Goal: Task Accomplishment & Management: Manage account settings

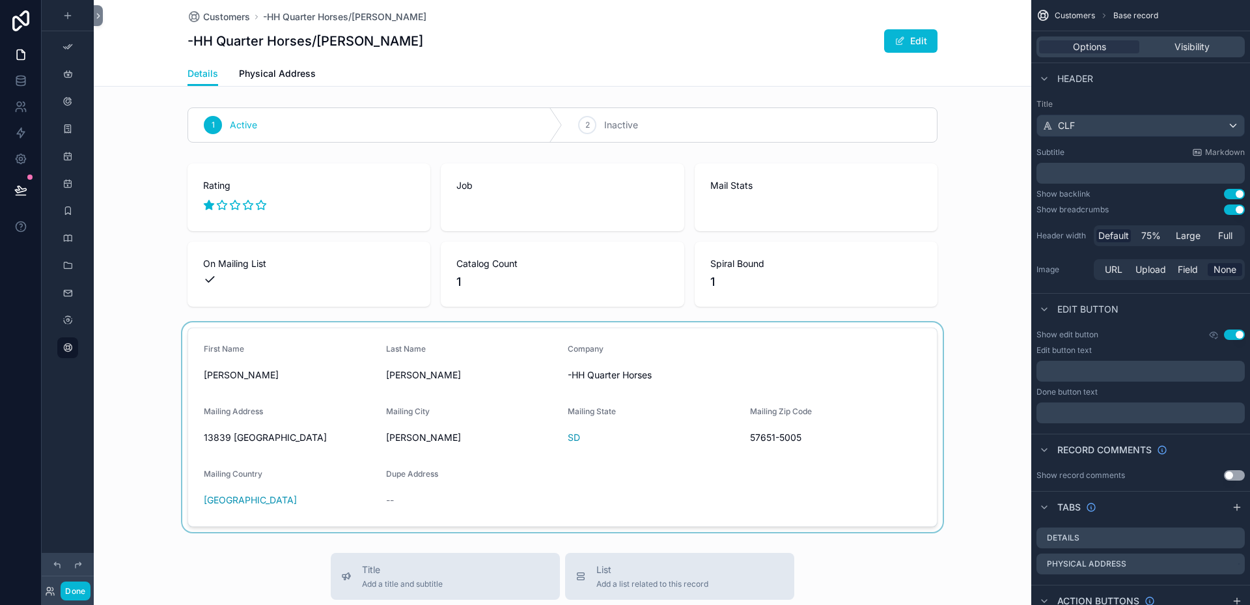
click at [346, 407] on div "scrollable content" at bounding box center [562, 427] width 937 height 210
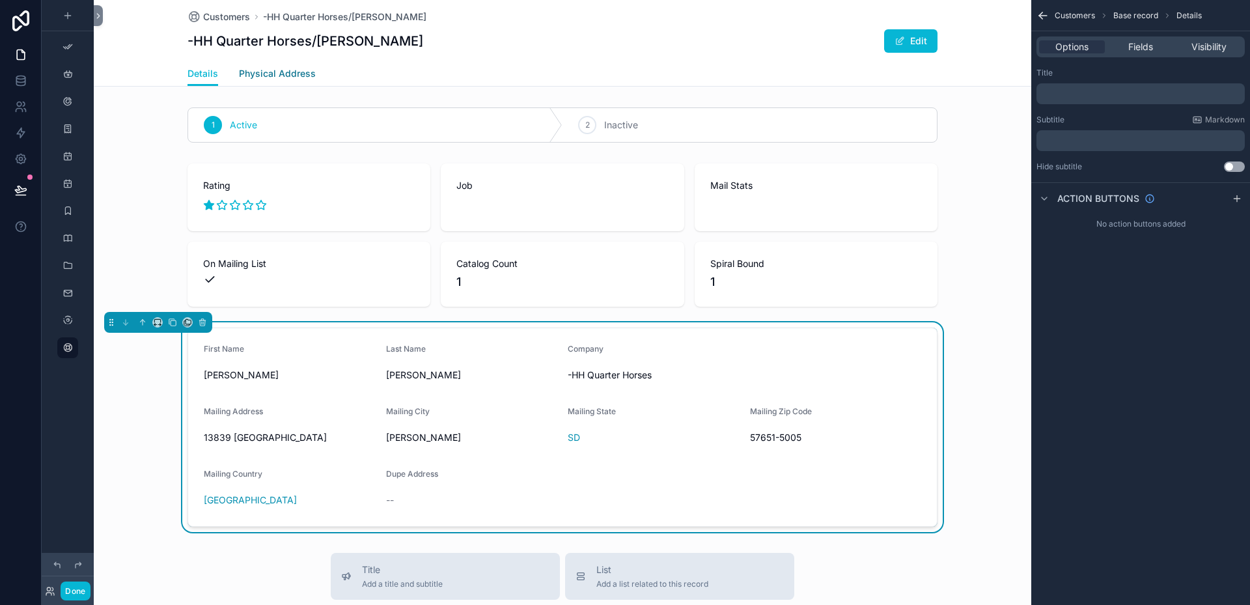
click at [262, 72] on span "Physical Address" at bounding box center [277, 73] width 77 height 13
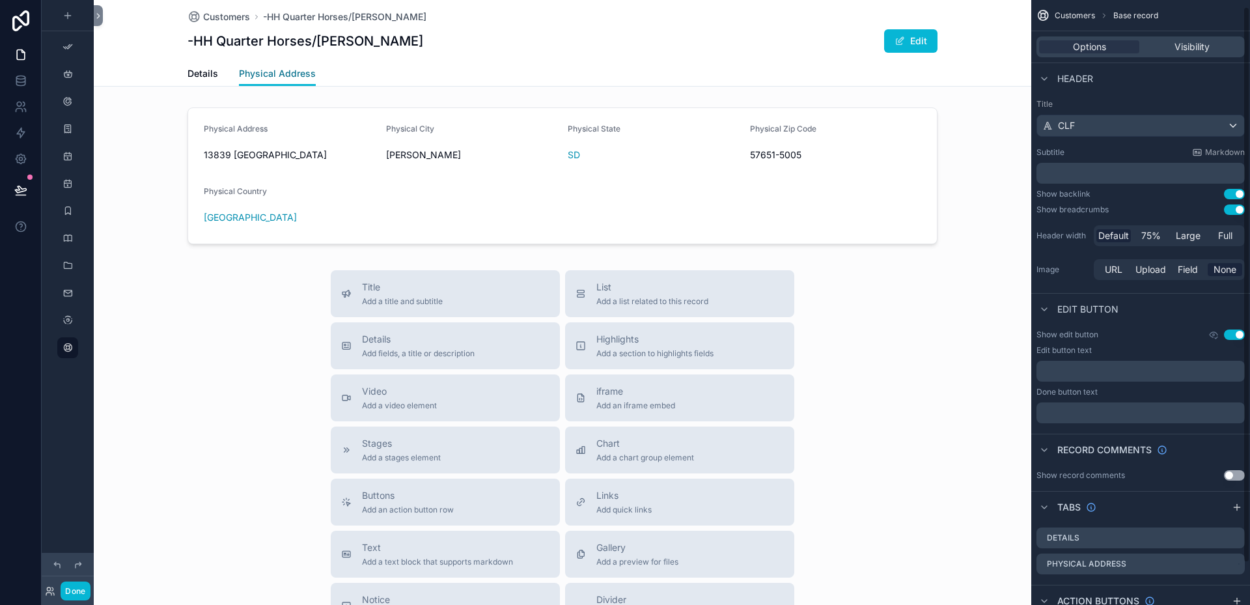
scroll to position [53, 0]
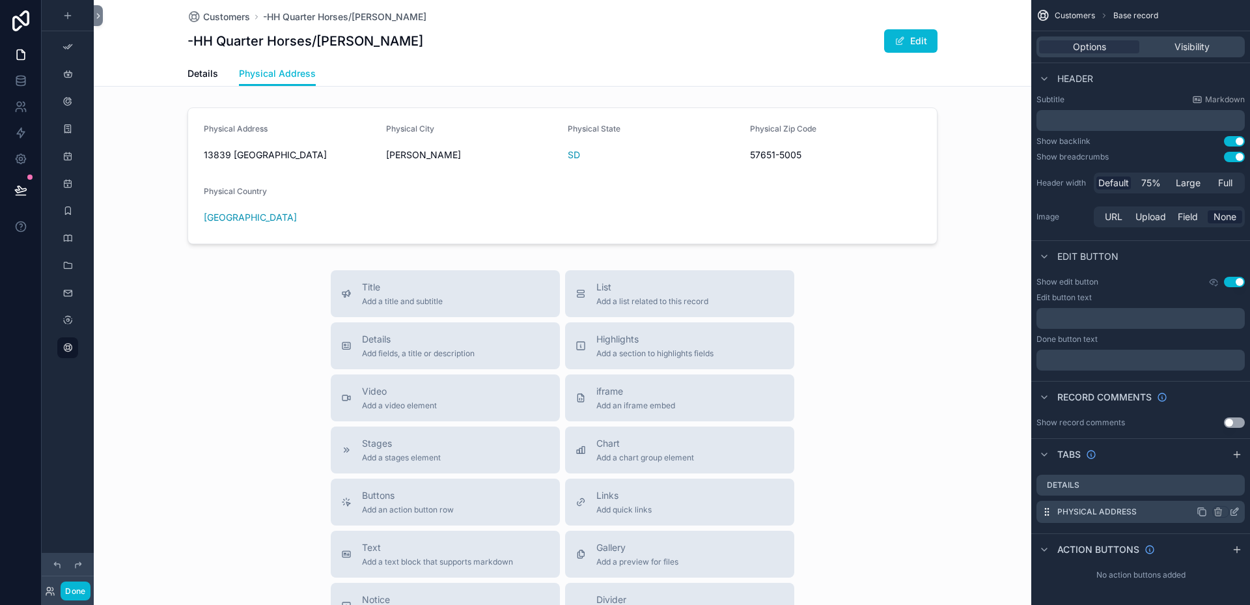
click at [1103, 512] on label "Physical Address" at bounding box center [1096, 511] width 79 height 10
click at [1238, 512] on icon "scrollable content" at bounding box center [1234, 511] width 10 height 10
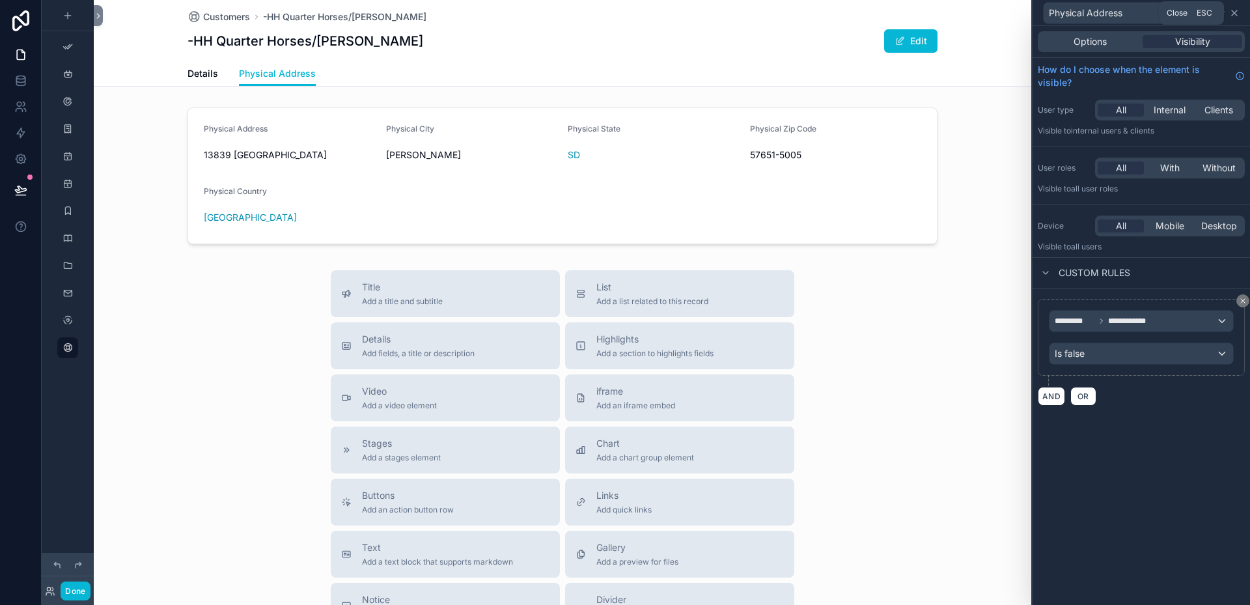
click at [1236, 12] on icon at bounding box center [1234, 13] width 10 height 10
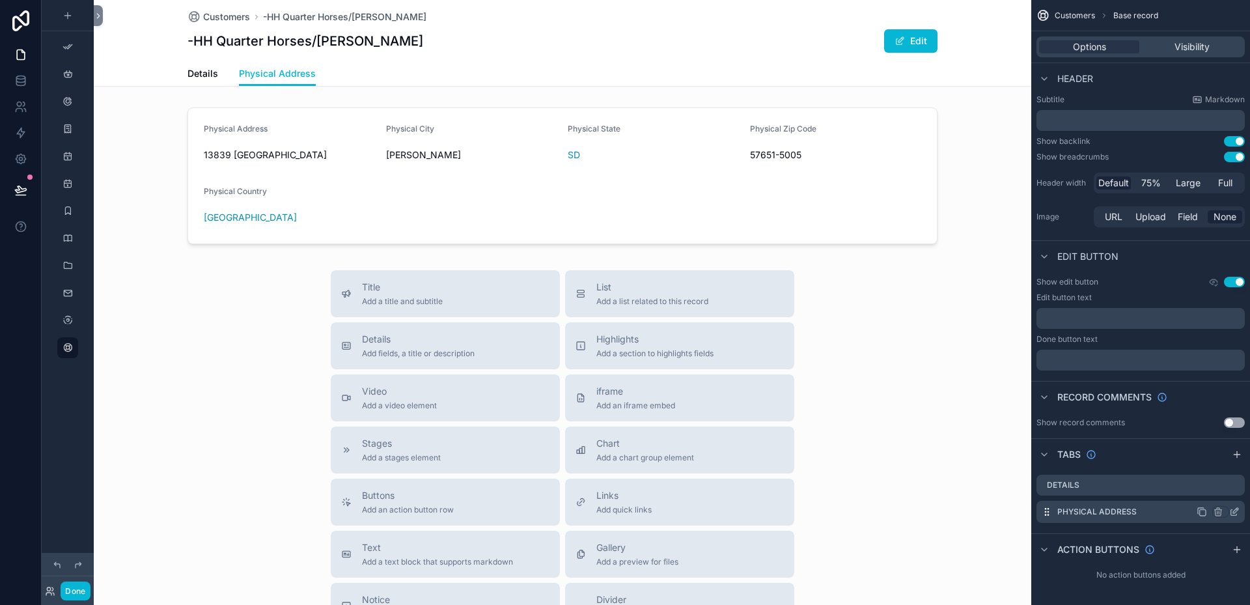
click at [1233, 510] on icon "scrollable content" at bounding box center [1234, 511] width 10 height 10
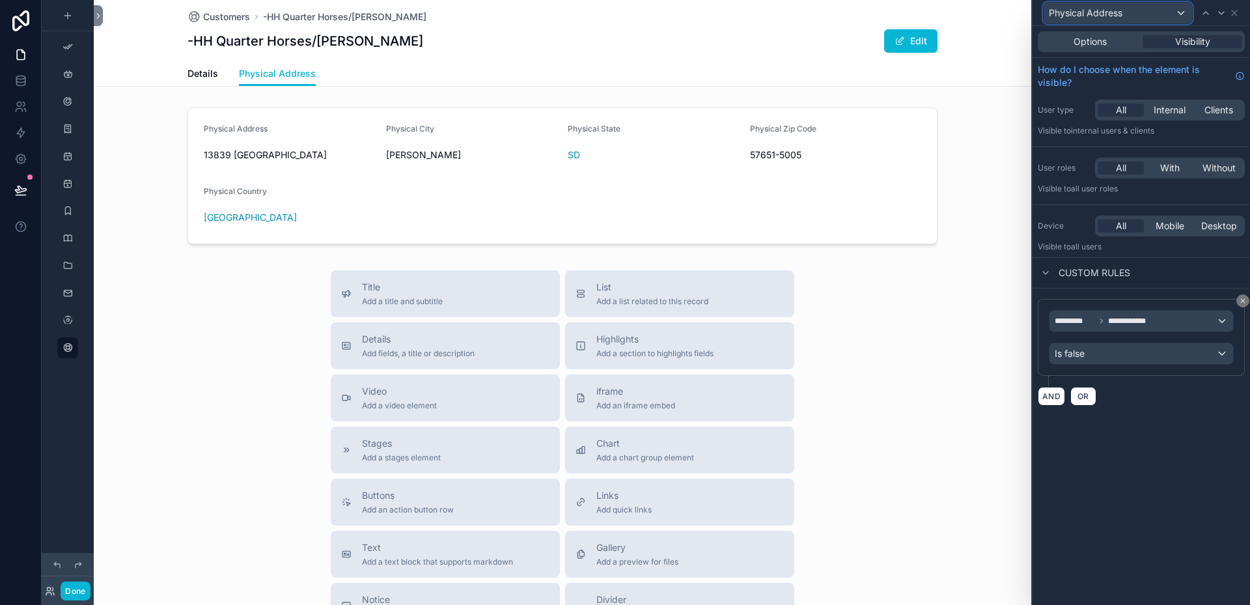
click at [1147, 13] on div "Physical Address" at bounding box center [1117, 13] width 148 height 21
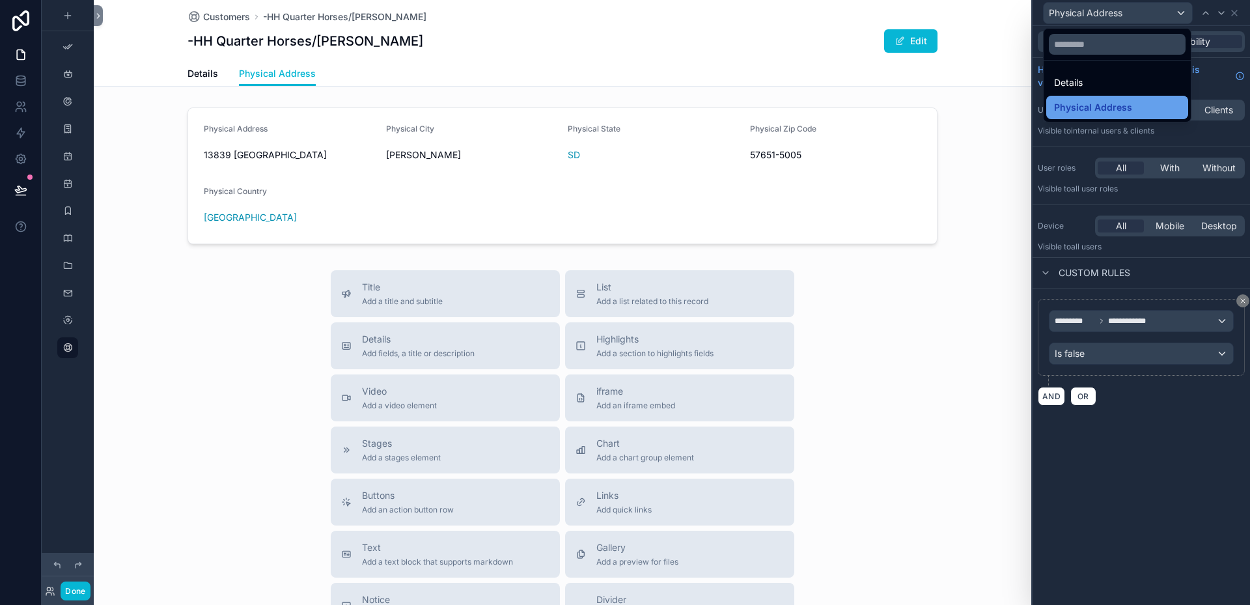
click at [1087, 110] on span "Physical Address" at bounding box center [1093, 108] width 78 height 16
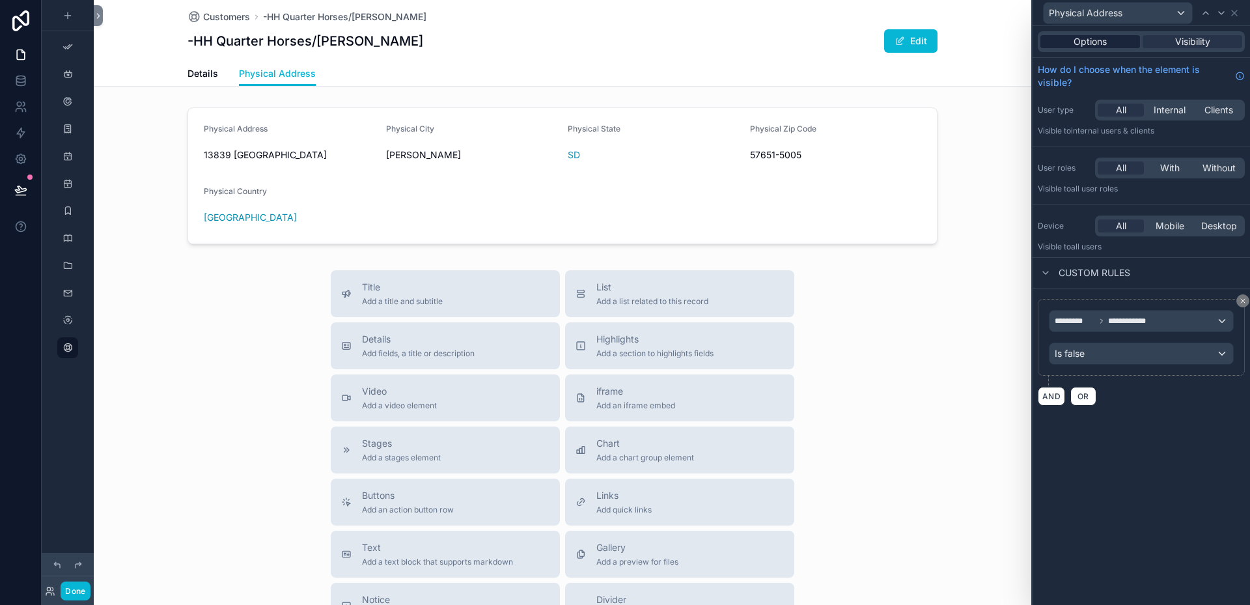
click at [1080, 44] on span "Options" at bounding box center [1089, 41] width 33 height 13
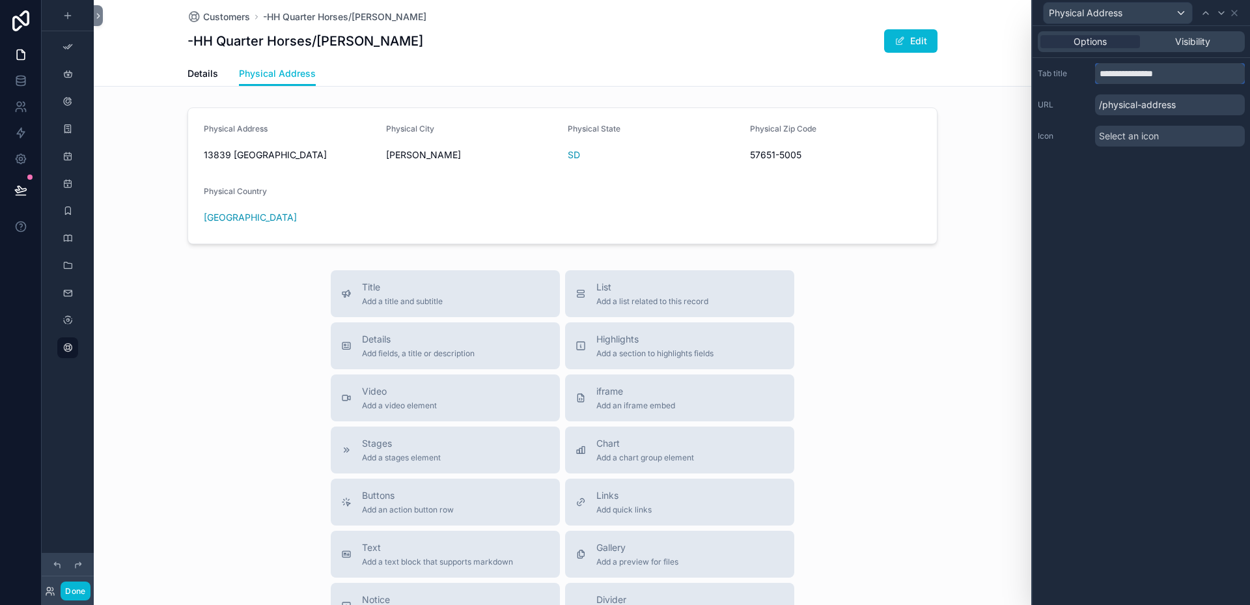
drag, startPoint x: 1185, startPoint y: 74, endPoint x: 1098, endPoint y: 73, distance: 86.6
click at [1098, 73] on input "**********" at bounding box center [1170, 73] width 150 height 21
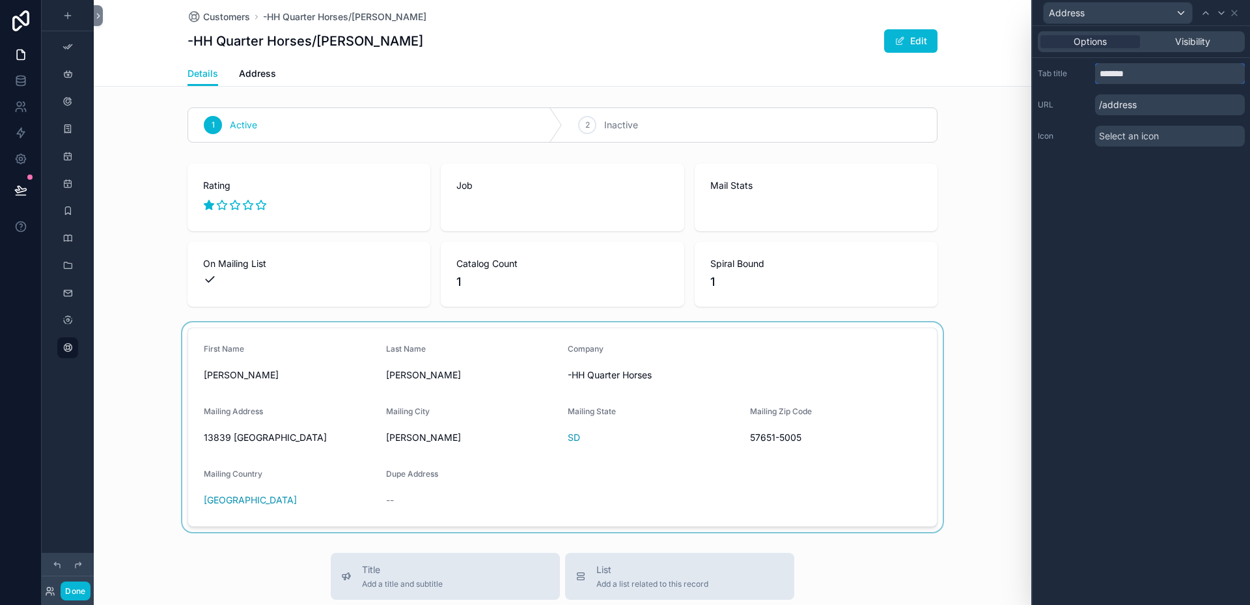
type input "*******"
click at [314, 353] on div "scrollable content" at bounding box center [562, 427] width 937 height 210
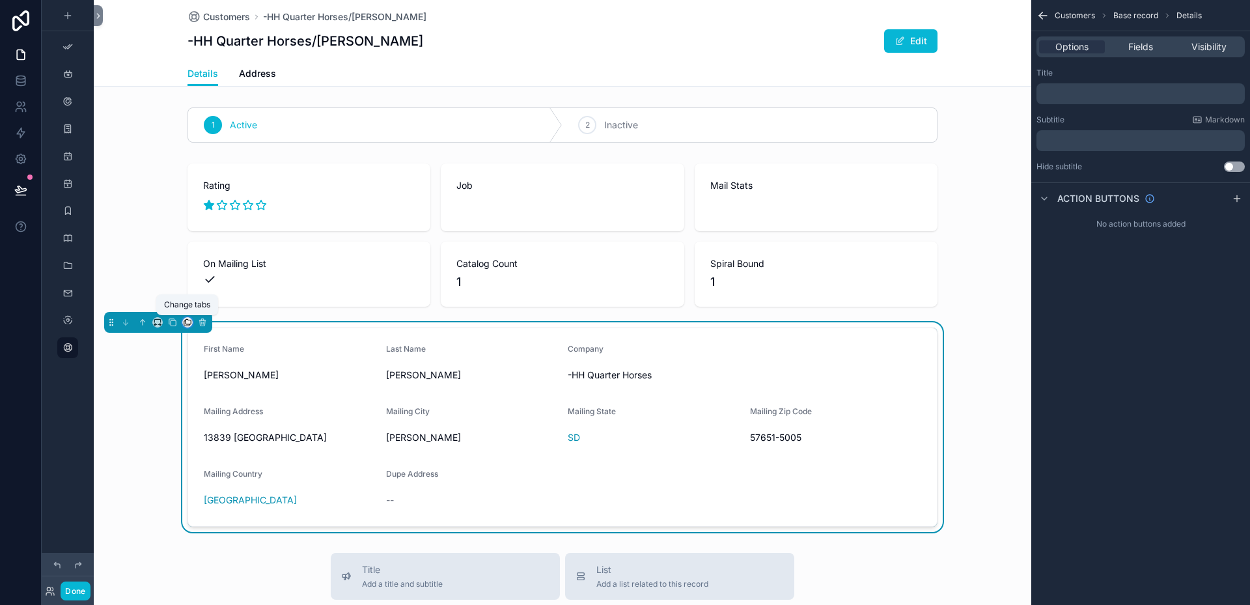
click at [186, 324] on icon "scrollable content" at bounding box center [188, 321] width 5 height 5
click at [210, 392] on span "Address" at bounding box center [219, 391] width 36 height 16
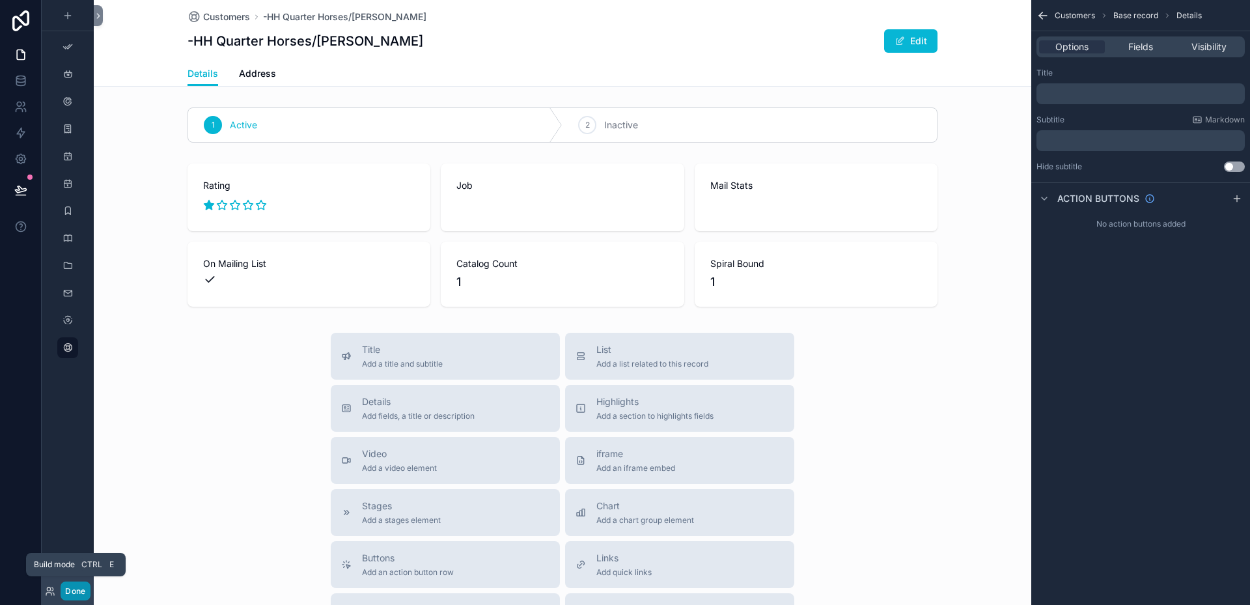
click at [76, 592] on button "Done" at bounding box center [75, 590] width 29 height 19
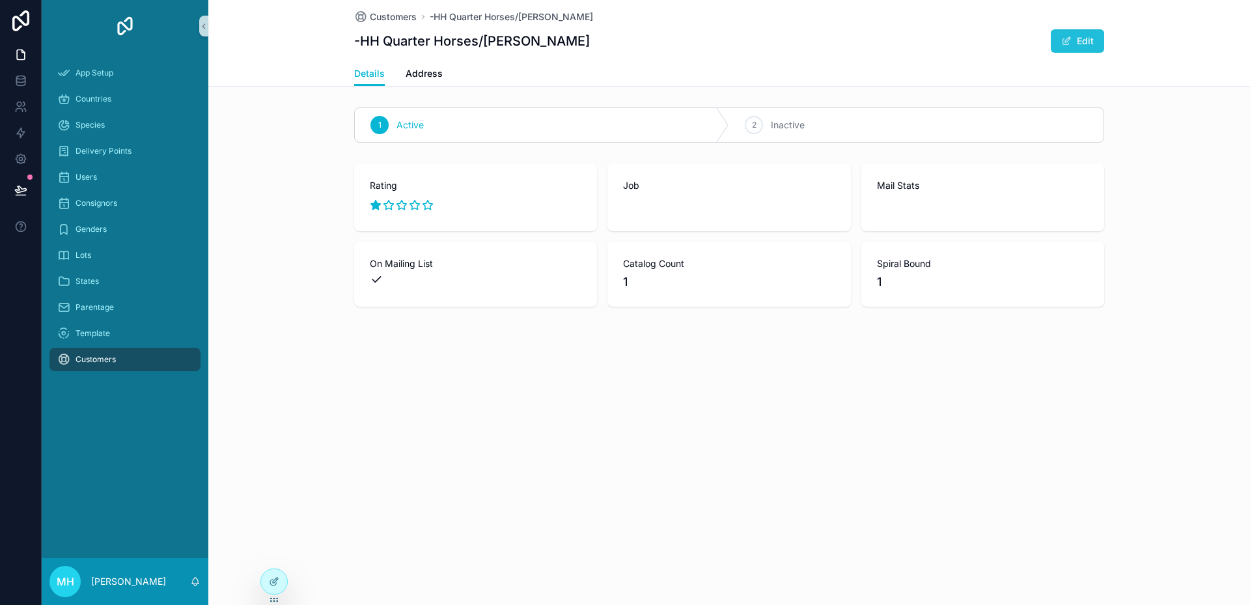
click at [1089, 40] on button "Edit" at bounding box center [1077, 40] width 53 height 23
click at [417, 72] on span "Address" at bounding box center [424, 73] width 37 height 13
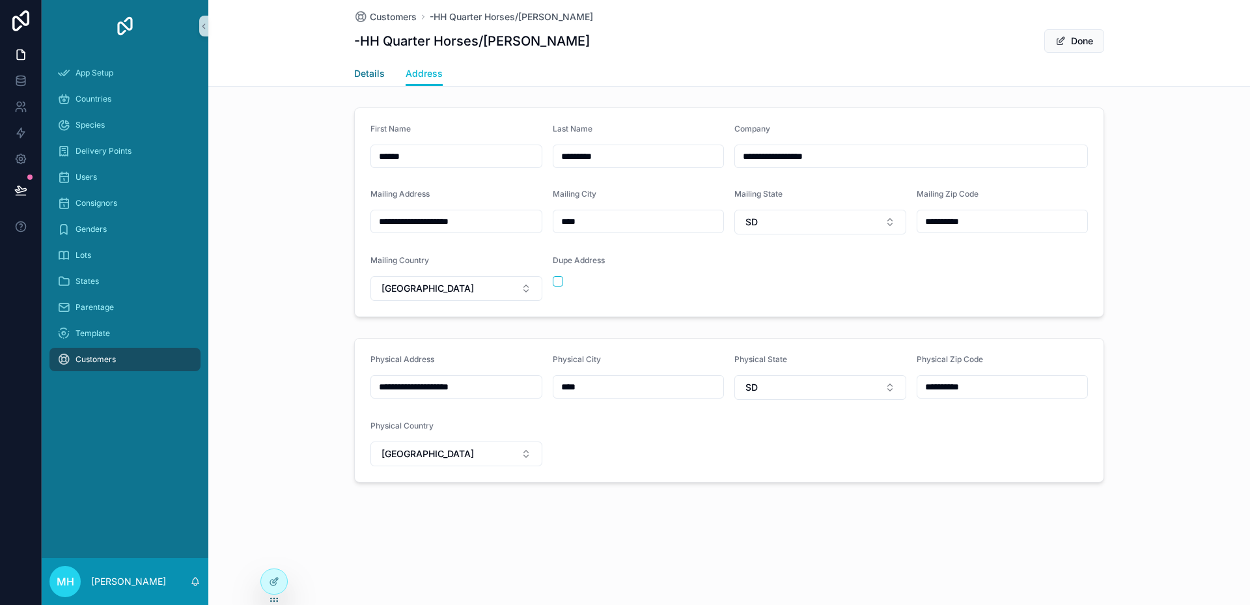
click at [377, 73] on span "Details" at bounding box center [369, 73] width 31 height 13
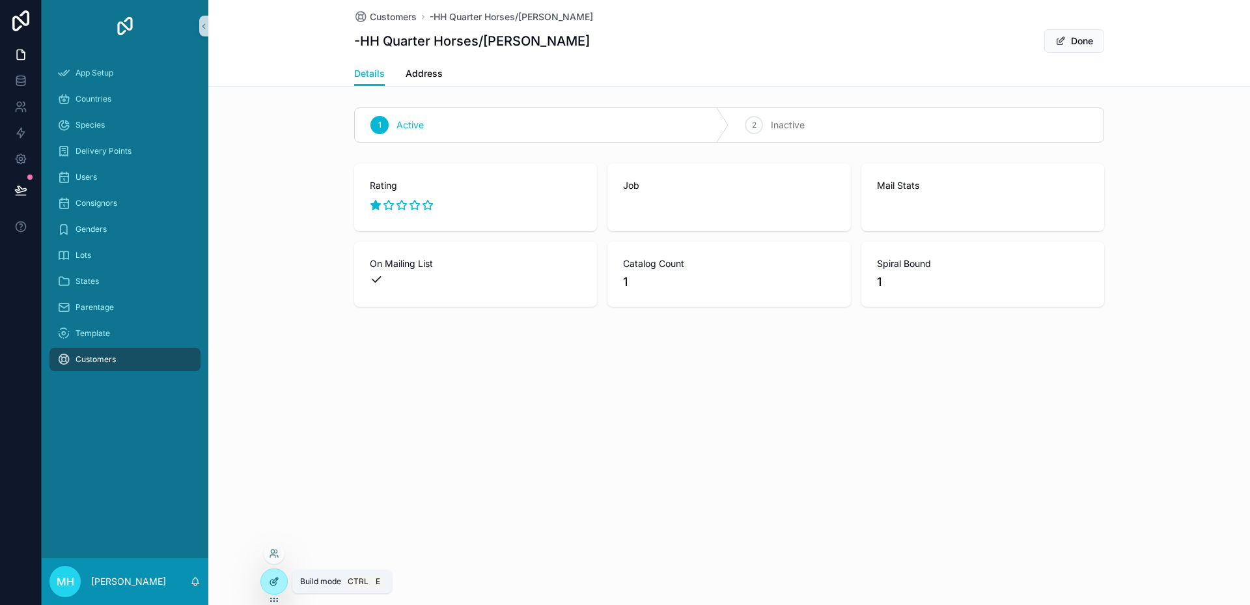
click at [267, 582] on div at bounding box center [274, 581] width 26 height 25
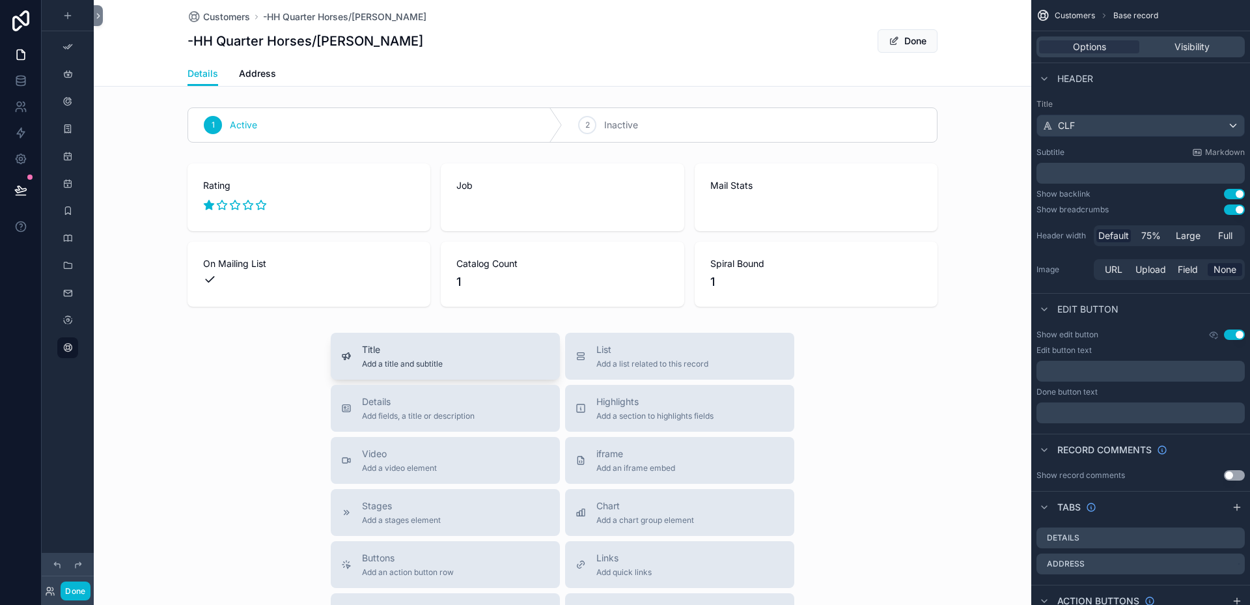
click at [396, 359] on span "Add a title and subtitle" at bounding box center [402, 364] width 81 height 10
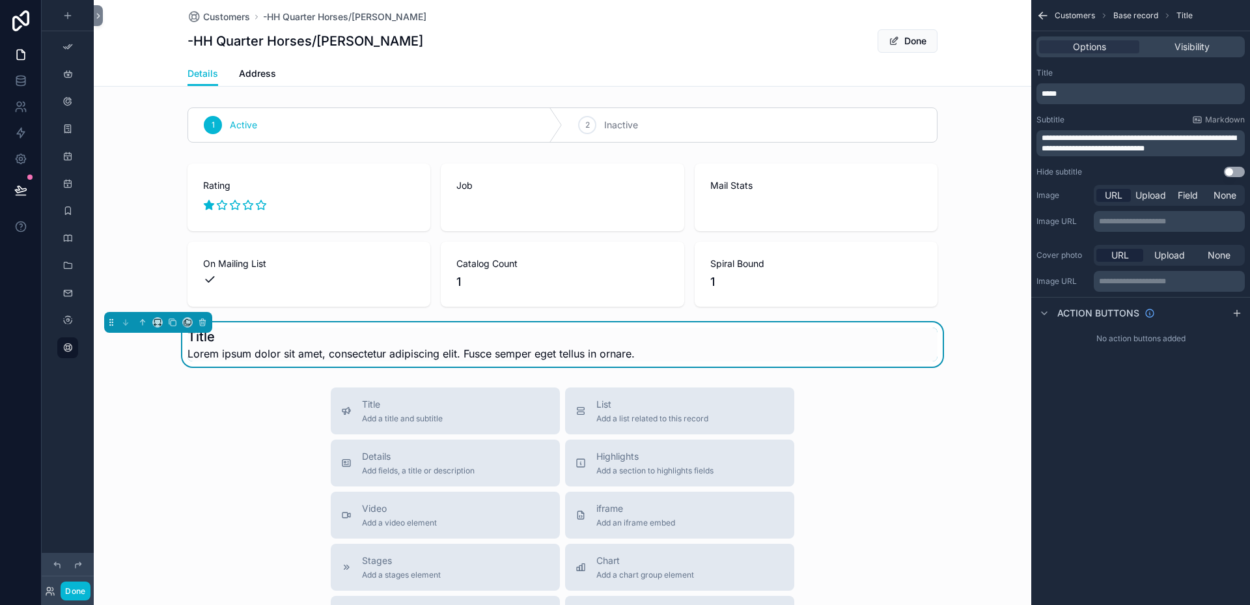
scroll to position [42, 0]
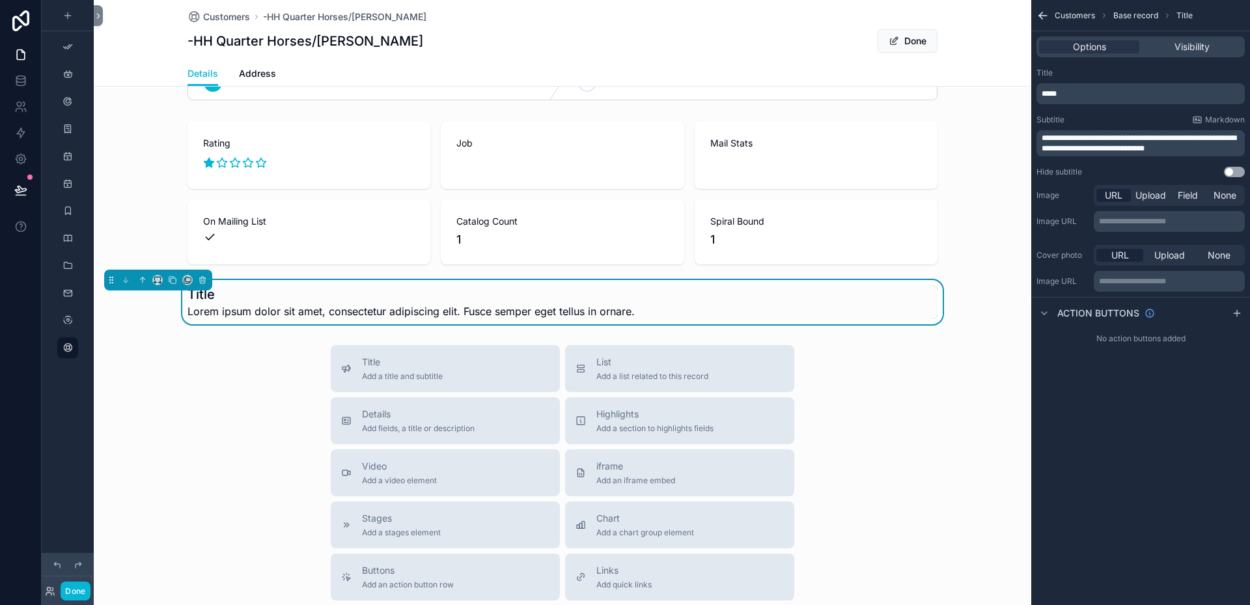
click at [614, 287] on h1 "Title" at bounding box center [410, 294] width 447 height 18
click at [204, 277] on icon "scrollable content" at bounding box center [202, 277] width 3 height 1
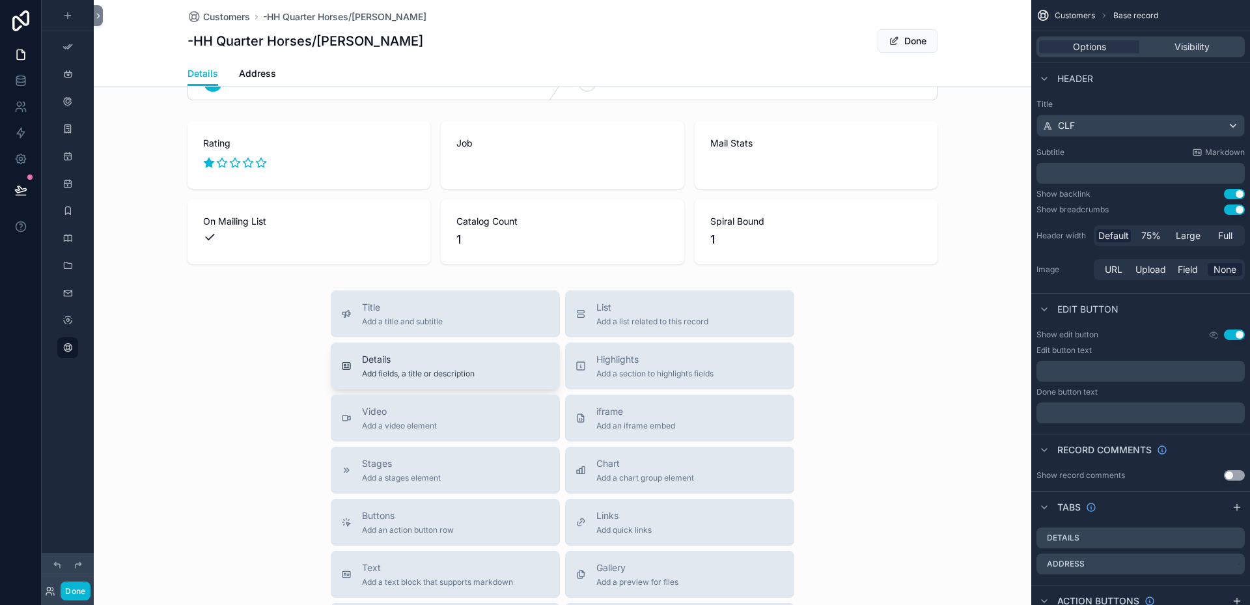
click at [407, 363] on span "Details" at bounding box center [418, 359] width 113 height 13
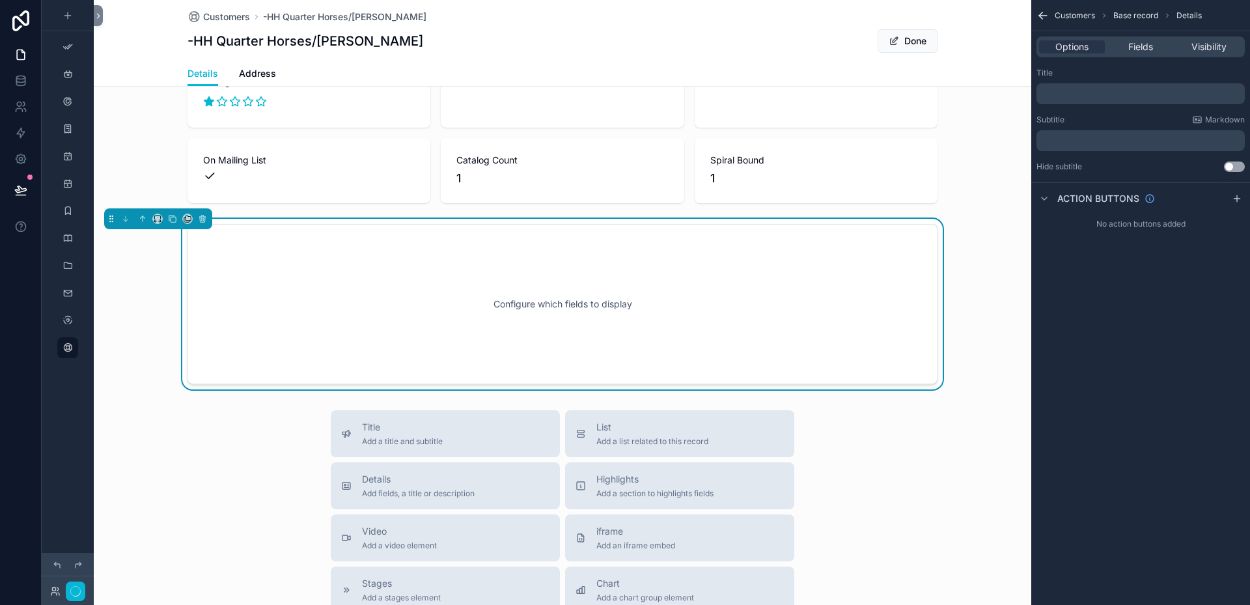
scroll to position [105, 0]
click at [1140, 46] on span "Fields" at bounding box center [1140, 46] width 25 height 13
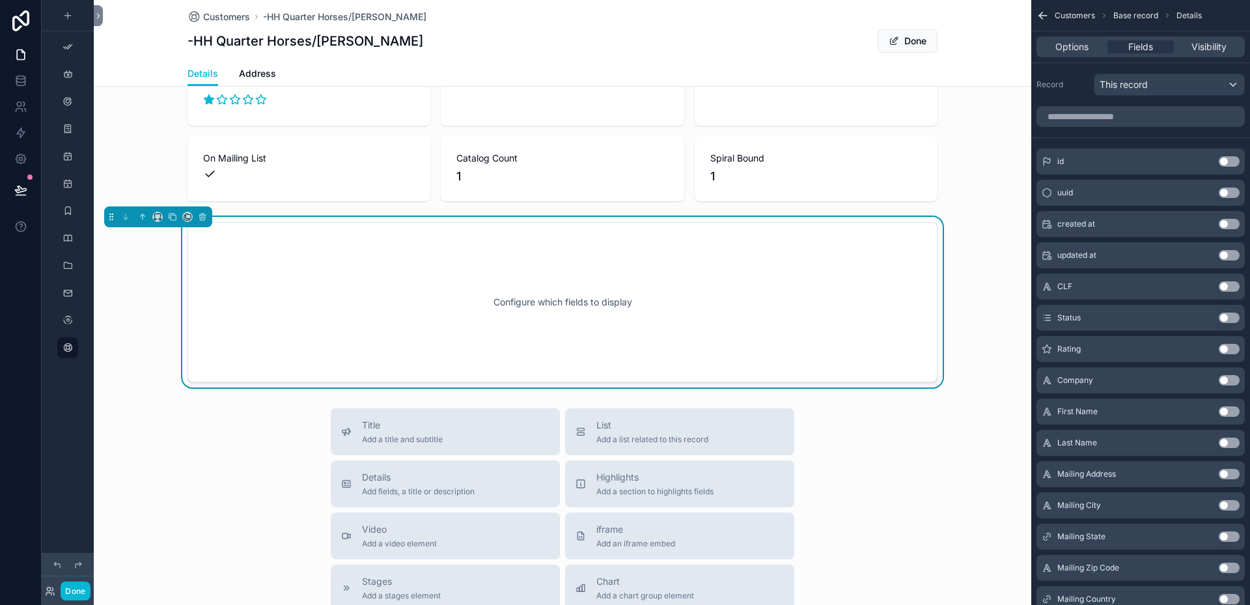
click at [1234, 411] on button "Use setting" at bounding box center [1228, 411] width 21 height 10
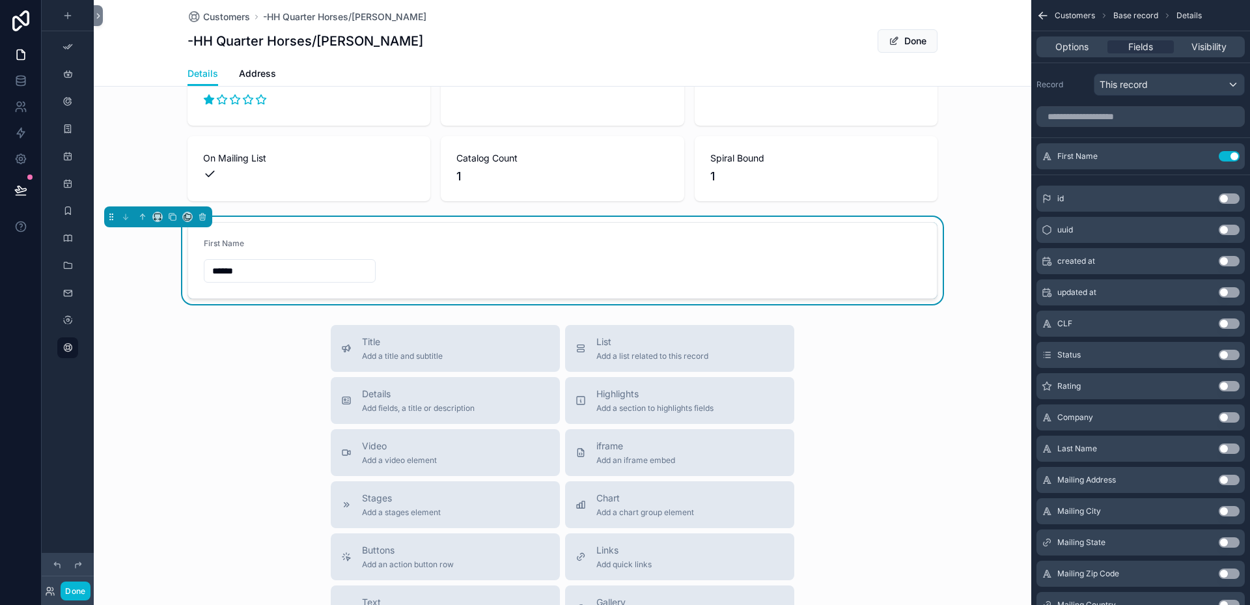
click at [1234, 450] on button "Use setting" at bounding box center [1228, 448] width 21 height 10
click at [1234, 417] on button "Use setting" at bounding box center [1228, 417] width 21 height 10
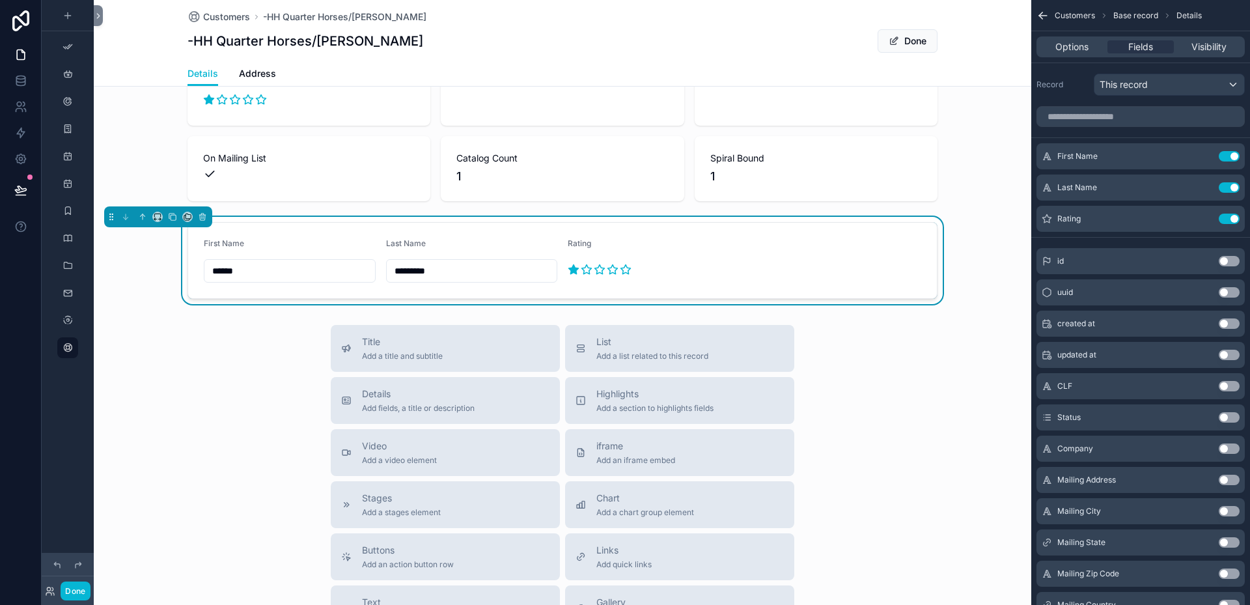
click at [1233, 447] on button "Use setting" at bounding box center [1228, 448] width 21 height 10
click at [611, 261] on div "scrollable content" at bounding box center [654, 269] width 172 height 21
click at [1226, 219] on button "Use setting" at bounding box center [1228, 218] width 21 height 10
click at [1203, 217] on icon "scrollable content" at bounding box center [1203, 218] width 10 height 10
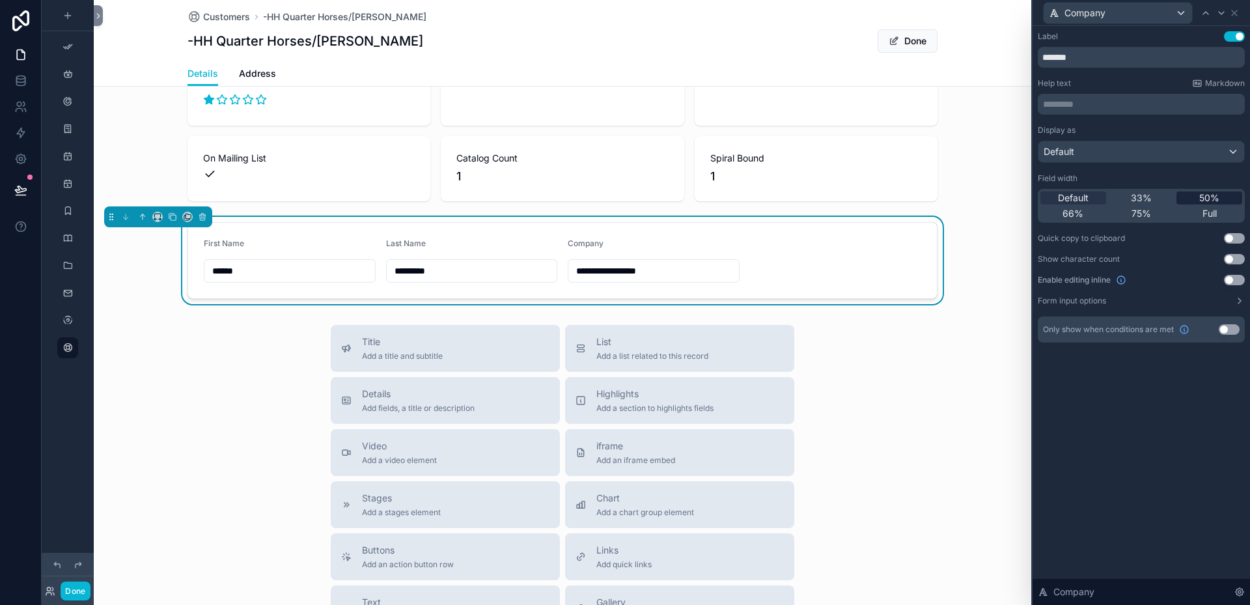
click at [1208, 198] on span "50%" at bounding box center [1209, 197] width 20 height 13
click at [251, 76] on span "Address" at bounding box center [257, 73] width 37 height 13
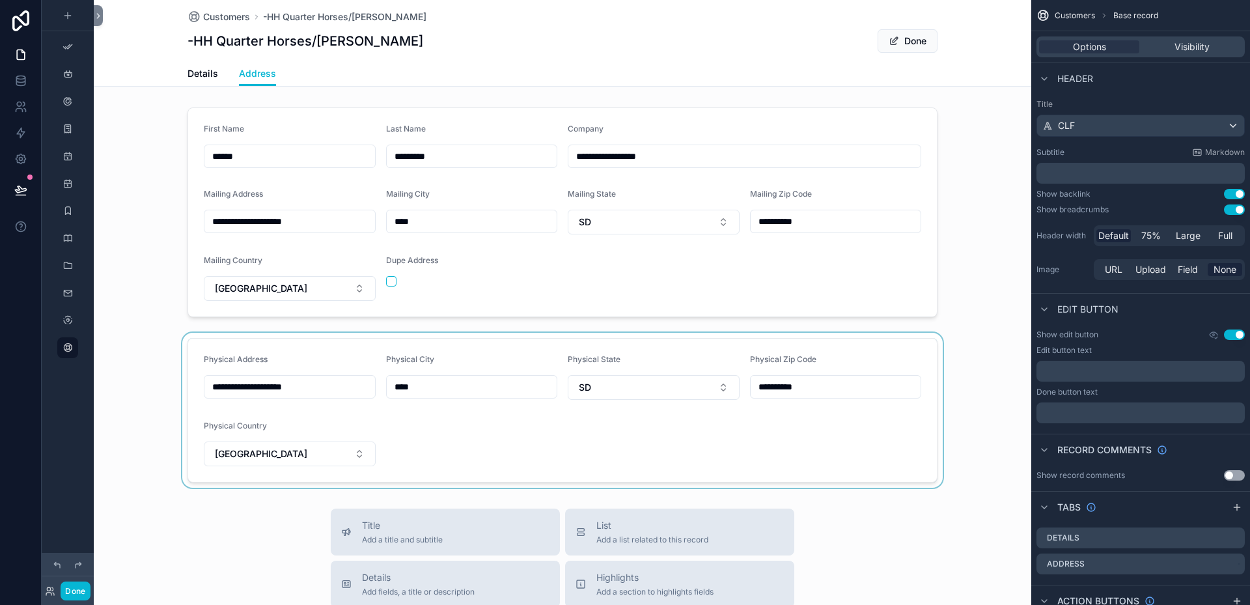
click at [476, 343] on div "scrollable content" at bounding box center [562, 410] width 937 height 155
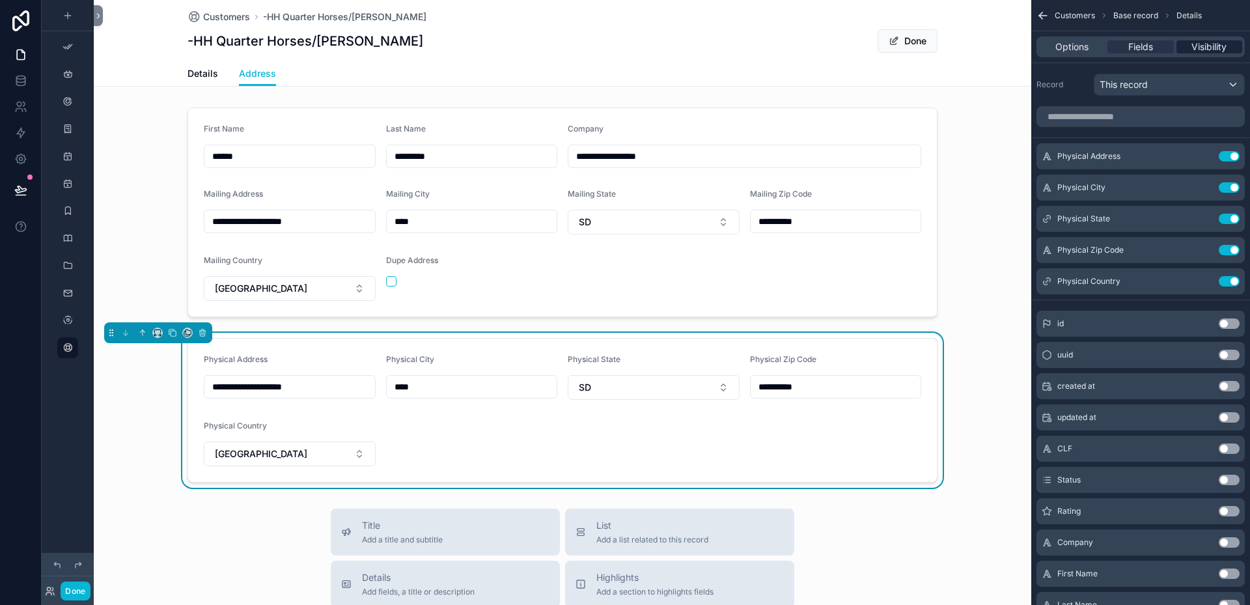
click at [1207, 44] on span "Visibility" at bounding box center [1208, 46] width 35 height 13
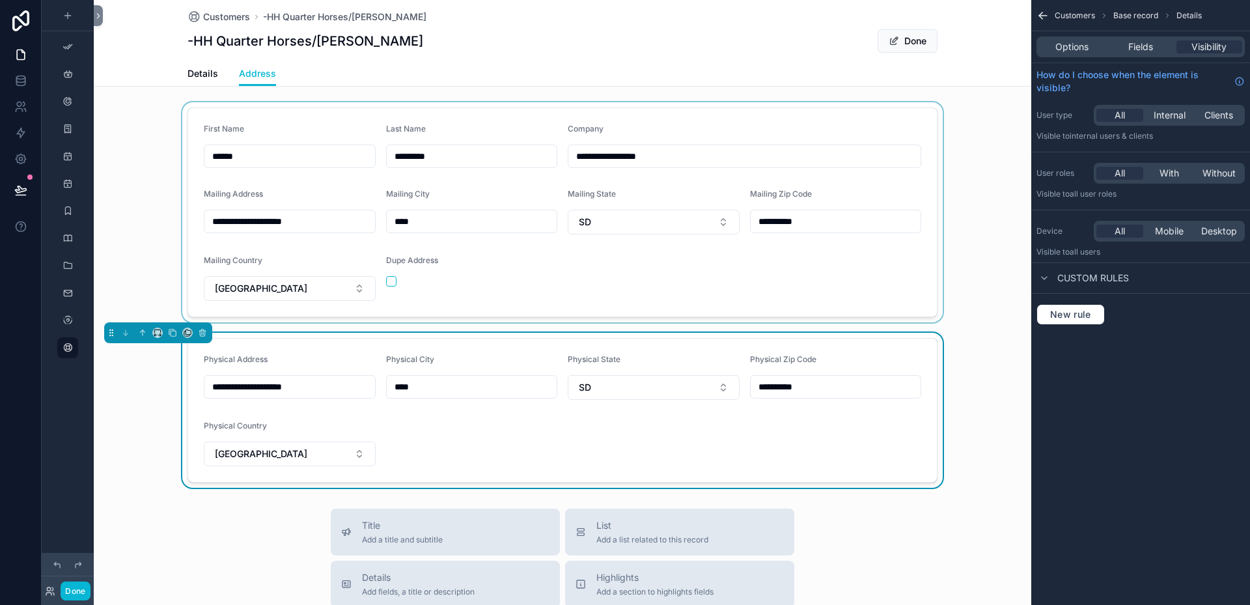
click at [333, 121] on div "scrollable content" at bounding box center [562, 212] width 937 height 220
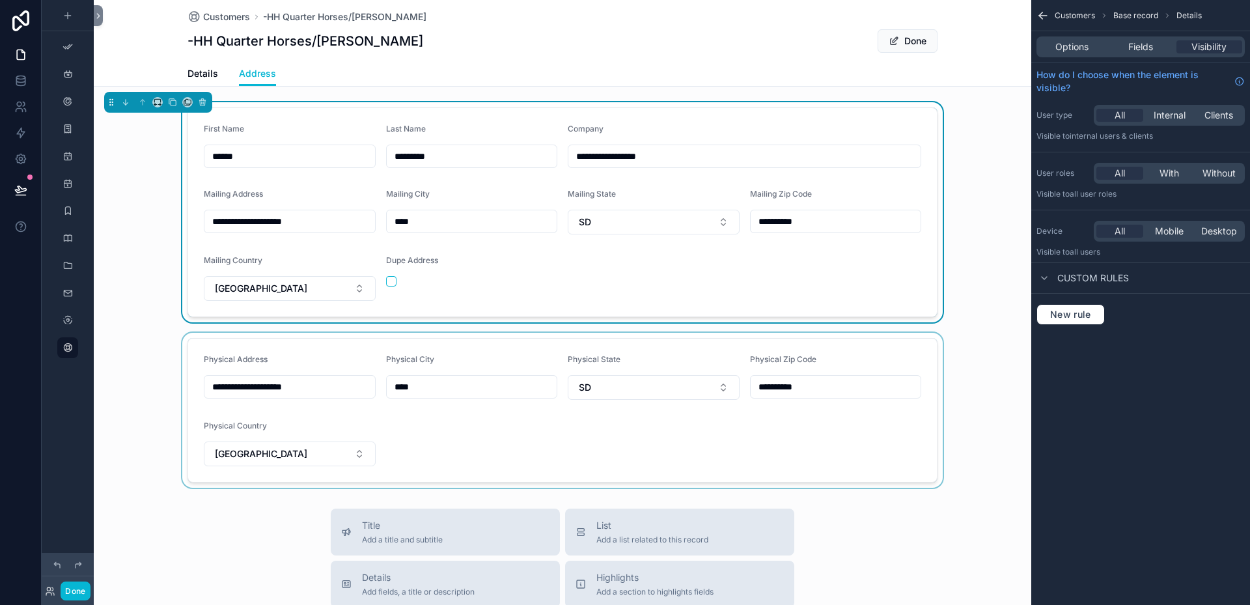
click at [864, 120] on form "**********" at bounding box center [562, 212] width 749 height 208
click at [1140, 47] on span "Fields" at bounding box center [1140, 46] width 25 height 13
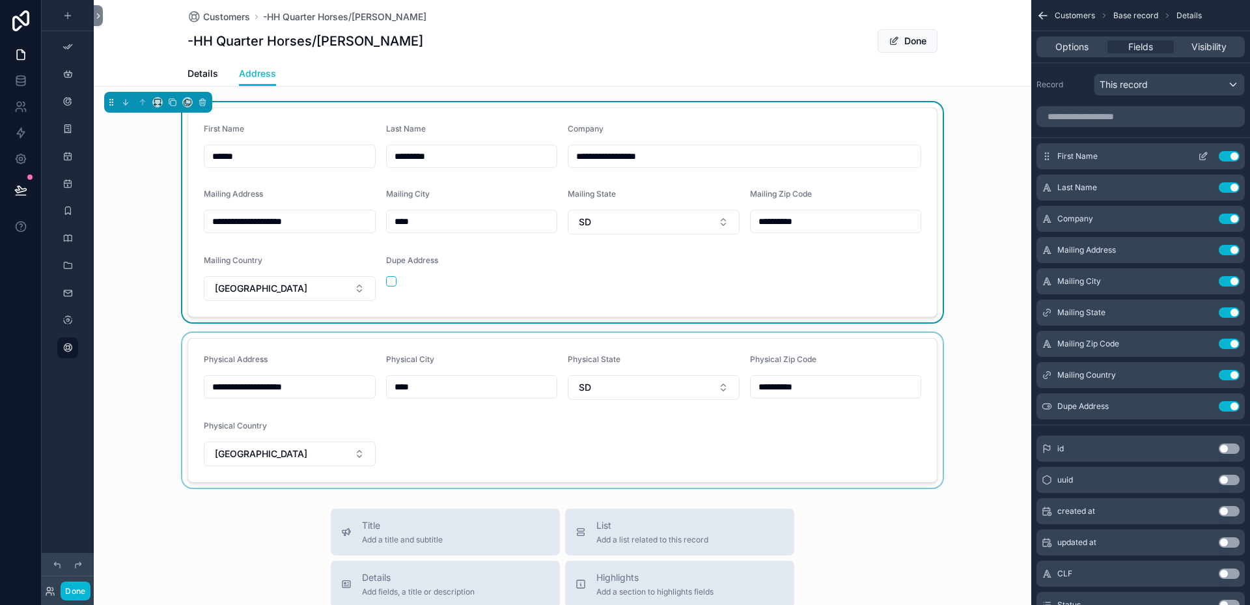
click at [1222, 152] on button "Use setting" at bounding box center [1228, 156] width 21 height 10
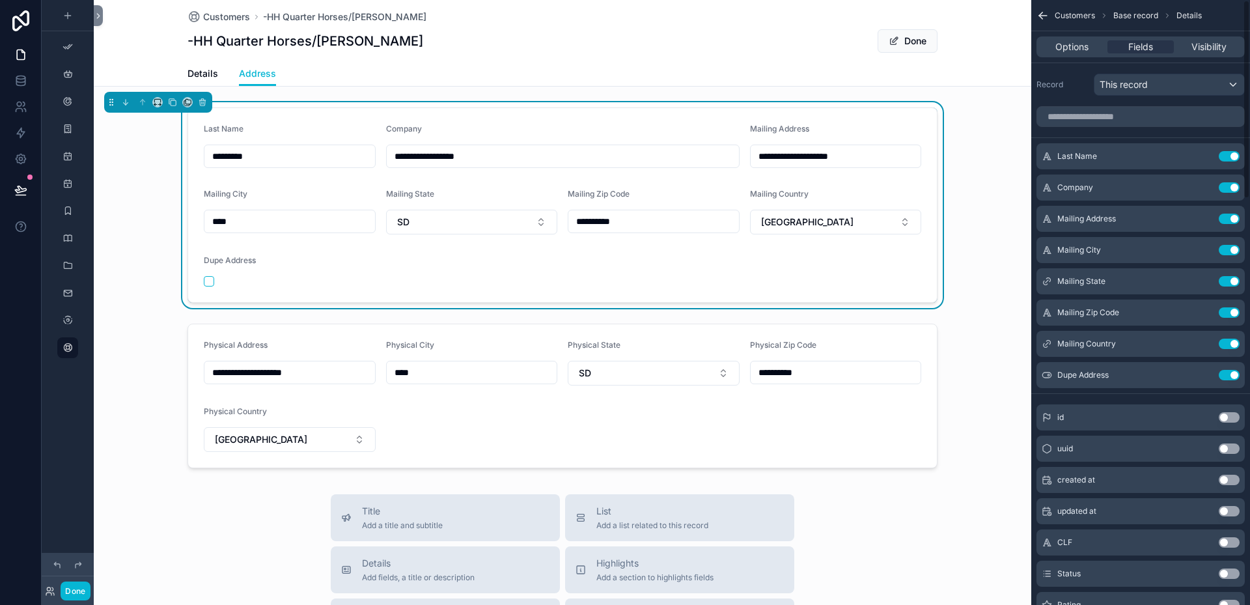
click at [1222, 152] on button "Use setting" at bounding box center [1228, 156] width 21 height 10
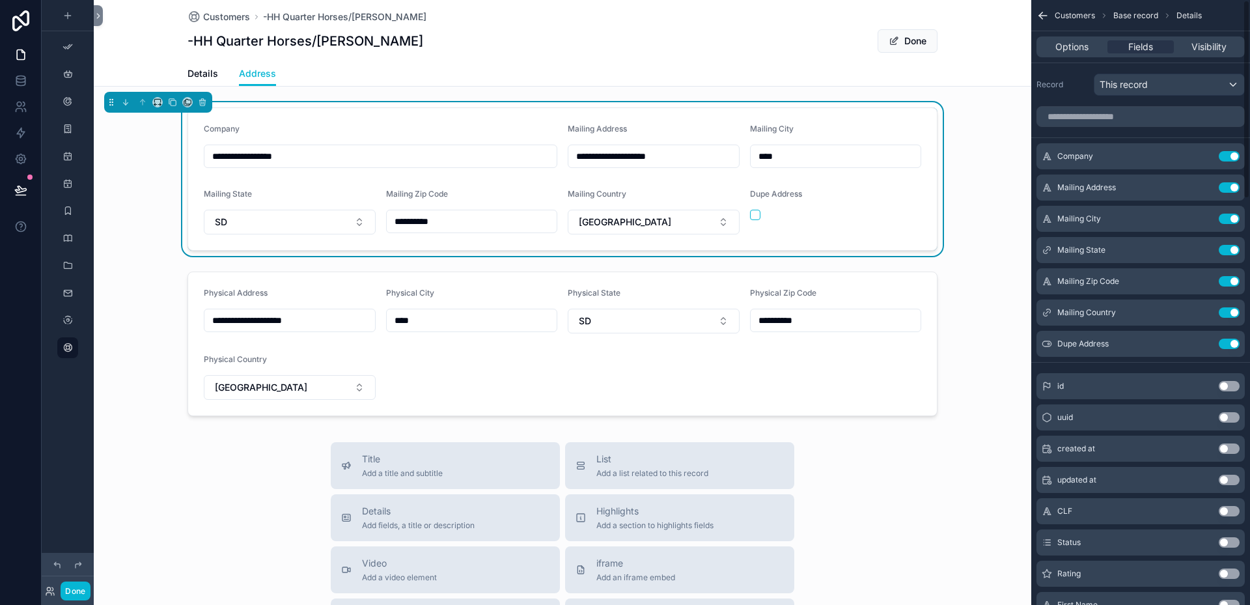
click at [1222, 152] on button "Use setting" at bounding box center [1228, 156] width 21 height 10
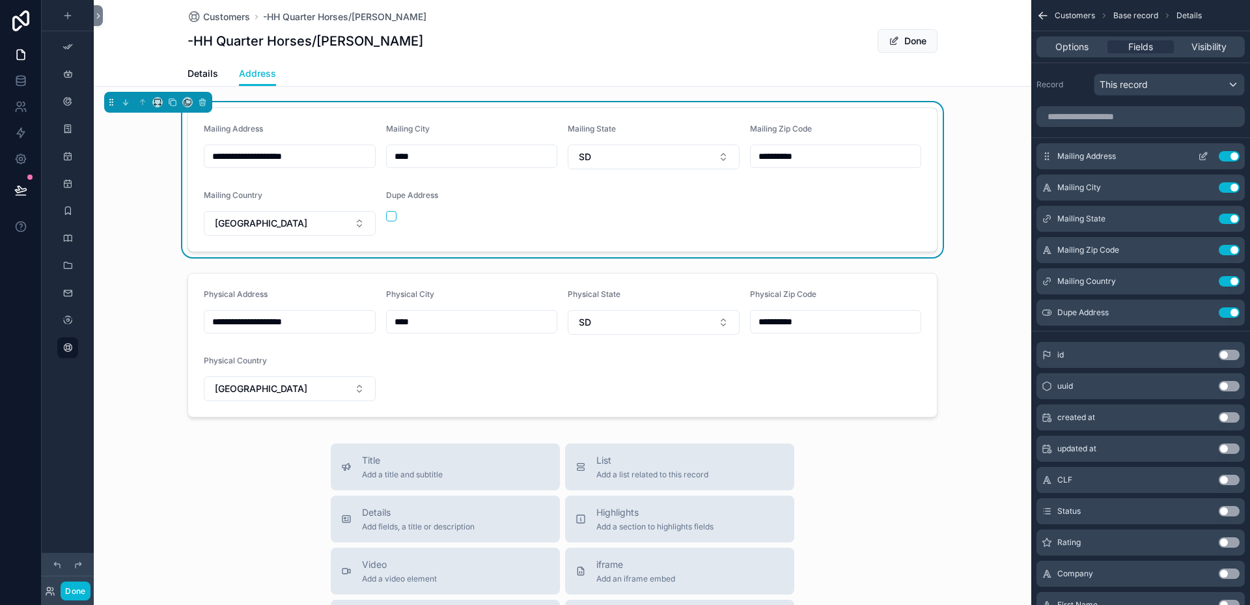
click at [1200, 157] on icon "scrollable content" at bounding box center [1203, 156] width 10 height 10
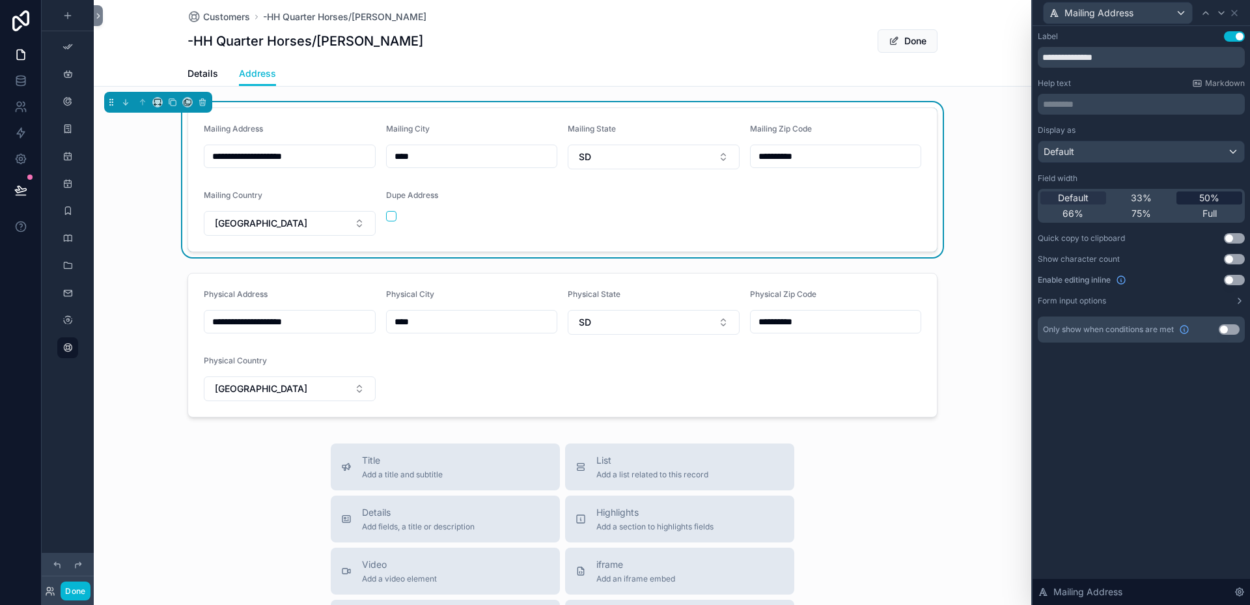
click at [1203, 195] on span "50%" at bounding box center [1209, 197] width 20 height 13
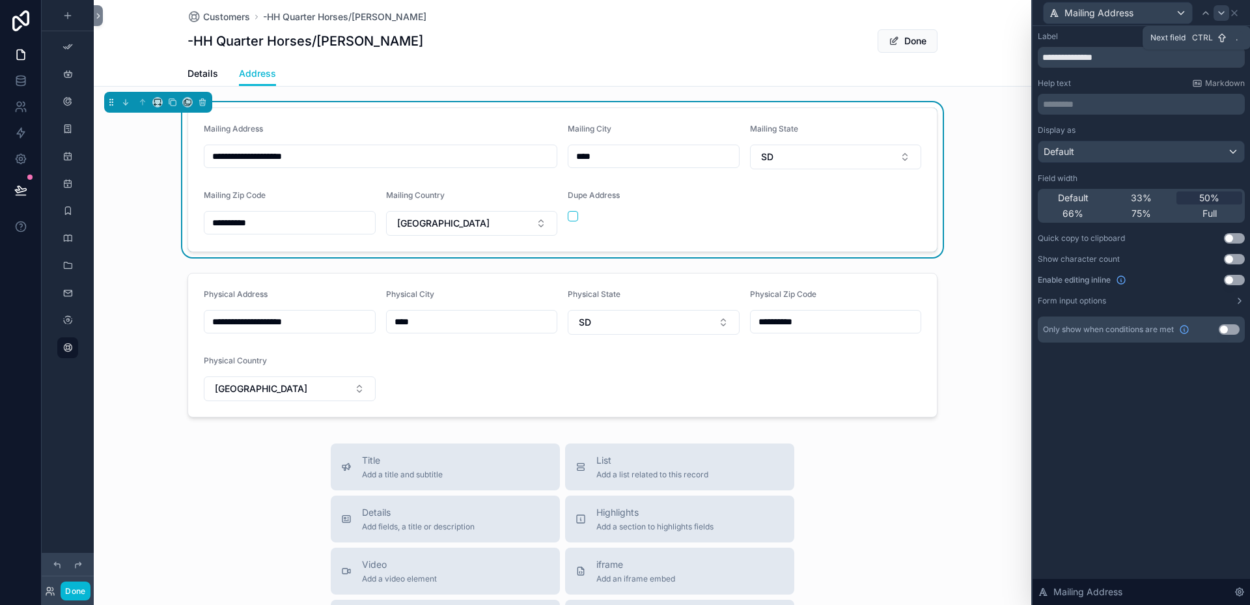
click at [1221, 14] on icon at bounding box center [1220, 13] width 5 height 3
click at [1207, 192] on span "50%" at bounding box center [1209, 197] width 20 height 13
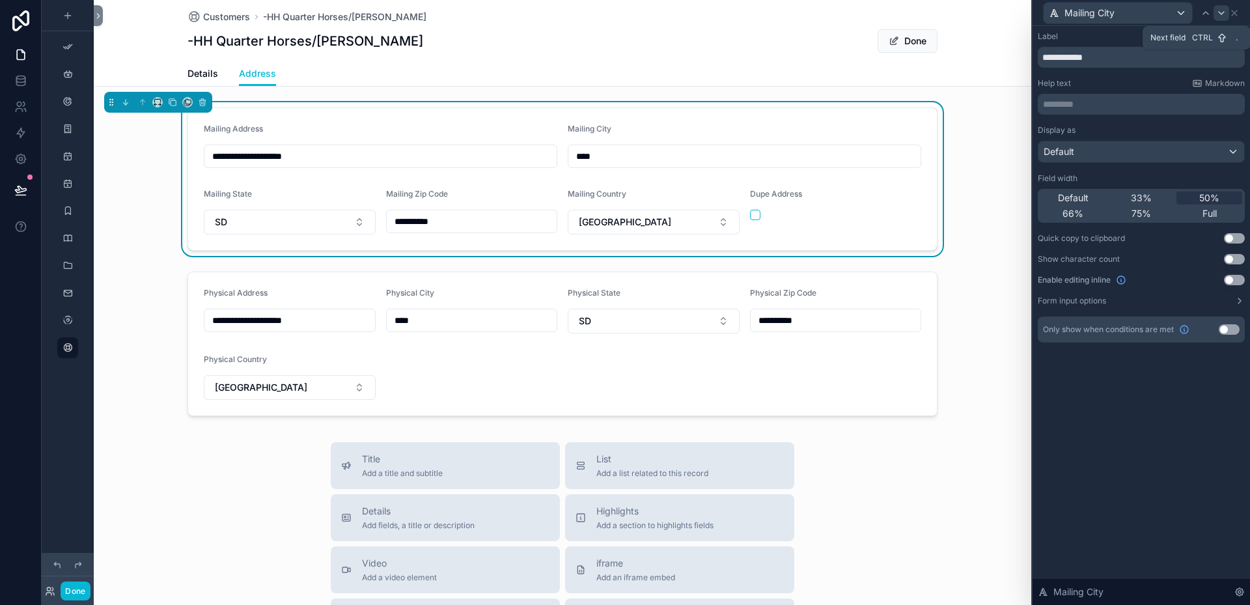
click at [1224, 13] on icon at bounding box center [1221, 13] width 10 height 10
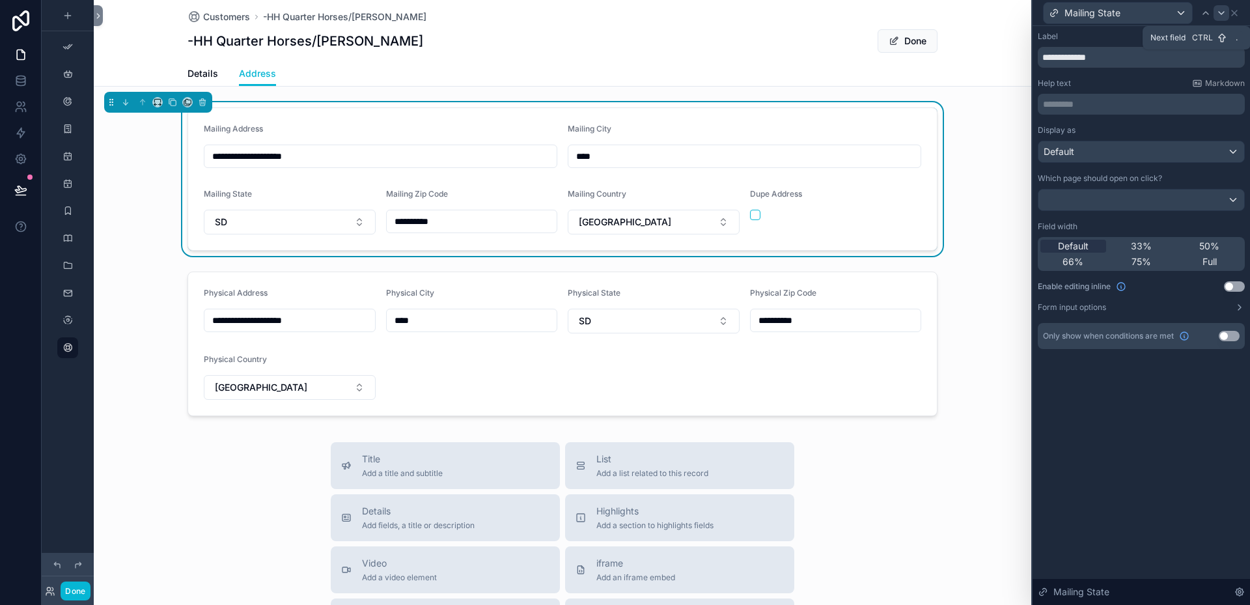
click at [1220, 12] on icon at bounding box center [1220, 13] width 5 height 3
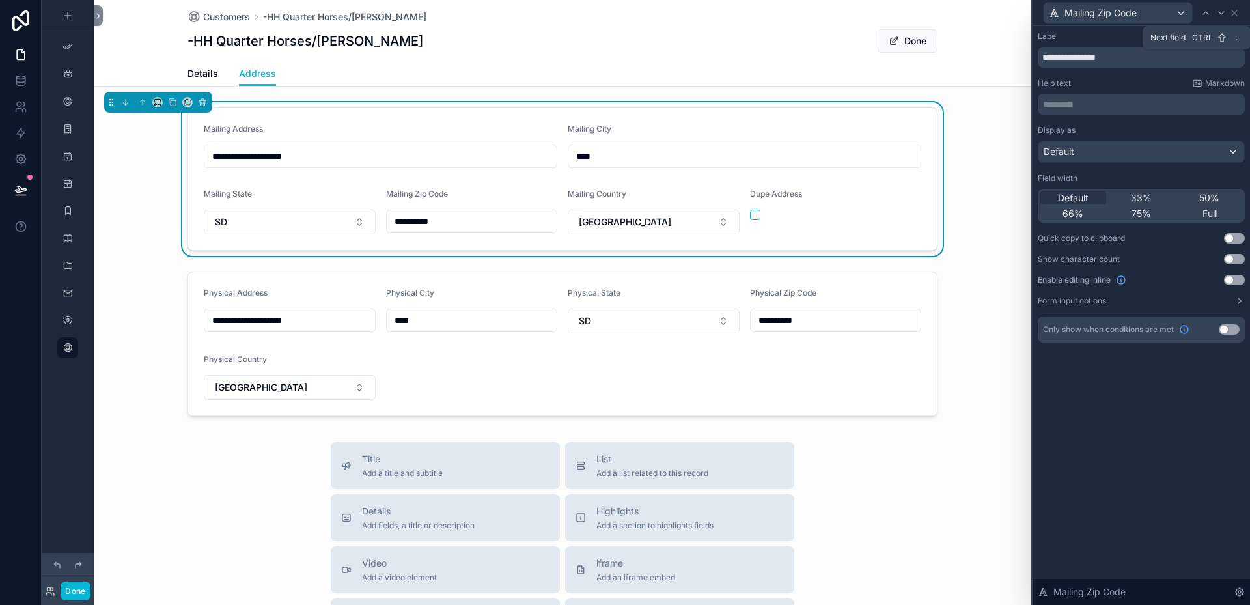
click at [1220, 12] on icon at bounding box center [1220, 13] width 5 height 3
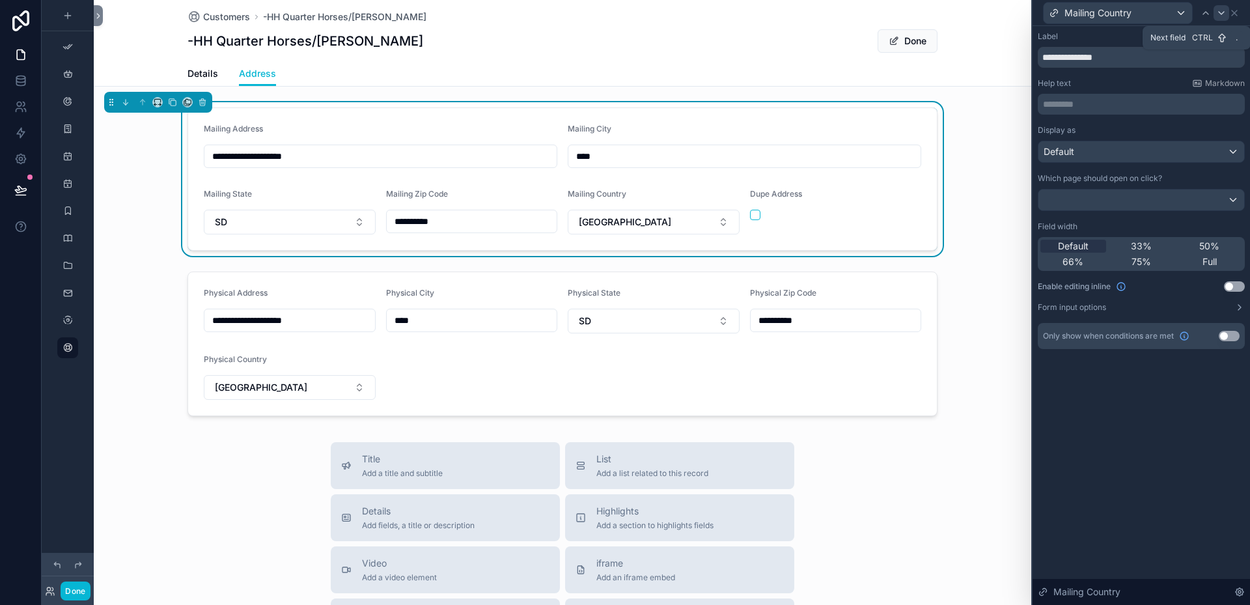
click at [1222, 8] on icon at bounding box center [1221, 13] width 10 height 10
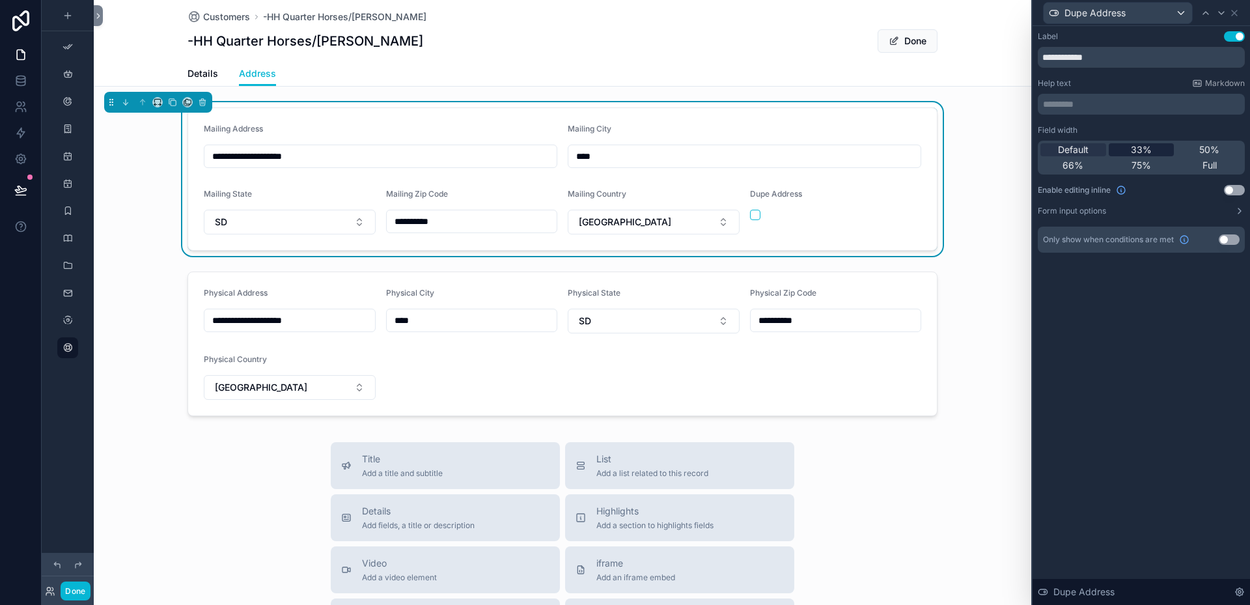
click at [1136, 147] on span "33%" at bounding box center [1141, 149] width 21 height 13
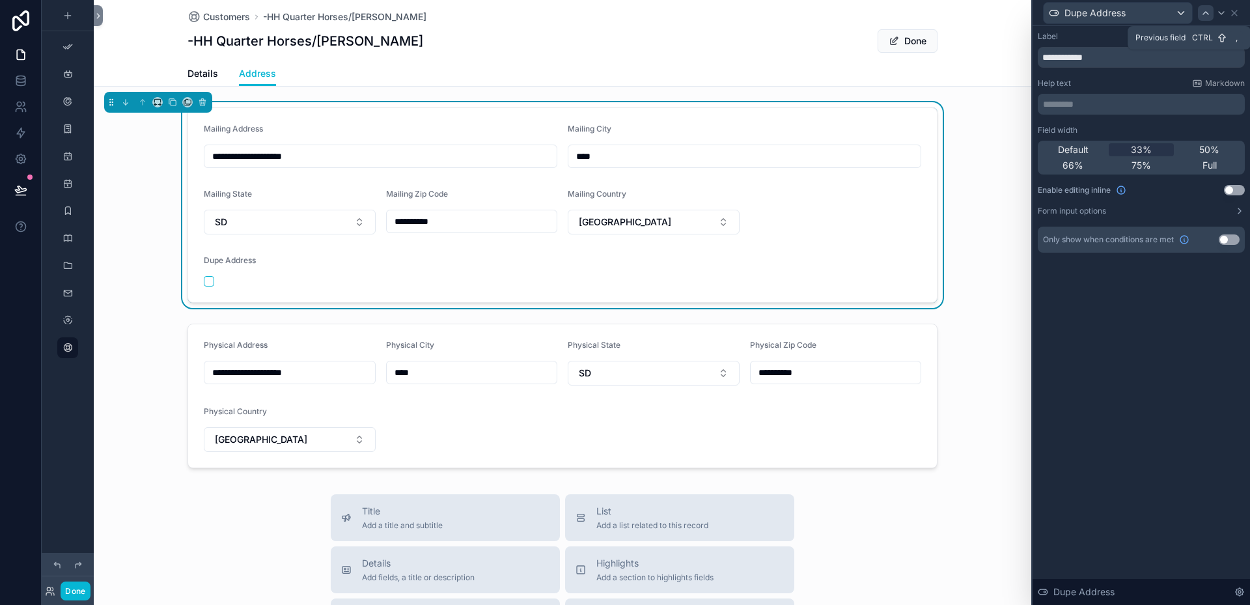
click at [1209, 14] on icon at bounding box center [1205, 13] width 10 height 10
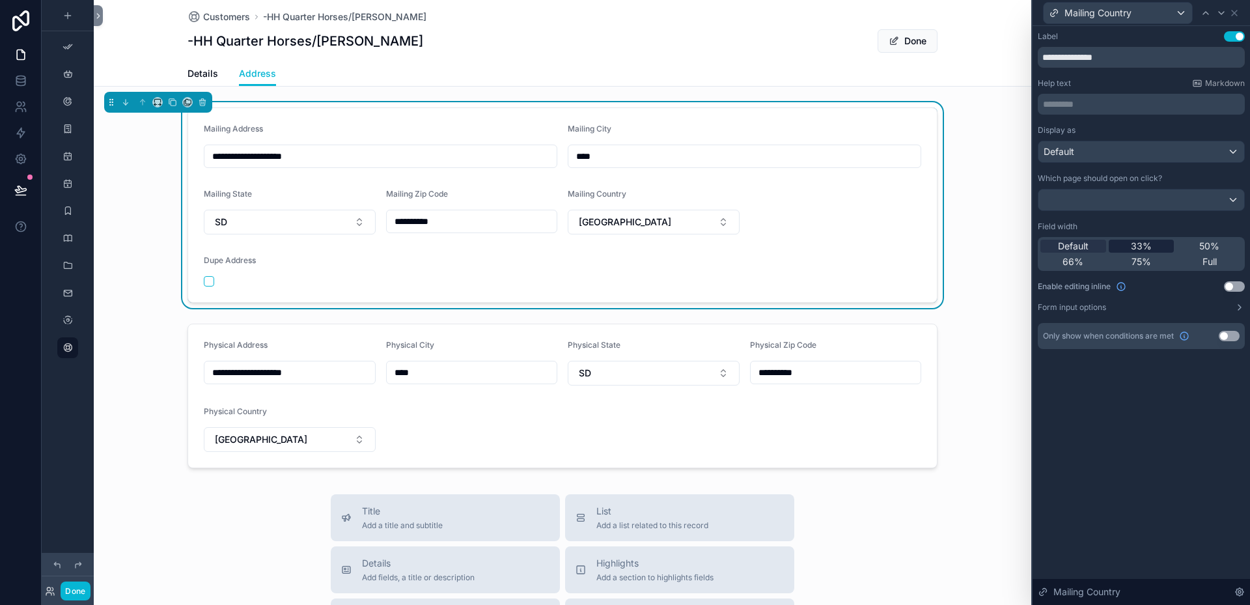
click at [1144, 240] on span "33%" at bounding box center [1141, 246] width 21 height 13
click at [1209, 12] on icon at bounding box center [1205, 13] width 10 height 10
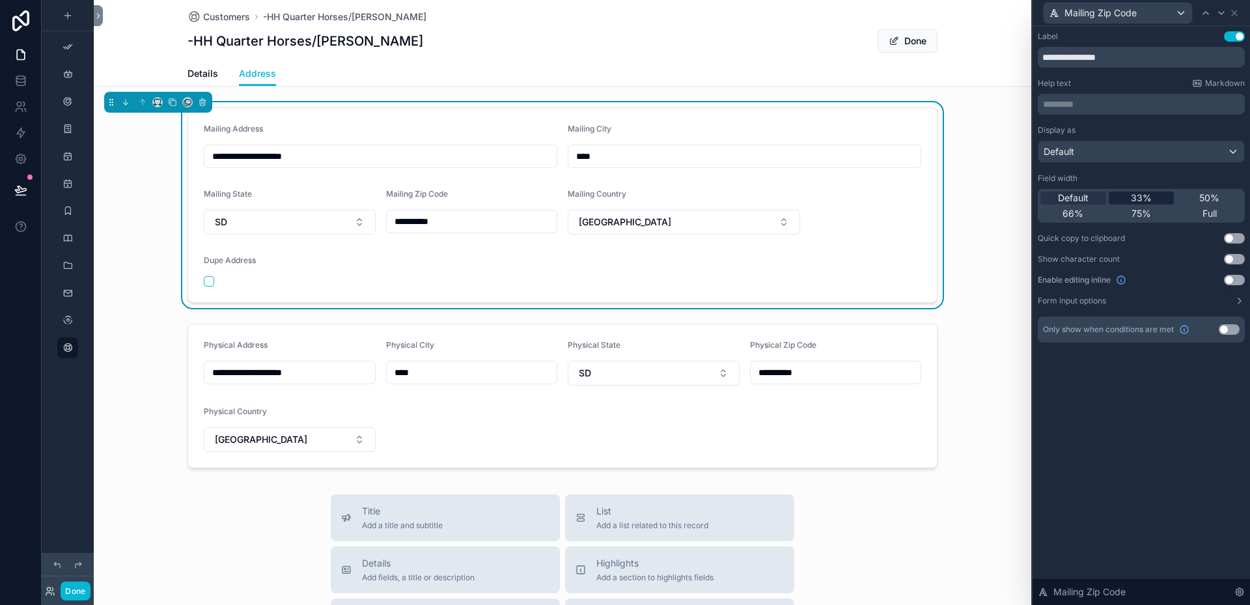
click at [1142, 200] on span "33%" at bounding box center [1141, 197] width 21 height 13
click at [1205, 12] on icon at bounding box center [1205, 13] width 5 height 3
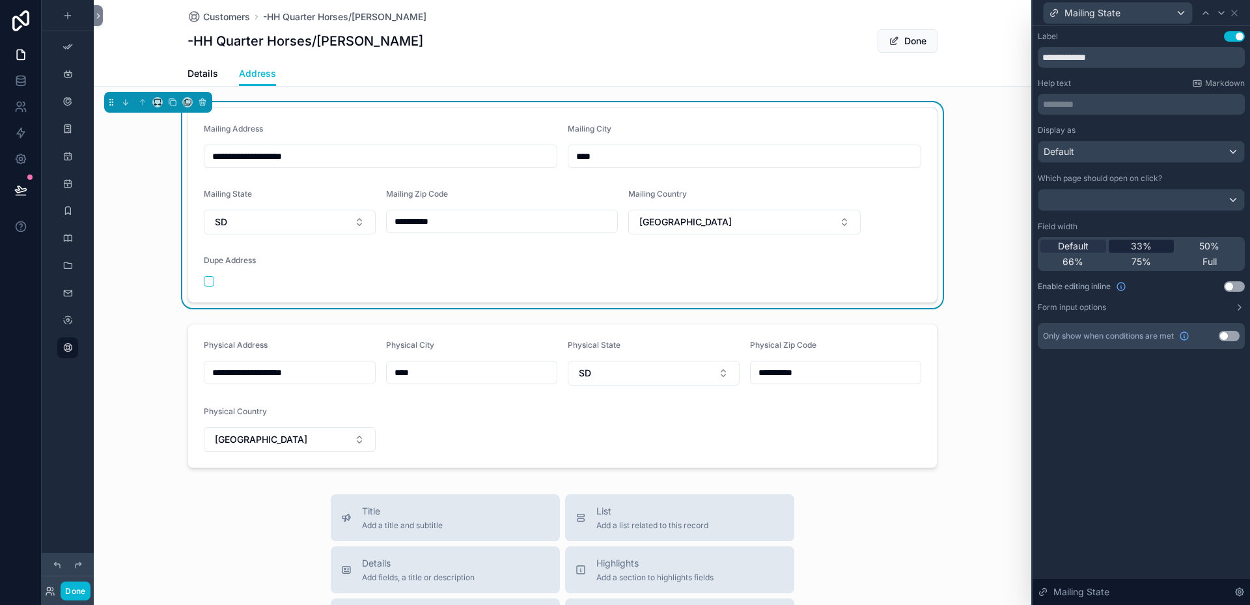
click at [1144, 245] on span "33%" at bounding box center [1141, 246] width 21 height 13
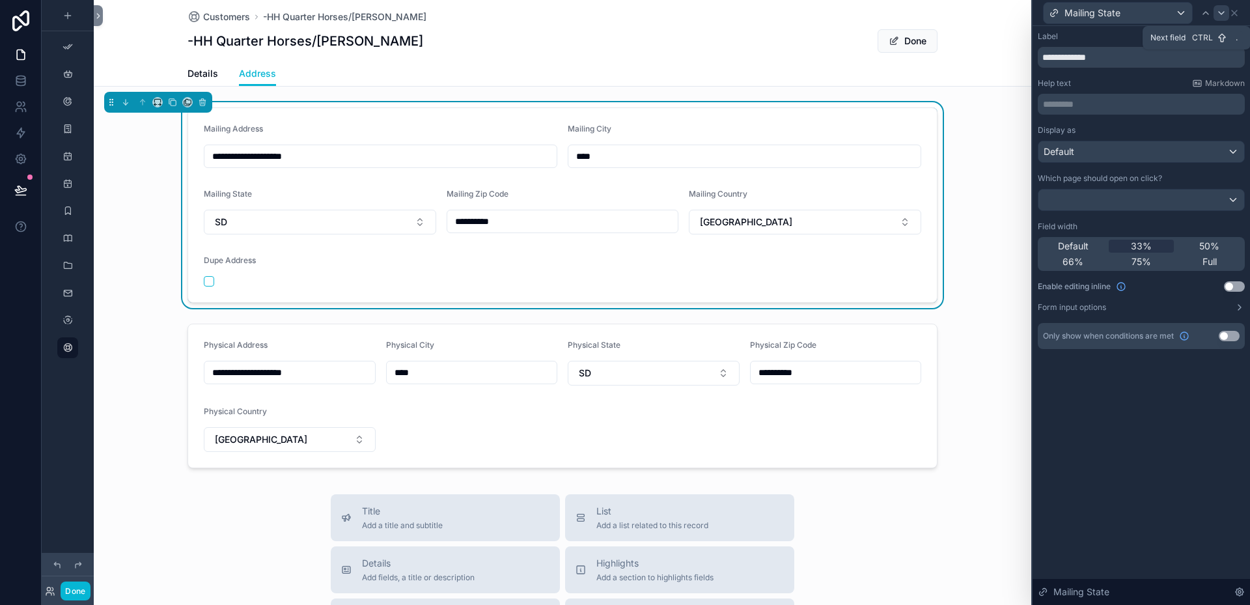
click at [1221, 12] on icon at bounding box center [1221, 13] width 10 height 10
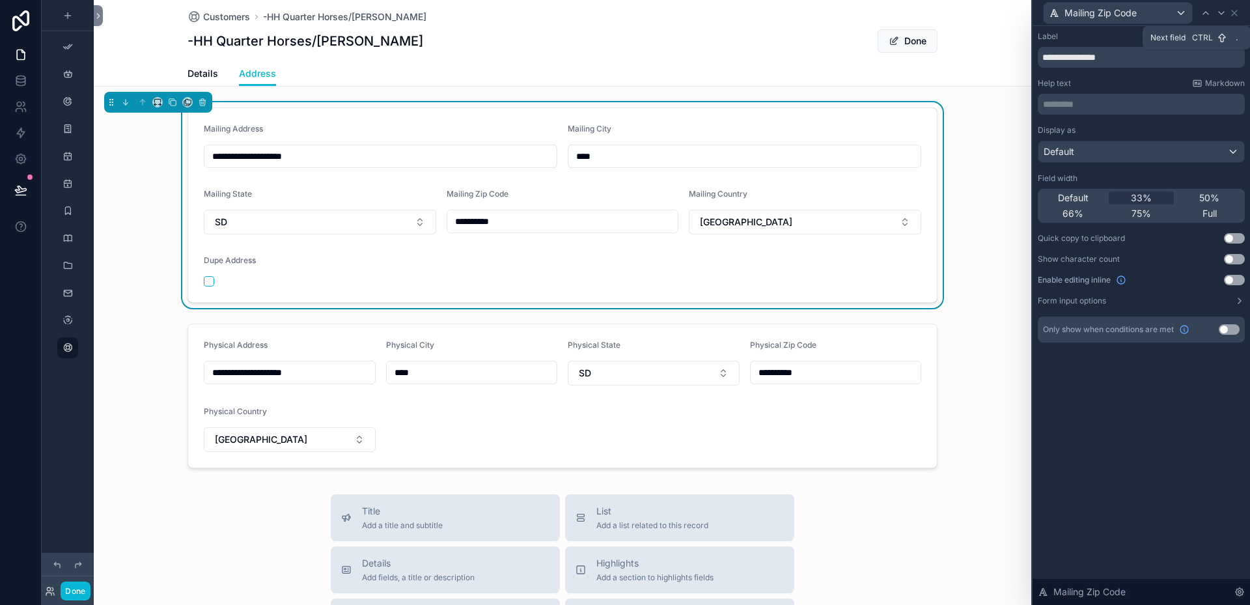
click at [1221, 12] on icon at bounding box center [1221, 13] width 10 height 10
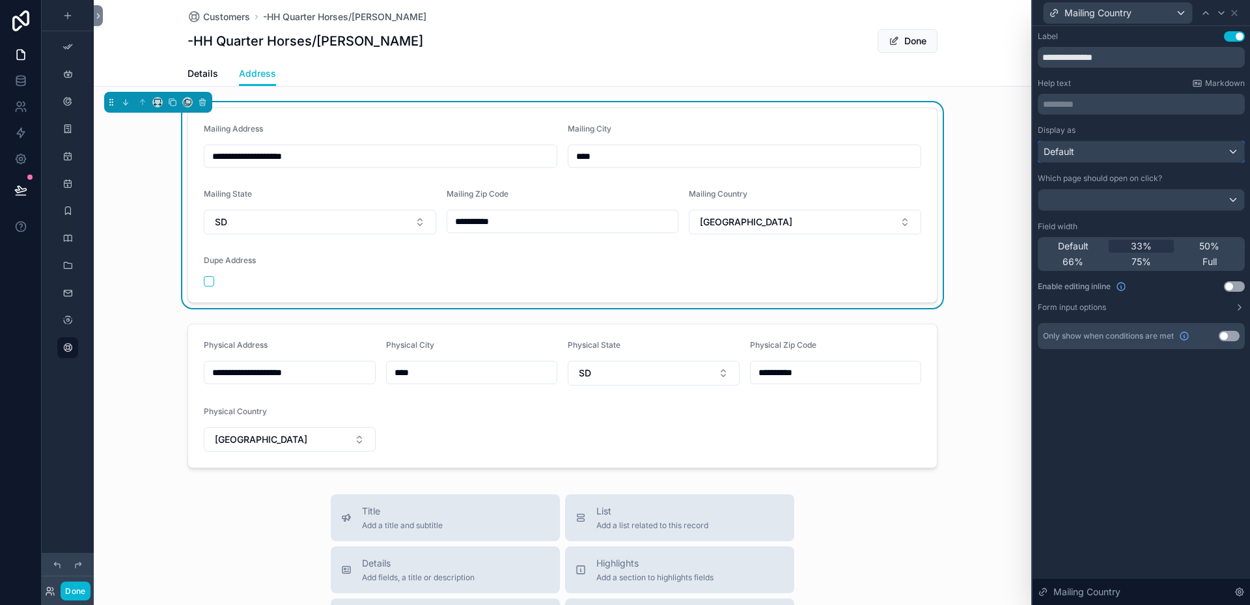
click at [1230, 152] on div "Default" at bounding box center [1141, 151] width 206 height 21
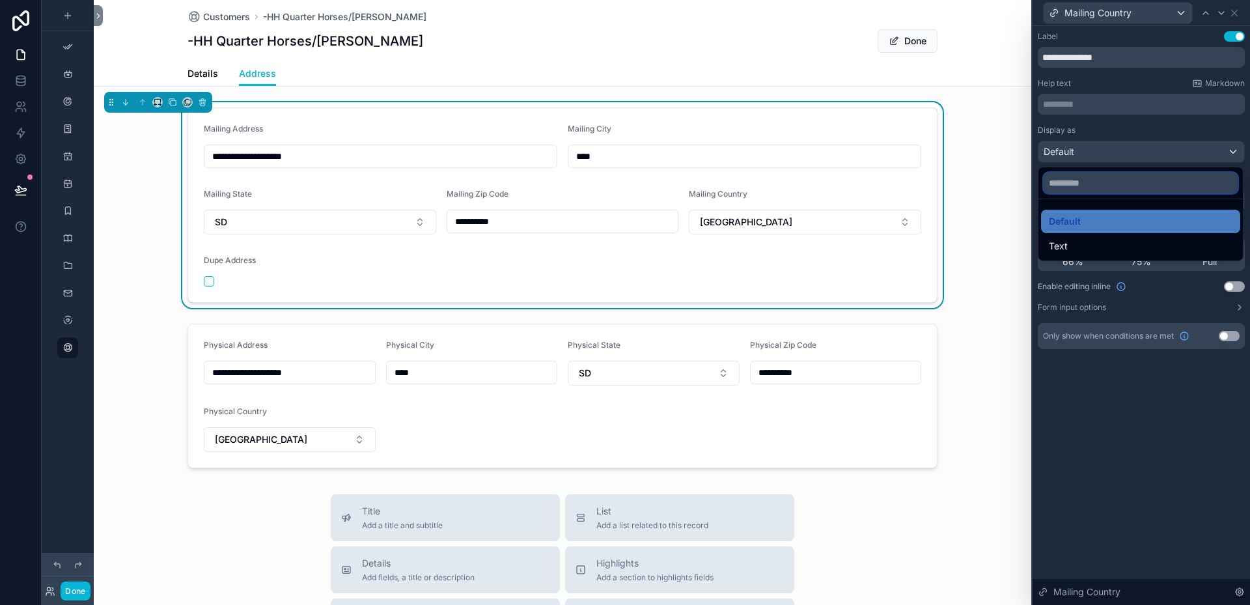
click at [1069, 184] on input "text" at bounding box center [1140, 182] width 194 height 21
click at [1132, 216] on div "Default" at bounding box center [1141, 221] width 184 height 16
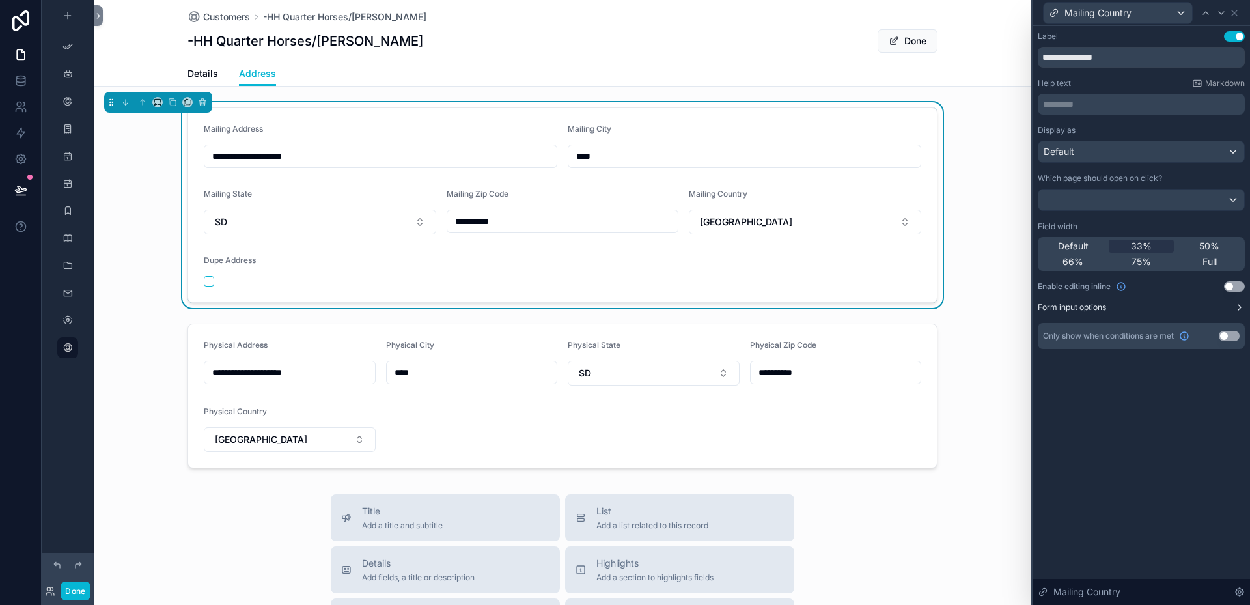
click at [1097, 308] on label "Form input options" at bounding box center [1072, 307] width 68 height 10
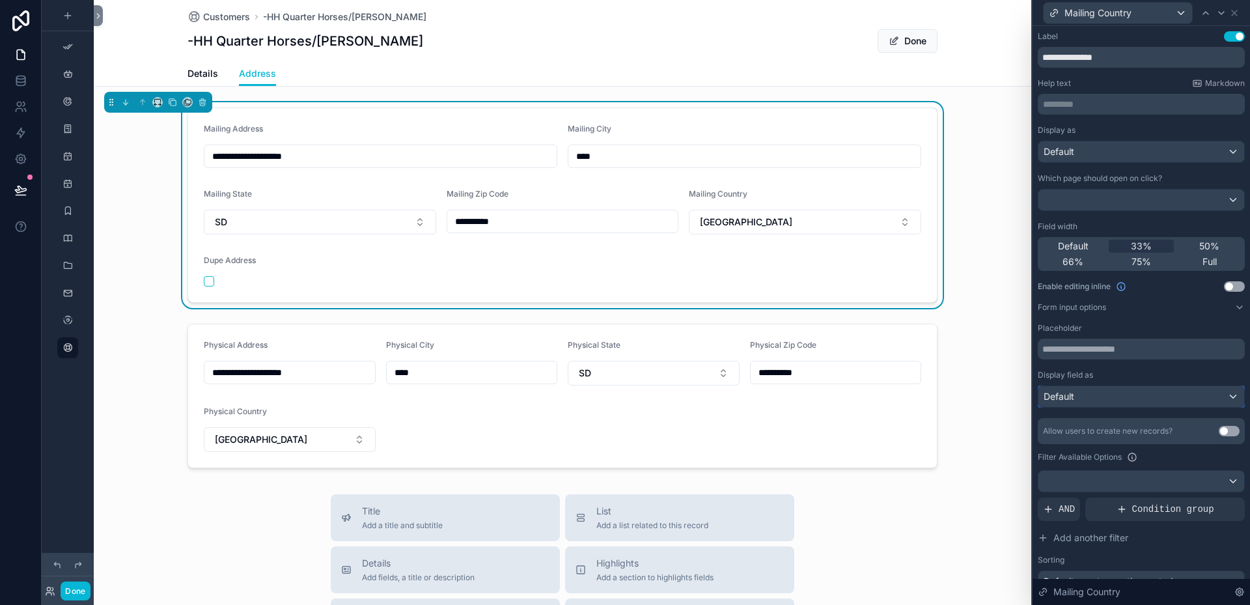
click at [1220, 394] on div "Default" at bounding box center [1141, 396] width 206 height 21
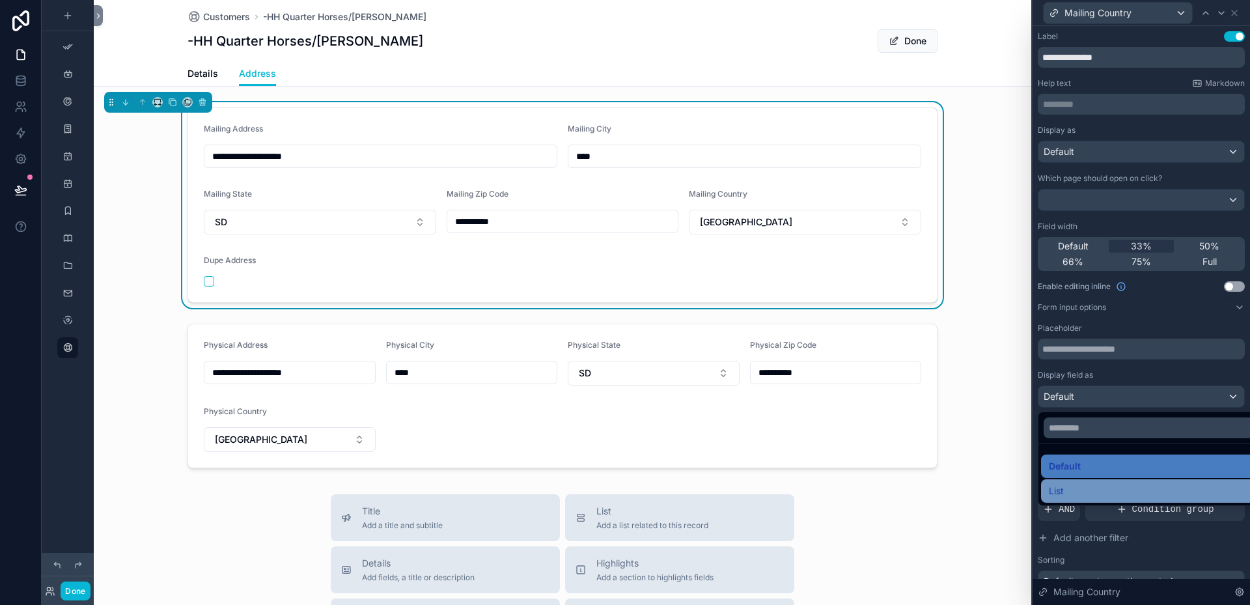
click at [1072, 486] on div "List" at bounding box center [1151, 491] width 205 height 16
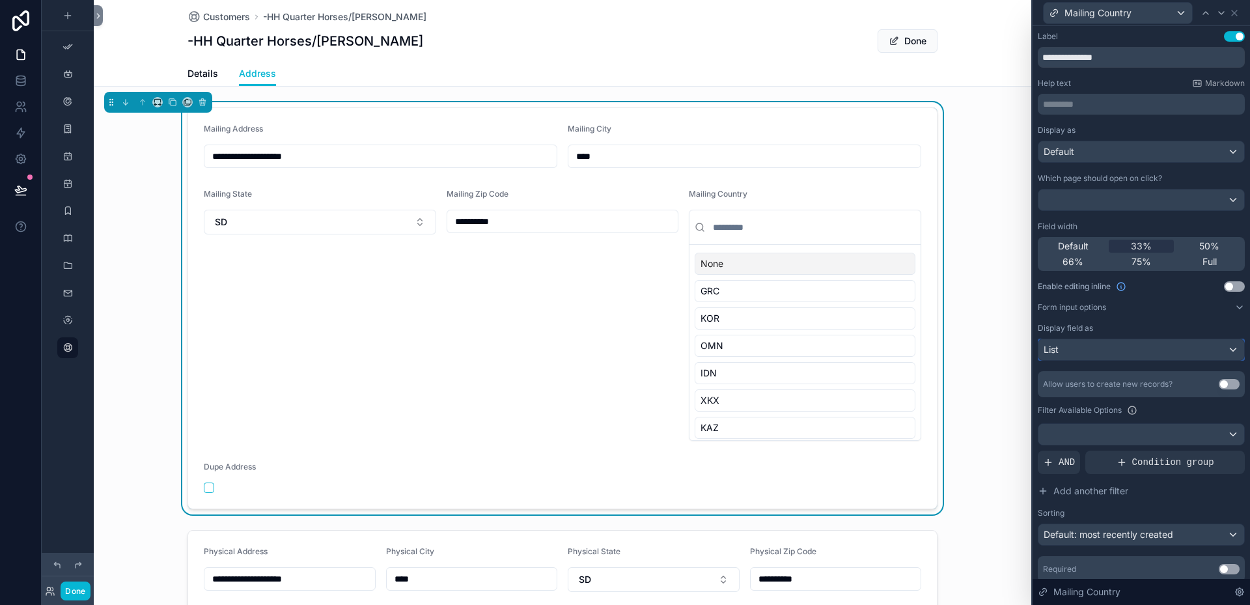
click at [1223, 350] on div "List" at bounding box center [1141, 349] width 206 height 21
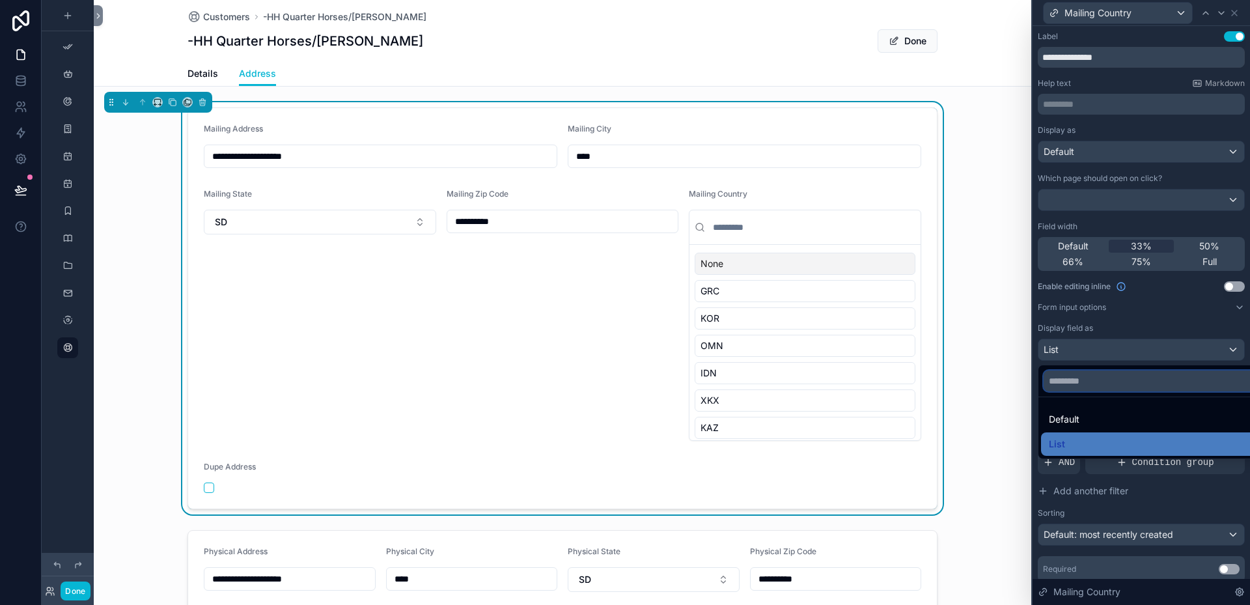
click at [1057, 379] on input "text" at bounding box center [1150, 380] width 215 height 21
type input "*"
click at [1076, 415] on span "Default" at bounding box center [1064, 419] width 31 height 16
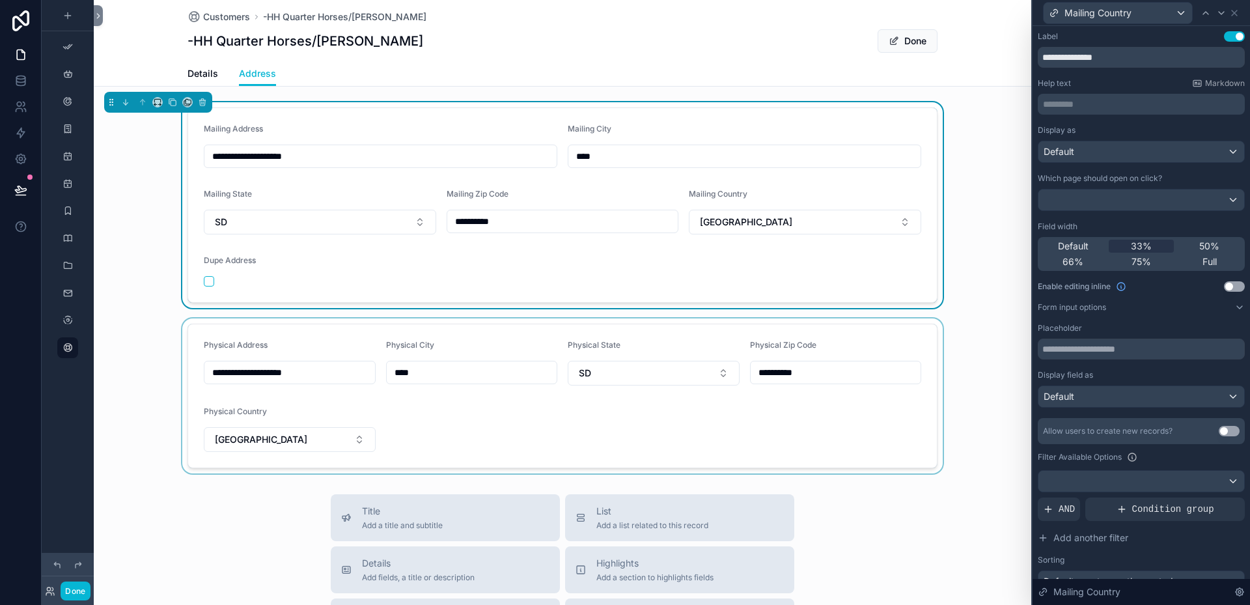
click at [323, 337] on div "scrollable content" at bounding box center [562, 395] width 937 height 155
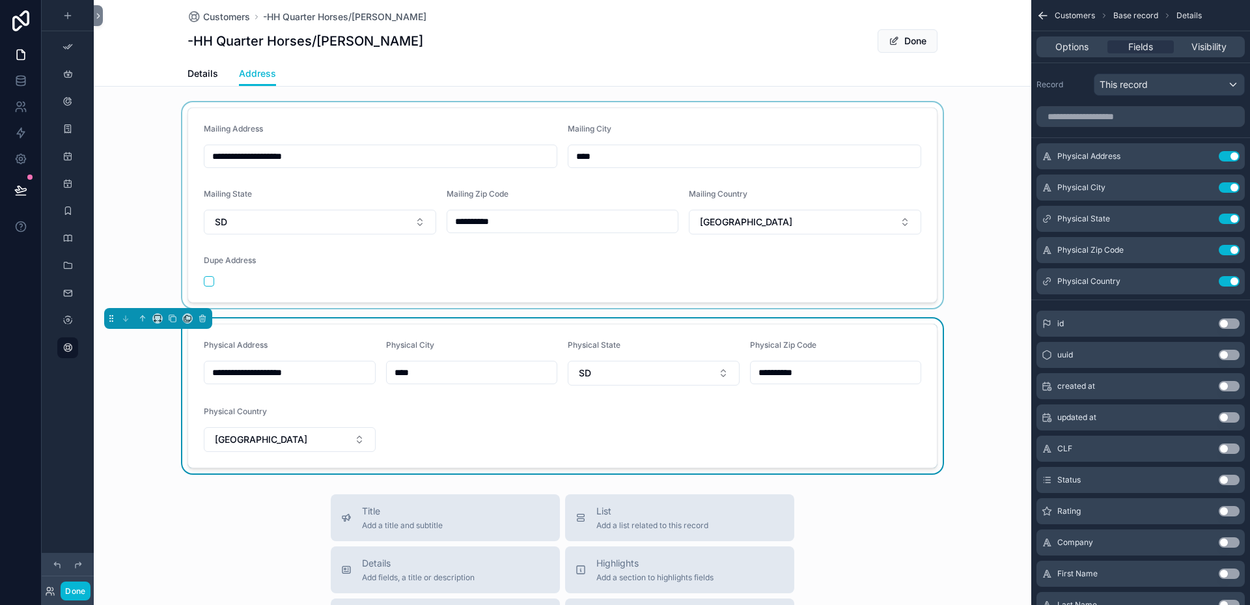
click at [412, 219] on div "scrollable content" at bounding box center [562, 205] width 937 height 206
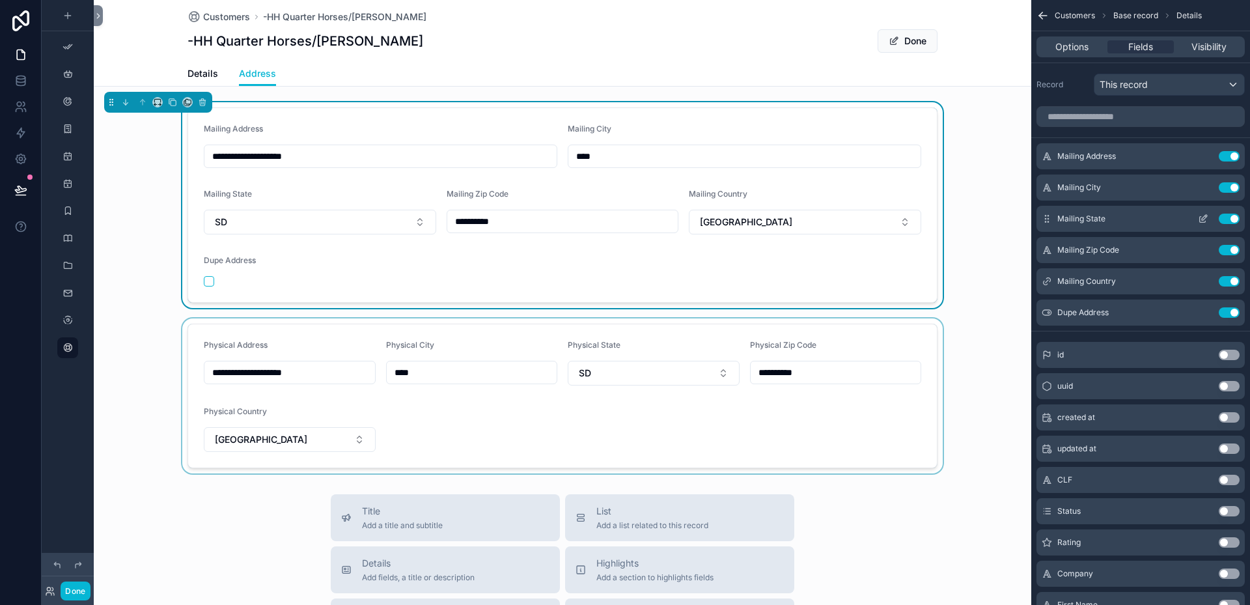
click at [1203, 221] on icon "scrollable content" at bounding box center [1203, 218] width 10 height 10
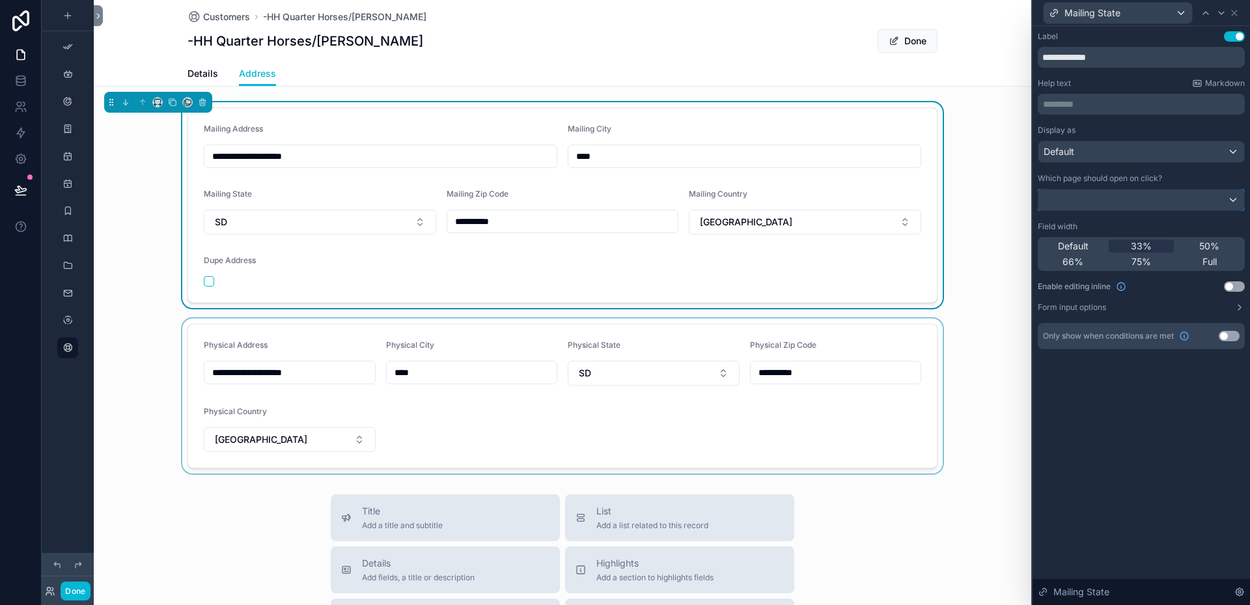
click at [1231, 197] on div at bounding box center [1141, 199] width 206 height 21
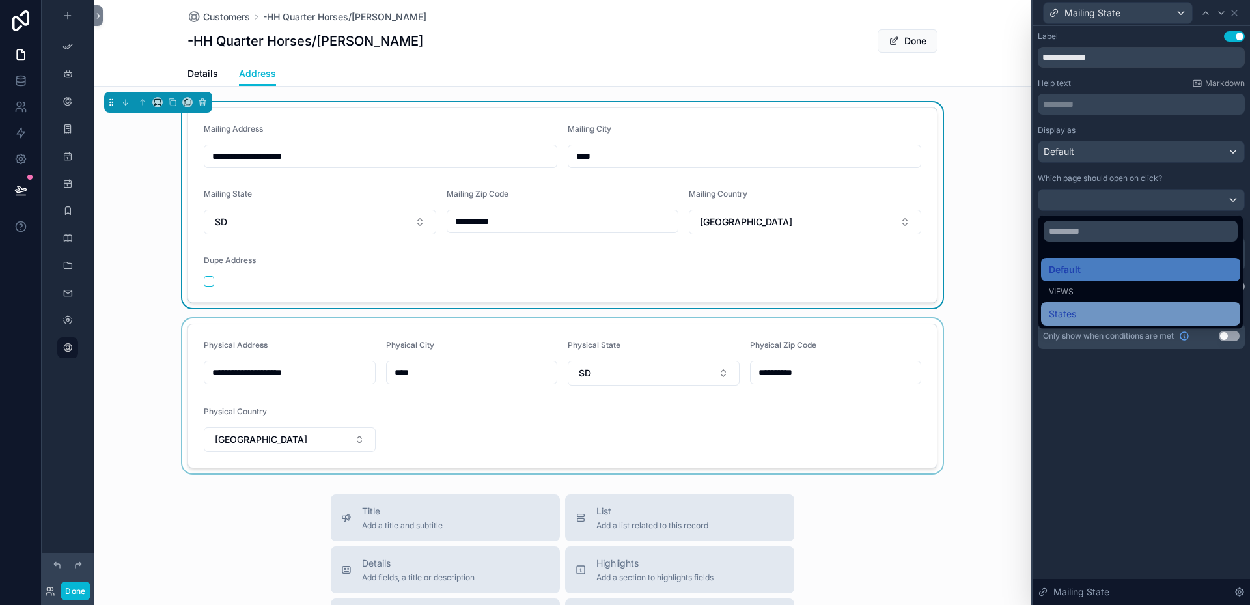
click at [1071, 313] on span "States" at bounding box center [1062, 314] width 27 height 16
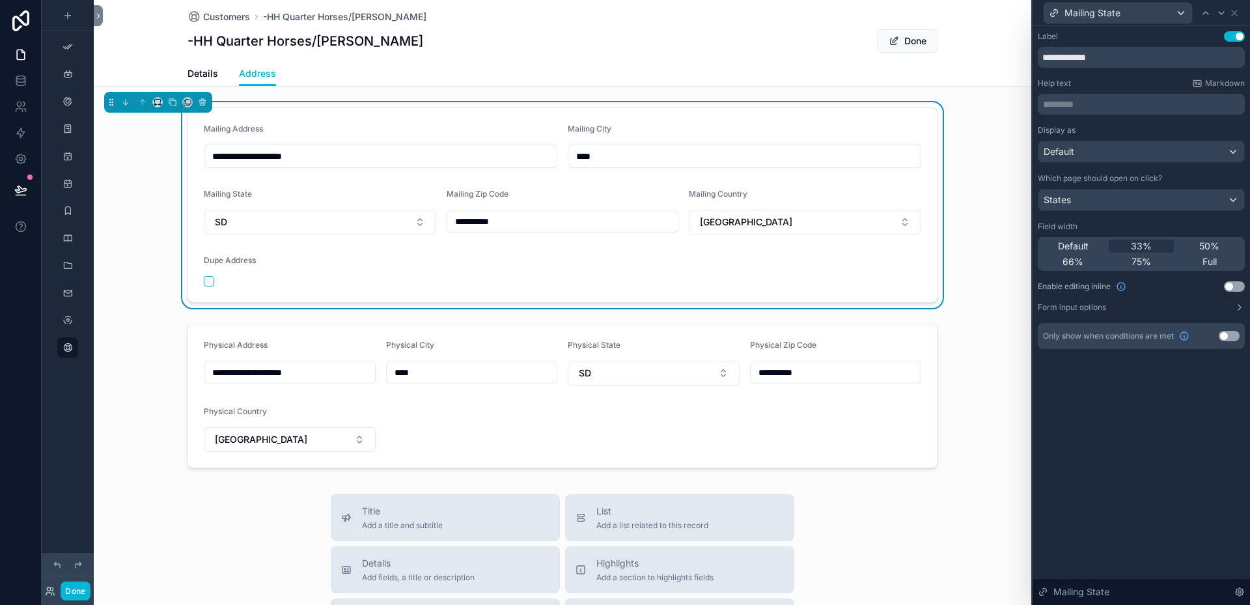
click at [1144, 389] on div "**********" at bounding box center [1140, 315] width 217 height 579
click at [418, 221] on button "SD" at bounding box center [320, 222] width 232 height 25
click at [415, 191] on div "Mailing State" at bounding box center [320, 197] width 232 height 16
click at [1231, 195] on div "States" at bounding box center [1141, 199] width 206 height 21
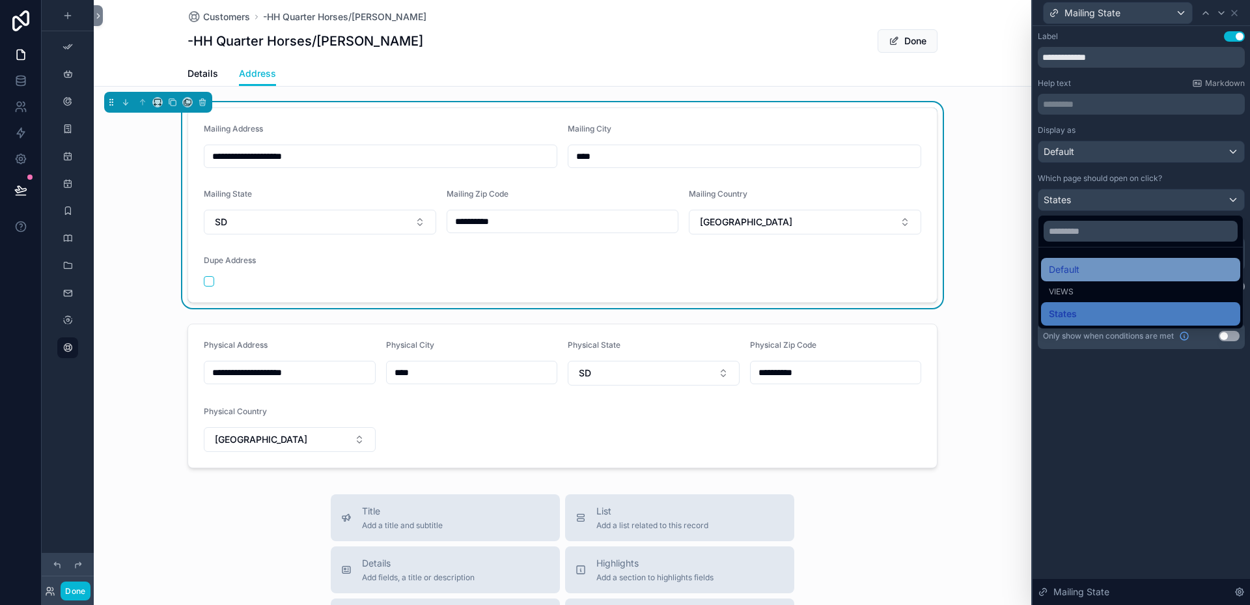
click at [1067, 277] on span "Default" at bounding box center [1064, 270] width 31 height 16
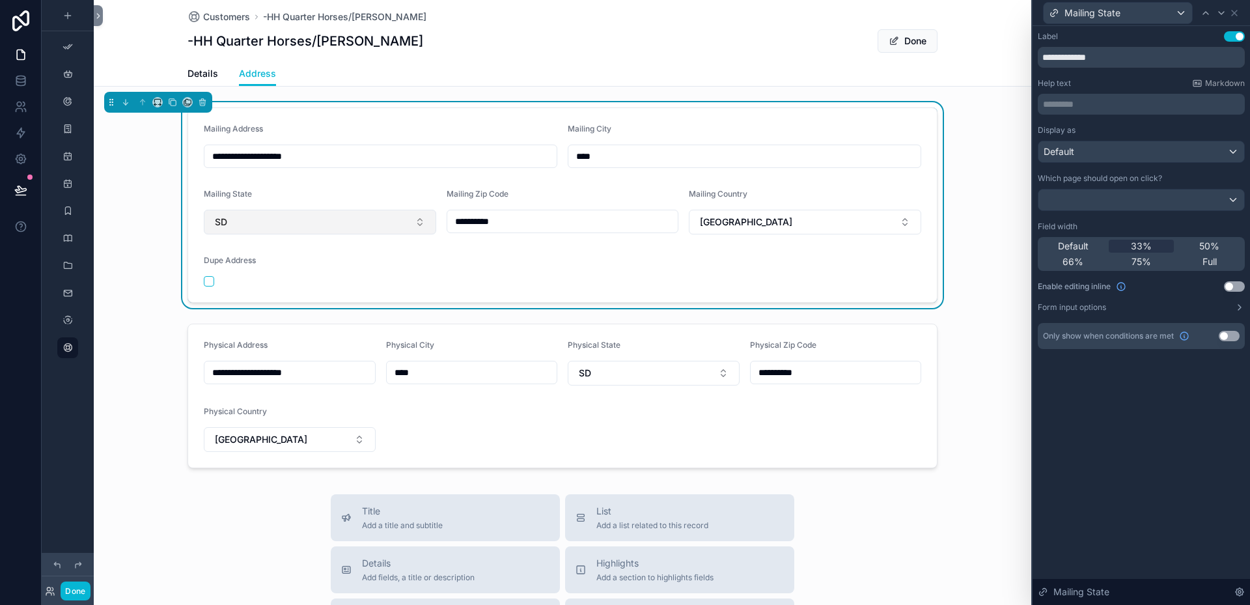
click at [413, 219] on button "SD" at bounding box center [320, 222] width 232 height 25
click at [401, 185] on form "**********" at bounding box center [562, 205] width 749 height 194
click at [418, 221] on button "SD" at bounding box center [320, 222] width 232 height 25
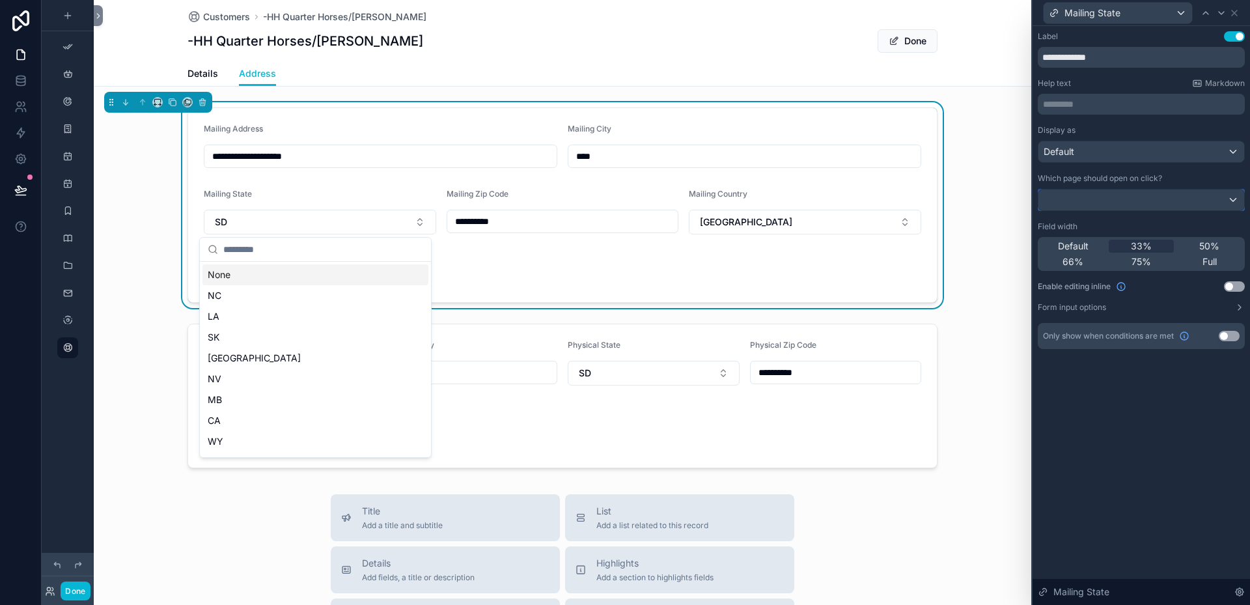
click at [1231, 197] on div at bounding box center [1141, 199] width 206 height 21
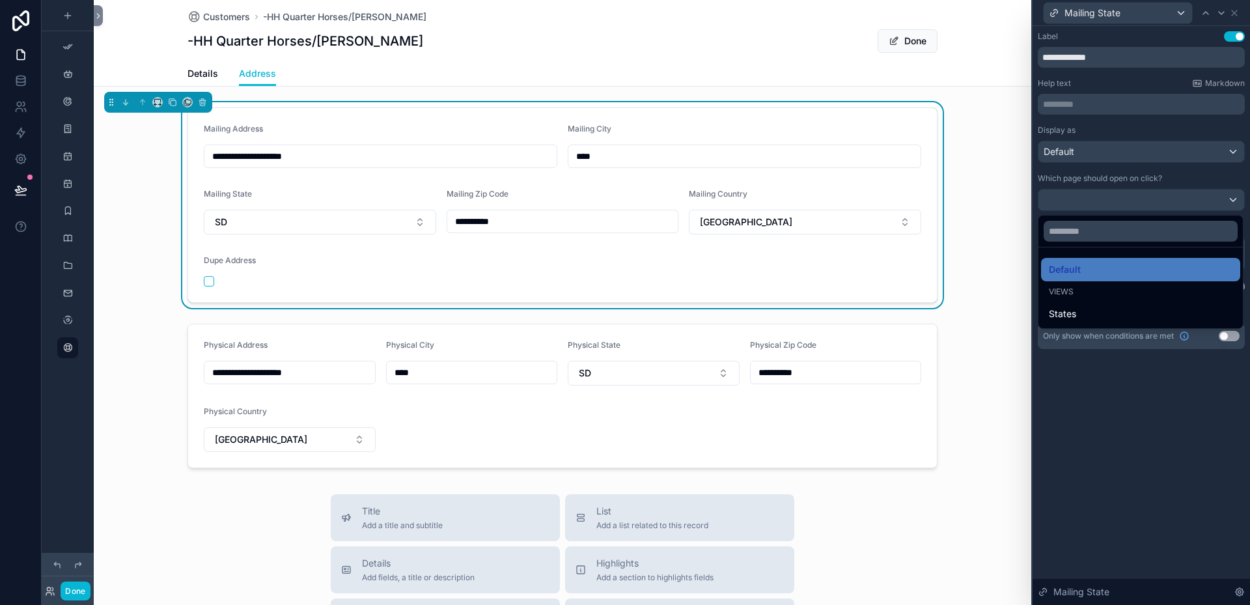
click at [1062, 292] on span "Views" at bounding box center [1061, 291] width 25 height 10
click at [1071, 292] on span "Views" at bounding box center [1061, 291] width 25 height 10
click at [1073, 273] on span "Default" at bounding box center [1065, 270] width 32 height 16
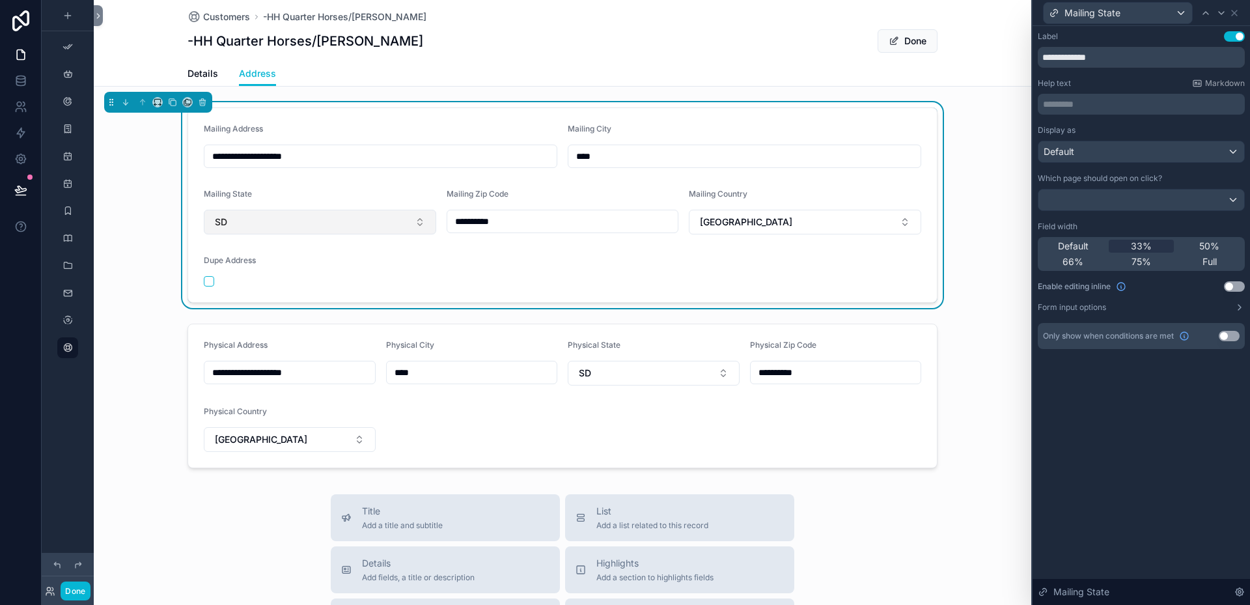
click at [417, 217] on button "SD" at bounding box center [320, 222] width 232 height 25
click at [392, 130] on div "Mailing Address" at bounding box center [380, 132] width 353 height 16
click at [1224, 310] on button "Form input options" at bounding box center [1141, 307] width 207 height 10
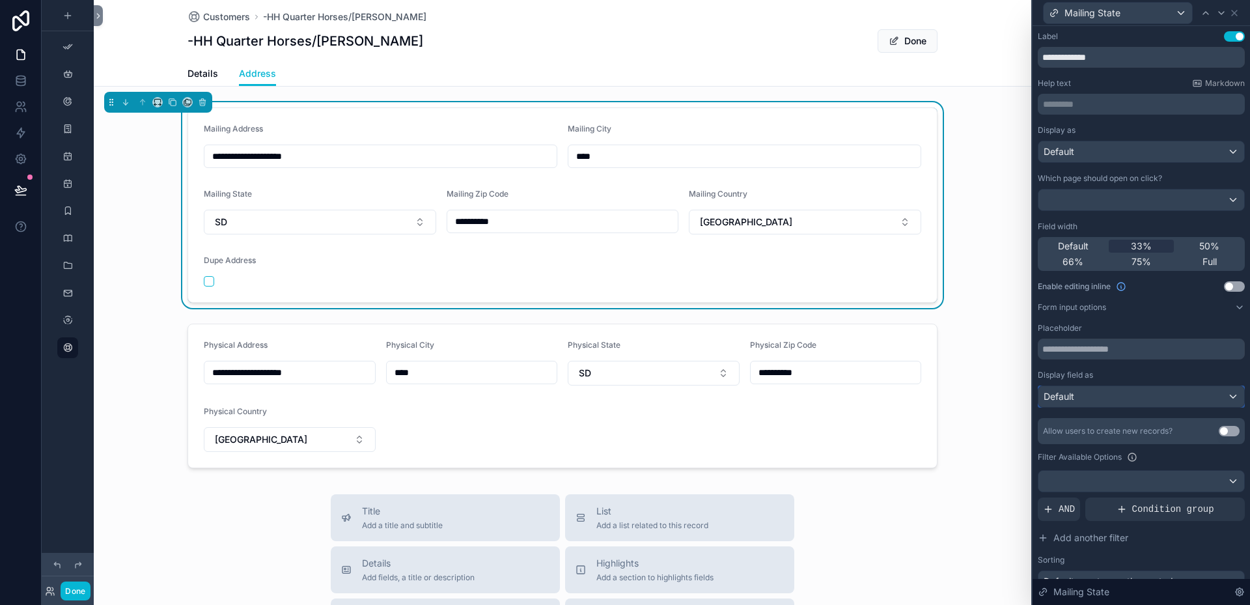
click at [1225, 394] on div "Default" at bounding box center [1141, 396] width 206 height 21
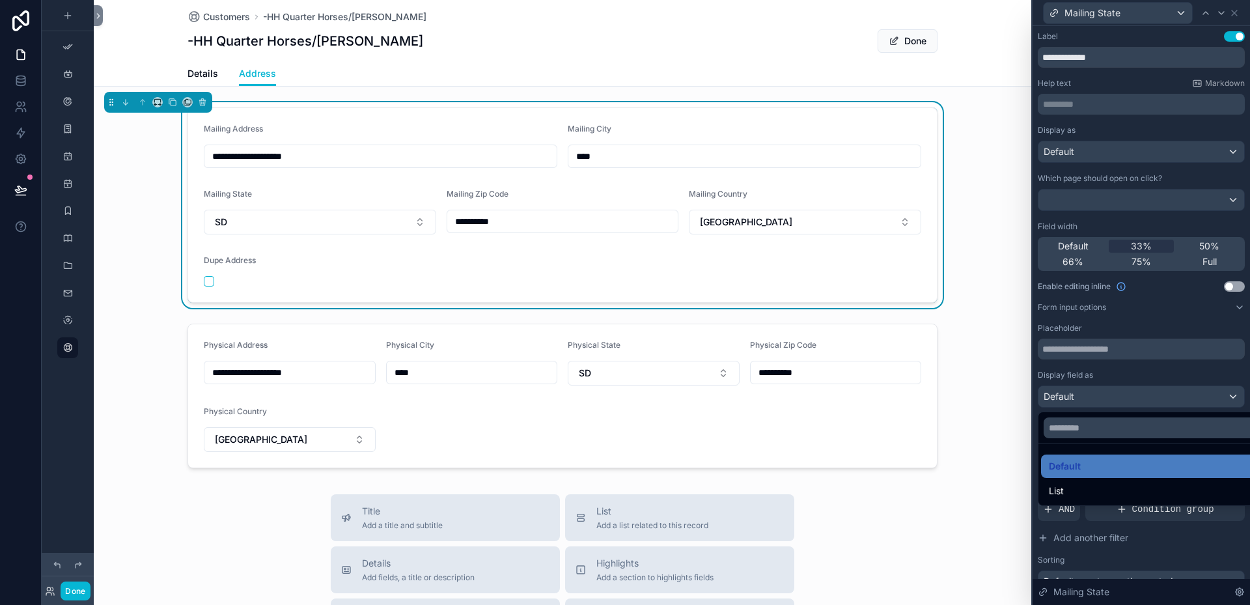
click at [1135, 372] on div at bounding box center [1140, 302] width 217 height 605
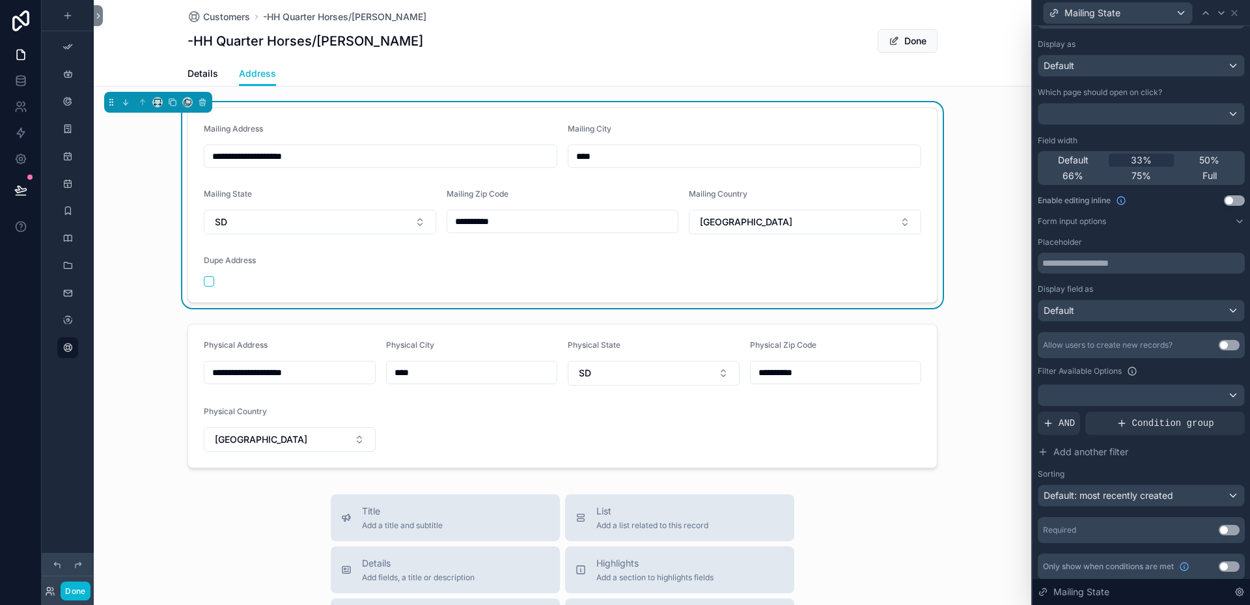
scroll to position [92, 0]
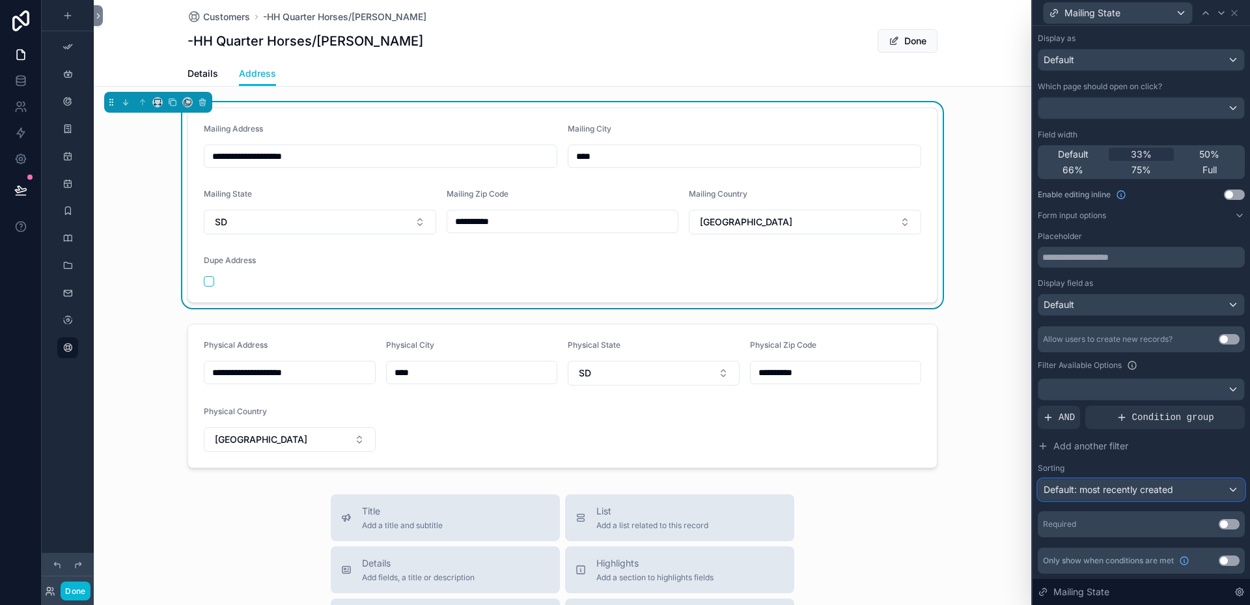
click at [1222, 490] on div "Default: most recently created" at bounding box center [1141, 489] width 206 height 21
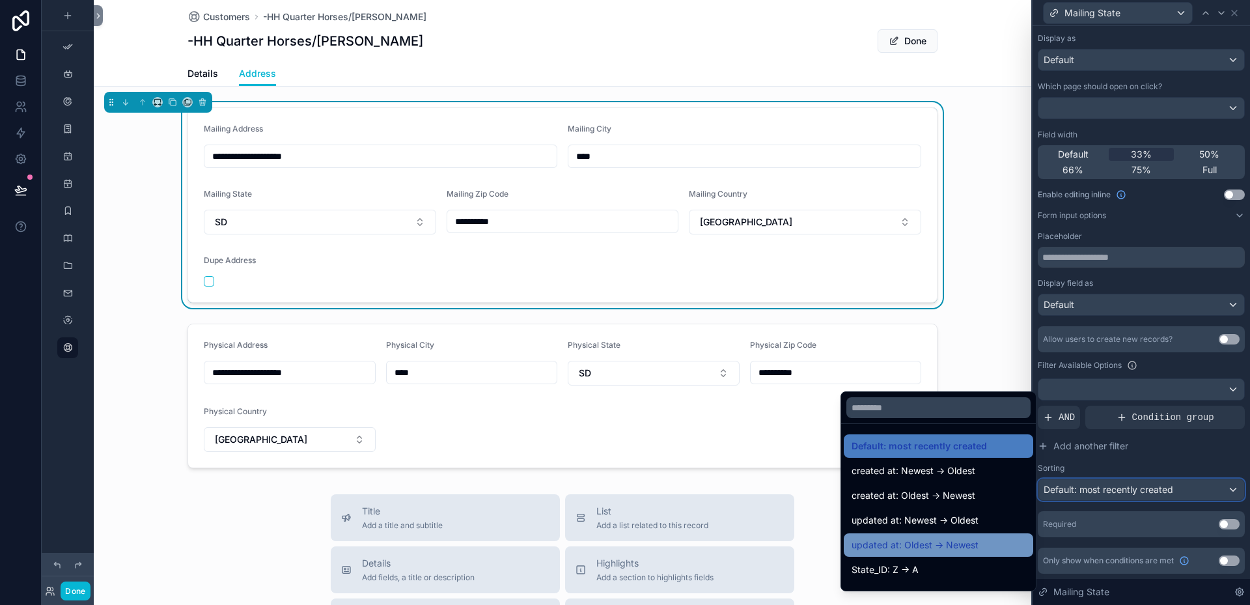
scroll to position [65, 0]
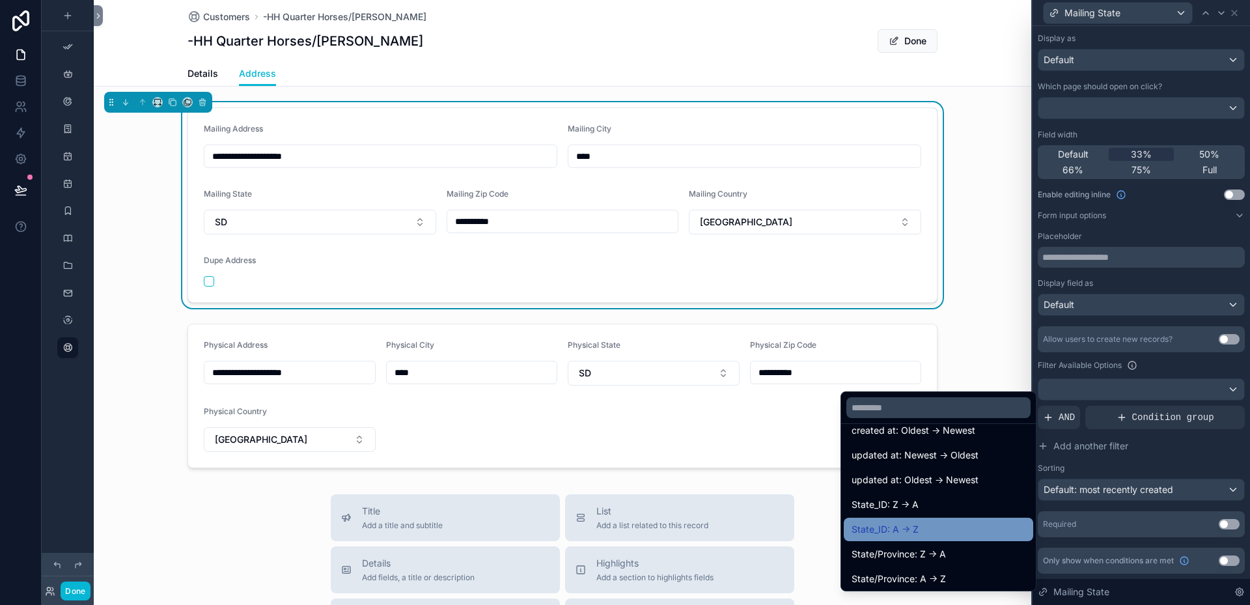
click at [899, 530] on span "State_ID: A -> Z" at bounding box center [884, 529] width 67 height 16
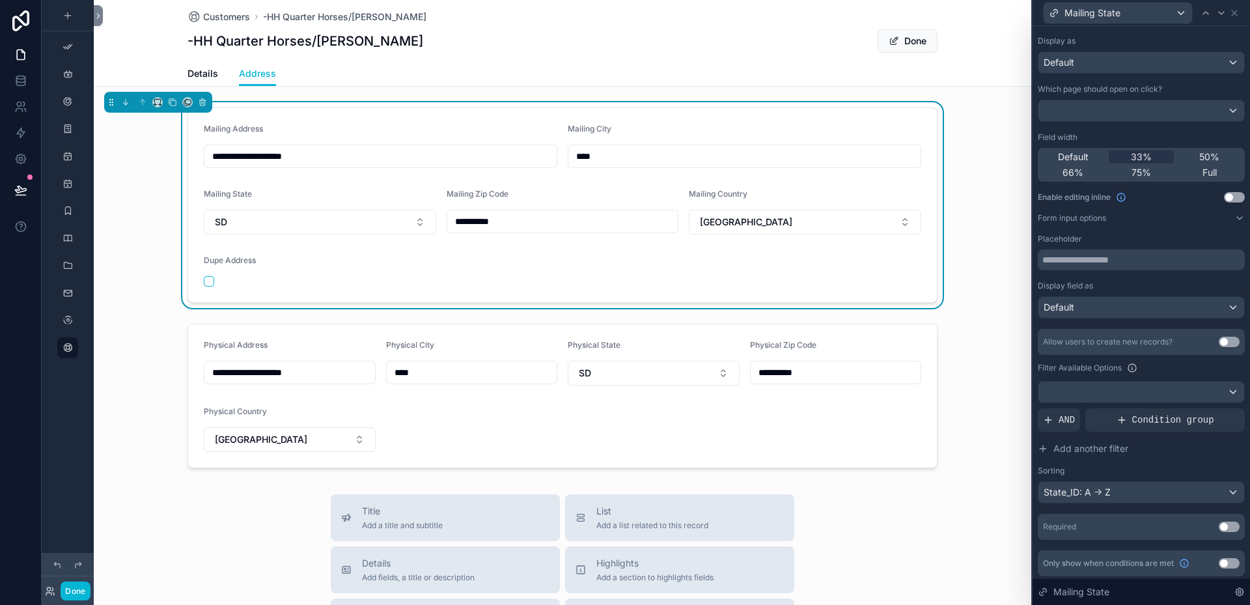
scroll to position [92, 0]
click at [1240, 593] on icon at bounding box center [1239, 591] width 3 height 3
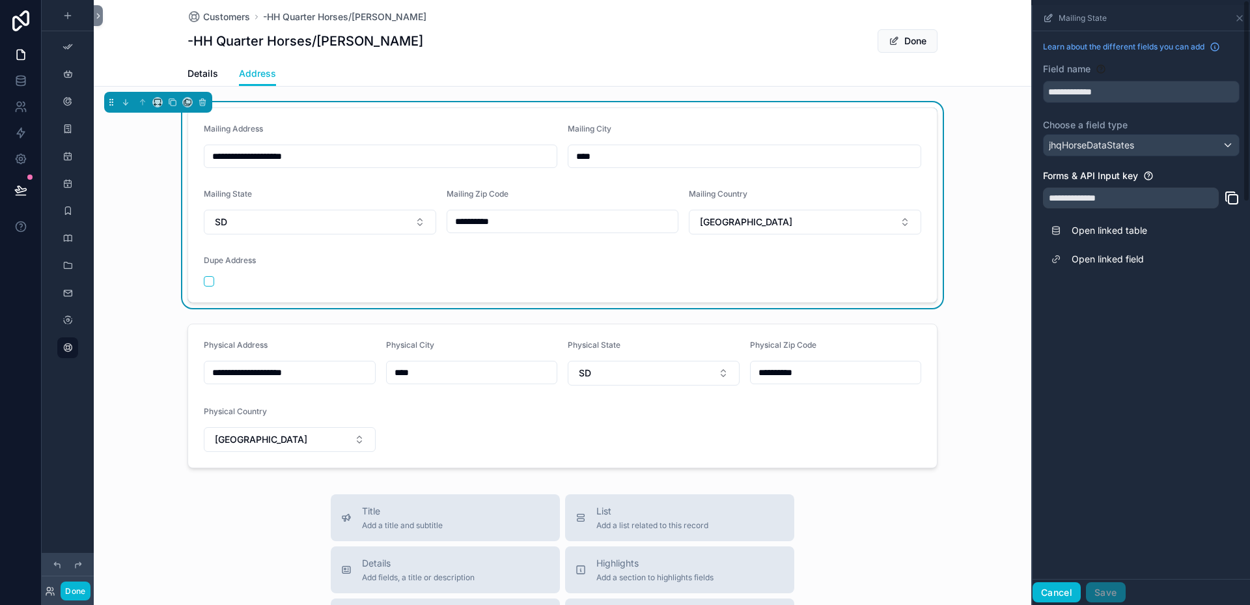
click at [1058, 592] on button "Cancel" at bounding box center [1056, 592] width 48 height 21
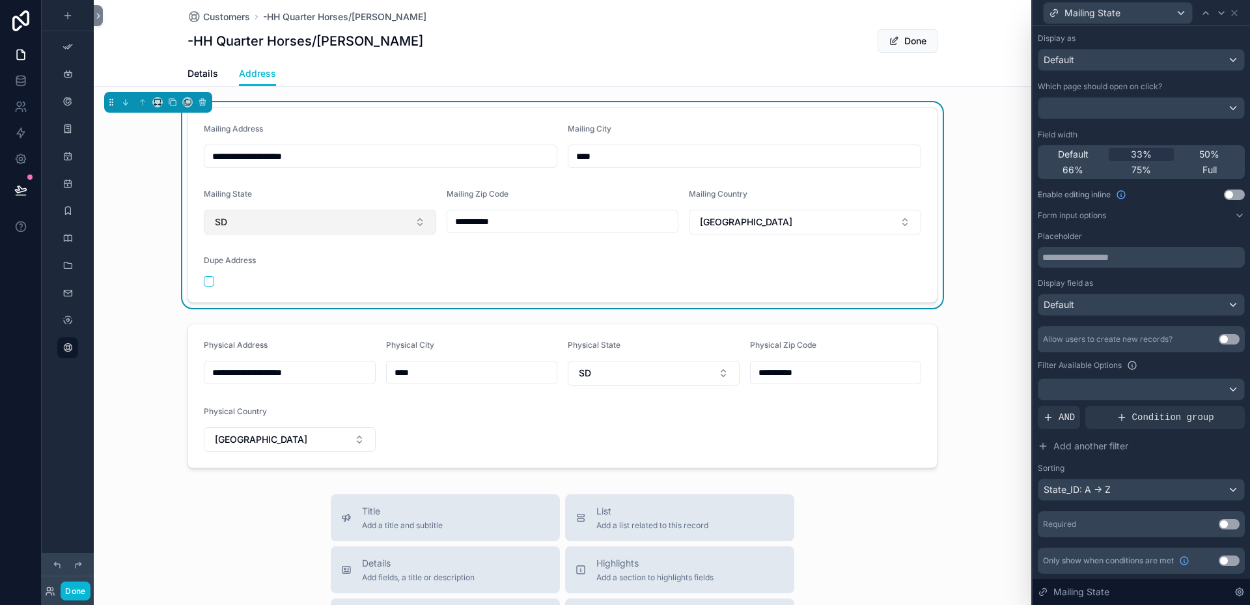
click at [413, 222] on button "SD" at bounding box center [320, 222] width 232 height 25
click at [394, 180] on form "**********" at bounding box center [562, 205] width 749 height 194
click at [1134, 260] on input "text" at bounding box center [1141, 257] width 207 height 21
click at [1222, 387] on div at bounding box center [1141, 389] width 206 height 21
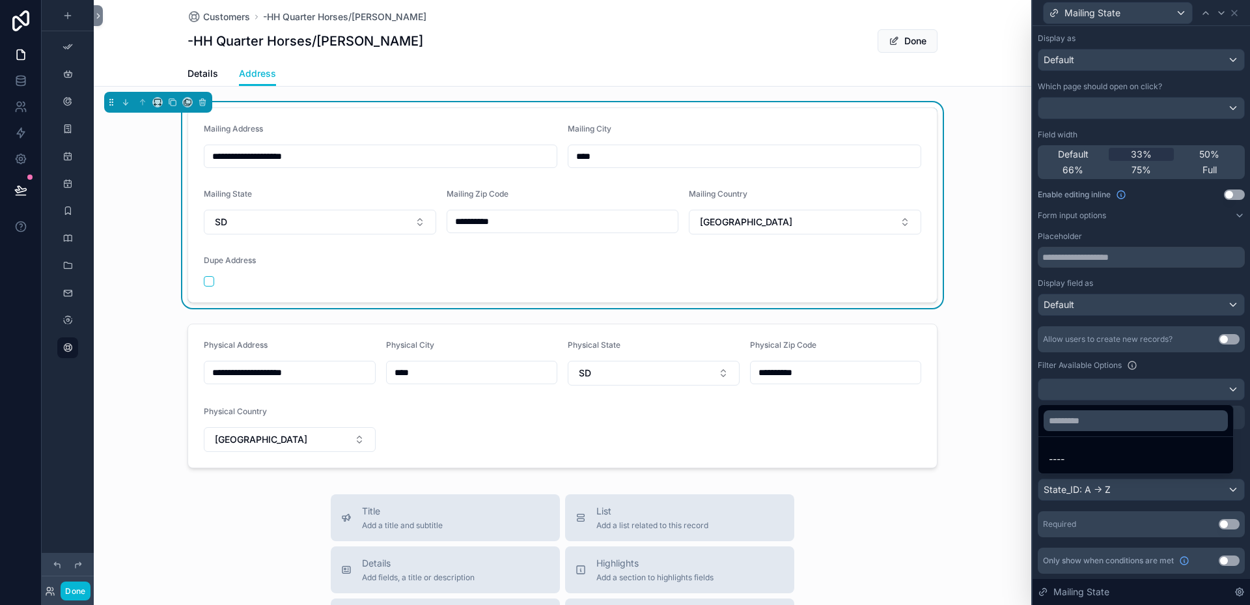
click at [1164, 360] on div at bounding box center [1140, 302] width 217 height 605
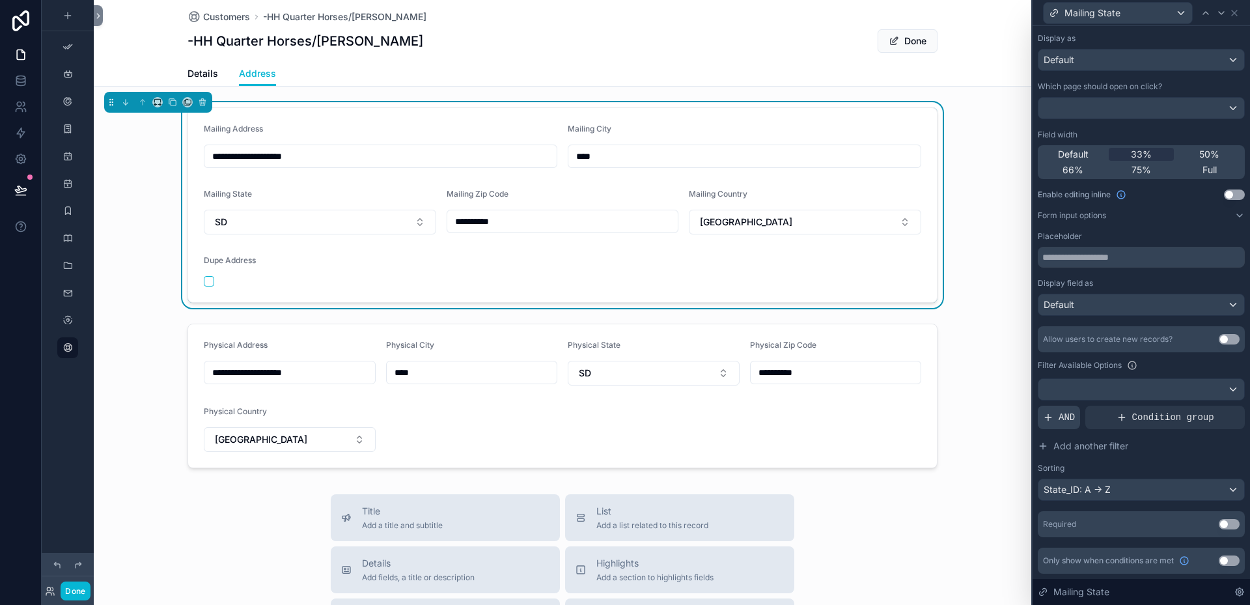
click at [1048, 416] on icon at bounding box center [1048, 417] width 0 height 6
click at [1173, 392] on div at bounding box center [1141, 389] width 206 height 21
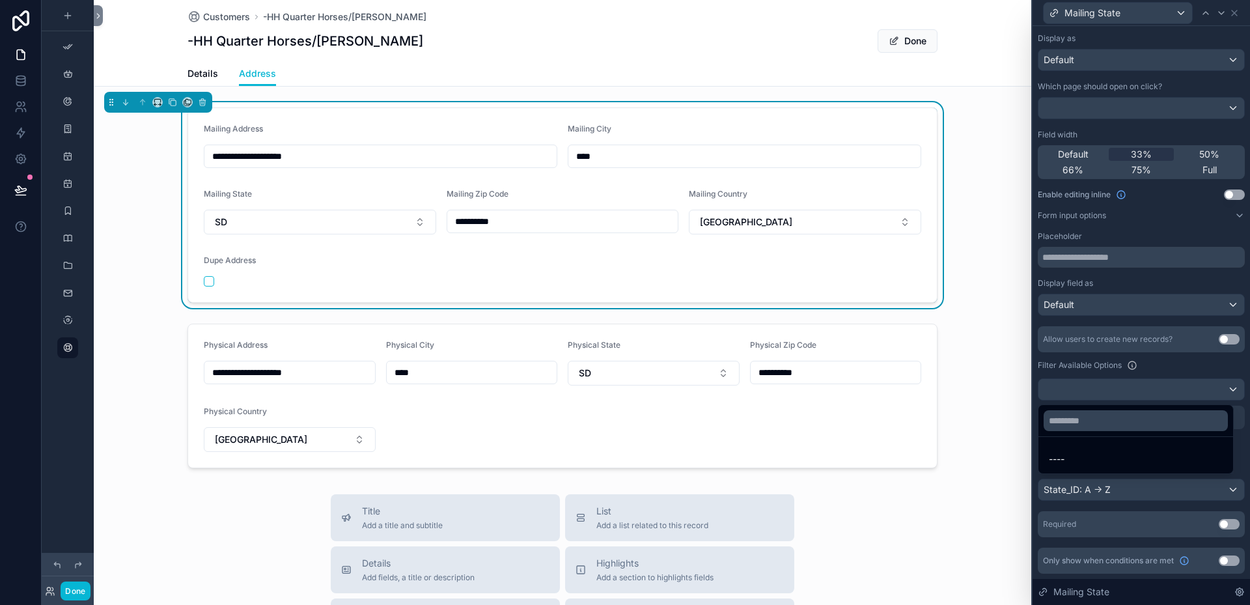
click at [1217, 385] on div at bounding box center [1140, 302] width 217 height 605
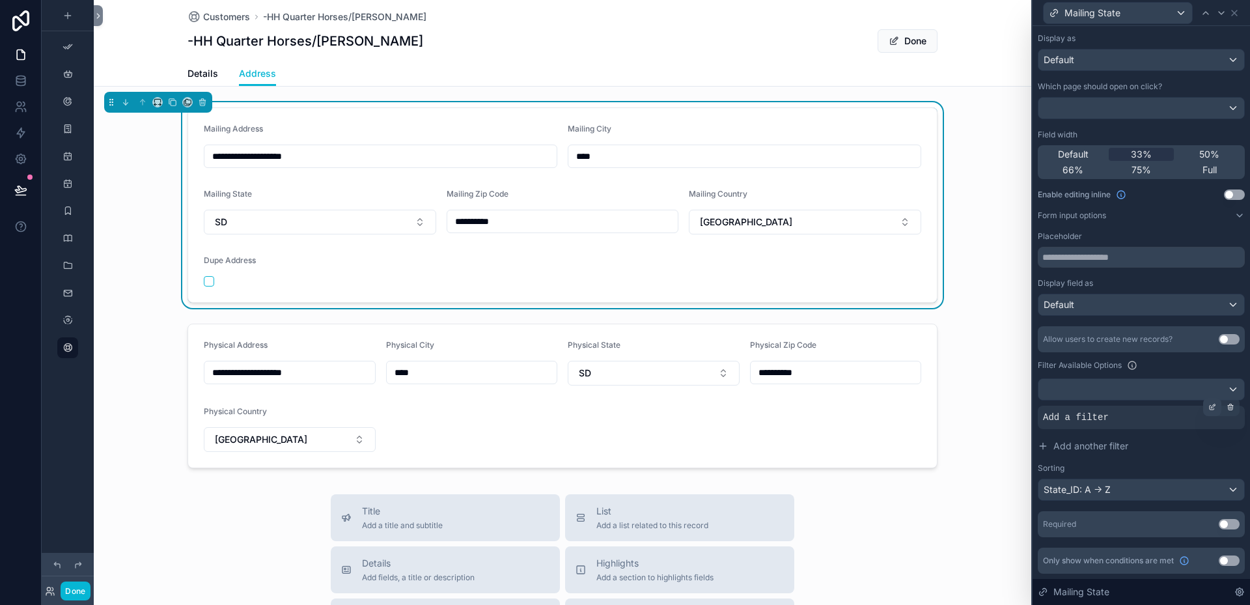
click at [1208, 404] on icon at bounding box center [1212, 407] width 8 height 8
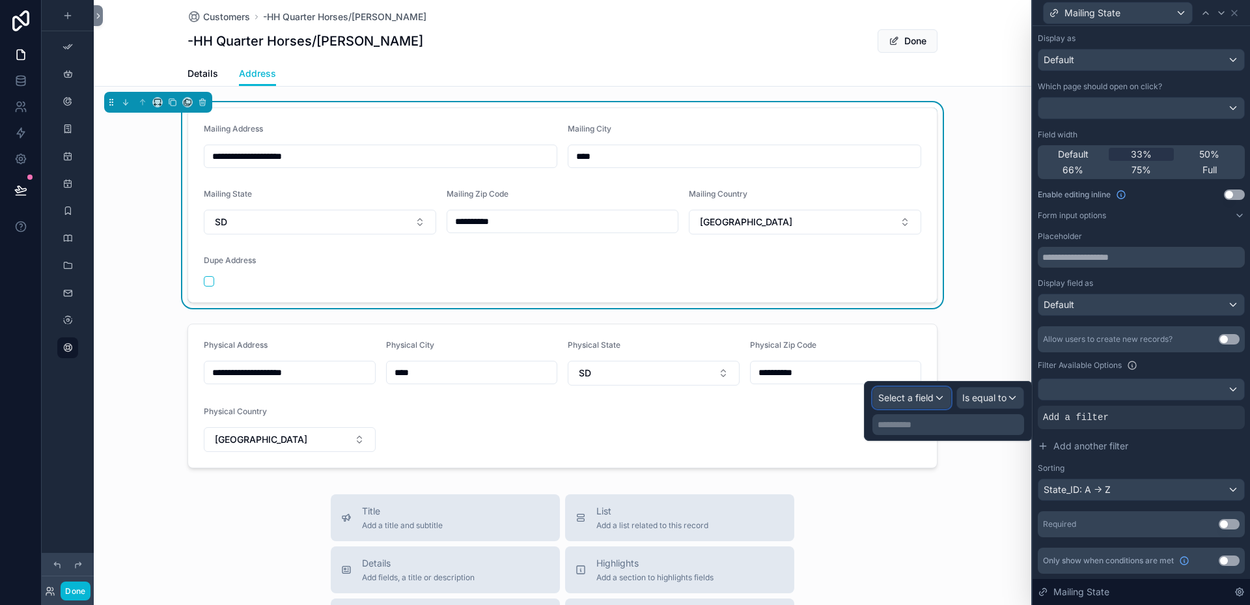
click at [939, 398] on div "Select a field" at bounding box center [911, 397] width 77 height 21
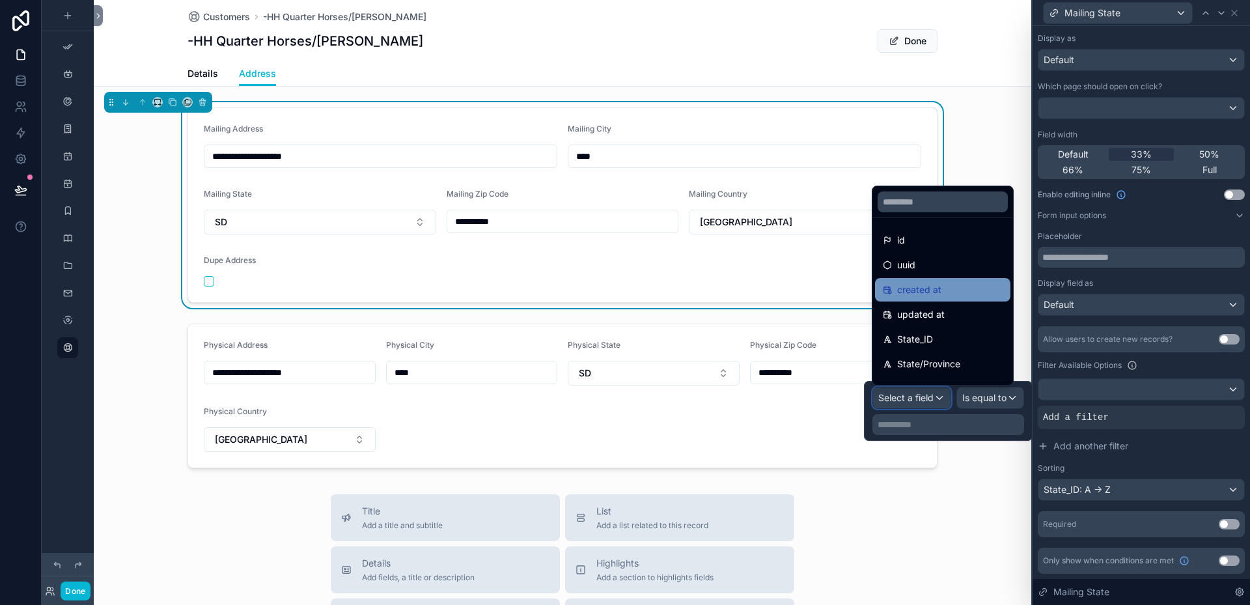
scroll to position [65, 0]
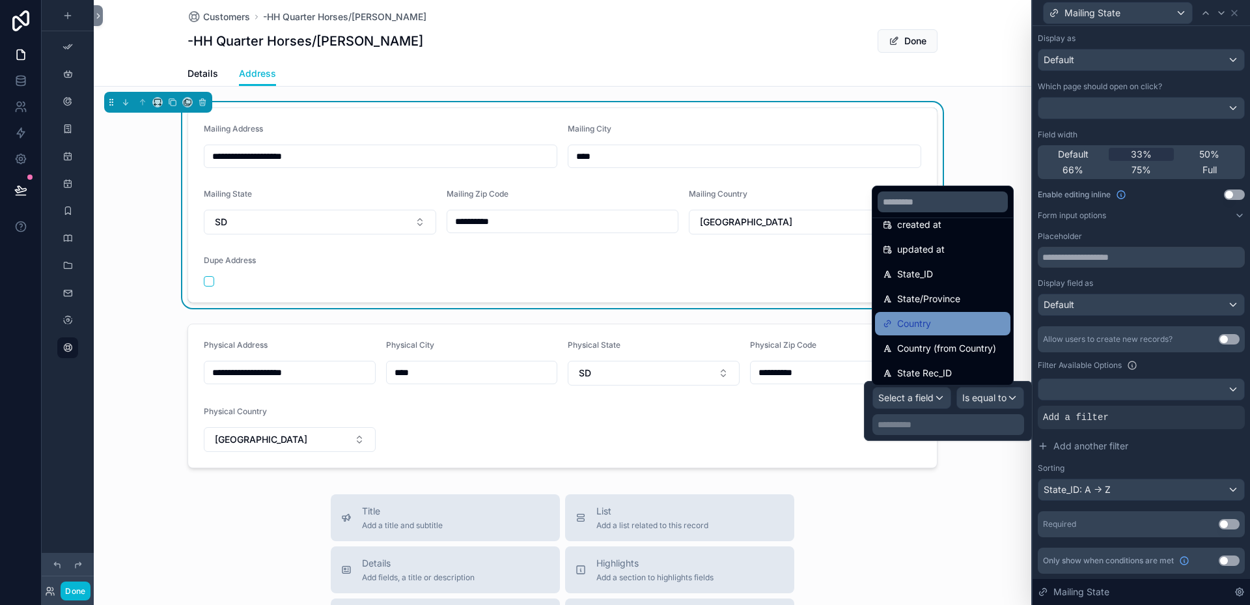
click at [931, 324] on span "Country" at bounding box center [914, 324] width 34 height 16
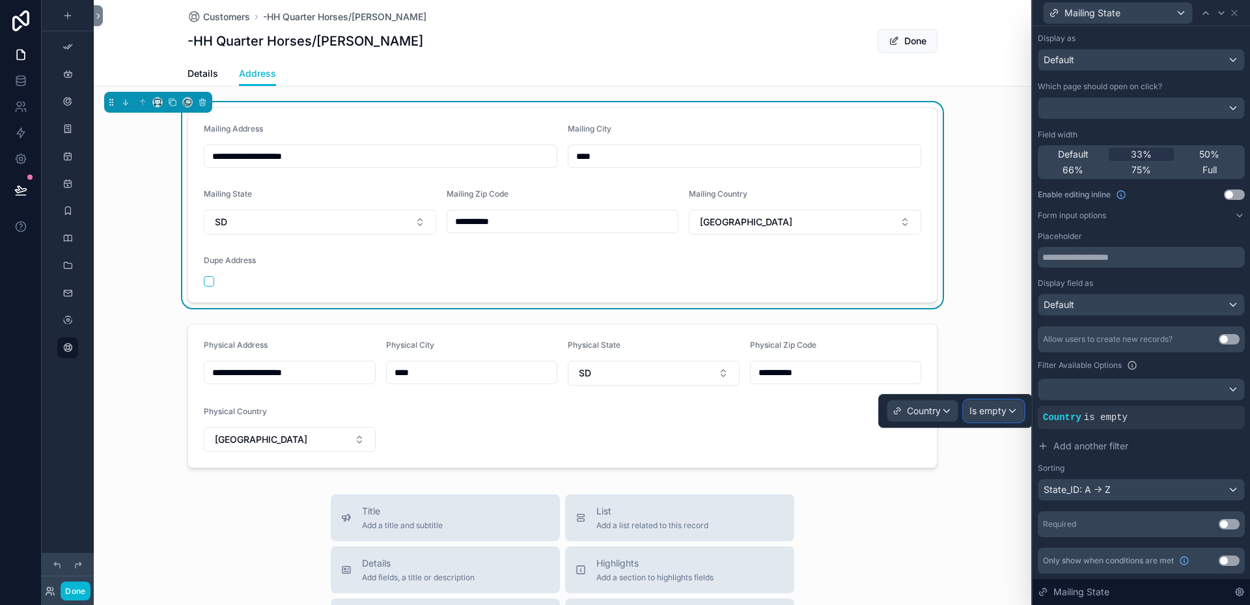
click at [1007, 406] on div "Is empty" at bounding box center [993, 410] width 59 height 21
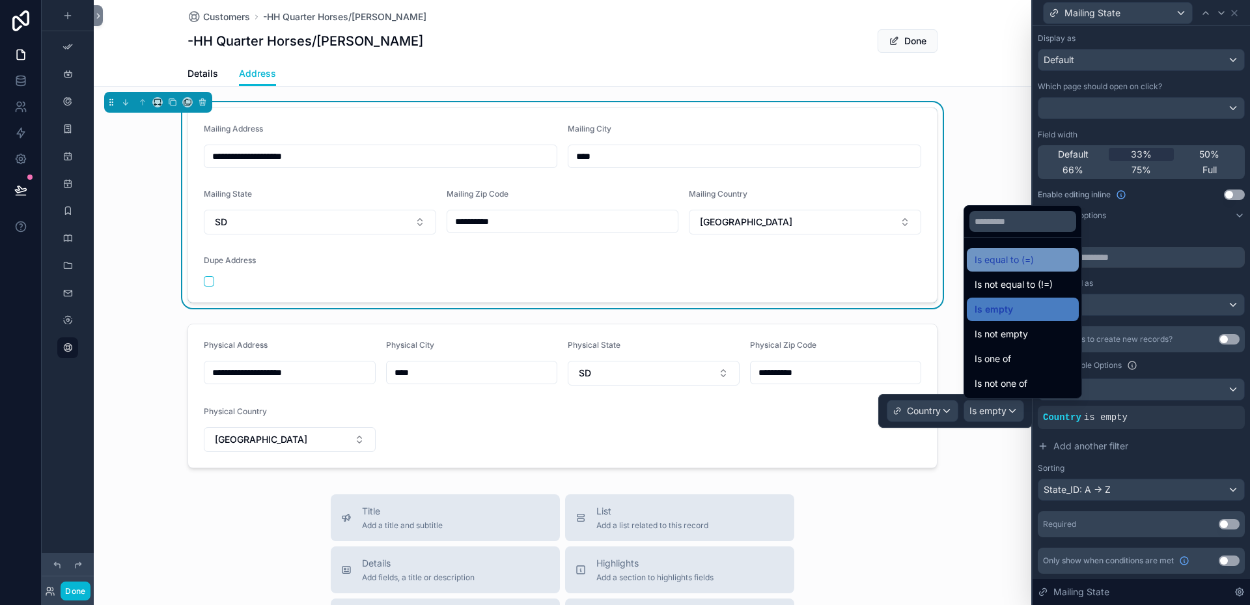
click at [988, 254] on span "Is equal to (=)" at bounding box center [1003, 260] width 59 height 16
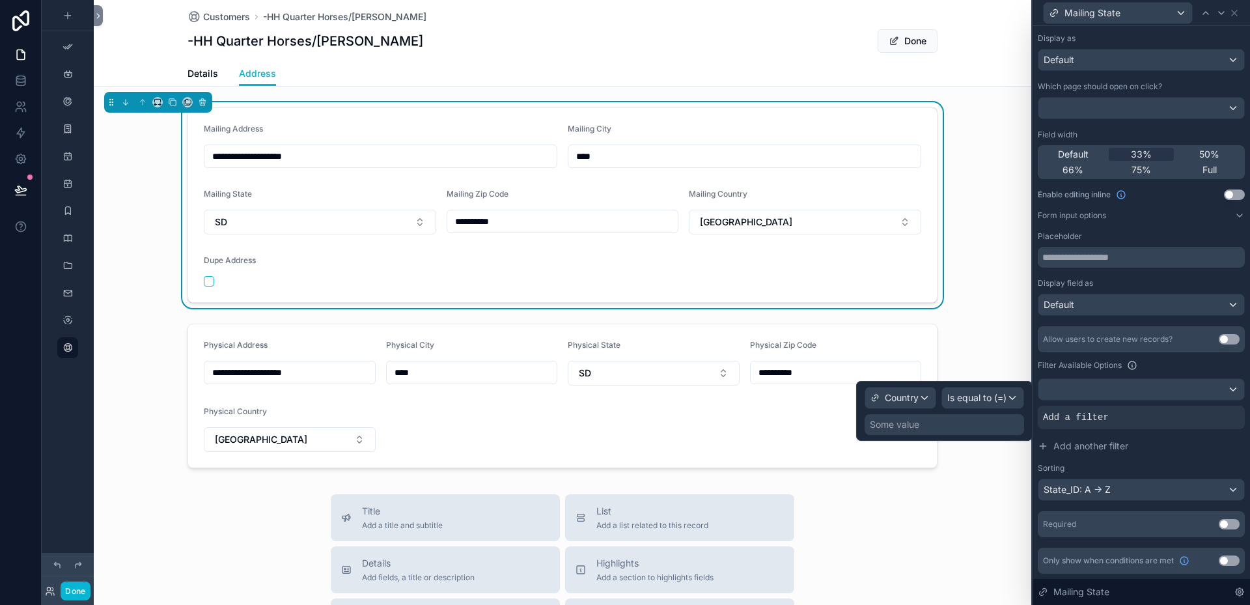
click at [902, 428] on div "Some value" at bounding box center [894, 424] width 49 height 13
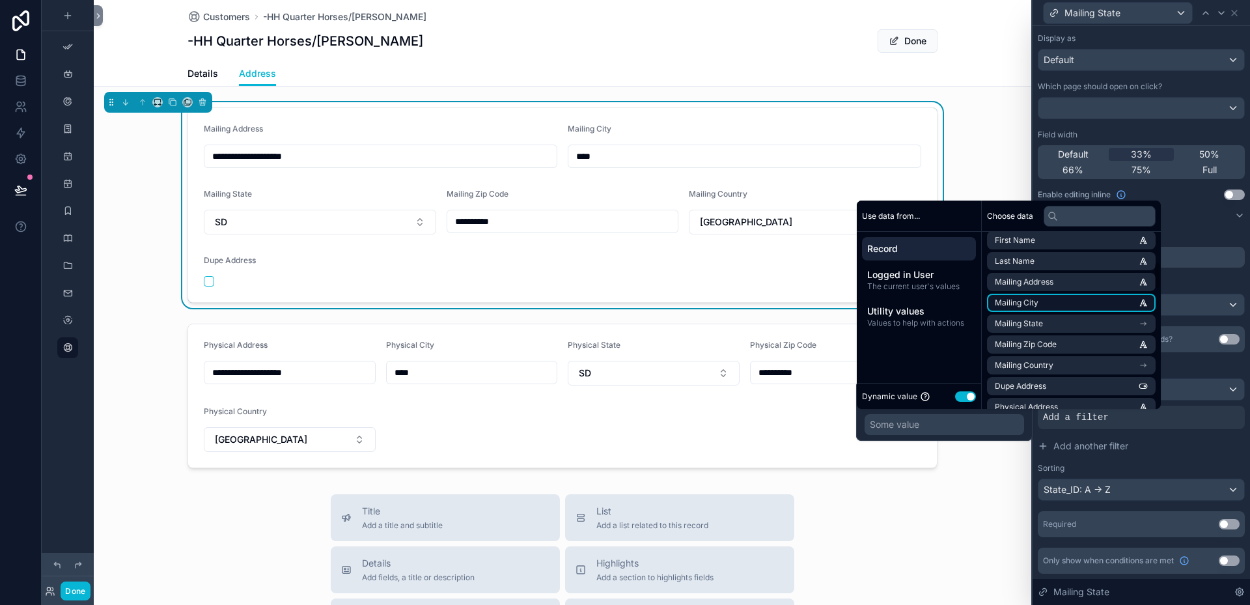
scroll to position [195, 0]
click at [1074, 344] on li "Mailing Country" at bounding box center [1071, 342] width 169 height 18
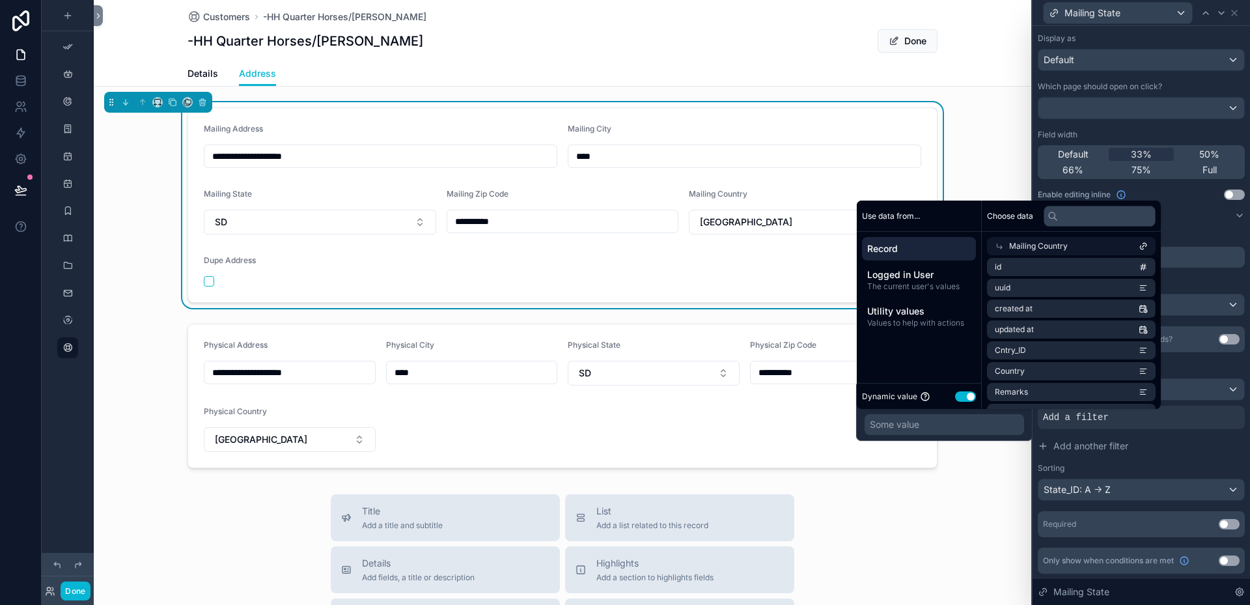
scroll to position [0, 0]
click at [1057, 286] on li "uuid" at bounding box center [1071, 290] width 169 height 18
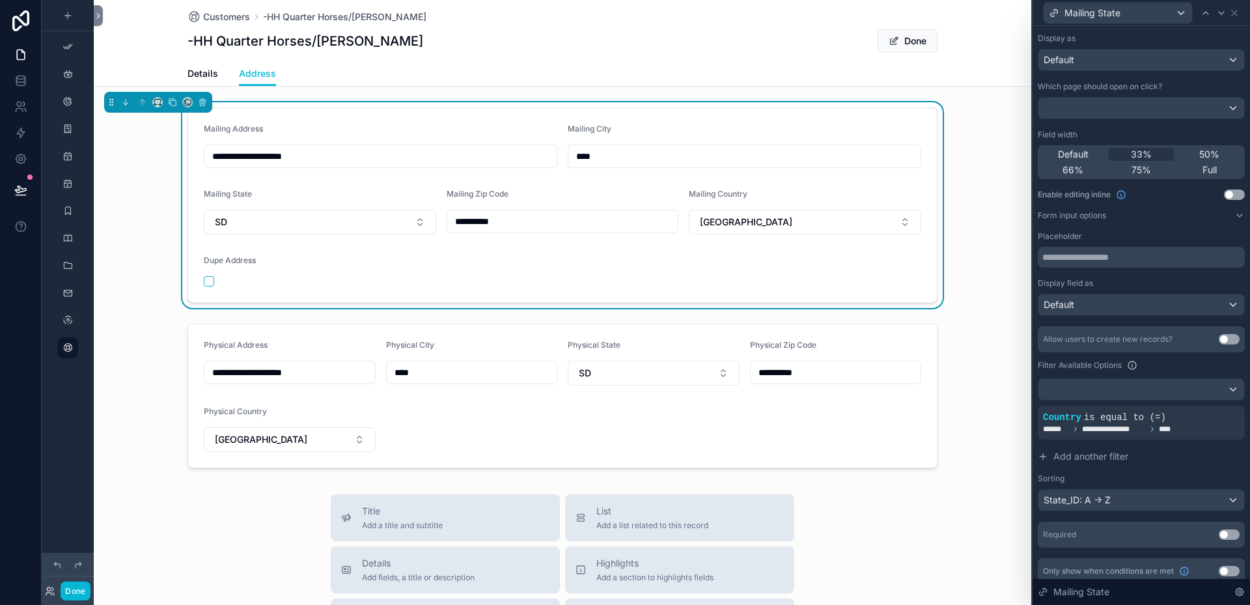
click at [417, 221] on button "SD" at bounding box center [320, 222] width 232 height 25
click at [1155, 419] on span "is equal to (=)" at bounding box center [1125, 417] width 82 height 10
click at [1208, 406] on icon at bounding box center [1212, 407] width 8 height 8
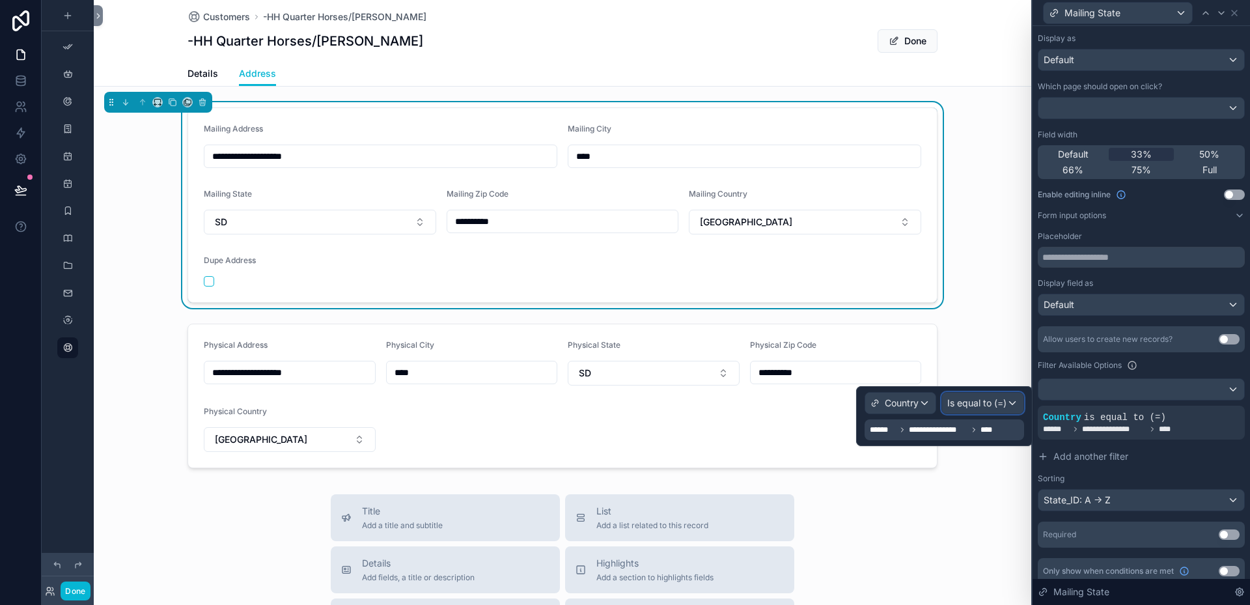
click at [1010, 402] on div "Is equal to (=)" at bounding box center [982, 402] width 81 height 21
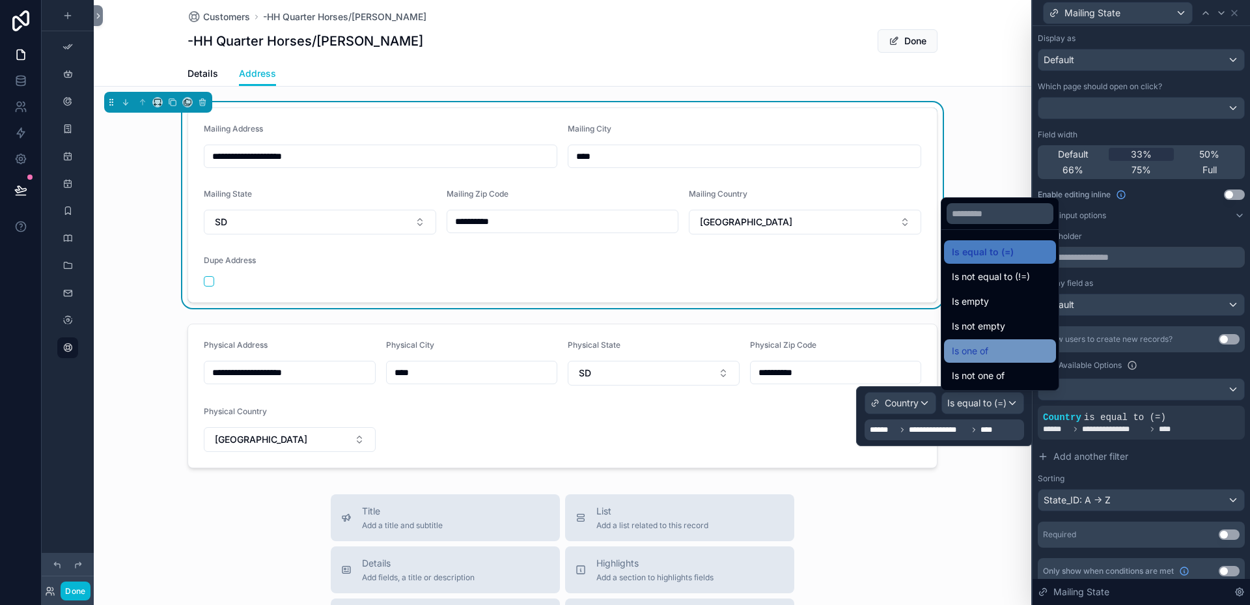
click at [962, 350] on span "Is one of" at bounding box center [970, 351] width 36 height 16
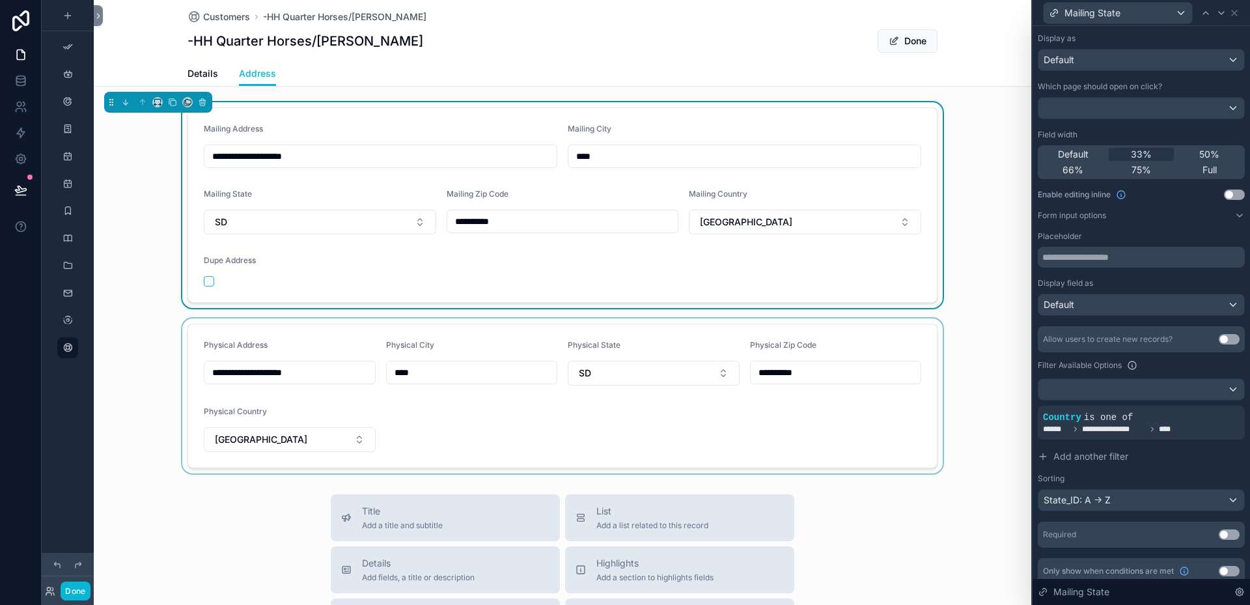
click at [996, 451] on div "scrollable content" at bounding box center [562, 395] width 937 height 155
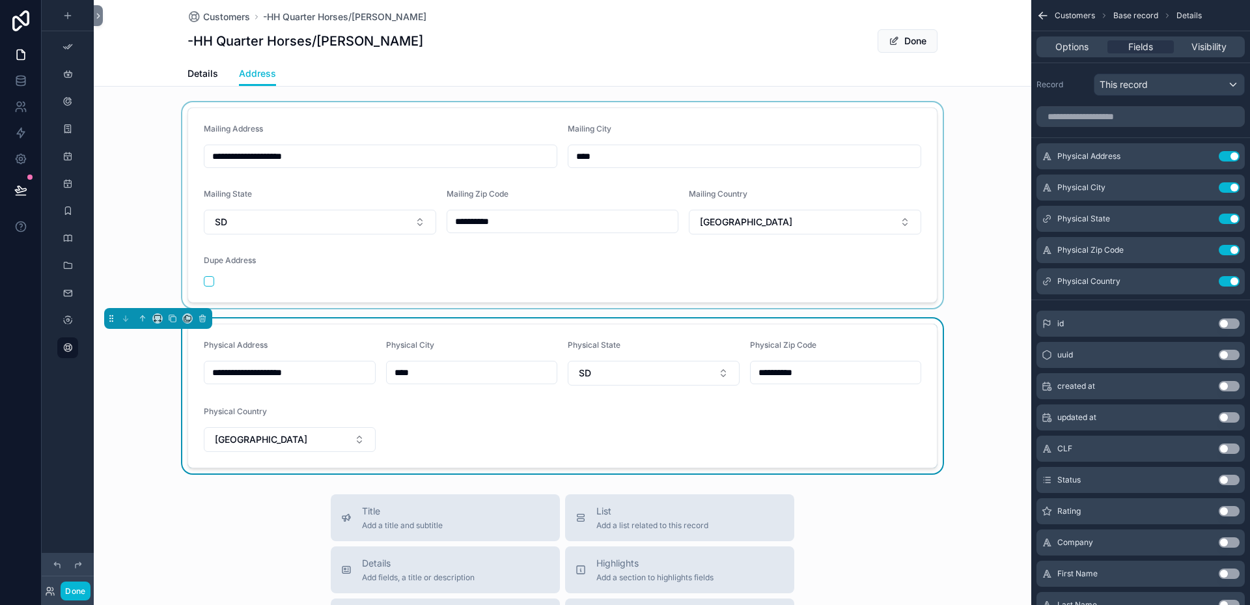
click at [415, 218] on div "scrollable content" at bounding box center [562, 205] width 937 height 206
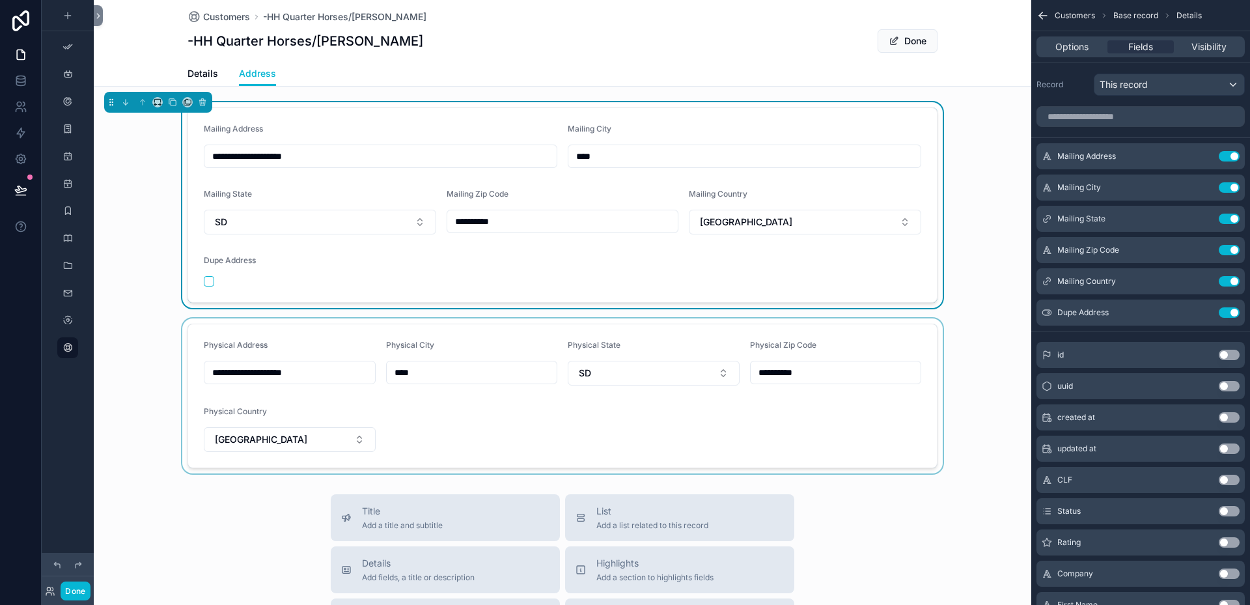
click at [415, 218] on button "SD" at bounding box center [320, 222] width 232 height 25
click at [355, 273] on div "None" at bounding box center [315, 274] width 226 height 21
click at [414, 219] on button "Select Button" at bounding box center [320, 221] width 232 height 22
click at [1205, 219] on icon "scrollable content" at bounding box center [1203, 218] width 10 height 10
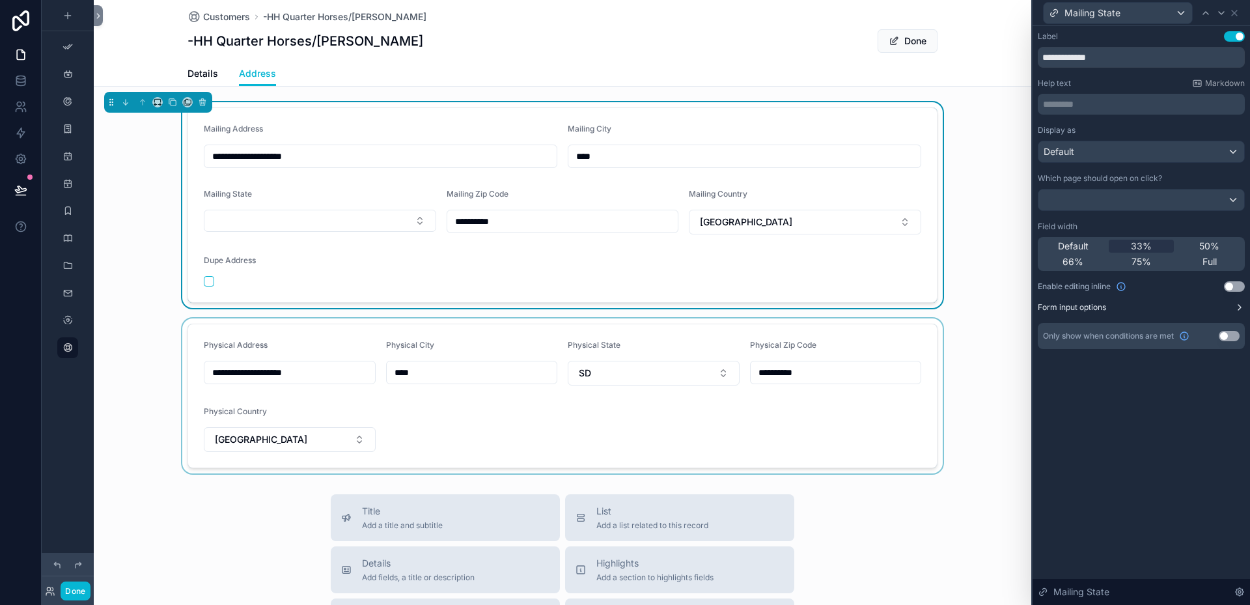
click at [1202, 307] on button "Form input options" at bounding box center [1141, 307] width 207 height 10
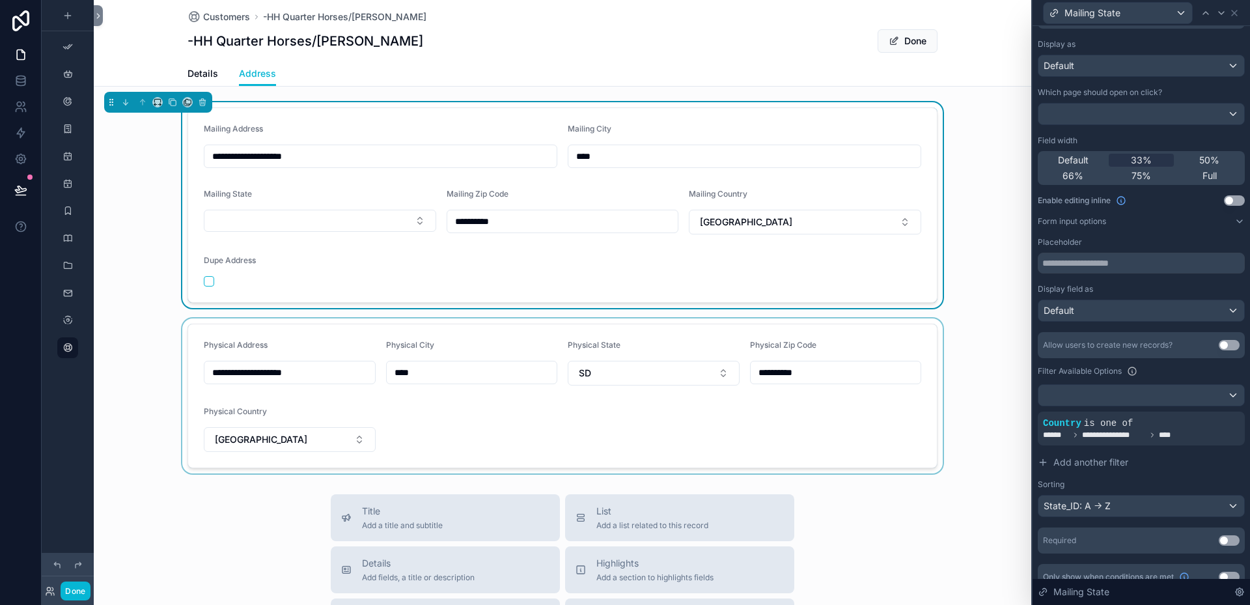
scroll to position [102, 0]
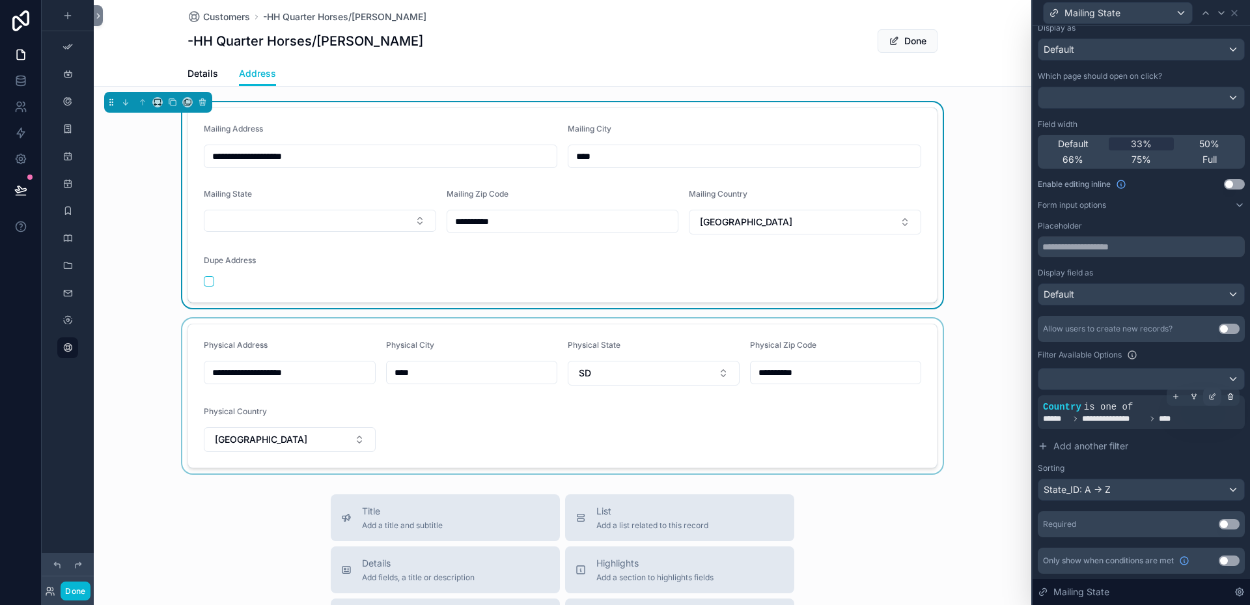
click at [1208, 395] on icon at bounding box center [1212, 396] width 8 height 8
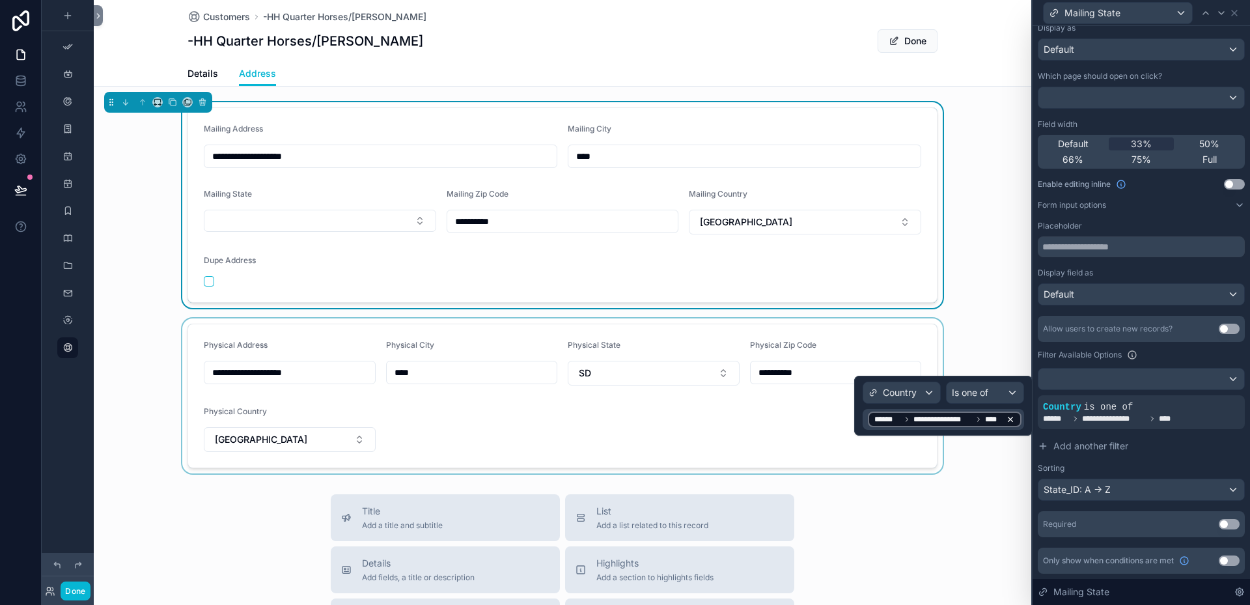
click at [1011, 421] on icon at bounding box center [1010, 419] width 9 height 9
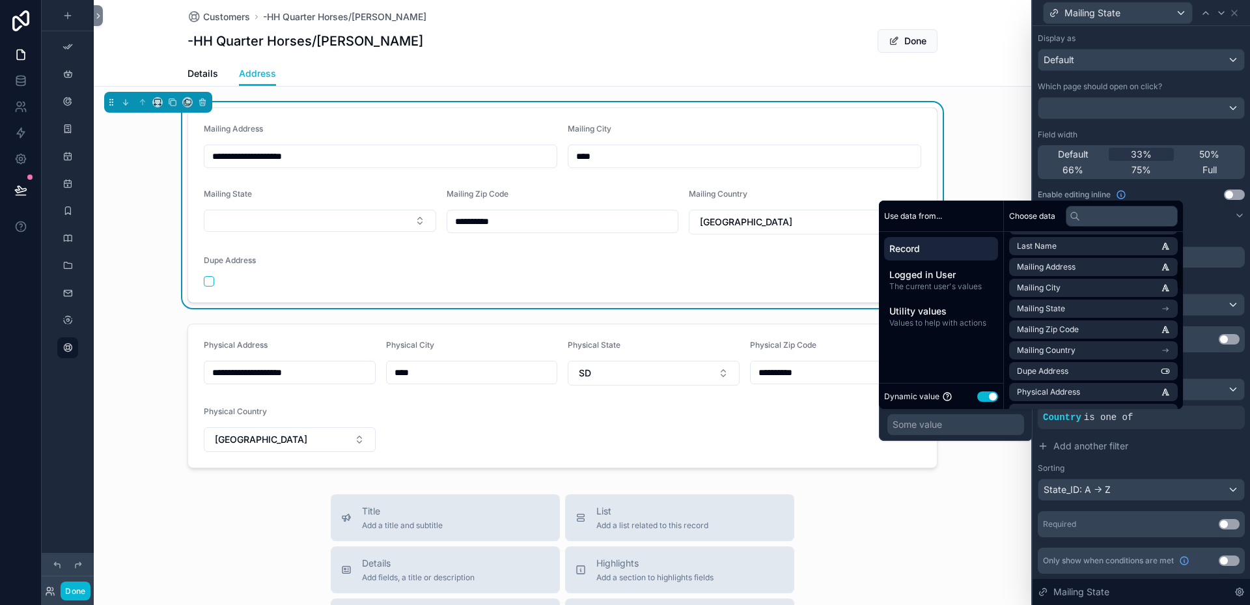
scroll to position [195, 0]
click at [1103, 341] on li "Mailing Country" at bounding box center [1093, 342] width 169 height 18
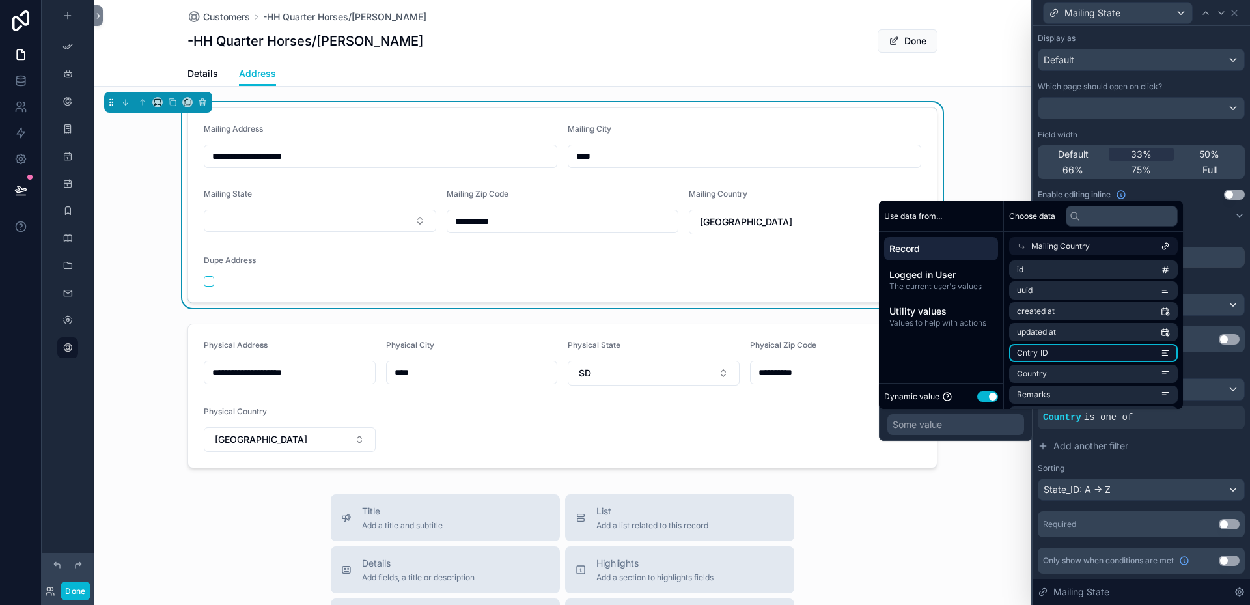
click at [1104, 350] on li "Cntry_ID" at bounding box center [1093, 353] width 169 height 18
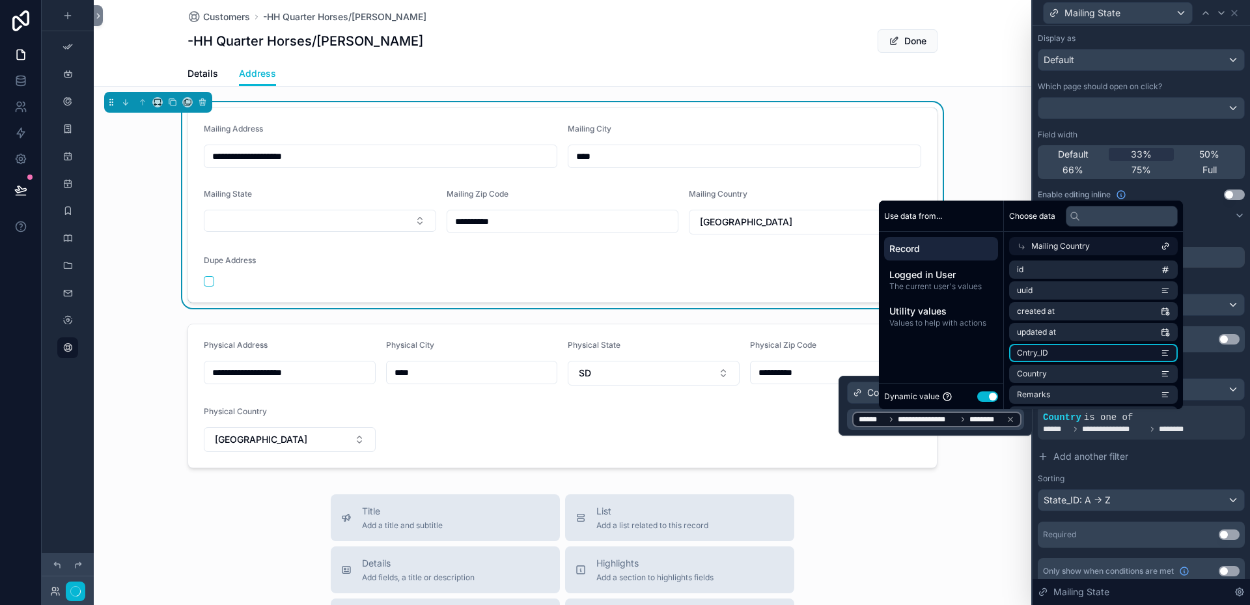
scroll to position [102, 0]
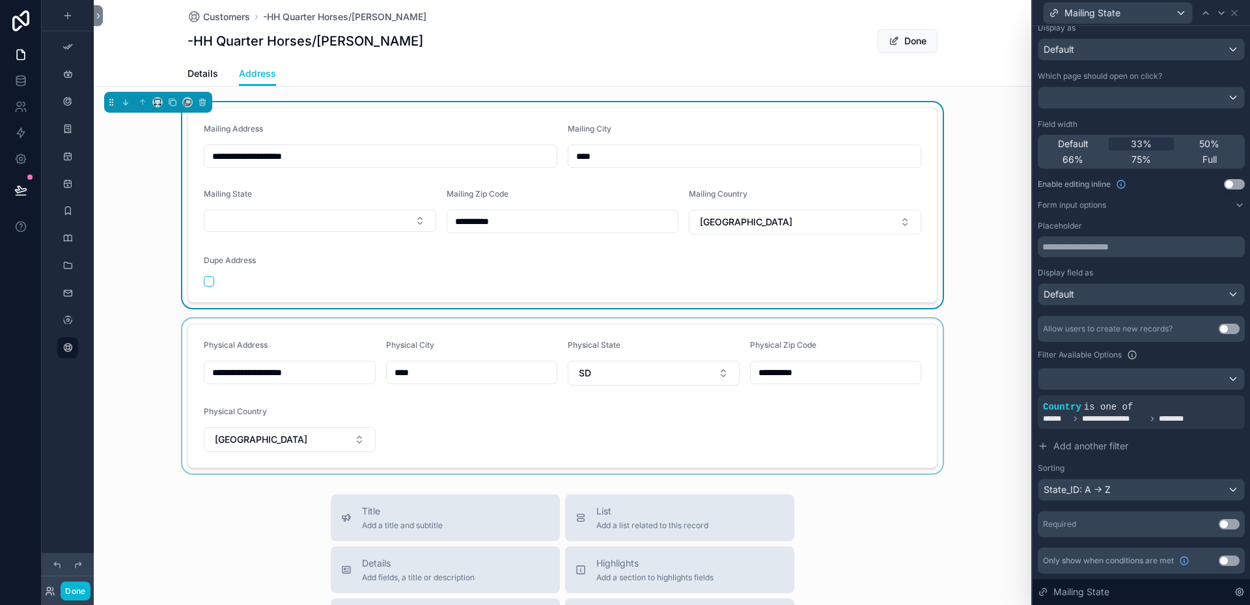
click at [995, 456] on div "scrollable content" at bounding box center [562, 395] width 937 height 155
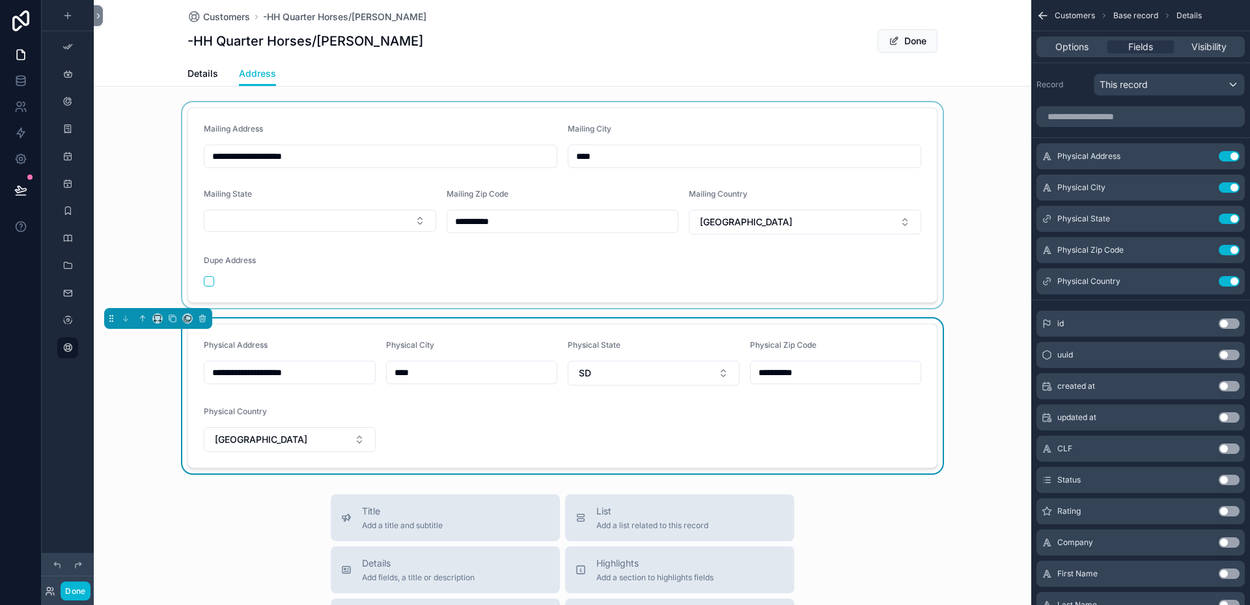
click at [417, 218] on div "scrollable content" at bounding box center [562, 205] width 937 height 206
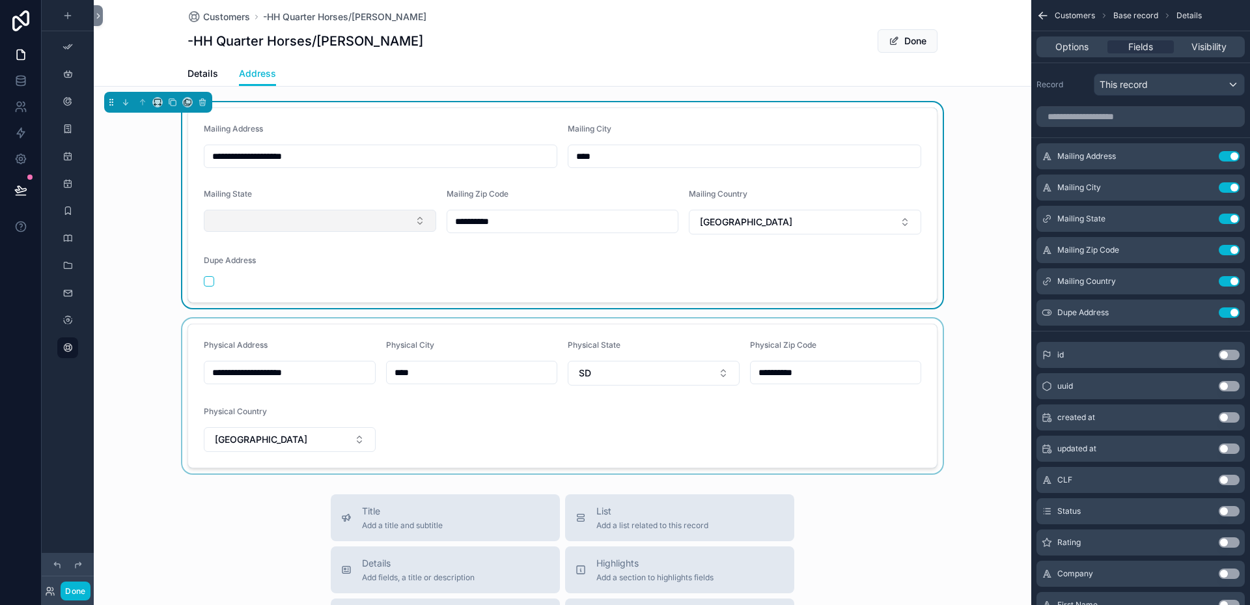
click at [415, 217] on button "Select Button" at bounding box center [320, 221] width 232 height 22
click at [1202, 218] on icon "scrollable content" at bounding box center [1204, 217] width 5 height 5
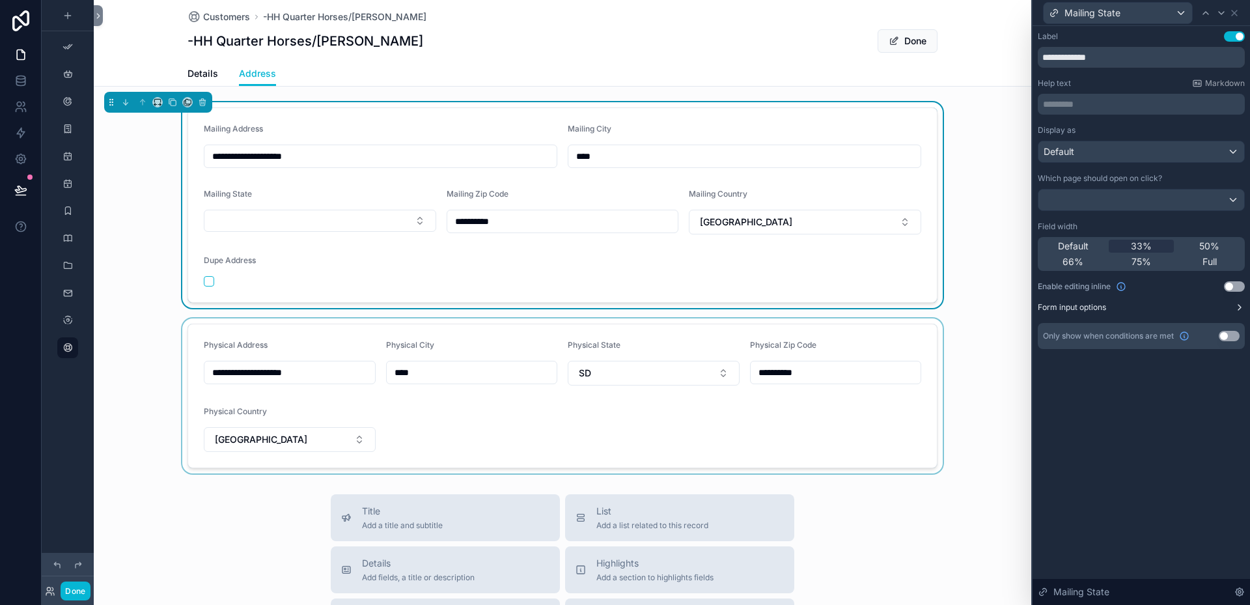
click at [1112, 305] on button "Form input options" at bounding box center [1141, 307] width 207 height 10
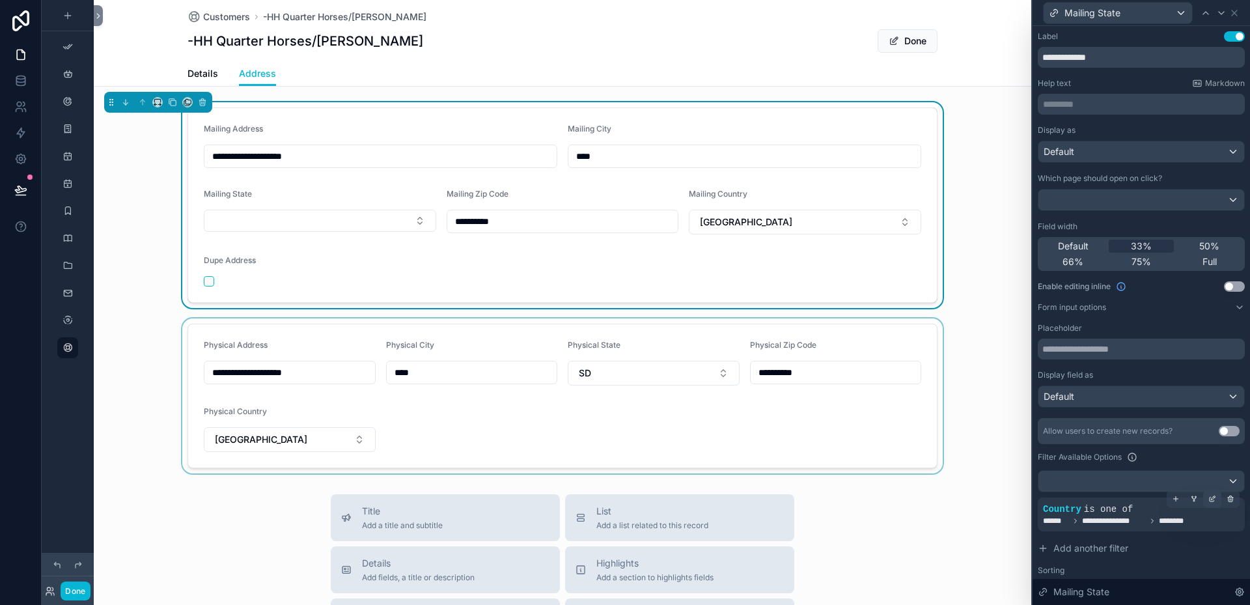
click at [1211, 498] on icon at bounding box center [1213, 497] width 4 height 4
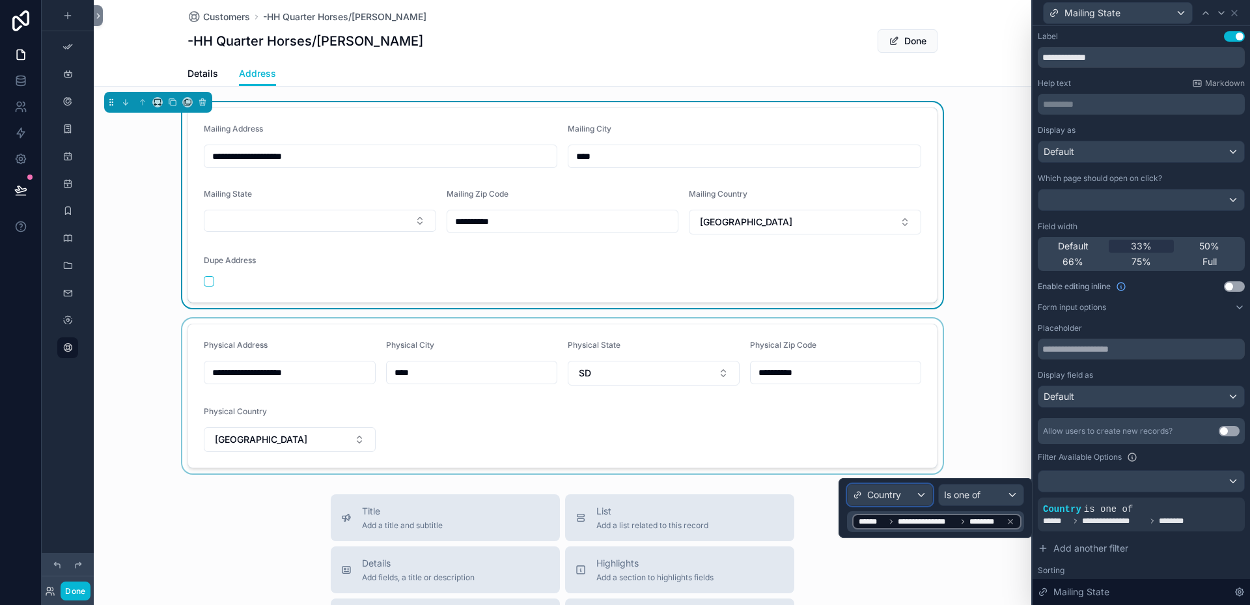
click at [920, 498] on div "Country" at bounding box center [889, 494] width 85 height 21
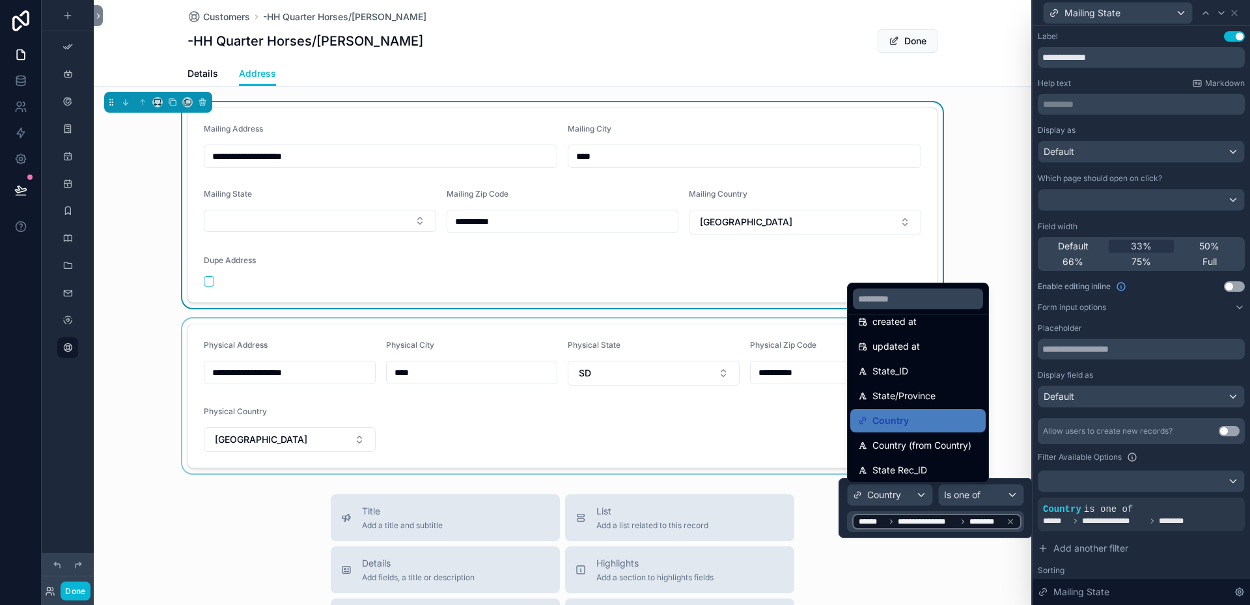
scroll to position [130, 0]
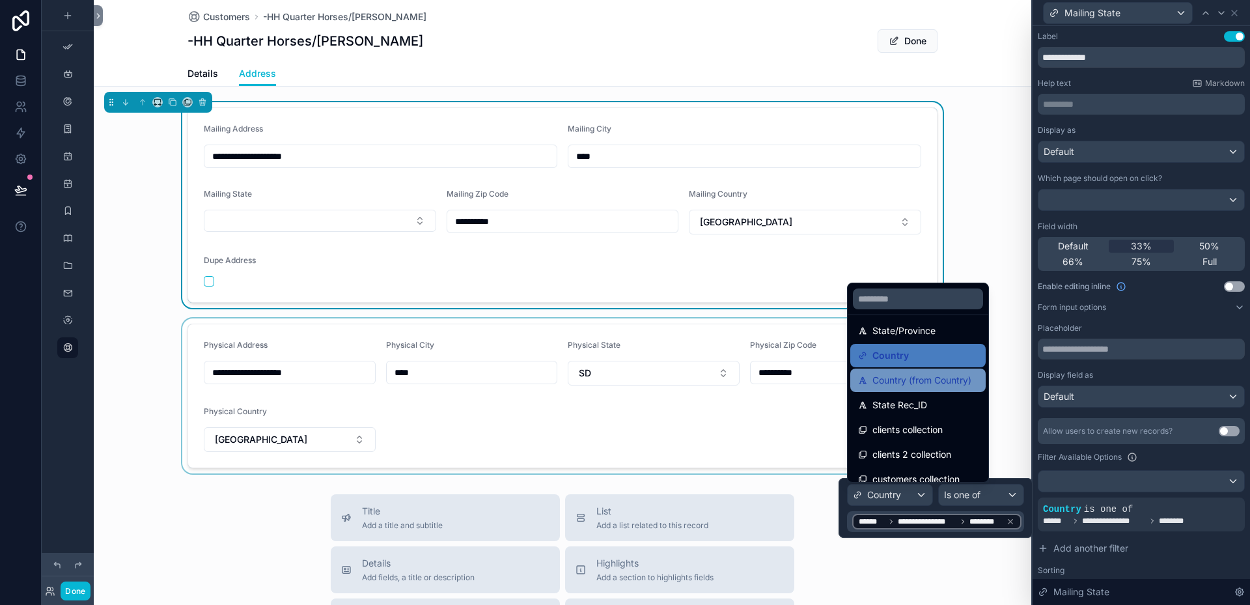
click at [905, 382] on span "Country (from Country)" at bounding box center [921, 380] width 99 height 16
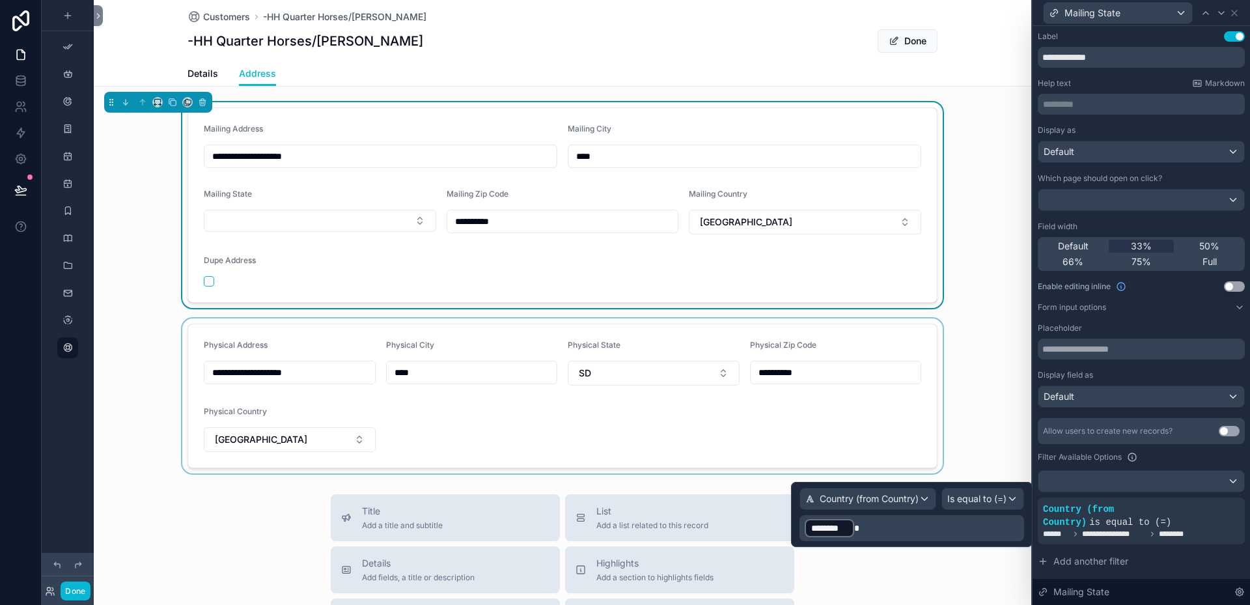
click at [972, 455] on div "scrollable content" at bounding box center [562, 395] width 937 height 155
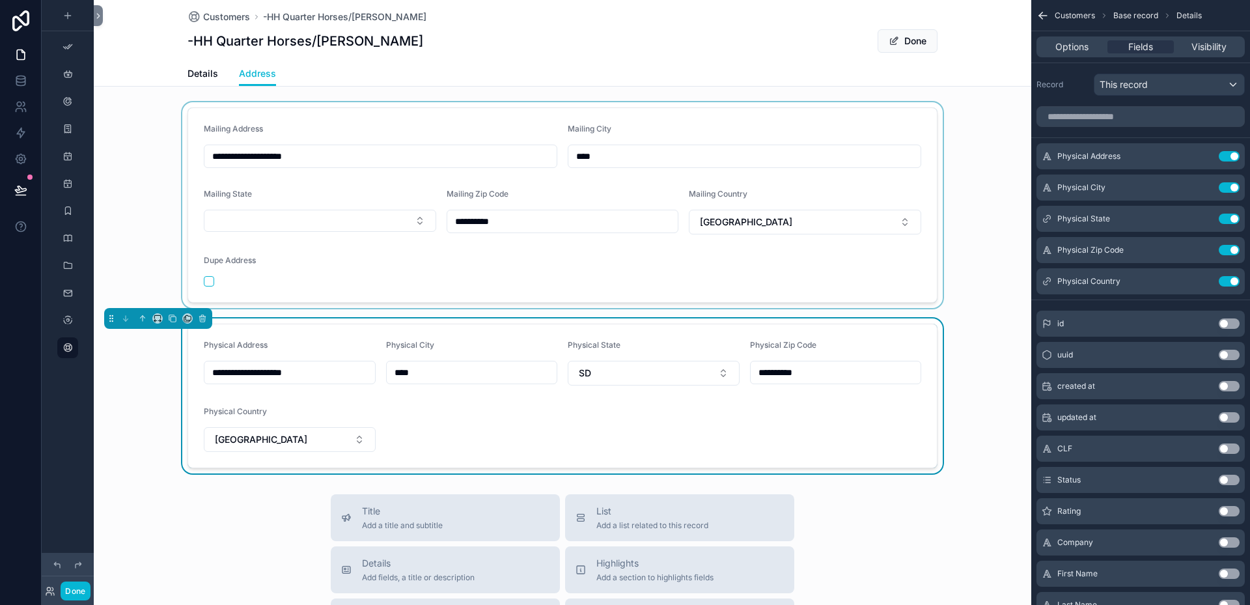
click at [270, 214] on div "scrollable content" at bounding box center [562, 205] width 937 height 206
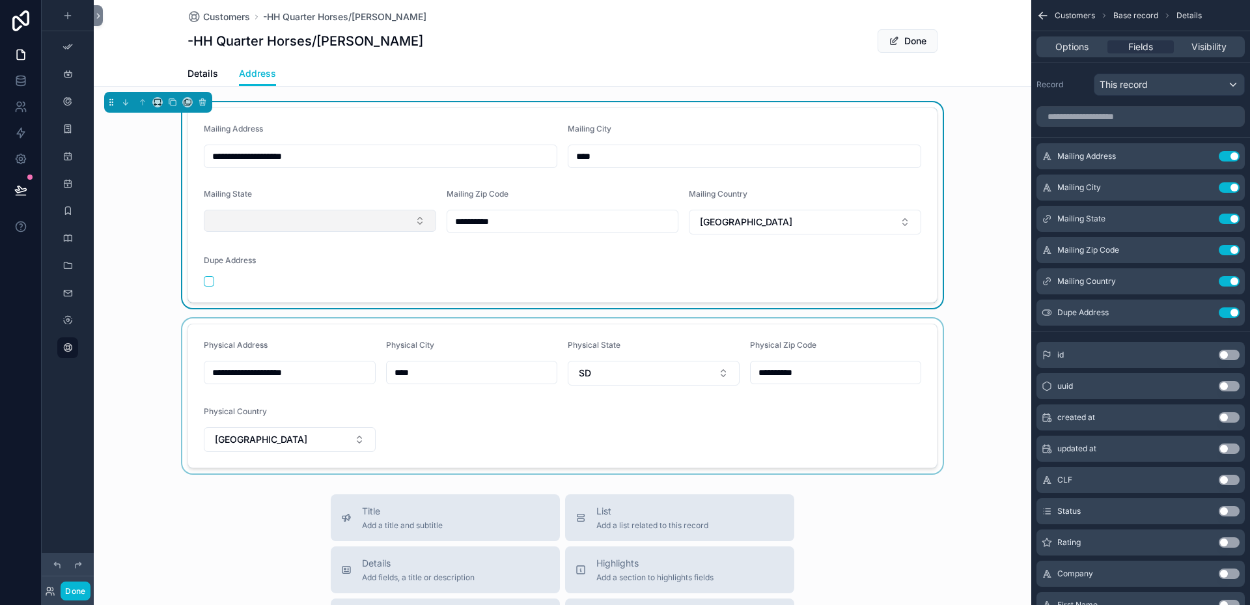
click at [375, 222] on button "Select Button" at bounding box center [320, 221] width 232 height 22
click at [1203, 220] on icon "scrollable content" at bounding box center [1203, 218] width 10 height 10
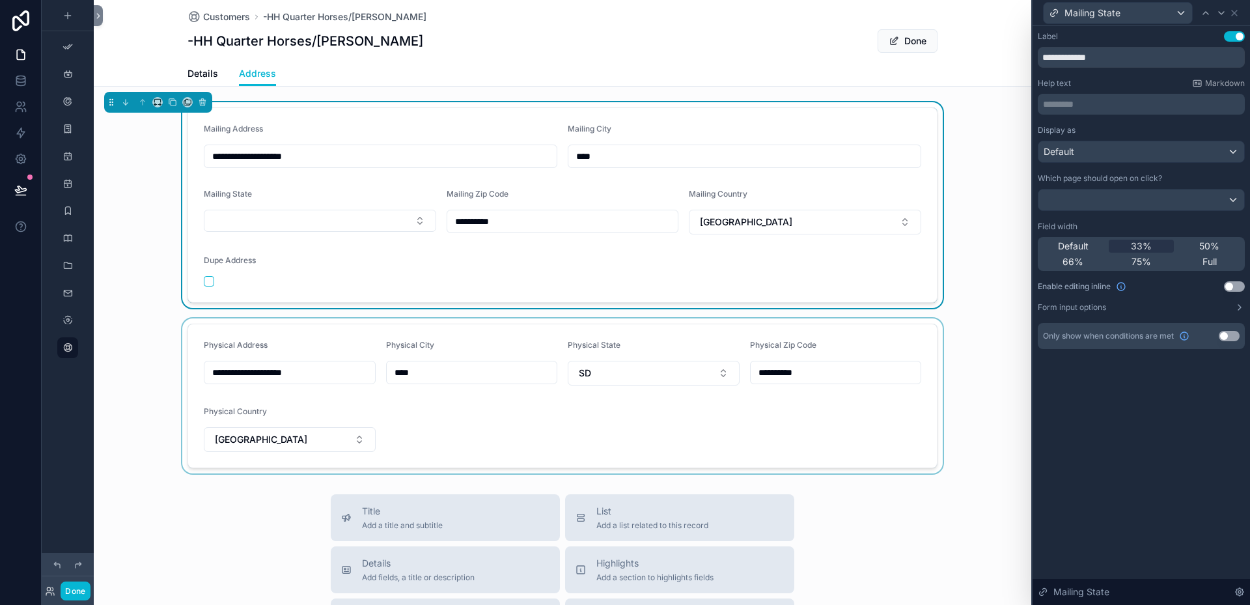
click at [717, 371] on div "scrollable content" at bounding box center [562, 395] width 937 height 155
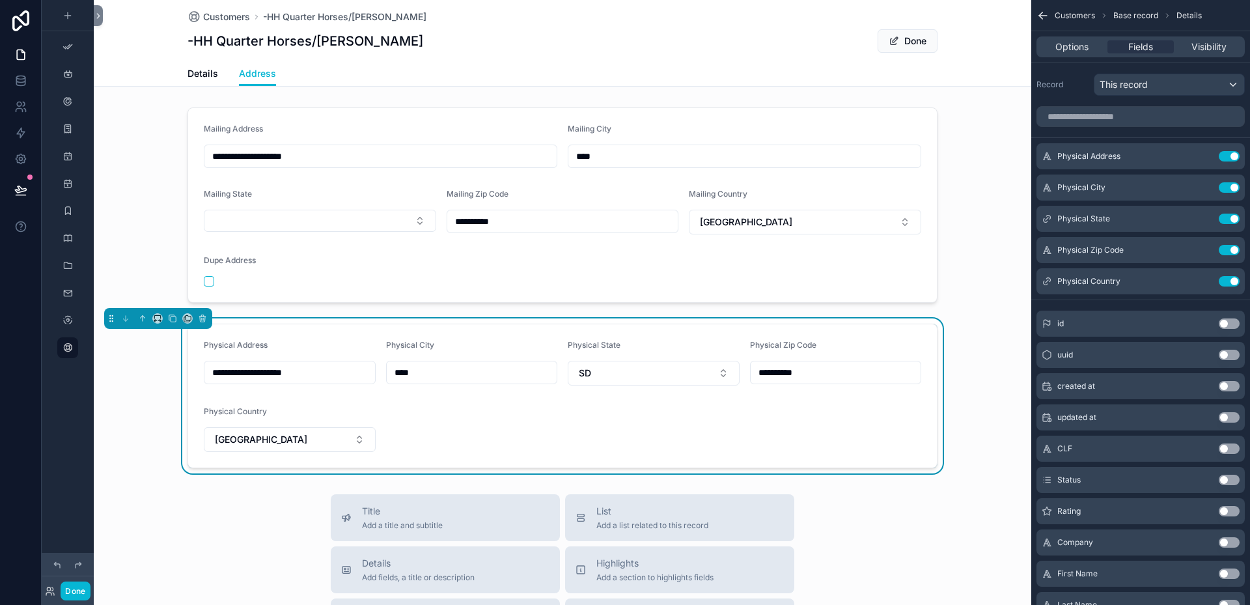
click at [717, 371] on button "SD" at bounding box center [654, 373] width 172 height 25
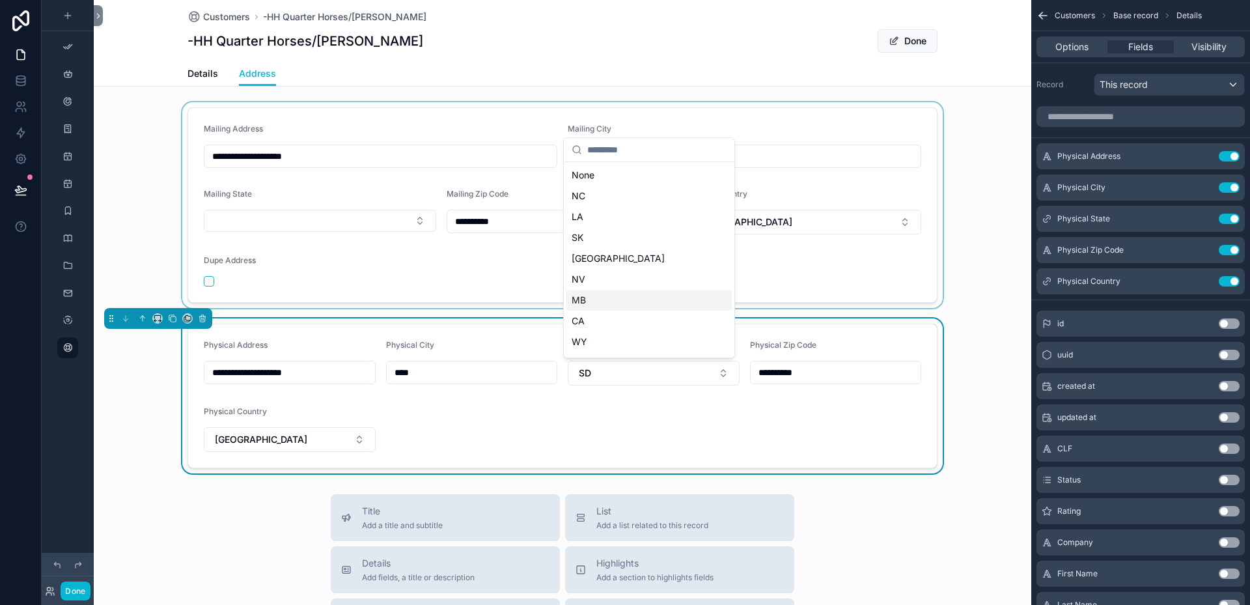
click at [287, 193] on div "scrollable content" at bounding box center [562, 205] width 937 height 206
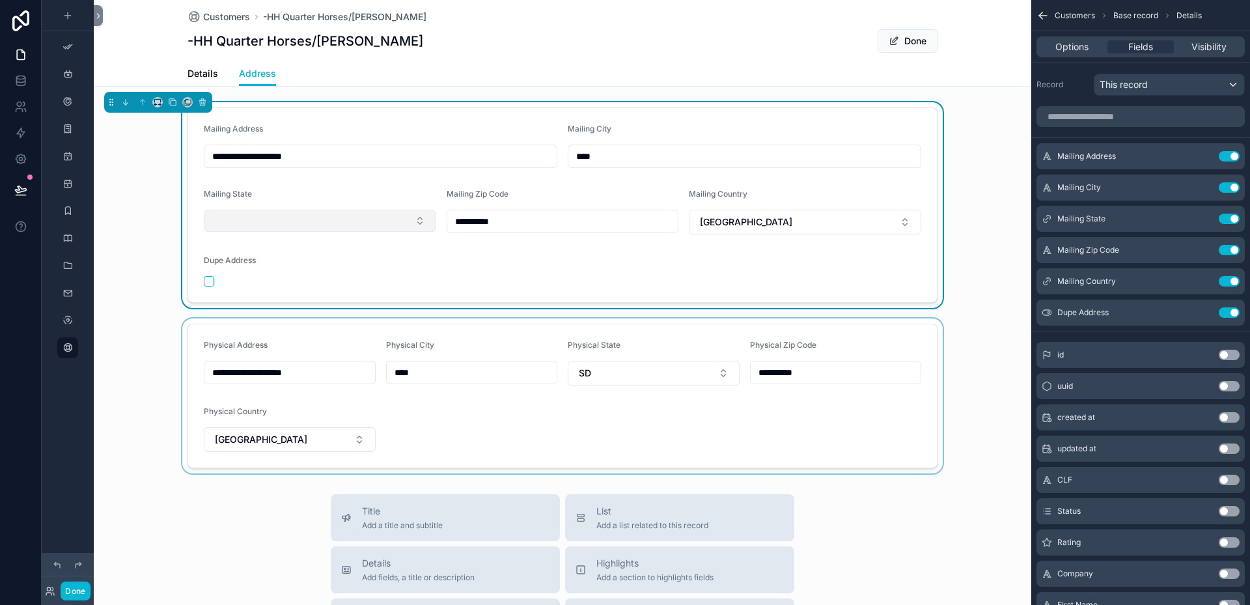
click at [415, 221] on button "Select Button" at bounding box center [320, 221] width 232 height 22
click at [1200, 219] on icon "scrollable content" at bounding box center [1203, 218] width 10 height 10
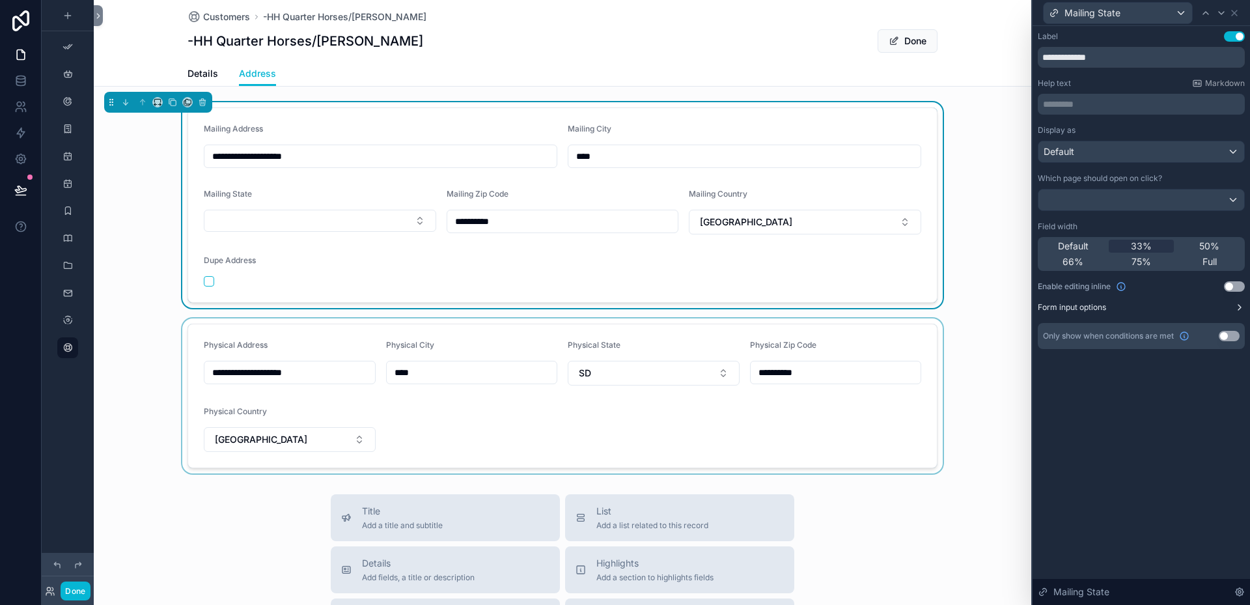
click at [1120, 312] on button "Form input options" at bounding box center [1141, 307] width 207 height 10
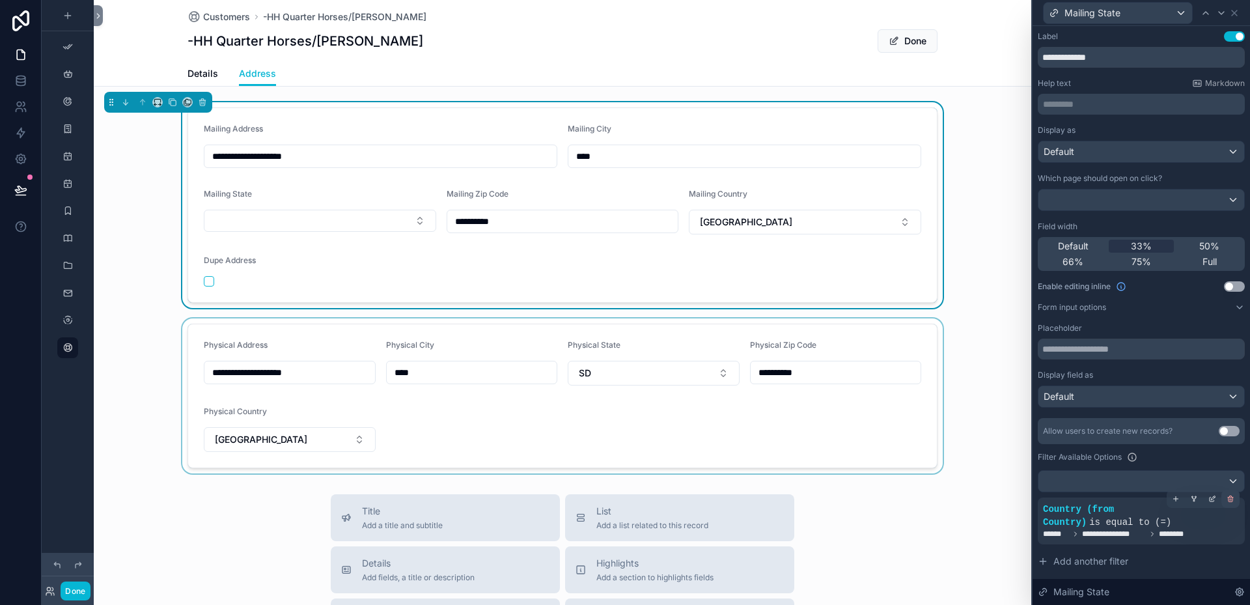
click at [1228, 497] on icon at bounding box center [1230, 497] width 5 height 0
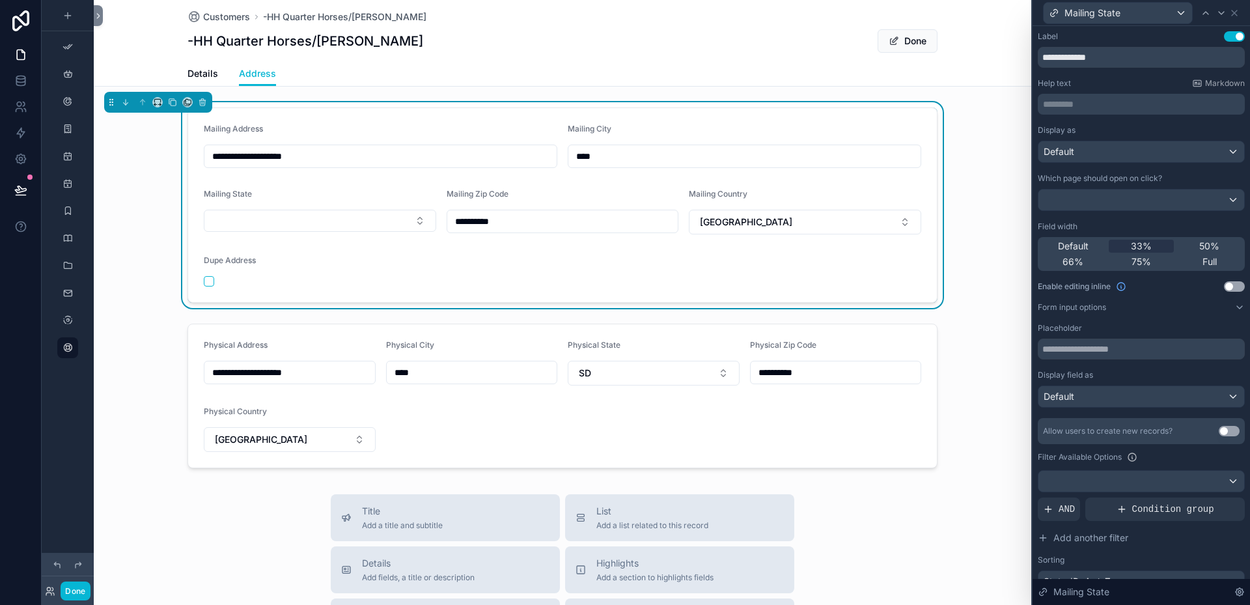
click at [296, 253] on form "**********" at bounding box center [562, 205] width 749 height 194
click at [417, 219] on button "Select Button" at bounding box center [320, 221] width 232 height 22
click at [411, 185] on form "**********" at bounding box center [562, 205] width 749 height 194
click at [1217, 479] on div at bounding box center [1141, 481] width 206 height 21
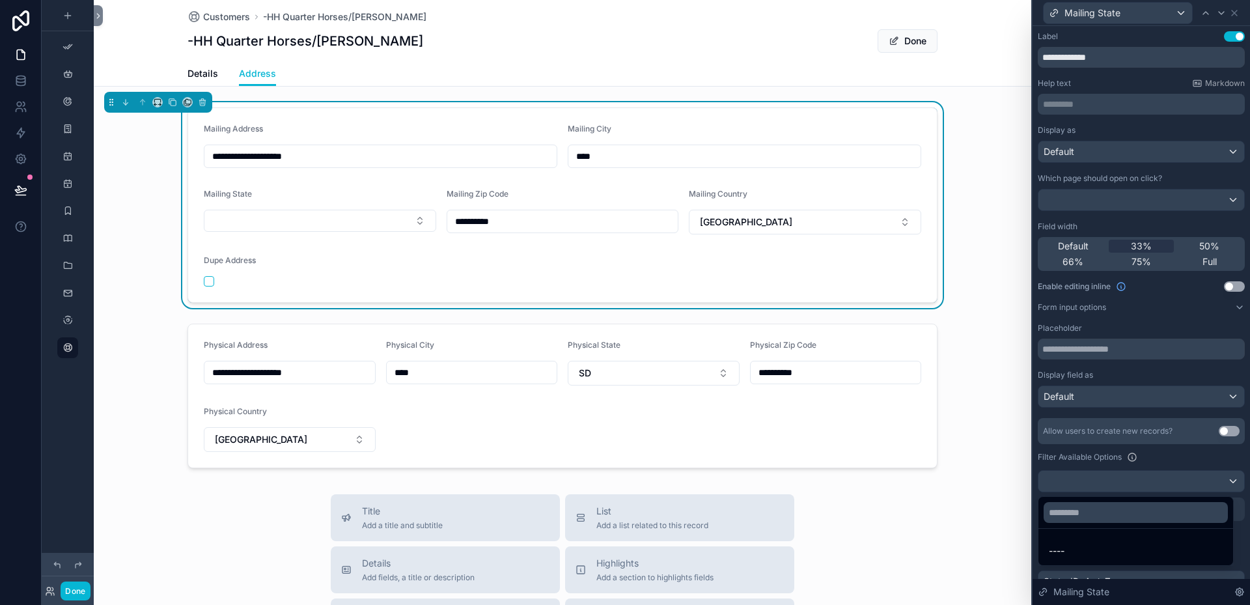
click at [1178, 458] on div at bounding box center [1140, 302] width 217 height 605
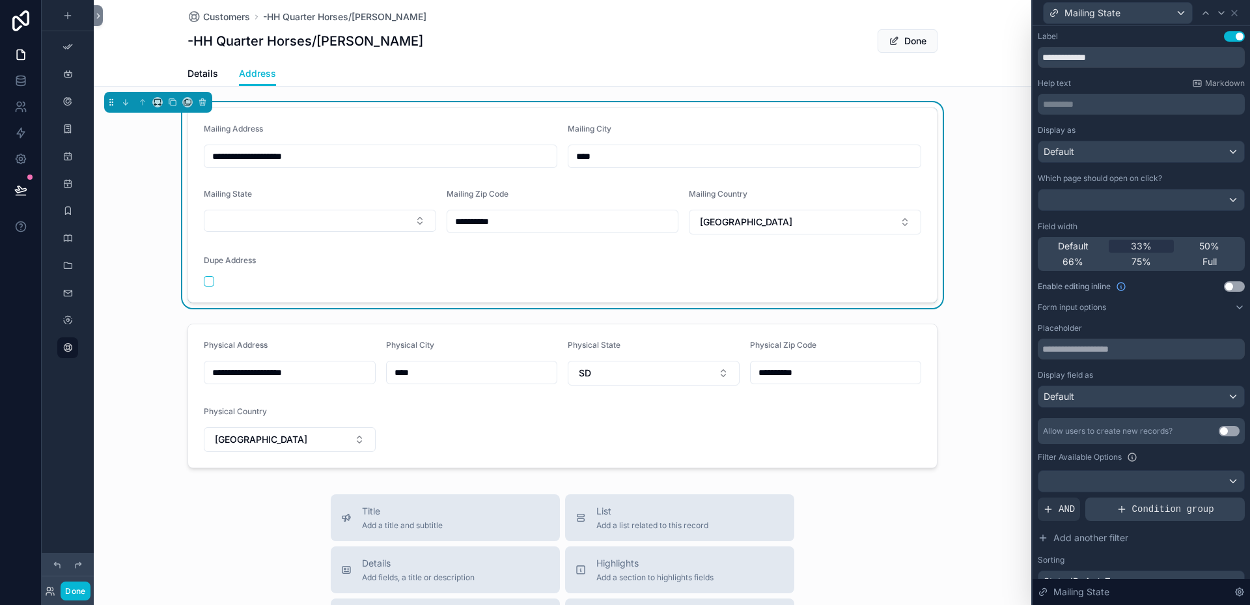
click at [1120, 508] on icon at bounding box center [1121, 509] width 10 height 10
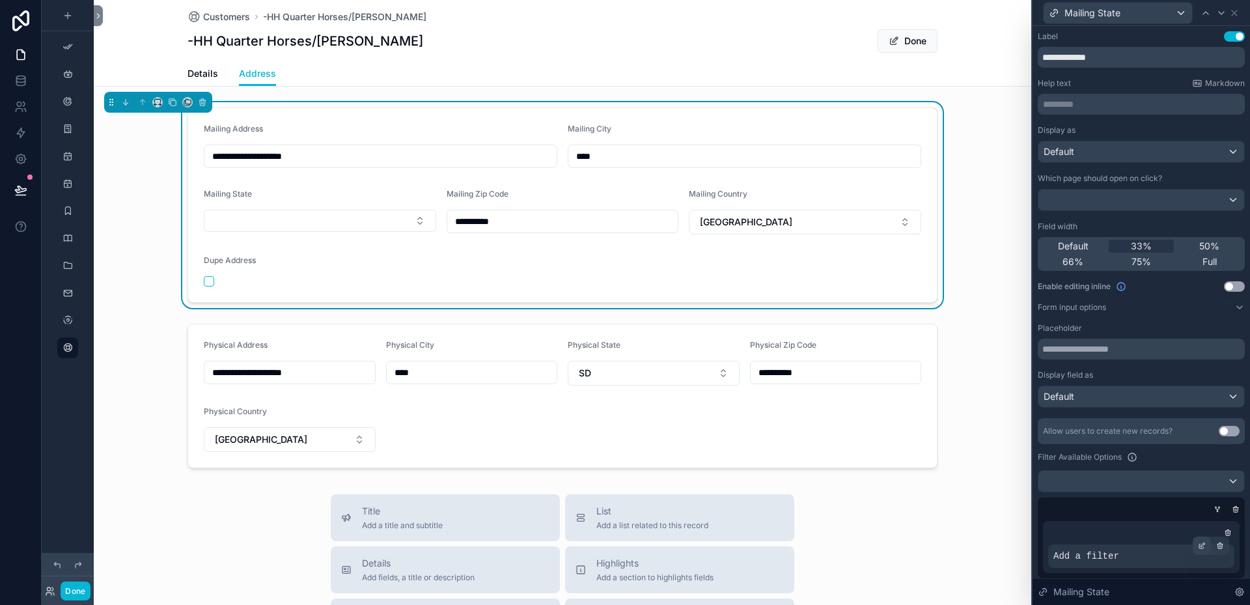
click at [1198, 547] on icon at bounding box center [1202, 546] width 8 height 8
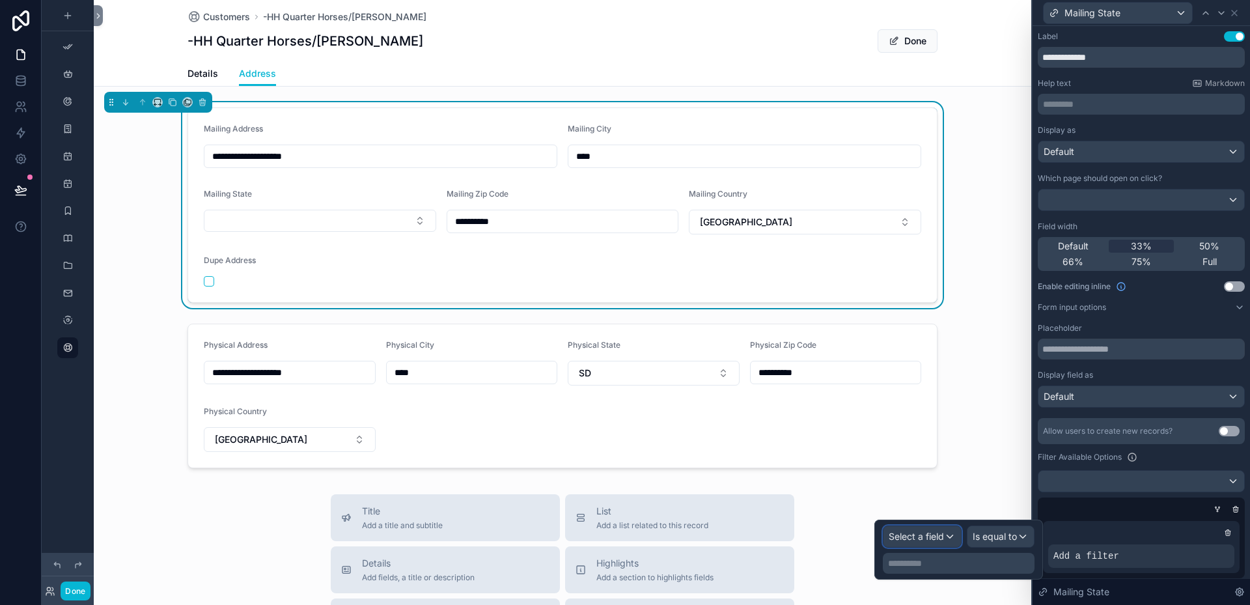
click at [948, 536] on div "Select a field" at bounding box center [921, 536] width 77 height 21
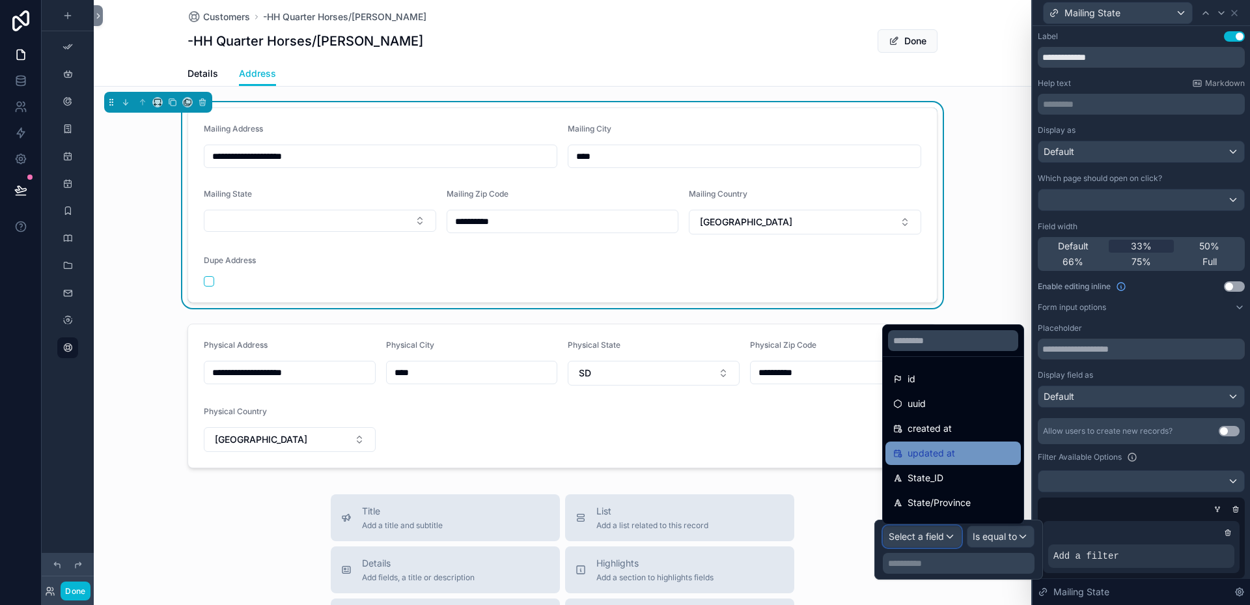
scroll to position [65, 0]
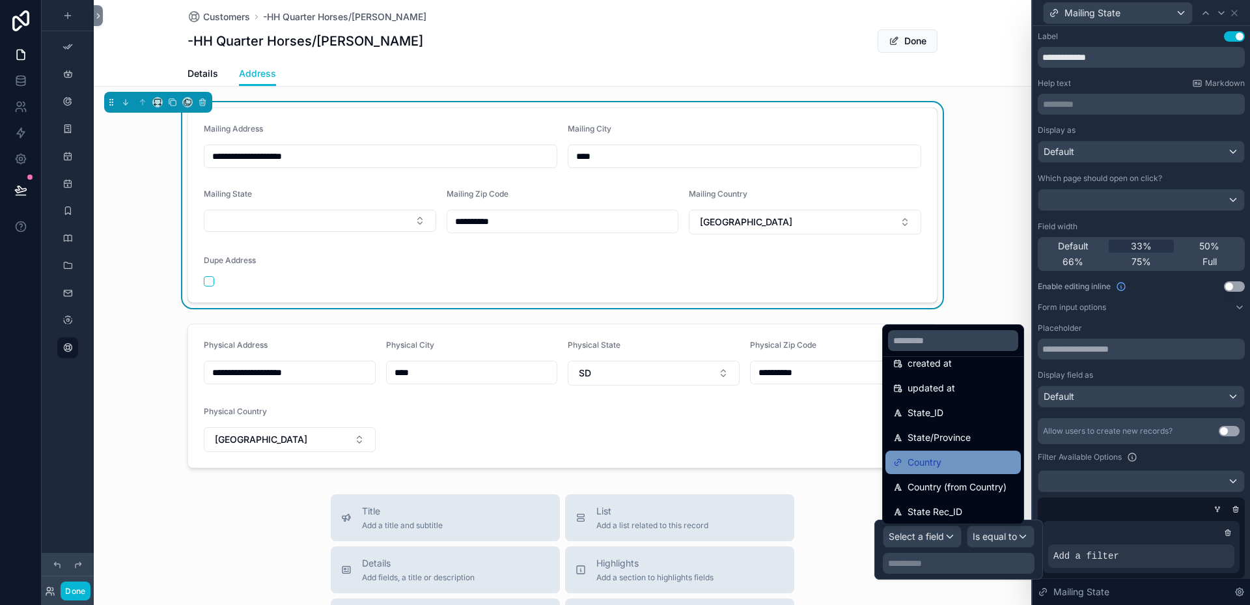
click at [941, 466] on span "Country" at bounding box center [924, 462] width 34 height 16
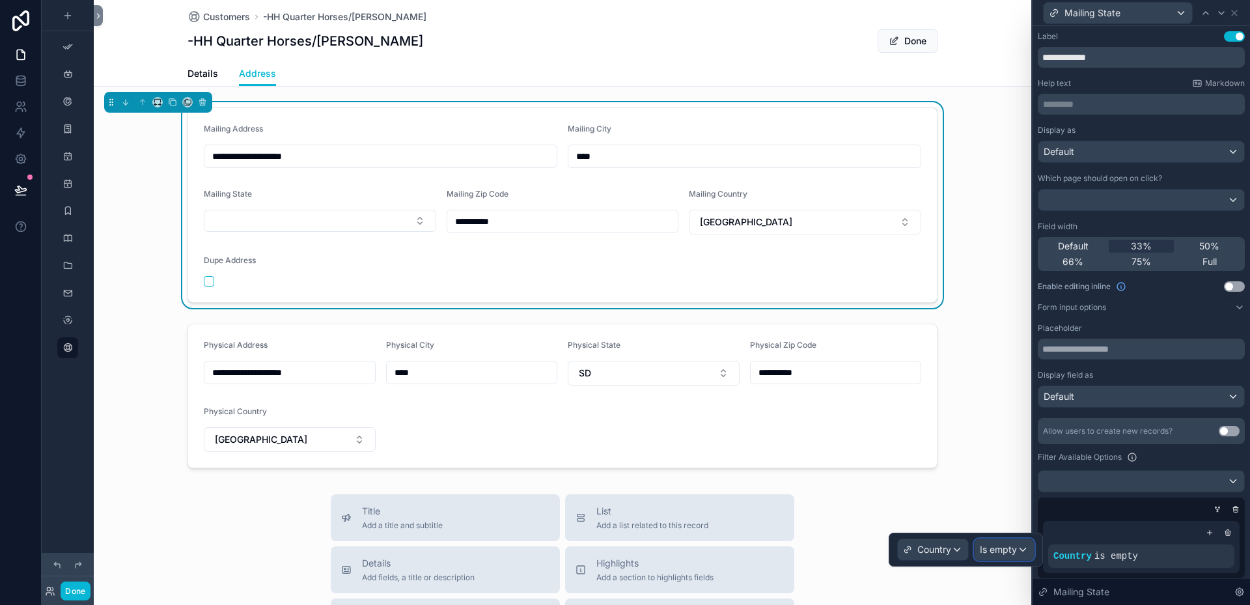
click at [1023, 547] on div "Is empty" at bounding box center [1003, 549] width 59 height 21
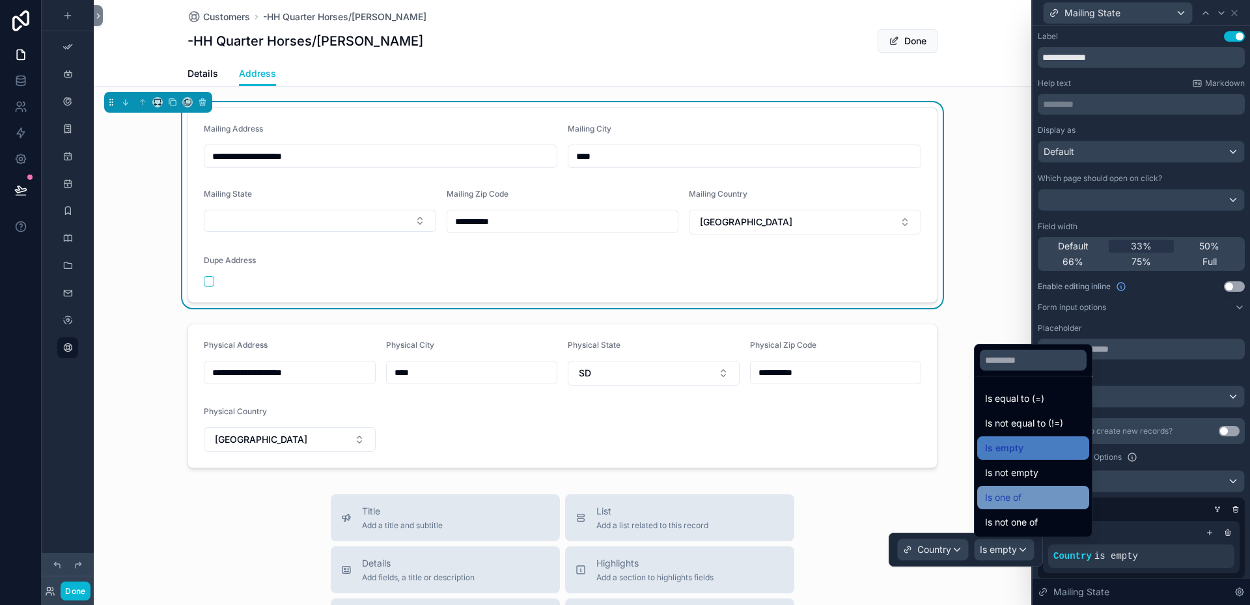
click at [1006, 497] on span "Is one of" at bounding box center [1003, 497] width 36 height 16
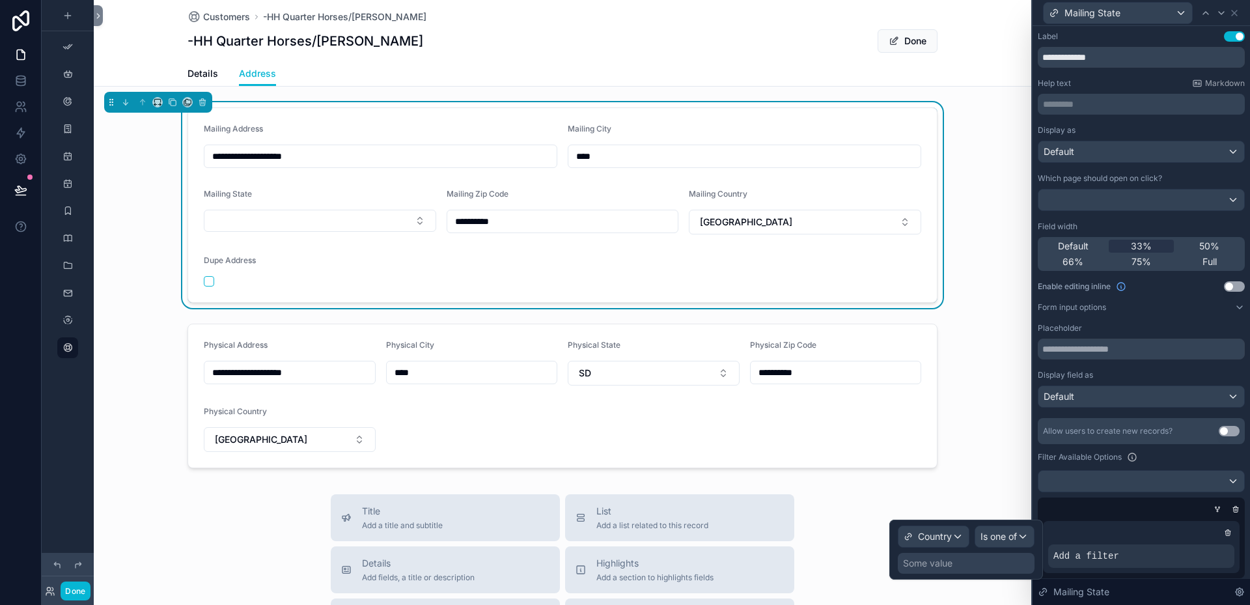
click at [970, 564] on div "Some value" at bounding box center [966, 563] width 137 height 21
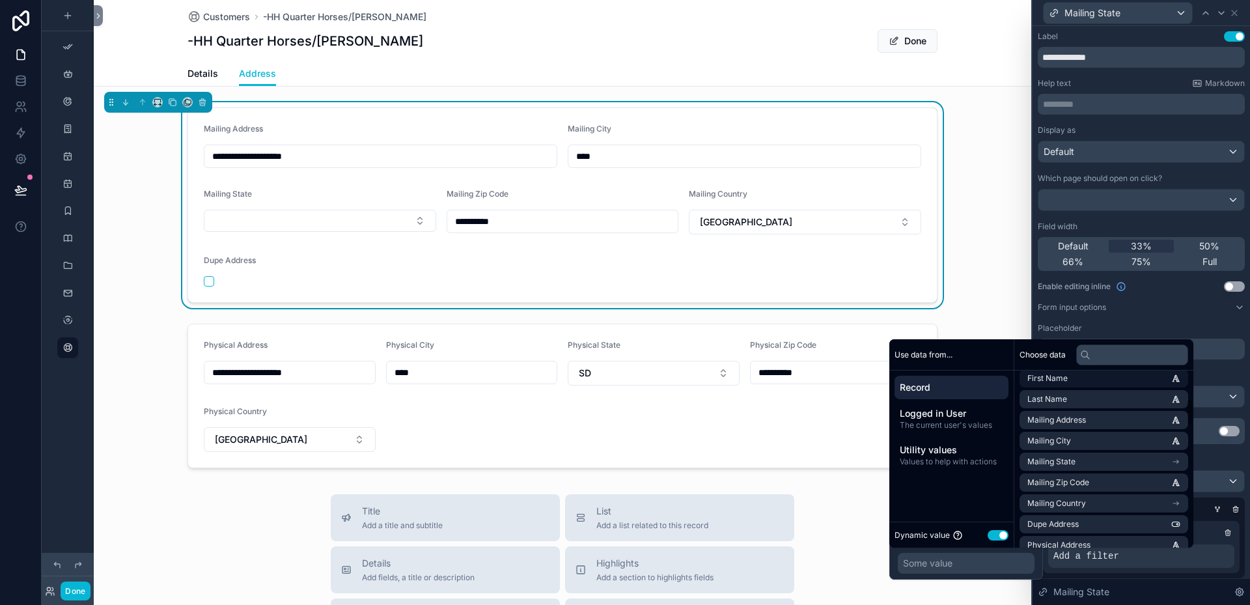
scroll to position [195, 0]
click at [1080, 482] on span "Mailing Country" at bounding box center [1056, 481] width 59 height 10
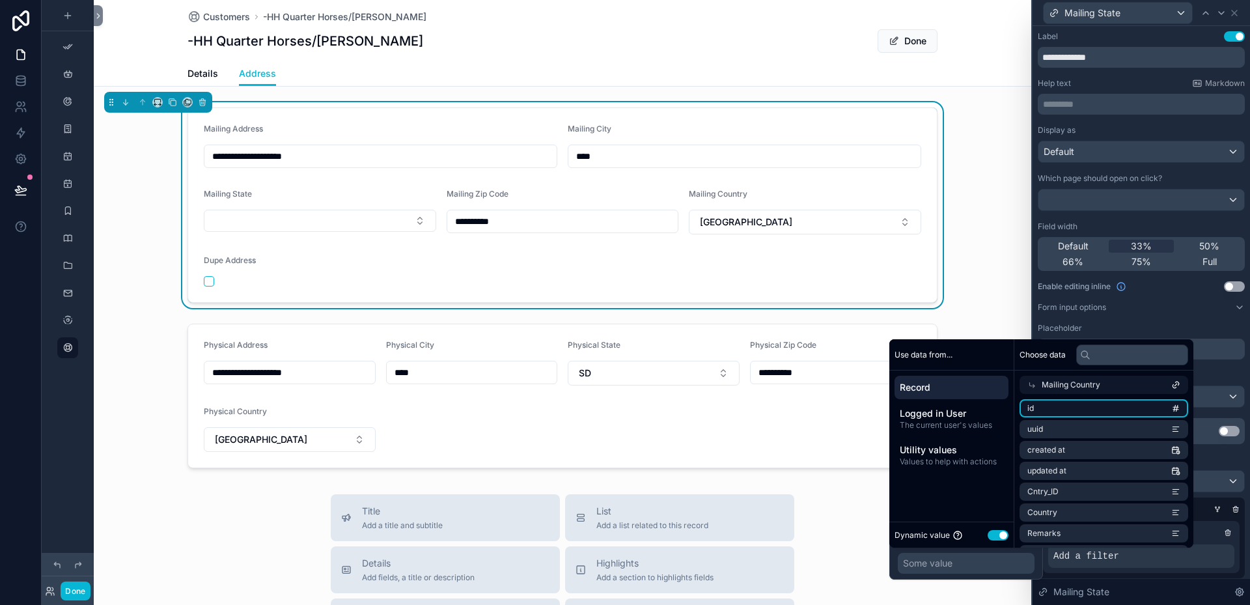
click at [1079, 406] on li "id" at bounding box center [1103, 408] width 169 height 18
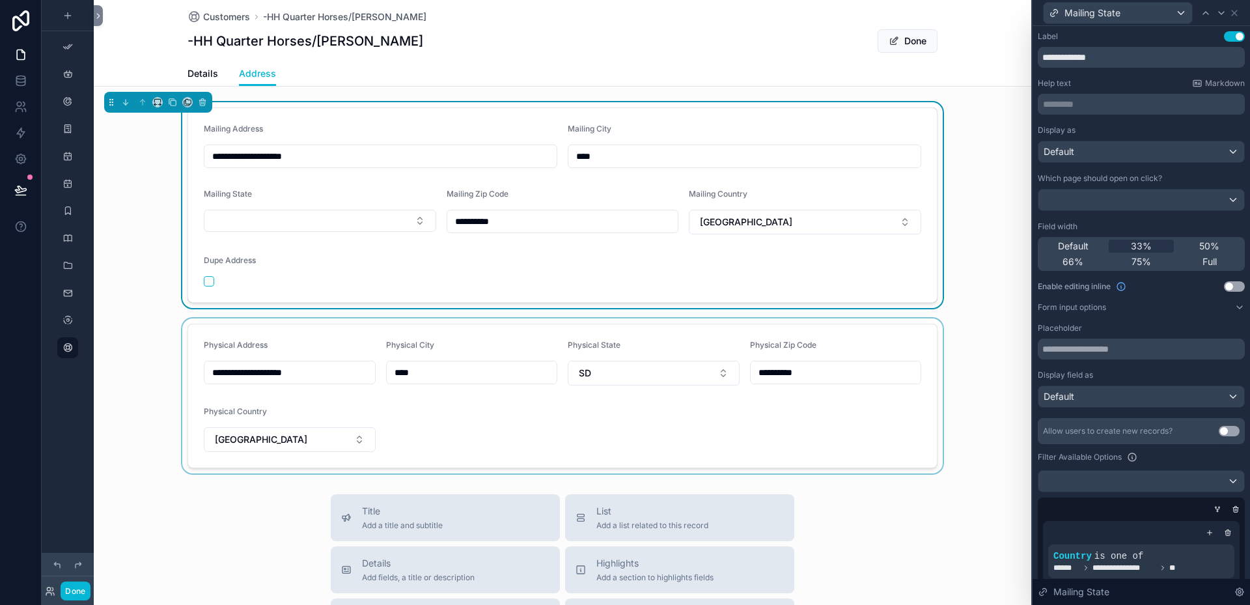
click at [829, 425] on div "scrollable content" at bounding box center [562, 395] width 937 height 155
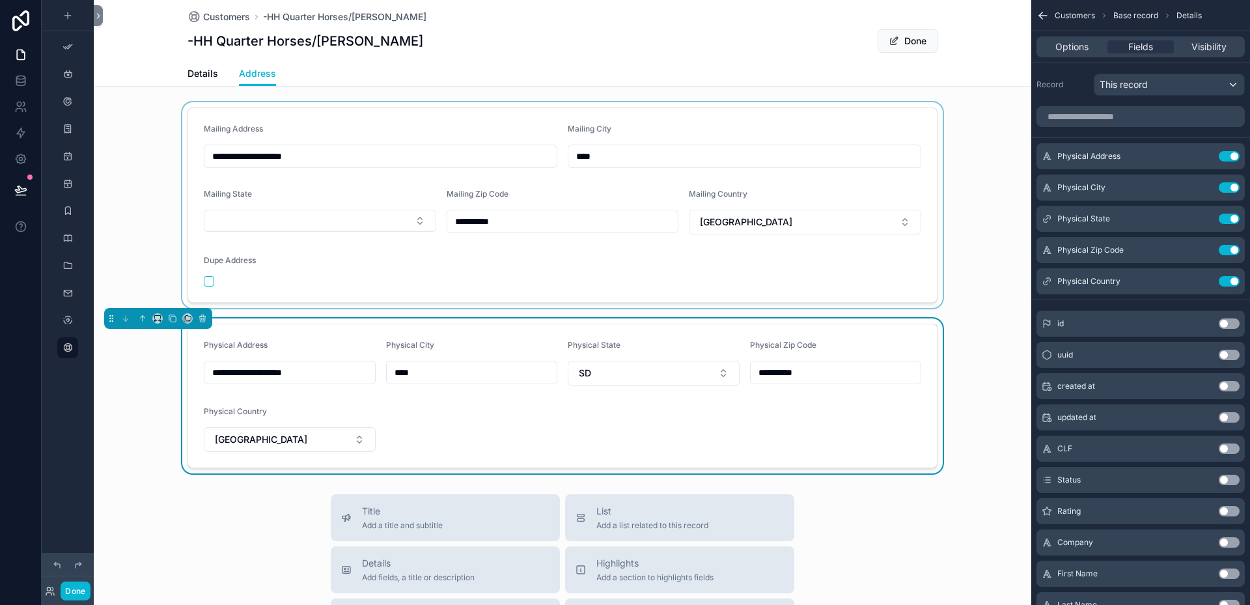
click at [415, 219] on div "scrollable content" at bounding box center [562, 205] width 937 height 206
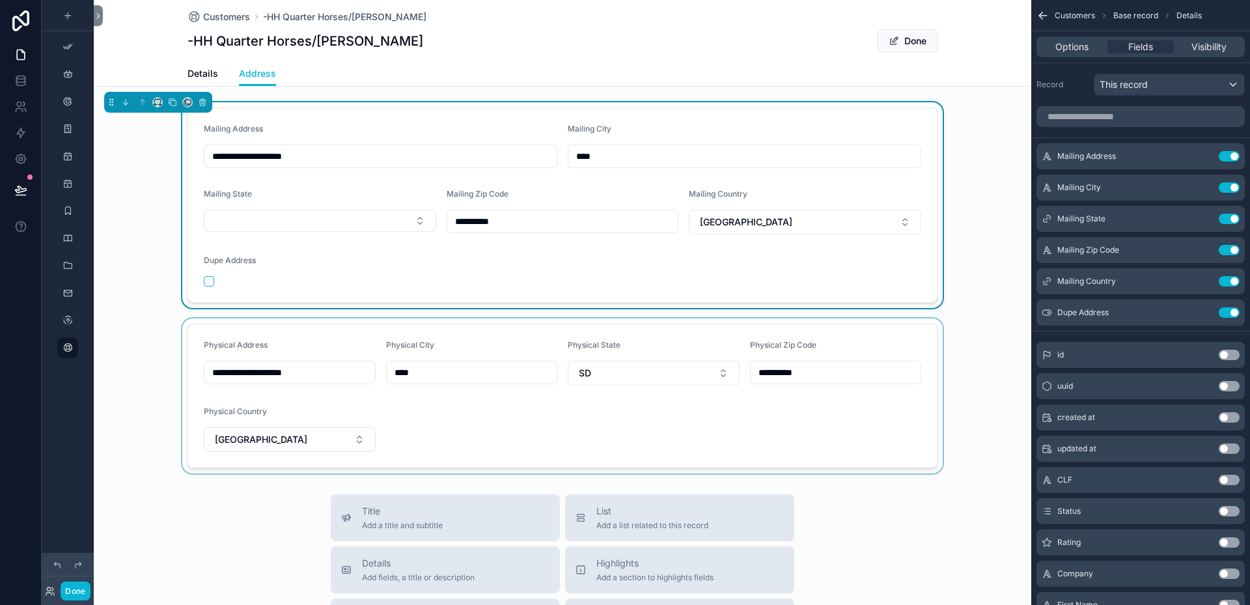
click at [415, 219] on button "Select Button" at bounding box center [320, 221] width 232 height 22
click at [1202, 221] on icon "scrollable content" at bounding box center [1203, 218] width 10 height 10
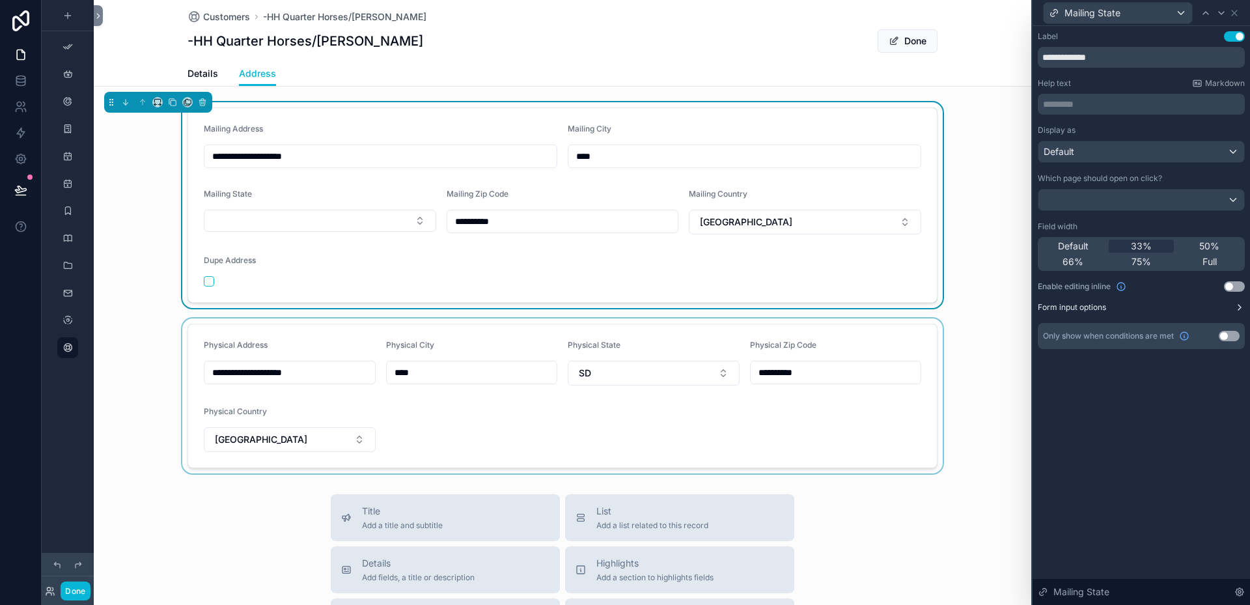
click at [1211, 307] on button "Form input options" at bounding box center [1141, 307] width 207 height 10
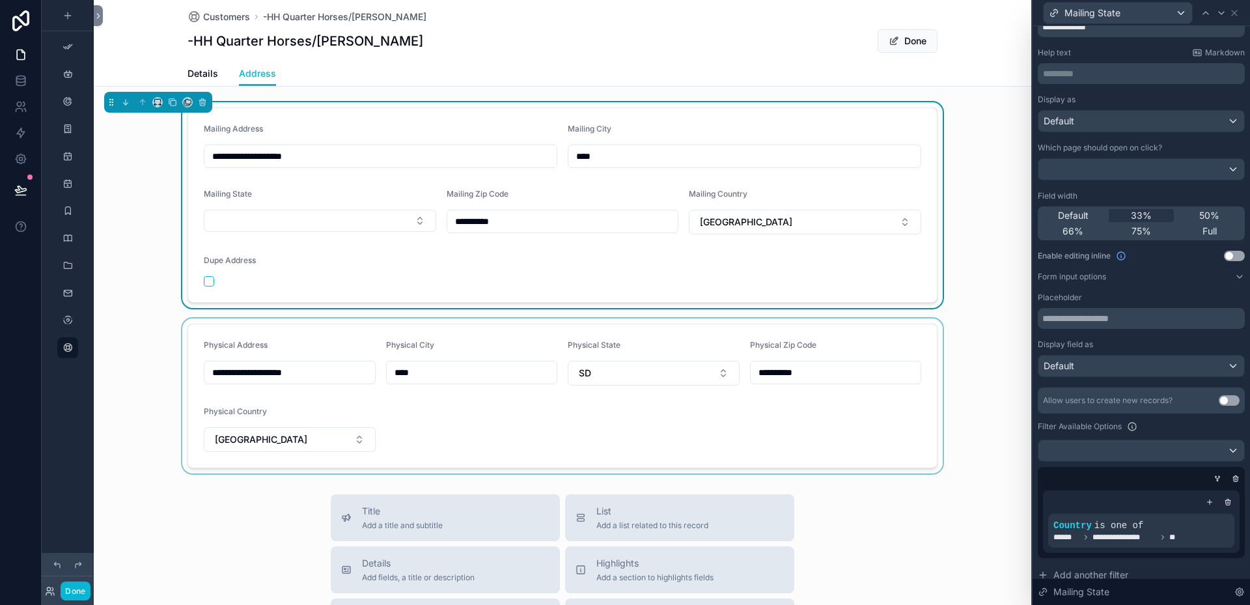
scroll to position [29, 0]
click at [1198, 519] on icon at bounding box center [1202, 516] width 8 height 8
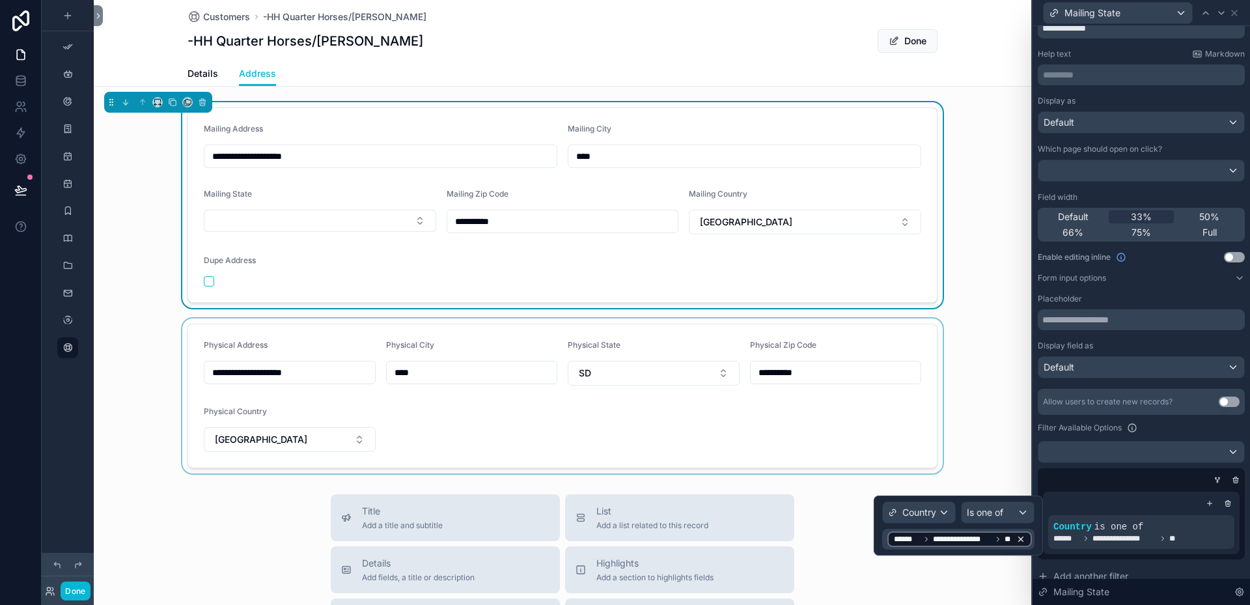
click at [995, 538] on icon at bounding box center [998, 539] width 8 height 8
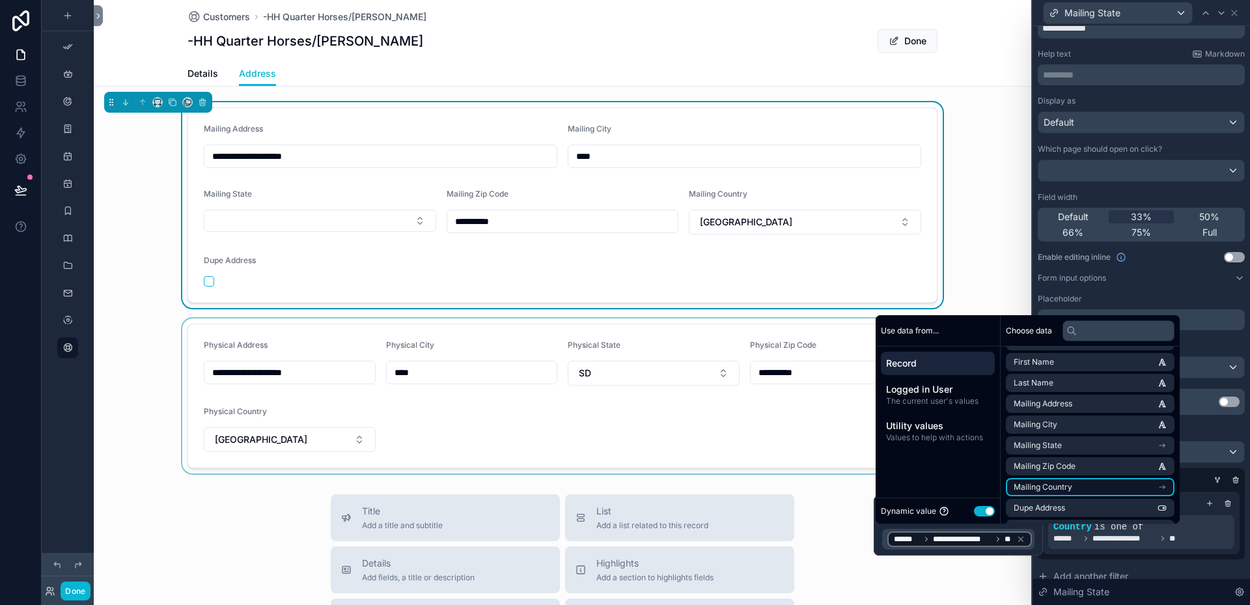
scroll to position [195, 0]
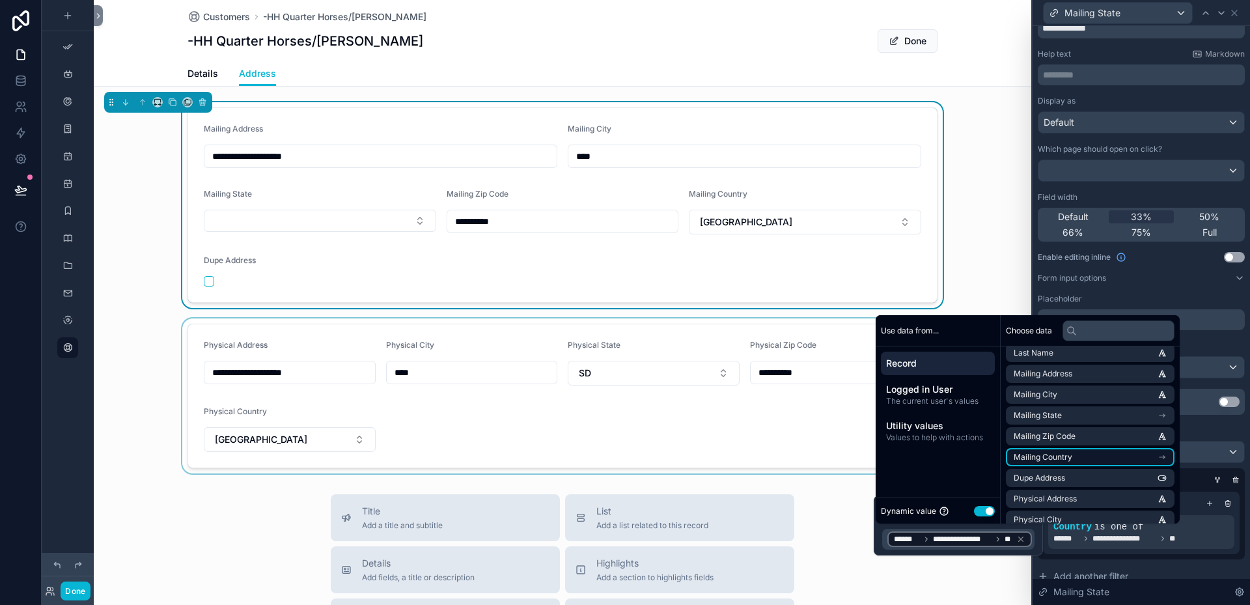
click at [1069, 454] on span "Mailing Country" at bounding box center [1042, 457] width 59 height 10
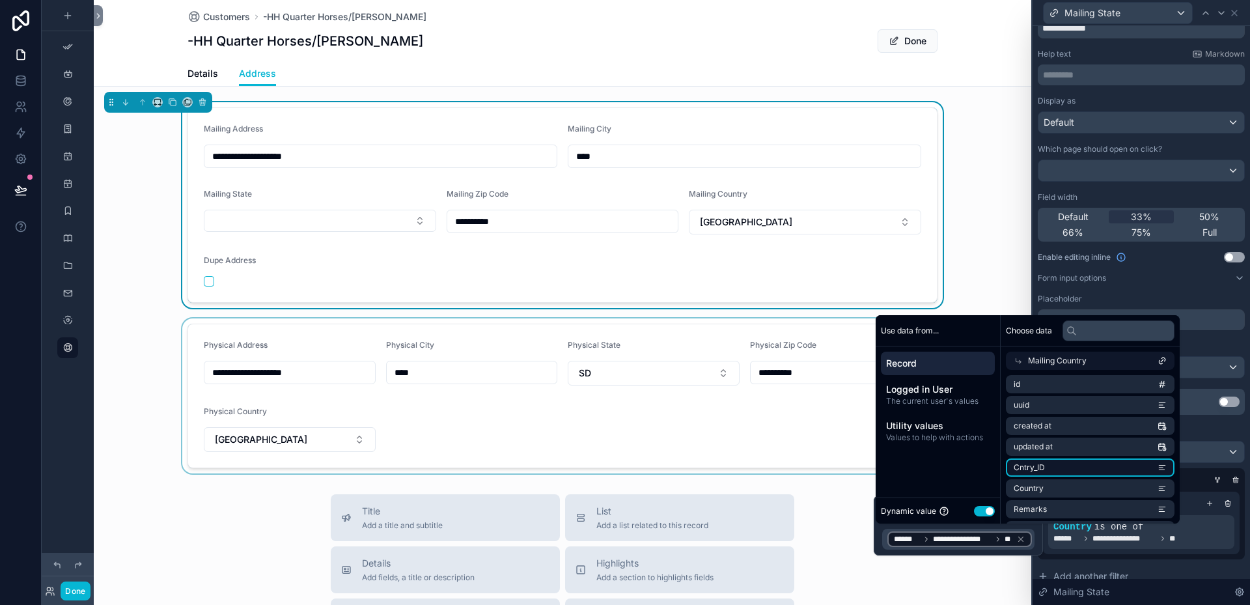
click at [1092, 469] on li "Cntry_ID" at bounding box center [1090, 467] width 169 height 18
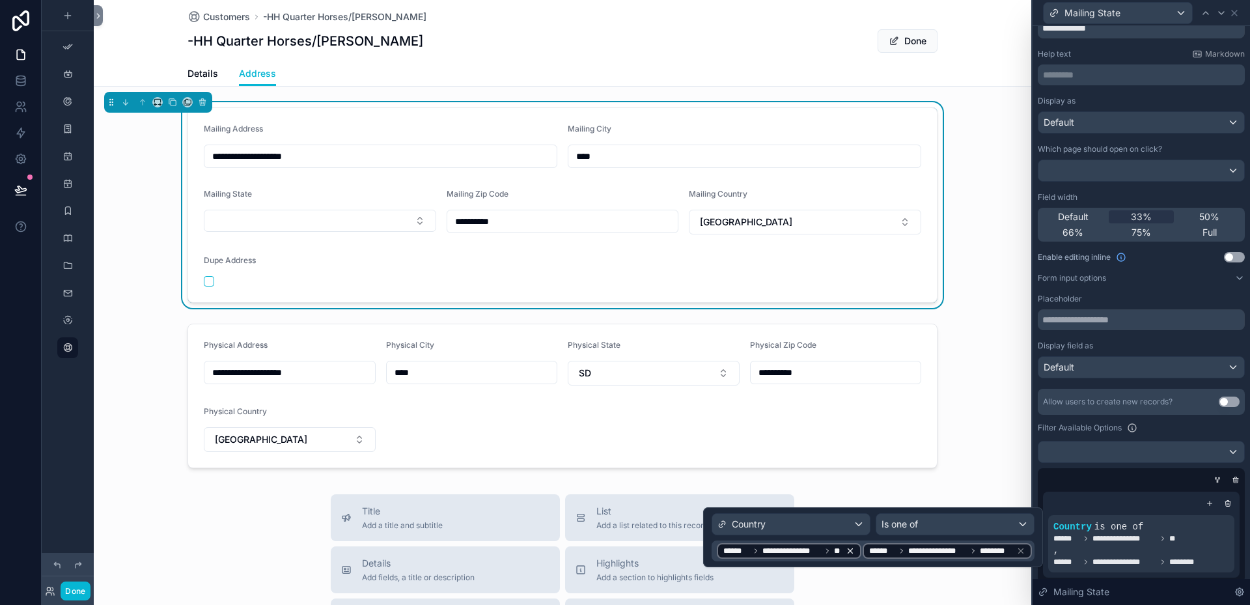
click at [852, 551] on icon at bounding box center [850, 550] width 9 height 9
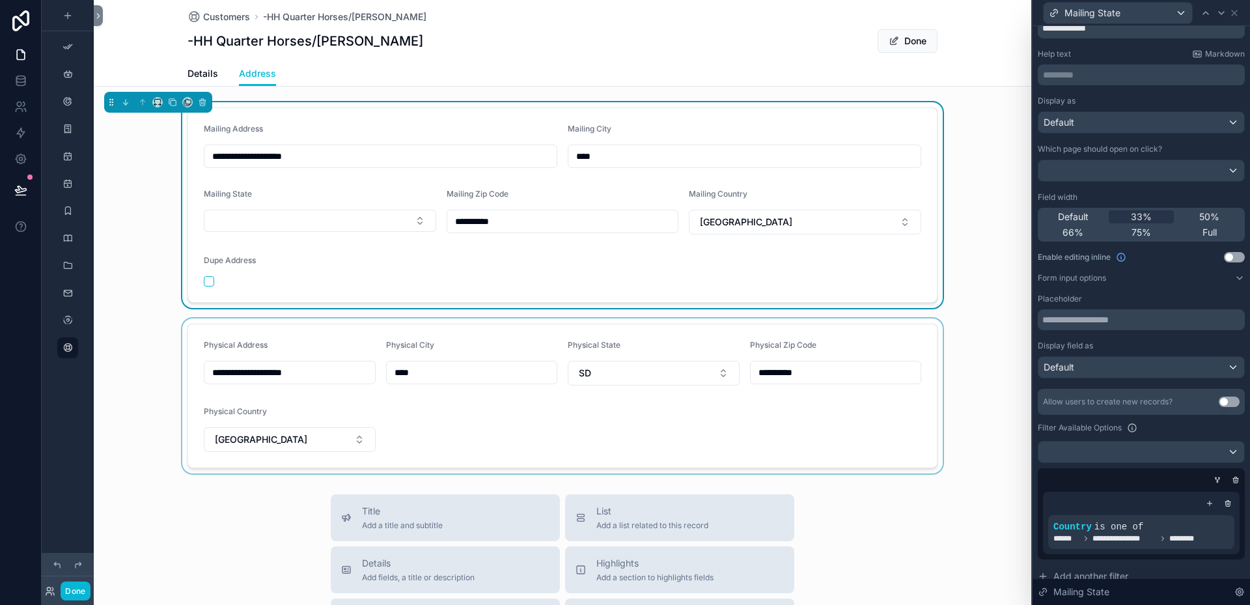
click at [749, 445] on div "scrollable content" at bounding box center [562, 395] width 937 height 155
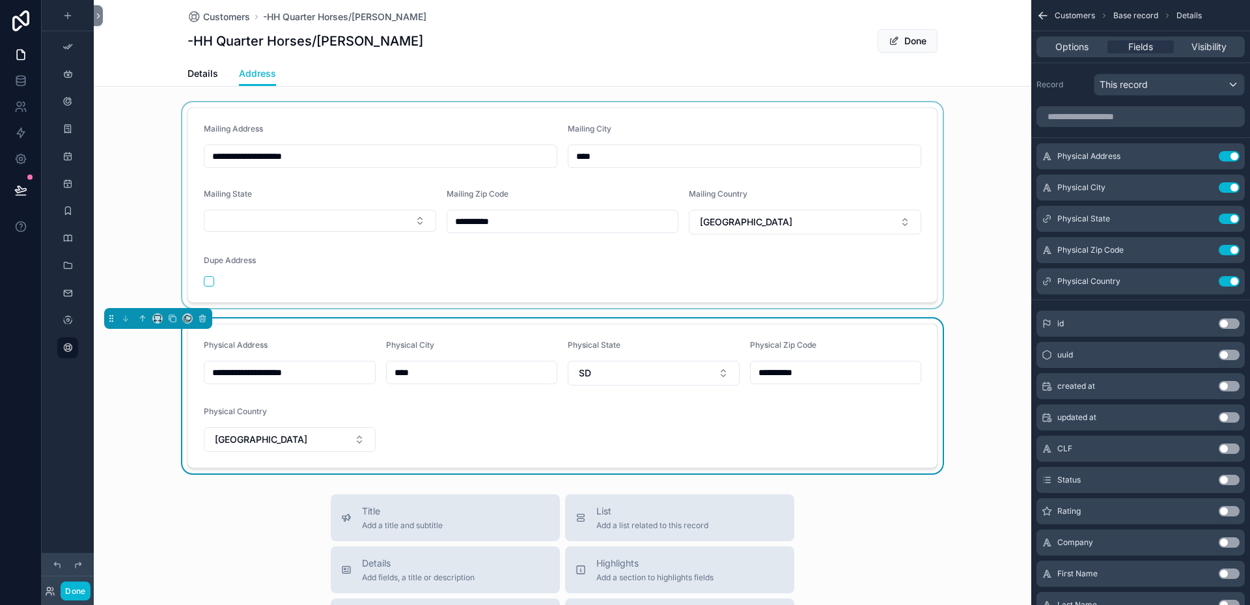
click at [331, 275] on div "scrollable content" at bounding box center [562, 205] width 937 height 206
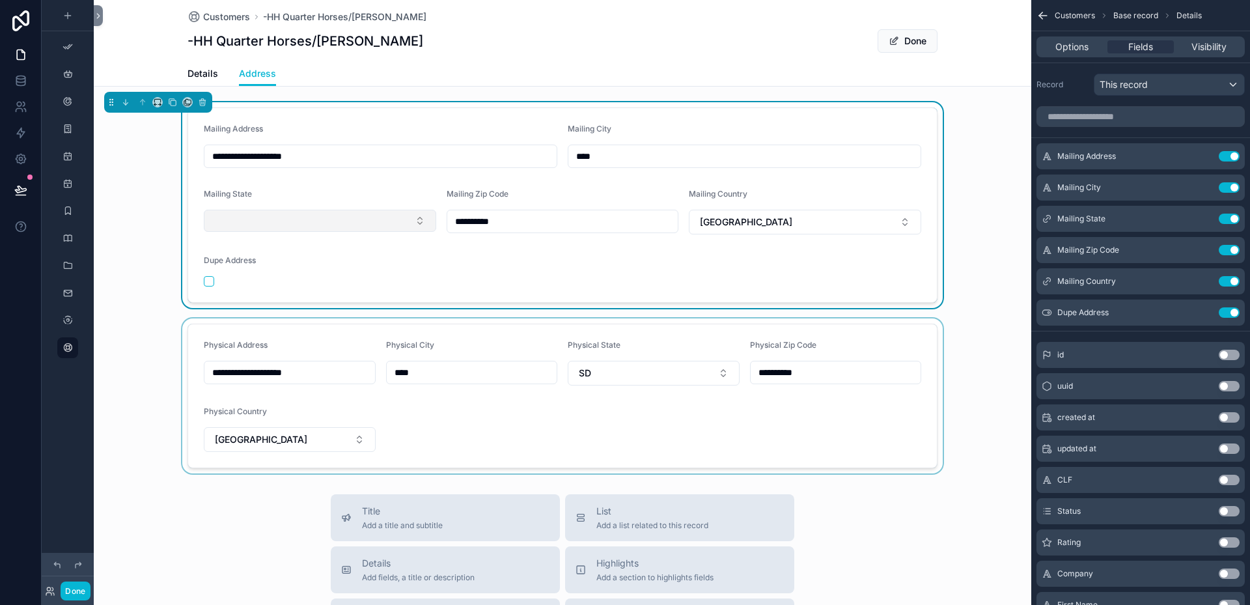
click at [415, 217] on button "Select Button" at bounding box center [320, 221] width 232 height 22
click at [368, 222] on button "Select Button" at bounding box center [320, 221] width 232 height 22
click at [263, 225] on button "Select Button" at bounding box center [320, 221] width 232 height 22
type input "**"
click at [1204, 217] on icon "scrollable content" at bounding box center [1203, 218] width 10 height 10
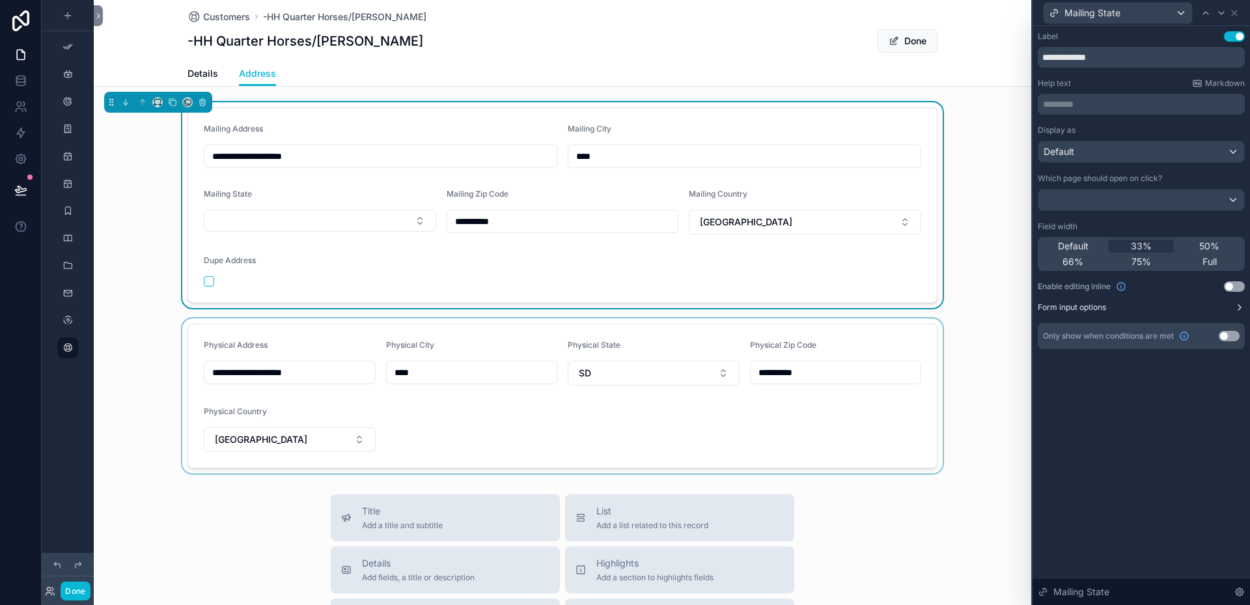
click at [1112, 308] on button "Form input options" at bounding box center [1141, 307] width 207 height 10
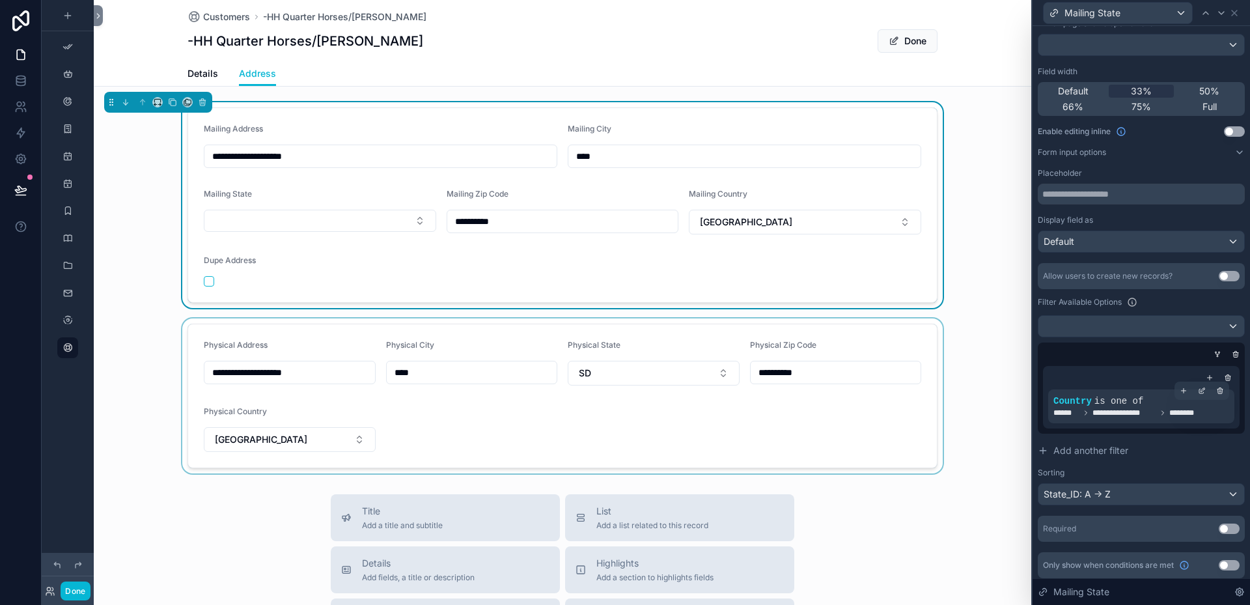
scroll to position [159, 0]
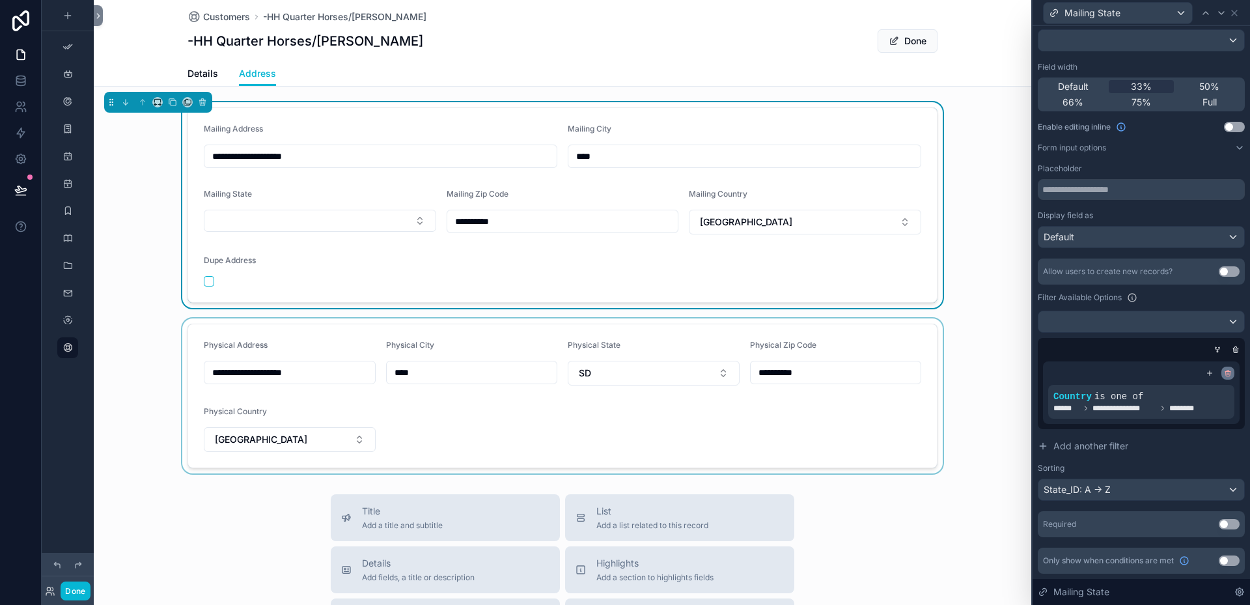
click at [1228, 375] on icon at bounding box center [1228, 374] width 0 height 2
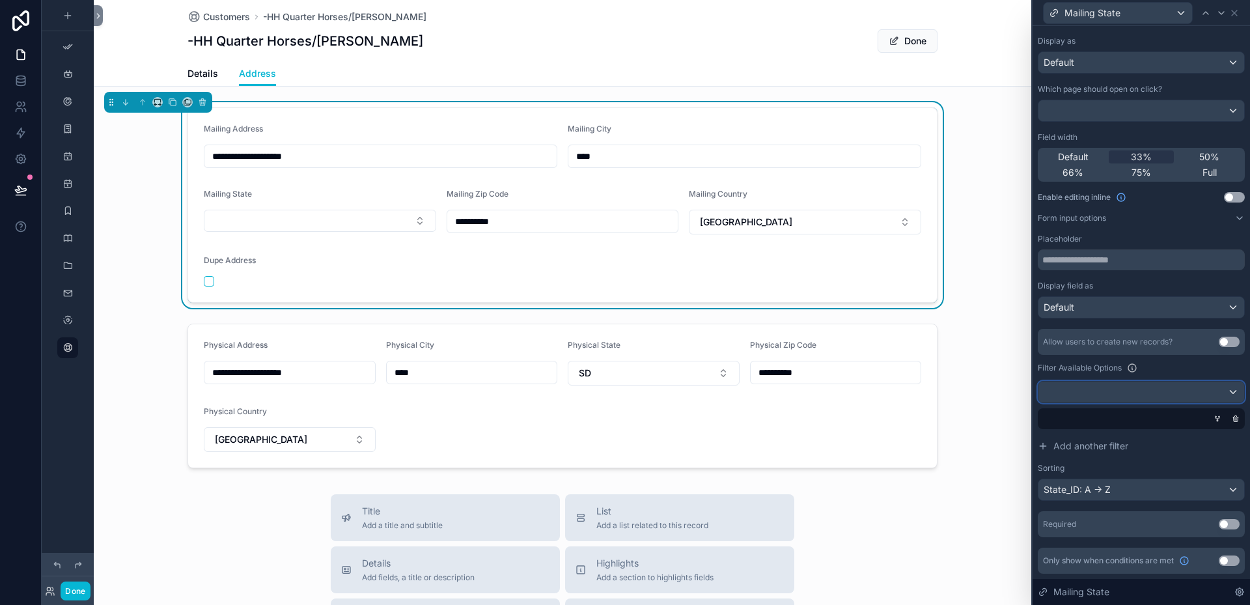
click at [1220, 391] on div at bounding box center [1141, 391] width 206 height 21
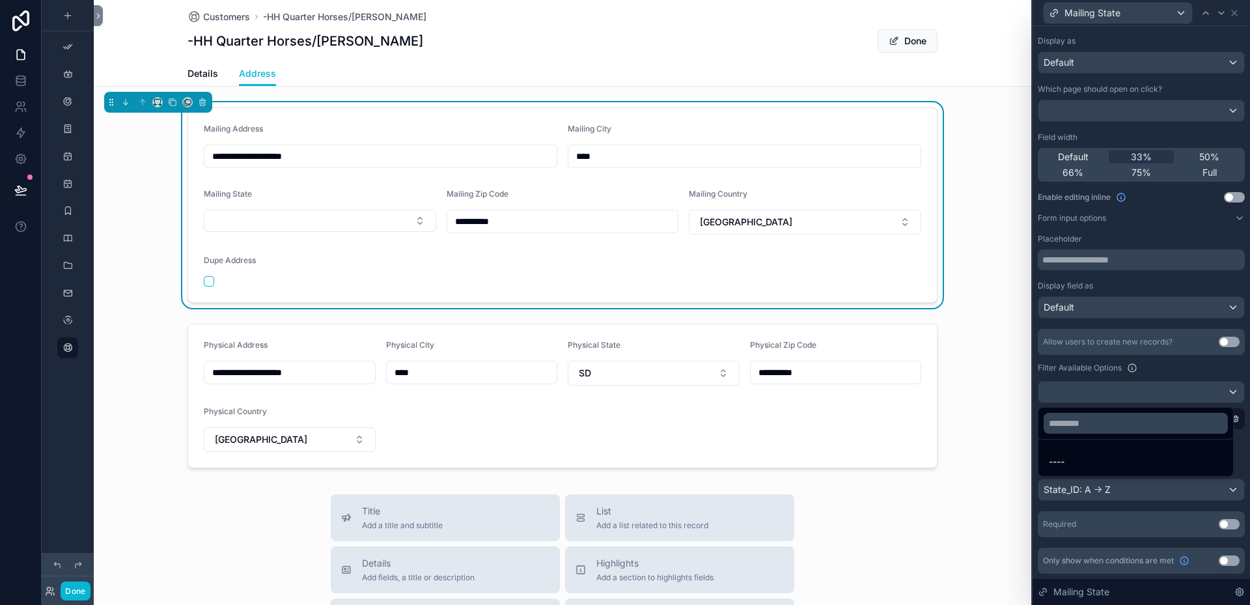
click at [1178, 365] on div at bounding box center [1140, 302] width 217 height 605
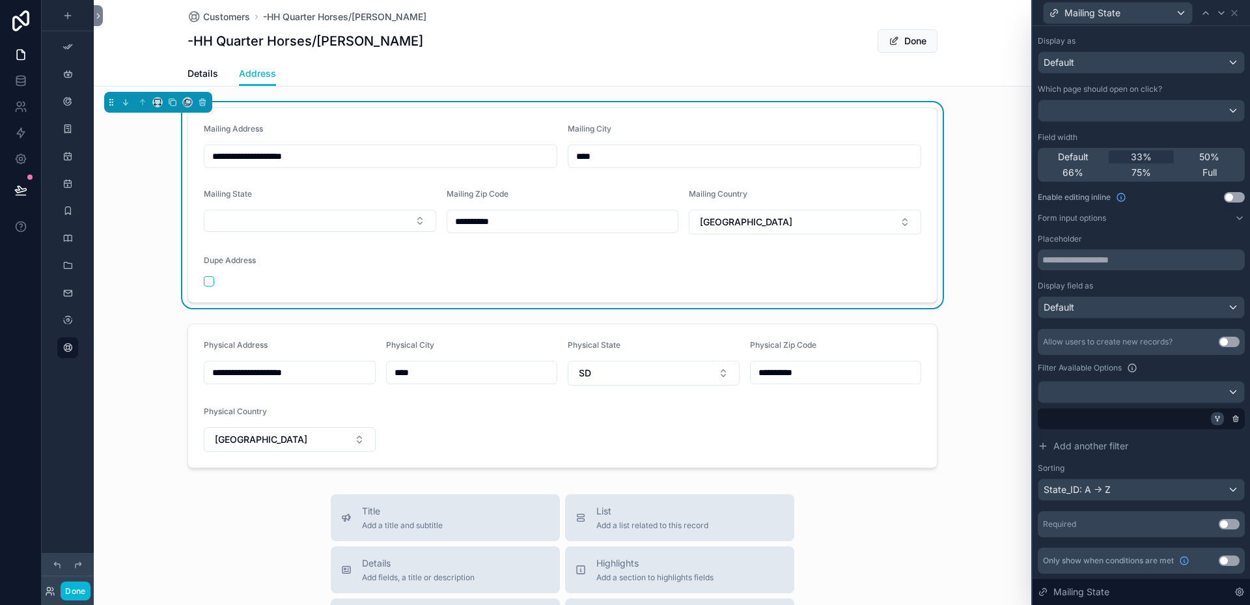
click at [1216, 418] on icon at bounding box center [1217, 417] width 3 height 1
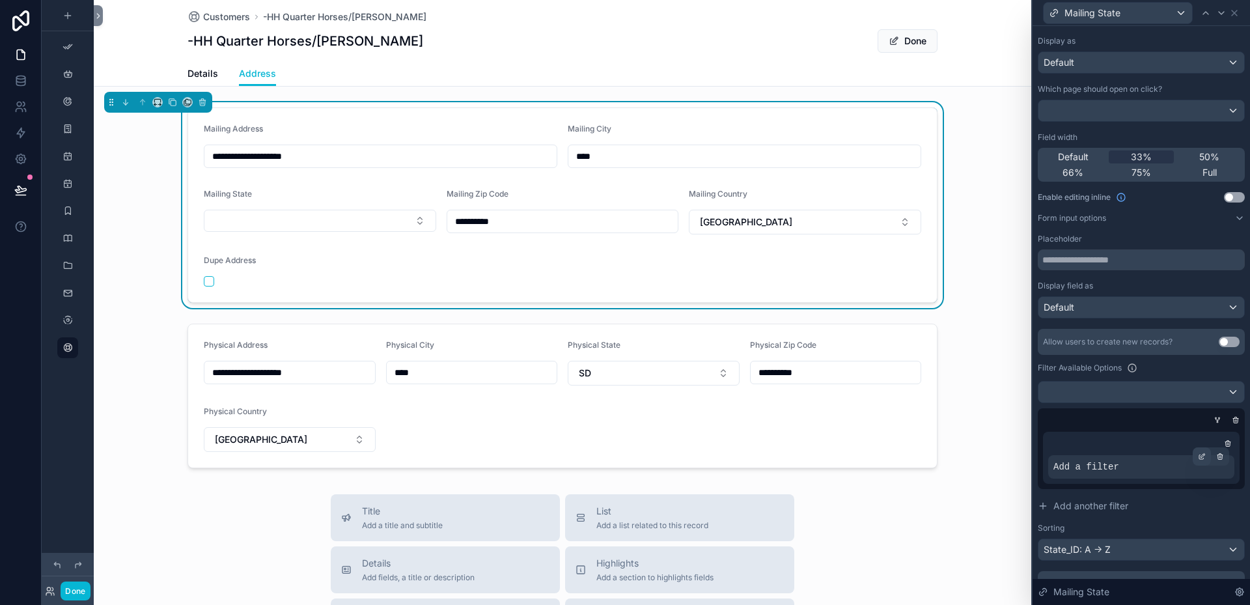
click at [1198, 457] on icon at bounding box center [1202, 456] width 8 height 8
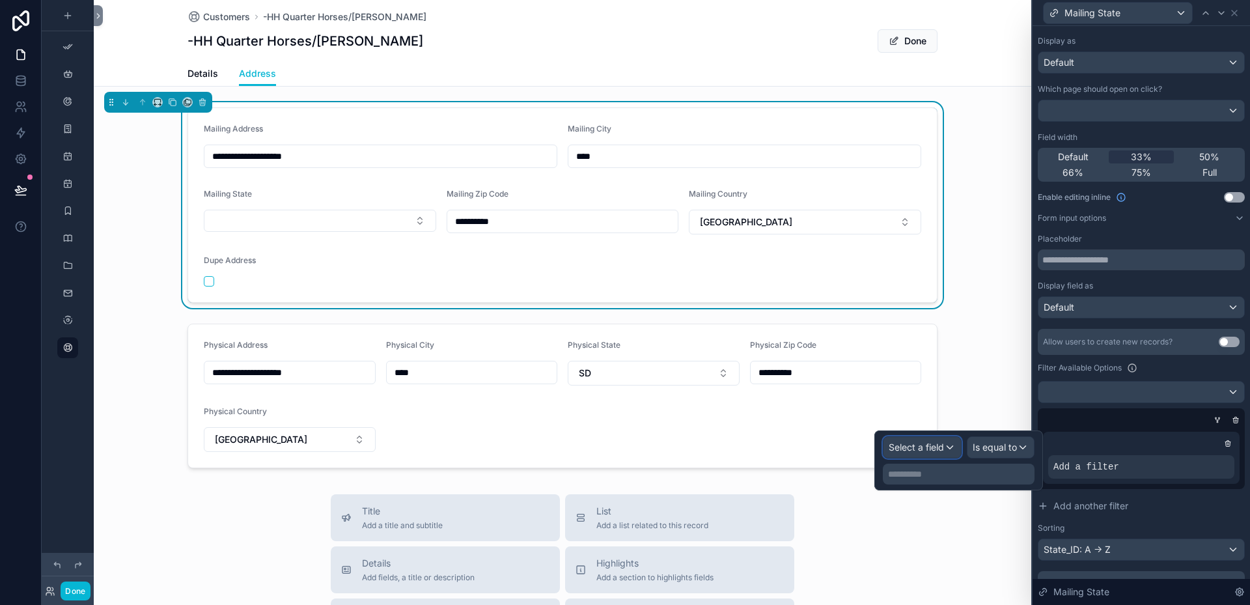
click at [951, 447] on div "Select a field" at bounding box center [921, 447] width 77 height 21
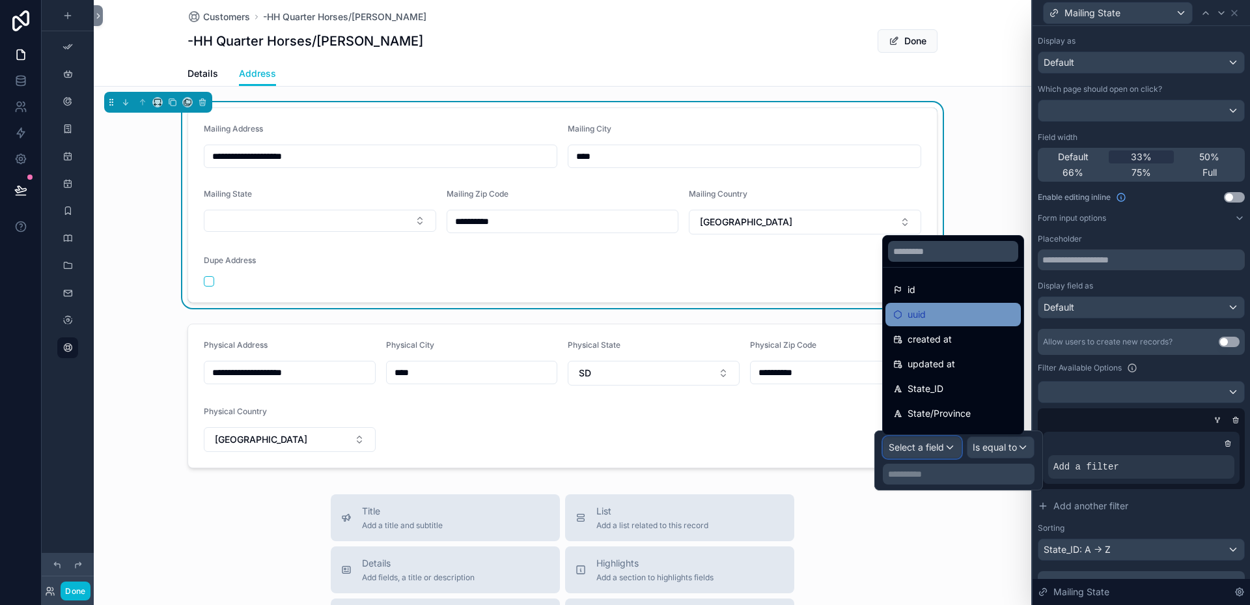
scroll to position [65, 0]
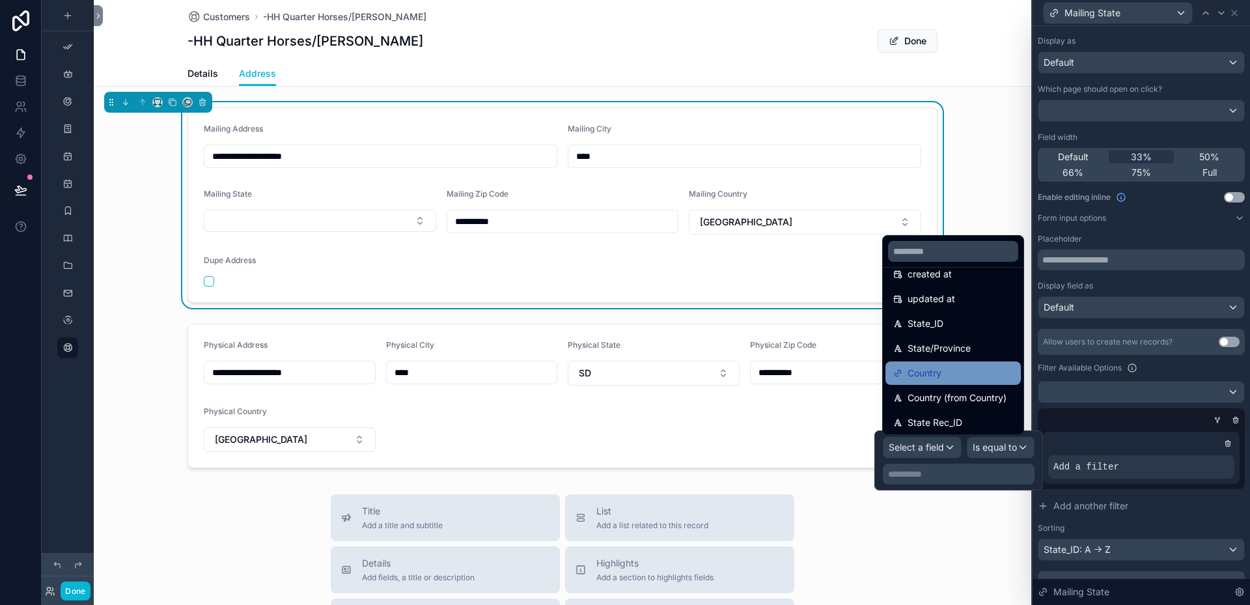
click at [933, 368] on span "Country" at bounding box center [924, 373] width 34 height 16
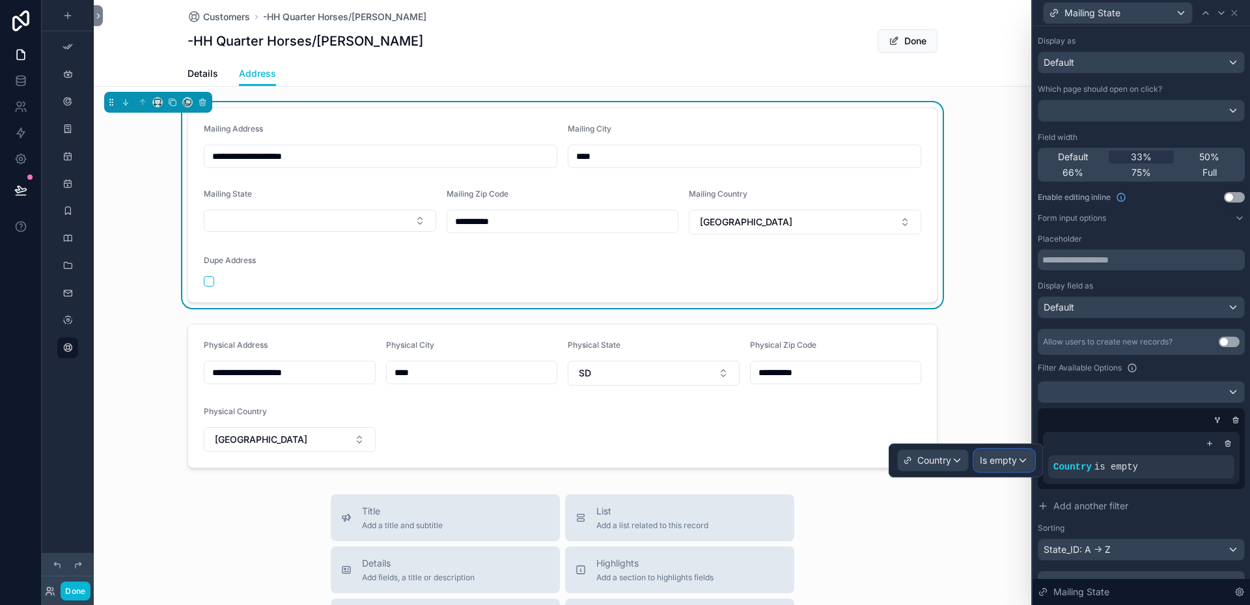
click at [1023, 459] on div "Is empty" at bounding box center [1003, 460] width 59 height 21
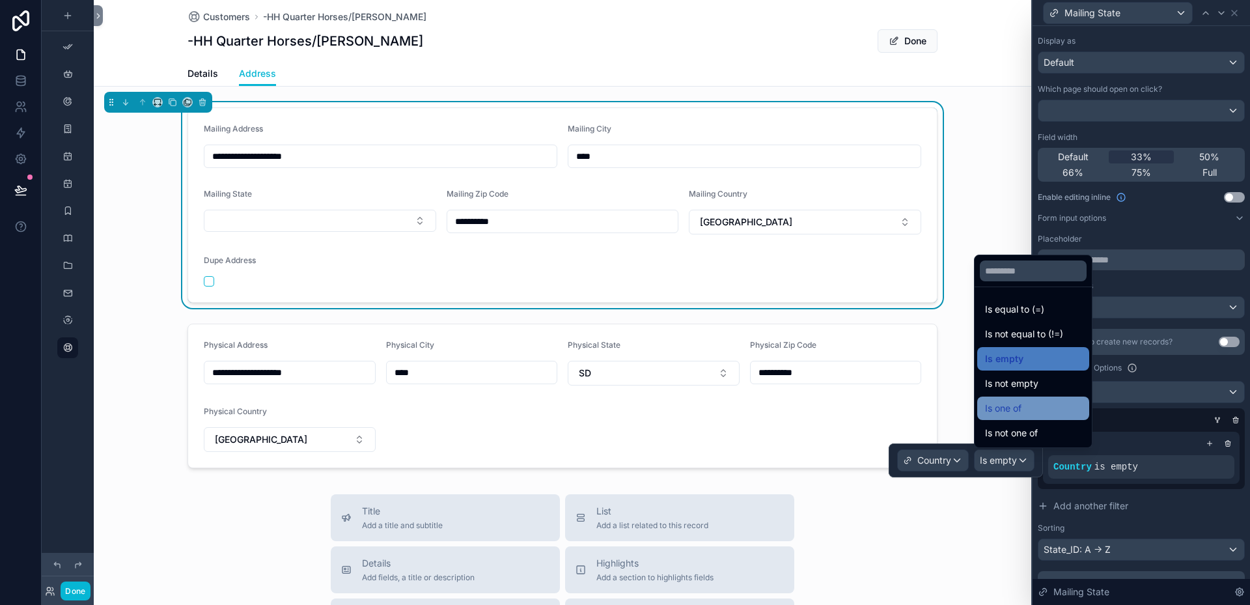
click at [1014, 405] on span "Is one of" at bounding box center [1003, 408] width 36 height 16
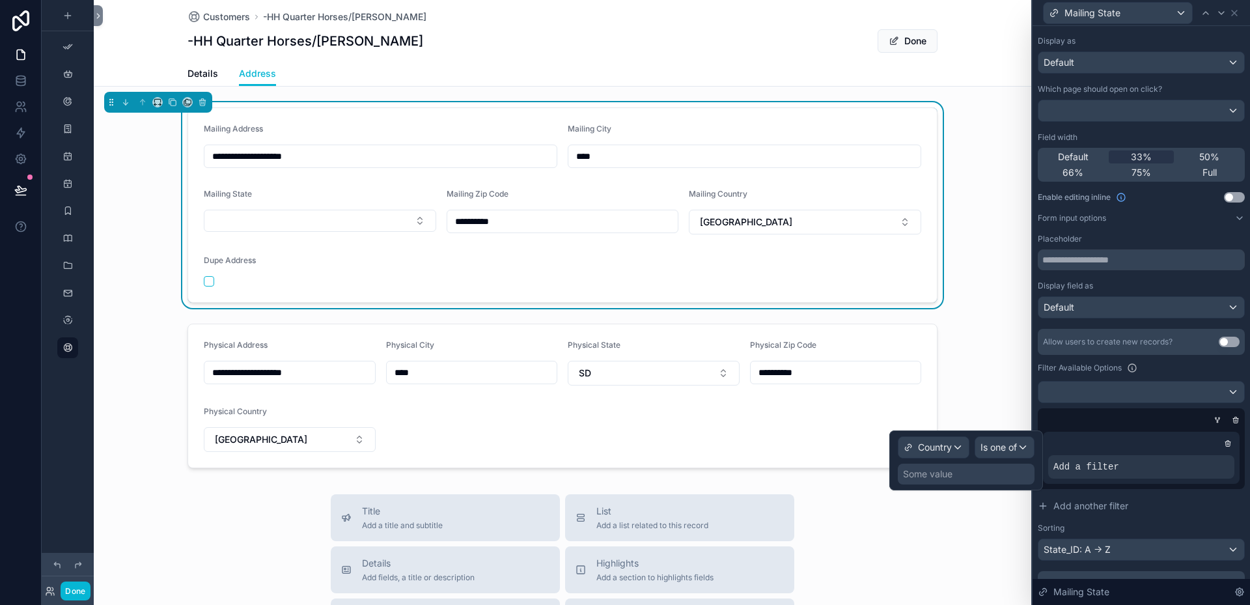
click at [1002, 470] on div "Some value" at bounding box center [966, 473] width 137 height 21
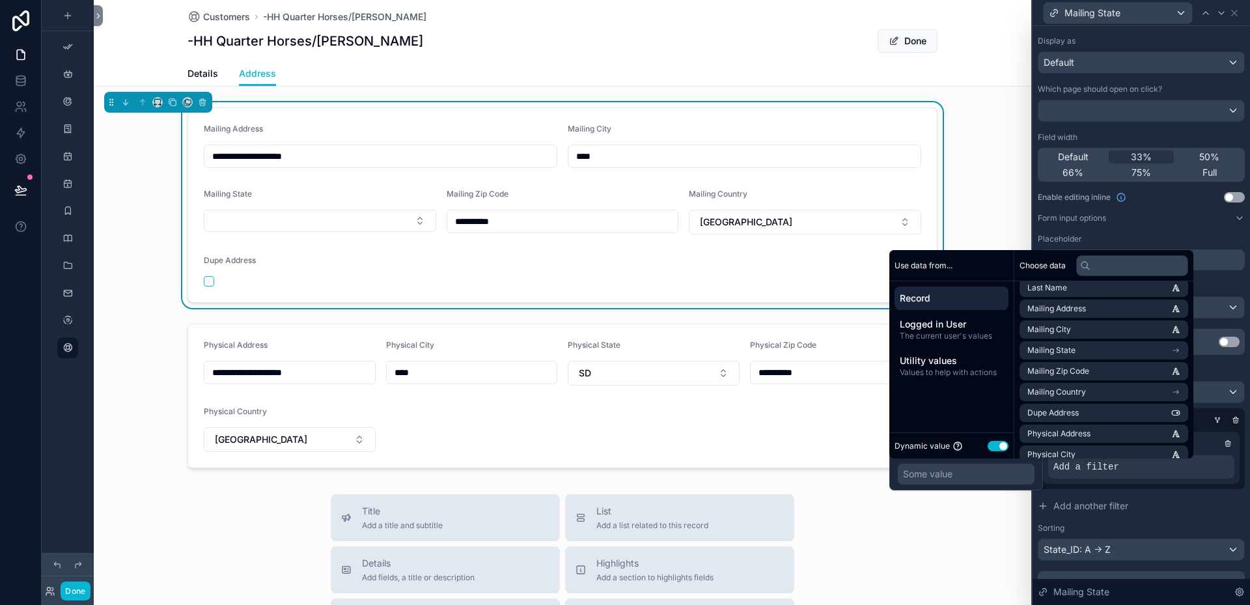
scroll to position [260, 0]
click at [1101, 328] on li "Mailing Country" at bounding box center [1103, 327] width 169 height 18
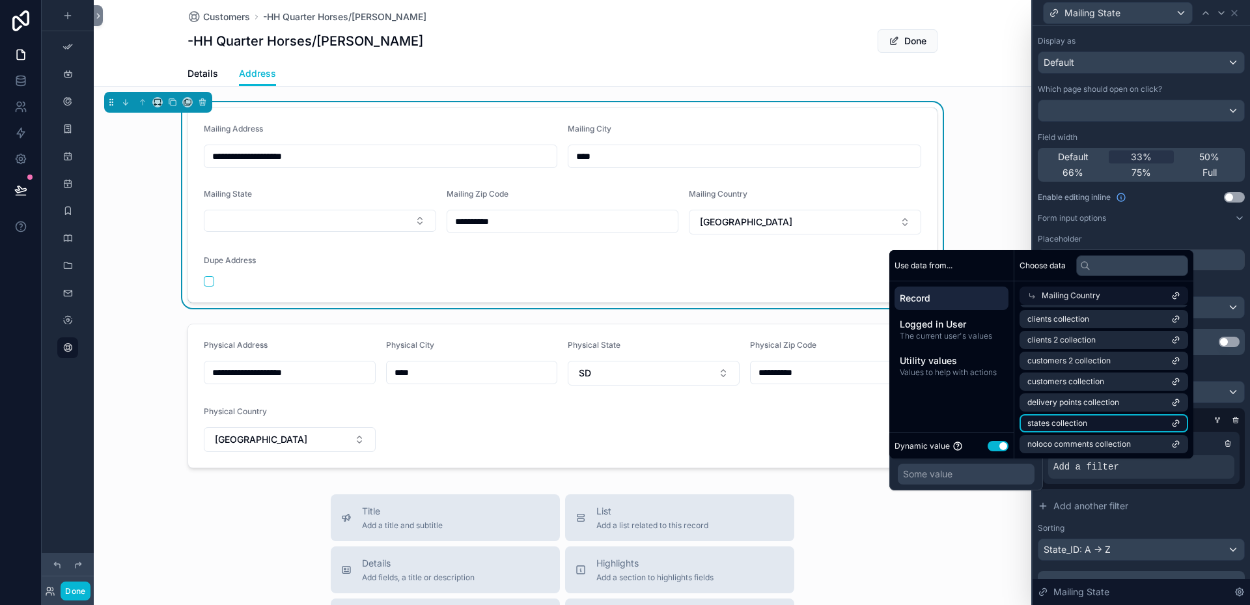
click at [1112, 422] on li "states collection" at bounding box center [1103, 423] width 169 height 18
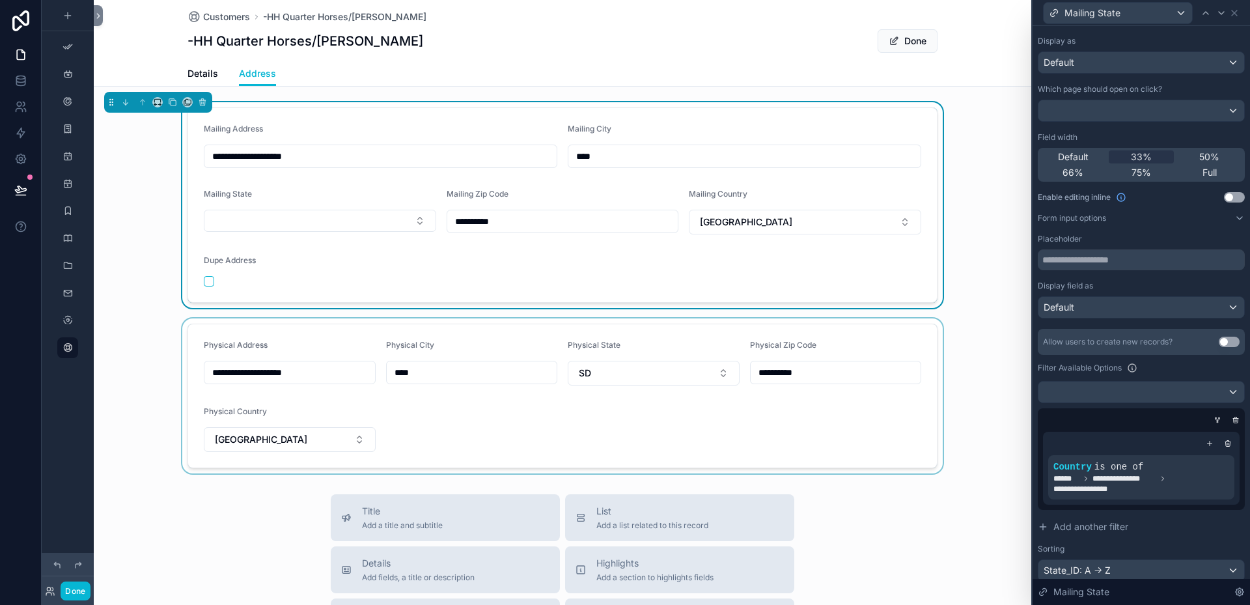
click at [759, 448] on div "scrollable content" at bounding box center [562, 395] width 937 height 155
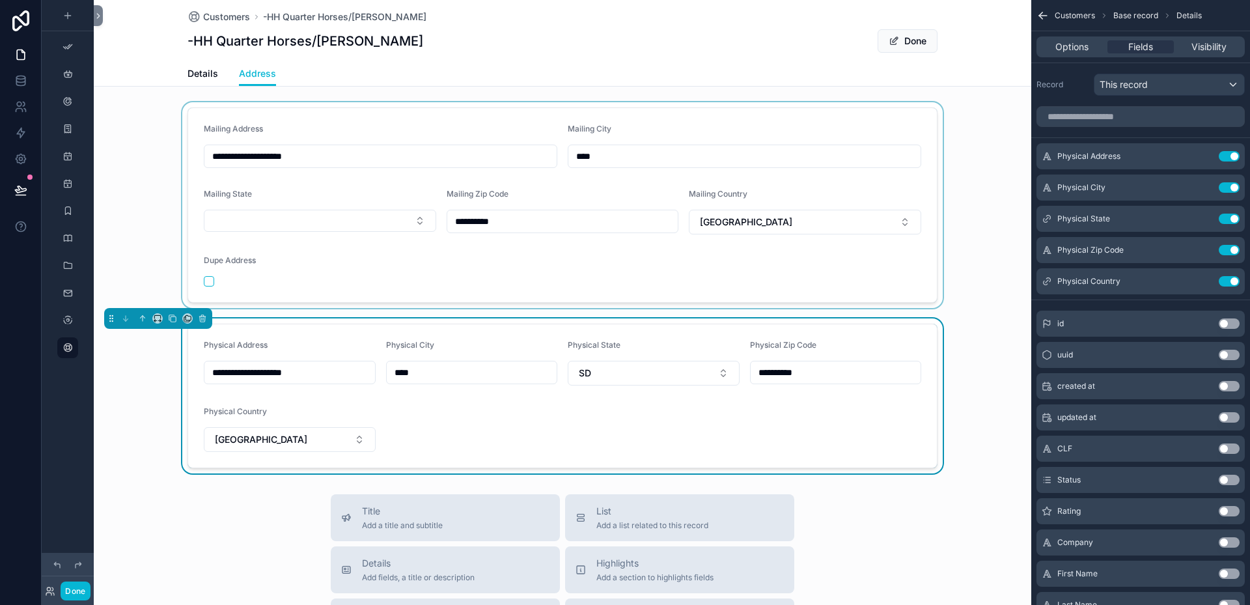
click at [416, 218] on div "scrollable content" at bounding box center [562, 205] width 937 height 206
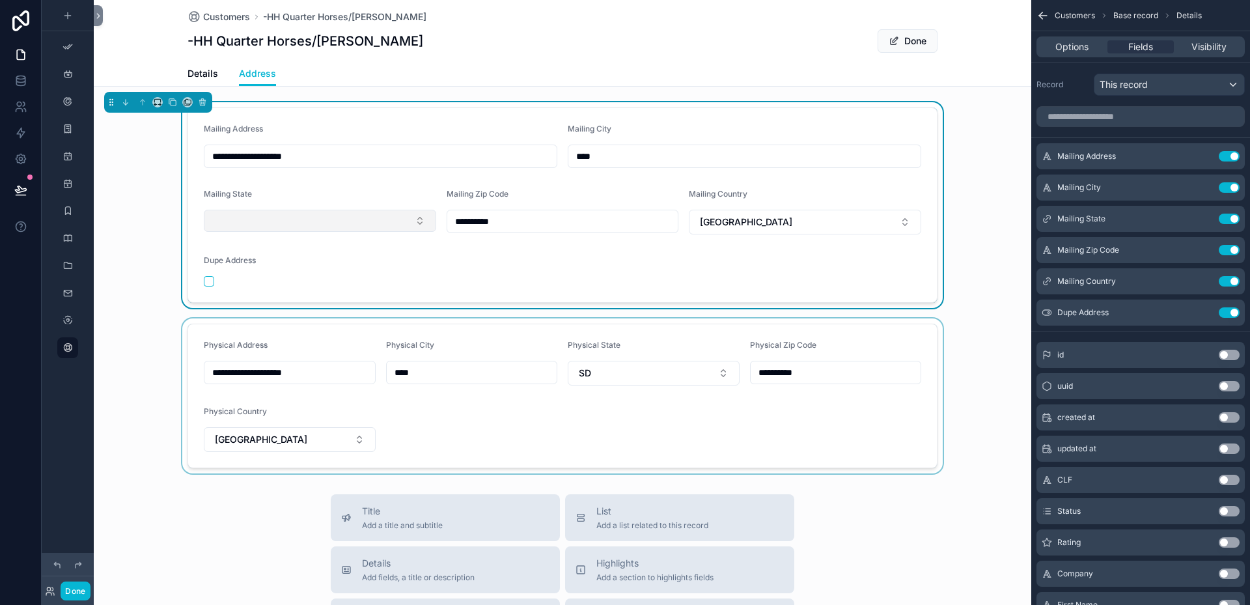
click at [414, 218] on button "Select Button" at bounding box center [320, 221] width 232 height 22
click at [524, 249] on form "**********" at bounding box center [562, 205] width 749 height 194
click at [1202, 217] on icon "scrollable content" at bounding box center [1203, 218] width 10 height 10
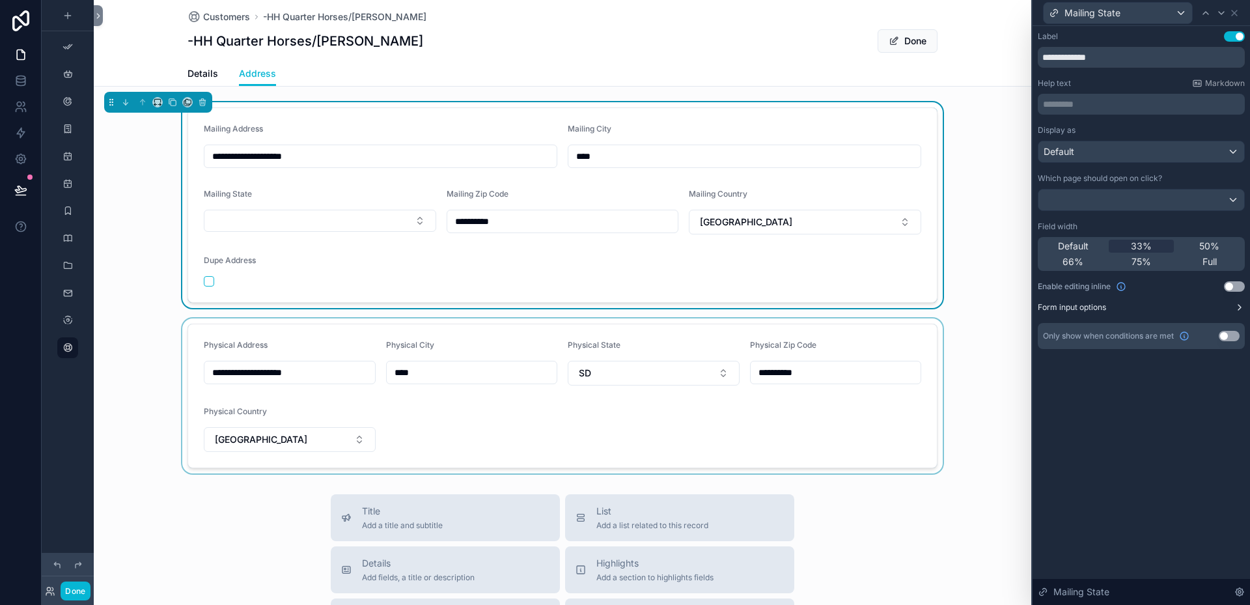
click at [1228, 309] on button "Form input options" at bounding box center [1141, 307] width 207 height 10
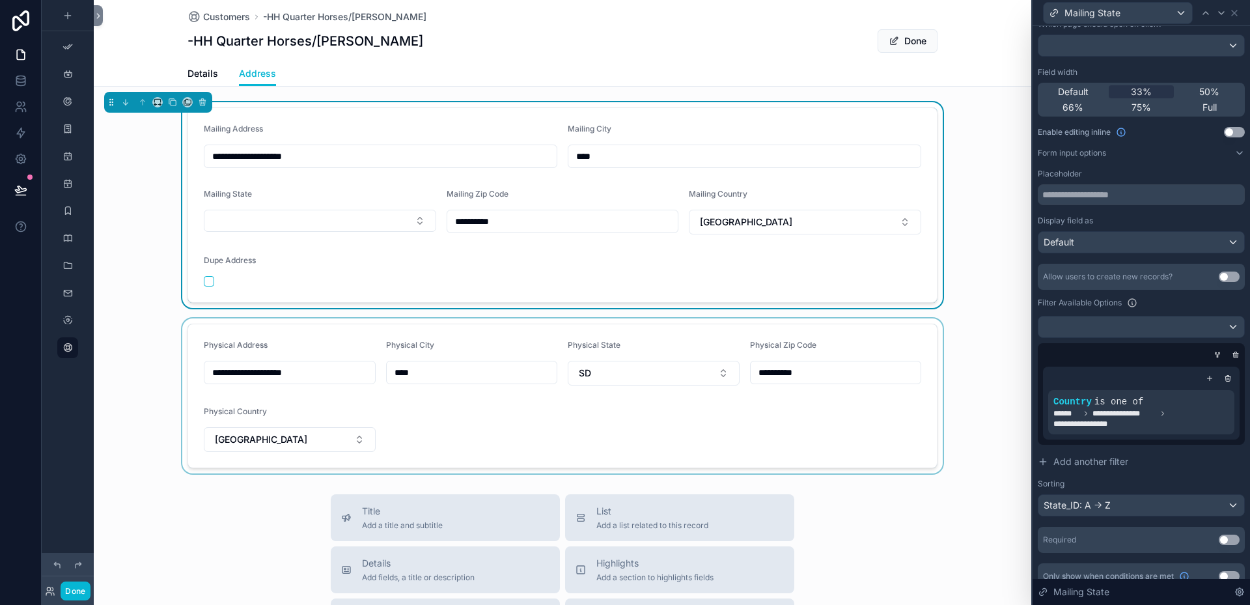
scroll to position [170, 0]
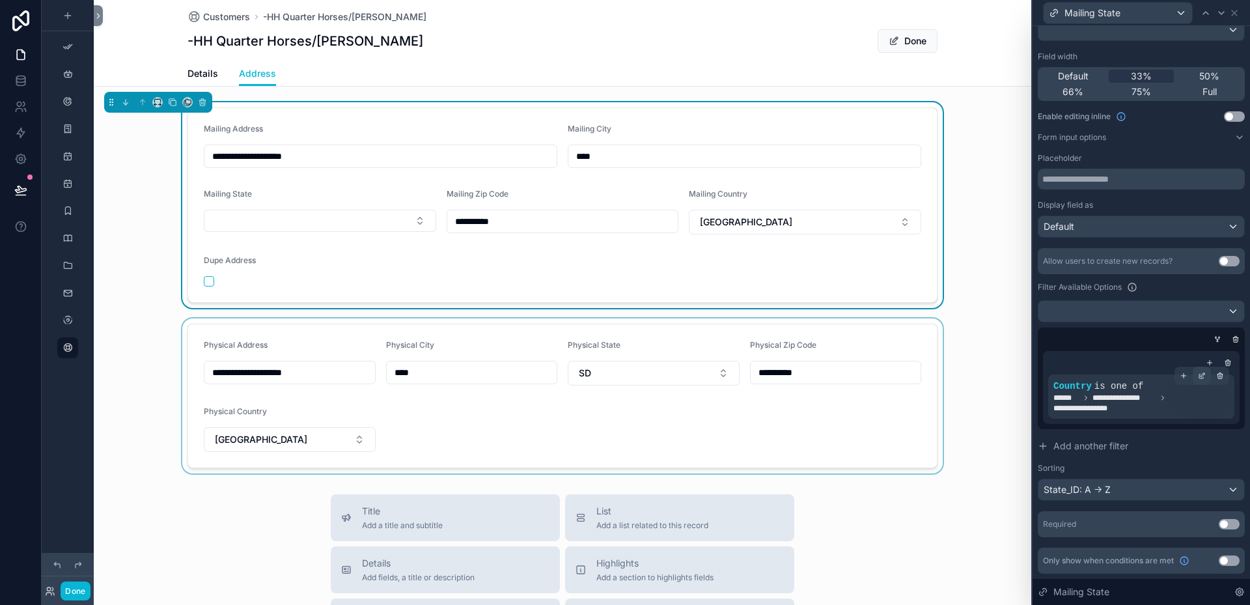
click at [1198, 374] on div at bounding box center [1201, 375] width 18 height 18
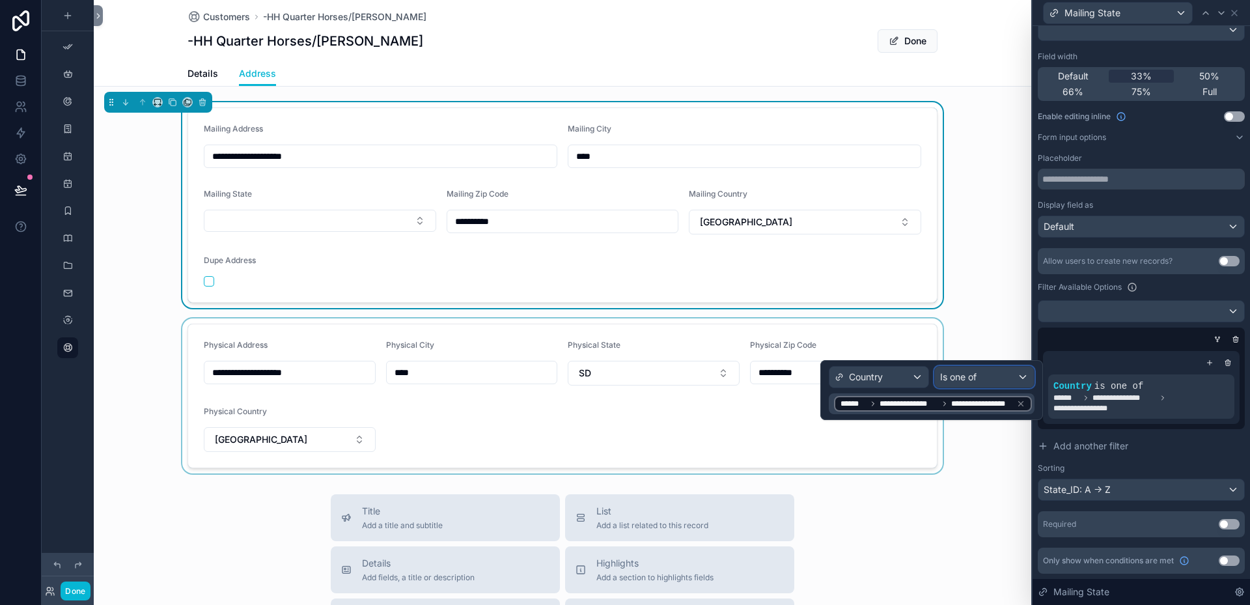
click at [1023, 374] on div "Is one of" at bounding box center [984, 376] width 99 height 21
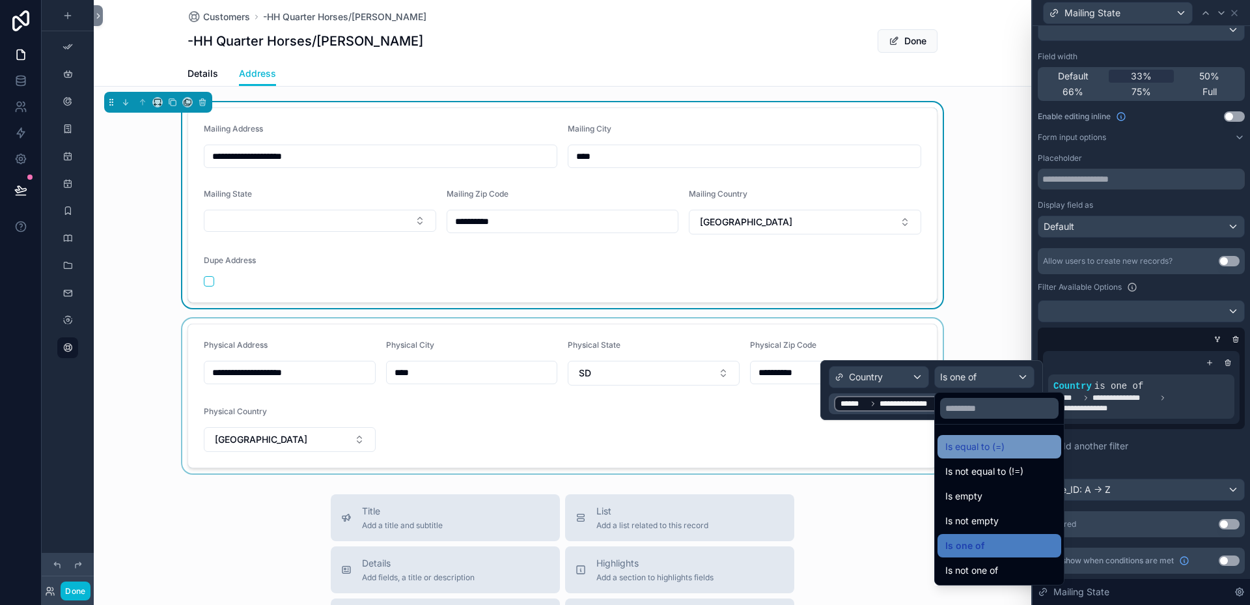
click at [975, 447] on span "Is equal to (=)" at bounding box center [974, 447] width 59 height 16
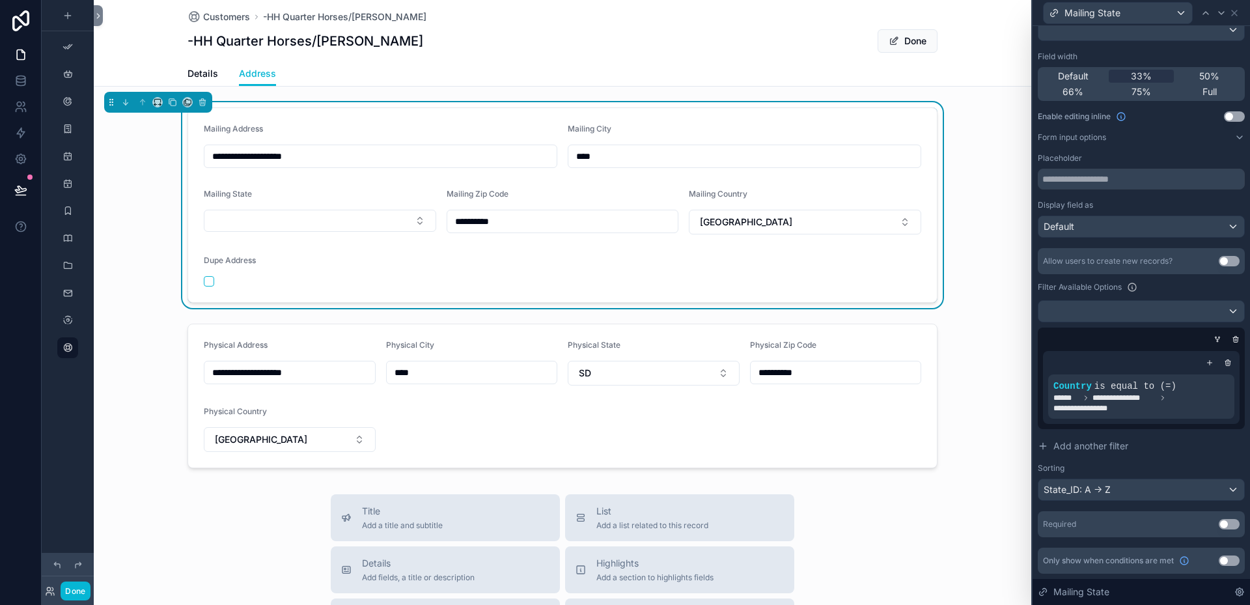
click at [904, 263] on form "**********" at bounding box center [562, 205] width 749 height 194
click at [418, 221] on button "Select Button" at bounding box center [320, 221] width 232 height 22
click at [879, 264] on form "**********" at bounding box center [562, 205] width 749 height 194
click at [900, 221] on button "[GEOGRAPHIC_DATA]" at bounding box center [805, 222] width 232 height 25
type input "***"
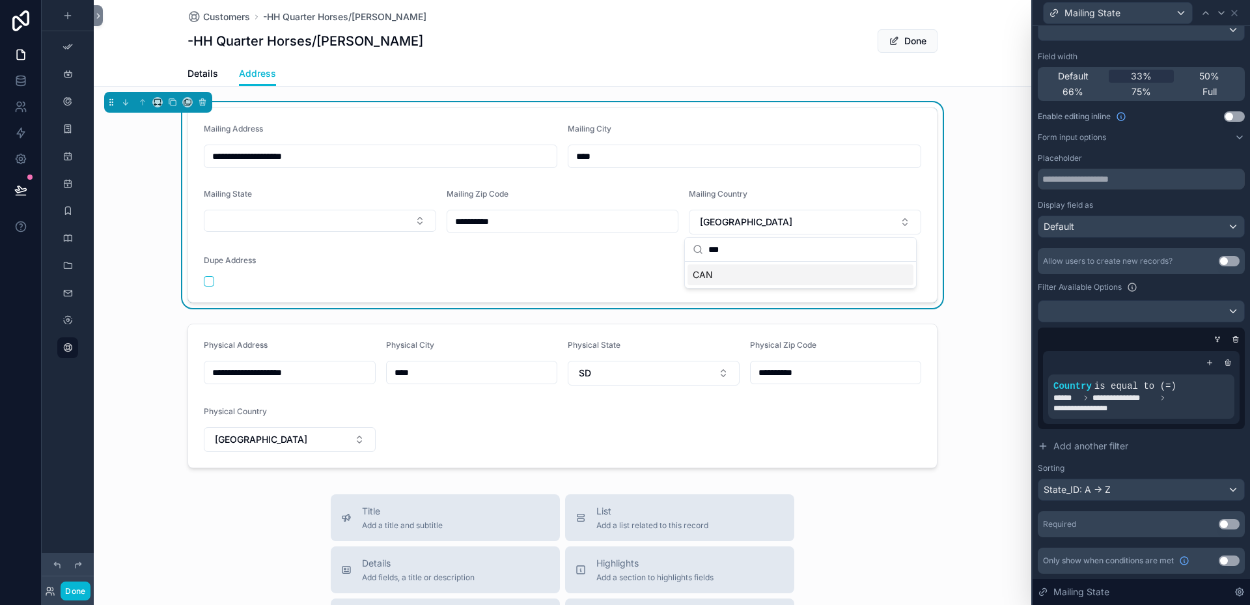
click at [705, 273] on span "CAN" at bounding box center [703, 274] width 20 height 13
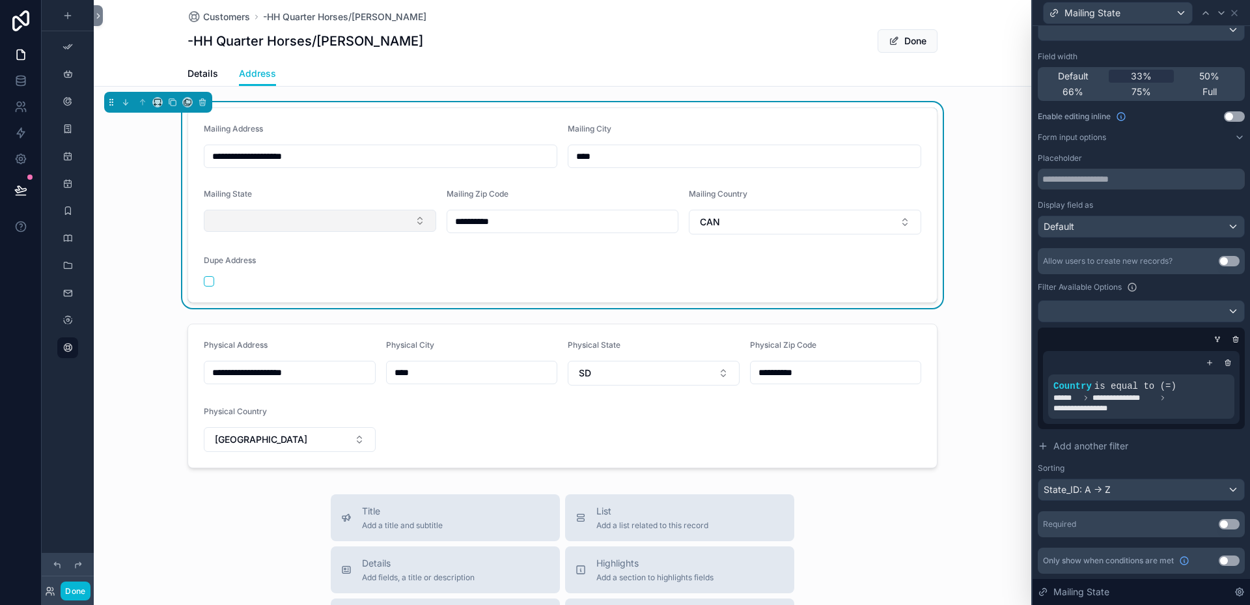
click at [414, 217] on button "Select Button" at bounding box center [320, 221] width 232 height 22
click at [499, 248] on form "**********" at bounding box center [562, 205] width 749 height 194
click at [1198, 375] on icon at bounding box center [1202, 376] width 8 height 8
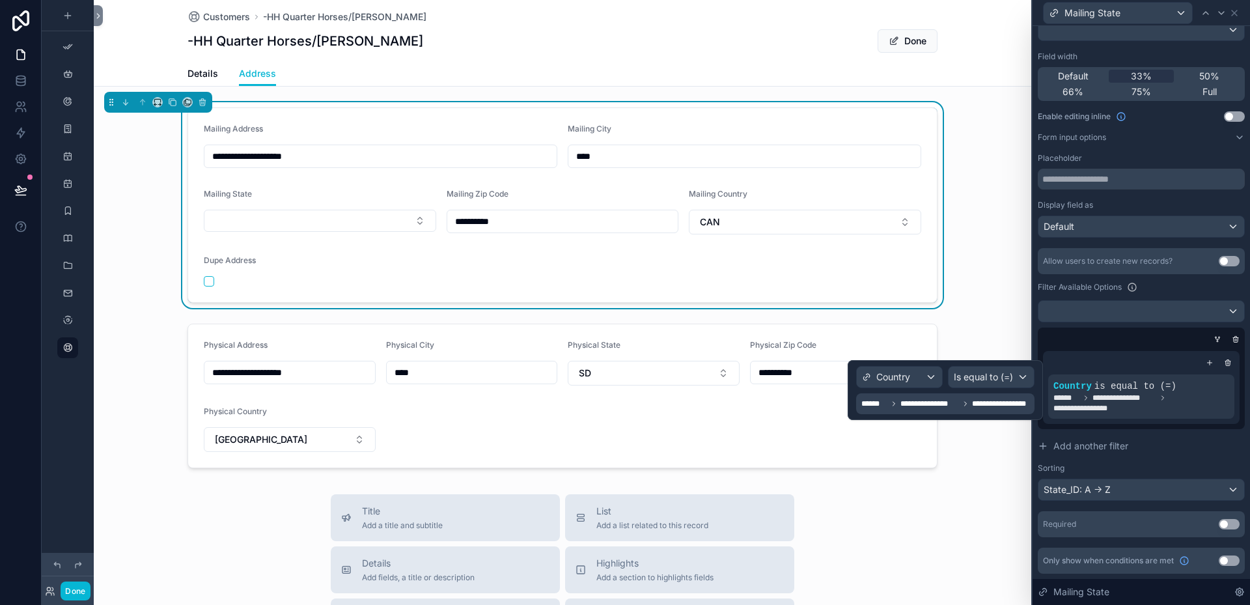
click at [922, 402] on span "**********" at bounding box center [929, 403] width 59 height 10
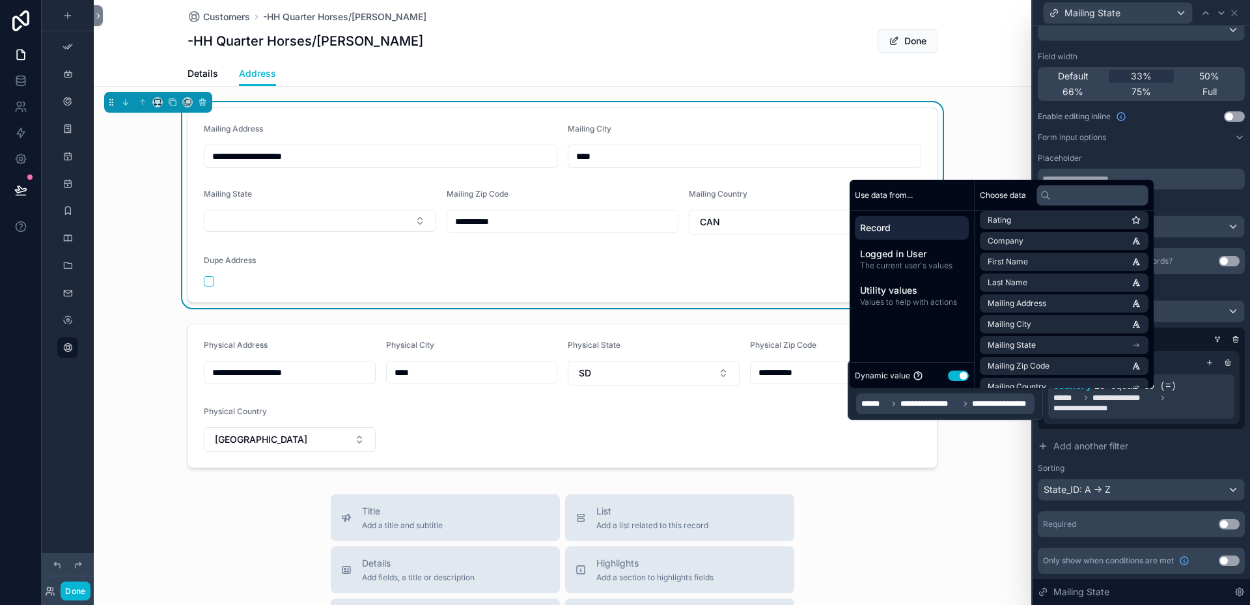
scroll to position [195, 0]
click at [1049, 323] on li "Mailing Country" at bounding box center [1064, 321] width 169 height 18
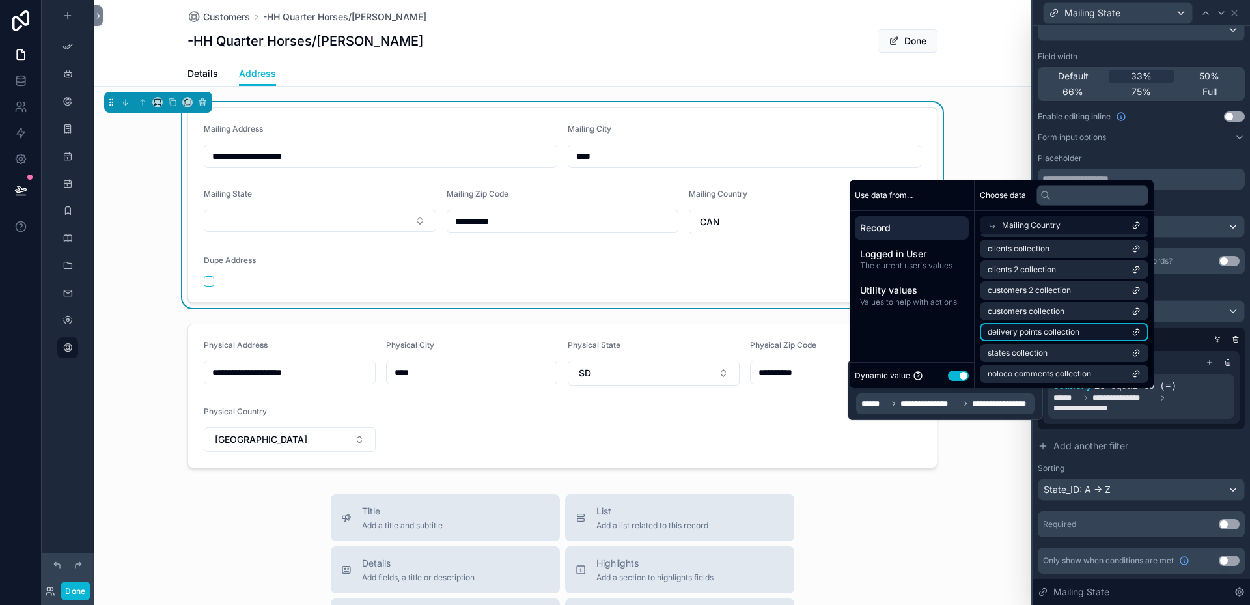
scroll to position [0, 0]
click at [1015, 329] on span "Cntry_ID" at bounding box center [1002, 332] width 31 height 10
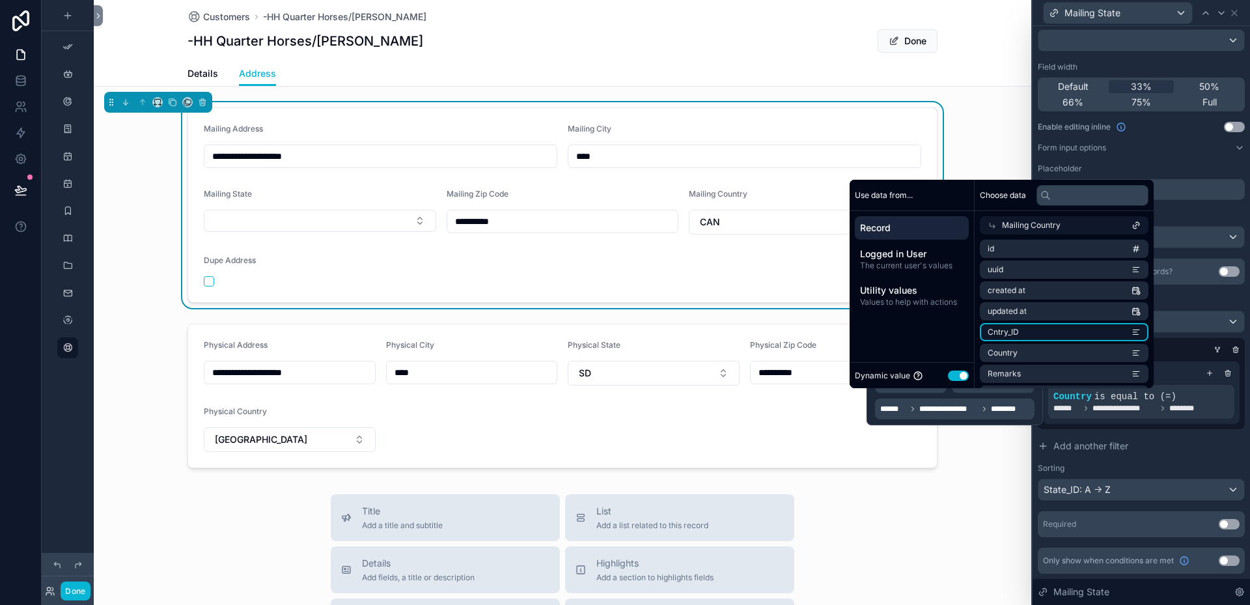
scroll to position [159, 0]
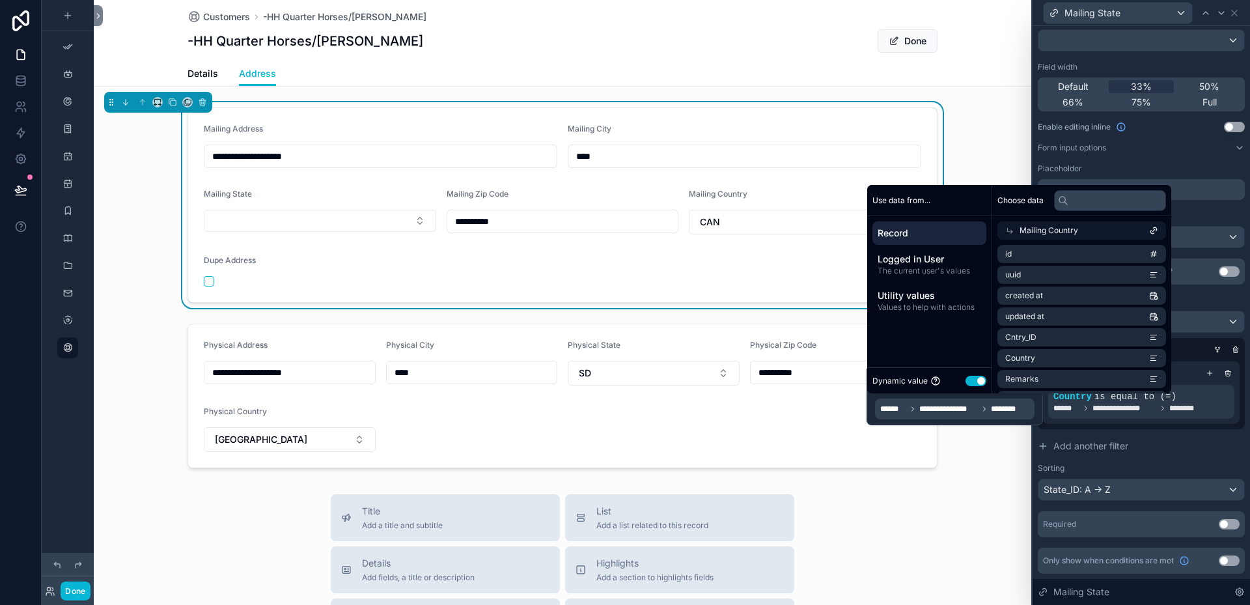
click at [771, 282] on form "**********" at bounding box center [562, 205] width 749 height 194
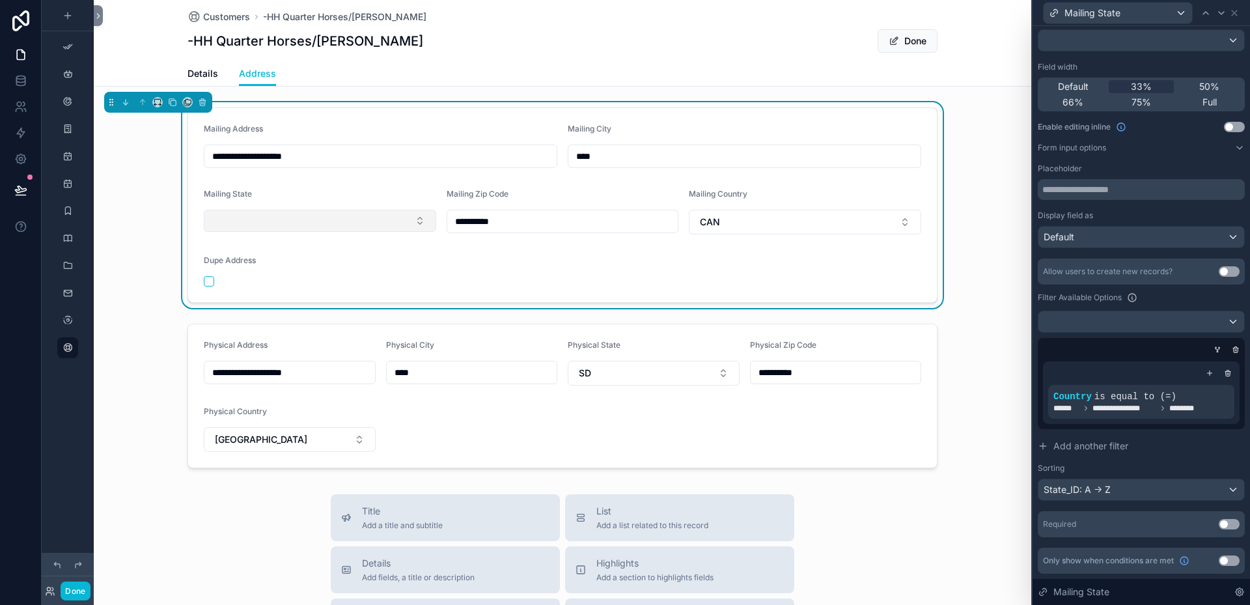
click at [414, 220] on button "Select Button" at bounding box center [320, 221] width 232 height 22
click at [1198, 383] on icon at bounding box center [1202, 386] width 8 height 8
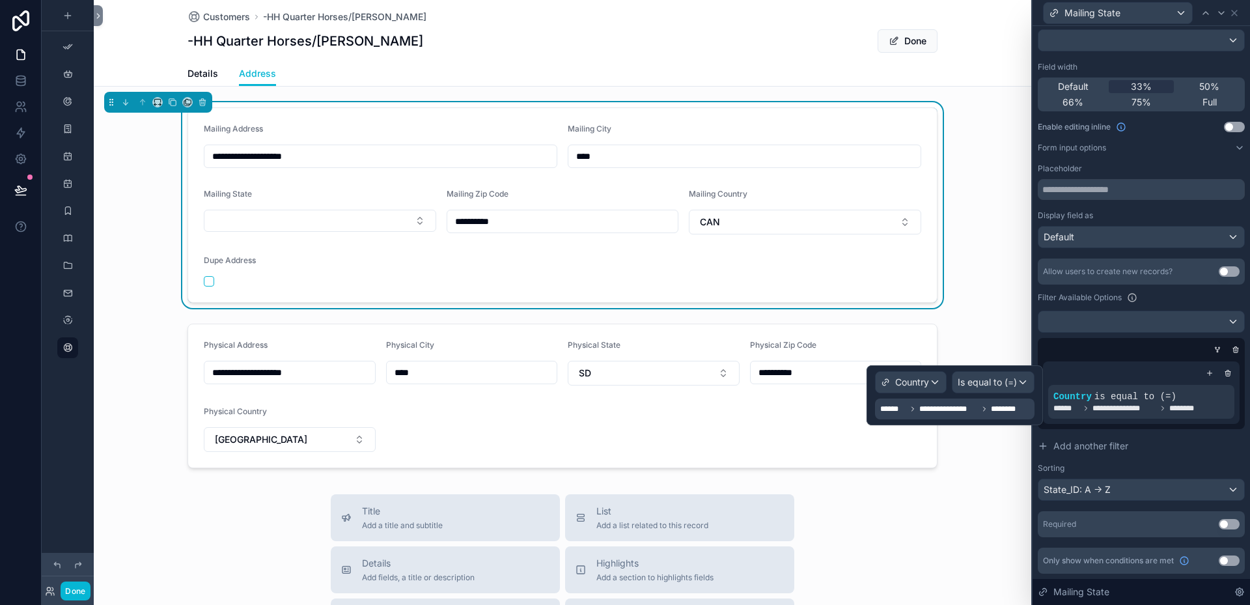
click at [968, 407] on span "**********" at bounding box center [948, 409] width 59 height 10
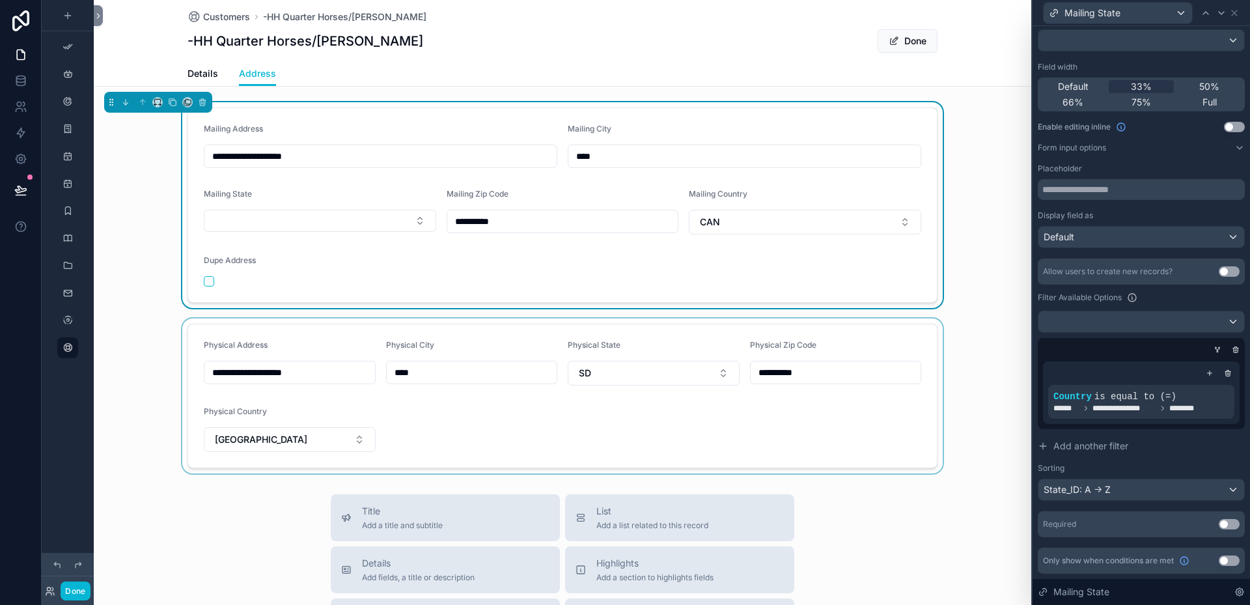
click at [983, 447] on div "scrollable content" at bounding box center [562, 395] width 937 height 155
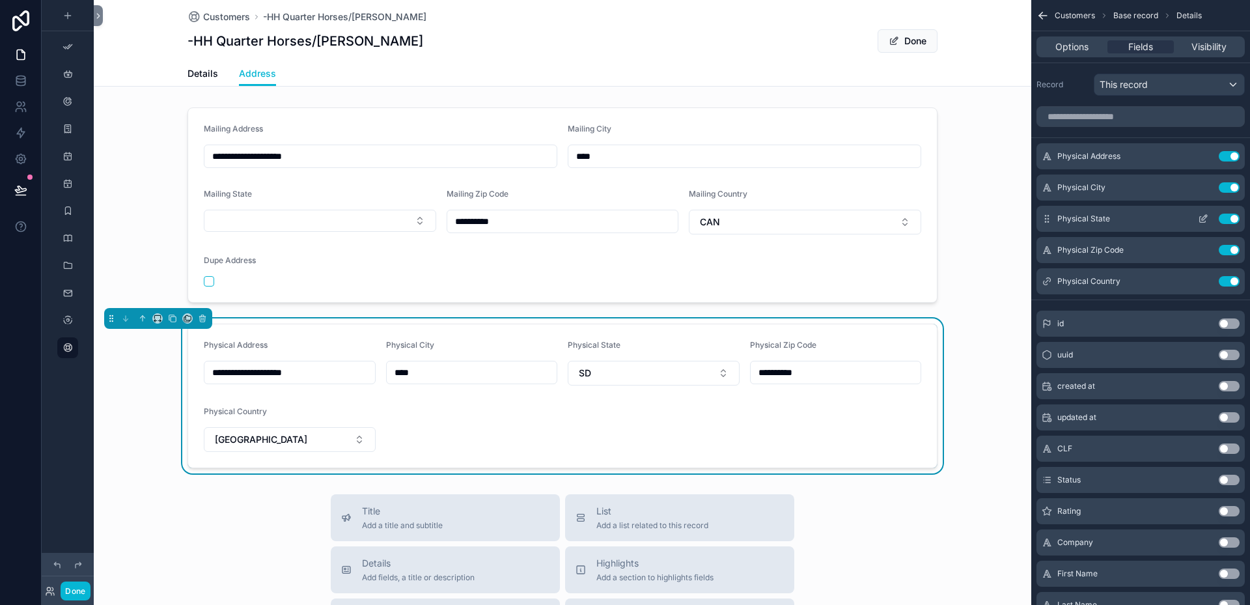
click at [1204, 219] on icon "scrollable content" at bounding box center [1203, 218] width 10 height 10
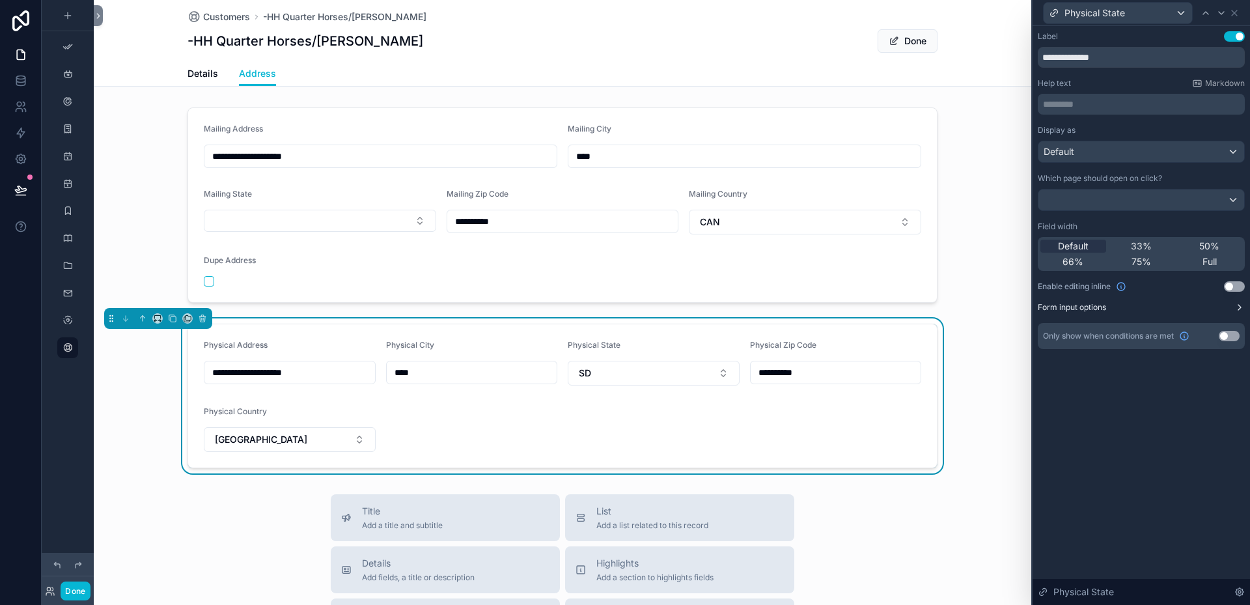
click at [1101, 305] on label "Form input options" at bounding box center [1072, 307] width 68 height 10
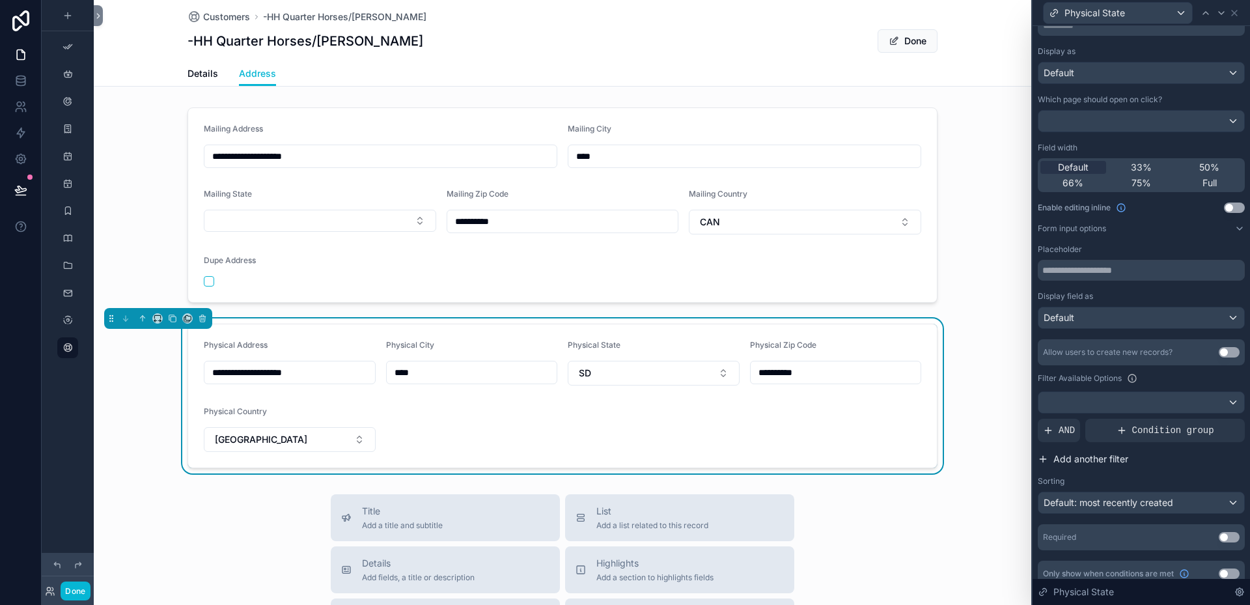
scroll to position [92, 0]
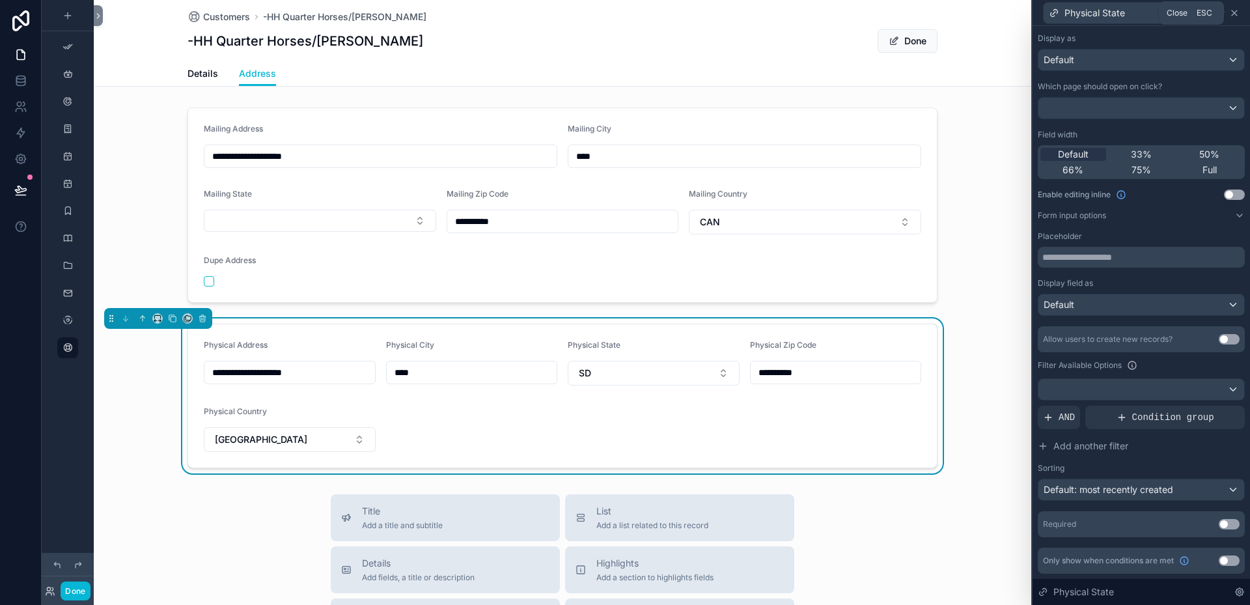
click at [1235, 10] on icon at bounding box center [1234, 13] width 10 height 10
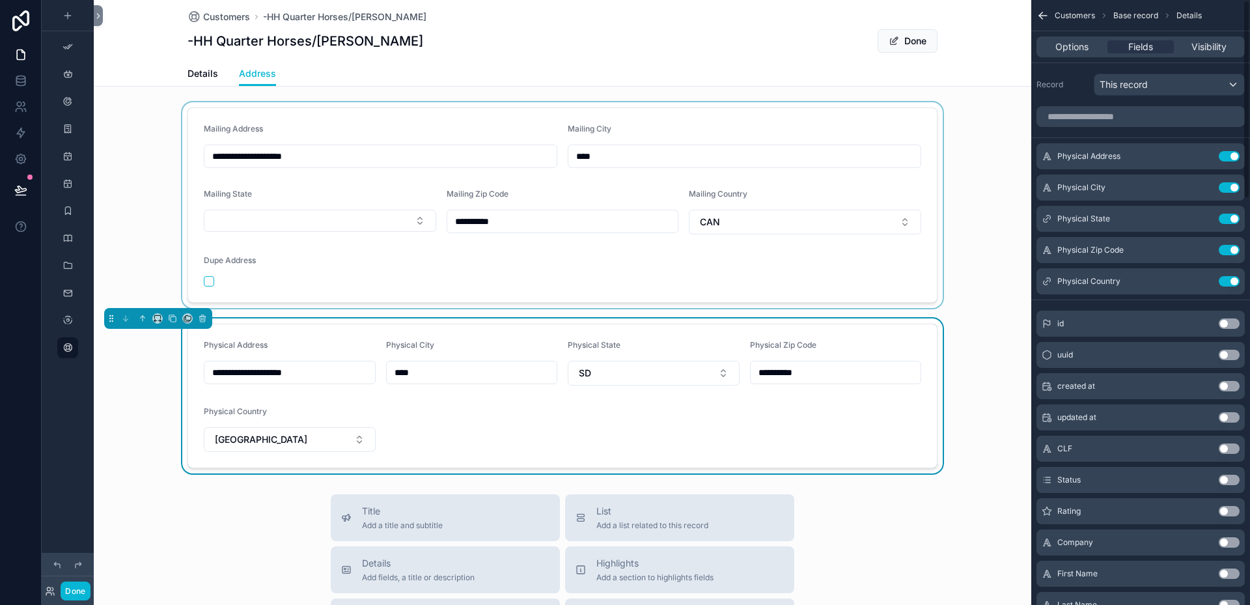
click at [816, 273] on div "scrollable content" at bounding box center [562, 205] width 937 height 206
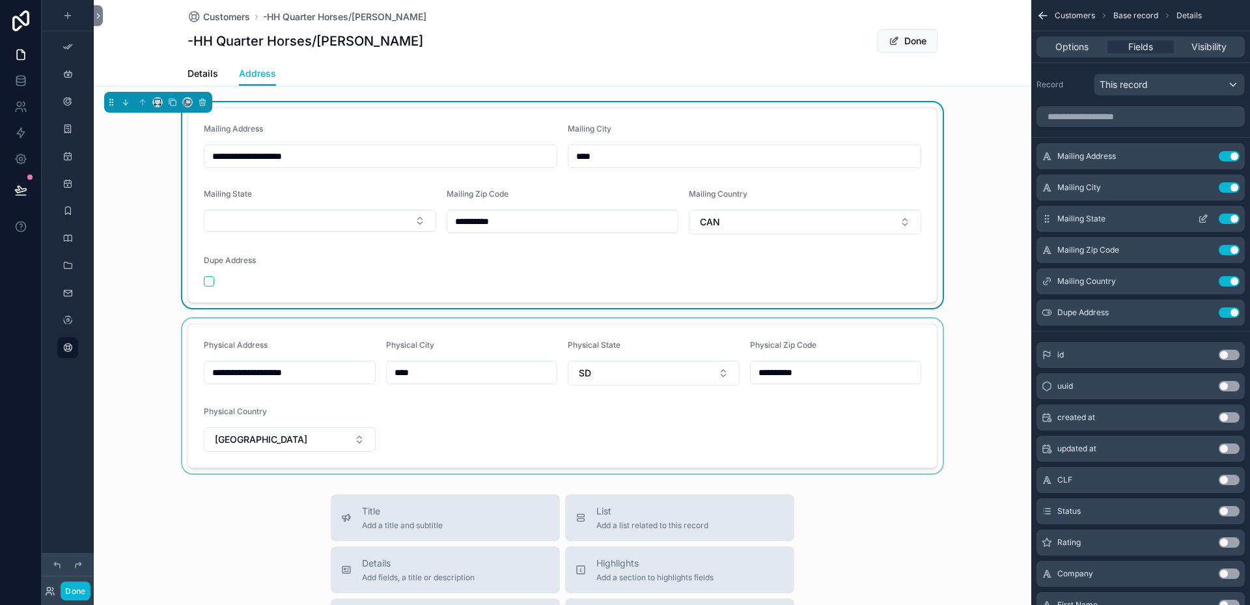
click at [1140, 219] on div "Mailing State Use setting" at bounding box center [1140, 219] width 208 height 26
click at [1203, 221] on icon "scrollable content" at bounding box center [1203, 218] width 10 height 10
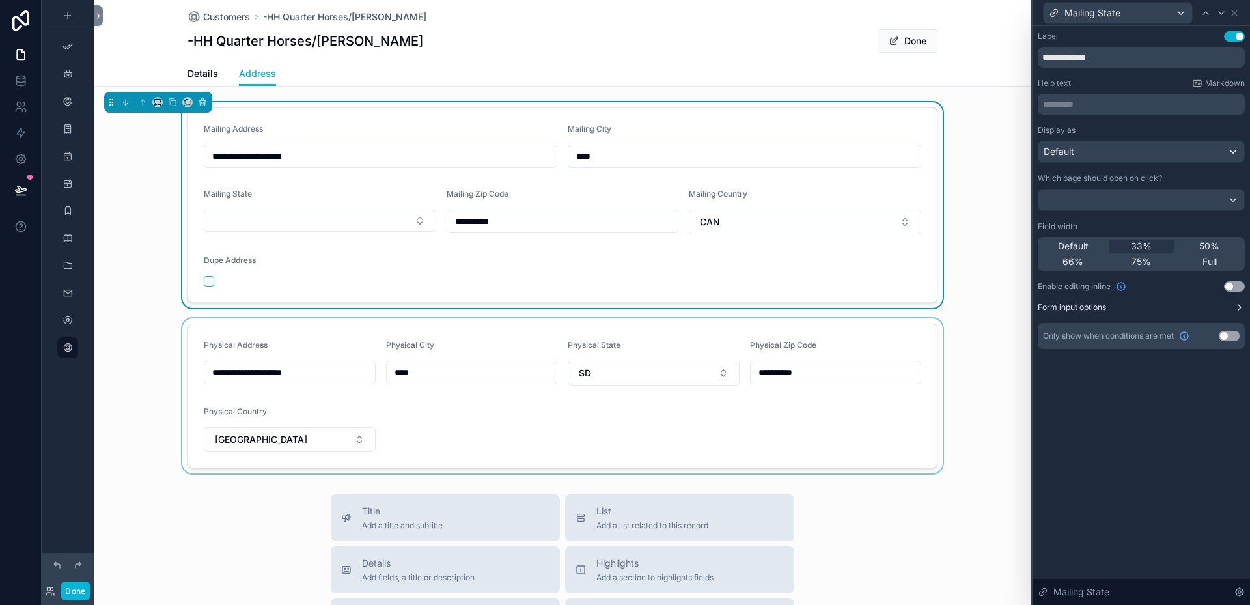
click at [1103, 303] on label "Form input options" at bounding box center [1072, 307] width 68 height 10
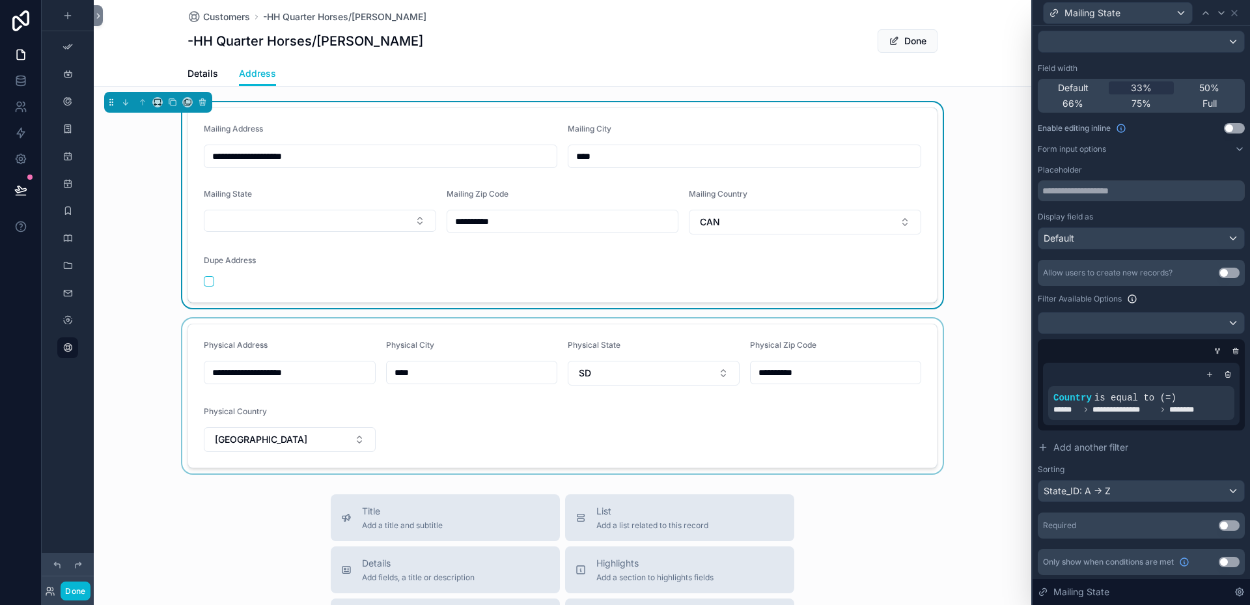
scroll to position [159, 0]
click at [1089, 399] on div "**********" at bounding box center [1141, 401] width 176 height 23
click at [1125, 398] on span "is equal to (=)" at bounding box center [1135, 396] width 82 height 10
click at [1198, 385] on icon at bounding box center [1202, 386] width 8 height 8
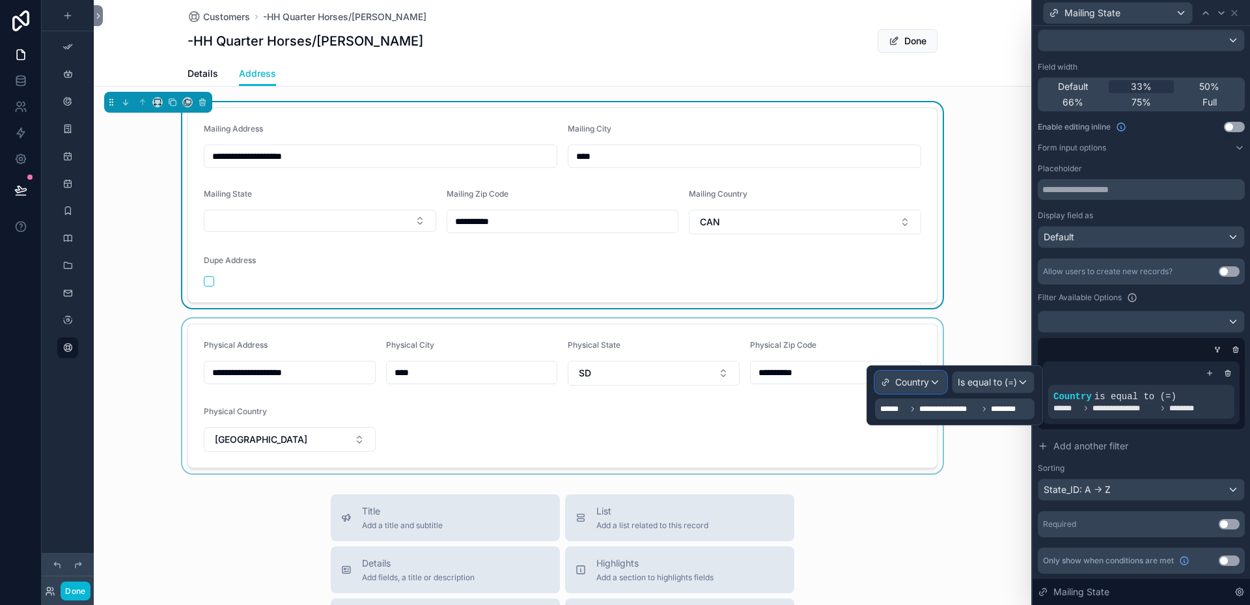
click at [935, 383] on div "Country" at bounding box center [910, 382] width 70 height 21
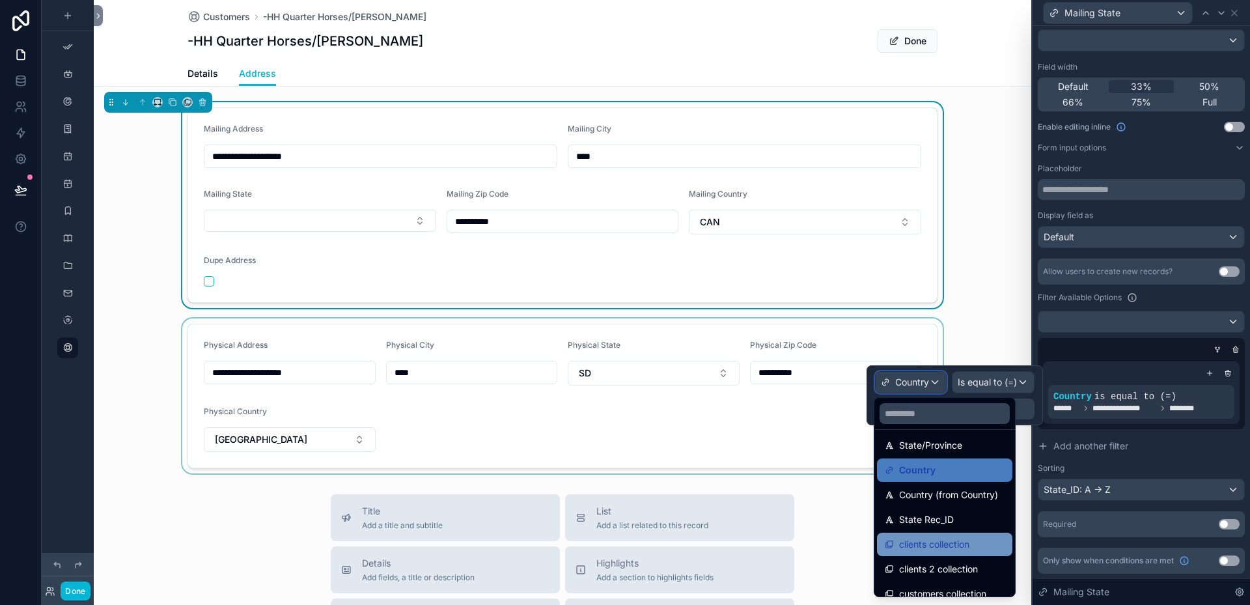
scroll to position [65, 0]
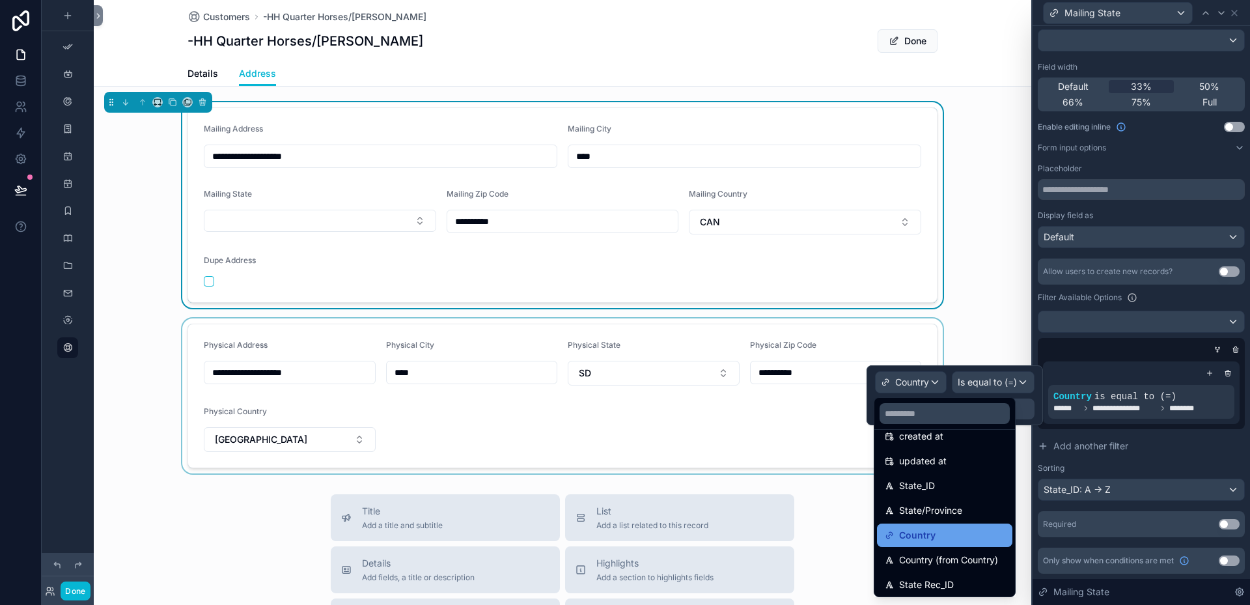
click at [931, 537] on span "Country" at bounding box center [917, 535] width 36 height 16
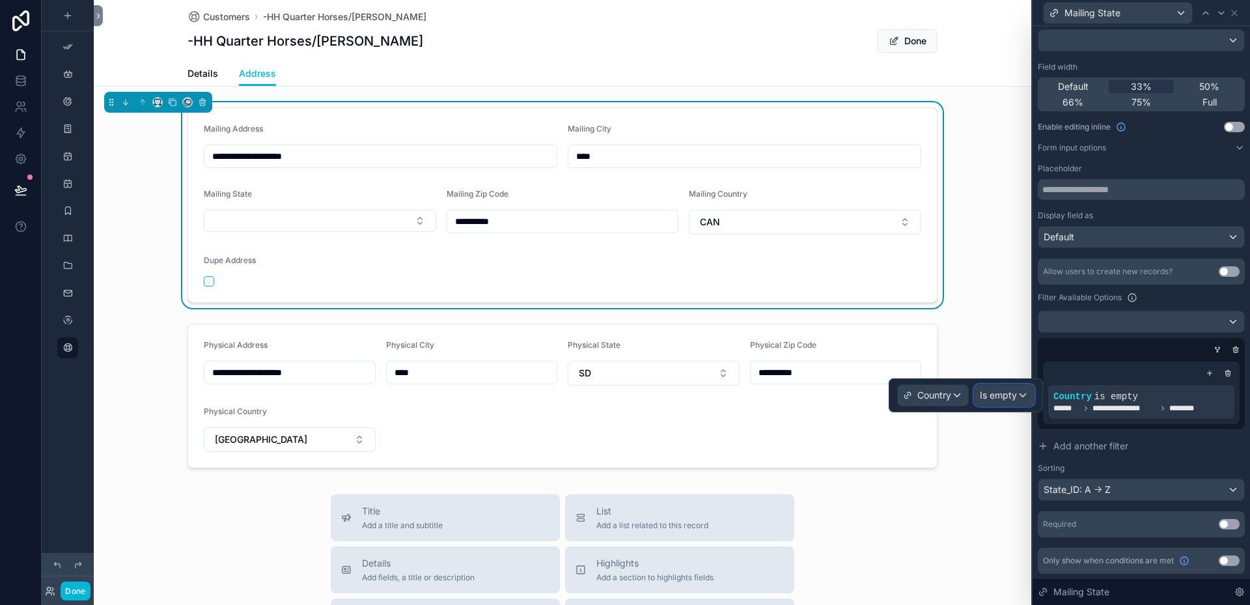
click at [1017, 399] on div "Is empty" at bounding box center [1003, 395] width 59 height 21
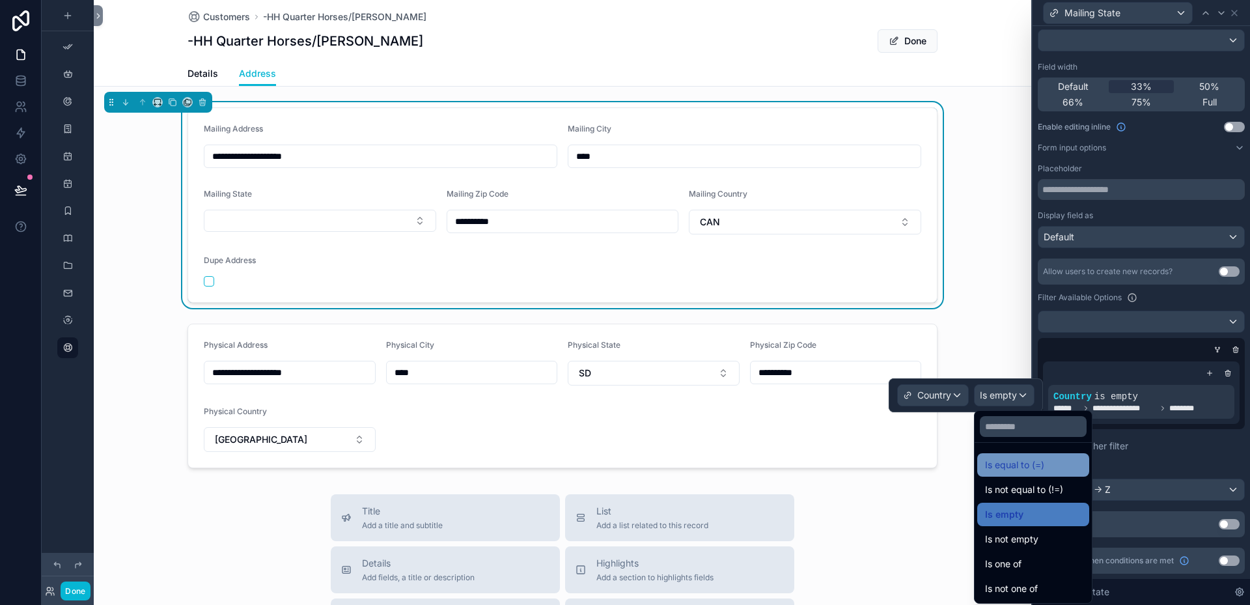
click at [1005, 458] on span "Is equal to (=)" at bounding box center [1014, 465] width 59 height 16
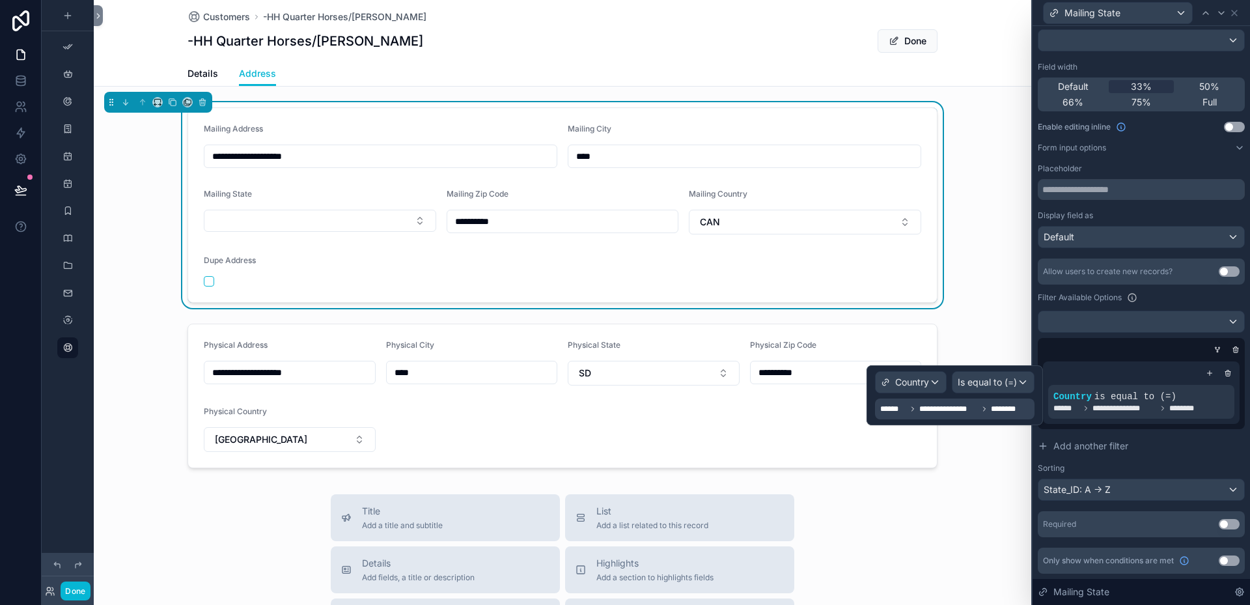
click at [974, 411] on span "**********" at bounding box center [948, 409] width 59 height 10
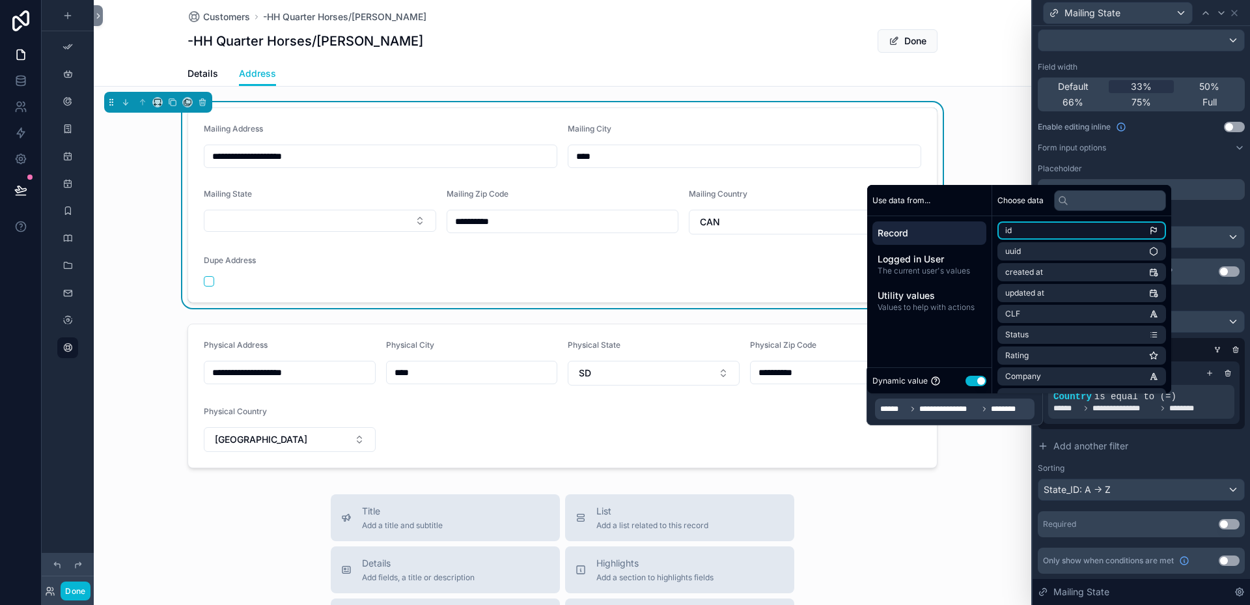
click at [1032, 227] on li "id" at bounding box center [1081, 230] width 169 height 18
click at [1038, 246] on li "uuid" at bounding box center [1081, 251] width 169 height 18
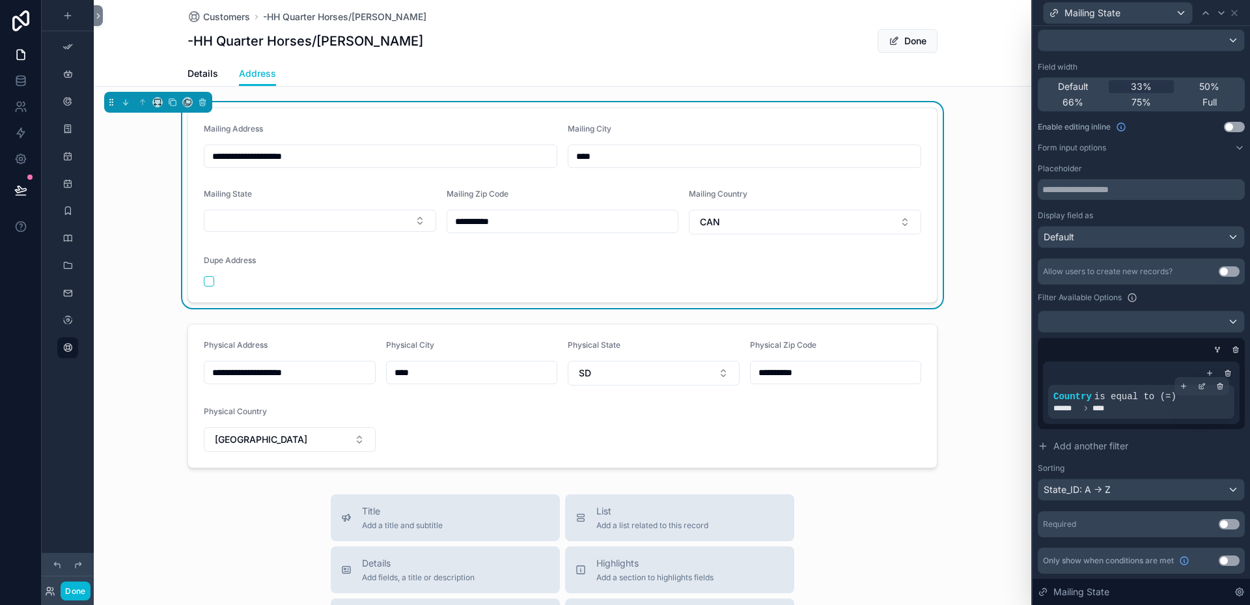
click at [1152, 404] on div "****** ****" at bounding box center [1141, 408] width 176 height 10
click at [1085, 408] on icon at bounding box center [1086, 408] width 8 height 8
click at [1193, 381] on div at bounding box center [1201, 386] width 18 height 18
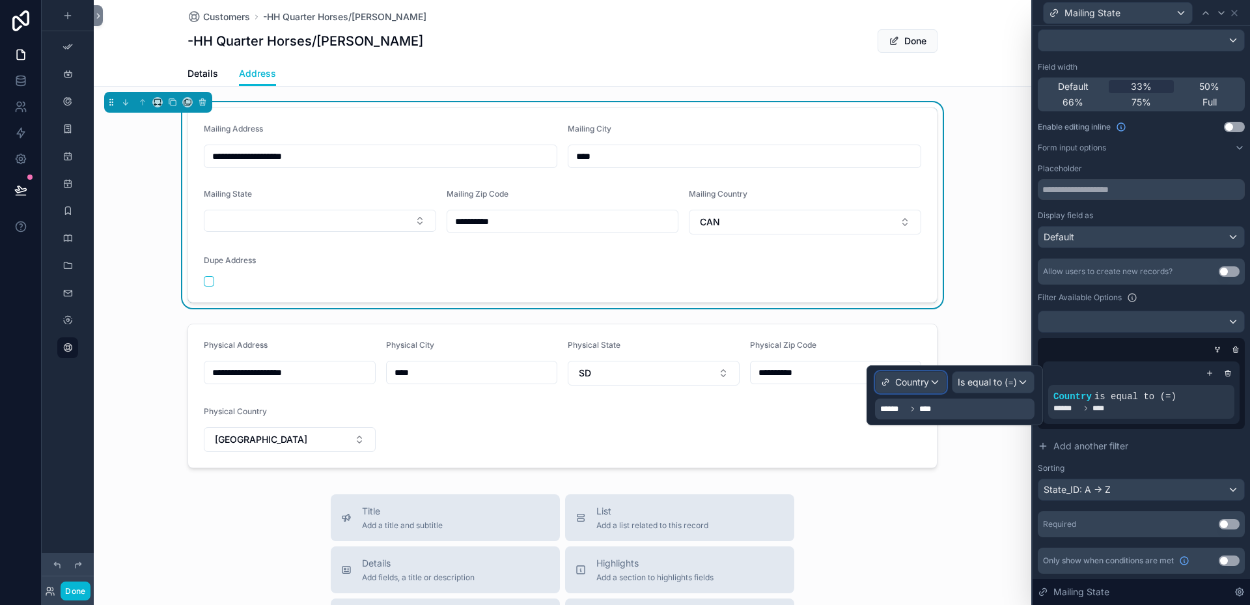
click at [935, 380] on div "Country" at bounding box center [910, 382] width 70 height 21
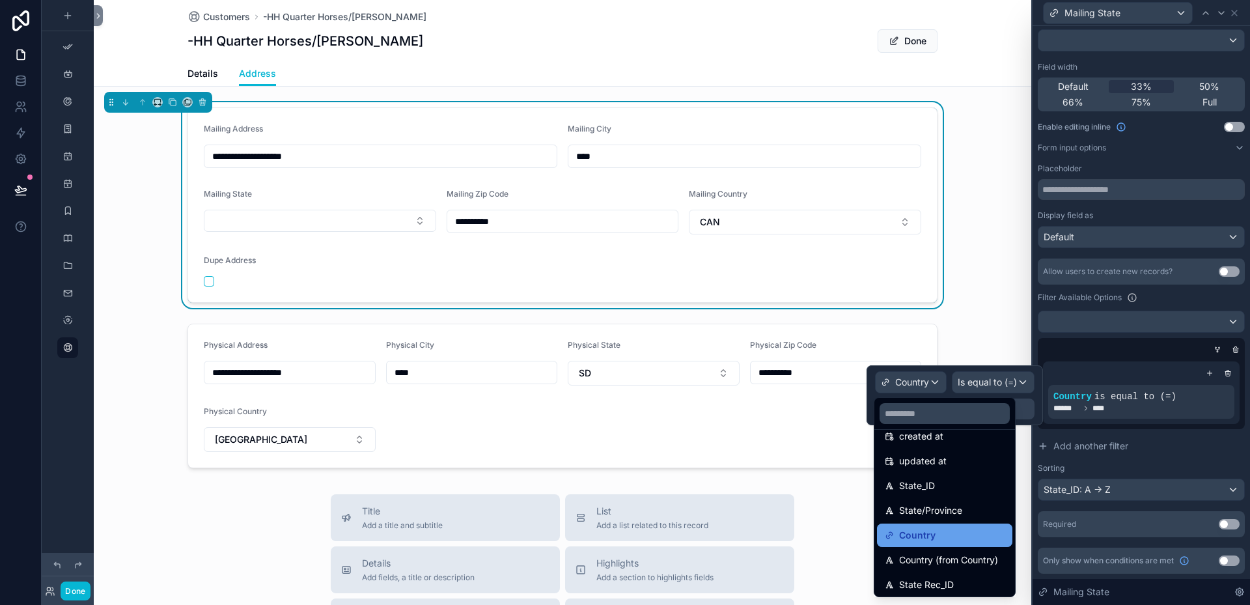
click at [937, 531] on div "Country" at bounding box center [945, 535] width 120 height 16
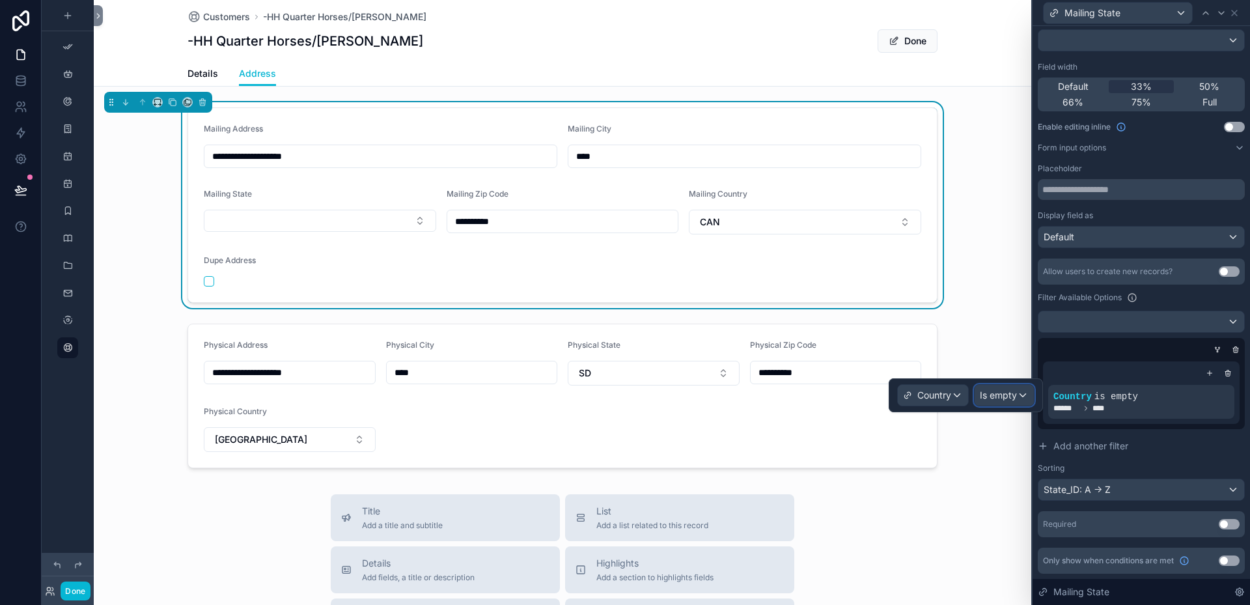
click at [1015, 394] on span "Is empty" at bounding box center [998, 395] width 37 height 13
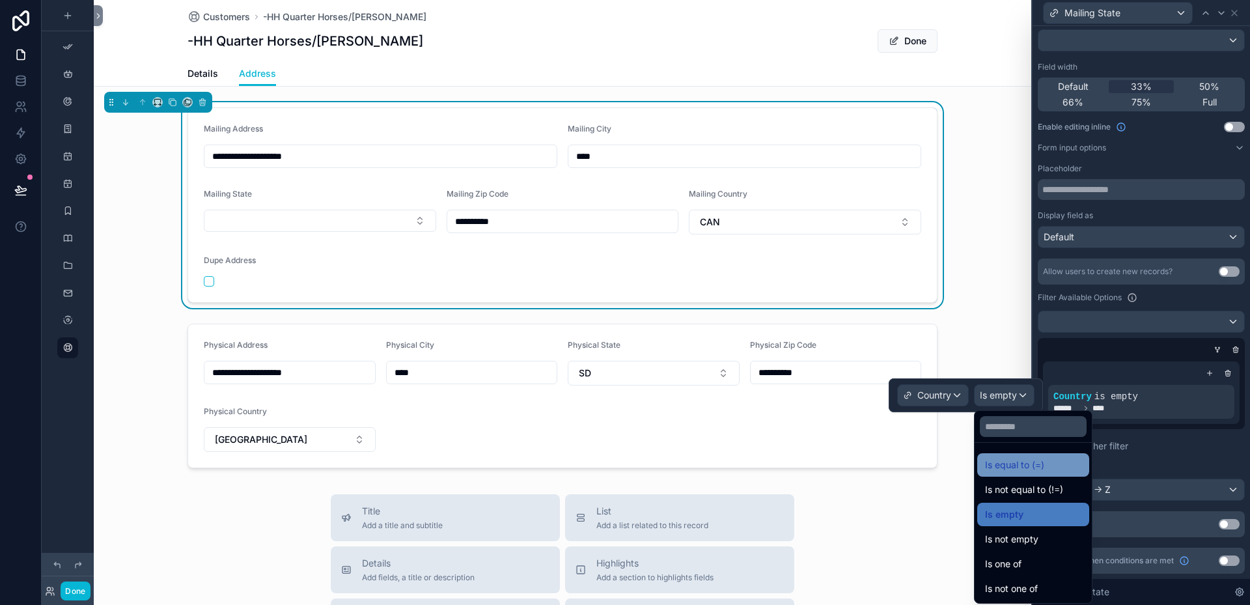
click at [1007, 467] on span "Is equal to (=)" at bounding box center [1014, 465] width 59 height 16
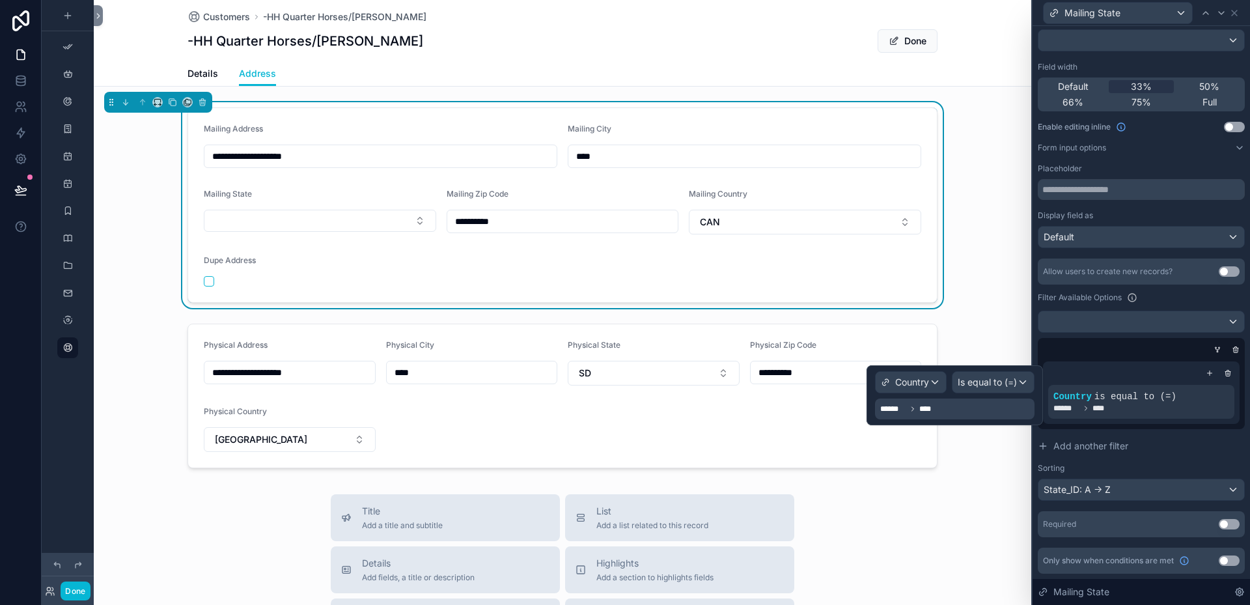
click at [926, 416] on div "****** ****" at bounding box center [907, 409] width 55 height 16
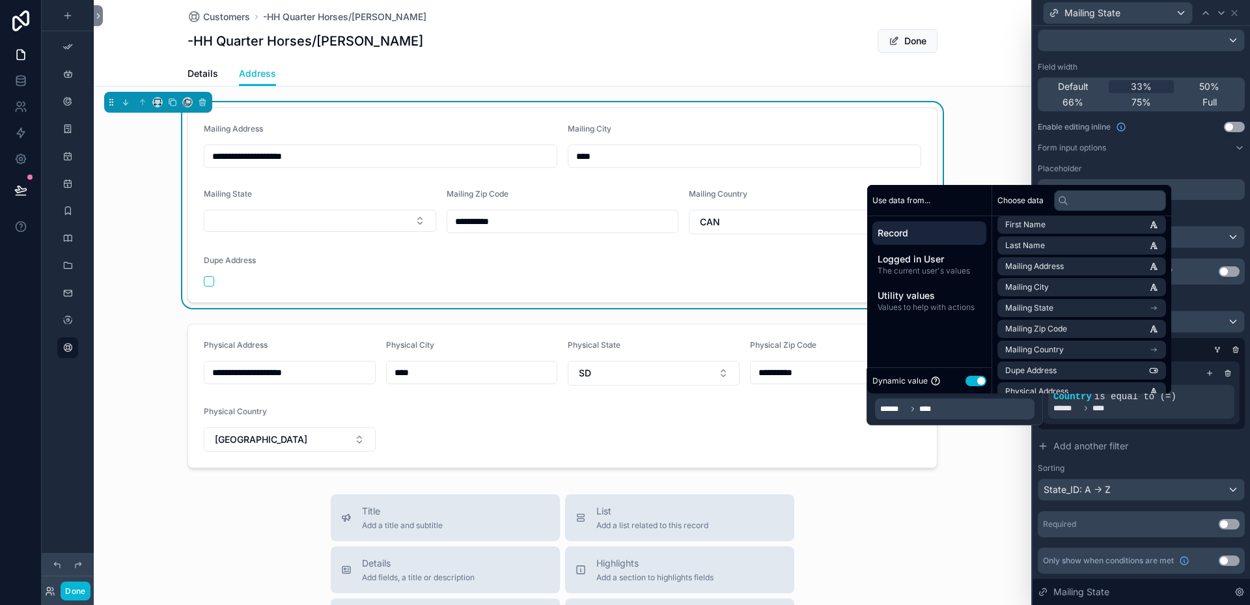
scroll to position [195, 0]
click at [1068, 327] on li "Mailing Country" at bounding box center [1081, 327] width 169 height 18
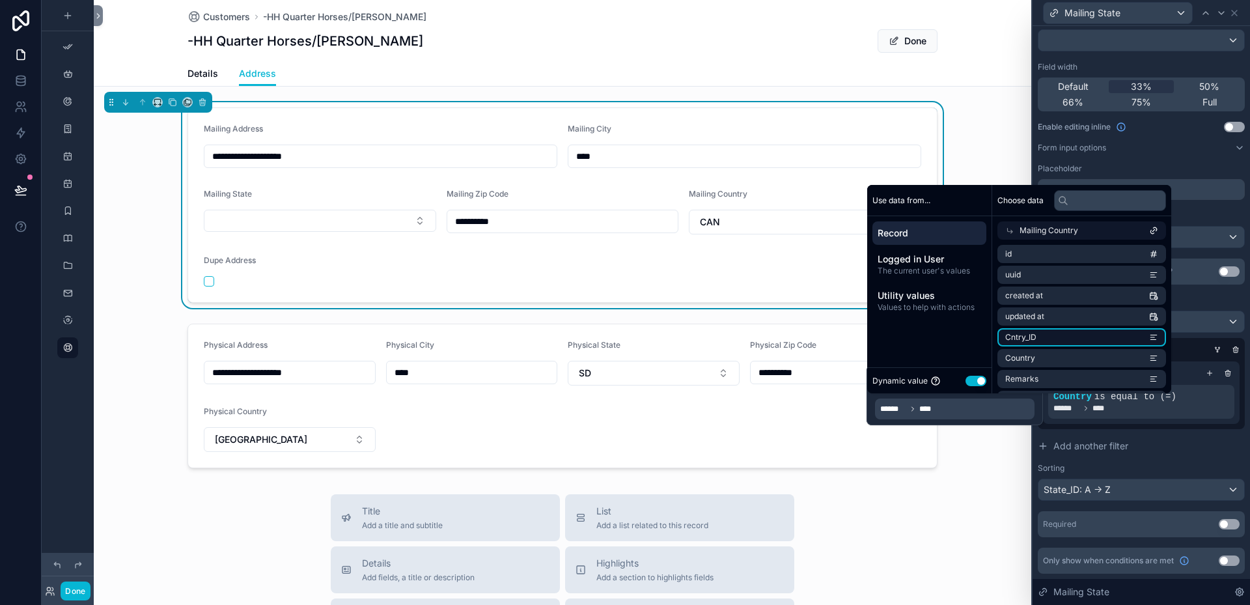
click at [1066, 333] on li "Cntry_ID" at bounding box center [1081, 337] width 169 height 18
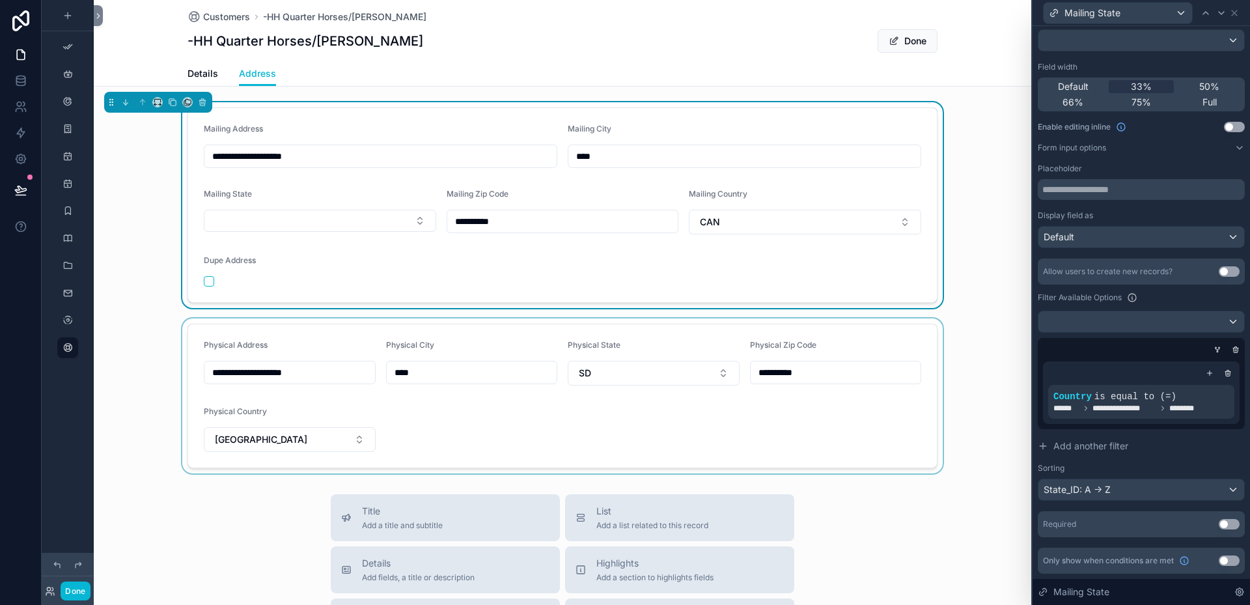
click at [974, 438] on div "scrollable content" at bounding box center [562, 395] width 937 height 155
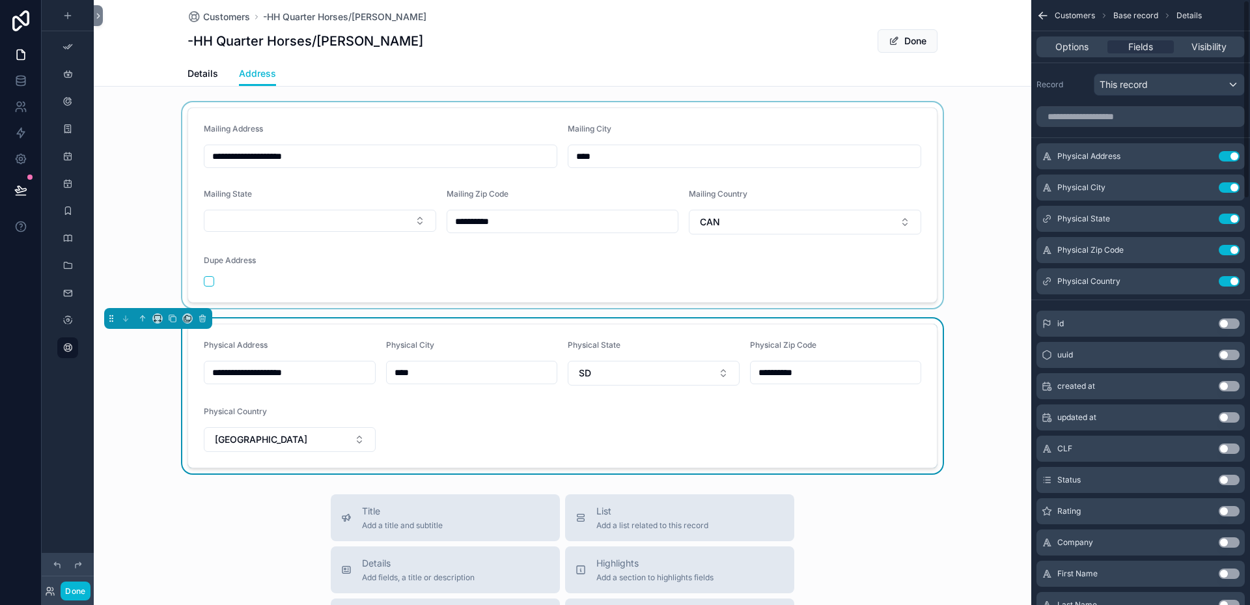
click at [368, 189] on div "scrollable content" at bounding box center [562, 205] width 937 height 206
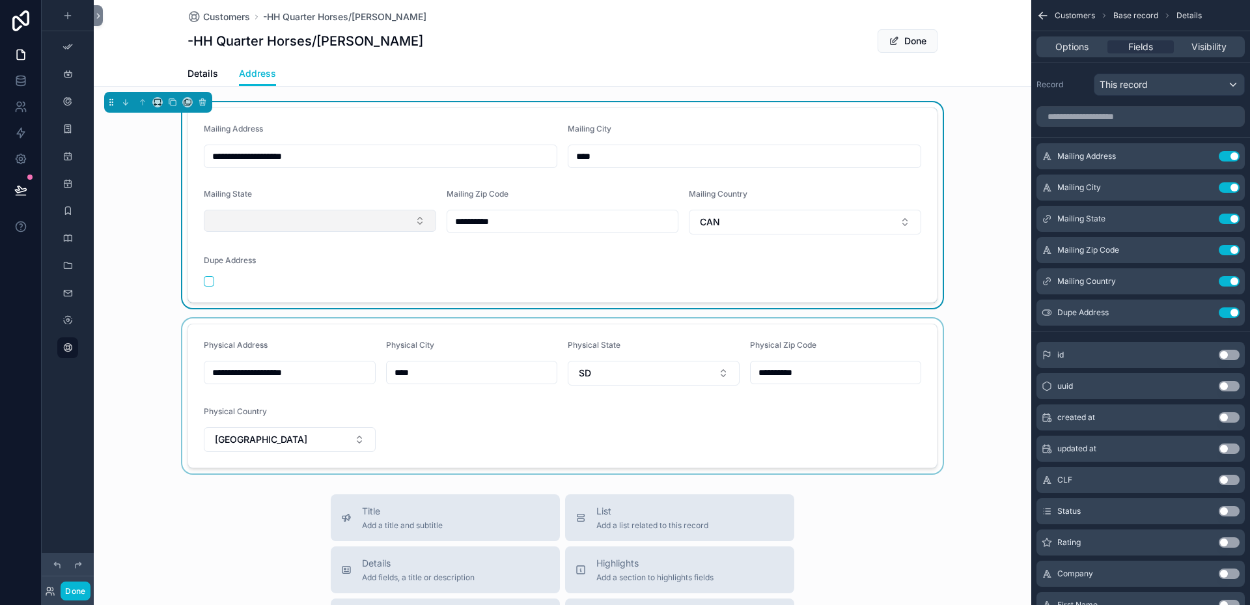
click at [413, 215] on button "Select Button" at bounding box center [320, 221] width 232 height 22
click at [1207, 217] on icon "scrollable content" at bounding box center [1203, 218] width 10 height 10
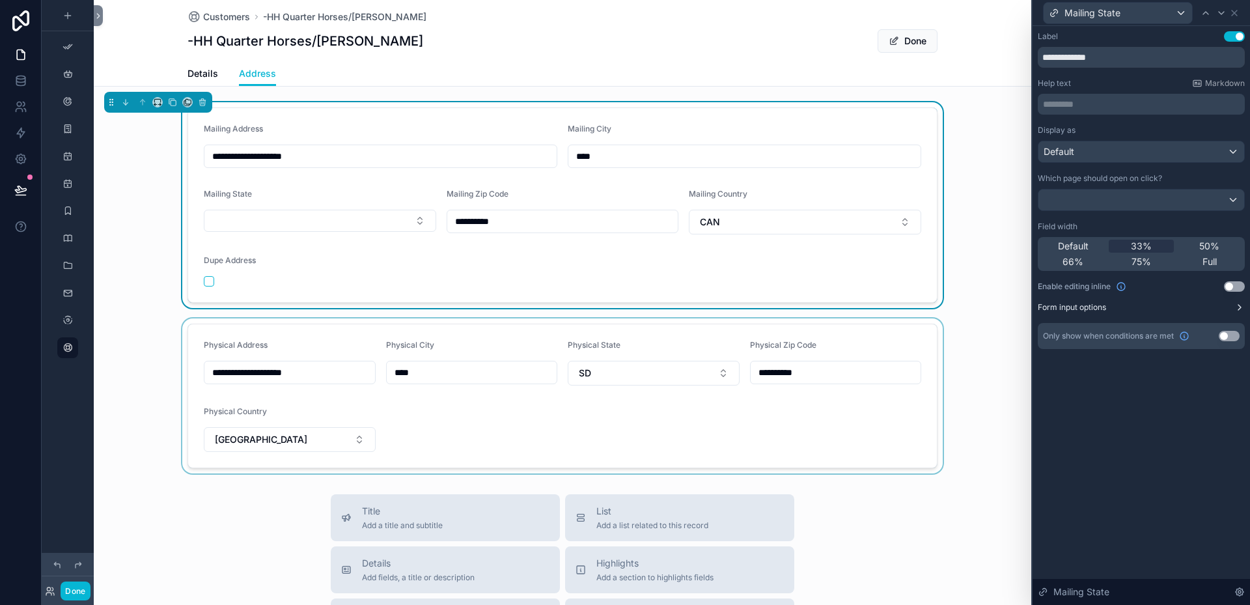
click at [1198, 306] on button "Form input options" at bounding box center [1141, 307] width 207 height 10
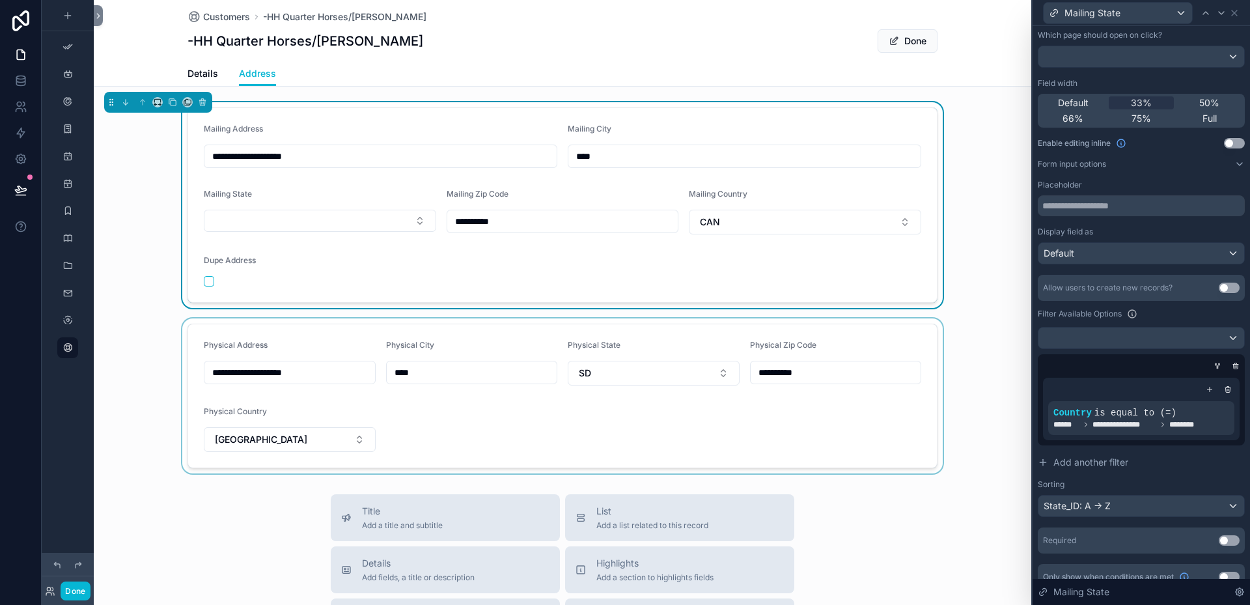
scroll to position [159, 0]
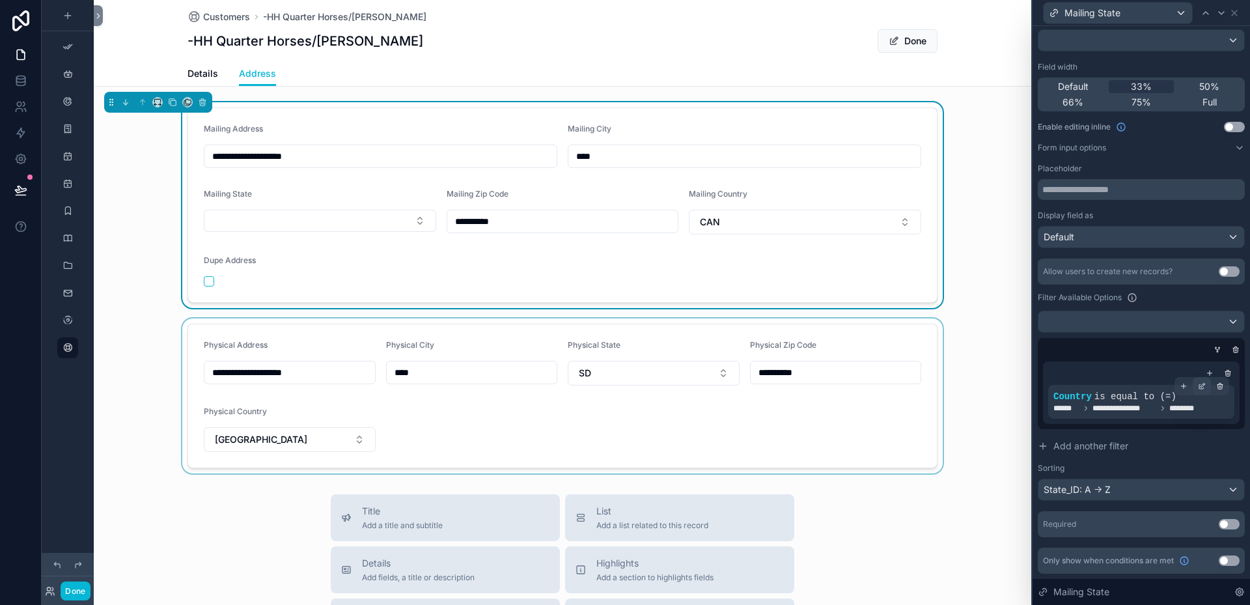
click at [1196, 386] on div at bounding box center [1201, 386] width 18 height 18
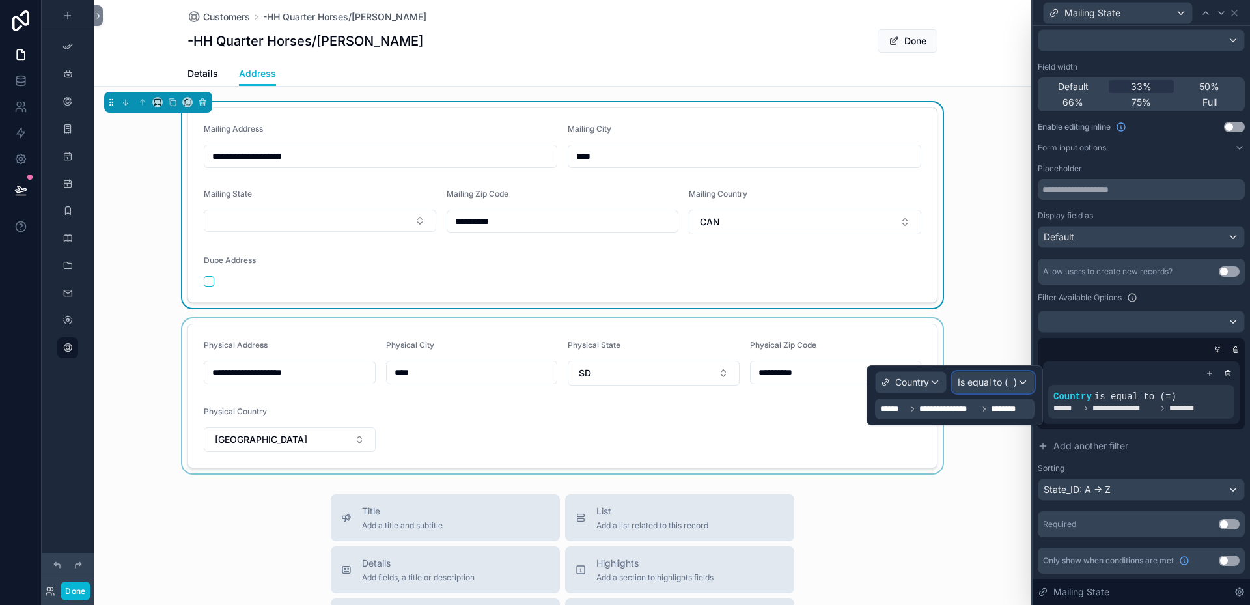
click at [1024, 380] on div "Is equal to (=)" at bounding box center [992, 382] width 81 height 21
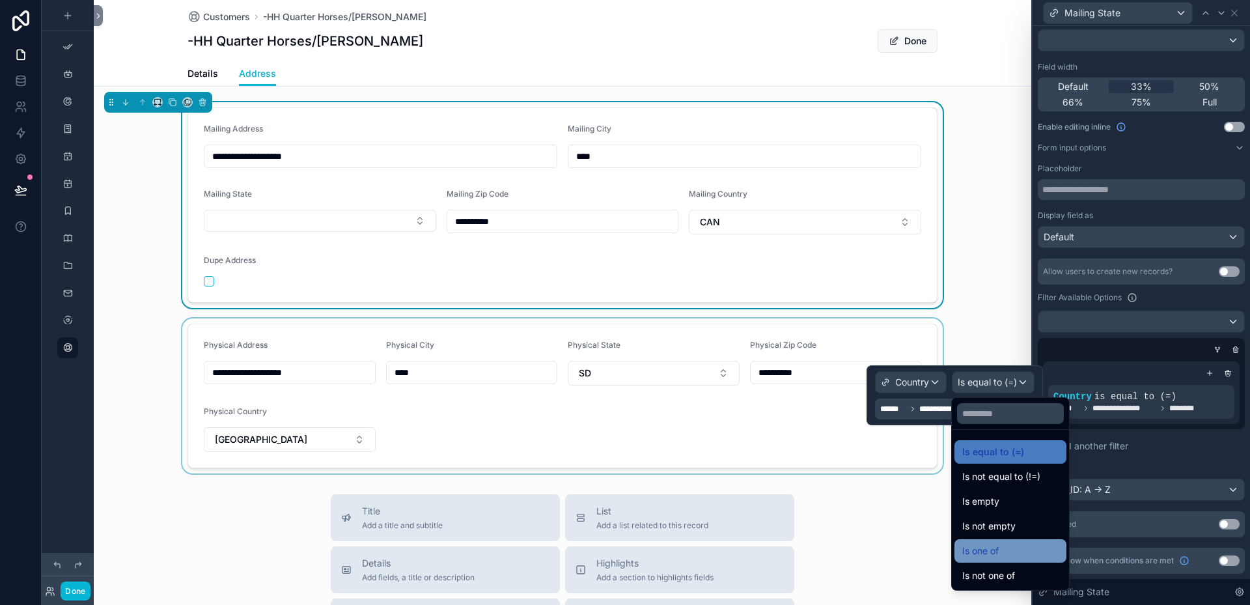
click at [1017, 545] on div "Is one of" at bounding box center [1010, 551] width 96 height 16
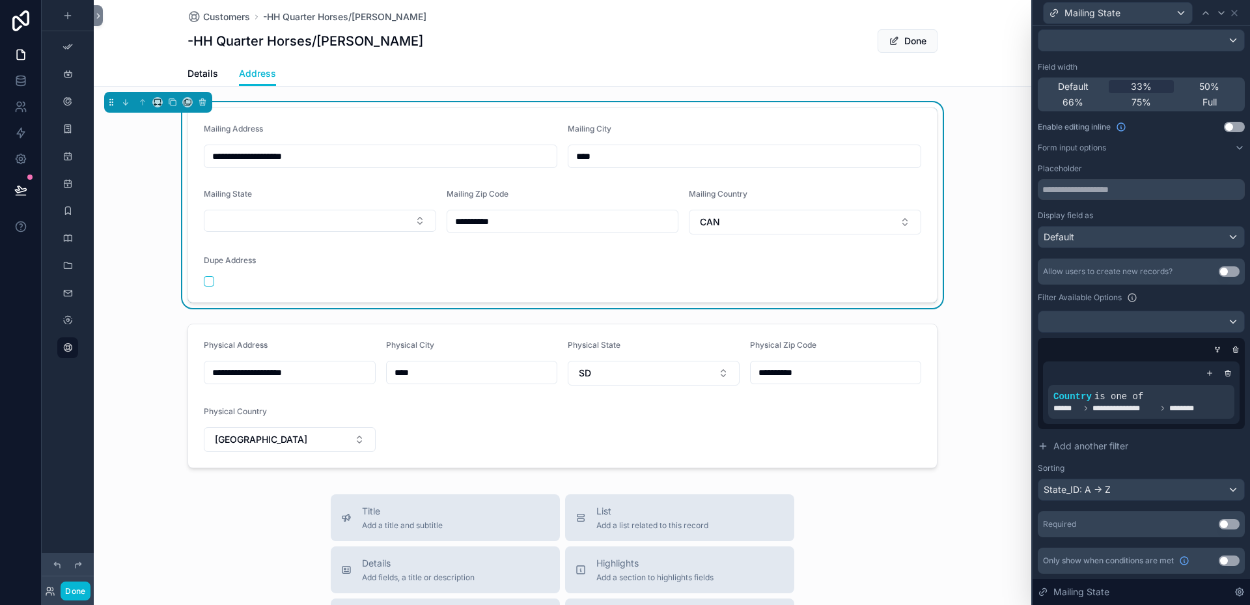
click at [482, 257] on form "**********" at bounding box center [562, 205] width 749 height 194
click at [417, 219] on button "Select Button" at bounding box center [320, 221] width 232 height 22
click at [1225, 372] on icon at bounding box center [1227, 372] width 5 height 0
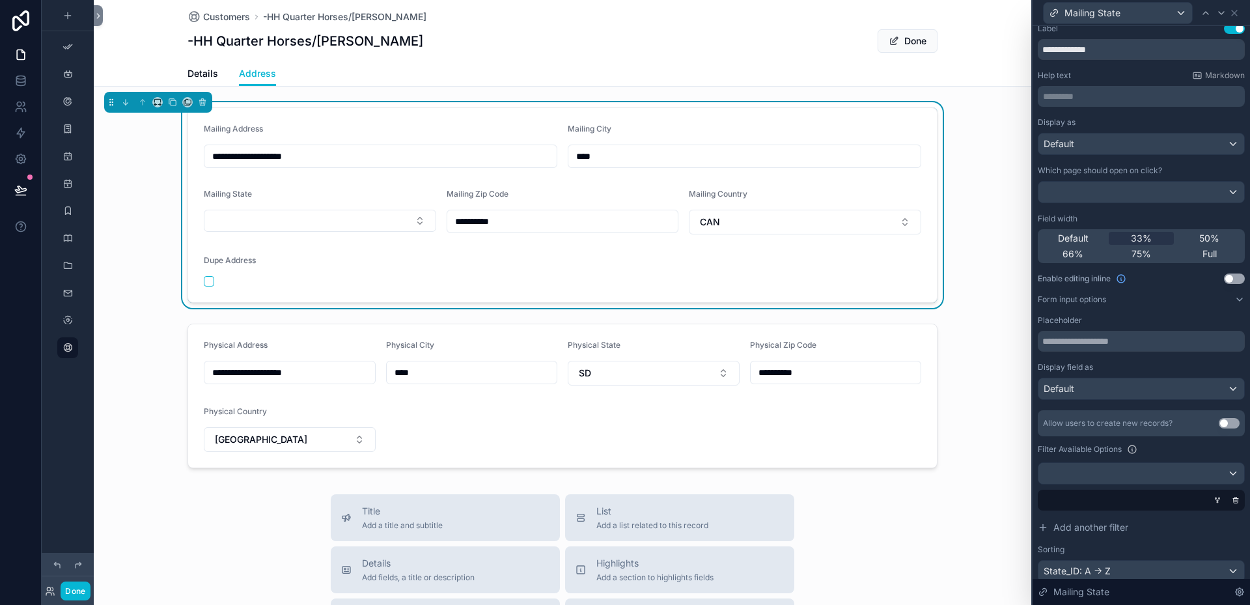
scroll to position [0, 0]
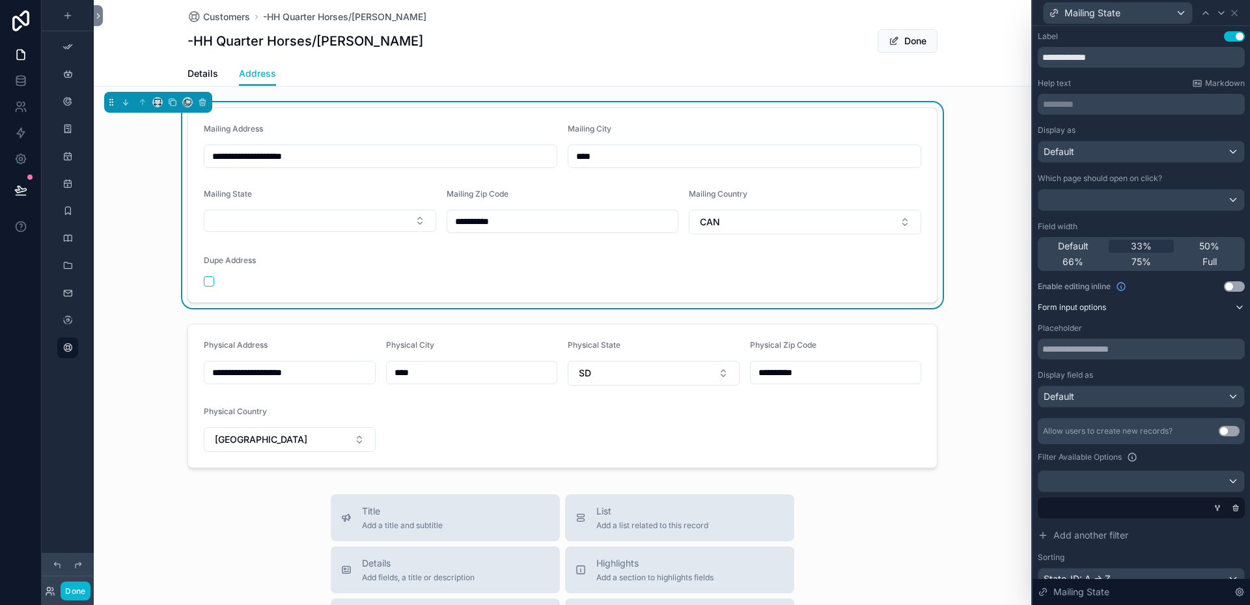
click at [1106, 310] on label "Form input options" at bounding box center [1072, 307] width 68 height 10
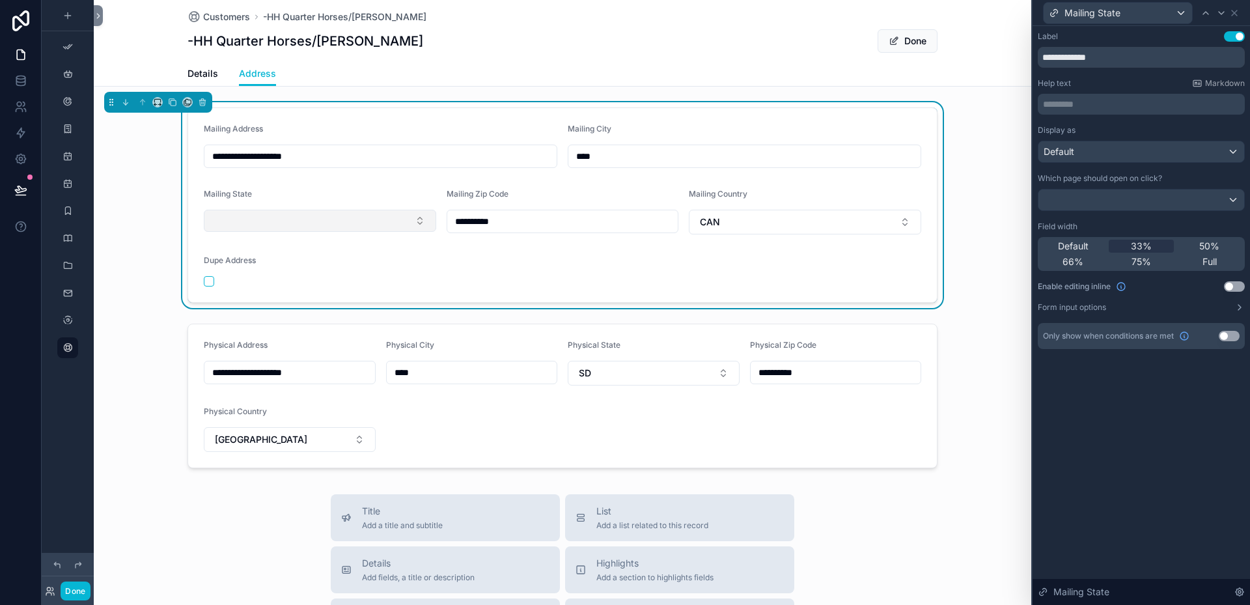
click at [419, 221] on button "Select Button" at bounding box center [320, 221] width 232 height 22
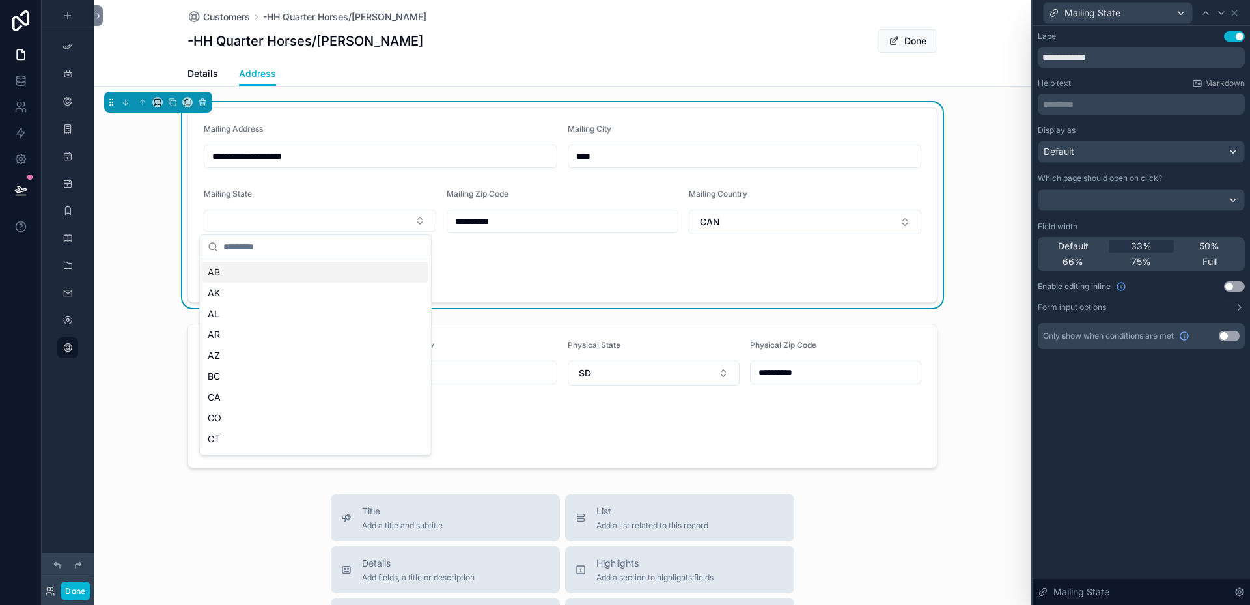
click at [417, 187] on form "**********" at bounding box center [562, 205] width 749 height 194
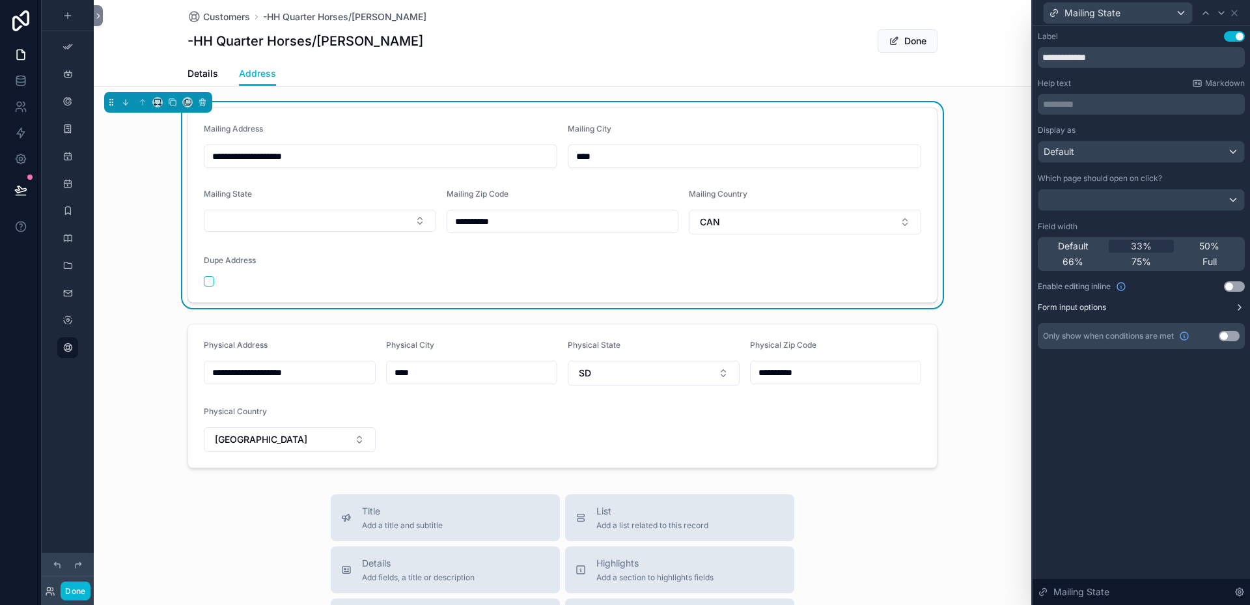
click at [1101, 306] on label "Form input options" at bounding box center [1072, 307] width 68 height 10
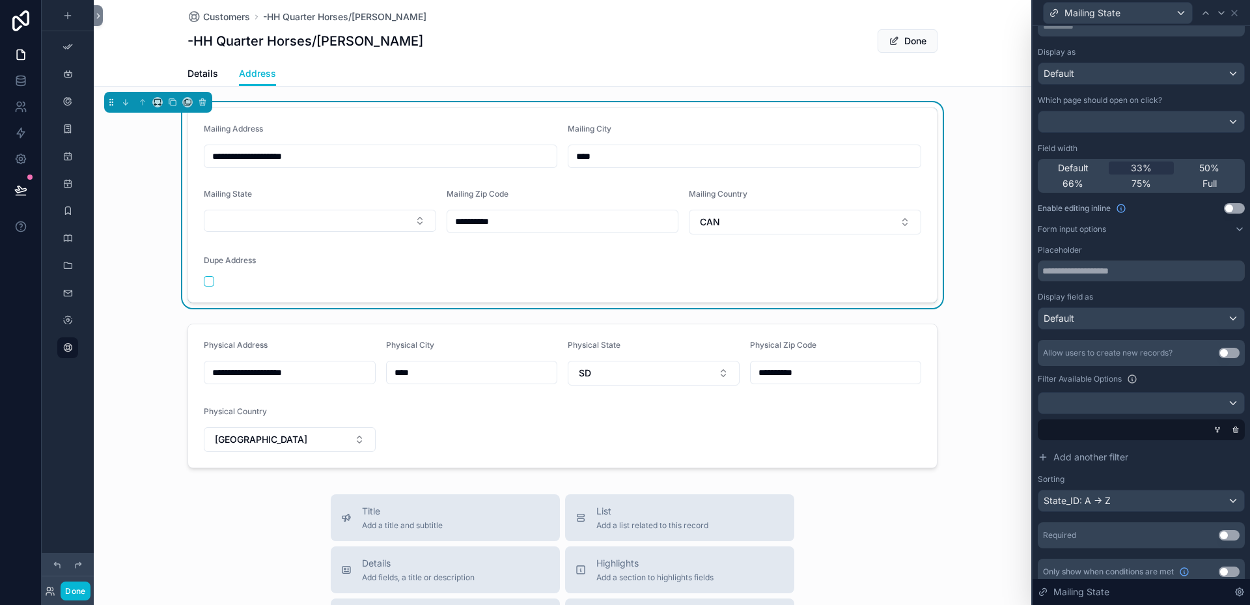
scroll to position [89, 0]
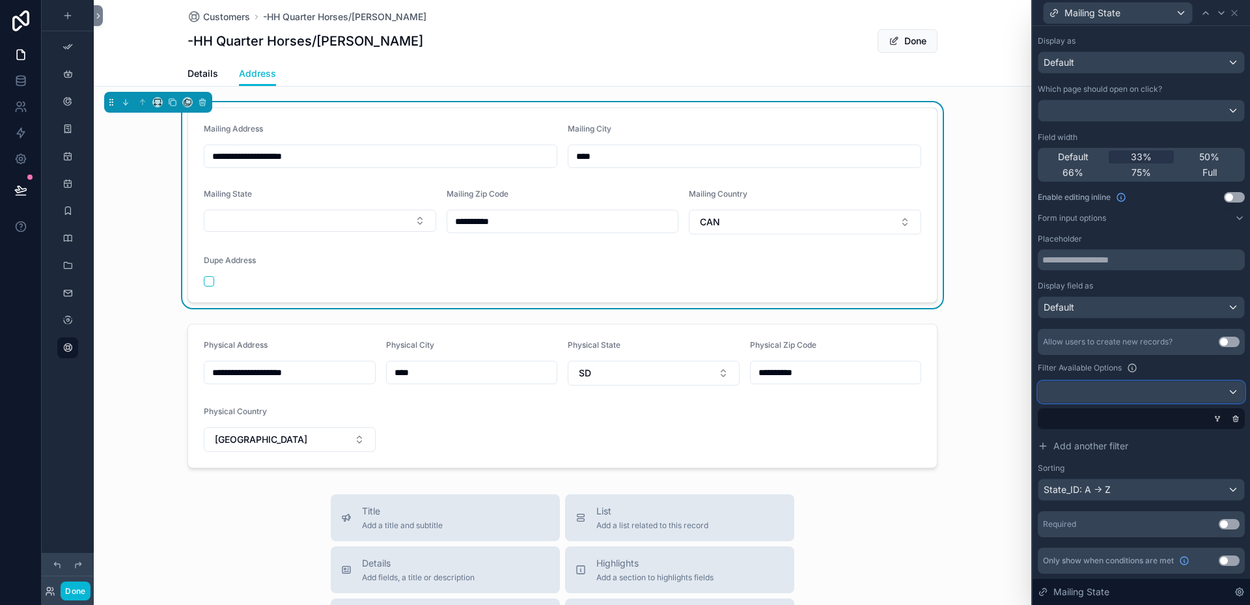
click at [1226, 389] on div at bounding box center [1141, 391] width 206 height 21
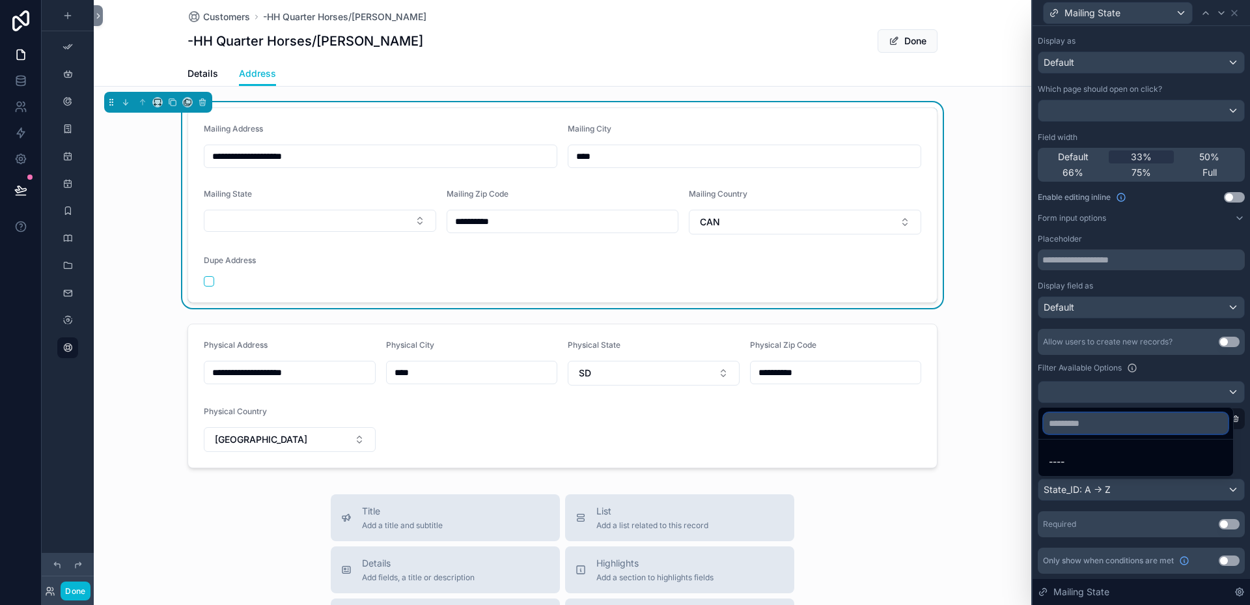
click at [1063, 420] on input "text" at bounding box center [1135, 423] width 184 height 21
click at [1061, 454] on span "----" at bounding box center [1057, 462] width 16 height 16
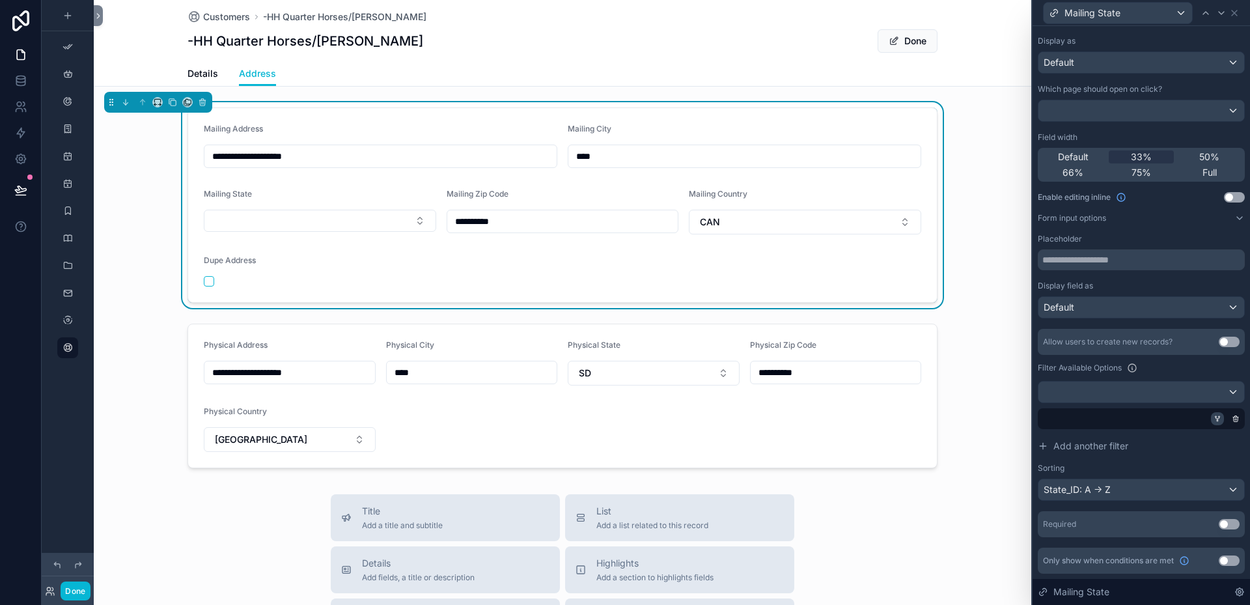
click at [1213, 420] on icon at bounding box center [1217, 419] width 8 height 8
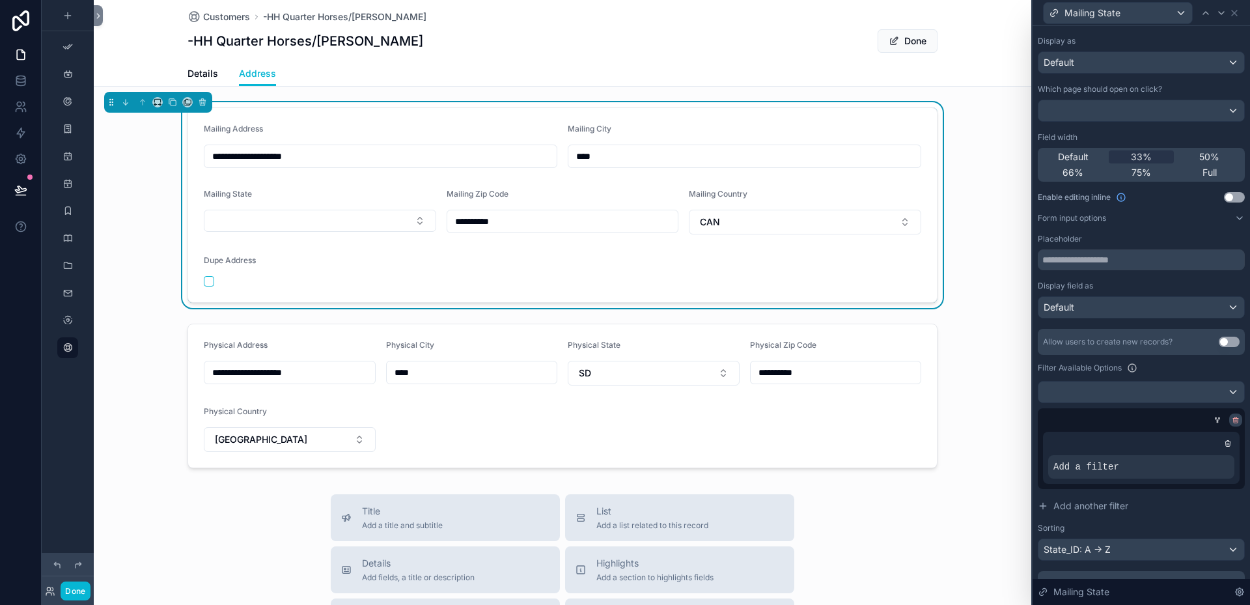
click at [1233, 419] on icon at bounding box center [1235, 419] width 5 height 0
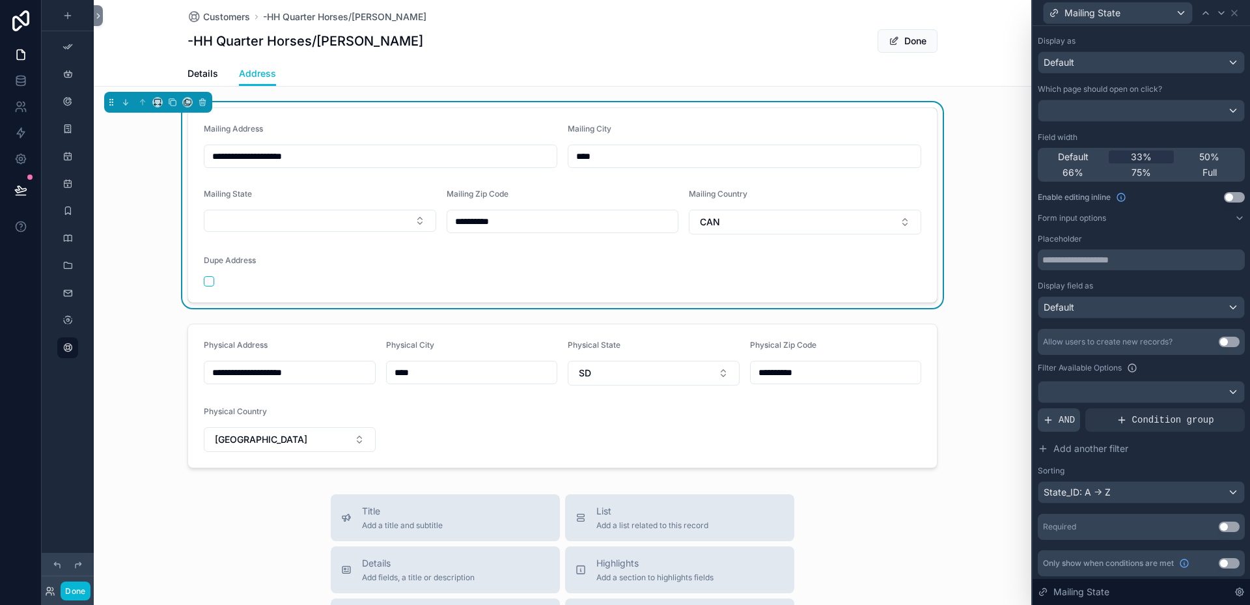
click at [1063, 420] on span "AND" at bounding box center [1066, 419] width 16 height 13
click at [1211, 409] on icon at bounding box center [1213, 408] width 4 height 4
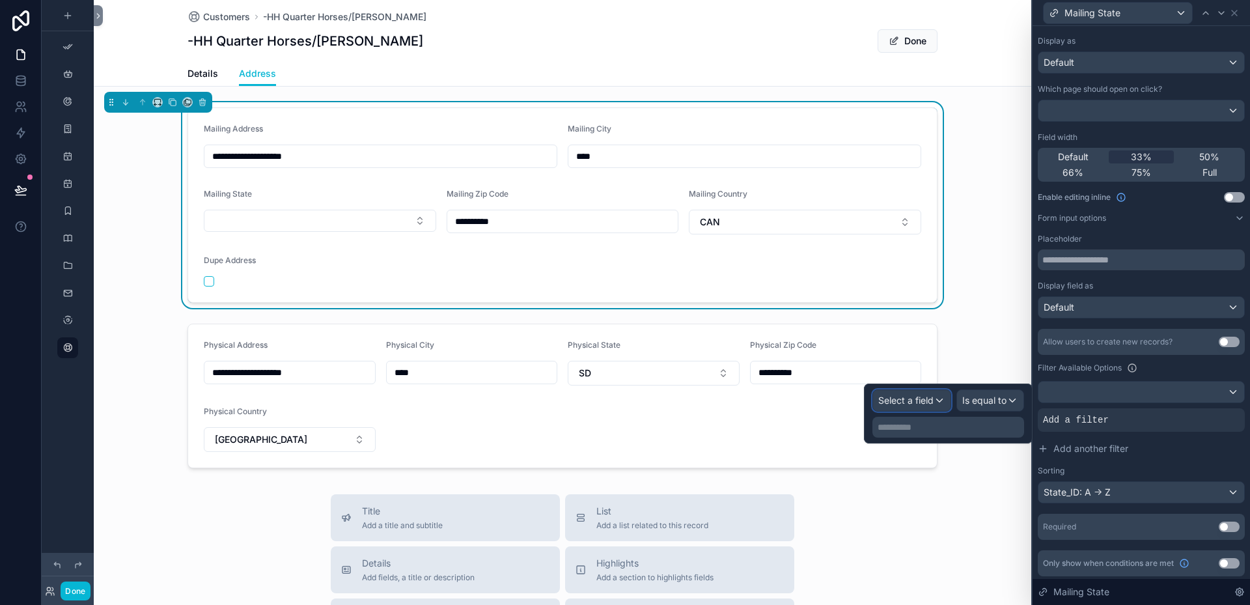
click at [940, 397] on div "Select a field" at bounding box center [911, 400] width 77 height 21
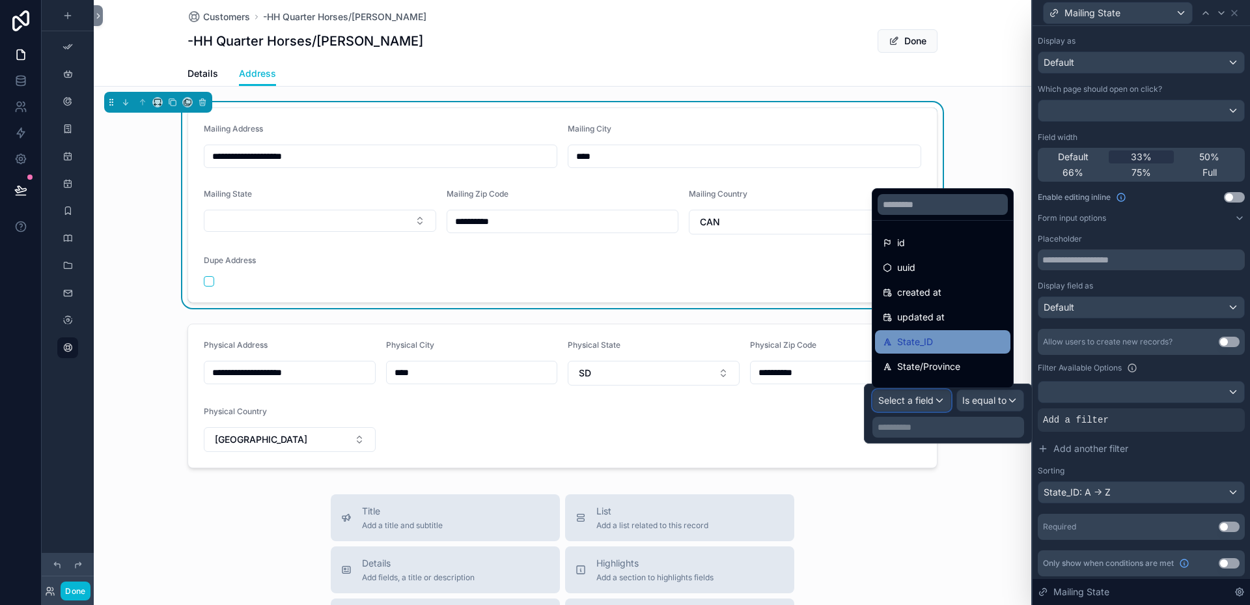
scroll to position [65, 0]
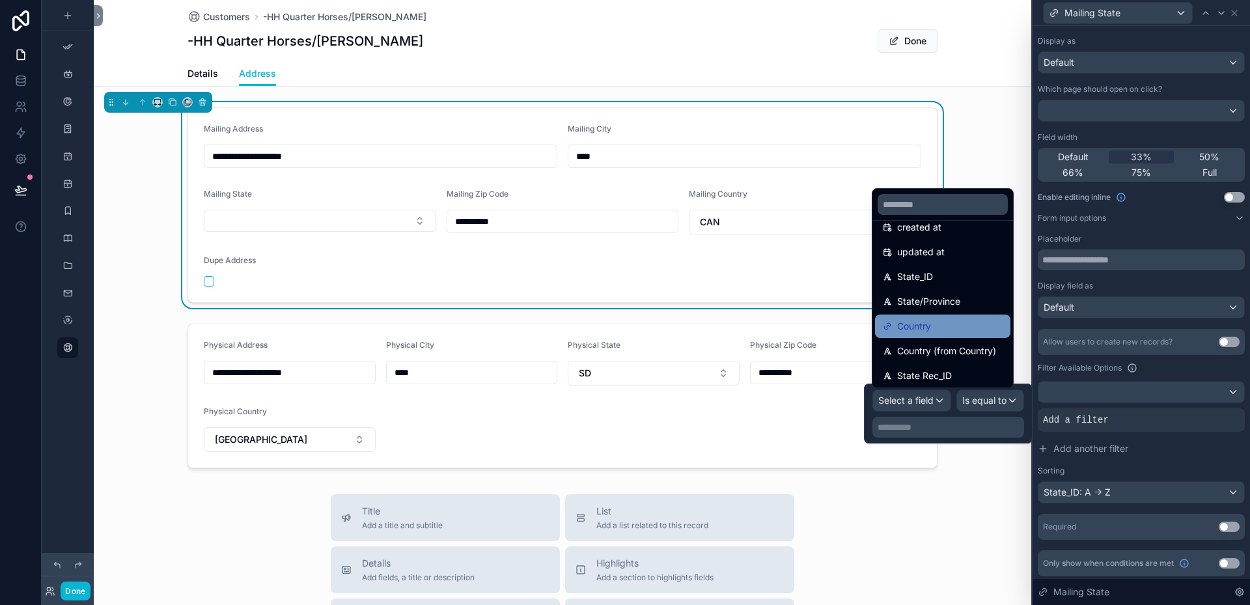
click at [928, 325] on span "Country" at bounding box center [914, 326] width 34 height 16
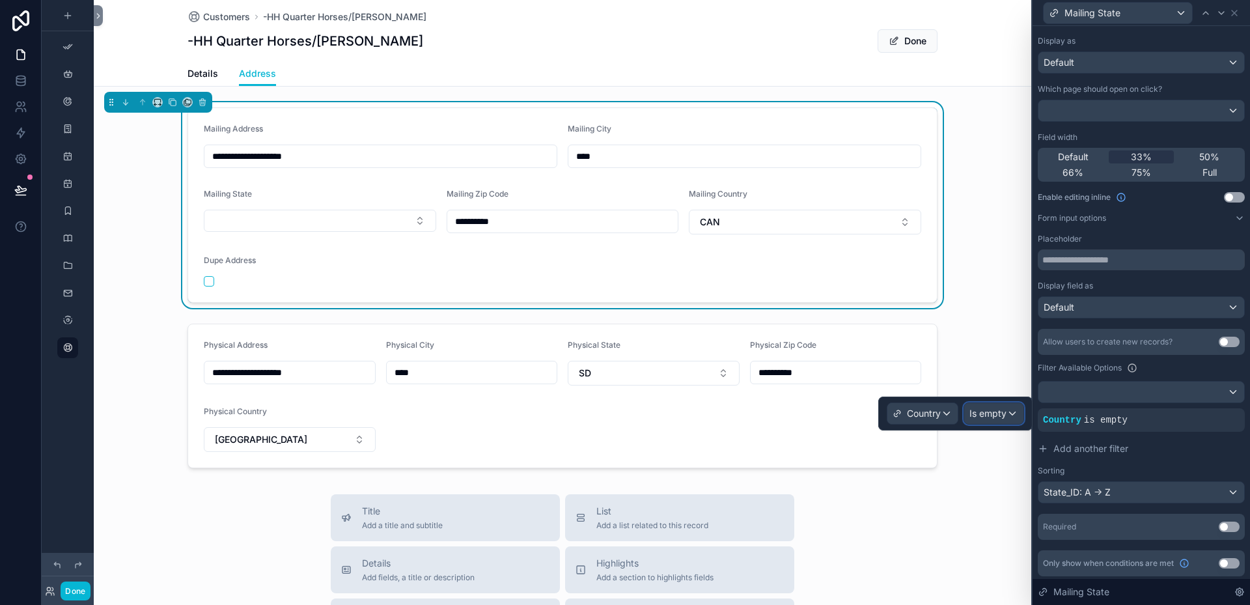
click at [1009, 412] on div "Is empty" at bounding box center [993, 413] width 59 height 21
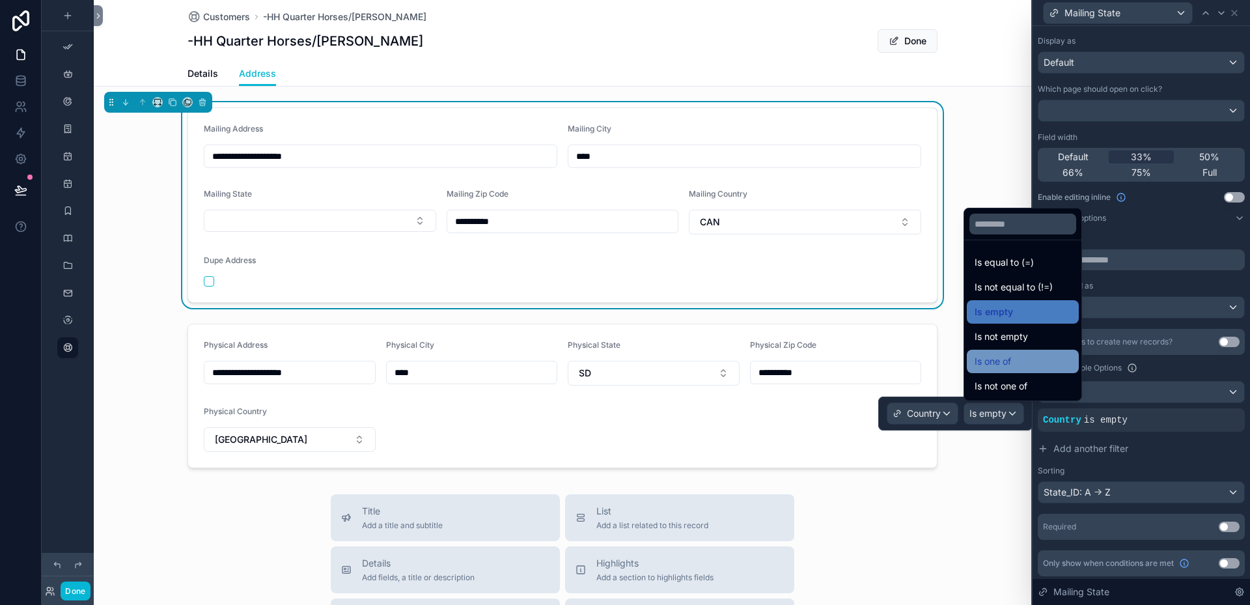
click at [1009, 358] on span "Is one of" at bounding box center [992, 361] width 36 height 16
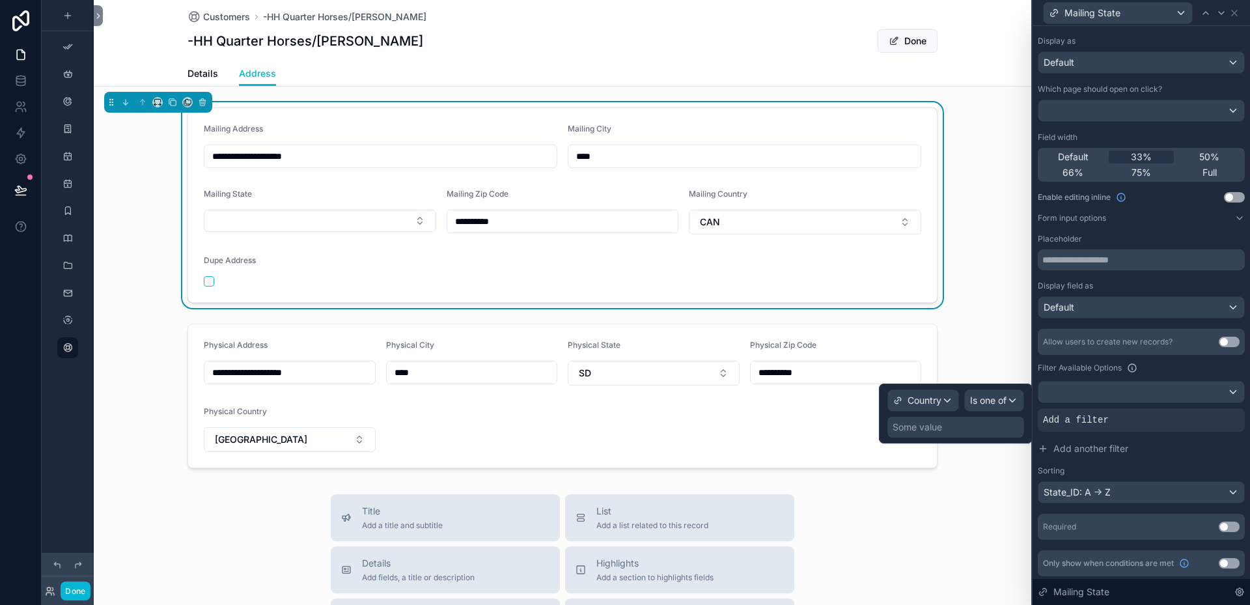
click at [952, 432] on div "Some value" at bounding box center [955, 427] width 137 height 21
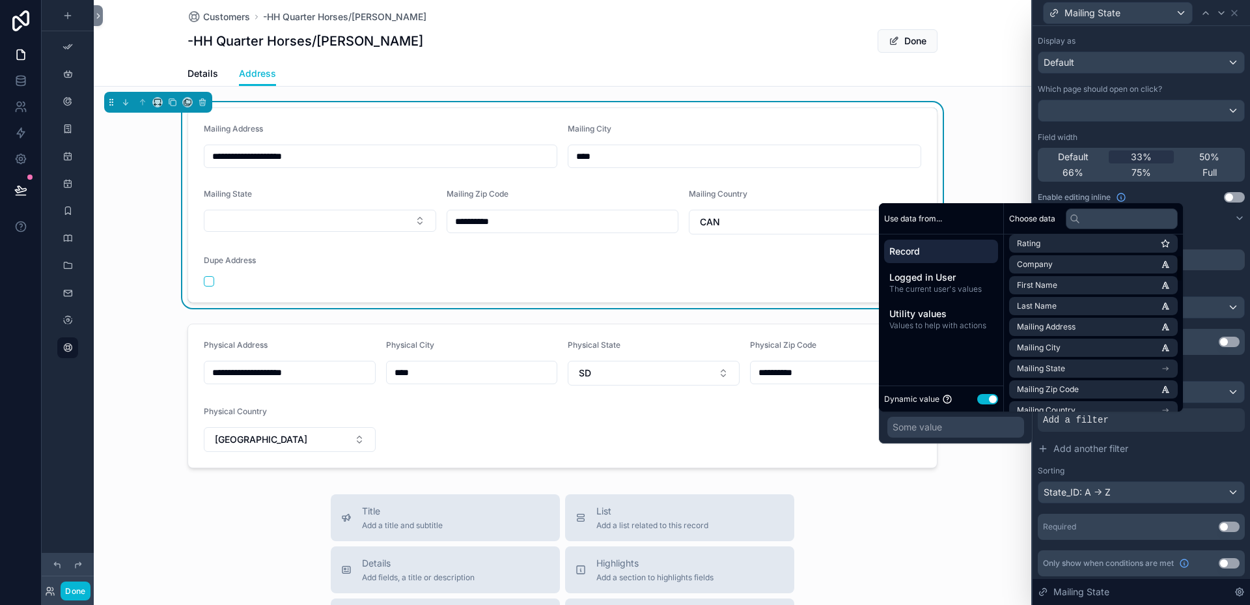
scroll to position [195, 0]
click at [1111, 342] on li "Mailing Country" at bounding box center [1093, 345] width 169 height 18
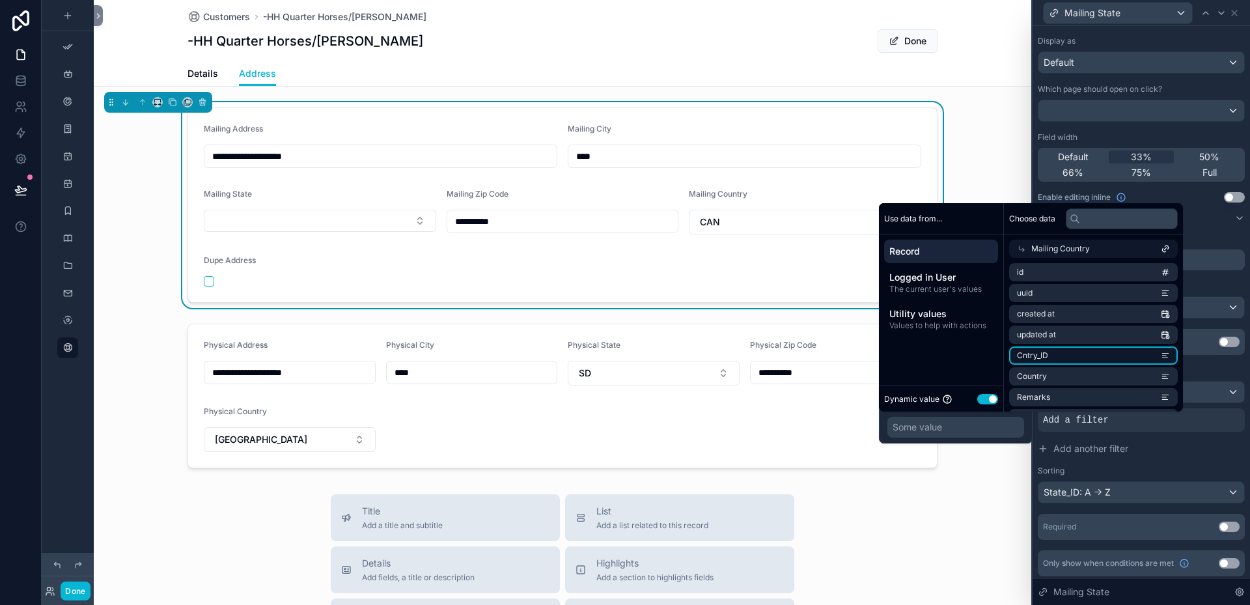
click at [1103, 352] on li "Cntry_ID" at bounding box center [1093, 355] width 169 height 18
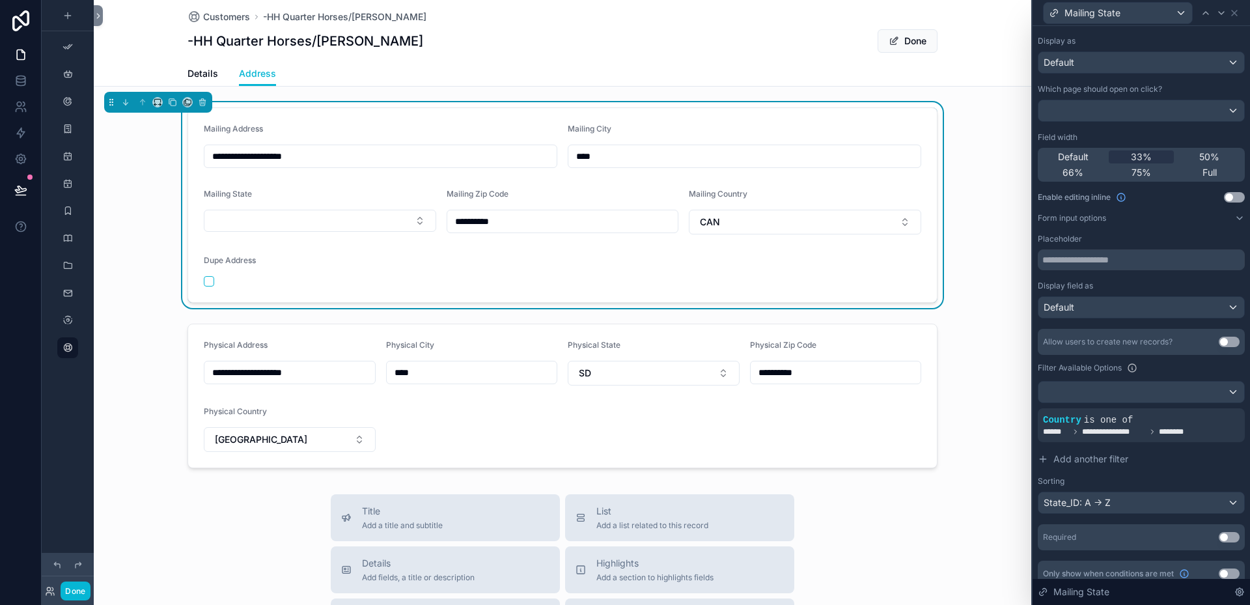
click at [696, 274] on form "**********" at bounding box center [562, 205] width 749 height 194
click at [415, 220] on button "Select Button" at bounding box center [320, 221] width 232 height 22
click at [491, 254] on form "**********" at bounding box center [562, 205] width 749 height 194
click at [77, 585] on button "Done" at bounding box center [75, 590] width 29 height 19
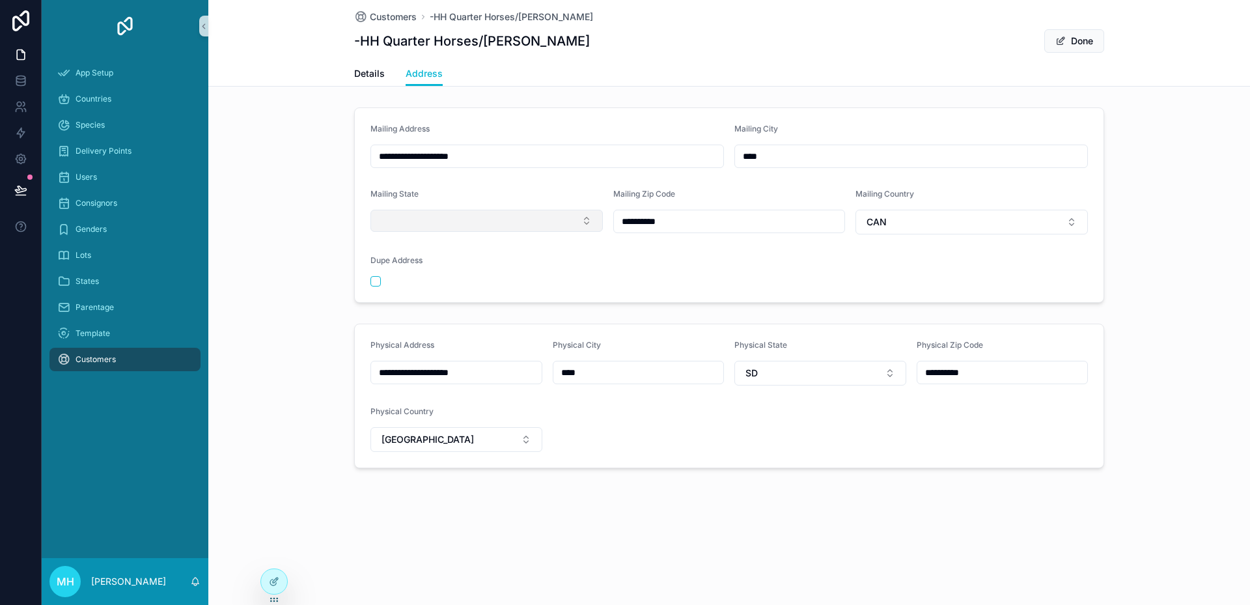
click at [589, 220] on button "Select Button" at bounding box center [486, 221] width 232 height 22
click at [635, 247] on form "**********" at bounding box center [729, 205] width 749 height 194
click at [277, 578] on icon at bounding box center [274, 581] width 10 height 10
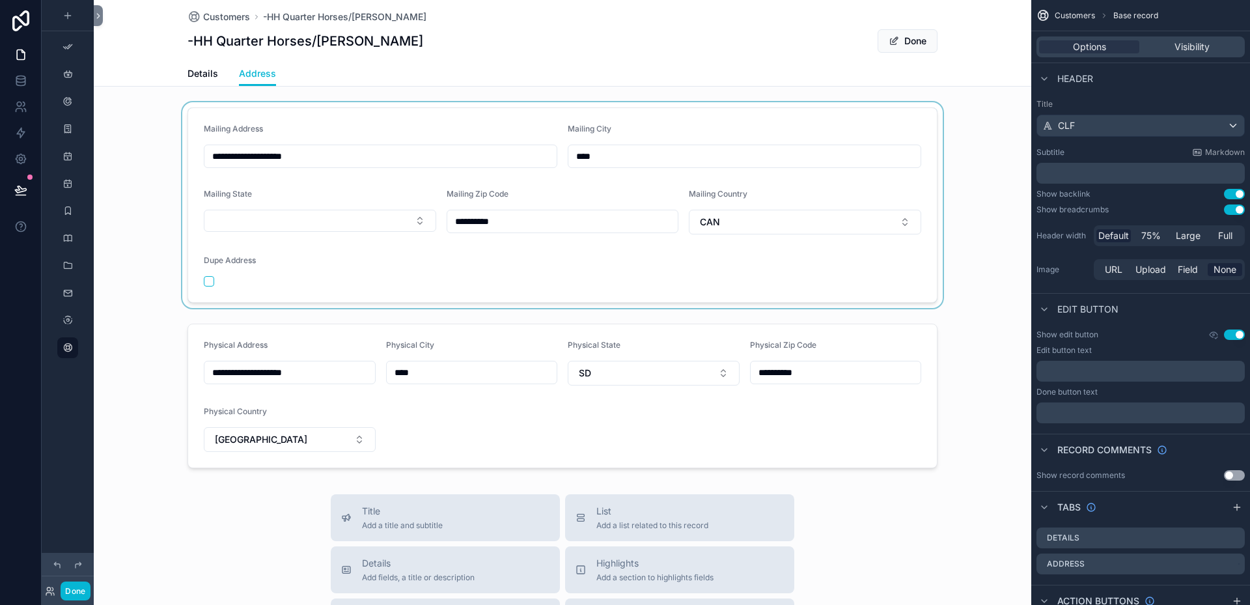
click at [907, 184] on div "scrollable content" at bounding box center [562, 205] width 937 height 206
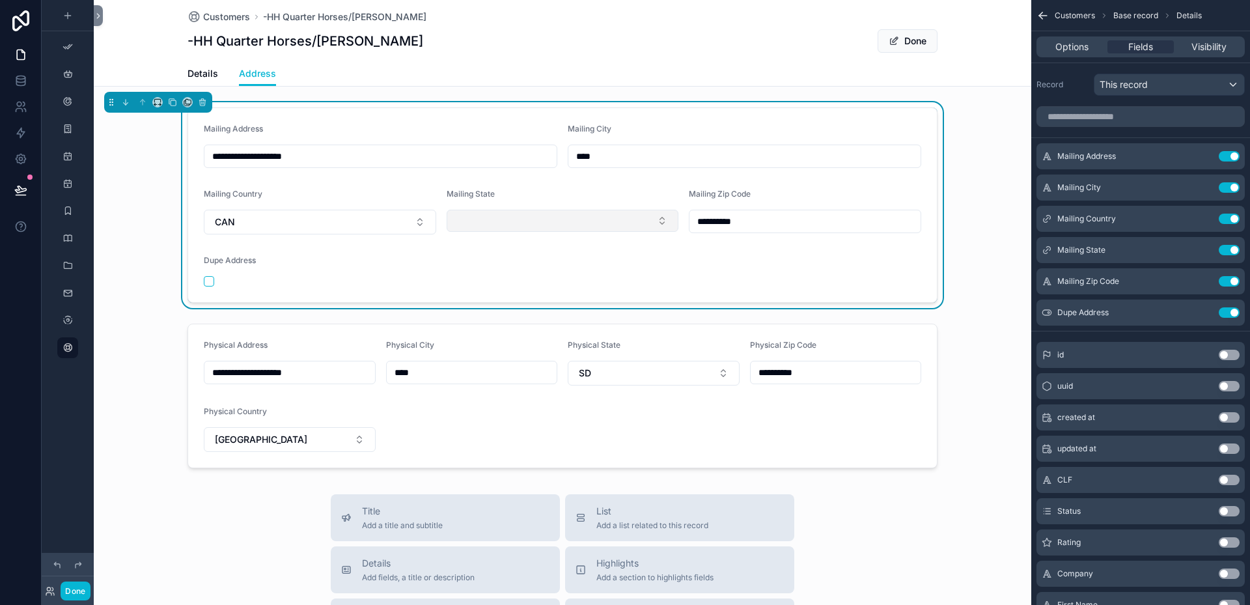
click at [657, 218] on button "Select Button" at bounding box center [563, 221] width 232 height 22
click at [617, 186] on form "**********" at bounding box center [562, 205] width 749 height 194
click at [1205, 249] on icon "scrollable content" at bounding box center [1203, 250] width 10 height 10
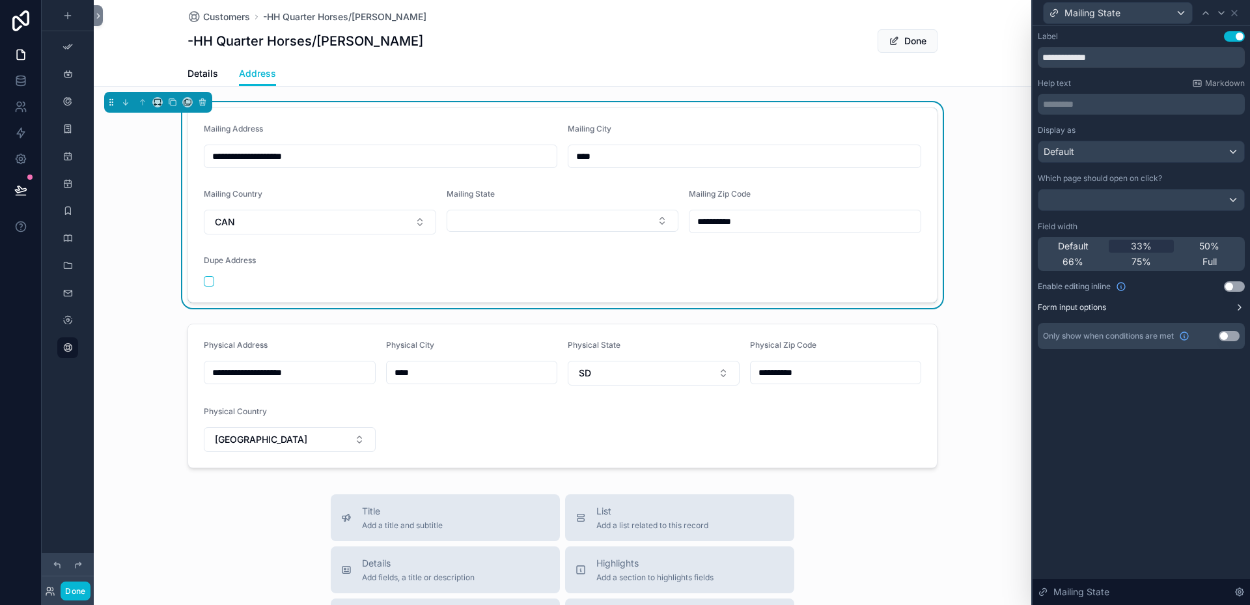
click at [1082, 305] on label "Form input options" at bounding box center [1072, 307] width 68 height 10
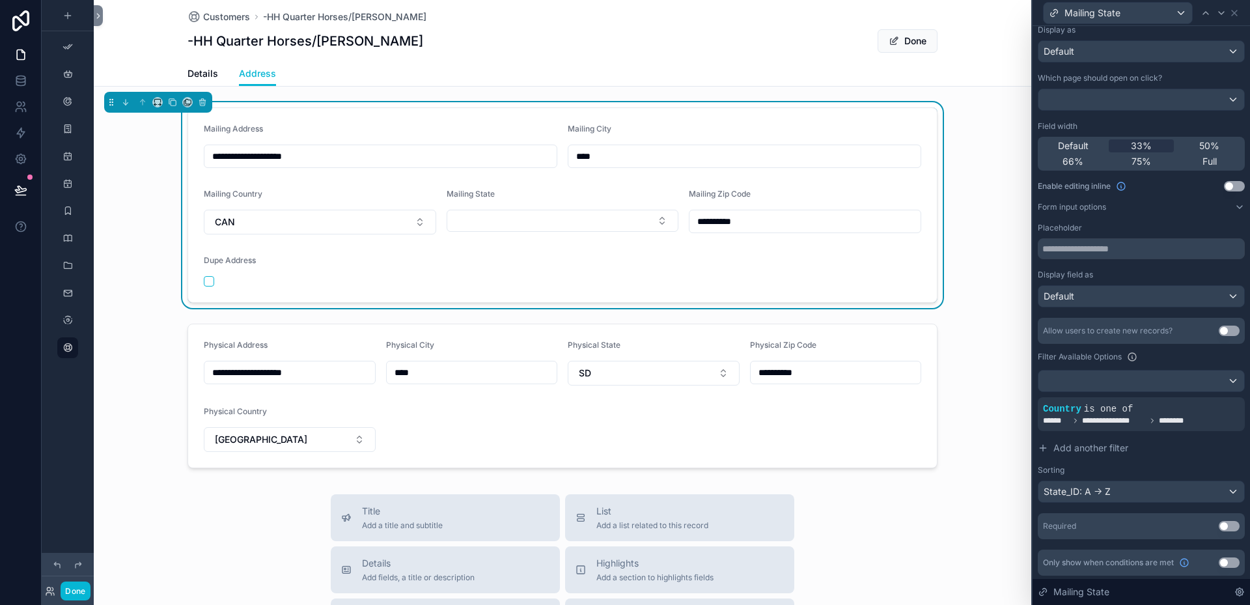
scroll to position [102, 0]
click at [1080, 413] on span "**********" at bounding box center [1118, 418] width 150 height 10
click at [1209, 396] on icon at bounding box center [1211, 397] width 5 height 5
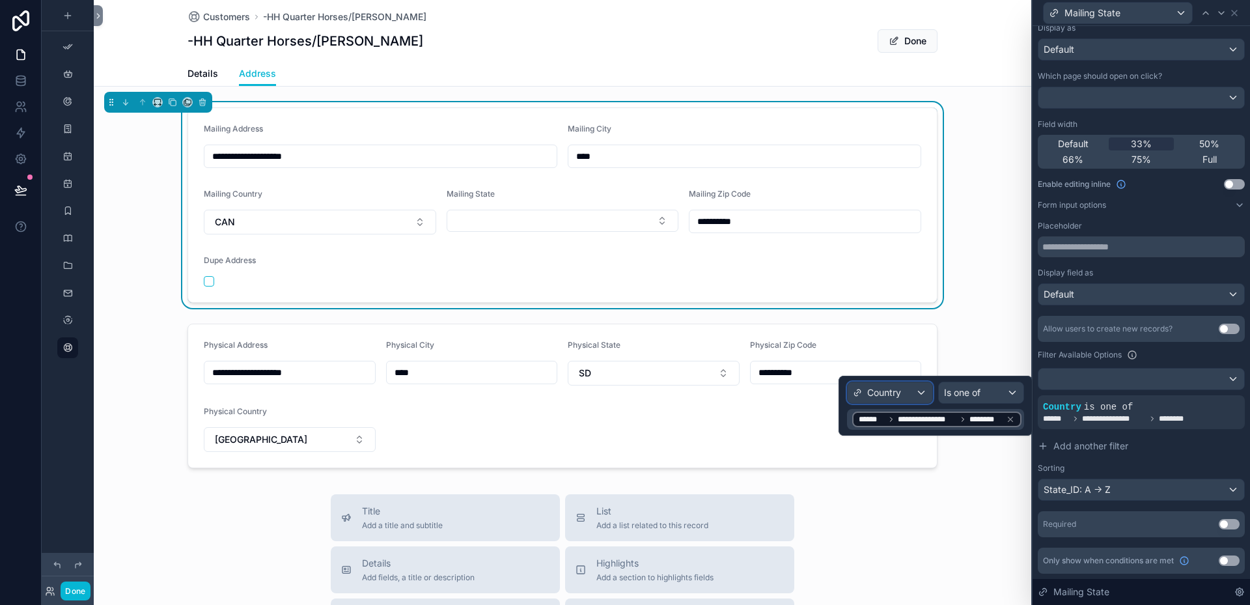
click at [920, 396] on div "Country" at bounding box center [889, 392] width 85 height 21
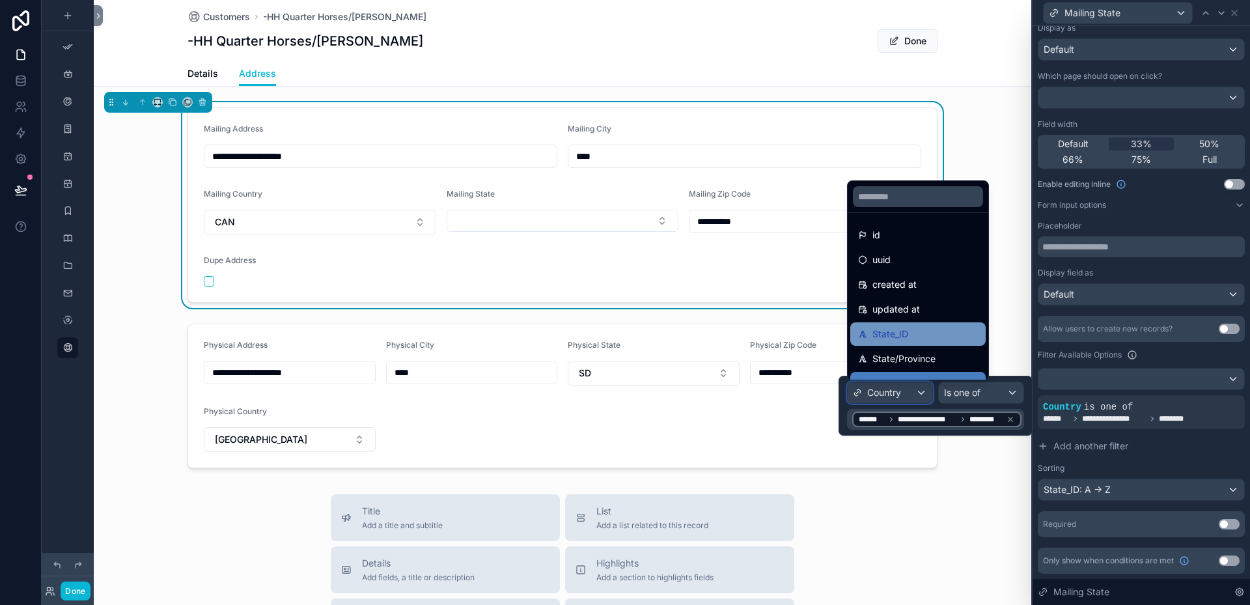
scroll to position [65, 0]
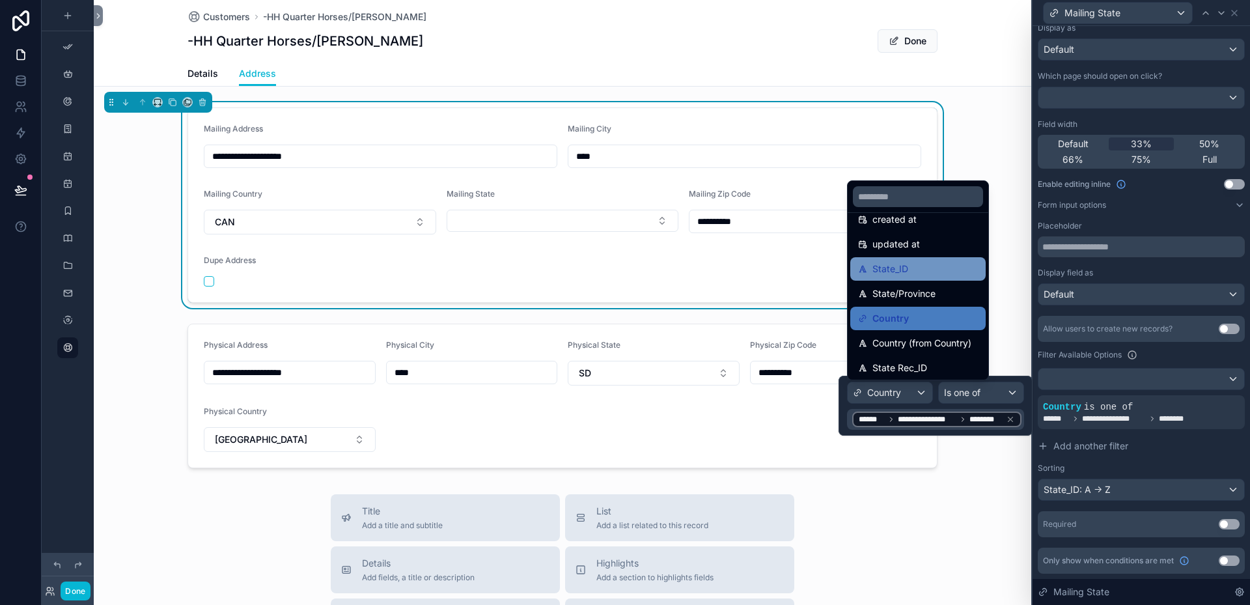
click at [883, 268] on span "State_ID" at bounding box center [890, 269] width 36 height 16
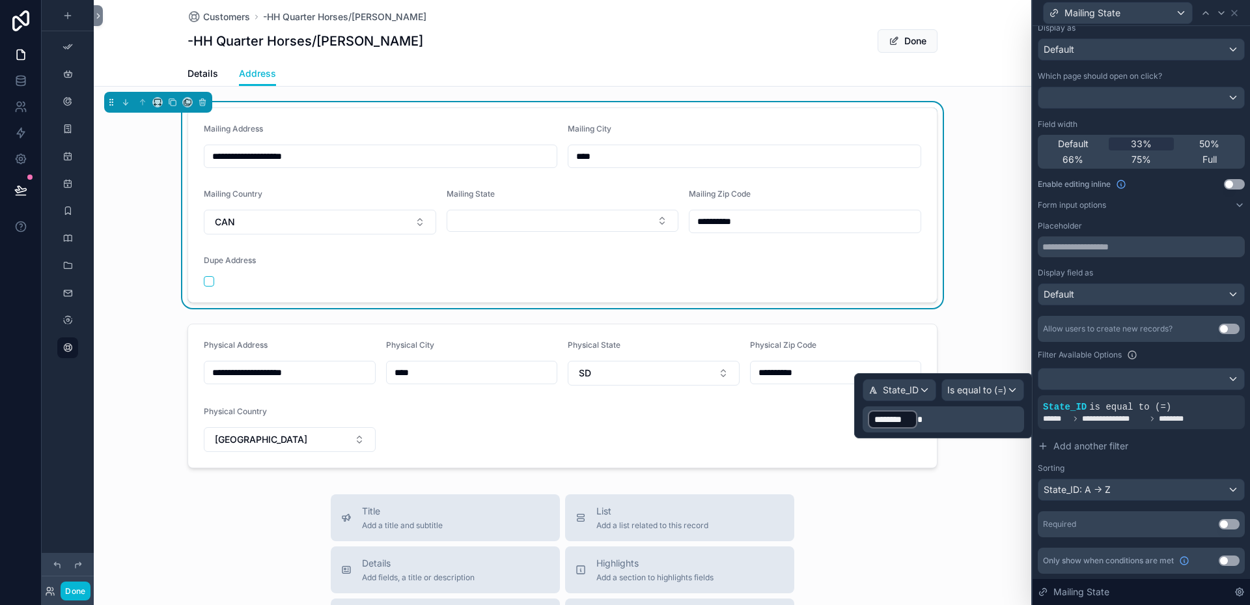
click at [927, 420] on p "﻿ ******** ﻿" at bounding box center [945, 419] width 154 height 21
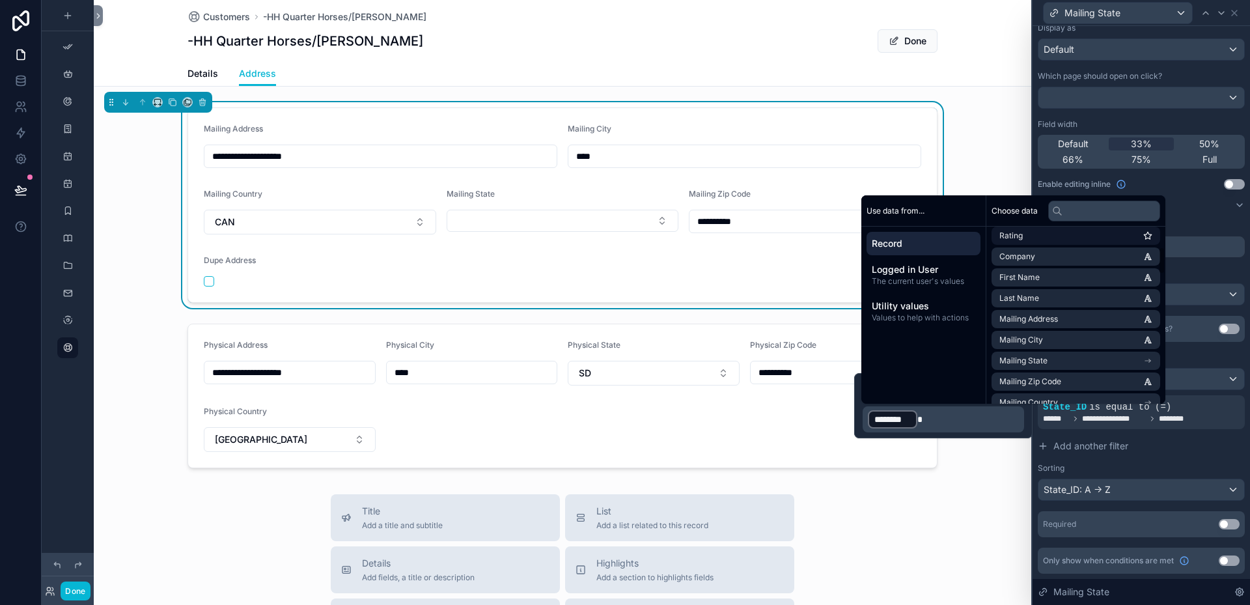
scroll to position [195, 0]
click at [1032, 334] on span "Mailing Country" at bounding box center [1028, 337] width 59 height 10
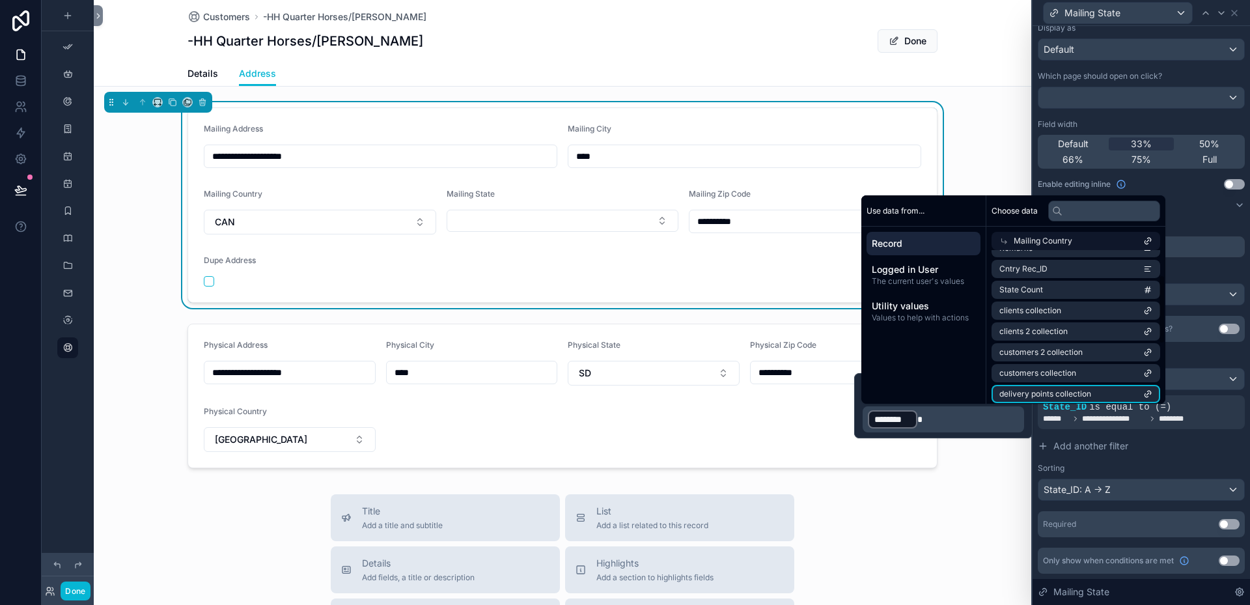
scroll to position [0, 0]
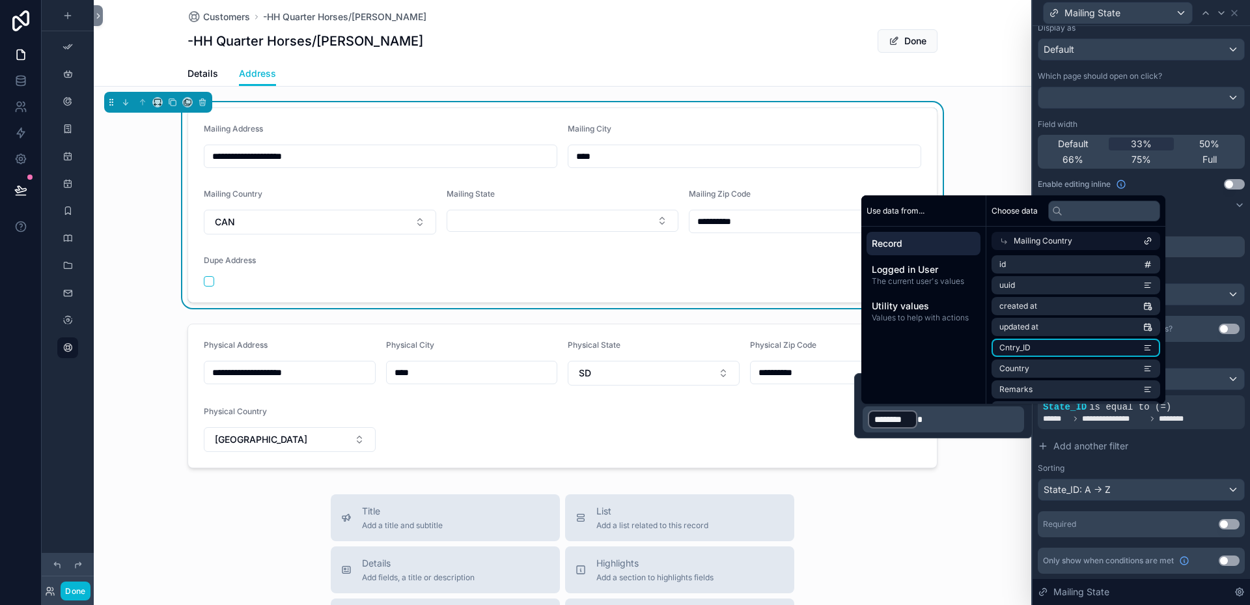
click at [1033, 344] on li "Cntry_ID" at bounding box center [1075, 347] width 169 height 18
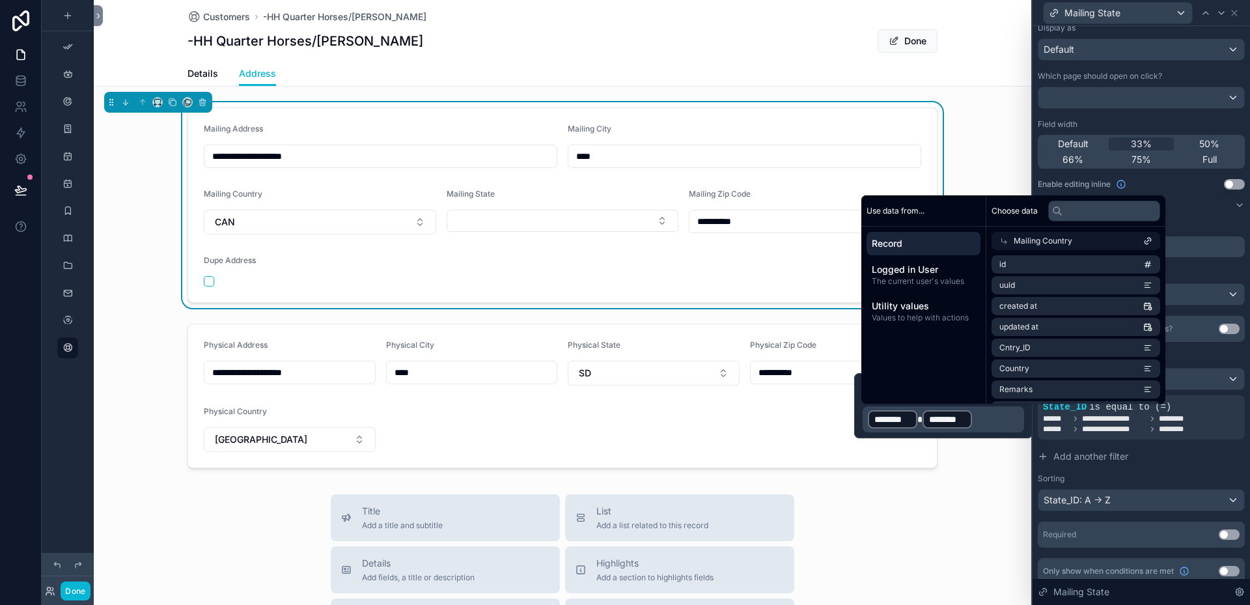
click at [984, 432] on div "﻿ ******** ﻿ ******** ﻿ ﻿" at bounding box center [942, 419] width 161 height 26
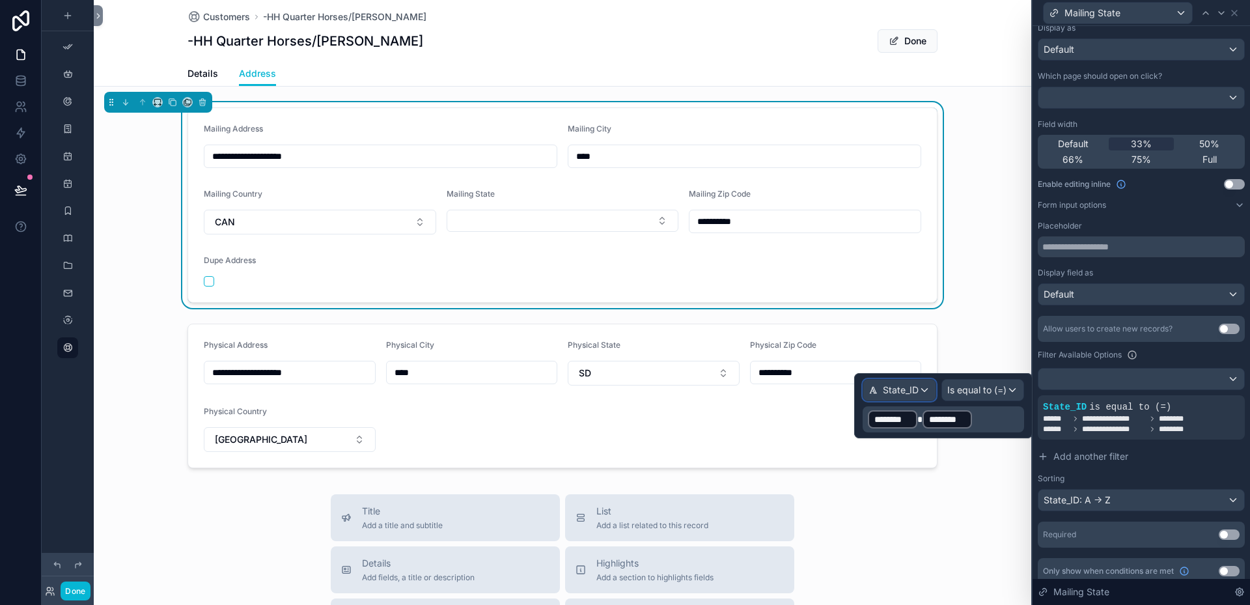
click at [922, 392] on div "State_ID" at bounding box center [899, 389] width 72 height 21
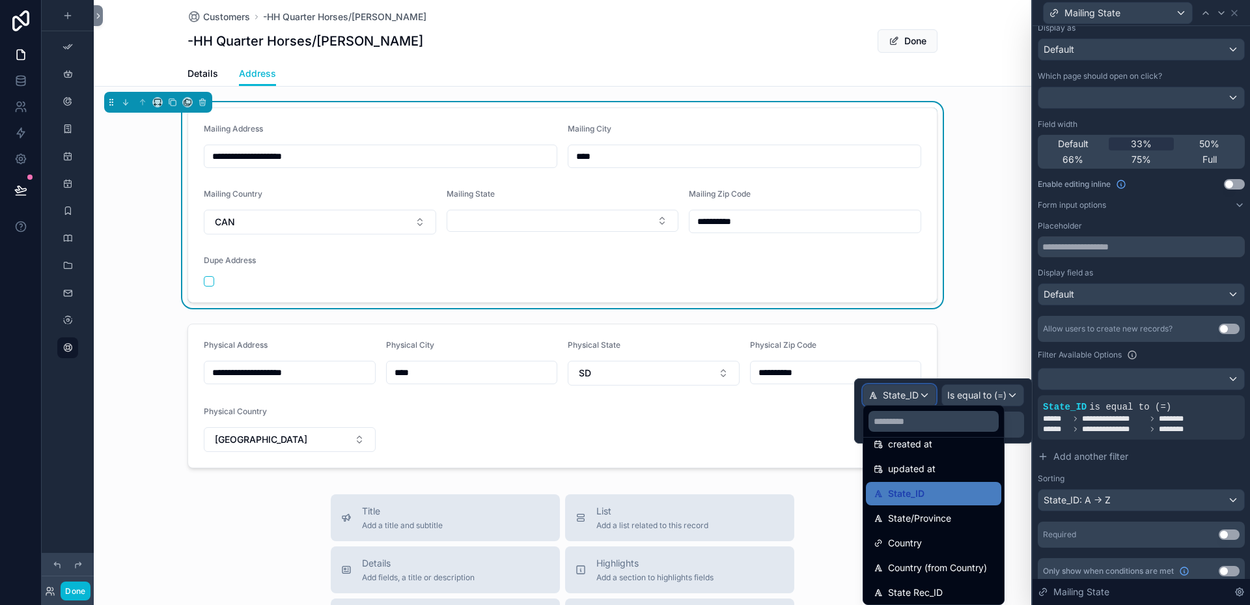
scroll to position [130, 0]
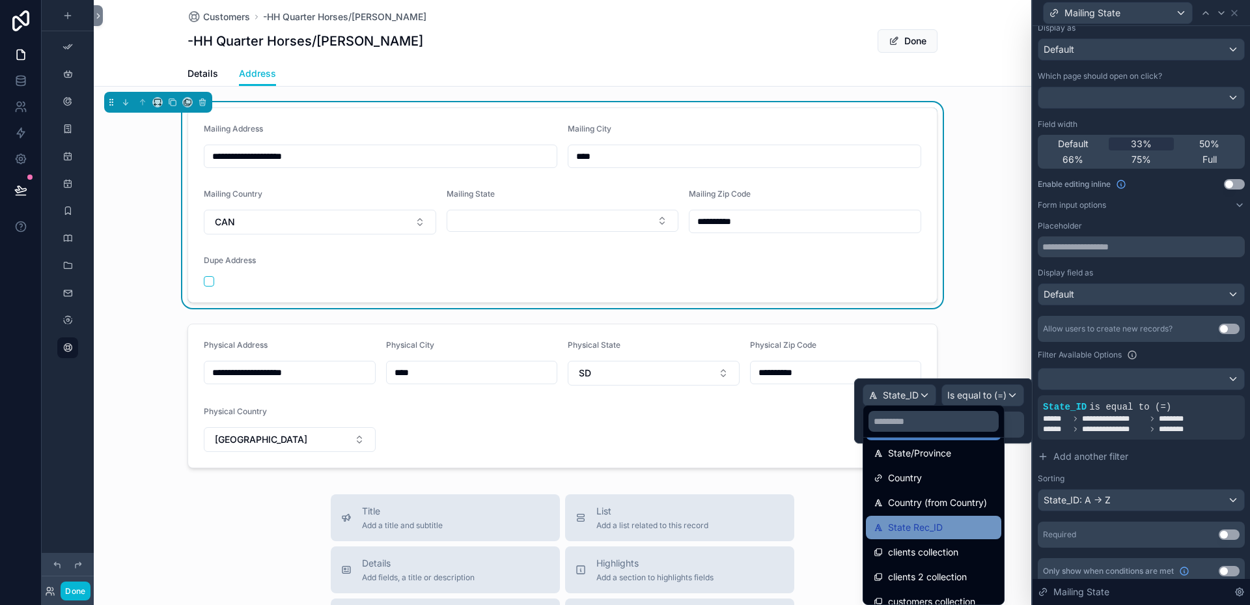
click at [910, 526] on span "State Rec_ID" at bounding box center [915, 527] width 55 height 16
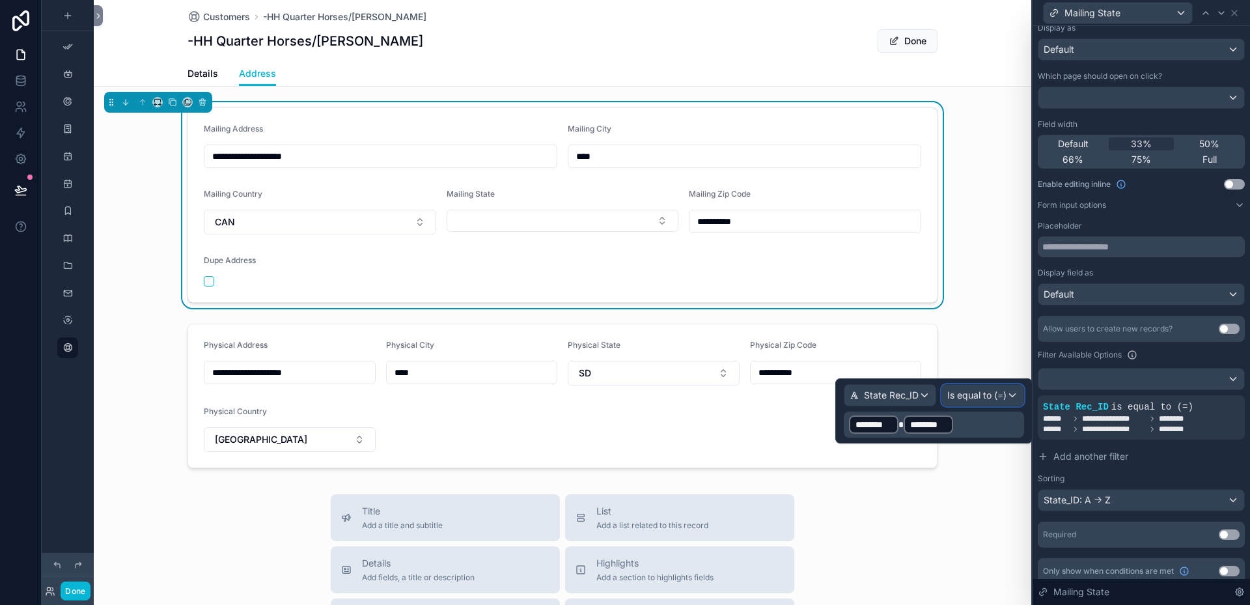
click at [1012, 394] on div "Is equal to (=)" at bounding box center [982, 395] width 81 height 21
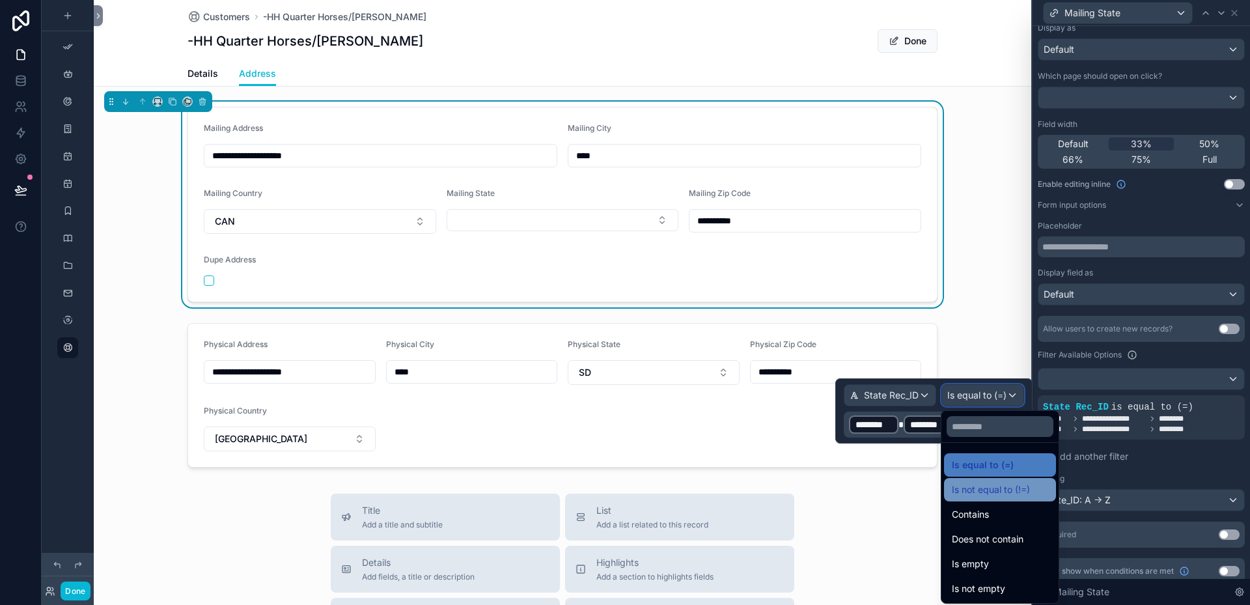
scroll to position [0, 0]
click at [922, 396] on div at bounding box center [933, 410] width 197 height 65
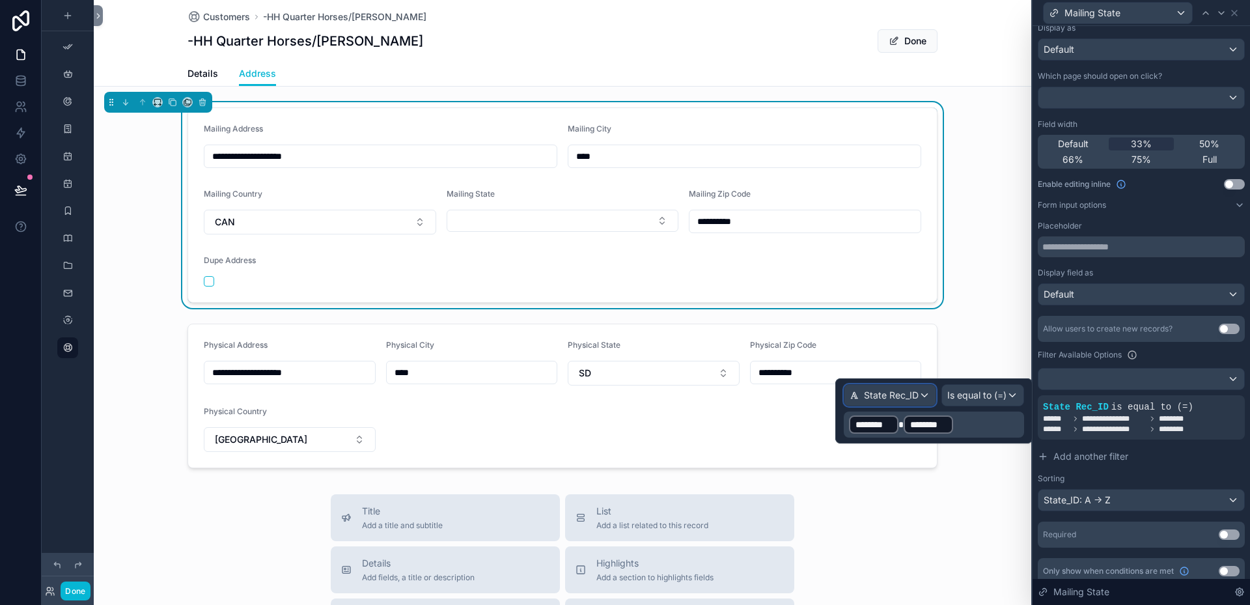
click at [922, 396] on div "State Rec_ID" at bounding box center [889, 395] width 91 height 21
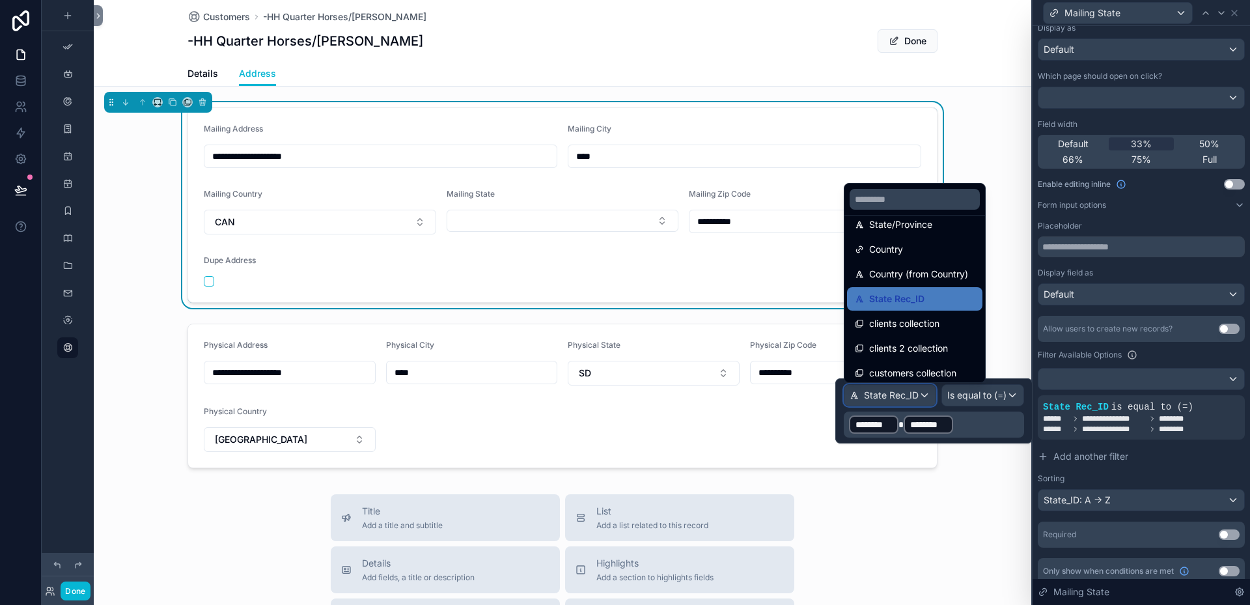
scroll to position [191, 0]
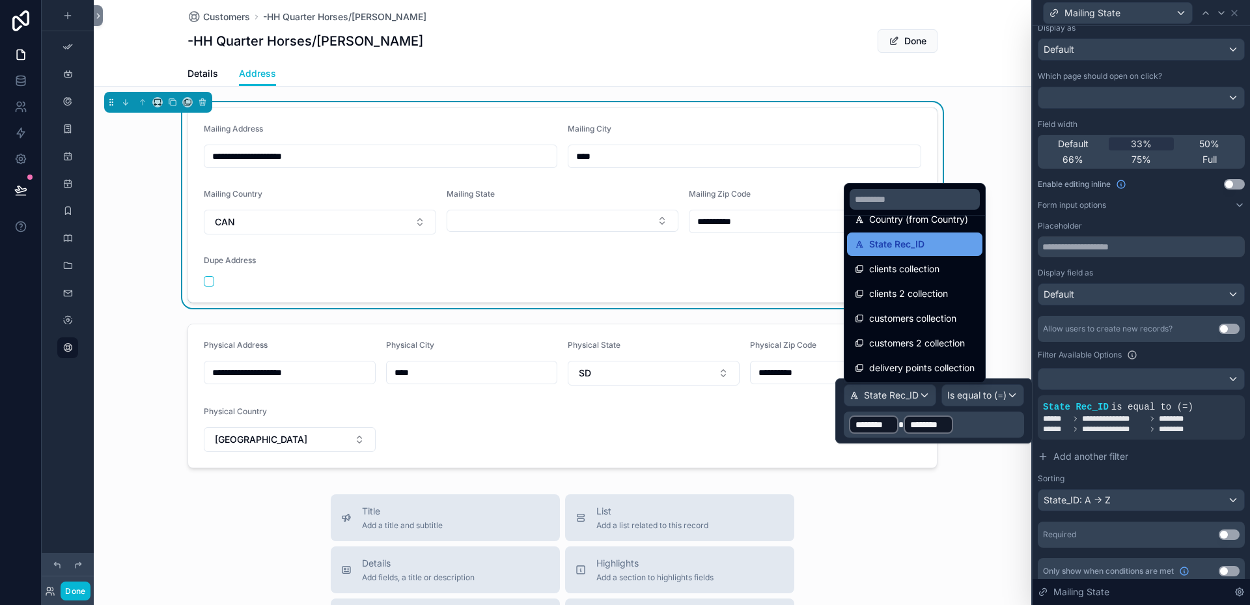
click at [879, 247] on span "State Rec_ID" at bounding box center [896, 244] width 55 height 16
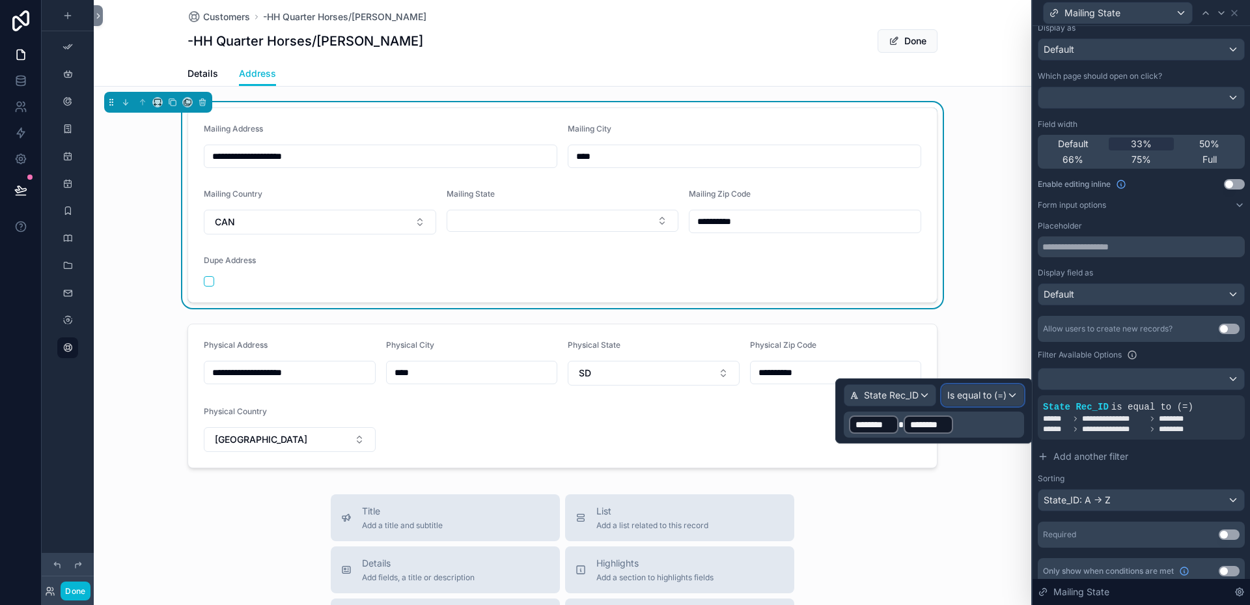
click at [1013, 394] on div "Is equal to (=)" at bounding box center [982, 395] width 81 height 21
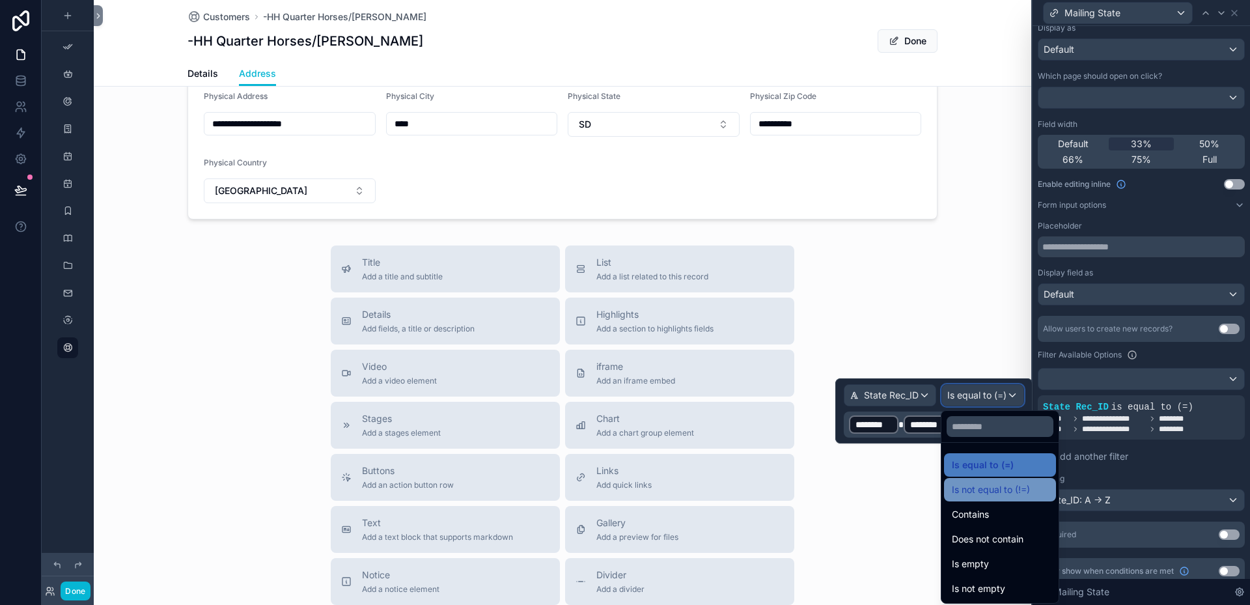
scroll to position [260, 0]
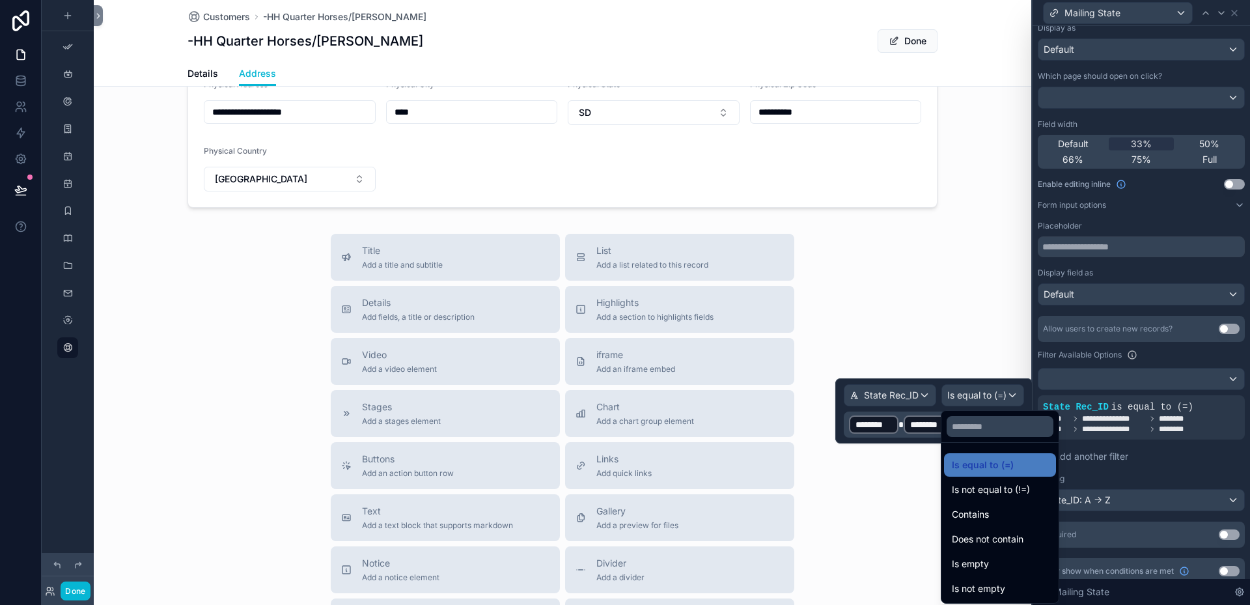
click at [886, 424] on div at bounding box center [933, 410] width 197 height 65
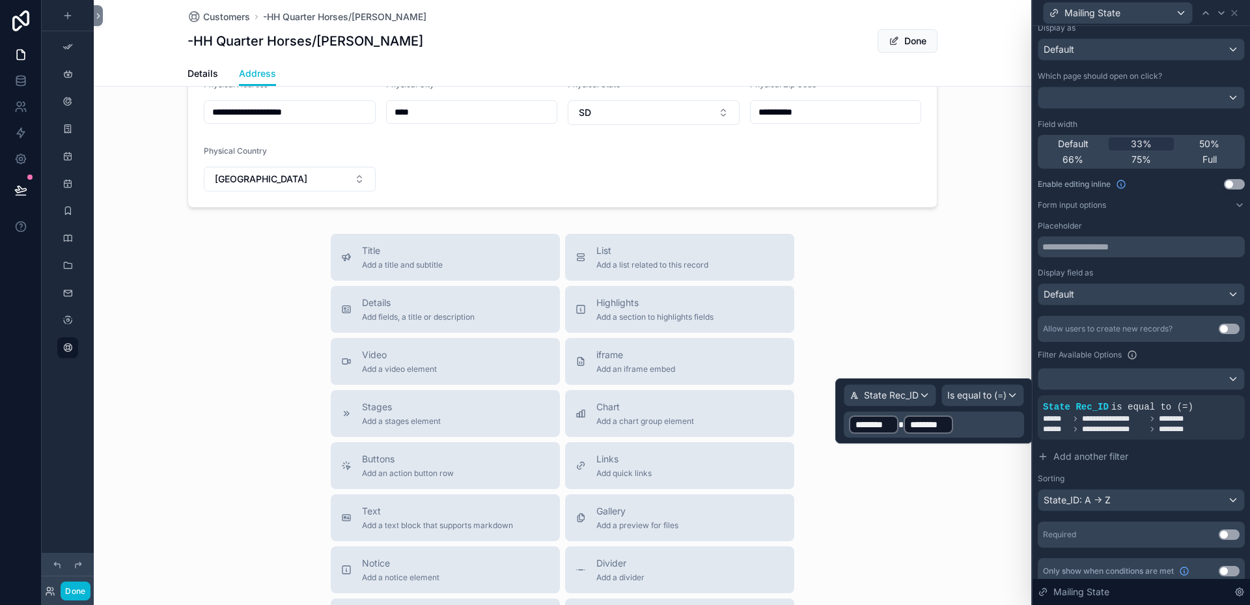
click at [896, 424] on div "********" at bounding box center [873, 424] width 49 height 18
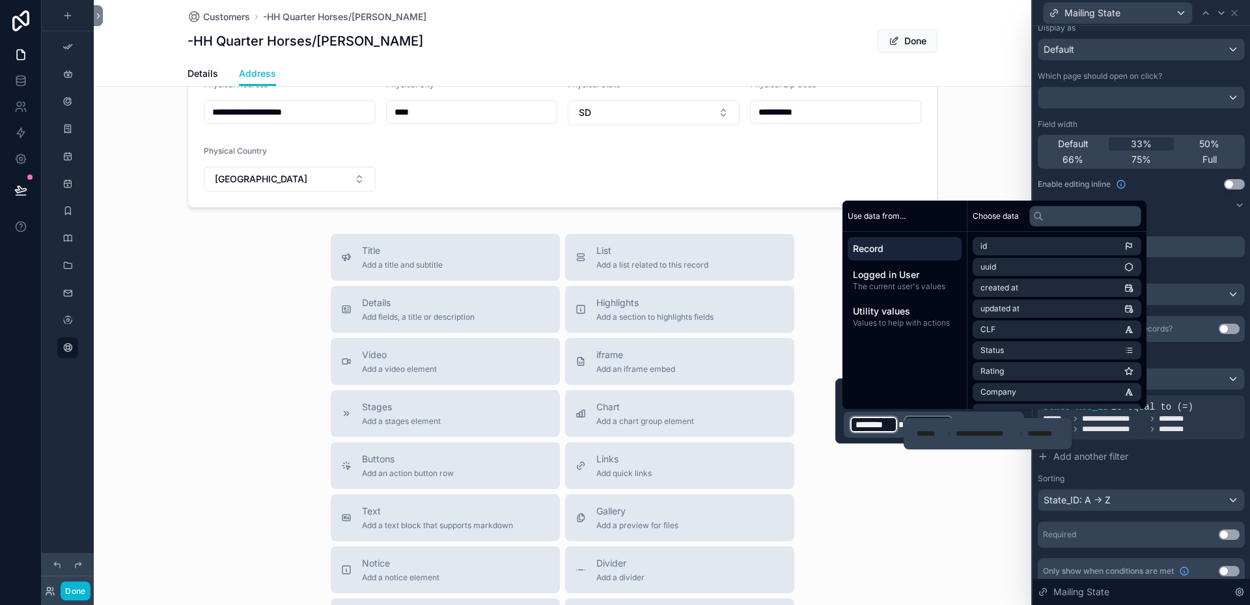
click at [879, 428] on span "********" at bounding box center [873, 424] width 36 height 13
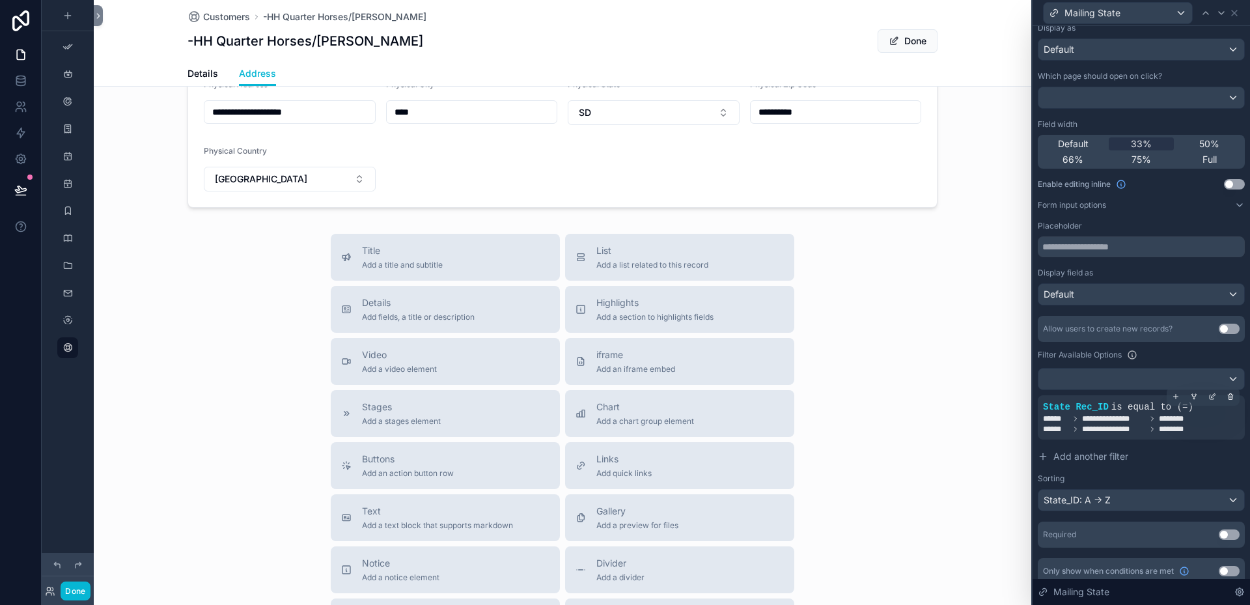
click at [1119, 418] on span "**********" at bounding box center [1114, 418] width 64 height 10
click at [1231, 397] on icon at bounding box center [1231, 397] width 0 height 2
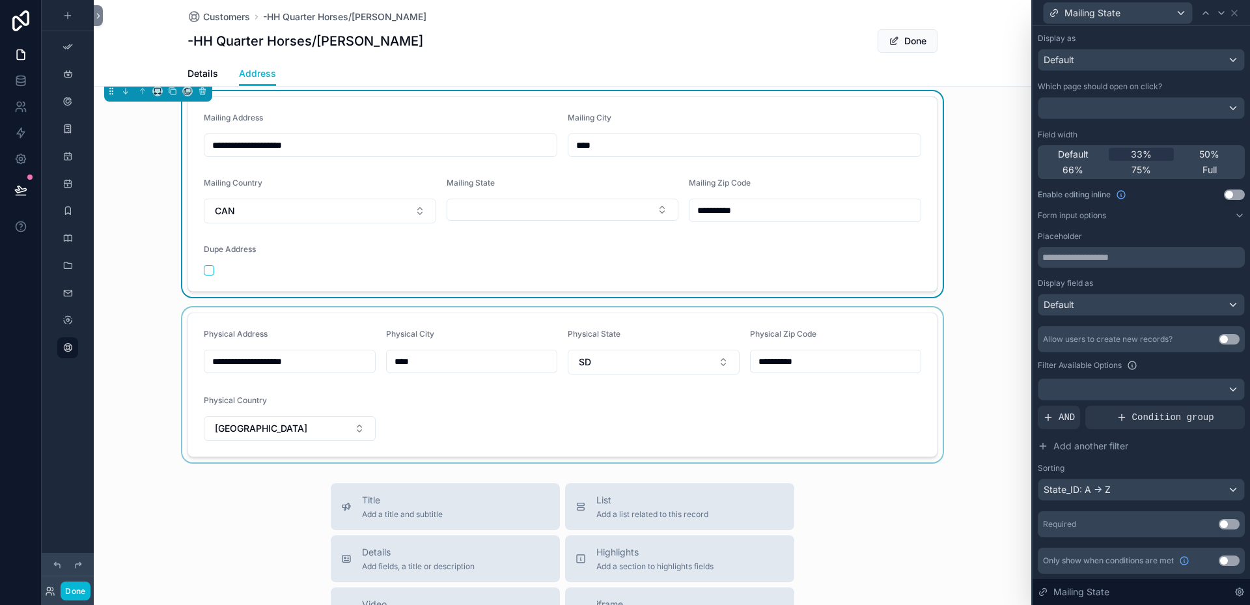
scroll to position [0, 0]
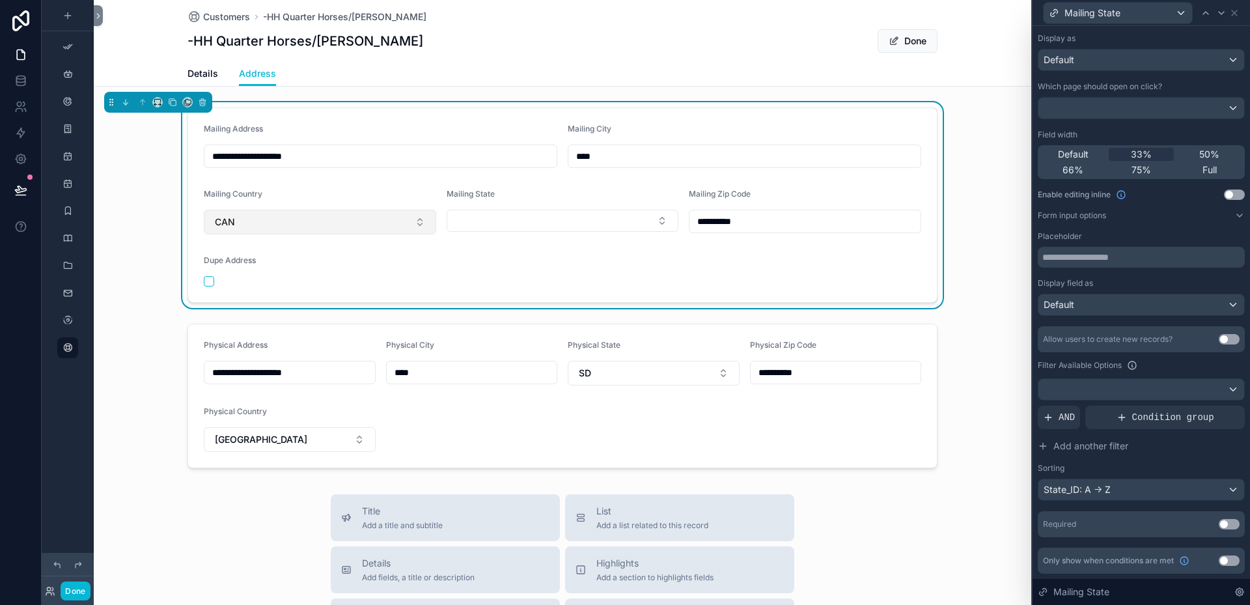
click at [285, 215] on button "CAN" at bounding box center [320, 222] width 232 height 25
click at [474, 251] on form "**********" at bounding box center [562, 205] width 749 height 194
click at [659, 218] on button "Select Button" at bounding box center [563, 221] width 232 height 22
click at [379, 251] on form "**********" at bounding box center [562, 205] width 749 height 194
click at [1066, 418] on span "AND" at bounding box center [1066, 417] width 16 height 13
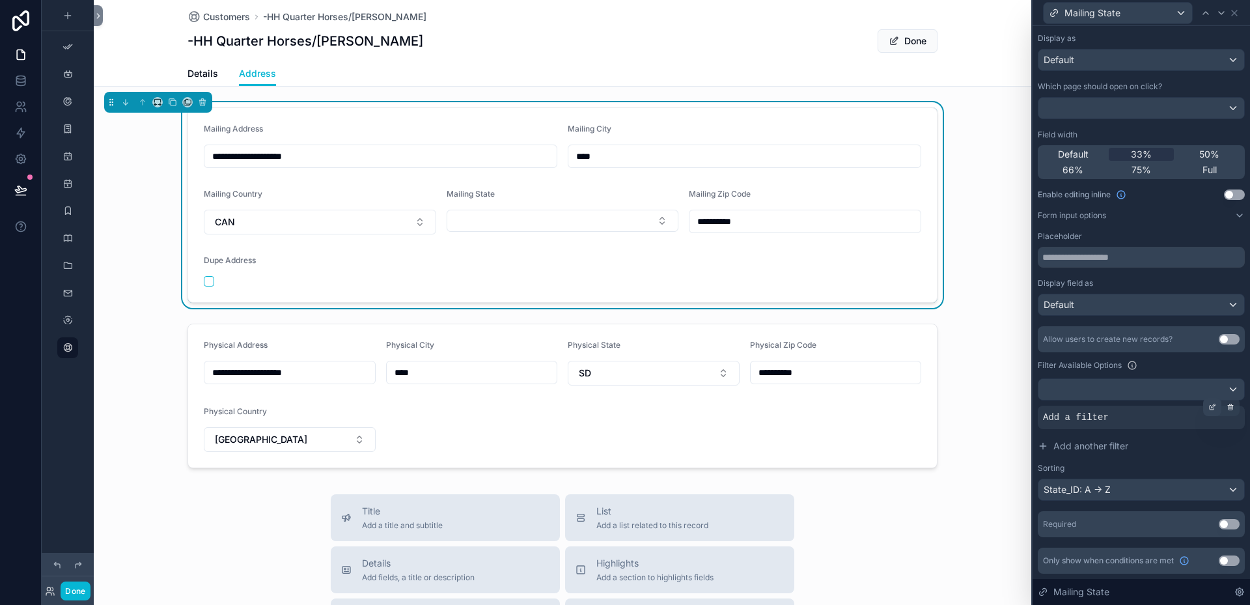
click at [1211, 406] on icon at bounding box center [1213, 406] width 4 height 4
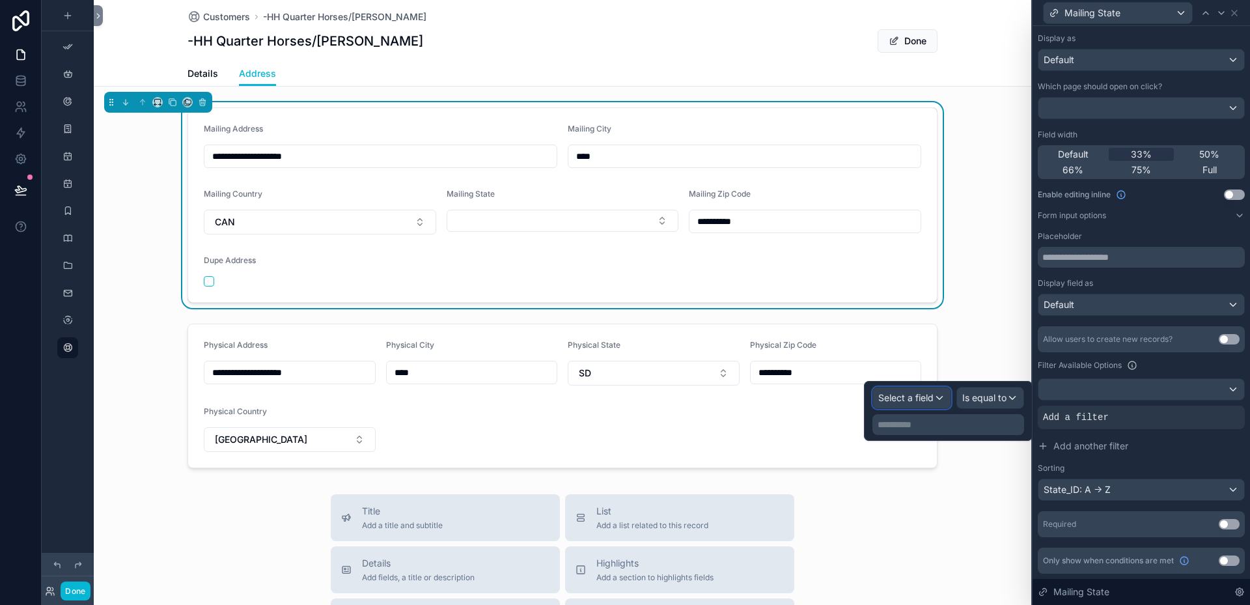
click at [941, 399] on div "Select a field" at bounding box center [911, 397] width 77 height 21
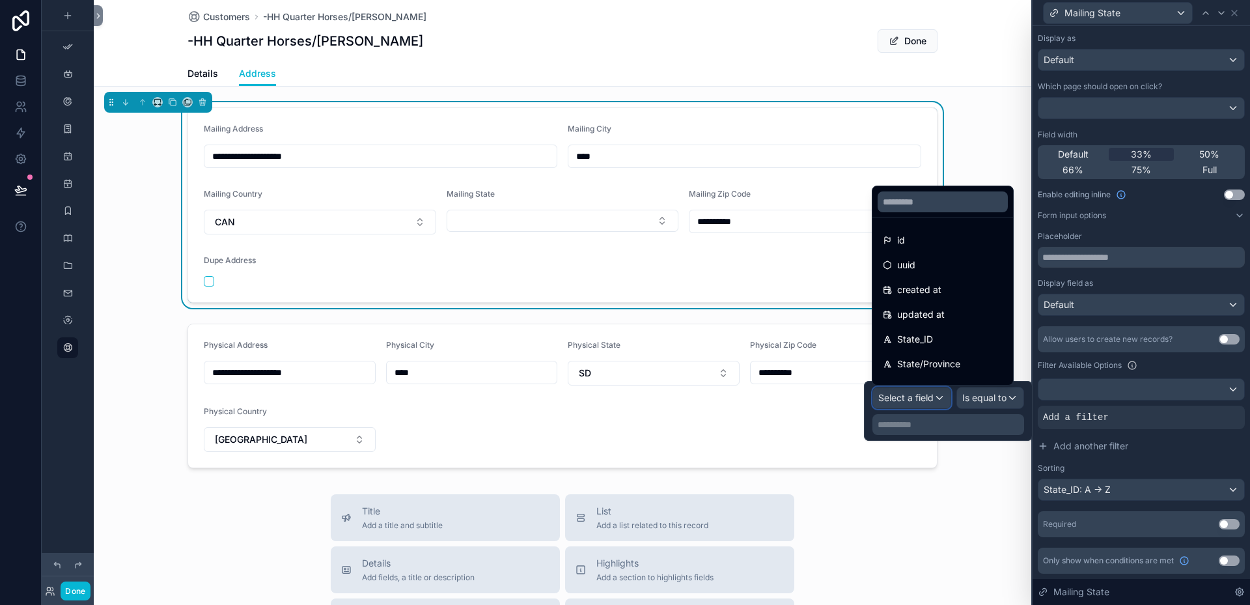
scroll to position [65, 0]
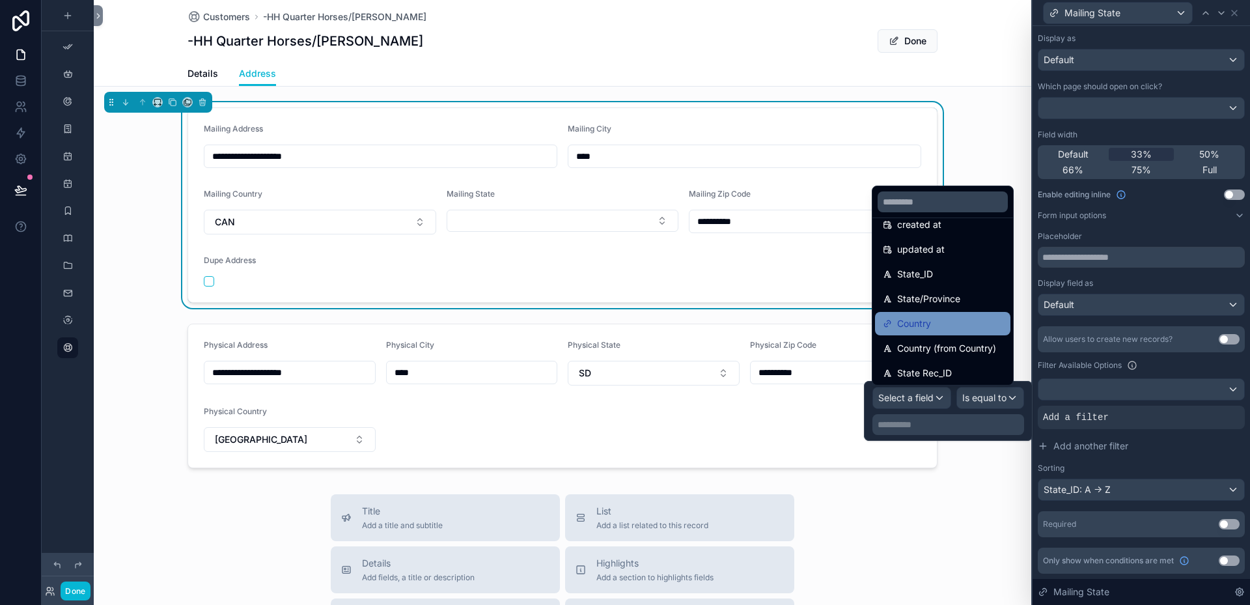
click at [935, 323] on div "Country" at bounding box center [943, 324] width 120 height 16
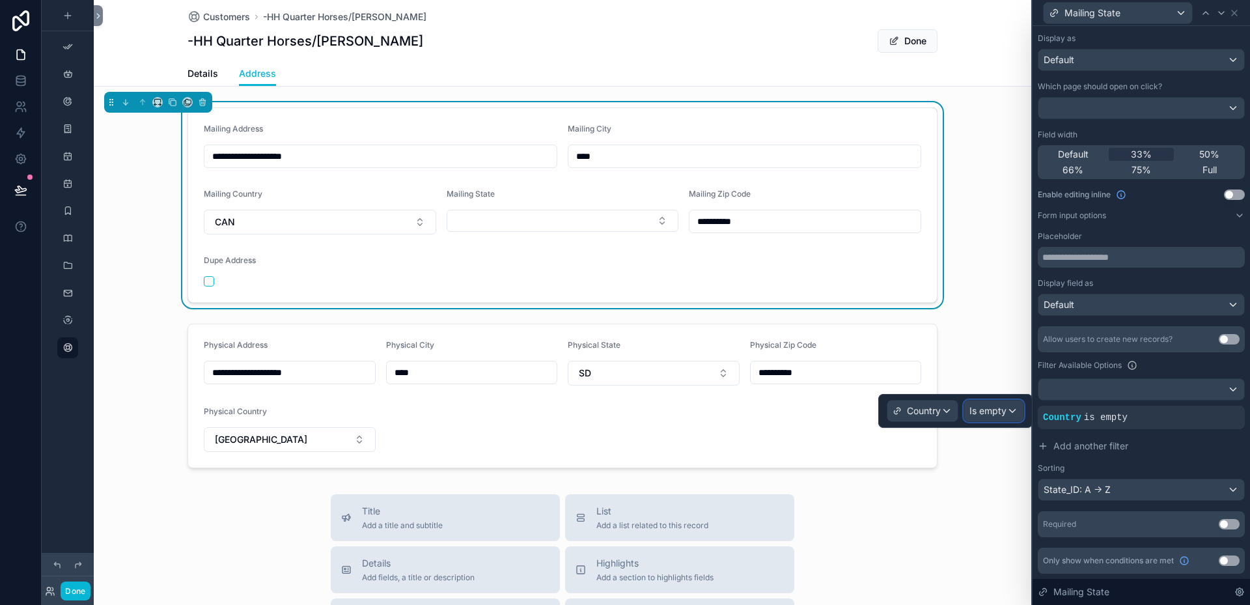
click at [1011, 407] on div "Is empty" at bounding box center [993, 410] width 59 height 21
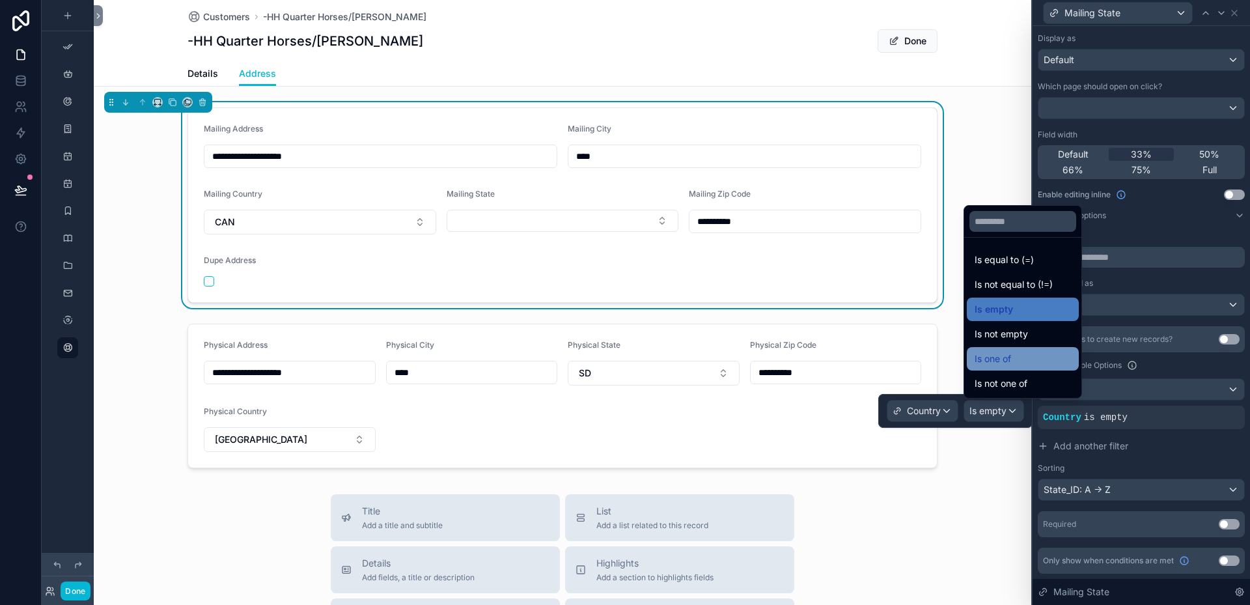
click at [1000, 353] on span "Is one of" at bounding box center [992, 359] width 36 height 16
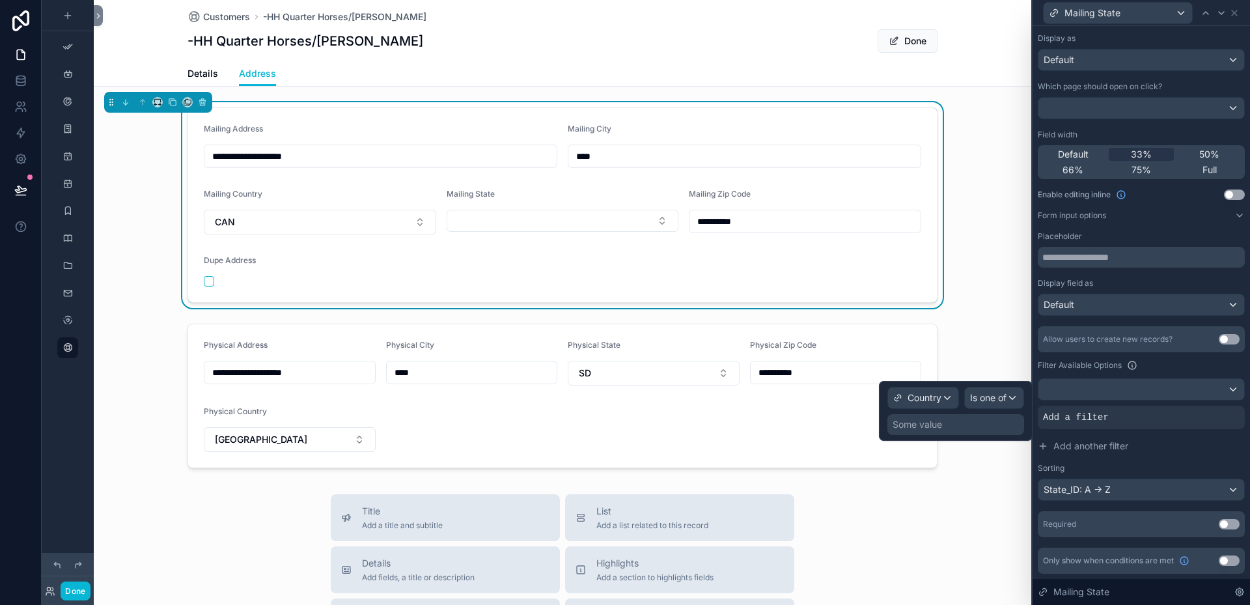
click at [957, 422] on div "Some value" at bounding box center [955, 424] width 137 height 21
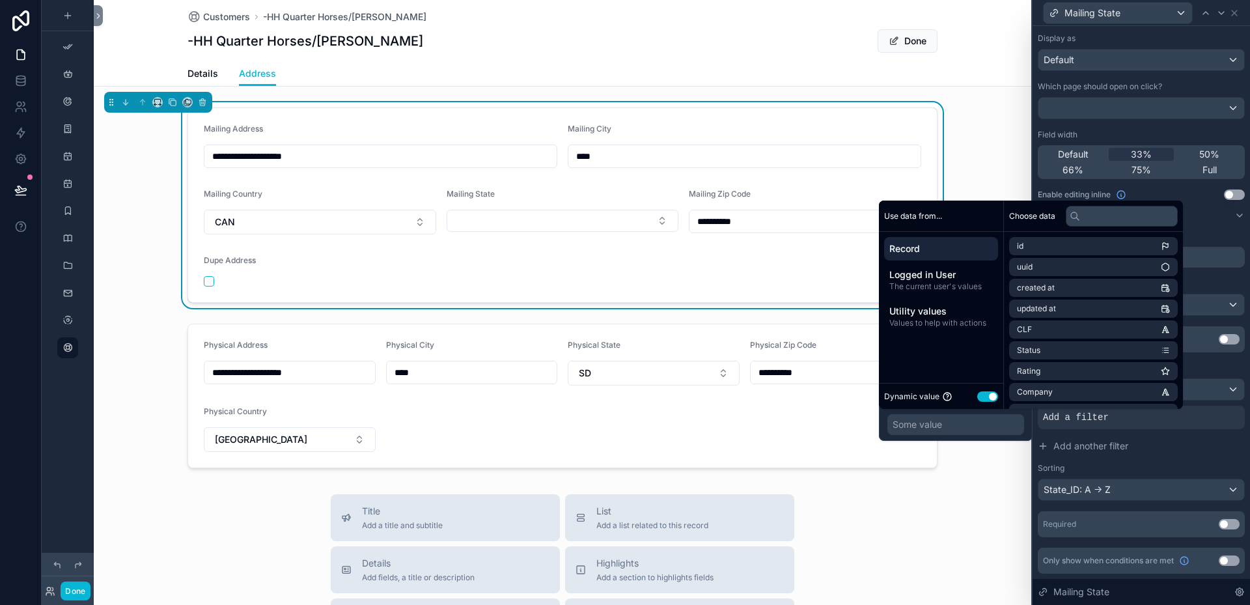
click at [922, 249] on span "Record" at bounding box center [940, 248] width 103 height 13
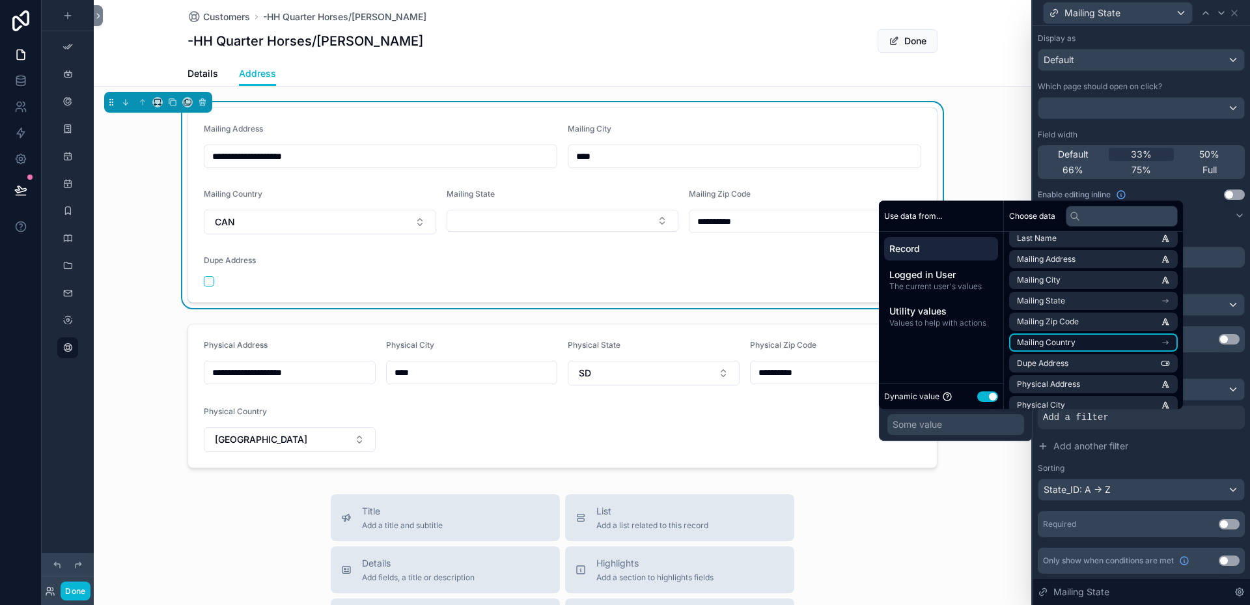
click at [1112, 338] on li "Mailing Country" at bounding box center [1093, 342] width 169 height 18
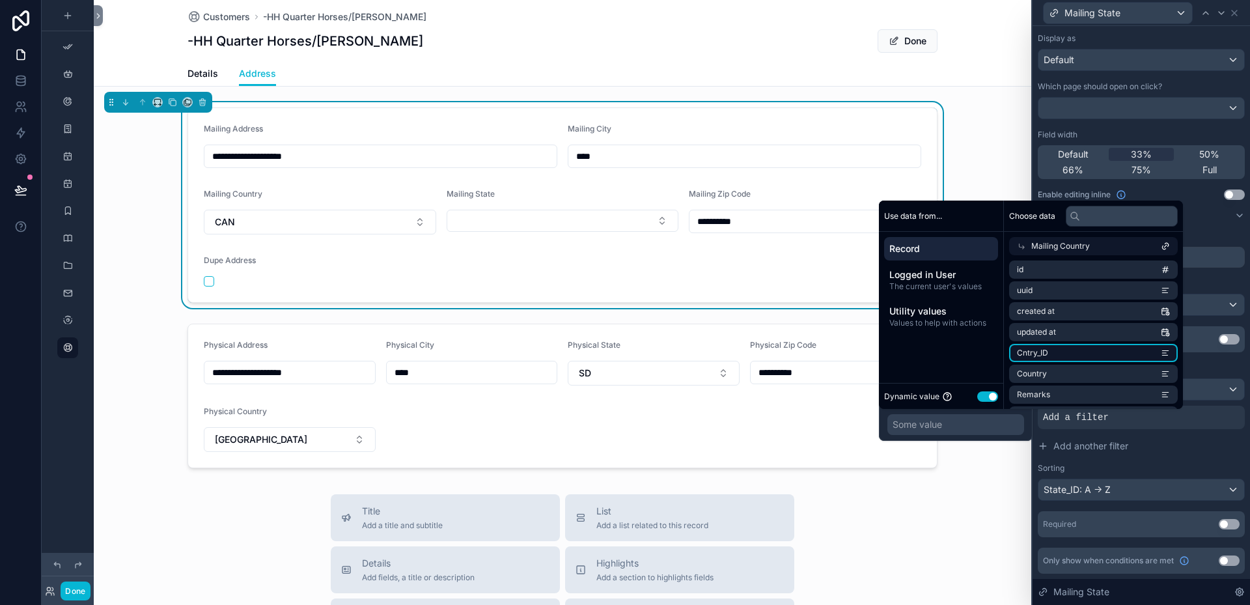
click at [1073, 351] on li "Cntry_ID" at bounding box center [1093, 353] width 169 height 18
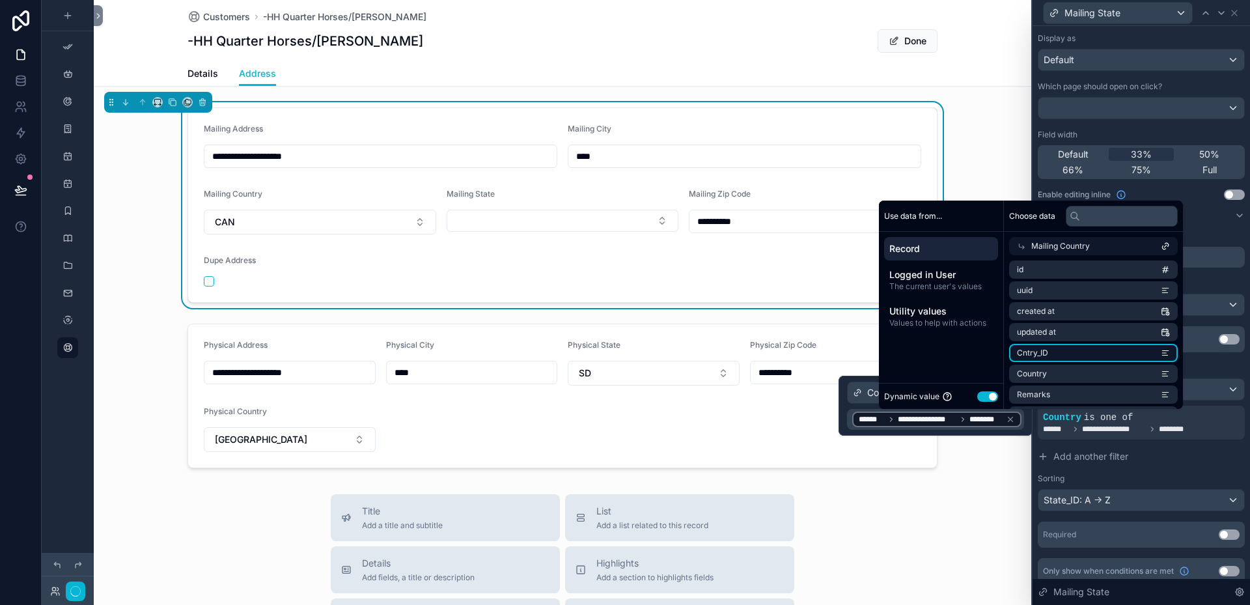
scroll to position [102, 0]
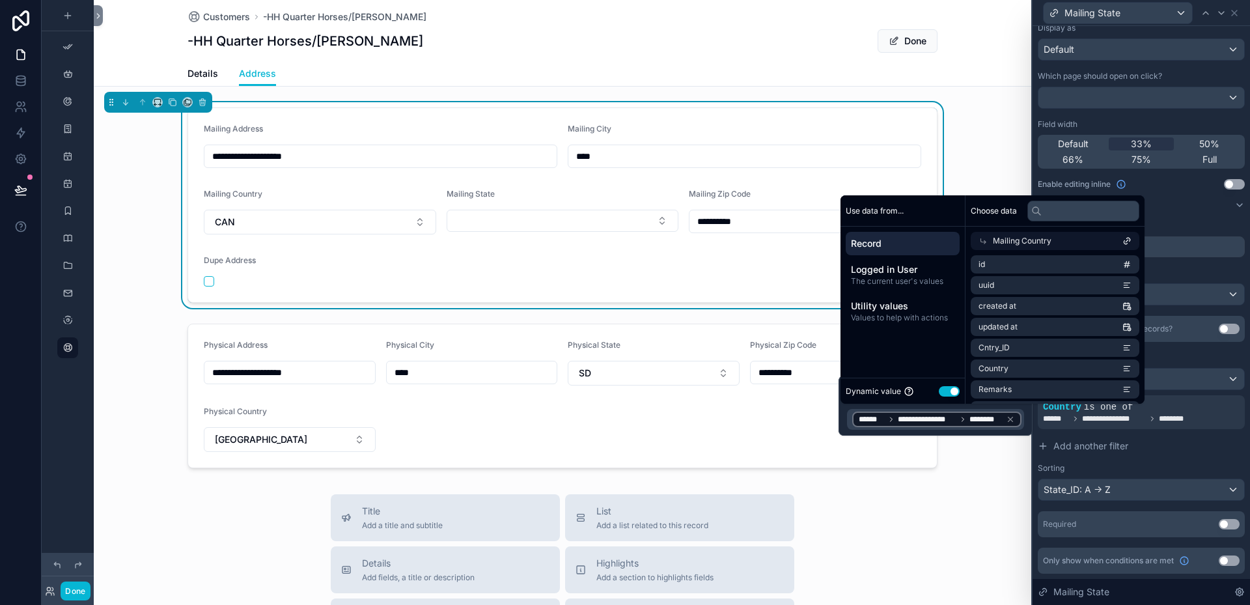
click at [818, 256] on form "**********" at bounding box center [562, 205] width 749 height 194
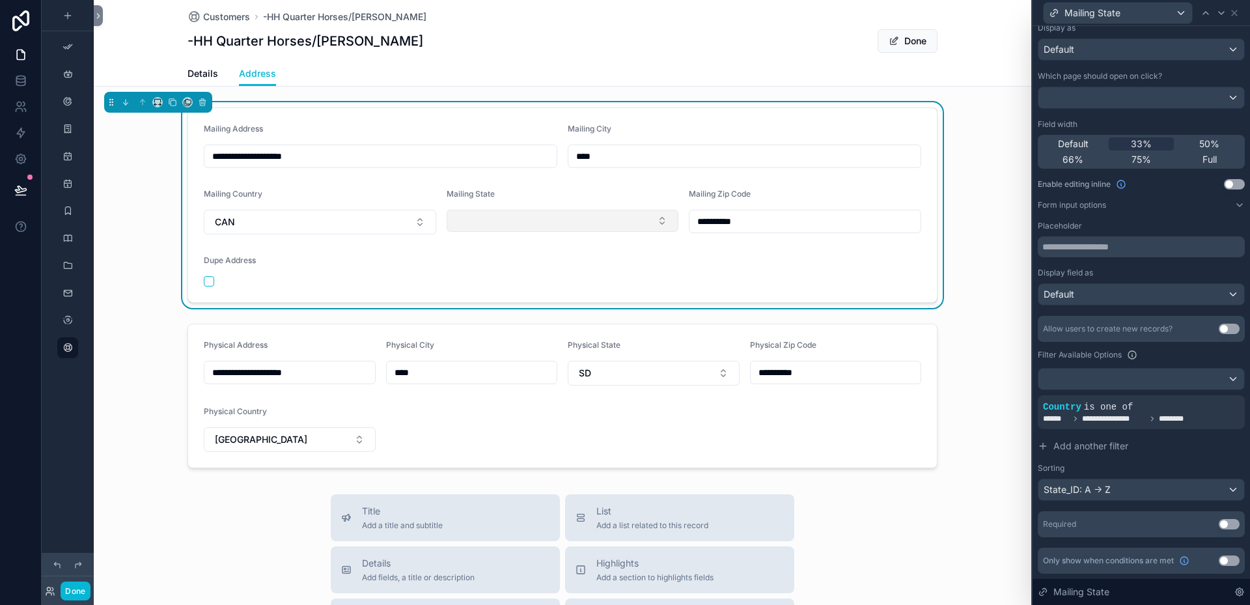
click at [660, 217] on button "Select Button" at bounding box center [563, 221] width 232 height 22
type input "*"
click at [1208, 395] on icon at bounding box center [1212, 396] width 8 height 8
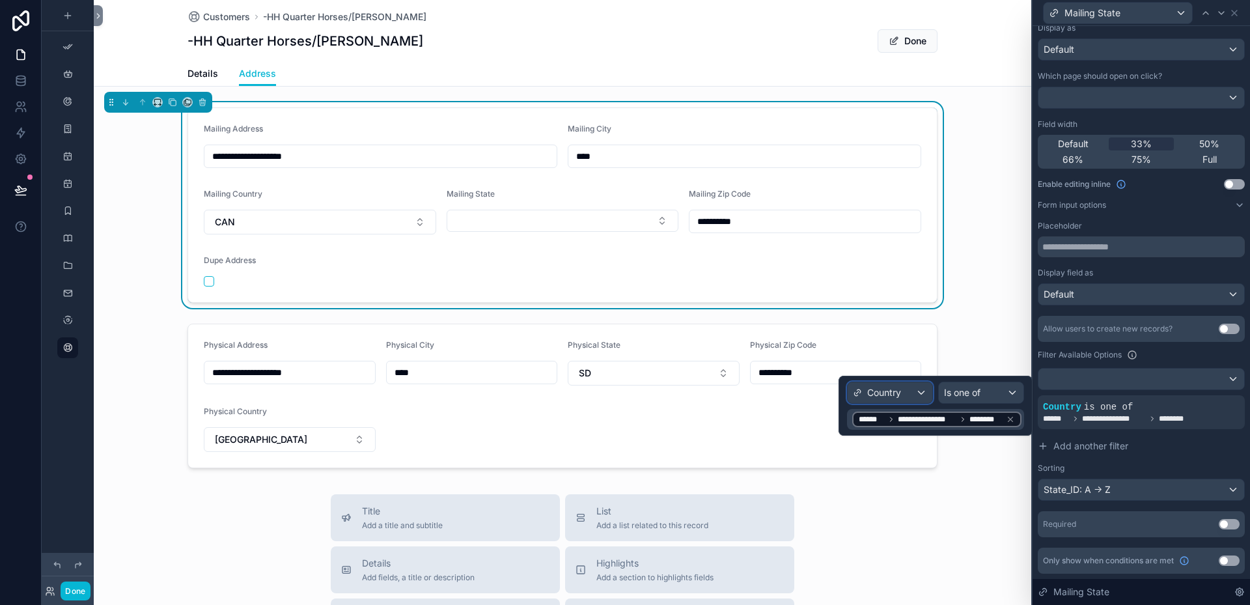
click at [916, 389] on div "Country" at bounding box center [889, 392] width 85 height 21
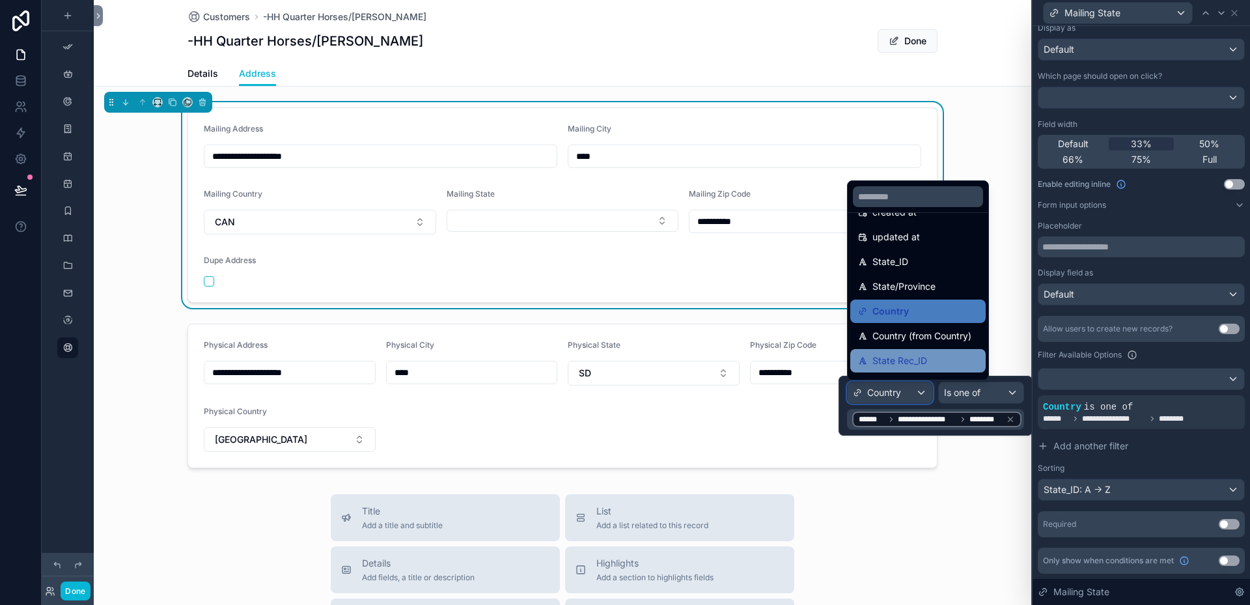
scroll to position [61, 0]
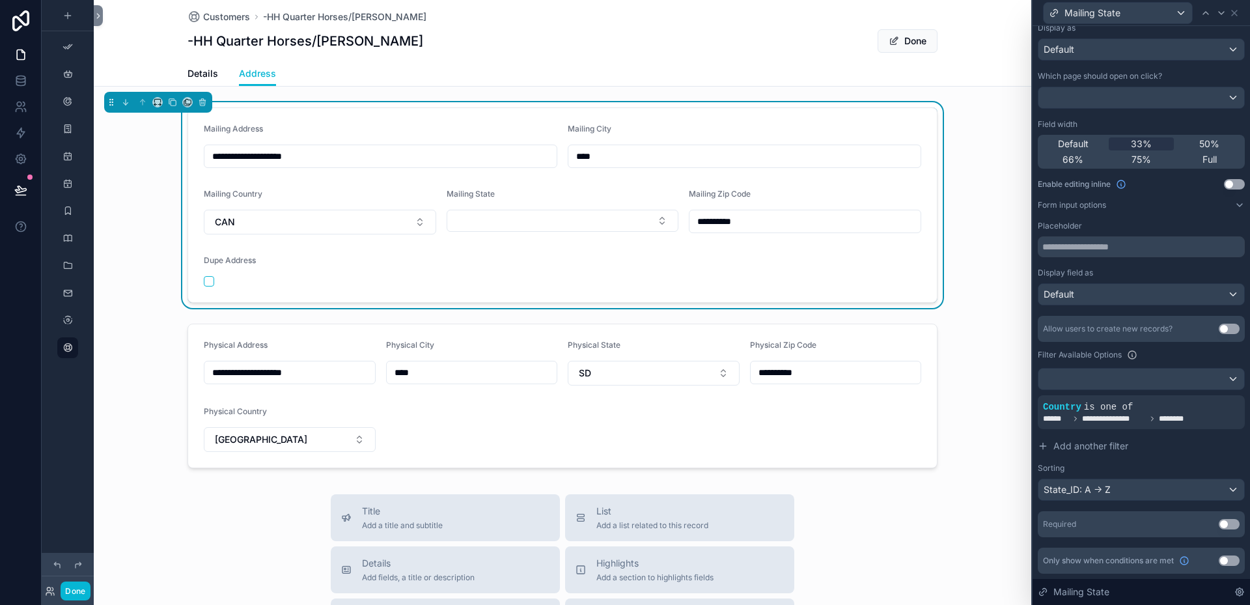
click at [982, 126] on div "**********" at bounding box center [562, 205] width 937 height 206
click at [1211, 396] on icon at bounding box center [1213, 395] width 4 height 4
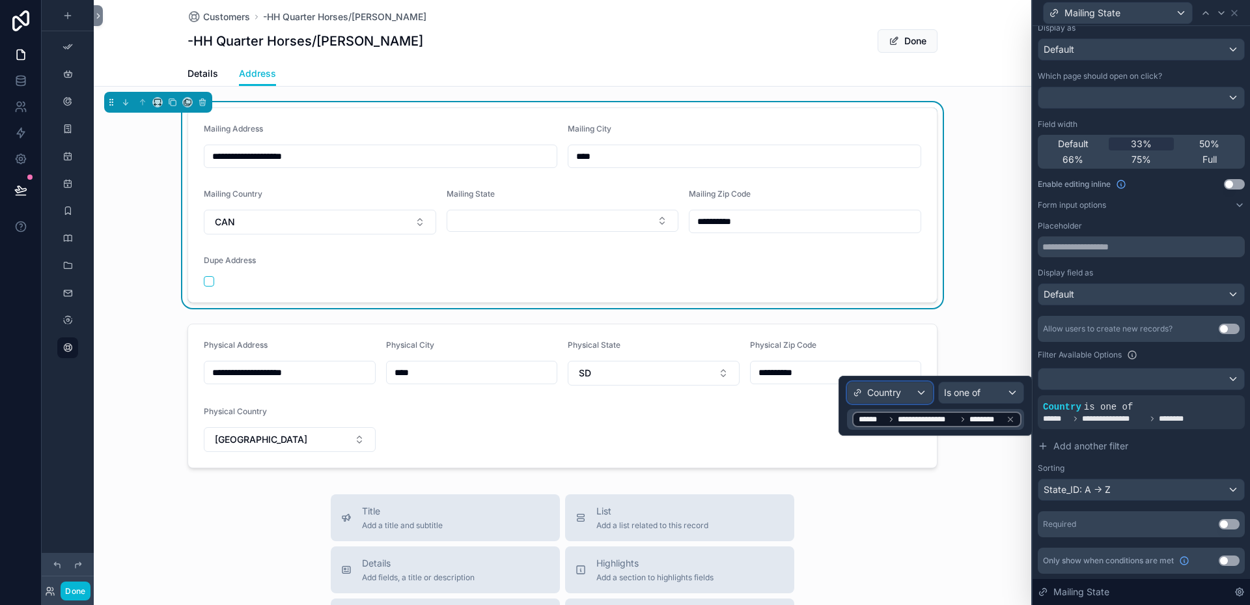
click at [926, 390] on div "Country" at bounding box center [889, 392] width 85 height 21
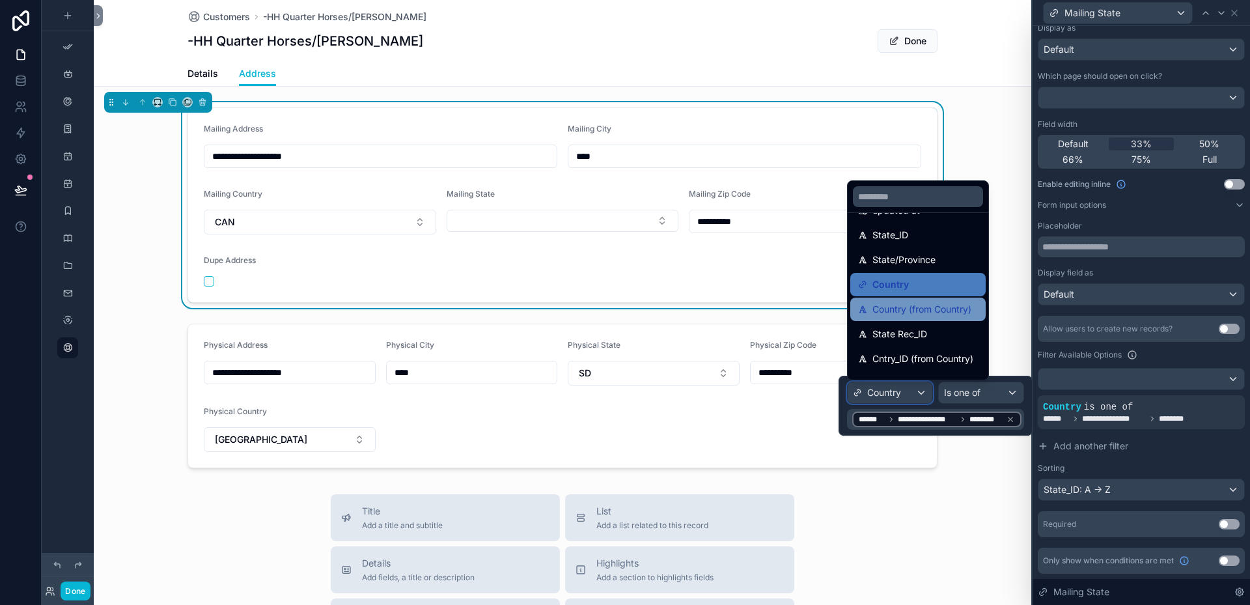
scroll to position [130, 0]
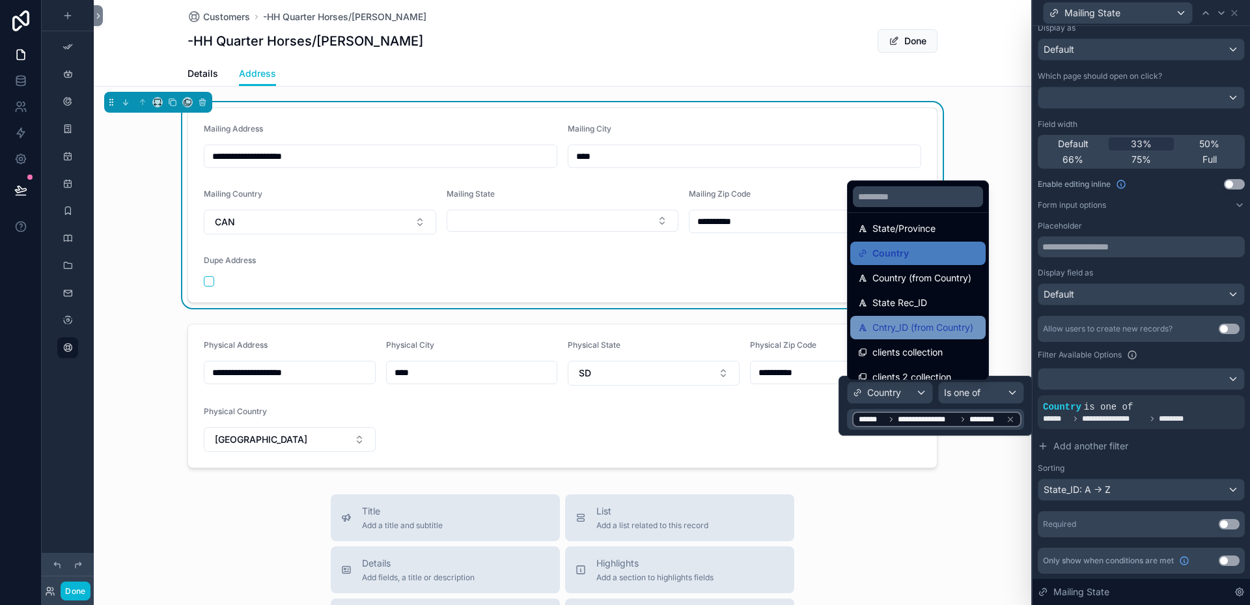
click at [953, 326] on span "Cntry_ID (from Country)" at bounding box center [922, 328] width 101 height 16
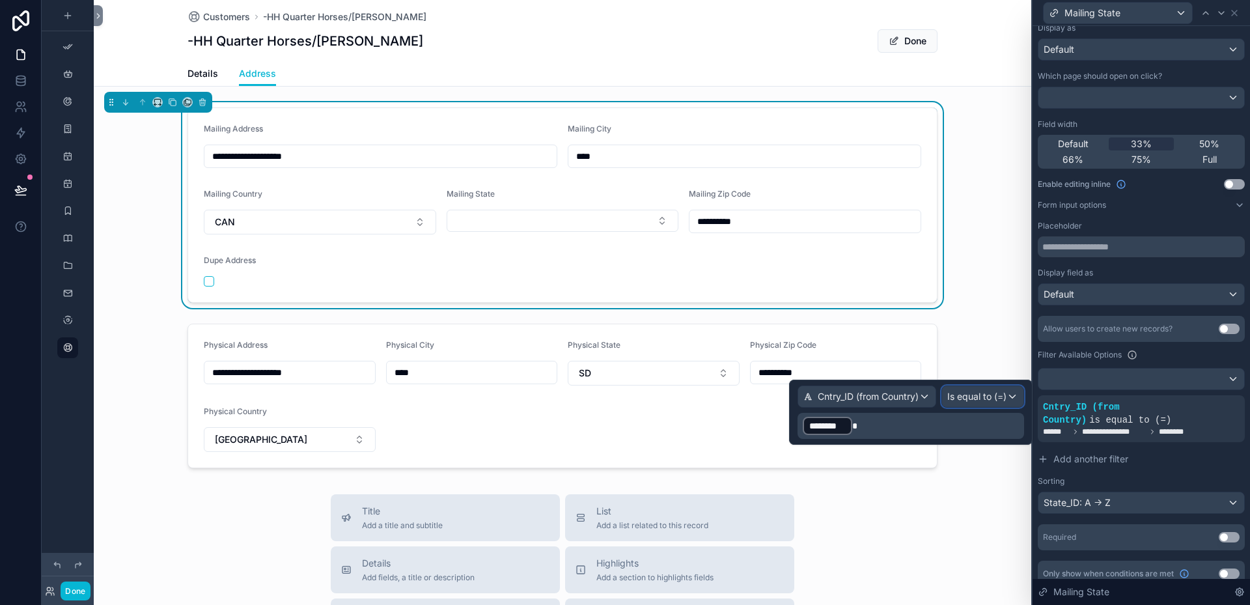
click at [1015, 391] on div "Is equal to (=)" at bounding box center [982, 396] width 81 height 21
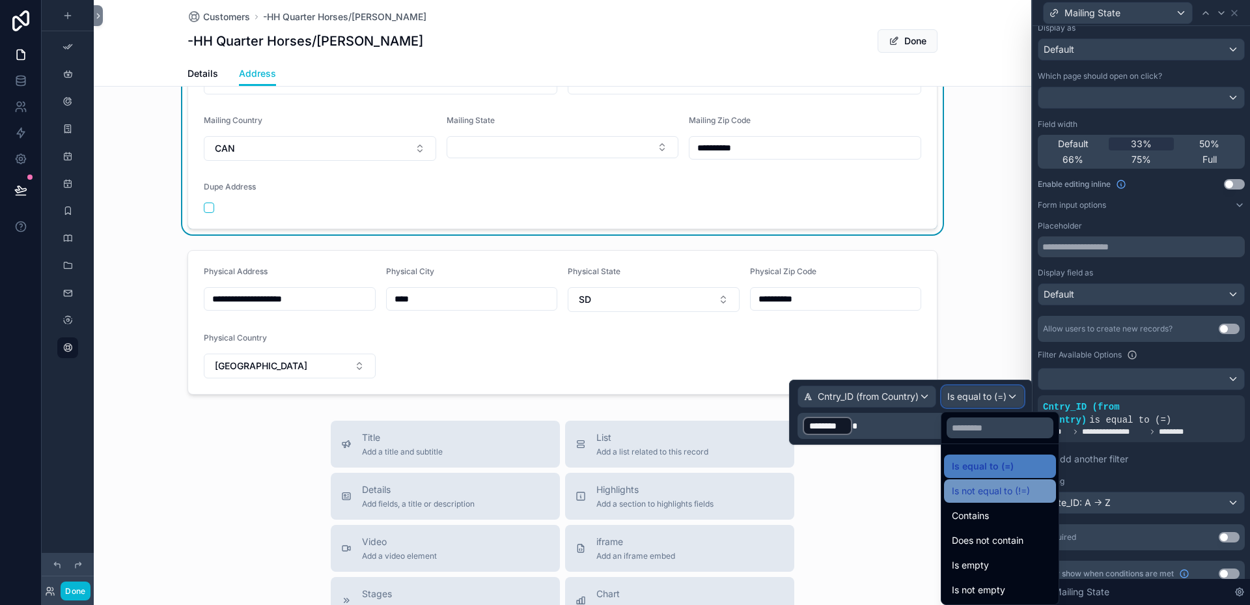
scroll to position [65, 0]
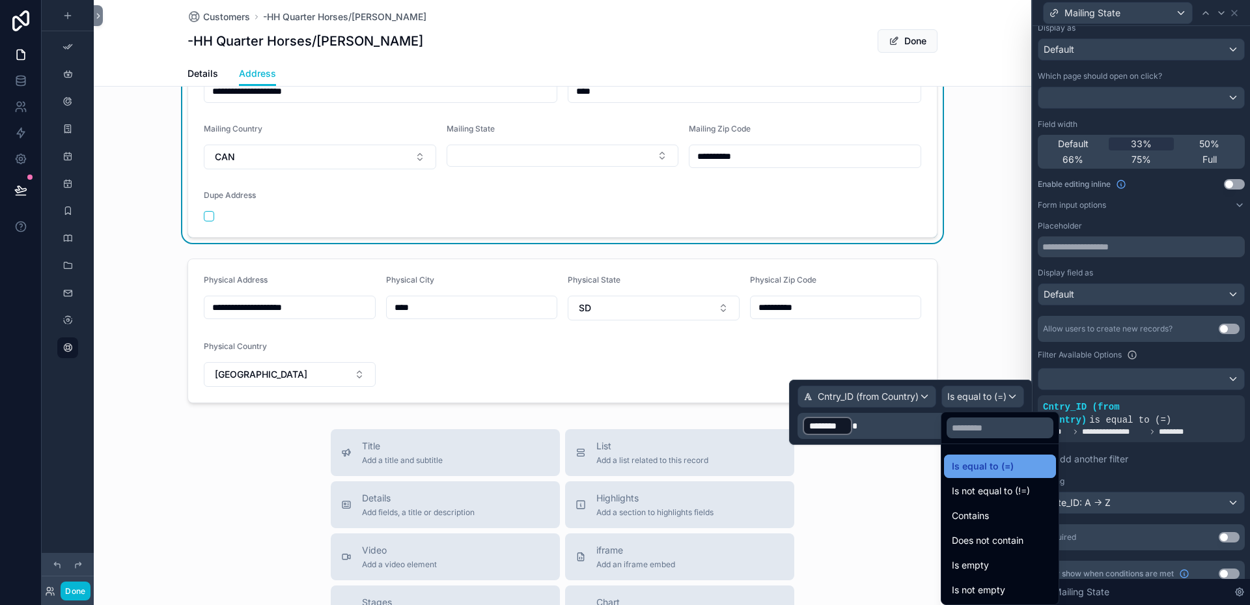
click at [983, 469] on span "Is equal to (=)" at bounding box center [983, 466] width 62 height 16
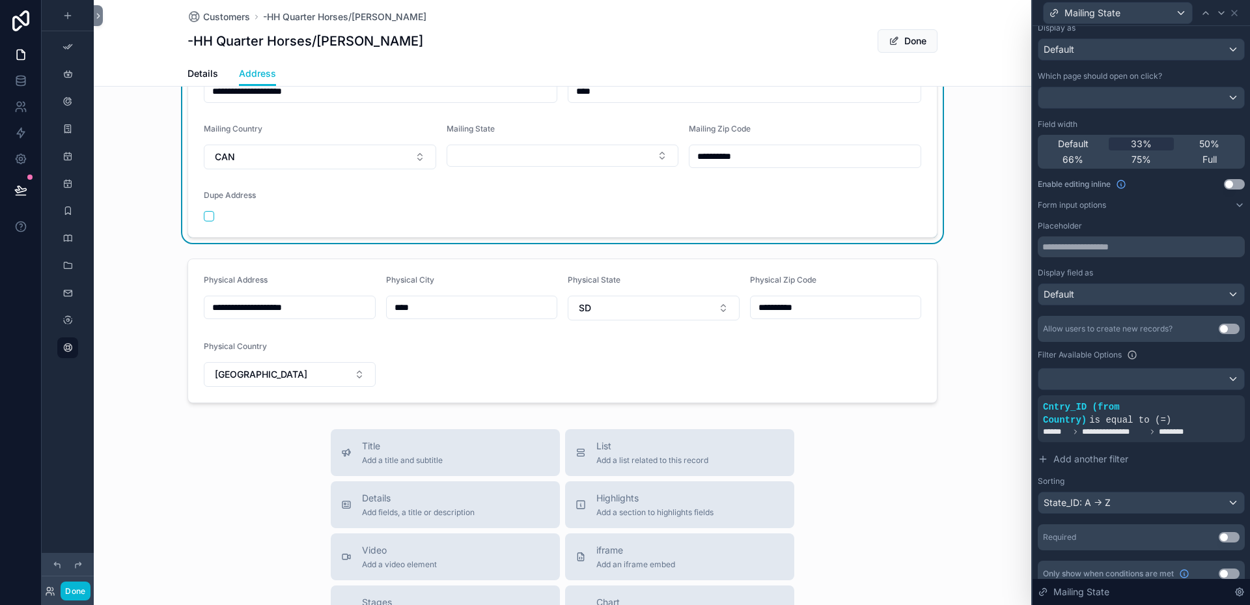
click at [455, 169] on form "**********" at bounding box center [562, 140] width 749 height 194
click at [659, 152] on button "Select Button" at bounding box center [563, 155] width 232 height 22
click at [1239, 15] on icon at bounding box center [1234, 13] width 10 height 10
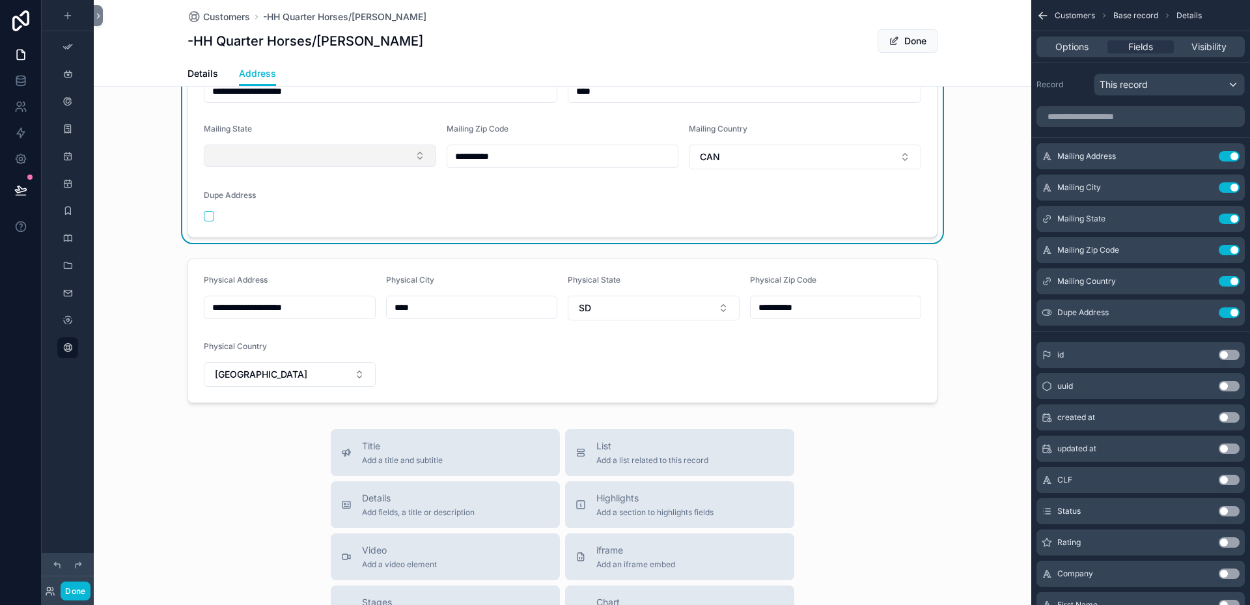
click at [417, 156] on button "Select Button" at bounding box center [320, 155] width 232 height 22
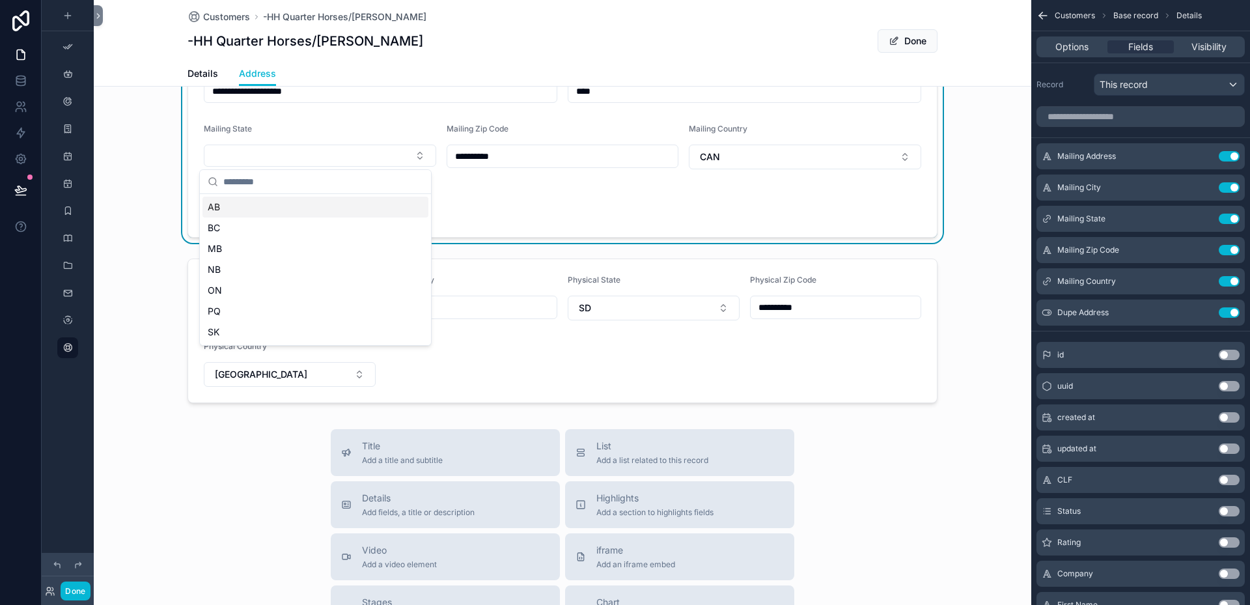
click at [508, 201] on form "**********" at bounding box center [562, 140] width 749 height 194
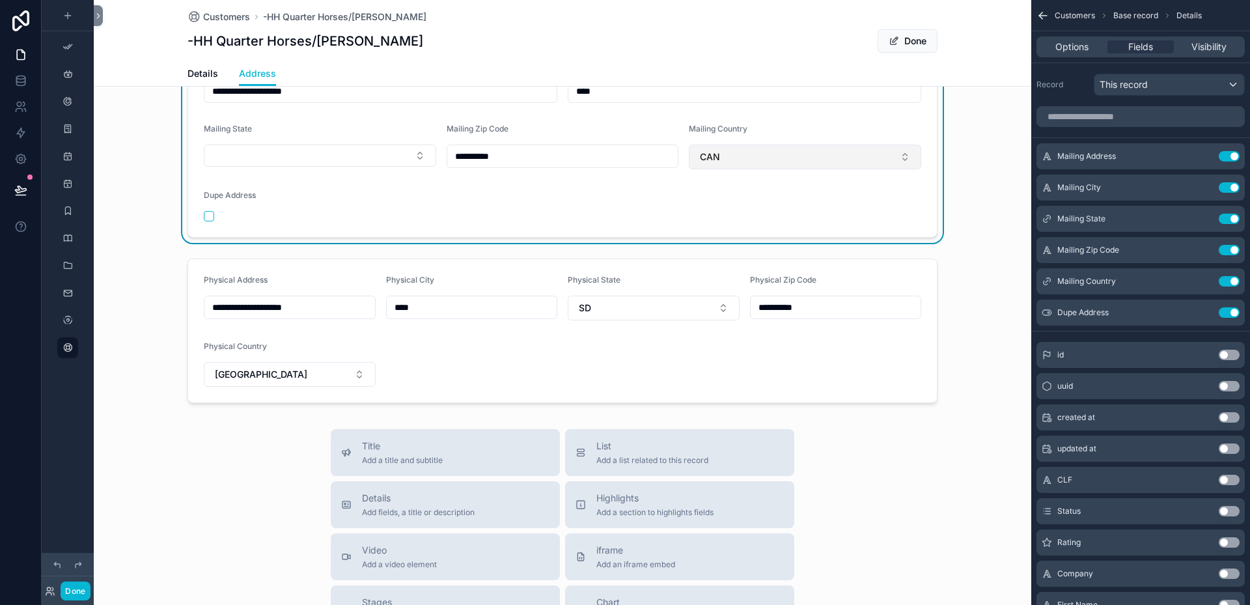
click at [899, 156] on button "CAN" at bounding box center [805, 156] width 232 height 25
type input "***"
click at [704, 217] on div "[GEOGRAPHIC_DATA]" at bounding box center [800, 209] width 226 height 21
click at [416, 156] on button "Select Button" at bounding box center [320, 155] width 232 height 22
click at [486, 176] on form "**********" at bounding box center [562, 140] width 749 height 194
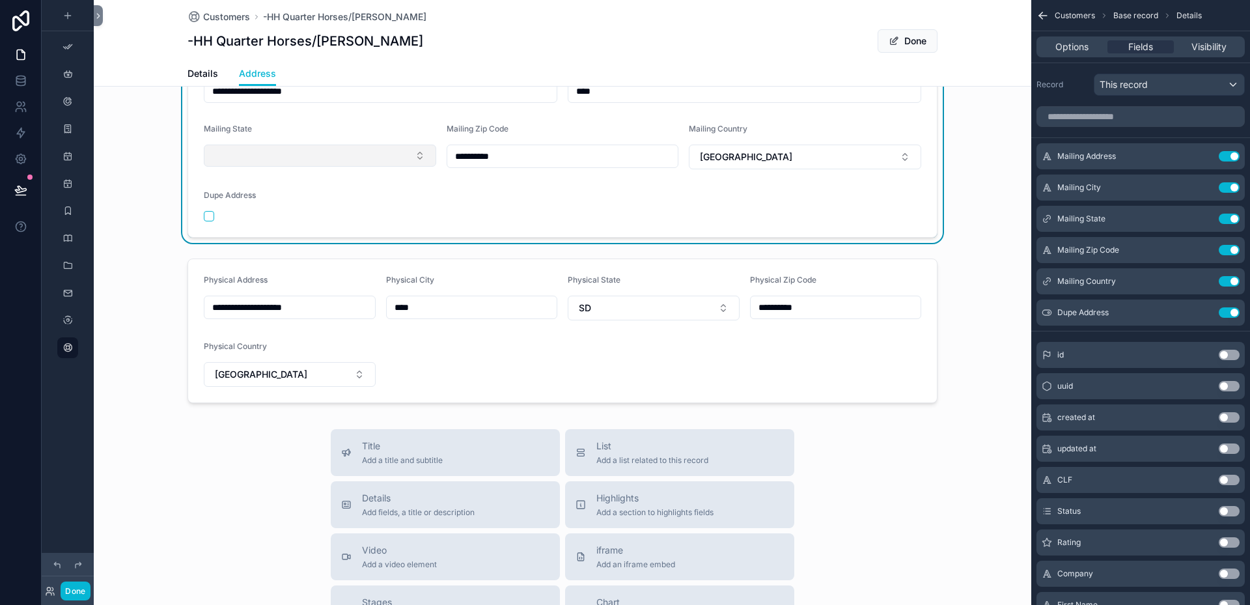
click at [412, 154] on button "Select Button" at bounding box center [320, 155] width 232 height 22
type input "**"
click at [282, 206] on div "SD" at bounding box center [315, 207] width 226 height 21
click at [1203, 280] on icon "scrollable content" at bounding box center [1204, 279] width 5 height 5
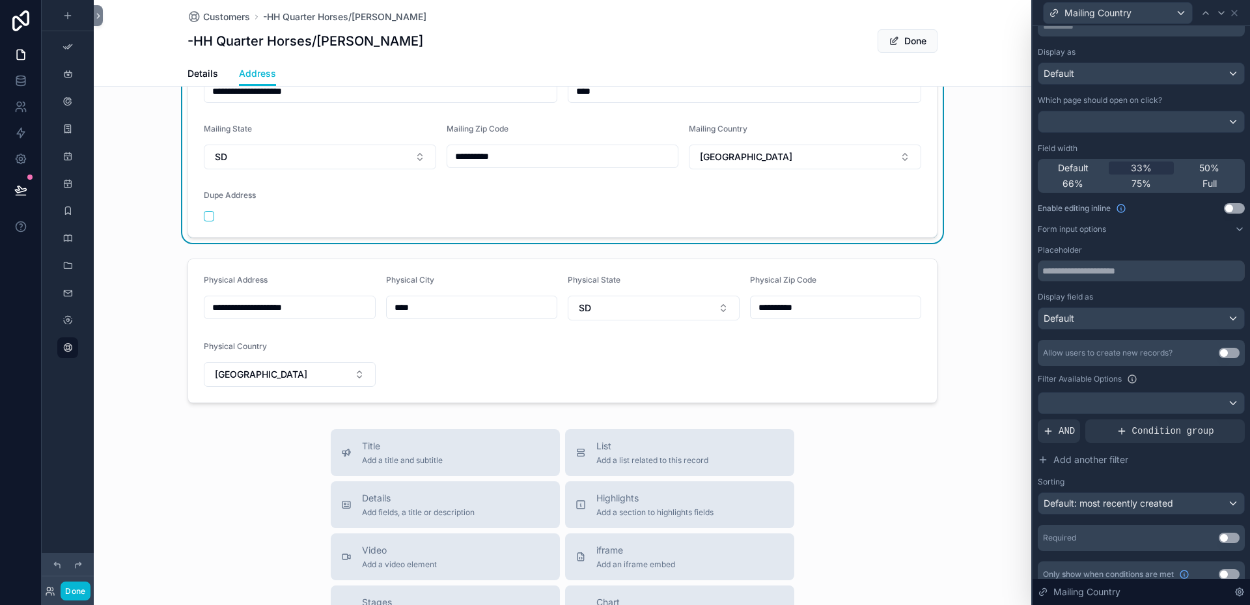
scroll to position [92, 0]
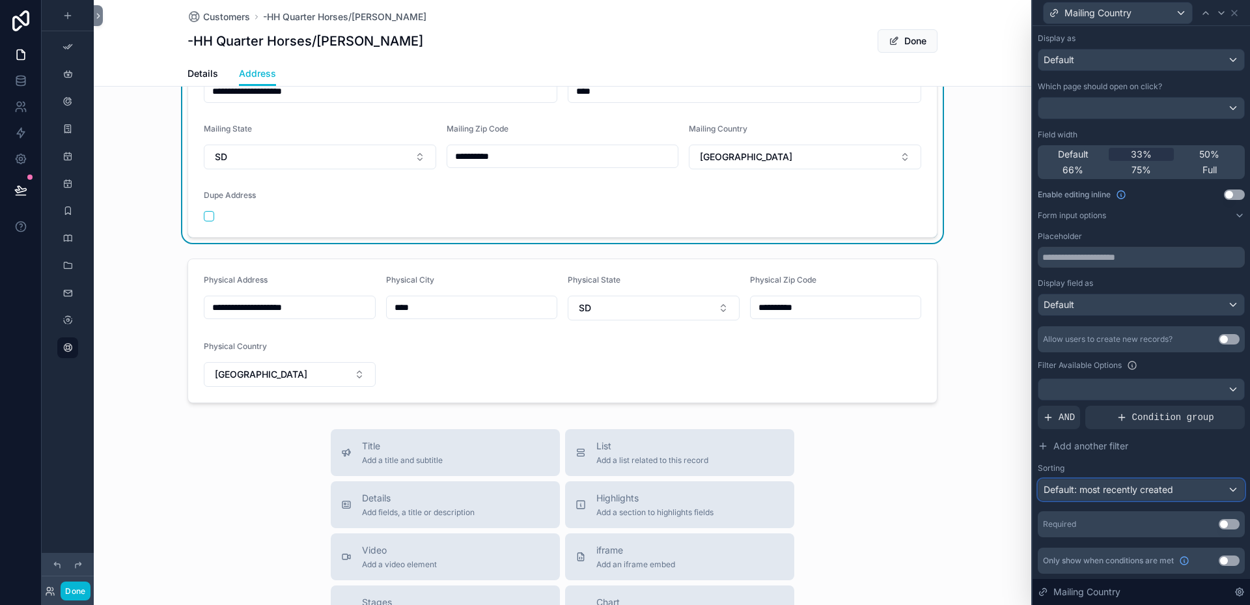
click at [1223, 488] on div "Default: most recently created" at bounding box center [1141, 489] width 206 height 21
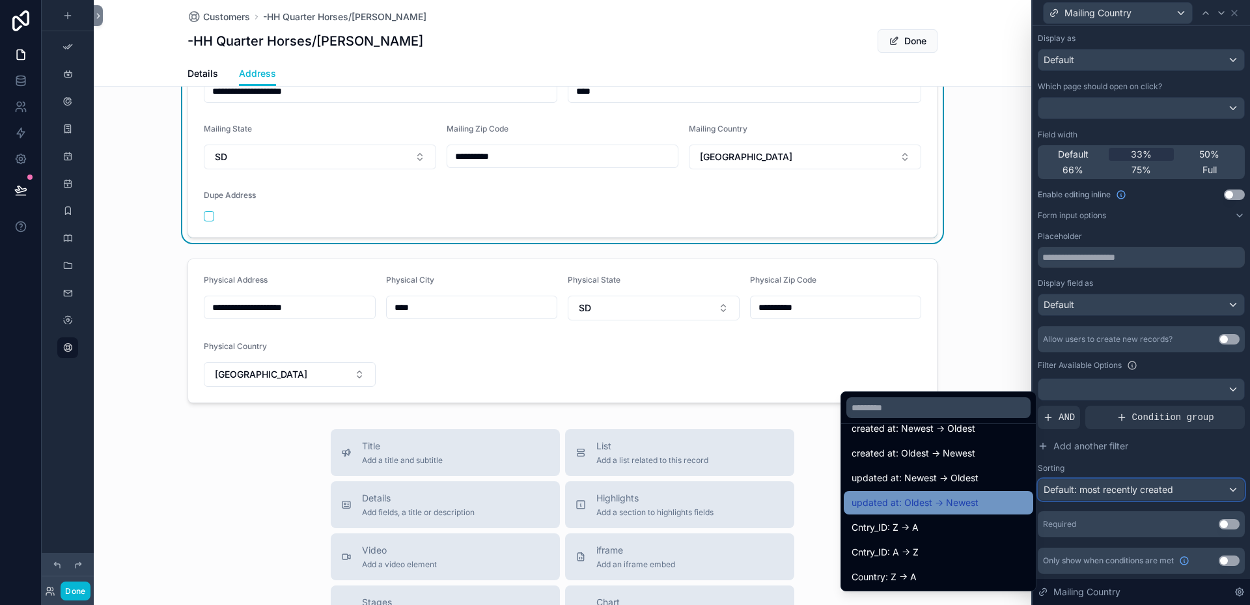
scroll to position [65, 0]
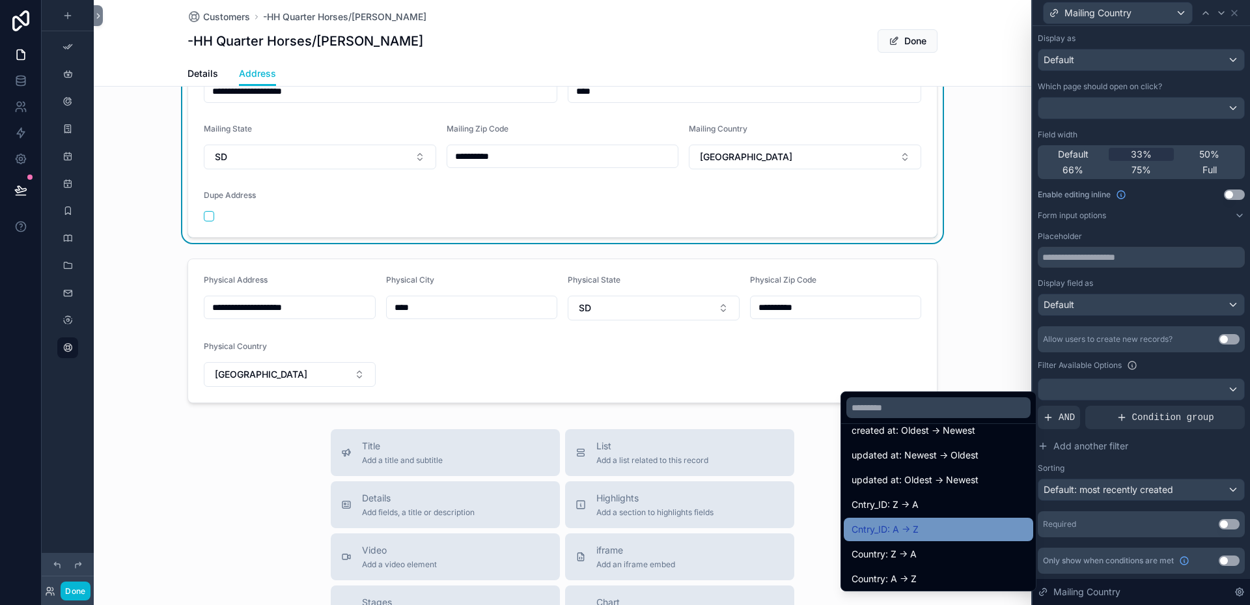
click at [875, 525] on span "Cntry_ID: A -> Z" at bounding box center [884, 529] width 67 height 16
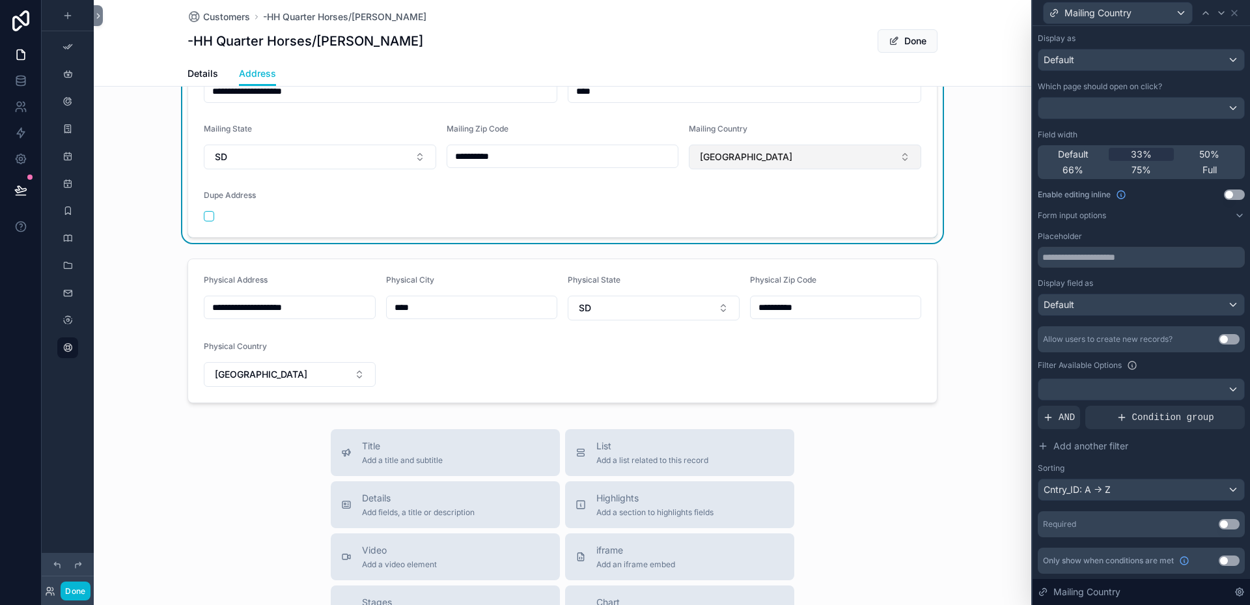
click at [901, 154] on button "[GEOGRAPHIC_DATA]" at bounding box center [805, 156] width 232 height 25
type input "**"
click at [702, 268] on span "[GEOGRAPHIC_DATA]" at bounding box center [739, 272] width 93 height 13
click at [736, 153] on button "Select Button" at bounding box center [805, 155] width 232 height 22
type input "***"
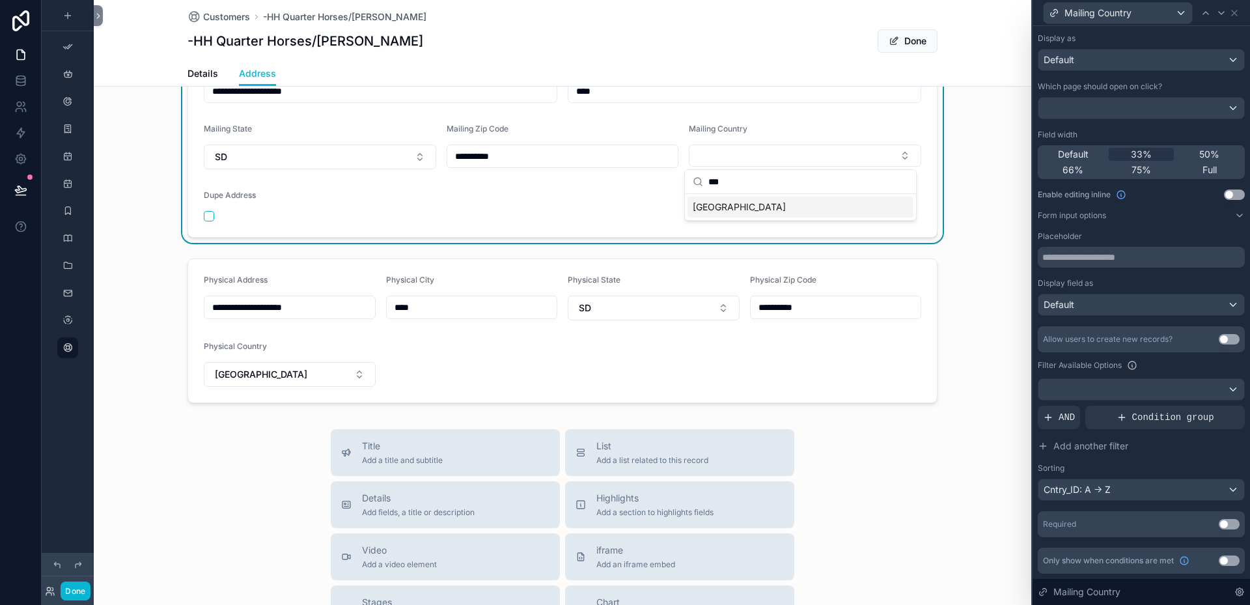
click at [722, 210] on div "[GEOGRAPHIC_DATA]" at bounding box center [800, 207] width 226 height 21
click at [1235, 14] on icon at bounding box center [1233, 12] width 5 height 5
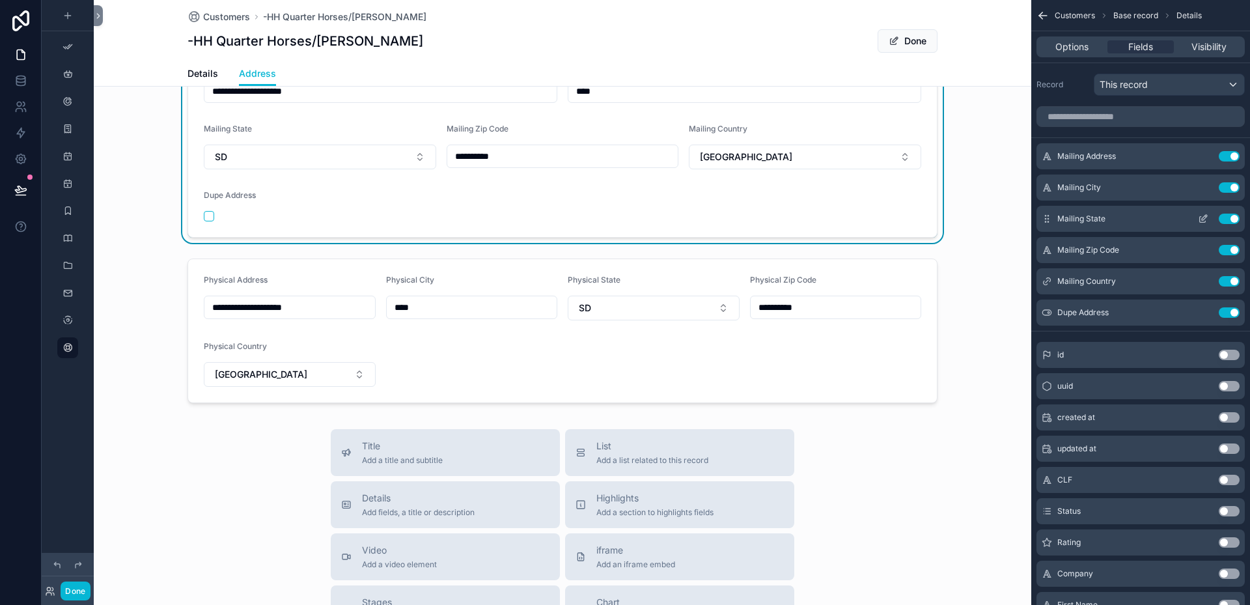
click at [1203, 216] on icon "scrollable content" at bounding box center [1203, 218] width 10 height 10
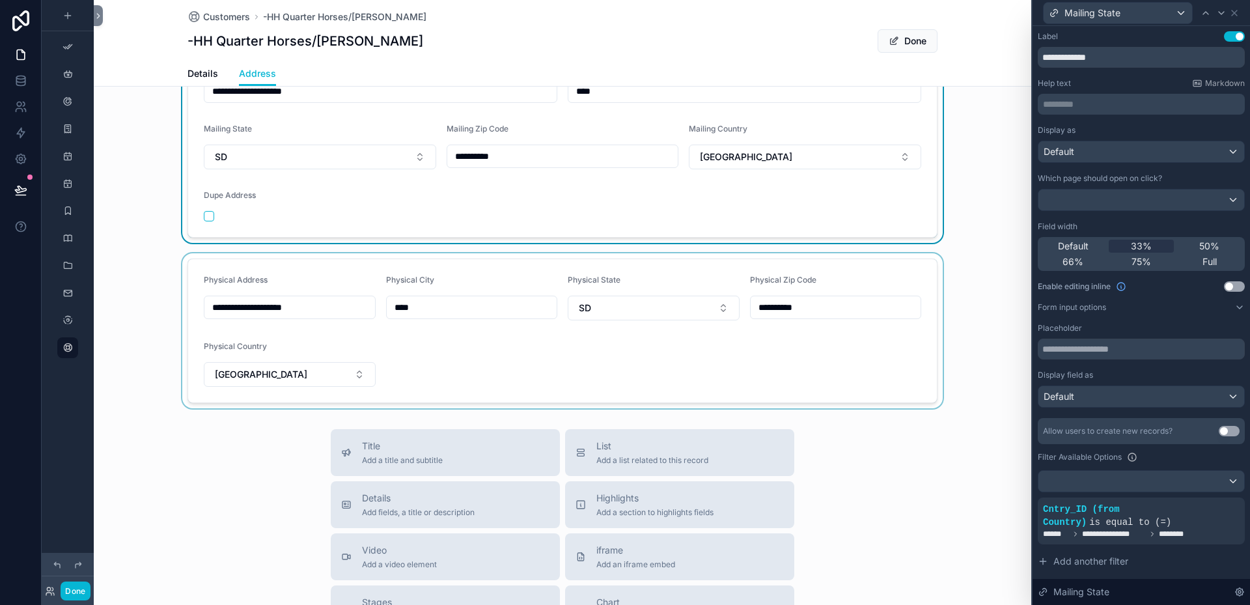
click at [868, 273] on div "scrollable content" at bounding box center [562, 330] width 937 height 155
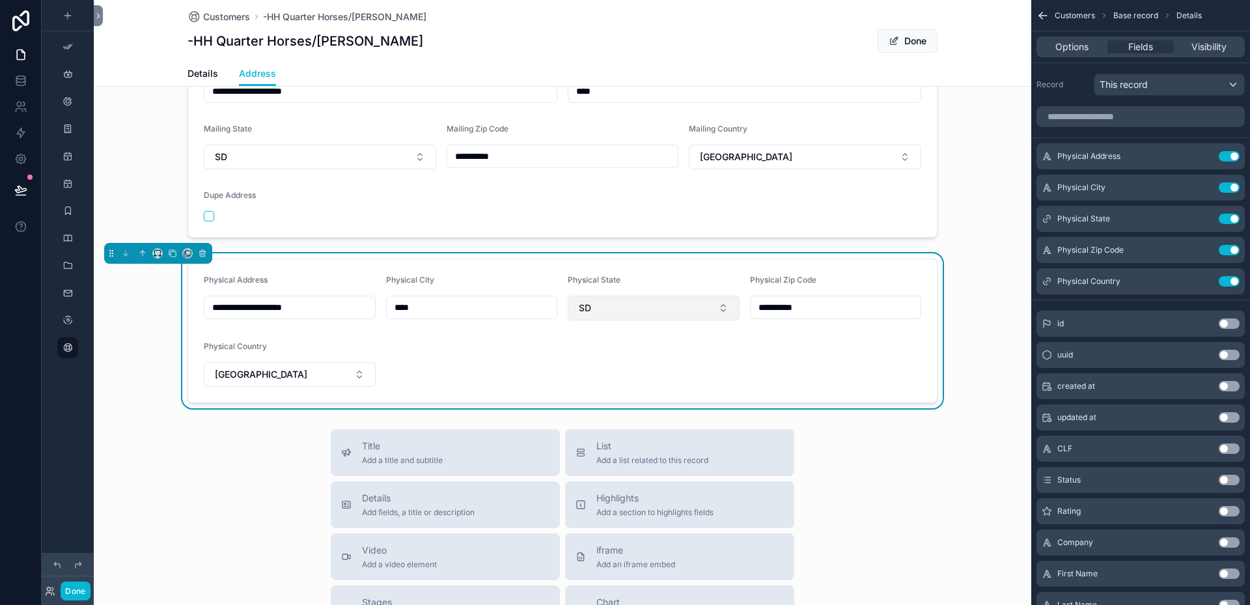
click at [718, 309] on button "SD" at bounding box center [654, 308] width 172 height 25
click at [685, 275] on div "Physical State" at bounding box center [654, 283] width 172 height 16
click at [1205, 281] on icon "scrollable content" at bounding box center [1203, 281] width 10 height 10
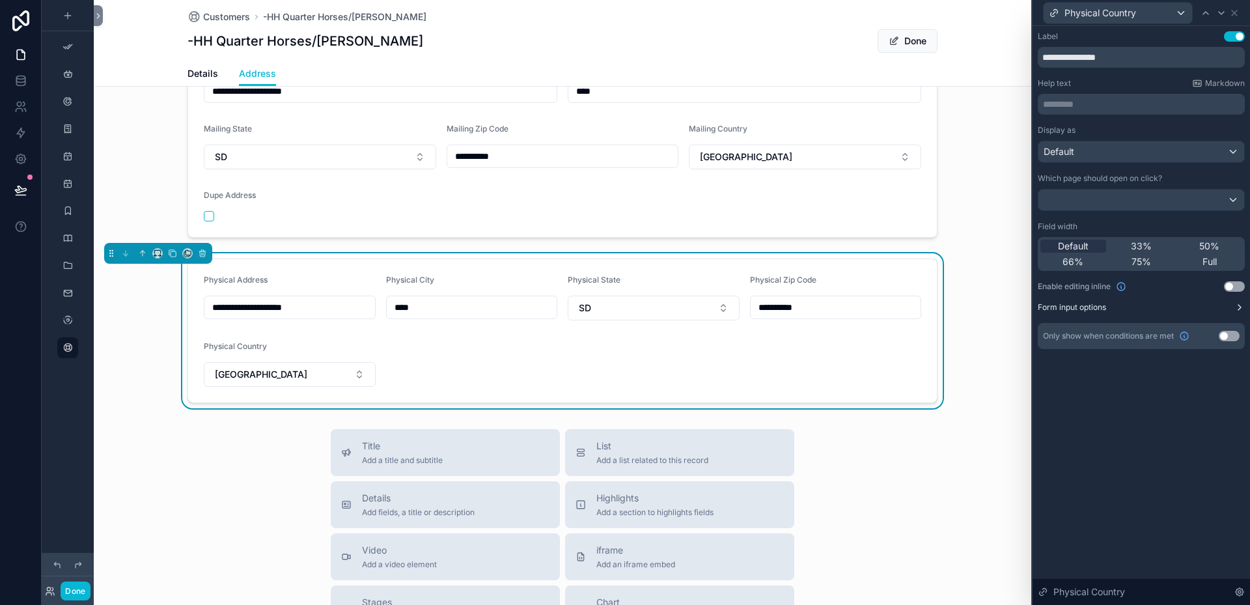
click at [1095, 308] on label "Form input options" at bounding box center [1072, 307] width 68 height 10
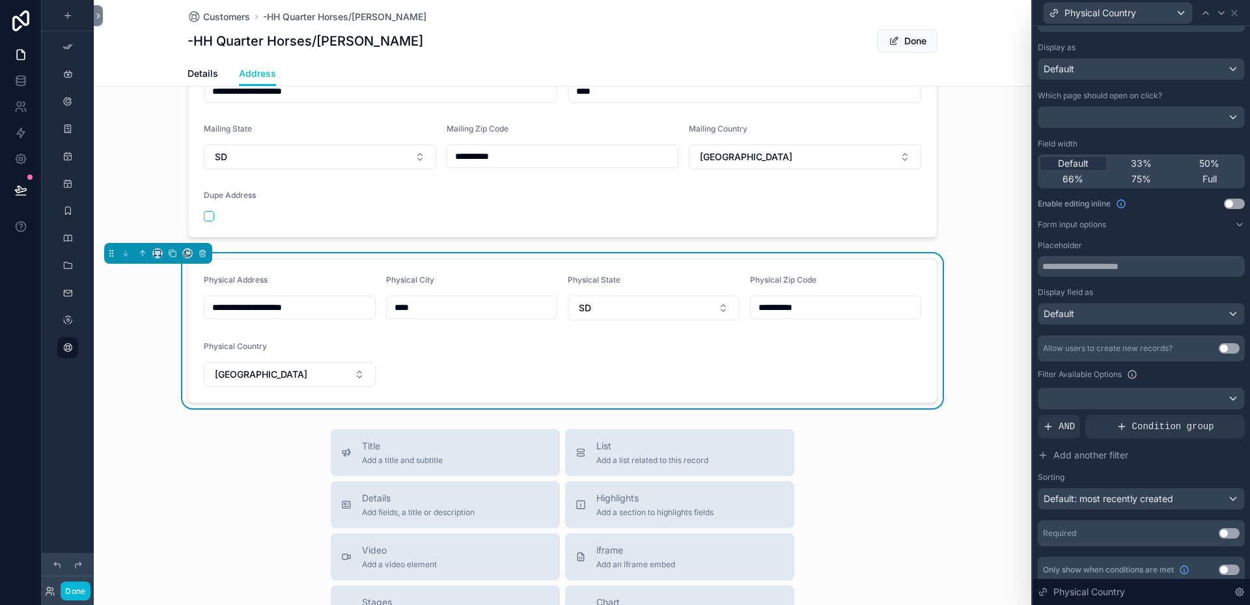
scroll to position [92, 0]
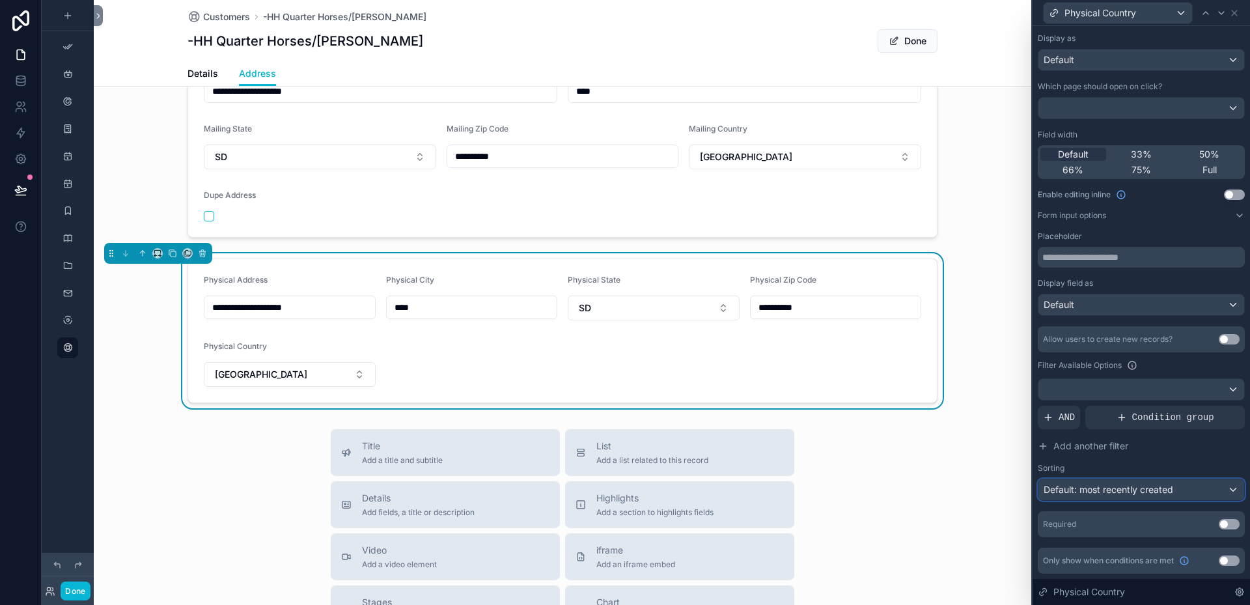
click at [1223, 489] on div "Default: most recently created" at bounding box center [1141, 489] width 206 height 21
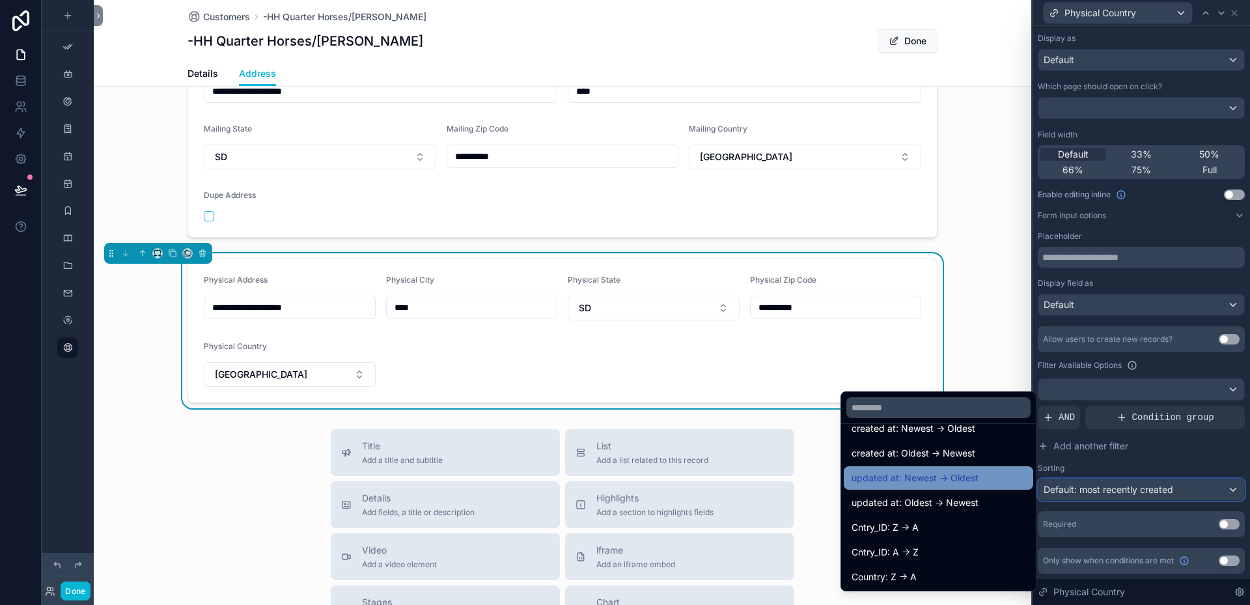
scroll to position [65, 0]
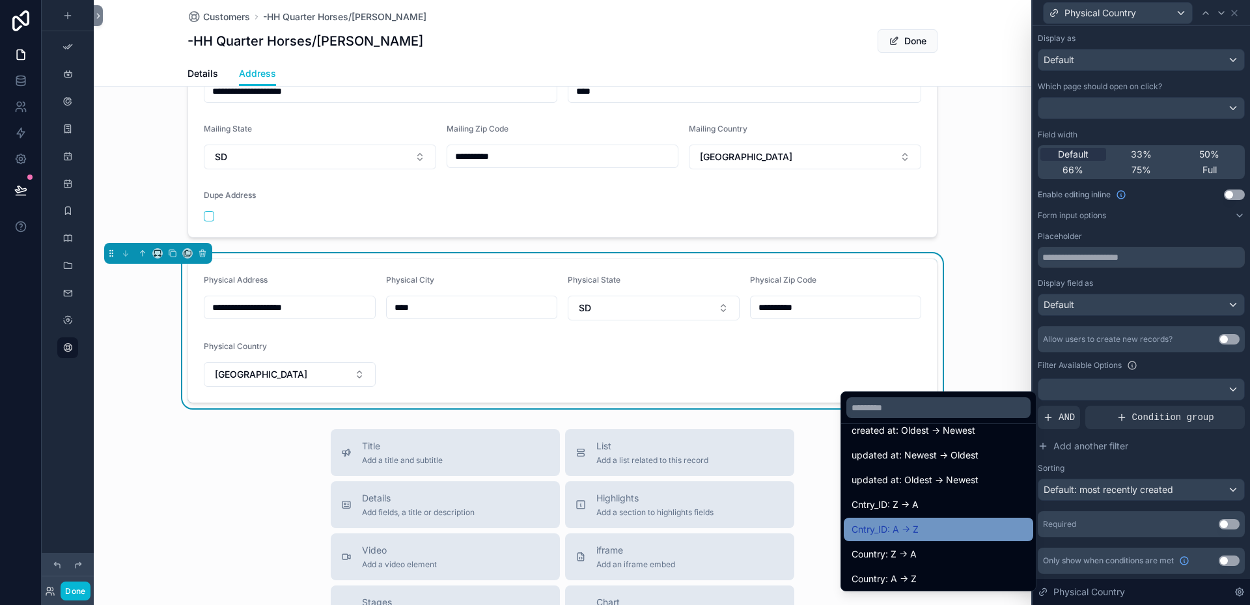
click at [905, 526] on span "Cntry_ID: A -> Z" at bounding box center [884, 529] width 67 height 16
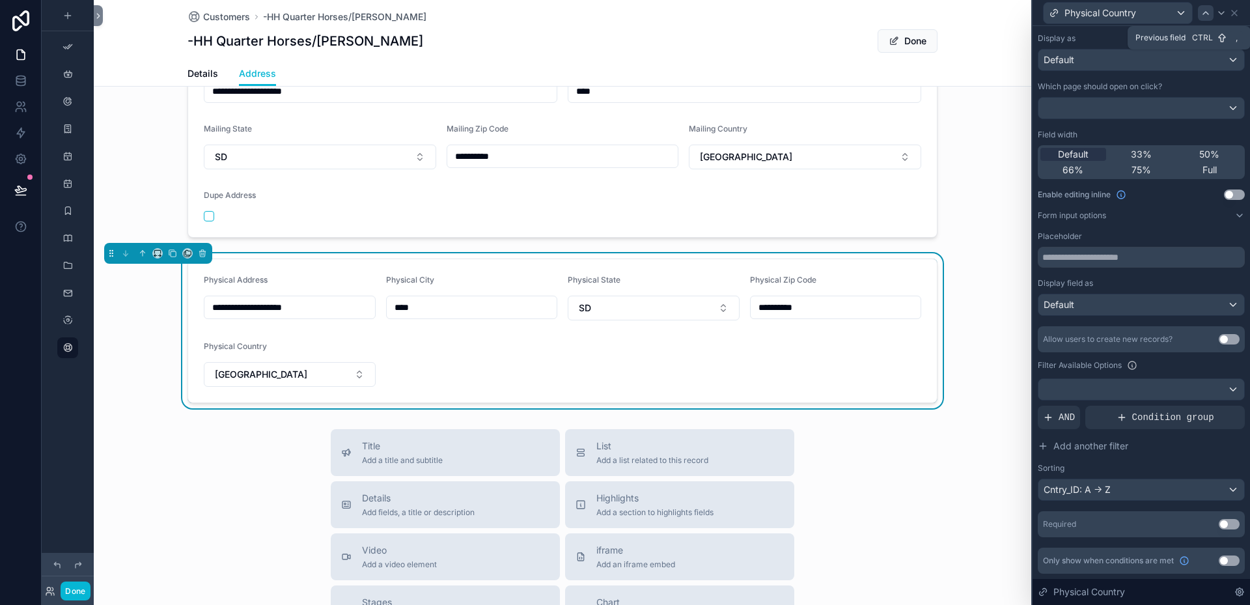
click at [1206, 12] on icon at bounding box center [1205, 13] width 5 height 3
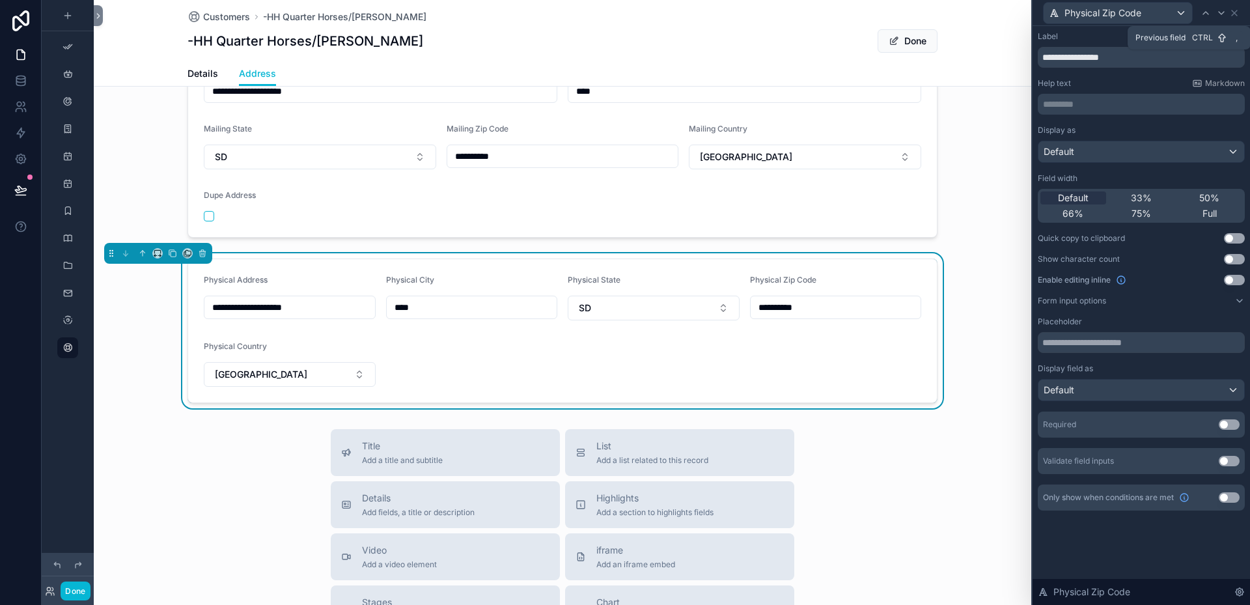
click at [1206, 12] on icon at bounding box center [1205, 13] width 5 height 3
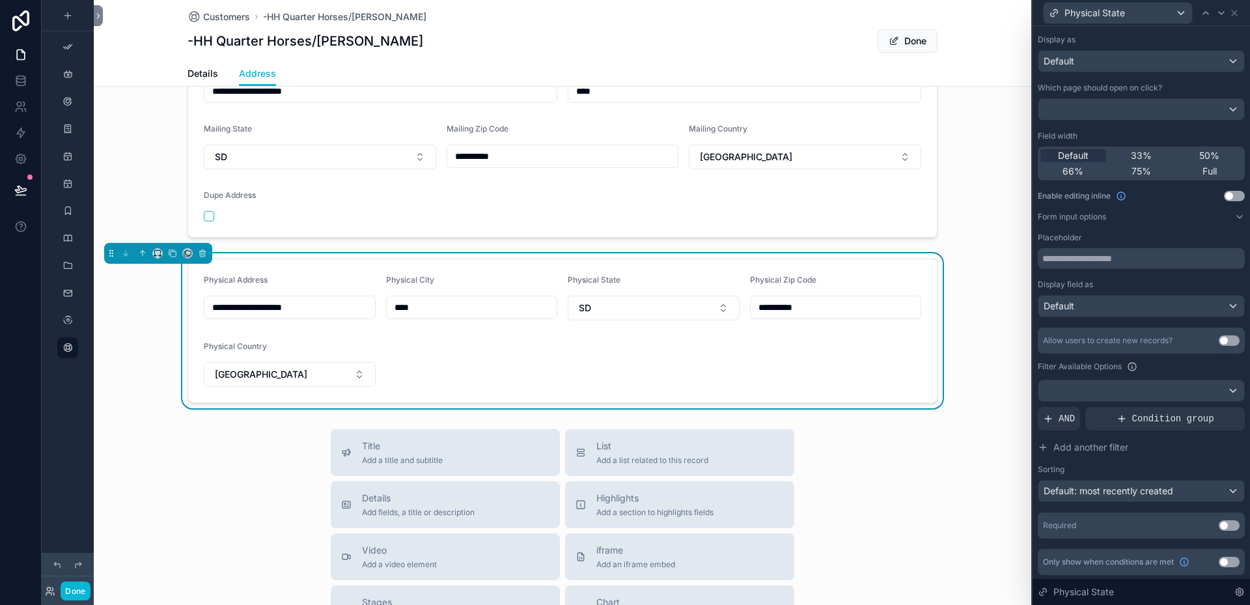
scroll to position [92, 0]
click at [1220, 491] on div "Default: most recently created" at bounding box center [1141, 489] width 206 height 21
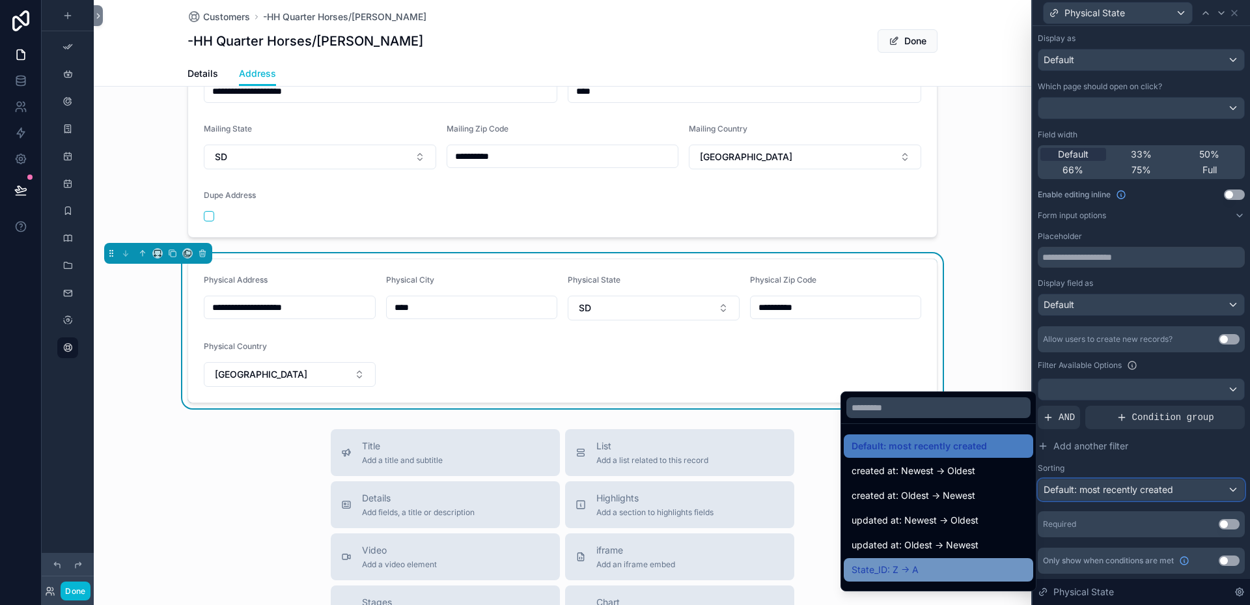
scroll to position [65, 0]
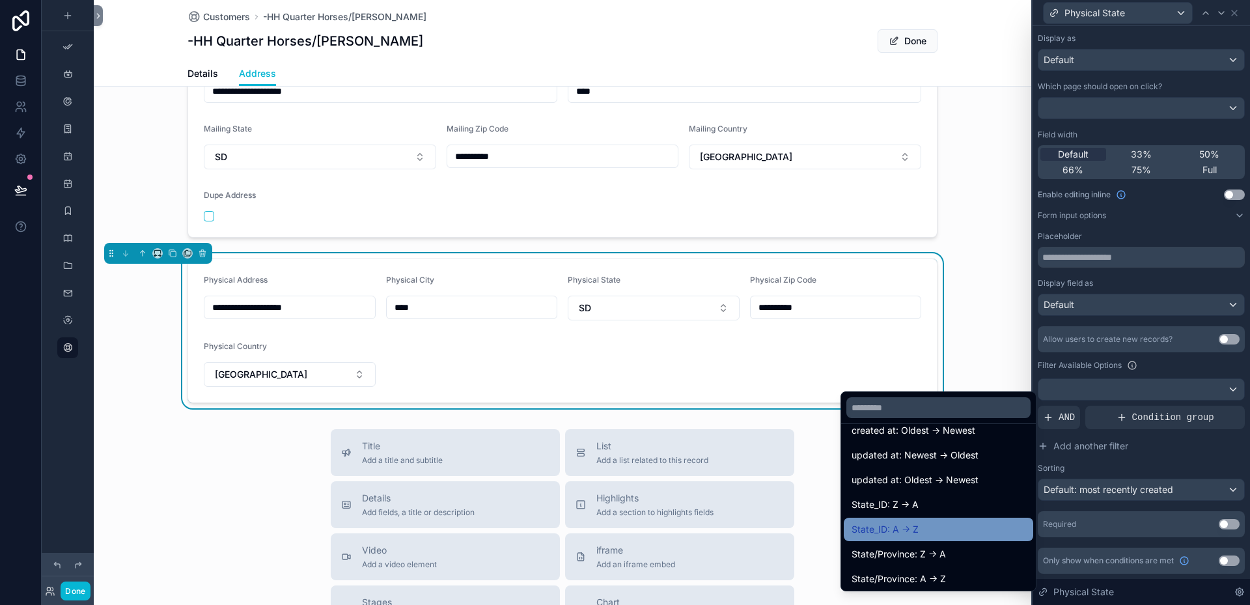
click at [893, 531] on span "State_ID: A -> Z" at bounding box center [884, 529] width 67 height 16
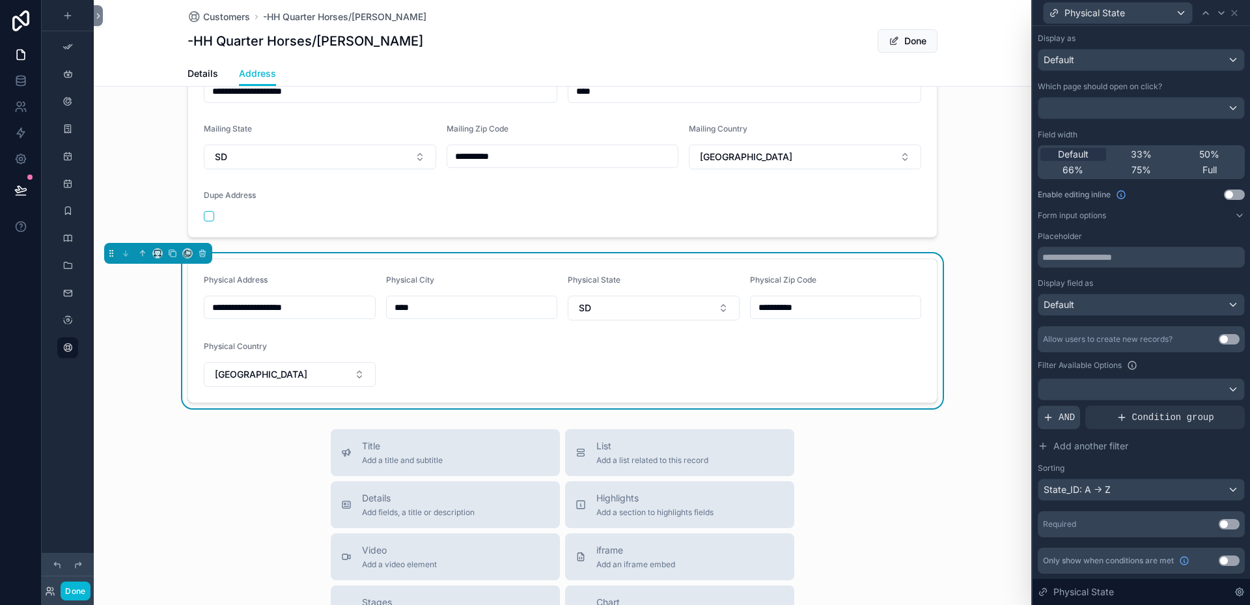
click at [1062, 417] on span "AND" at bounding box center [1066, 417] width 16 height 13
click at [1208, 407] on icon at bounding box center [1212, 407] width 8 height 8
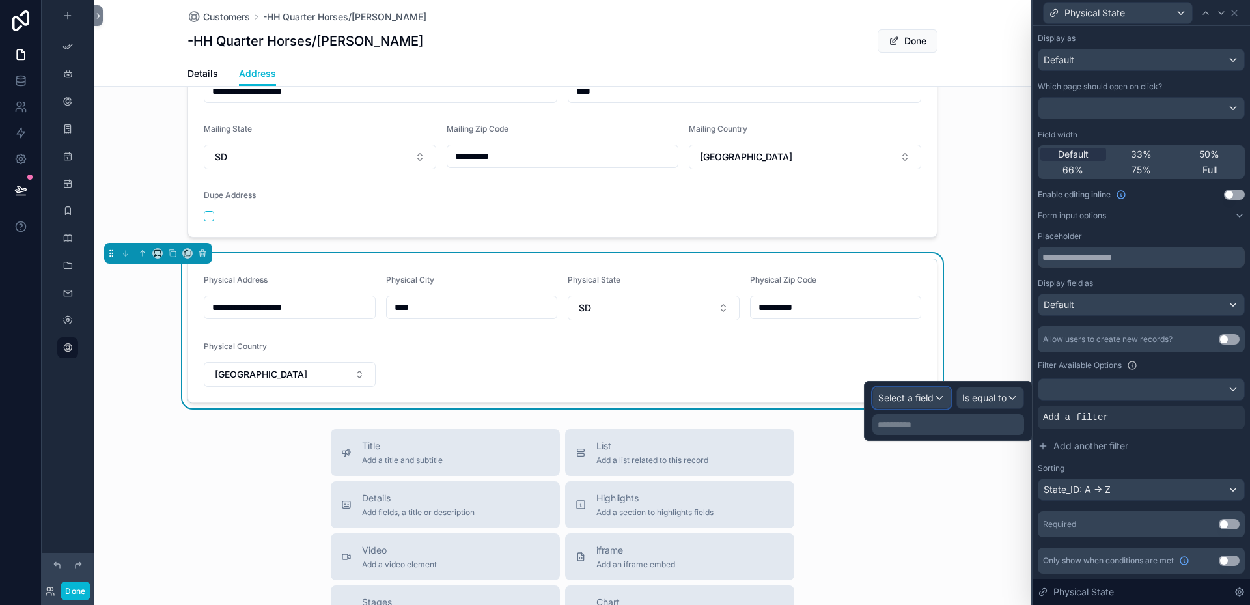
click at [942, 398] on div "Select a field" at bounding box center [911, 397] width 77 height 21
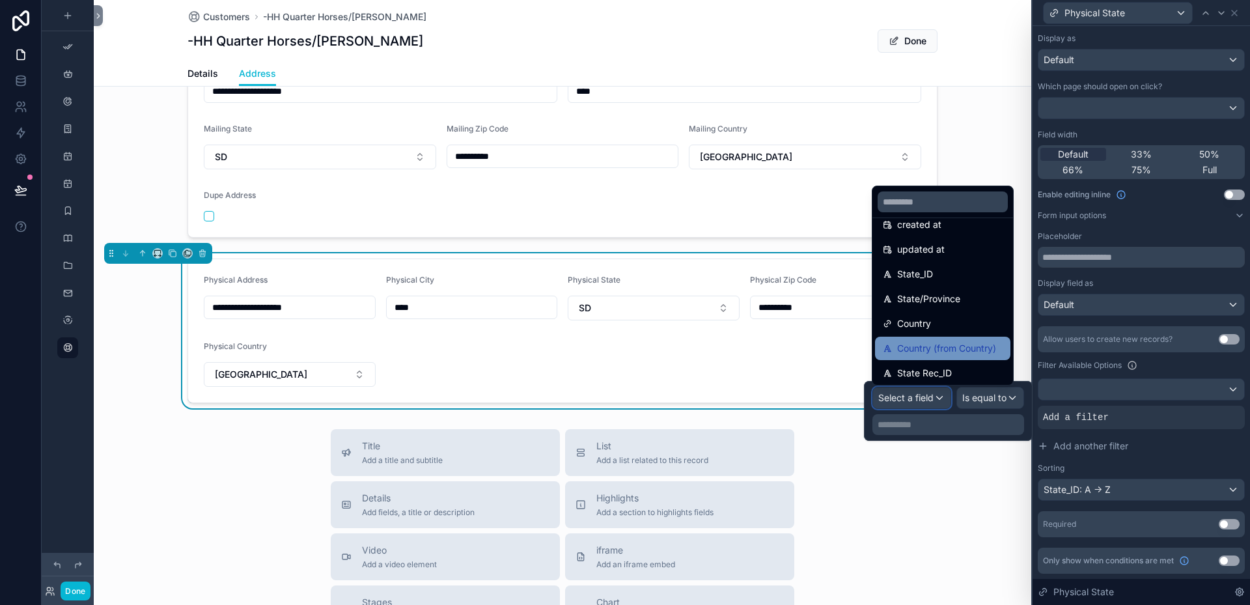
scroll to position [130, 0]
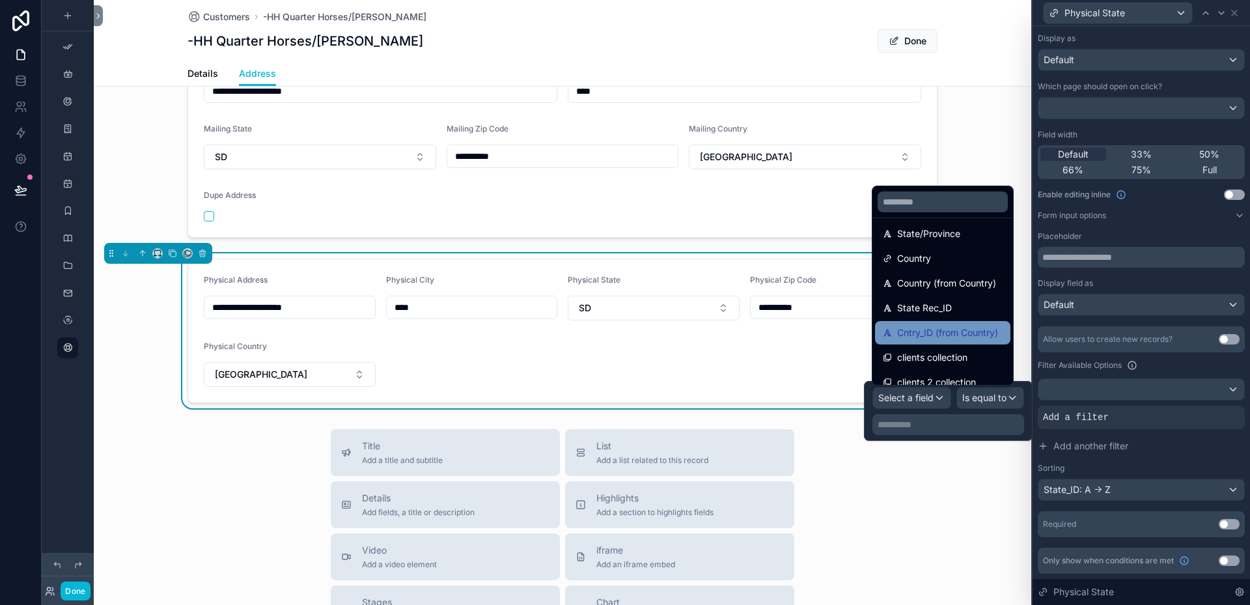
click at [958, 331] on span "Cntry_ID (from Country)" at bounding box center [947, 333] width 101 height 16
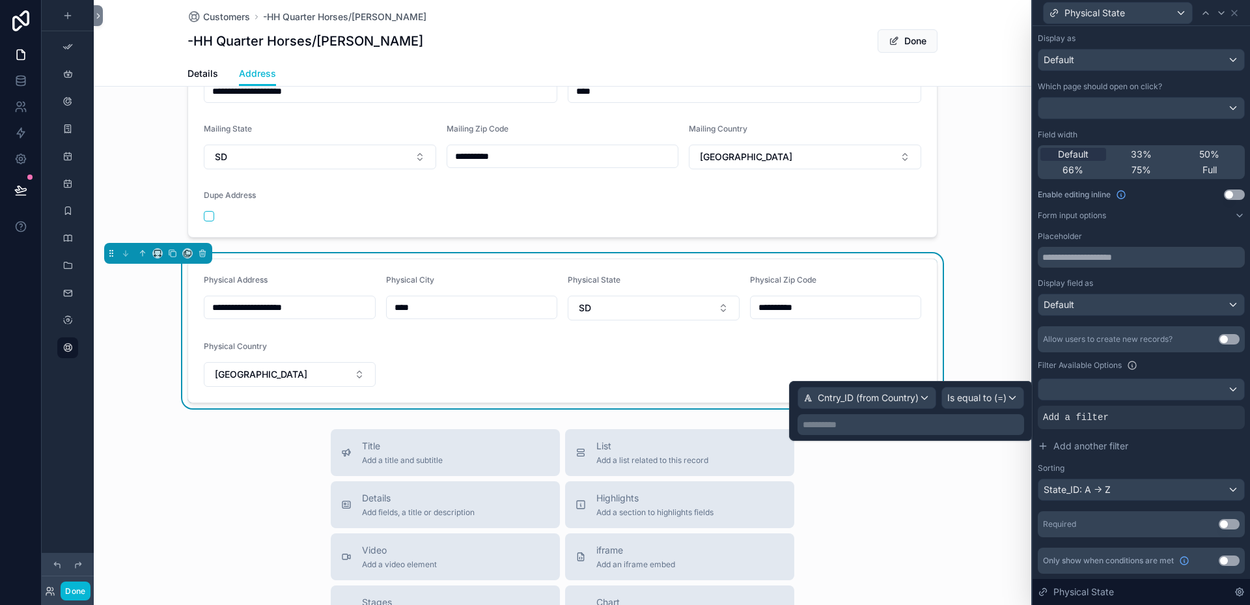
click at [827, 424] on p "**********" at bounding box center [912, 424] width 219 height 13
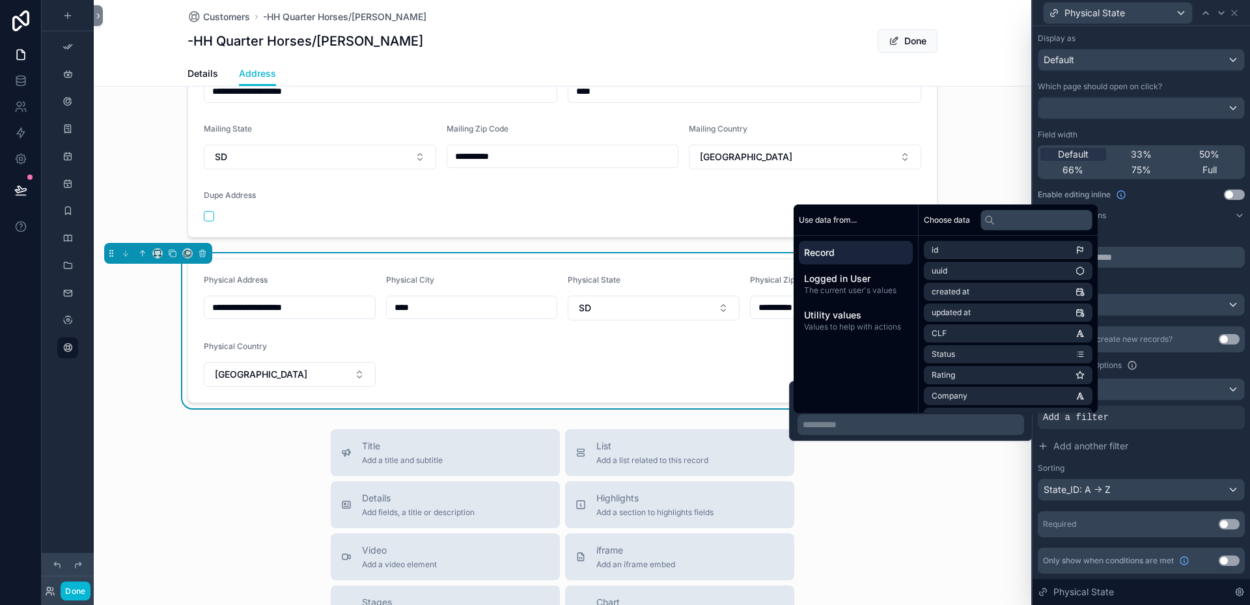
click at [837, 252] on span "Record" at bounding box center [855, 252] width 103 height 13
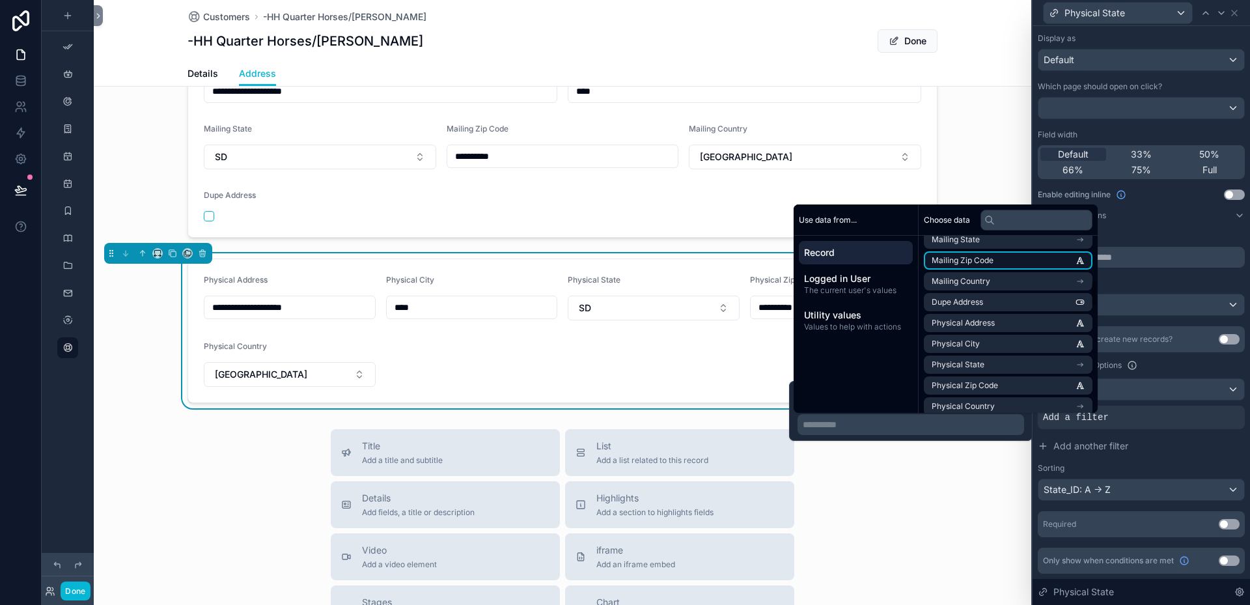
scroll to position [325, 0]
click at [1014, 338] on li "Physical Country" at bounding box center [1008, 341] width 169 height 18
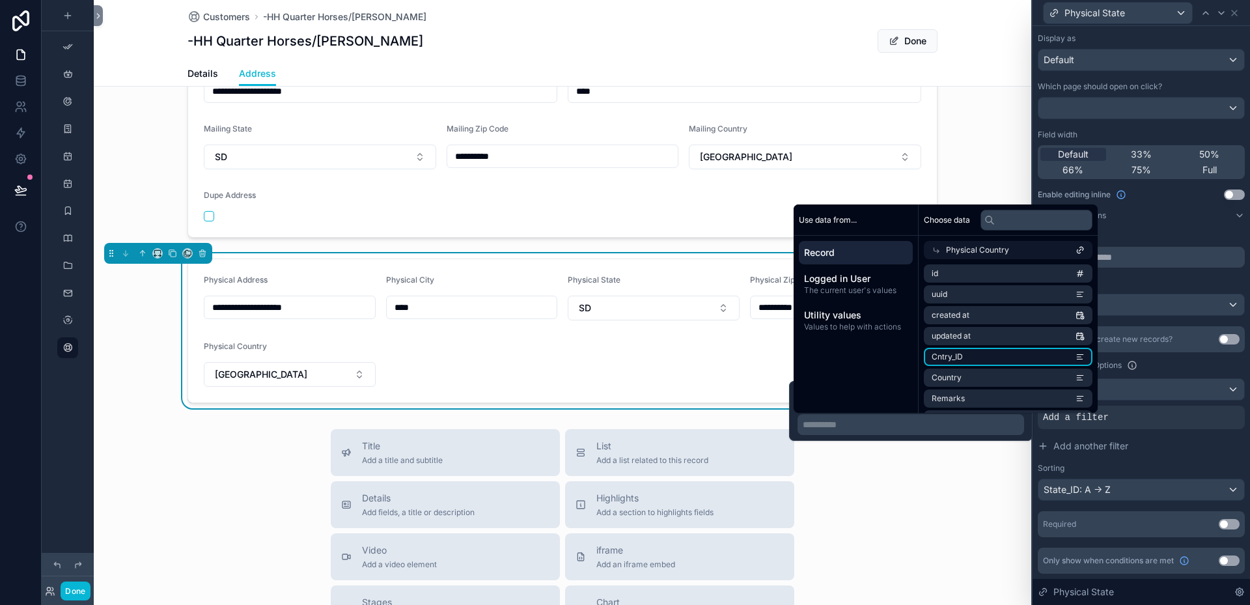
click at [967, 359] on li "Cntry_ID" at bounding box center [1008, 357] width 169 height 18
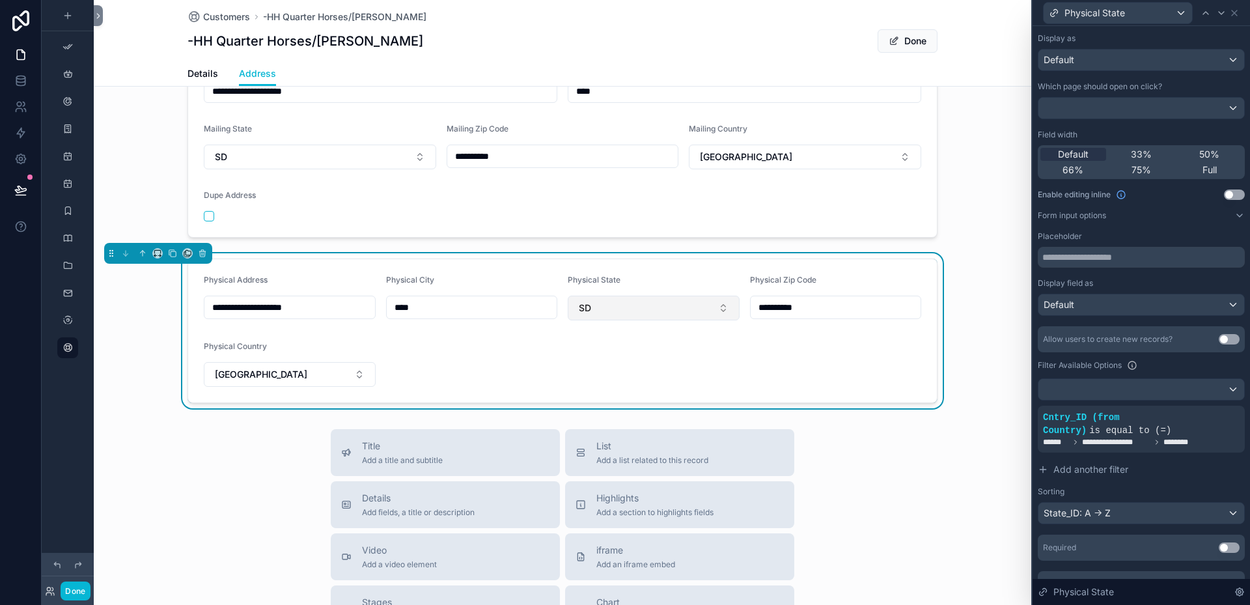
click at [718, 303] on button "SD" at bounding box center [654, 308] width 172 height 25
click at [706, 272] on form "**********" at bounding box center [562, 330] width 749 height 143
click at [353, 374] on button "[GEOGRAPHIC_DATA]" at bounding box center [290, 374] width 172 height 25
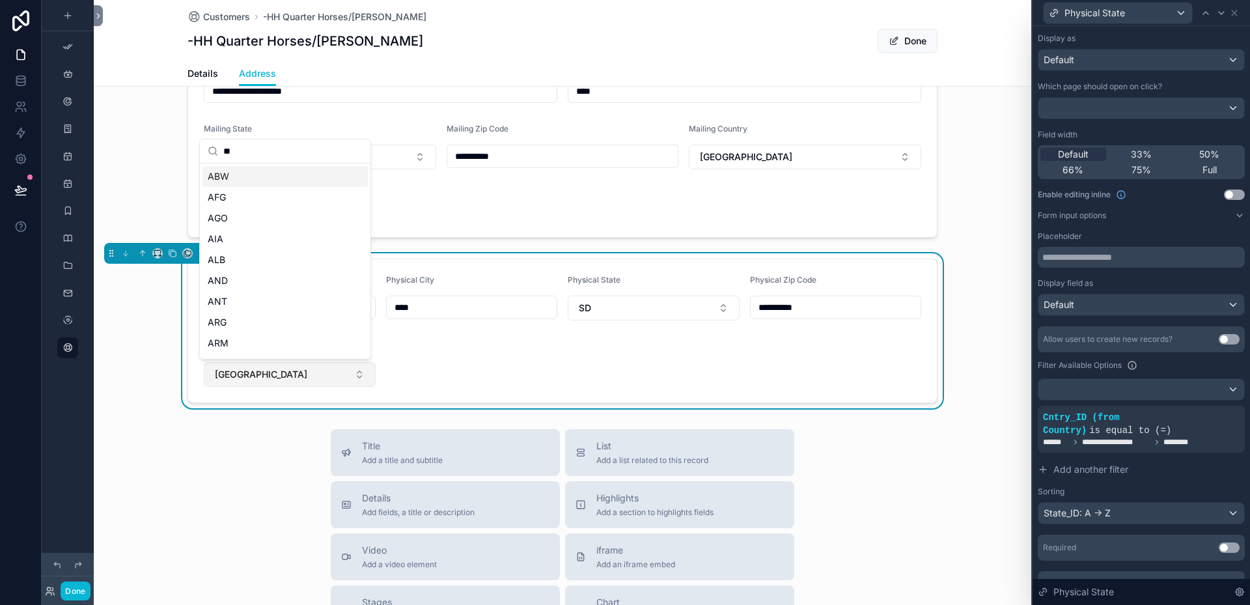
type input "***"
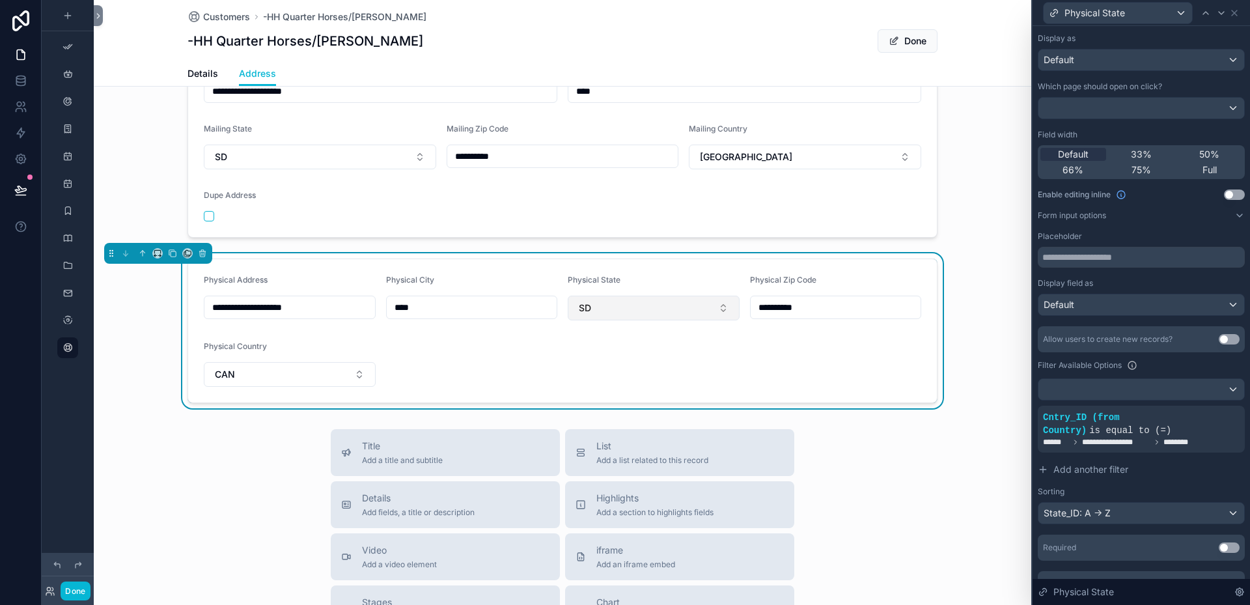
click at [720, 309] on button "SD" at bounding box center [654, 308] width 172 height 25
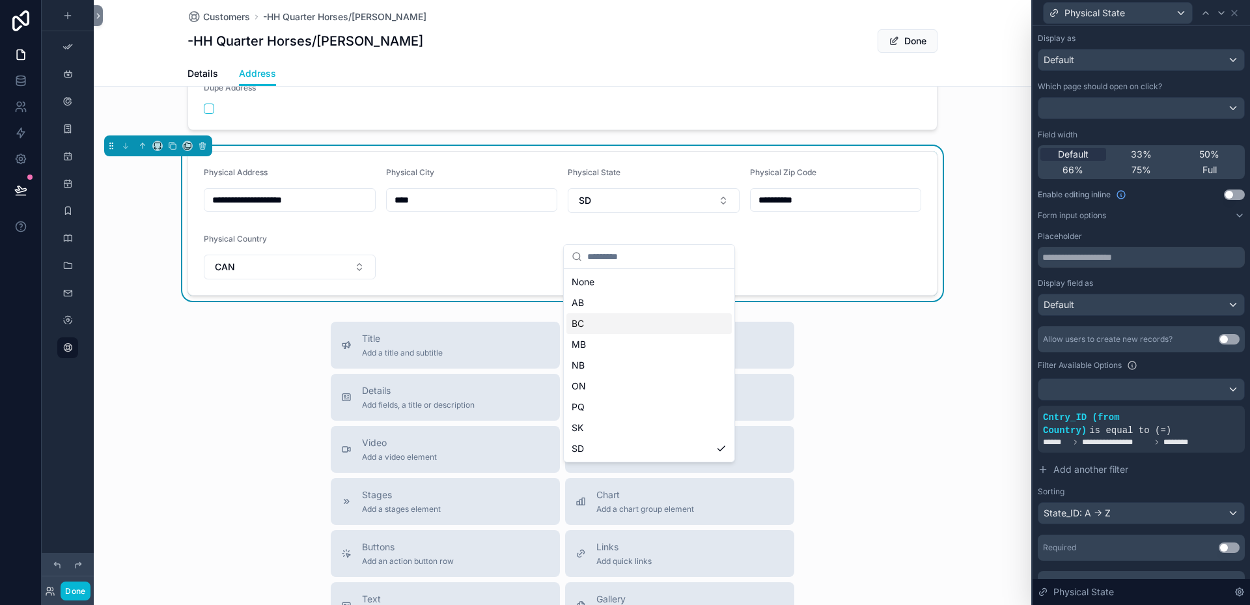
scroll to position [195, 0]
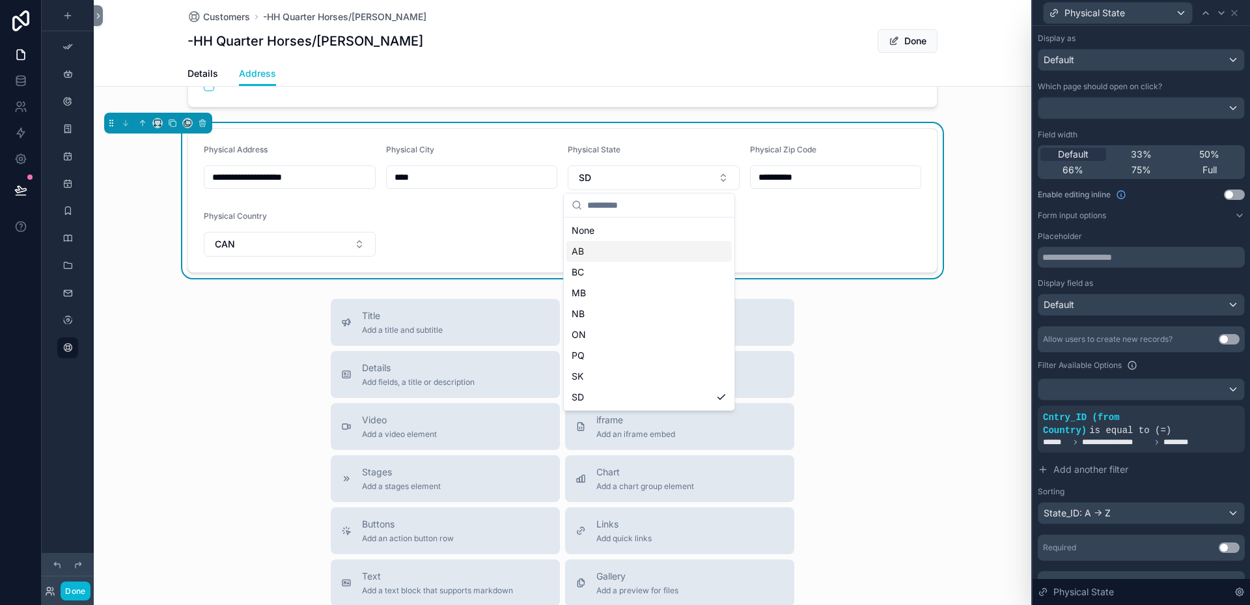
click at [574, 251] on span "AB" at bounding box center [577, 251] width 12 height 13
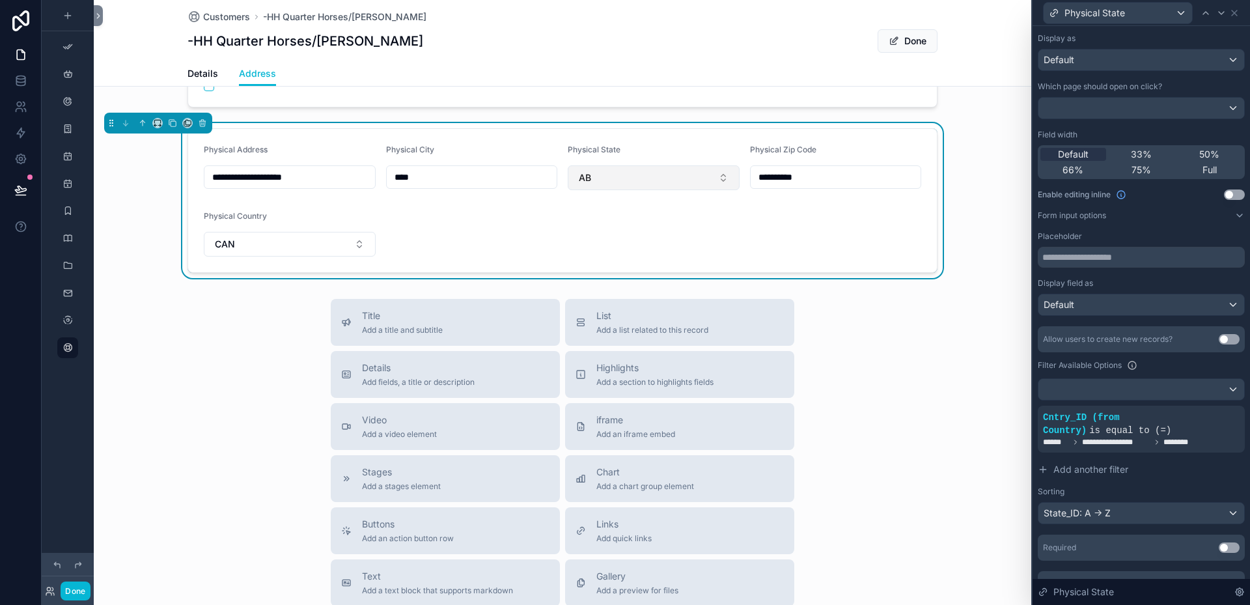
click at [715, 178] on button "AB" at bounding box center [654, 177] width 172 height 25
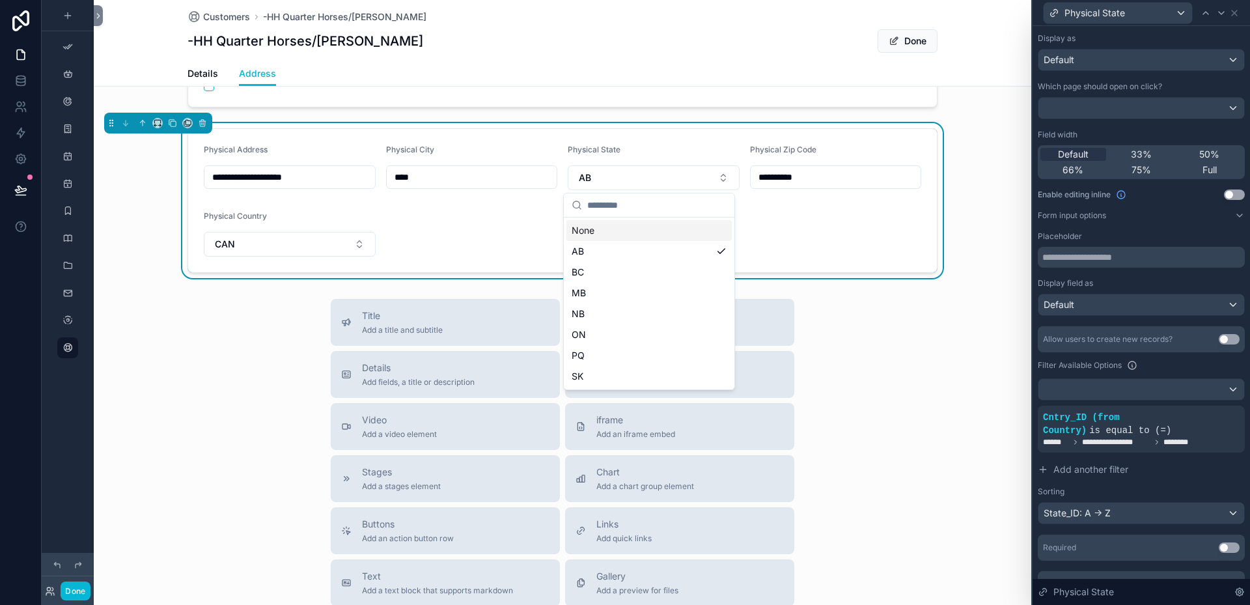
click at [583, 227] on div "None" at bounding box center [648, 230] width 165 height 21
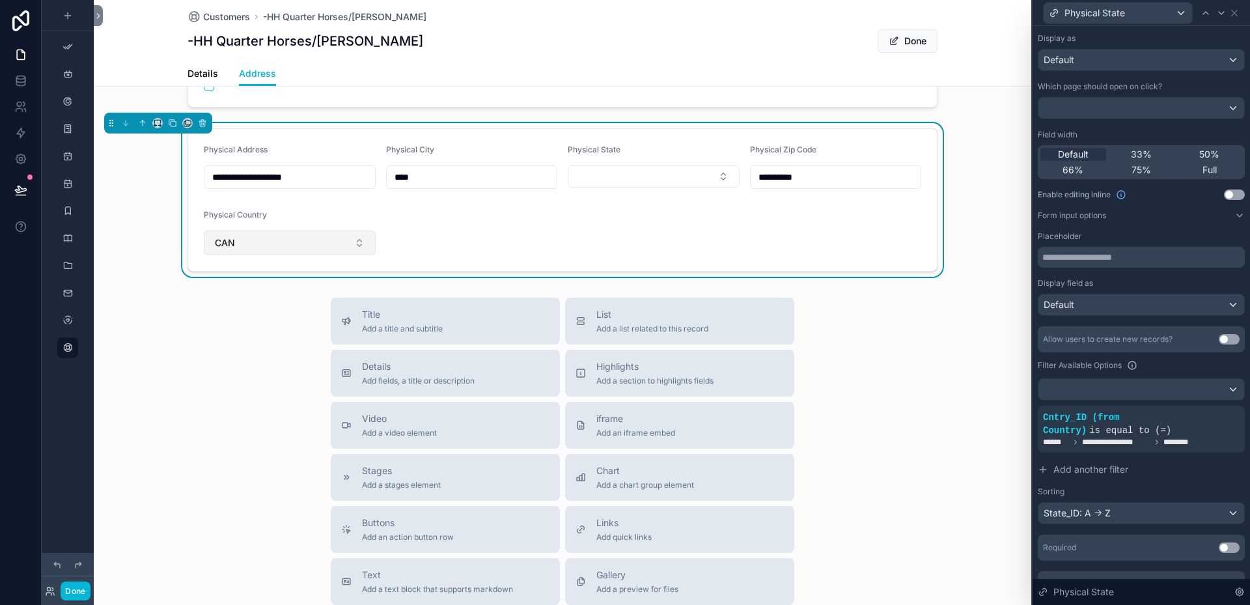
click at [354, 241] on button "CAN" at bounding box center [290, 242] width 172 height 25
type input "***"
click at [717, 176] on button "Select Button" at bounding box center [654, 176] width 172 height 22
type input "**"
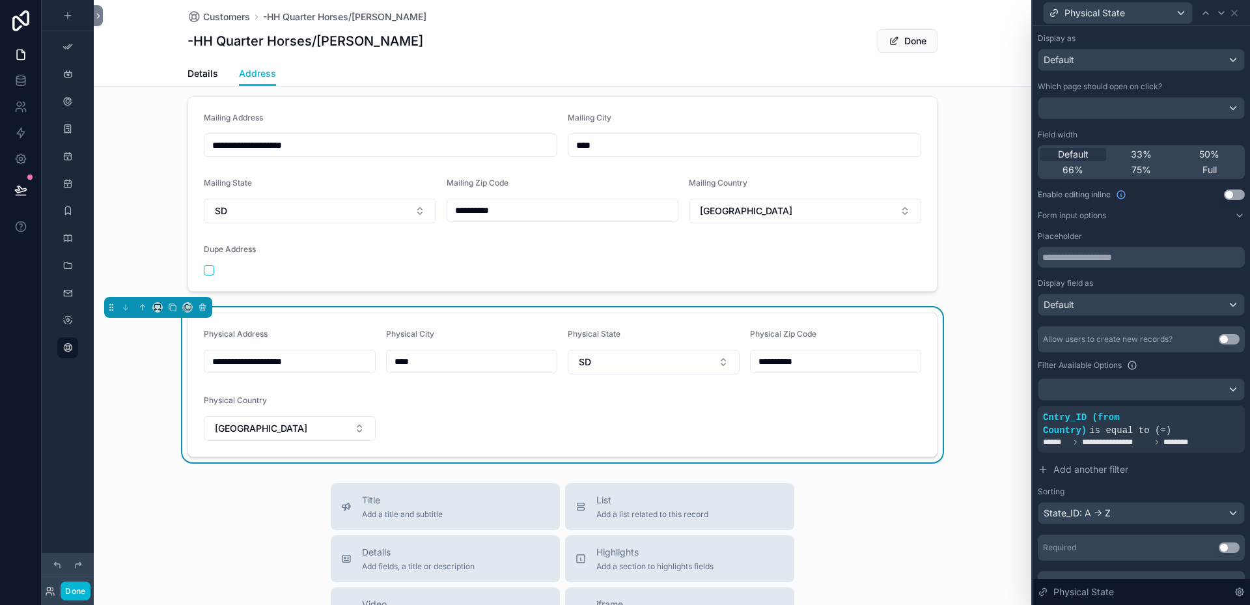
scroll to position [0, 0]
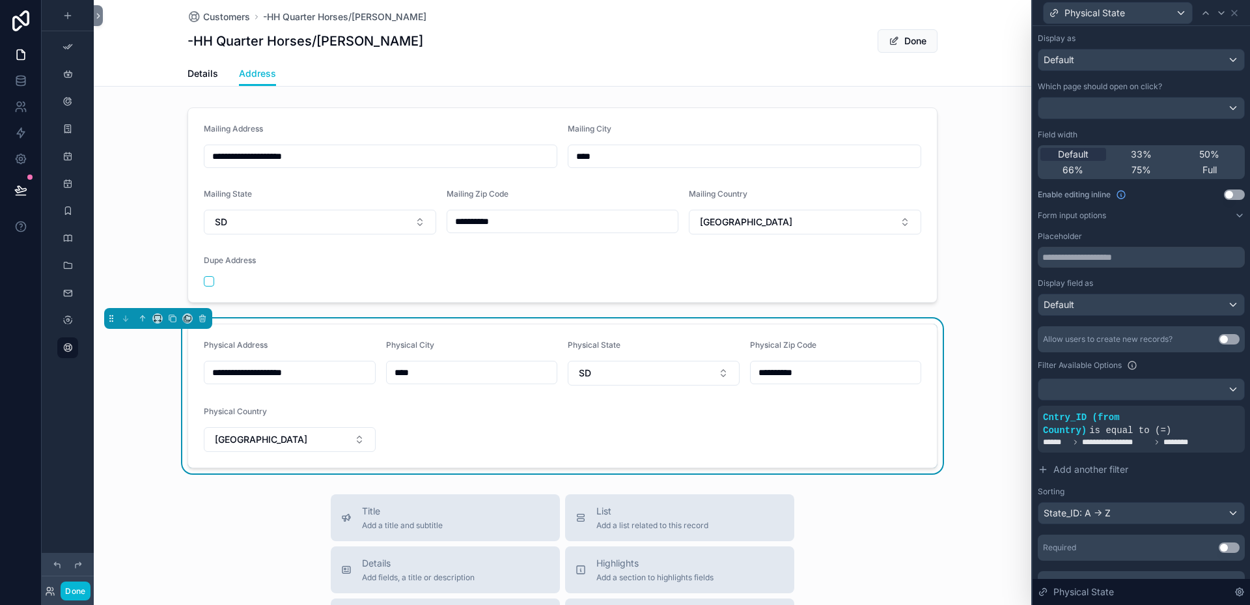
click at [918, 340] on form "**********" at bounding box center [562, 395] width 749 height 143
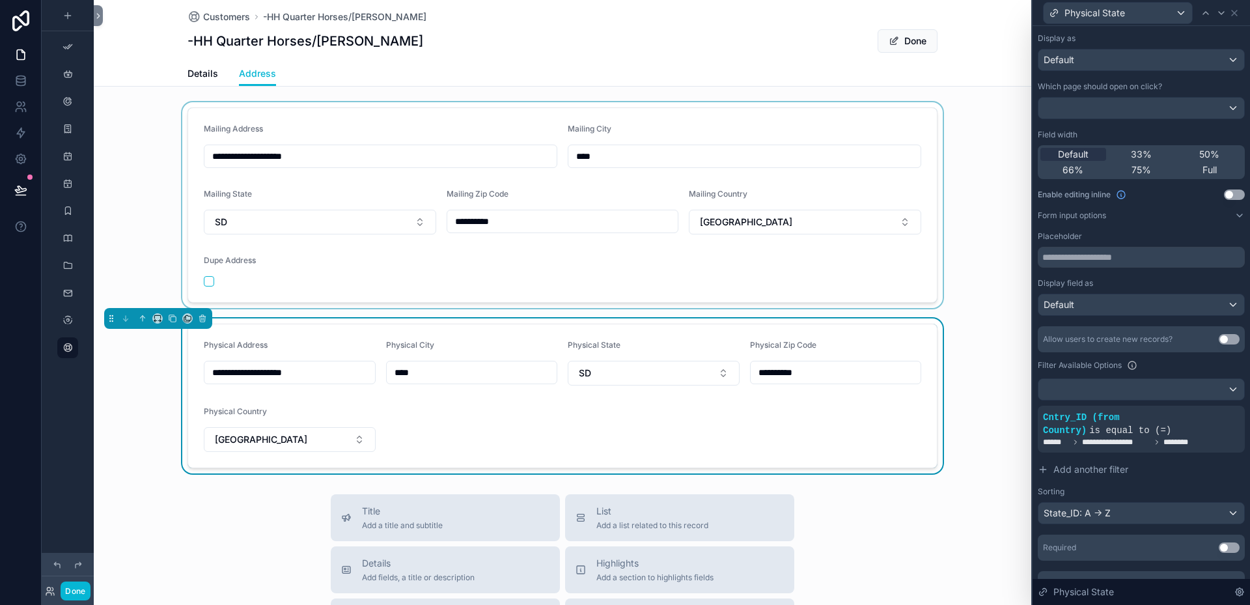
click at [734, 132] on div "scrollable content" at bounding box center [562, 205] width 937 height 206
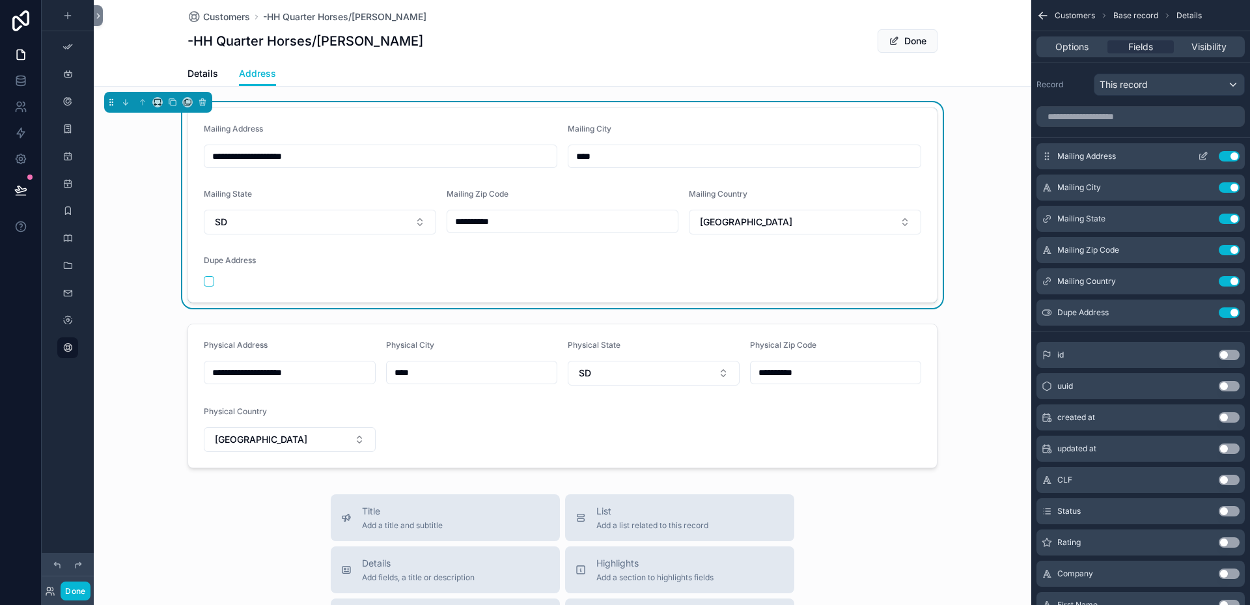
click at [1202, 156] on icon "scrollable content" at bounding box center [1204, 154] width 5 height 5
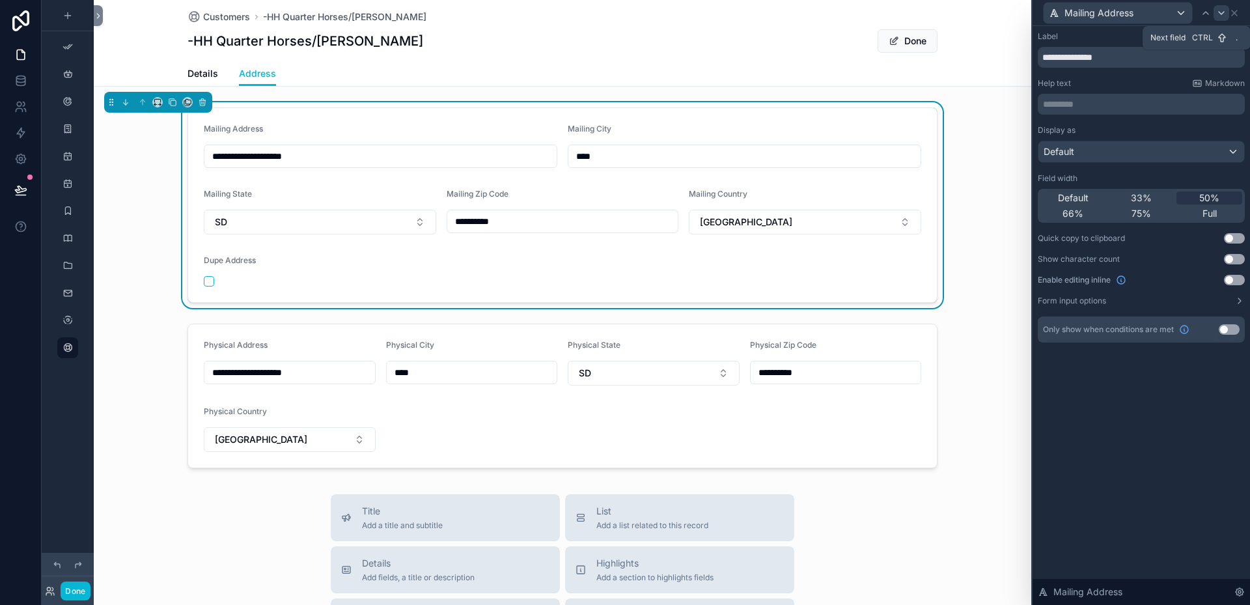
click at [1222, 12] on icon at bounding box center [1221, 13] width 10 height 10
click at [1223, 12] on icon at bounding box center [1220, 13] width 5 height 3
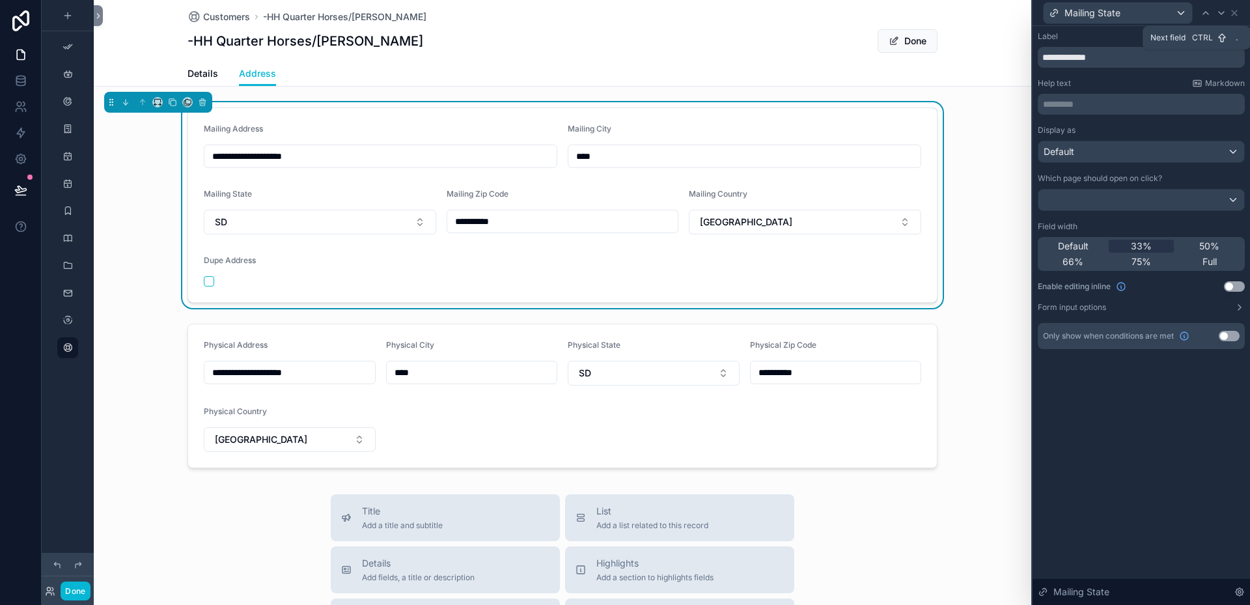
click at [1223, 12] on icon at bounding box center [1220, 13] width 5 height 3
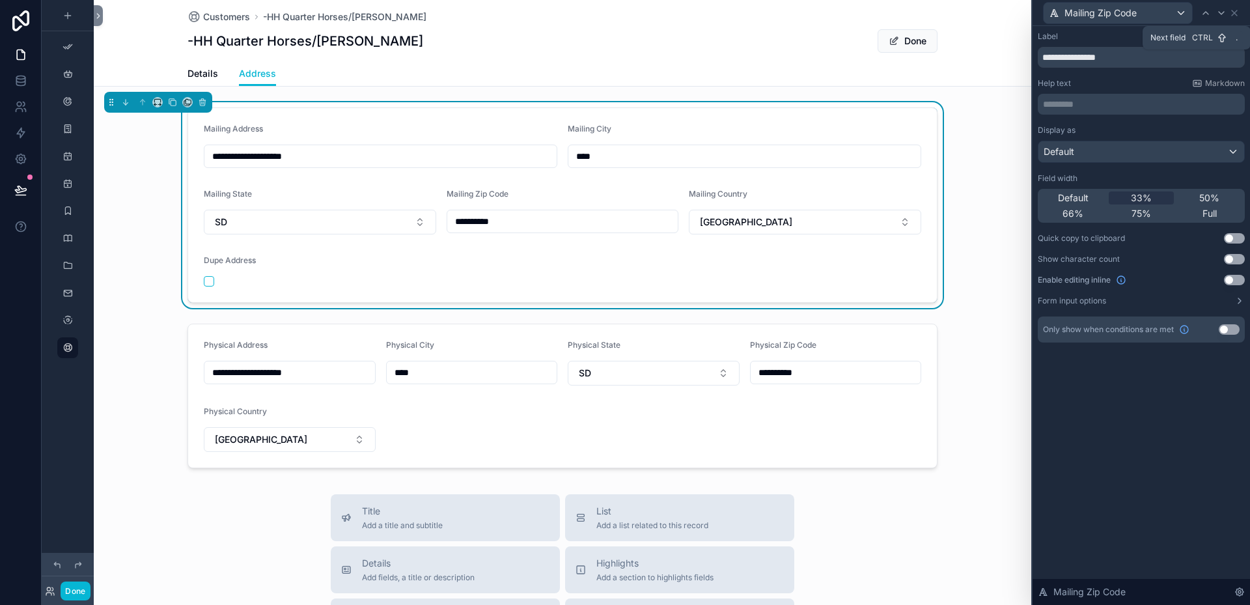
click at [1223, 12] on icon at bounding box center [1220, 13] width 5 height 3
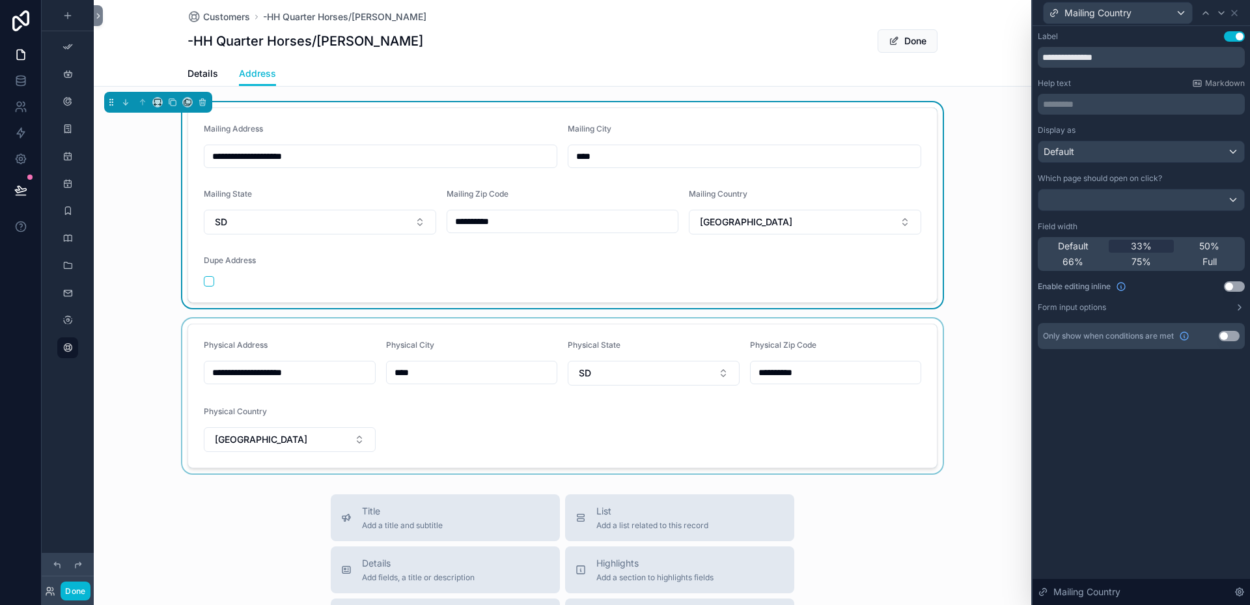
click at [896, 429] on div "scrollable content" at bounding box center [562, 395] width 937 height 155
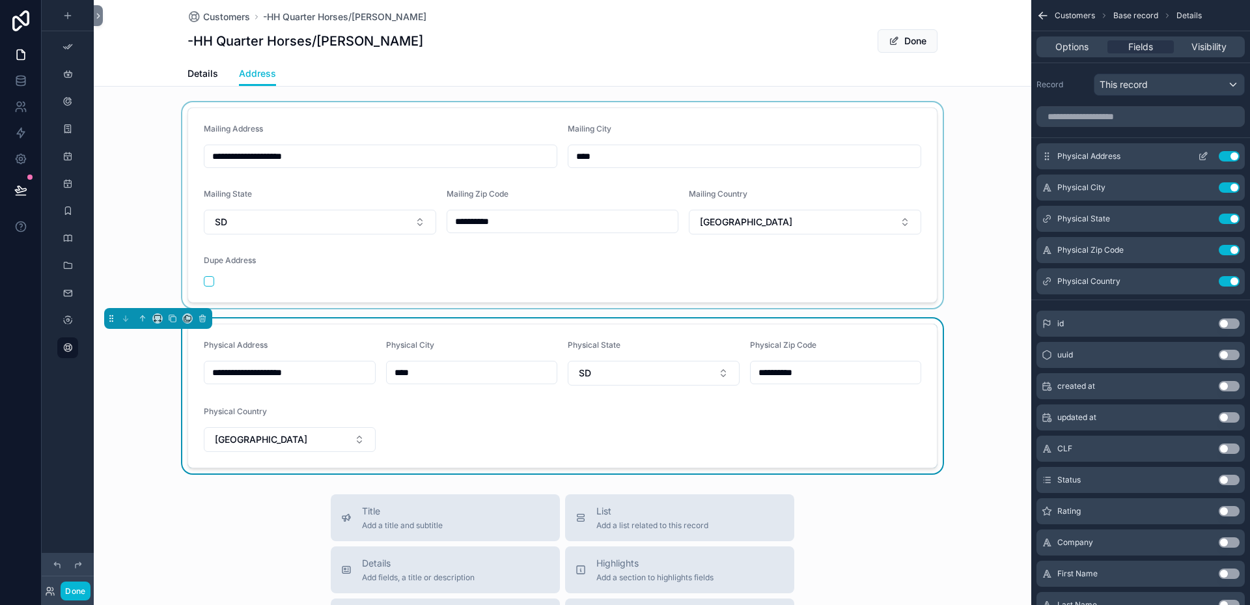
click at [1201, 157] on icon "scrollable content" at bounding box center [1203, 156] width 10 height 10
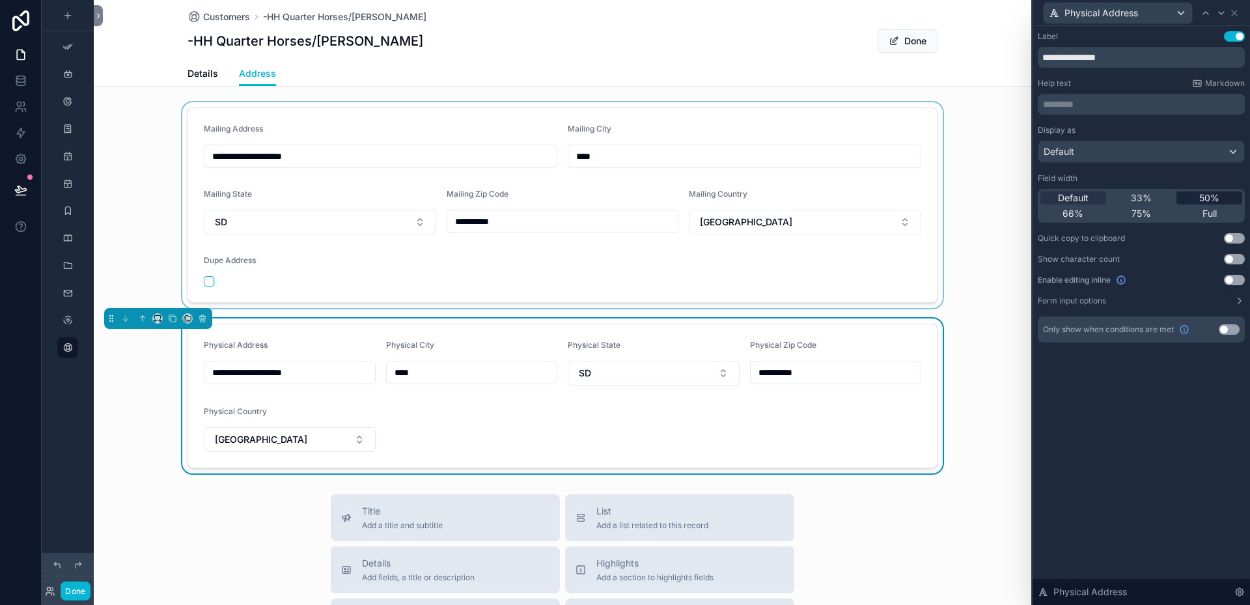
click at [1205, 197] on span "50%" at bounding box center [1209, 197] width 20 height 13
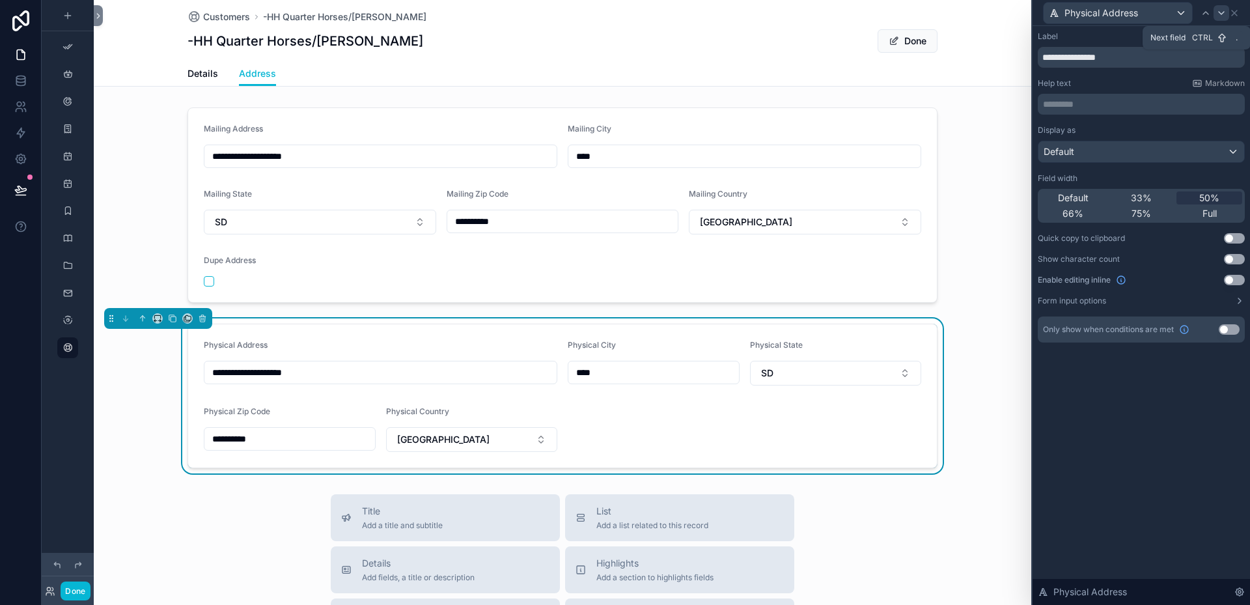
click at [1223, 12] on icon at bounding box center [1220, 13] width 5 height 3
click at [1206, 196] on span "50%" at bounding box center [1209, 197] width 20 height 13
click at [1223, 14] on icon at bounding box center [1221, 13] width 10 height 10
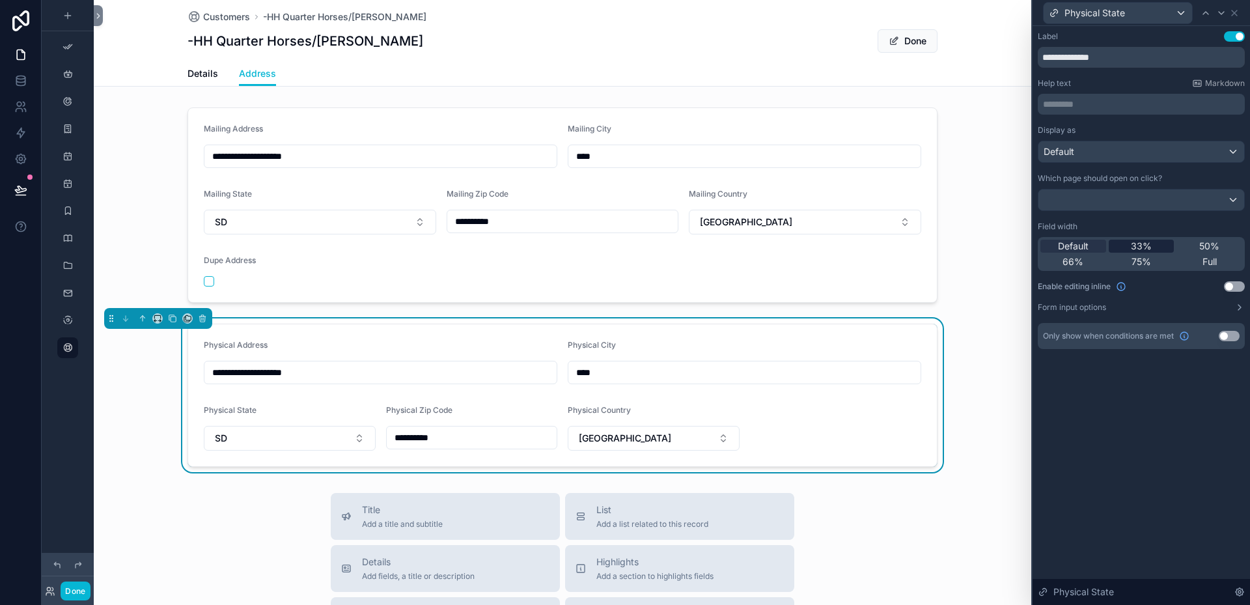
click at [1136, 243] on span "33%" at bounding box center [1141, 246] width 21 height 13
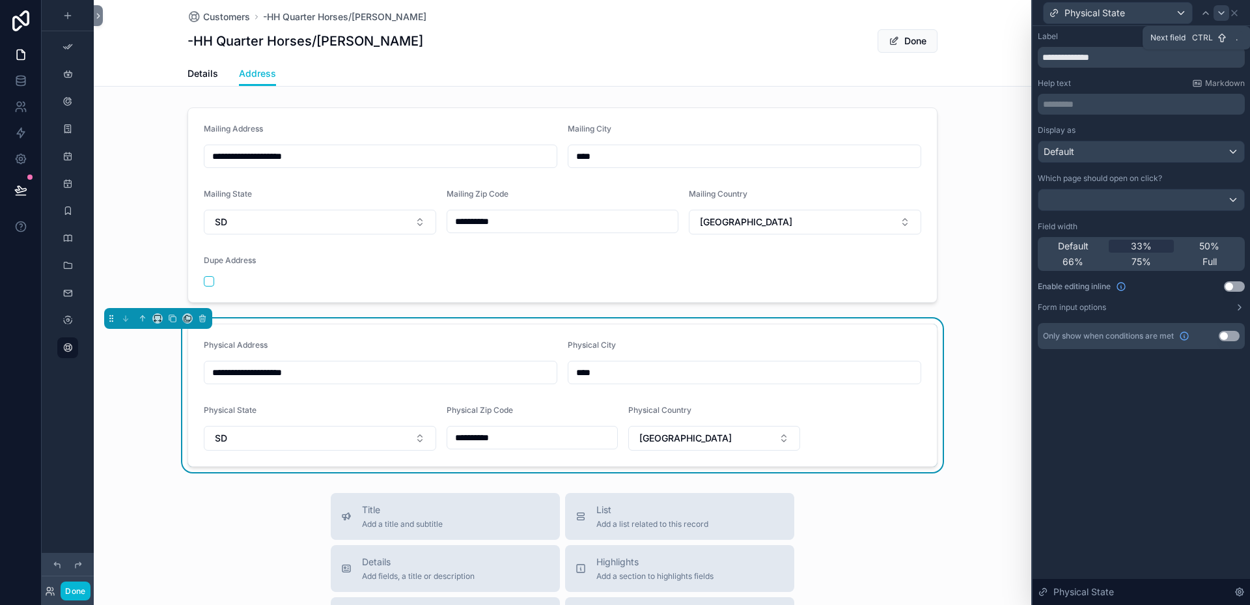
click at [1224, 14] on icon at bounding box center [1221, 13] width 10 height 10
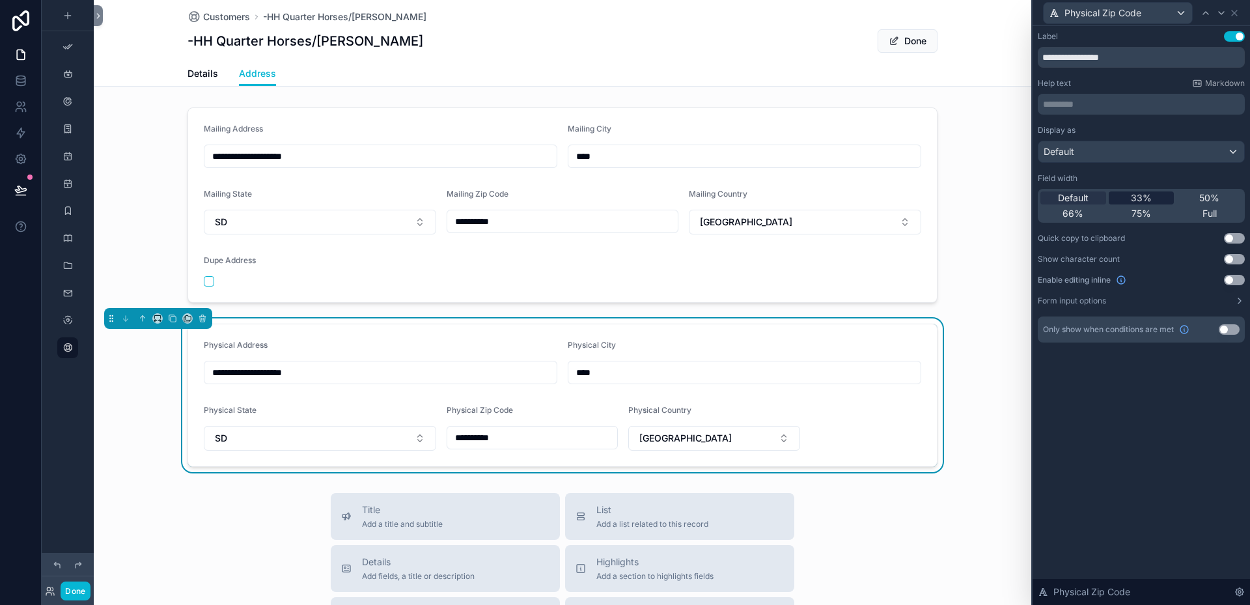
click at [1144, 197] on span "33%" at bounding box center [1141, 197] width 21 height 13
click at [1221, 14] on icon at bounding box center [1220, 13] width 5 height 3
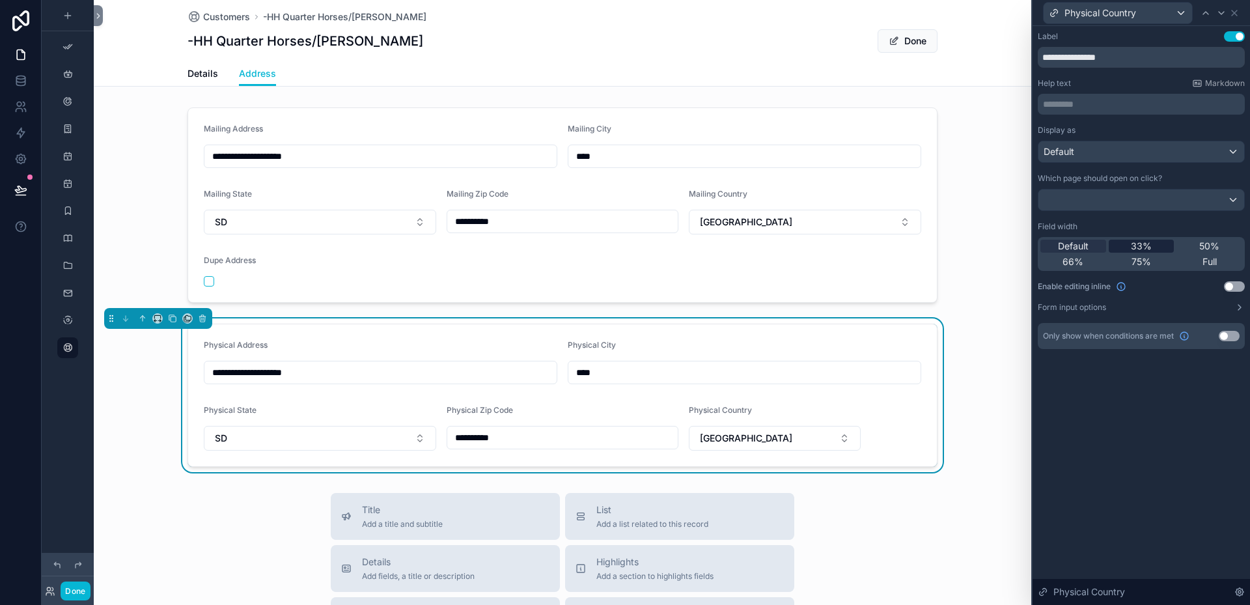
click at [1139, 243] on span "33%" at bounding box center [1141, 246] width 21 height 13
click at [1236, 14] on icon at bounding box center [1233, 12] width 5 height 5
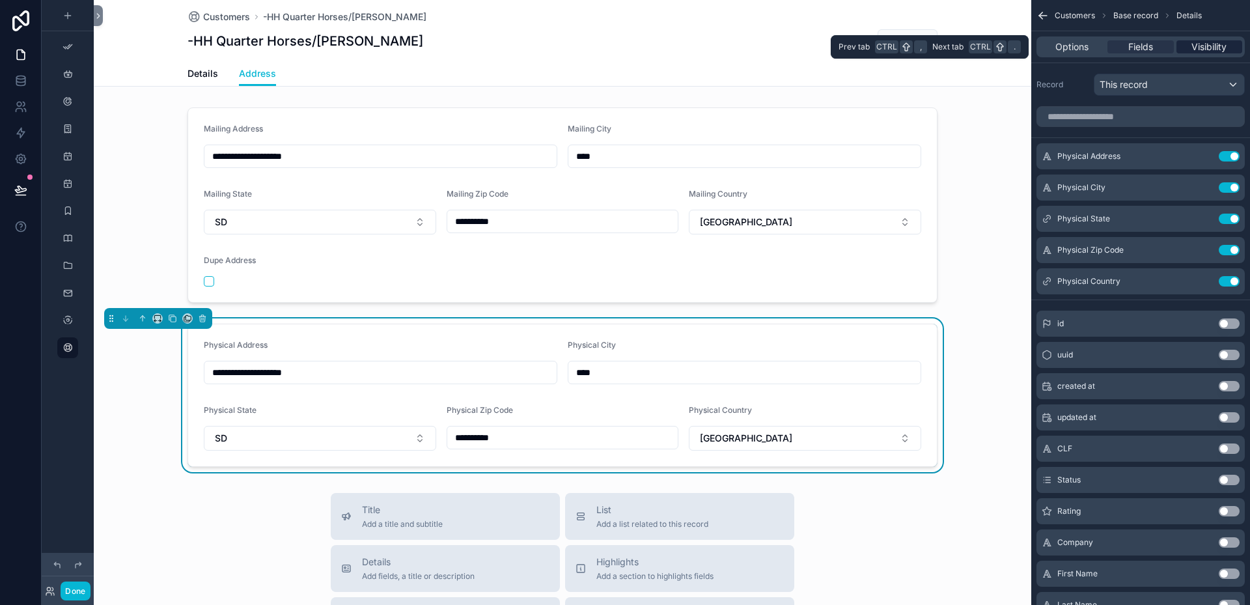
click at [1202, 44] on span "Visibility" at bounding box center [1208, 46] width 35 height 13
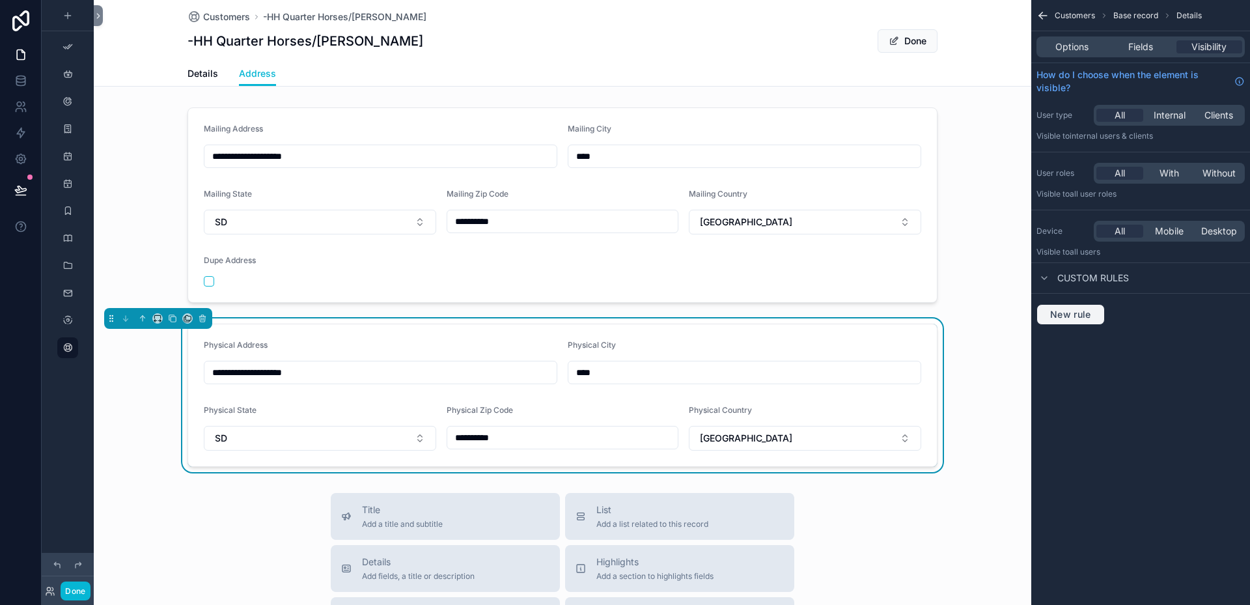
click at [1059, 310] on span "New rule" at bounding box center [1070, 315] width 51 height 12
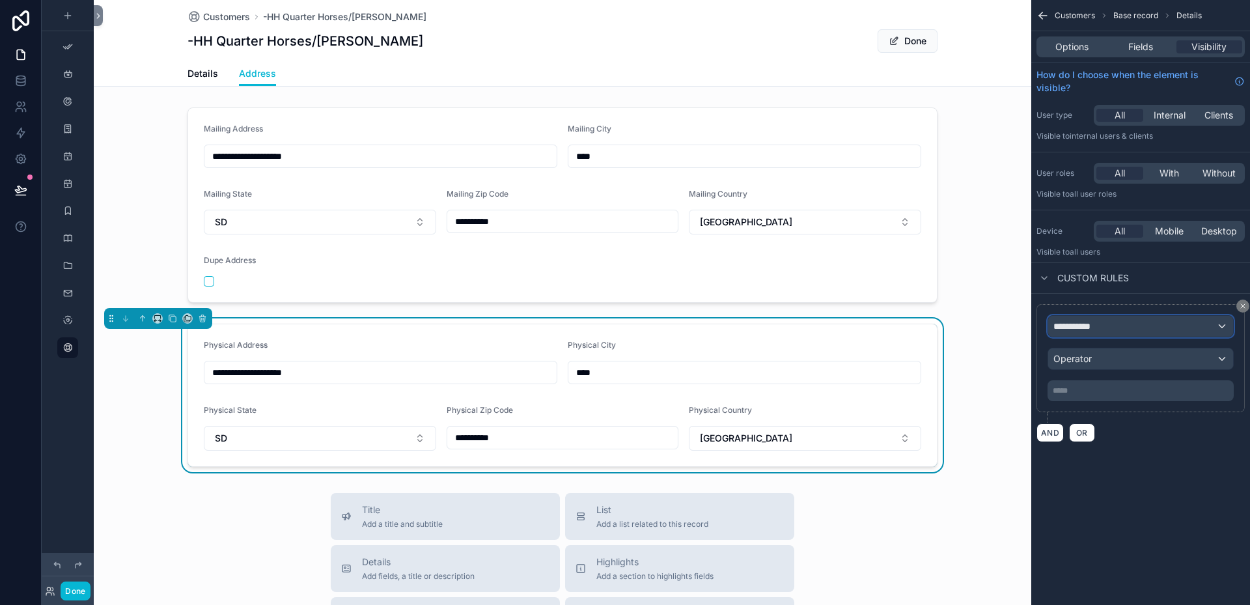
click at [1115, 321] on div "**********" at bounding box center [1140, 326] width 185 height 21
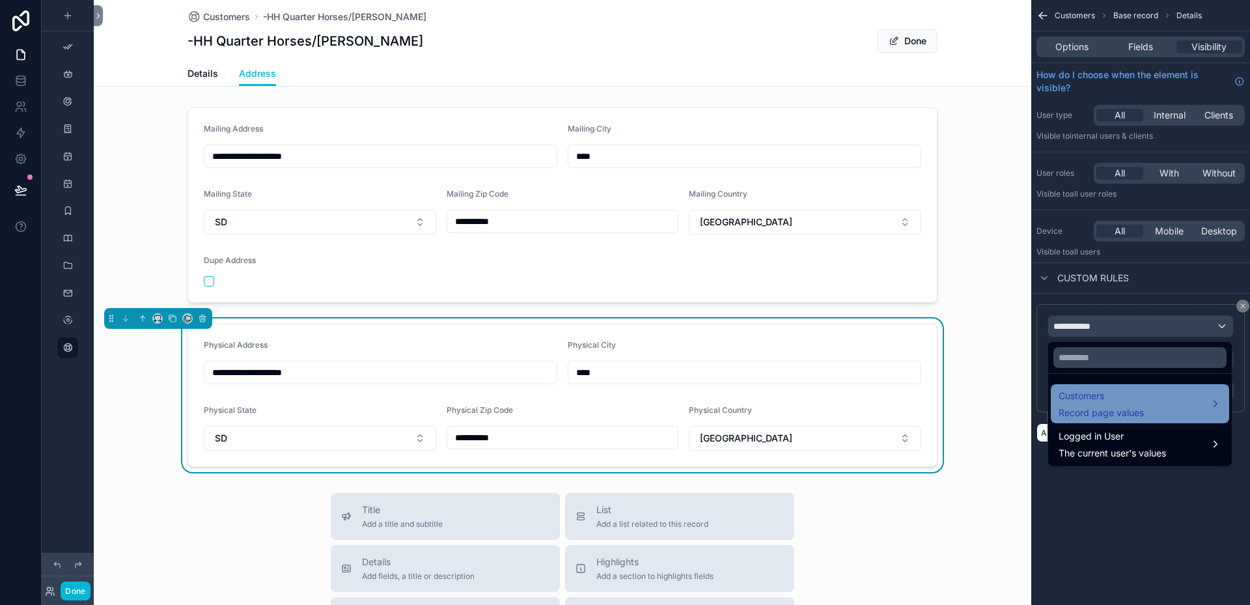
click at [1110, 394] on span "Customers" at bounding box center [1100, 396] width 85 height 16
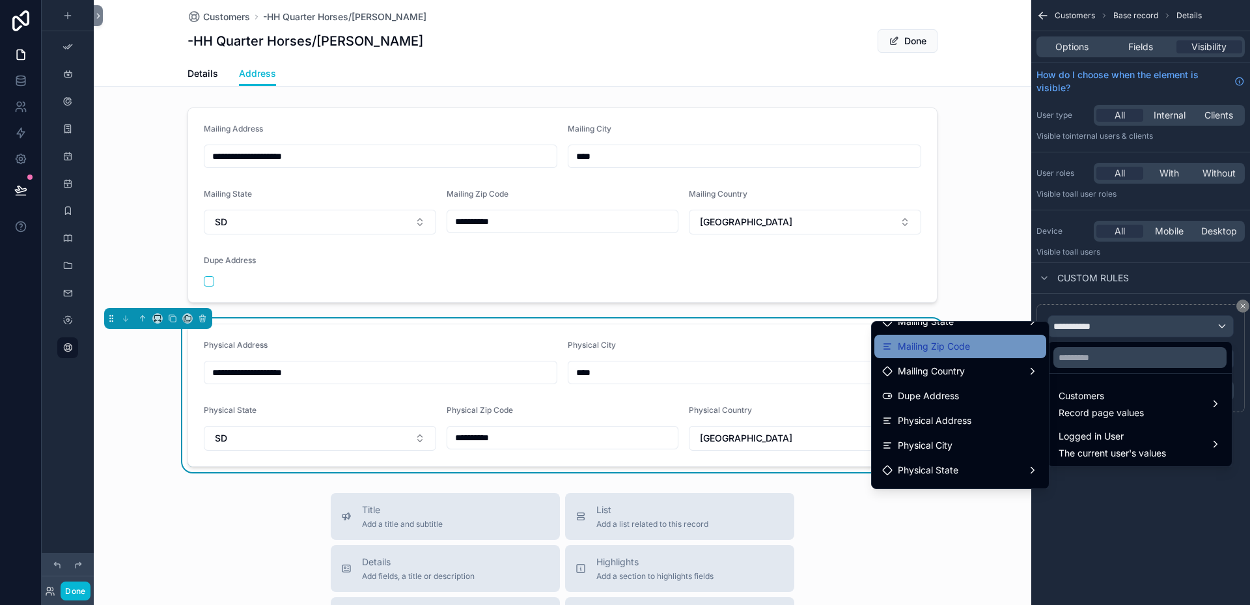
scroll to position [260, 0]
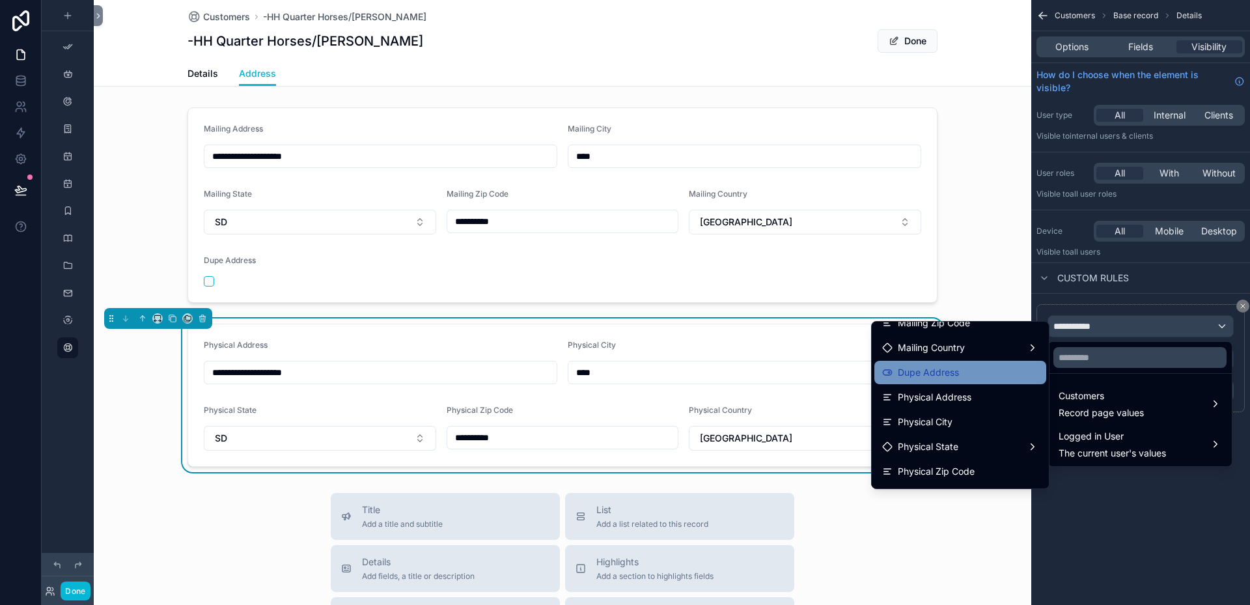
click at [919, 368] on span "Dupe Address" at bounding box center [928, 372] width 61 height 16
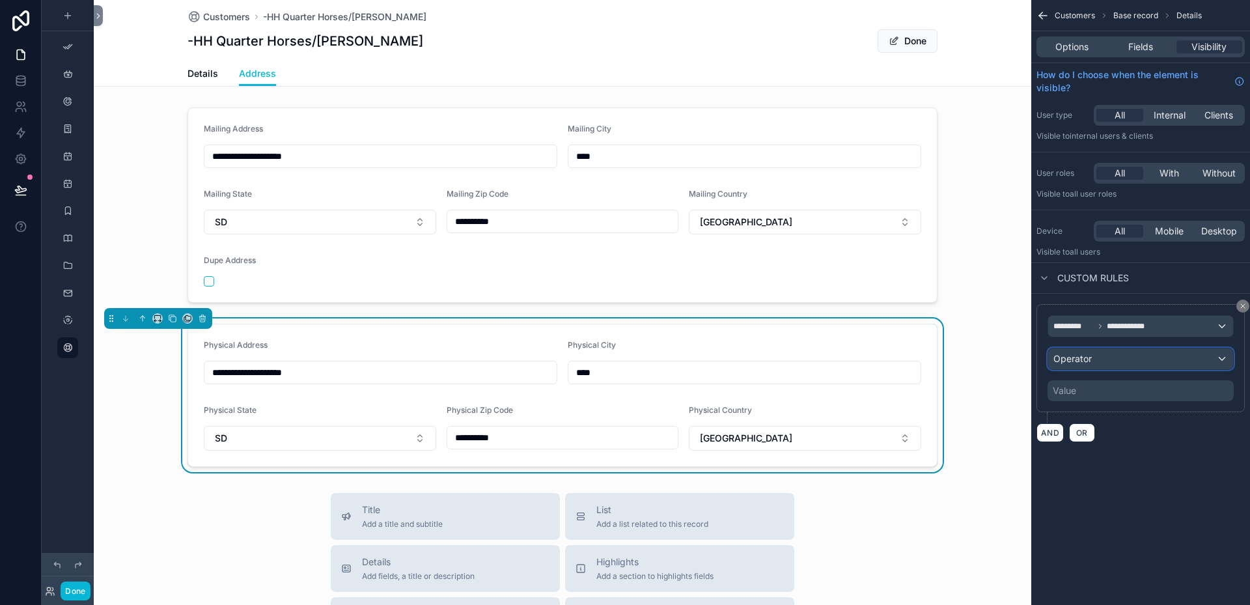
click at [1192, 357] on div "Operator" at bounding box center [1140, 358] width 185 height 21
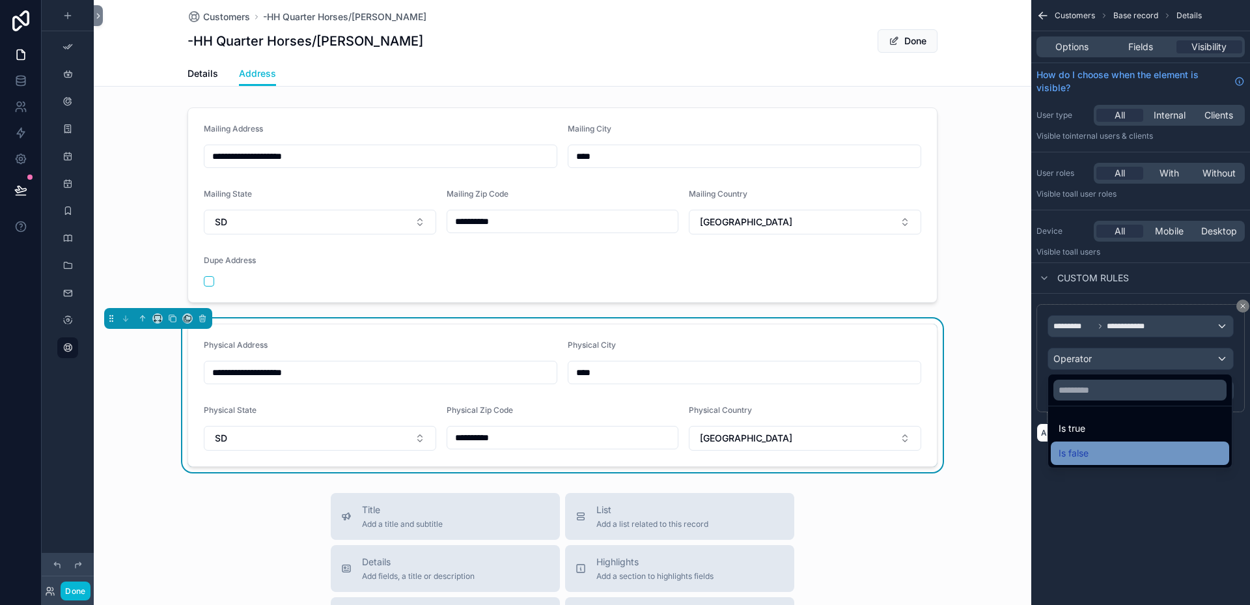
click at [1075, 452] on span "Is false" at bounding box center [1073, 453] width 30 height 16
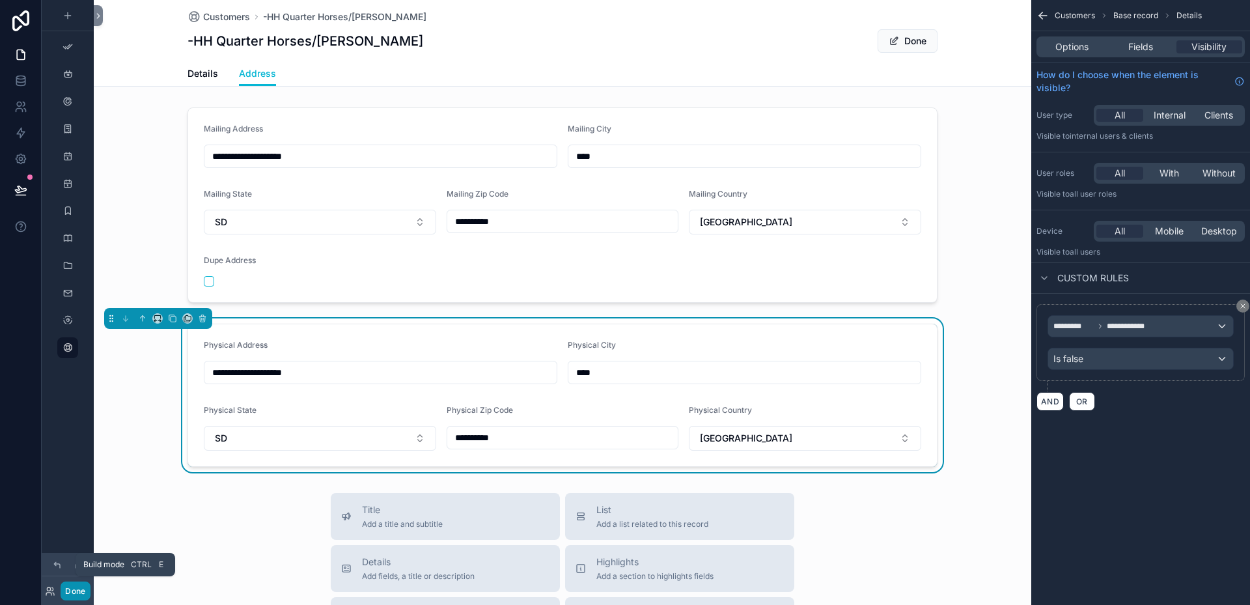
click at [71, 588] on button "Done" at bounding box center [75, 590] width 29 height 19
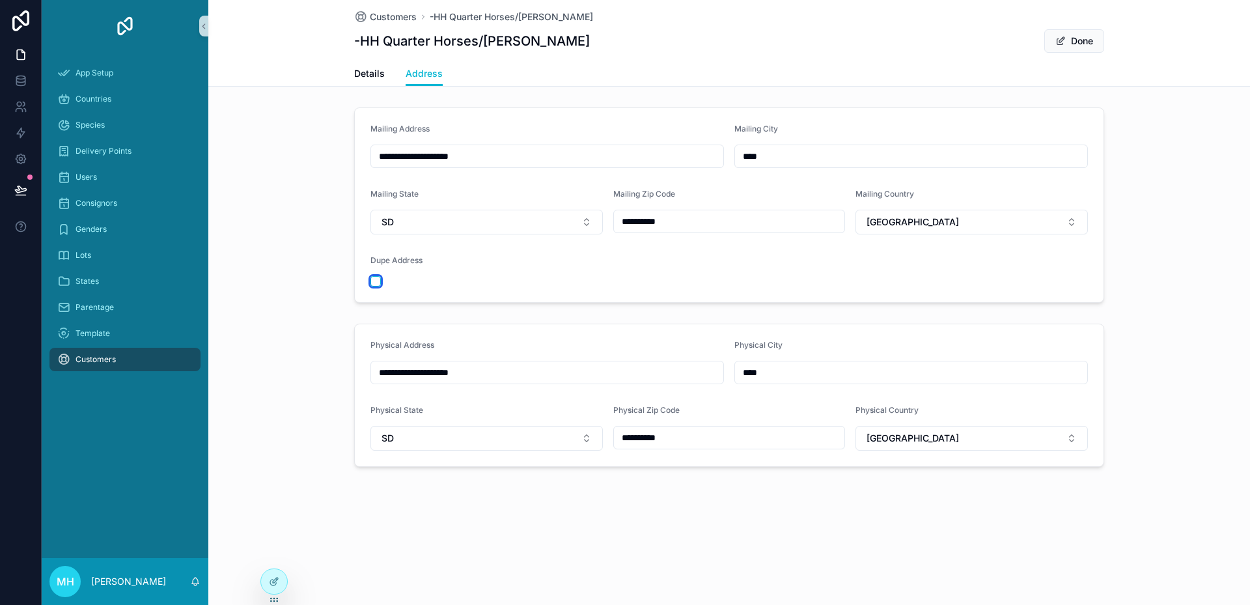
click at [378, 282] on button "scrollable content" at bounding box center [375, 281] width 10 height 10
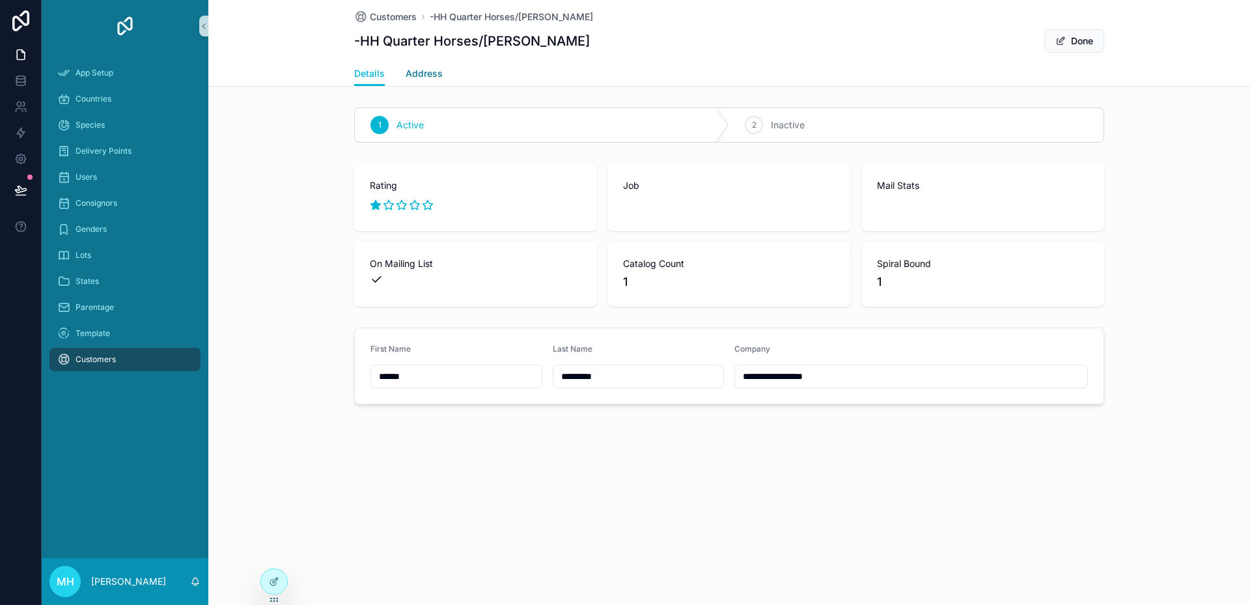
click at [435, 72] on span "Address" at bounding box center [424, 73] width 37 height 13
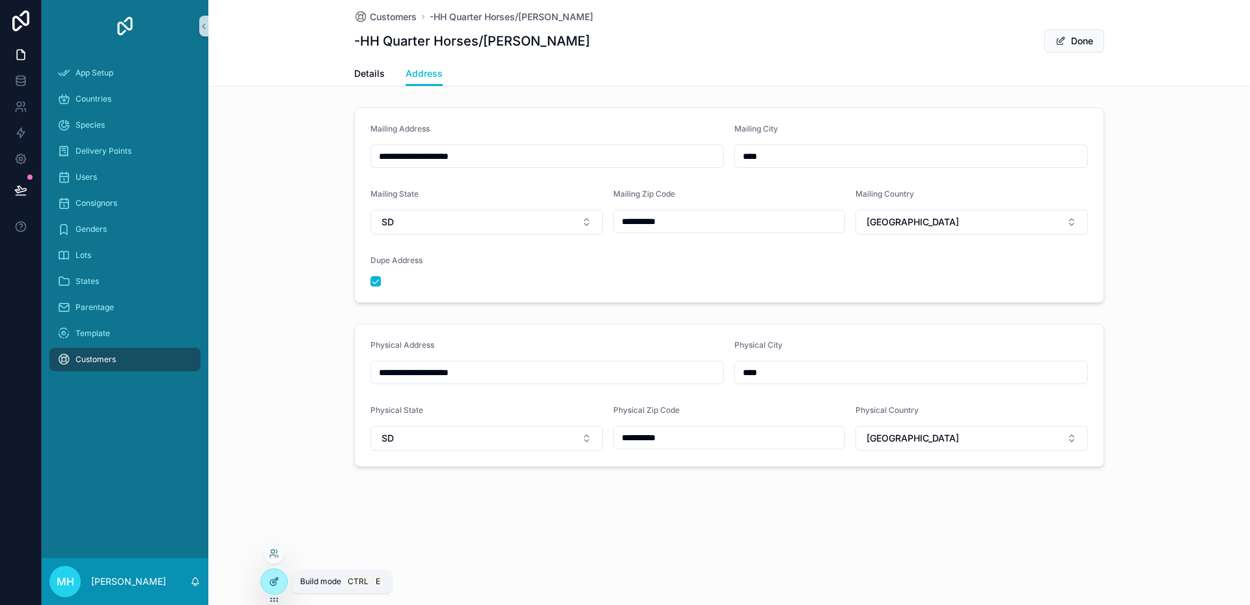
click at [274, 583] on icon at bounding box center [274, 581] width 10 height 10
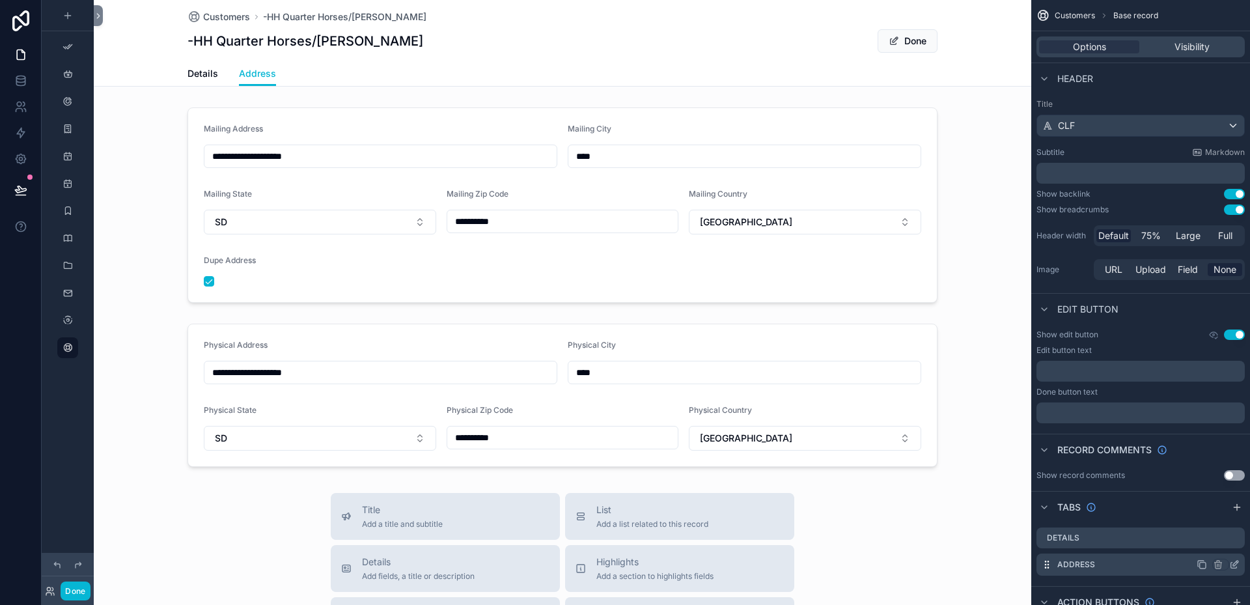
click at [1233, 566] on icon "scrollable content" at bounding box center [1234, 564] width 10 height 10
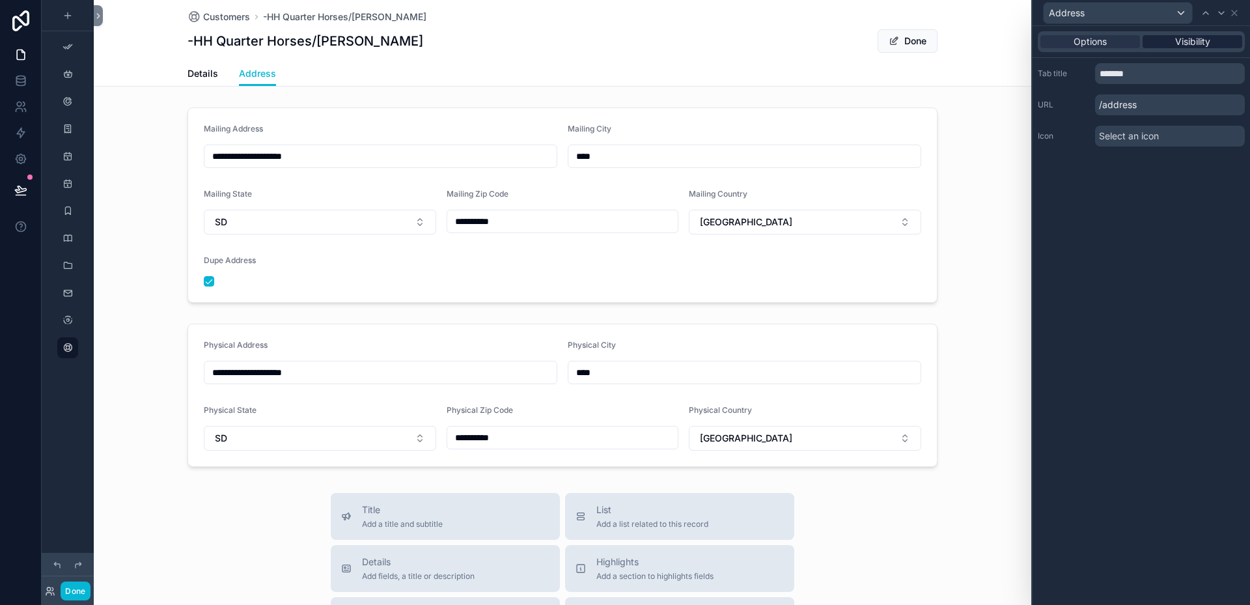
click at [1189, 44] on span "Visibility" at bounding box center [1192, 41] width 35 height 13
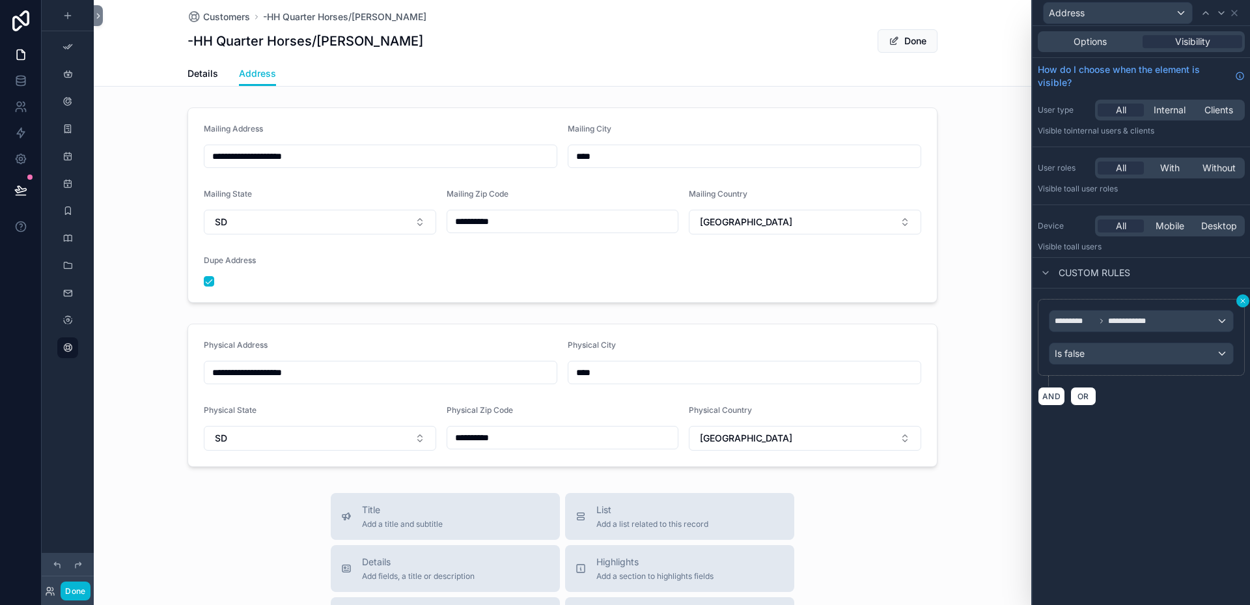
click at [1243, 298] on icon at bounding box center [1243, 301] width 8 height 8
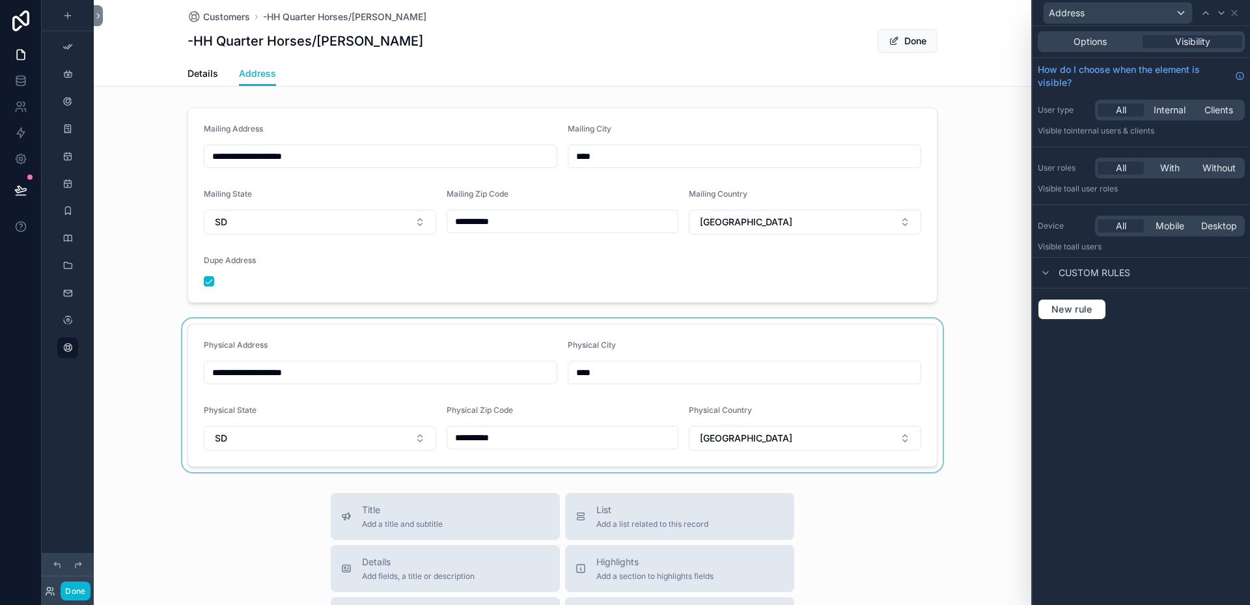
click at [520, 439] on div "scrollable content" at bounding box center [562, 395] width 937 height 154
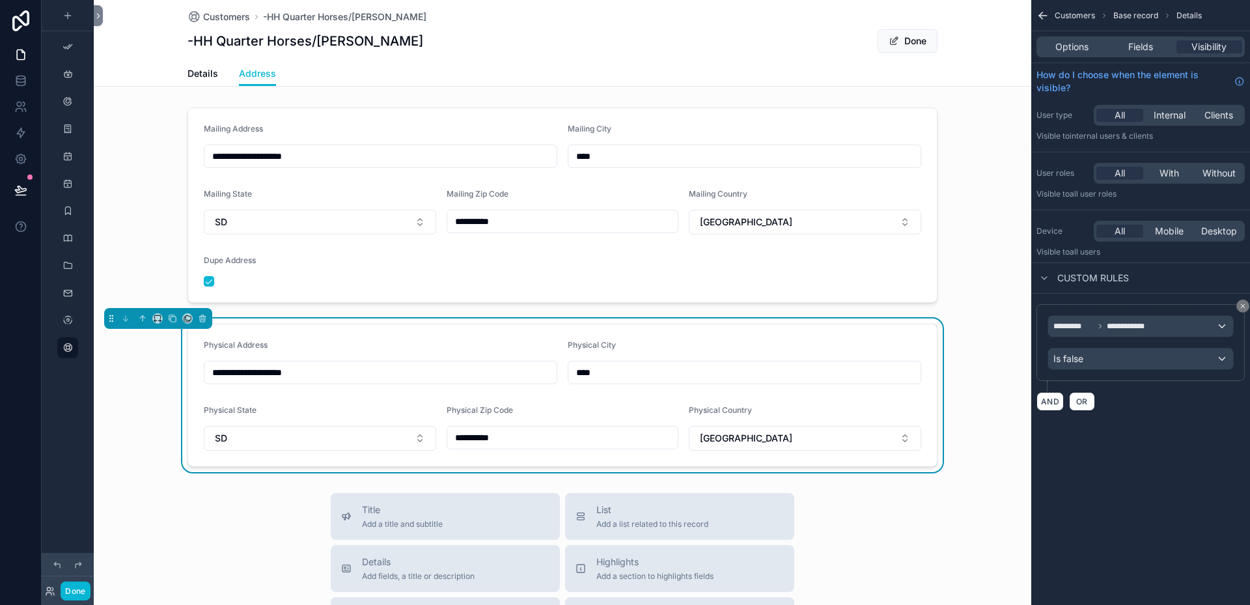
click at [514, 438] on input "**********" at bounding box center [562, 437] width 231 height 18
click at [81, 590] on button "Done" at bounding box center [75, 590] width 29 height 19
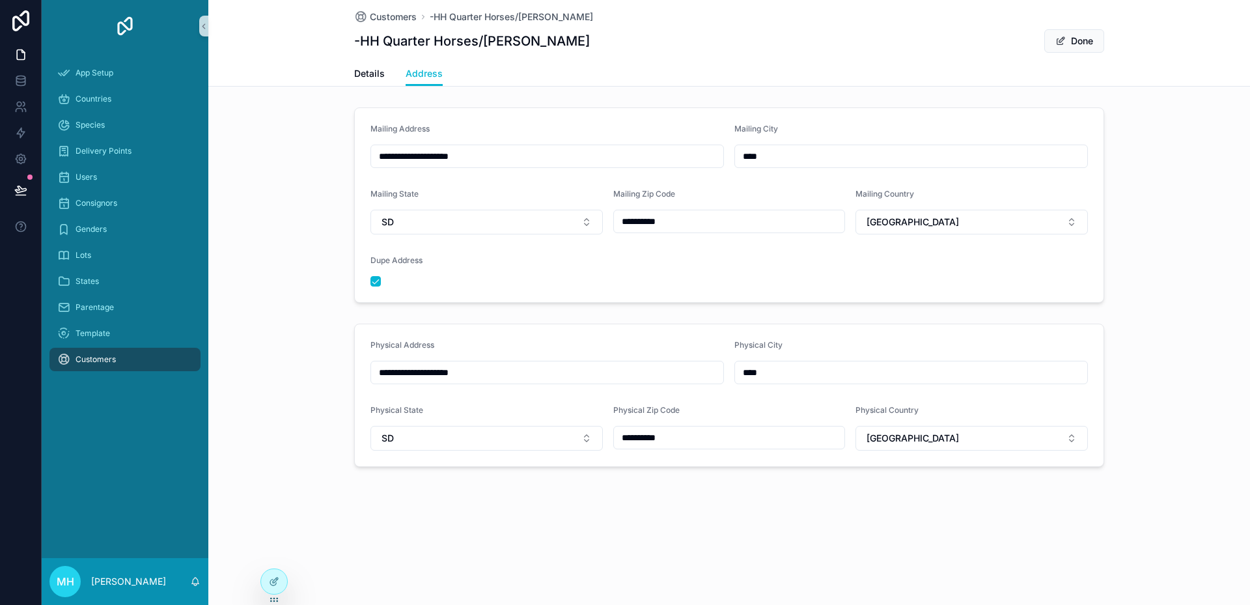
click at [704, 439] on input "**********" at bounding box center [729, 437] width 231 height 18
type input "*****"
click at [370, 70] on span "Details" at bounding box center [369, 73] width 31 height 13
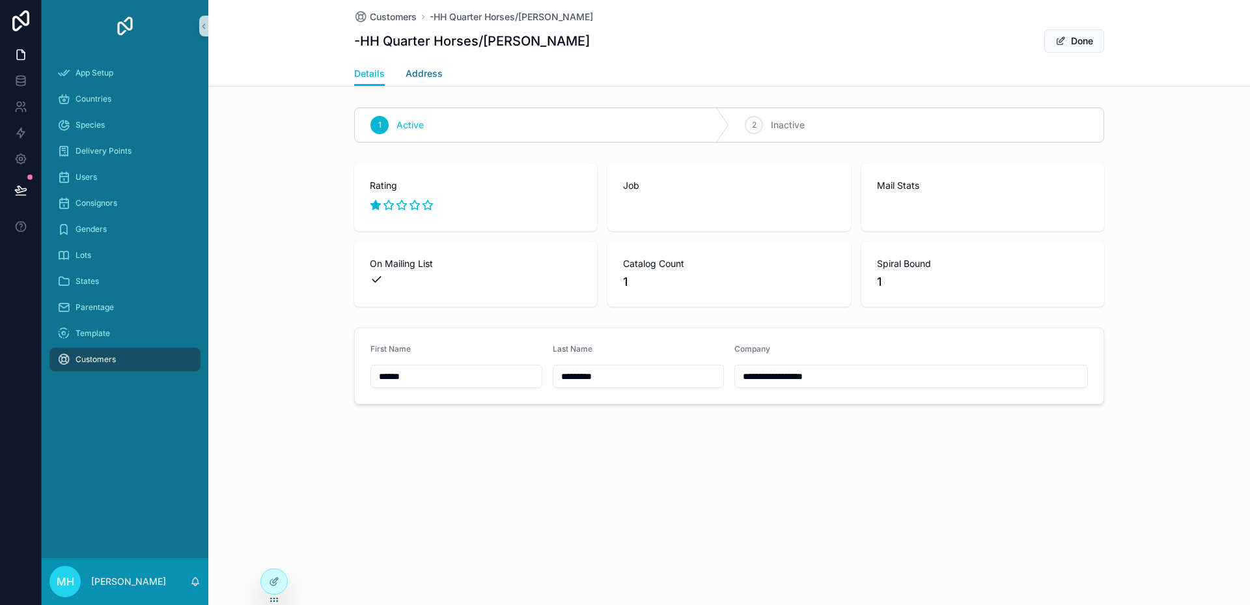
click at [429, 75] on span "Address" at bounding box center [424, 73] width 37 height 13
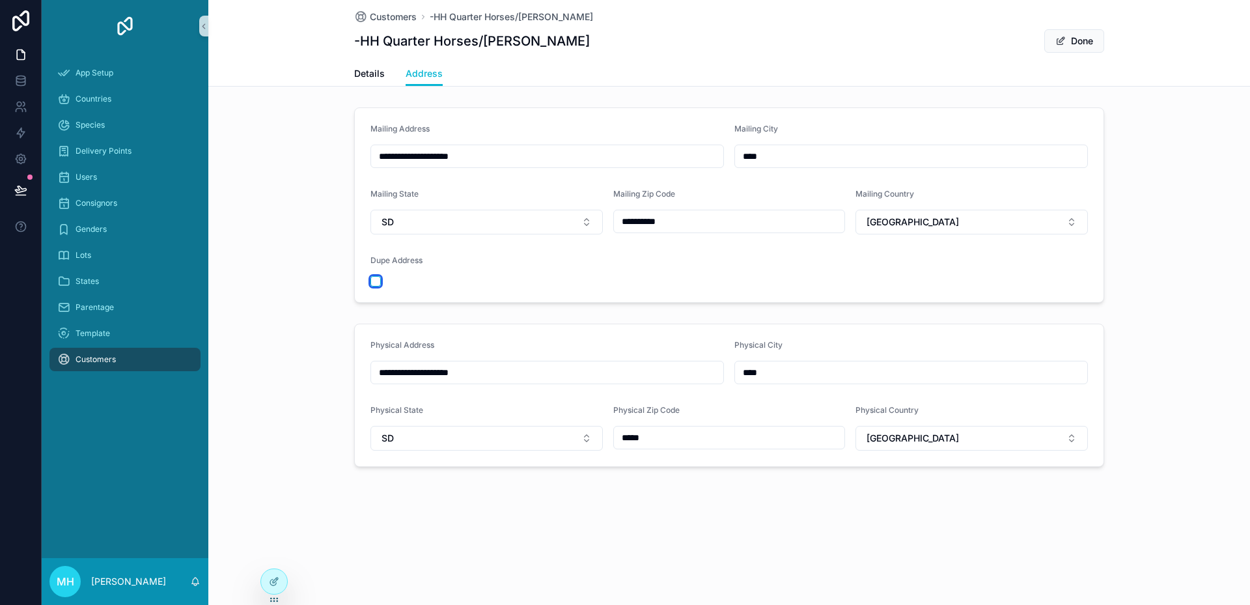
click at [378, 279] on button "scrollable content" at bounding box center [375, 281] width 10 height 10
click at [590, 72] on div "Details Address" at bounding box center [729, 73] width 750 height 25
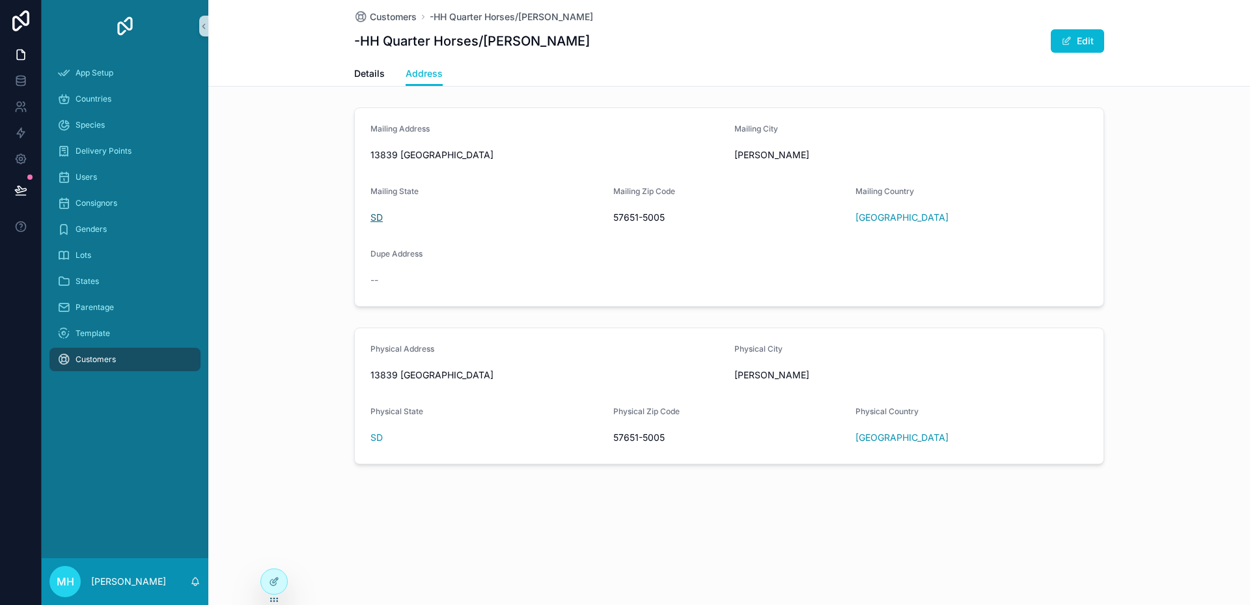
click at [379, 215] on span "SD" at bounding box center [376, 217] width 12 height 13
click at [271, 577] on icon at bounding box center [274, 581] width 10 height 10
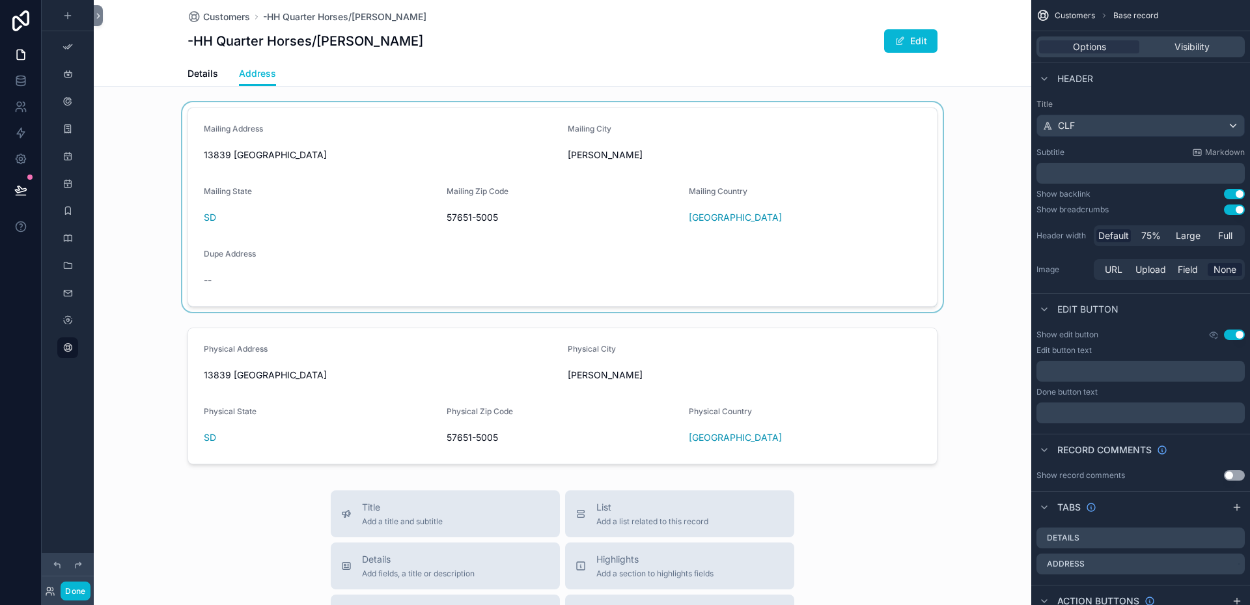
click at [332, 216] on div "scrollable content" at bounding box center [562, 207] width 937 height 210
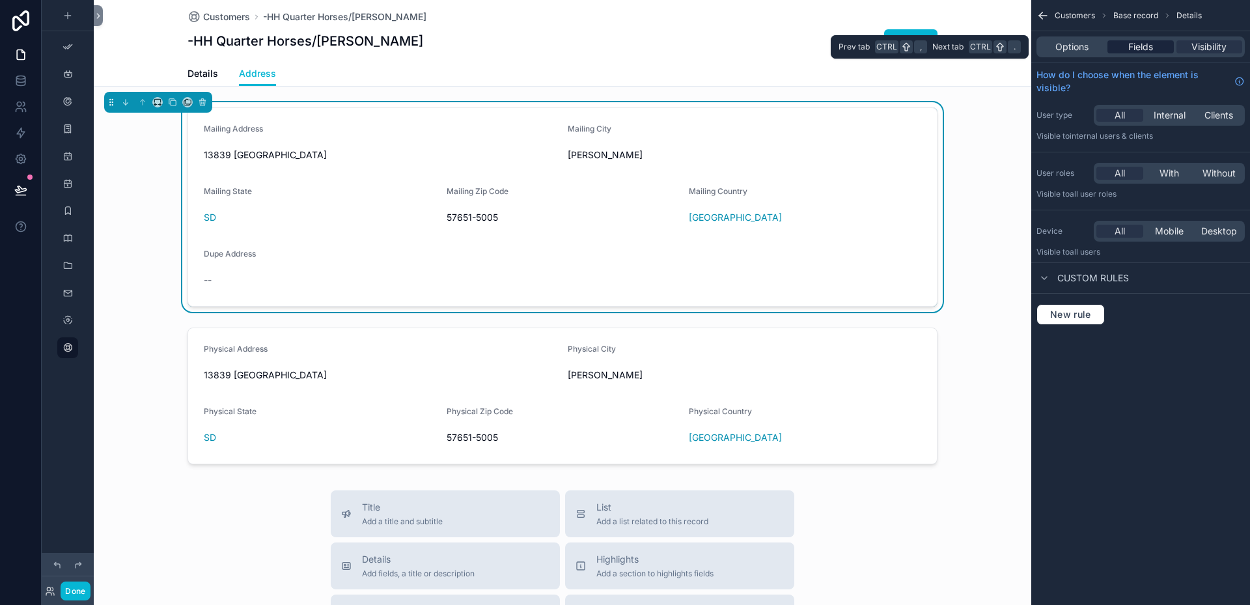
click at [1139, 42] on span "Fields" at bounding box center [1140, 46] width 25 height 13
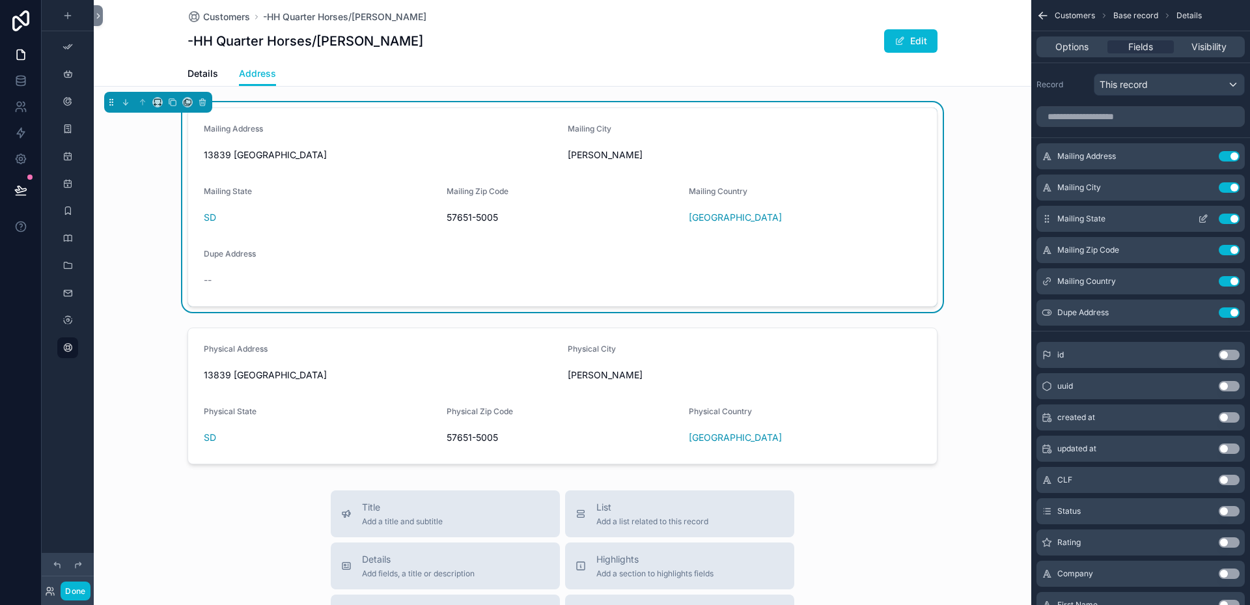
click at [1202, 219] on icon "scrollable content" at bounding box center [1203, 218] width 10 height 10
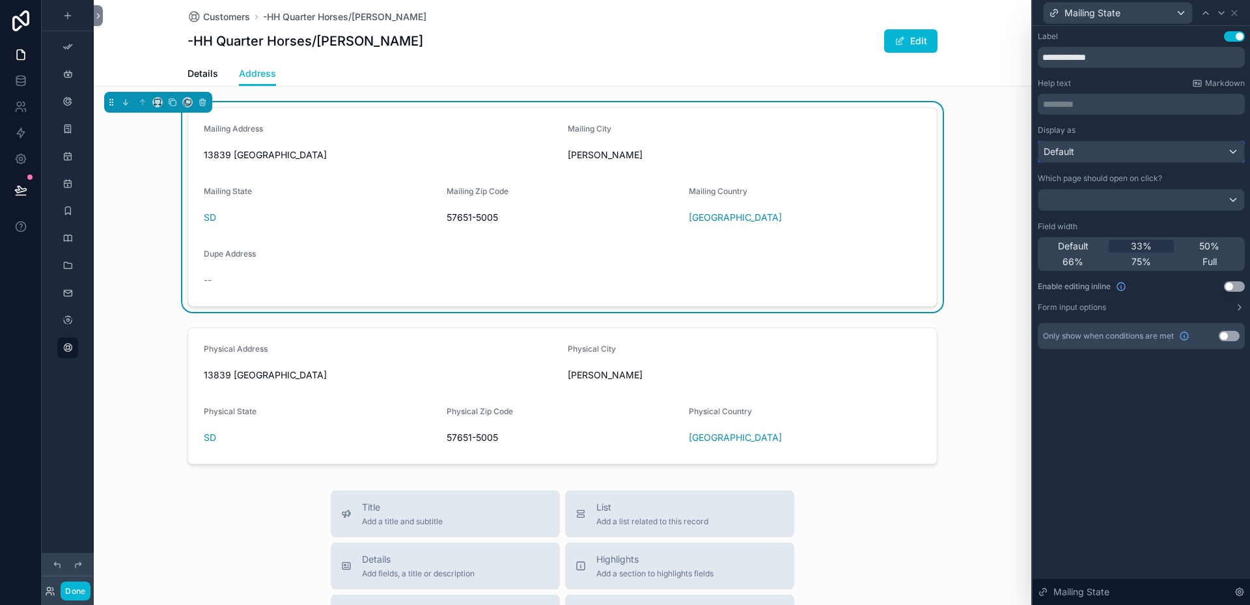
click at [1235, 153] on div "Default" at bounding box center [1141, 151] width 206 height 21
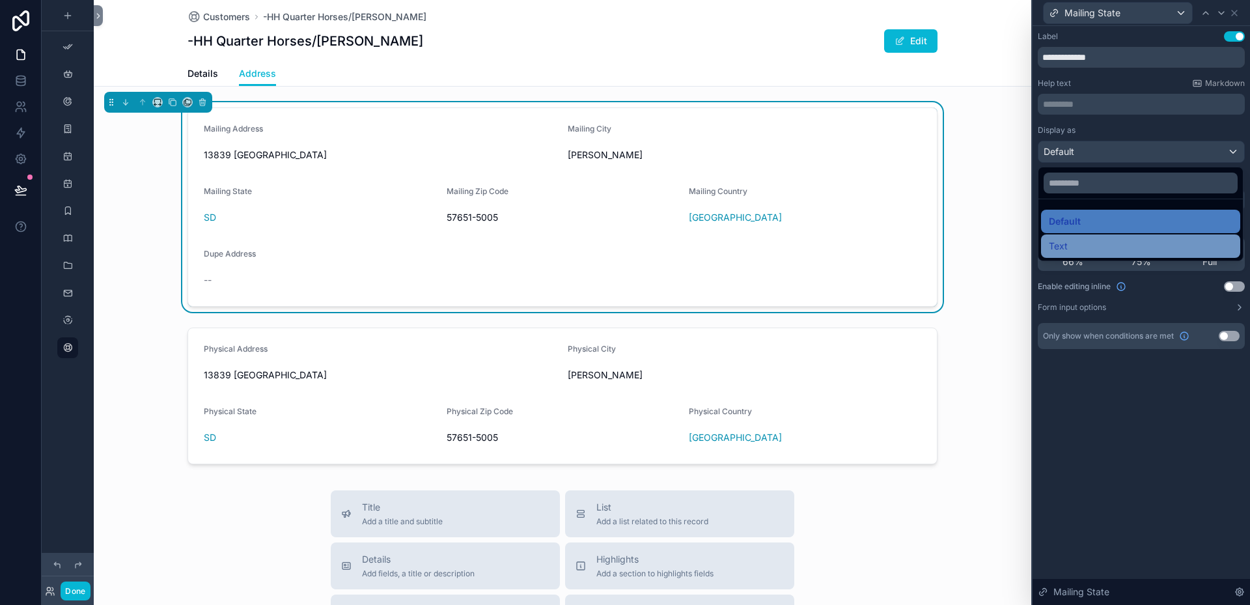
click at [1062, 248] on span "Text" at bounding box center [1058, 246] width 19 height 16
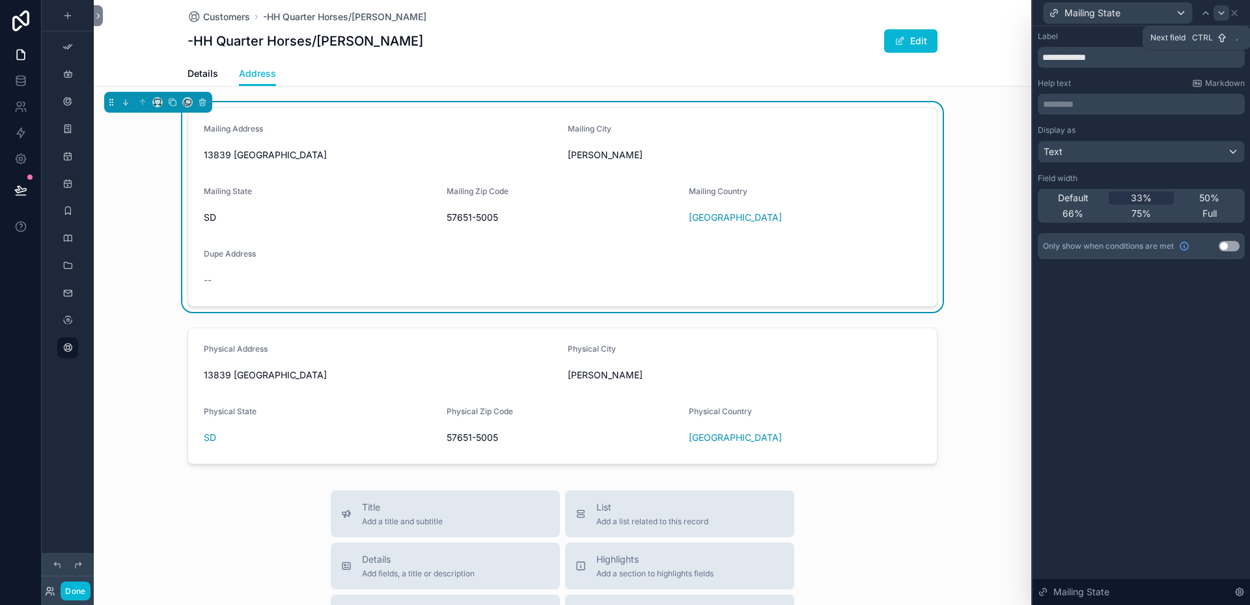
click at [1224, 16] on icon at bounding box center [1221, 13] width 10 height 10
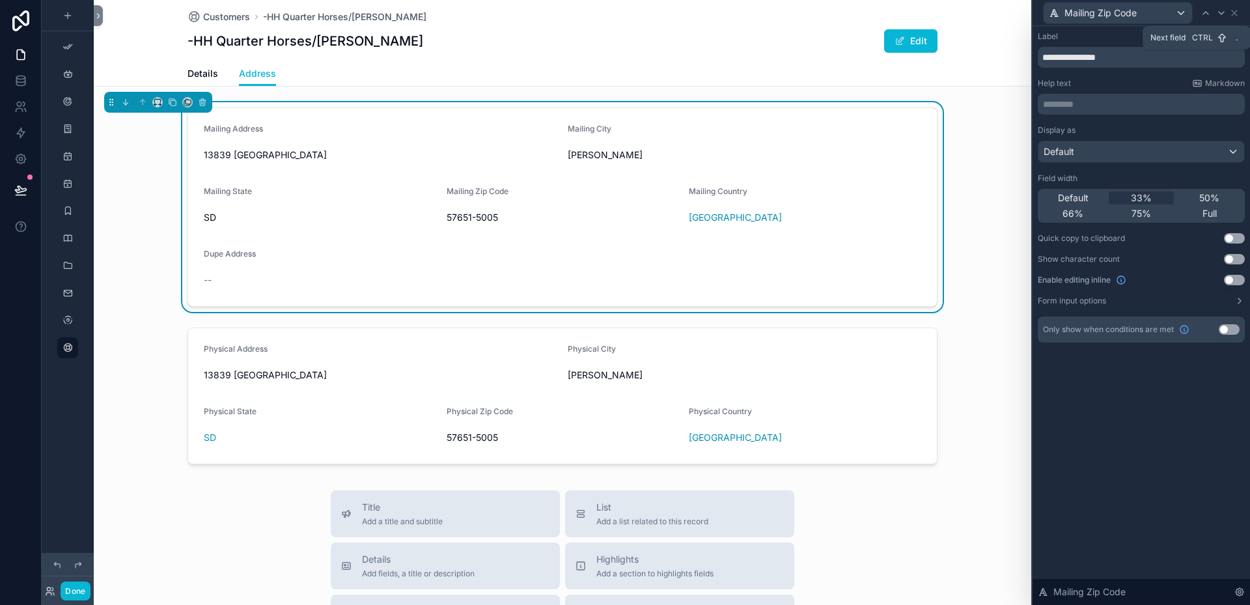
click at [1224, 16] on icon at bounding box center [1221, 13] width 10 height 10
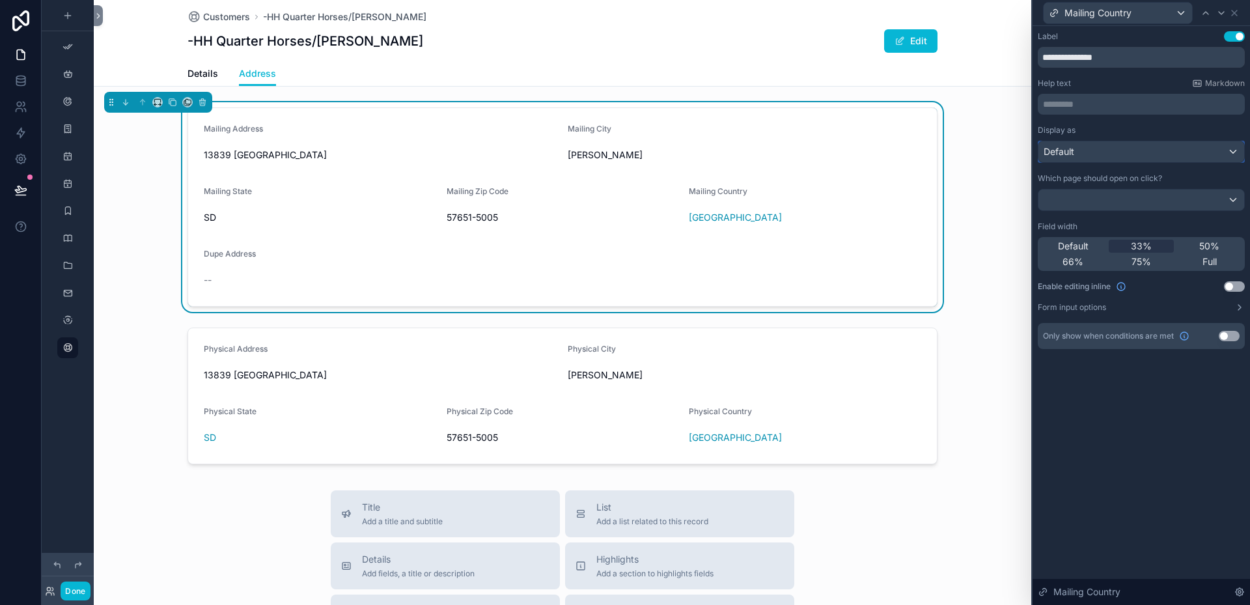
click at [1234, 151] on div "Default" at bounding box center [1141, 151] width 206 height 21
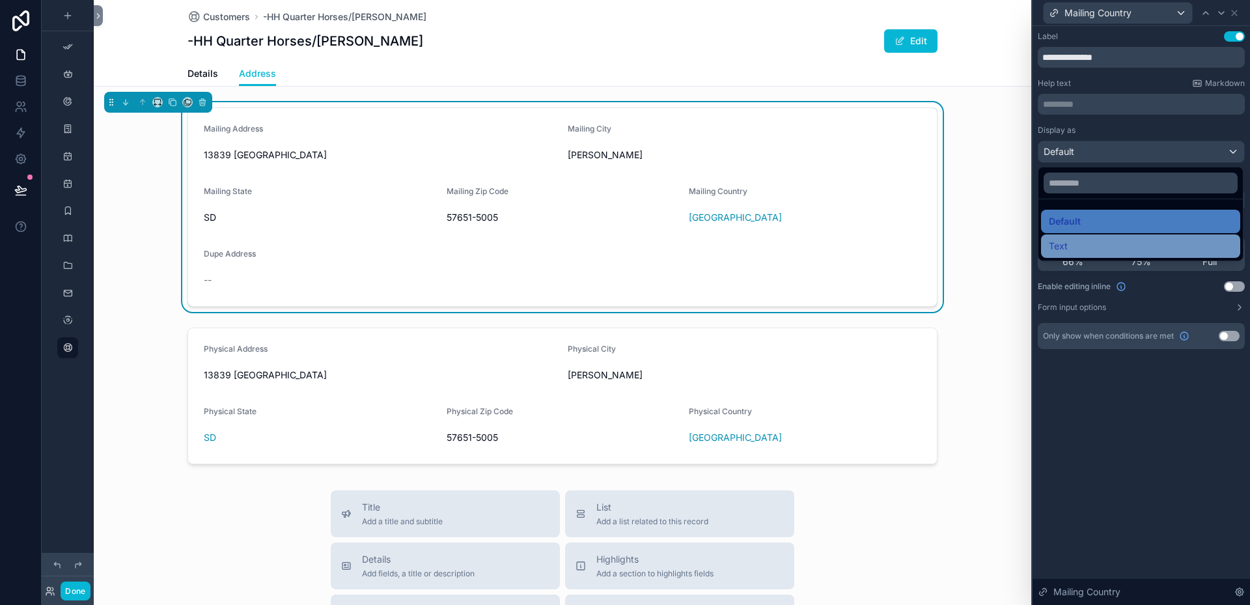
click at [1059, 247] on span "Text" at bounding box center [1058, 246] width 19 height 16
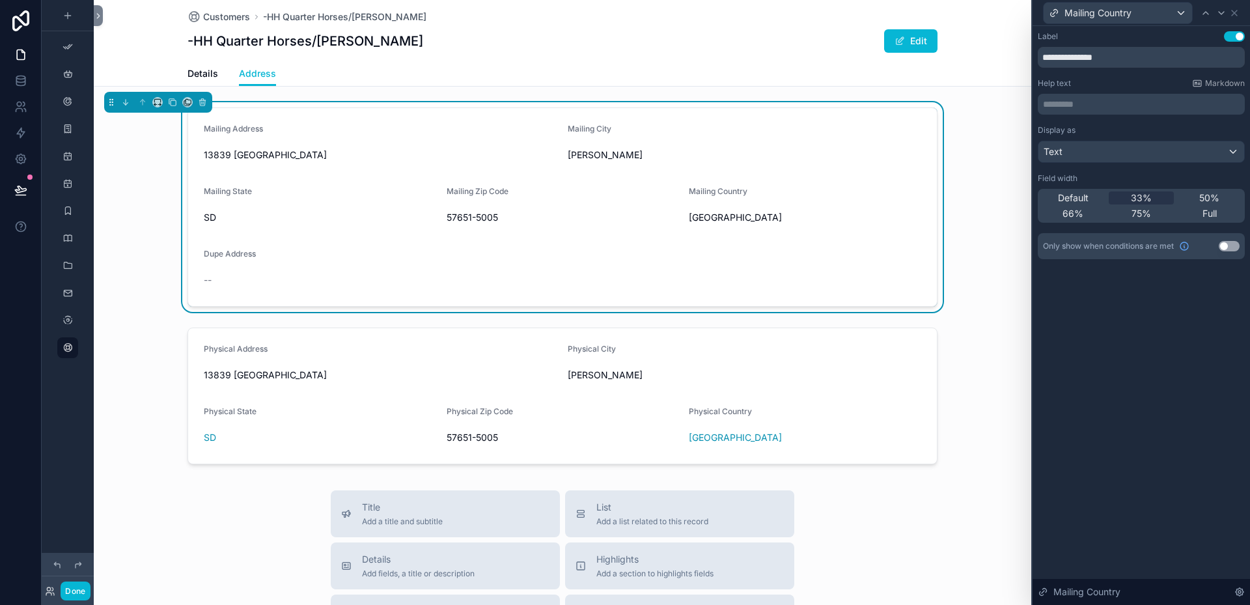
click at [1080, 374] on div "**********" at bounding box center [1140, 315] width 217 height 579
click at [73, 592] on button "Done" at bounding box center [75, 590] width 29 height 19
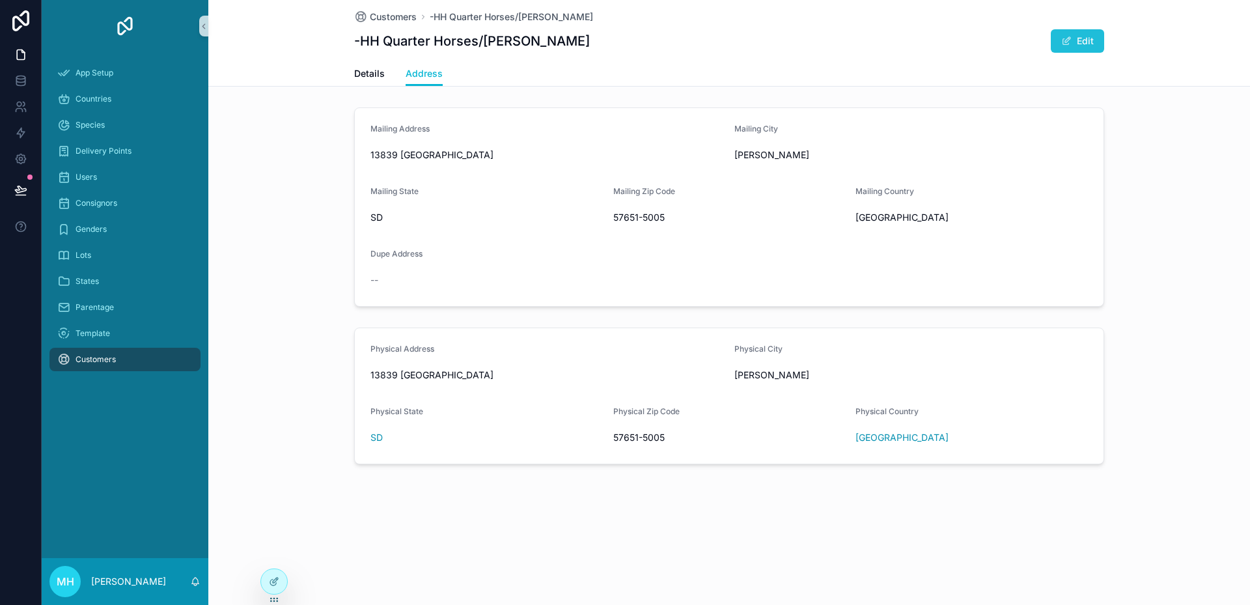
click at [1085, 38] on button "Edit" at bounding box center [1077, 40] width 53 height 23
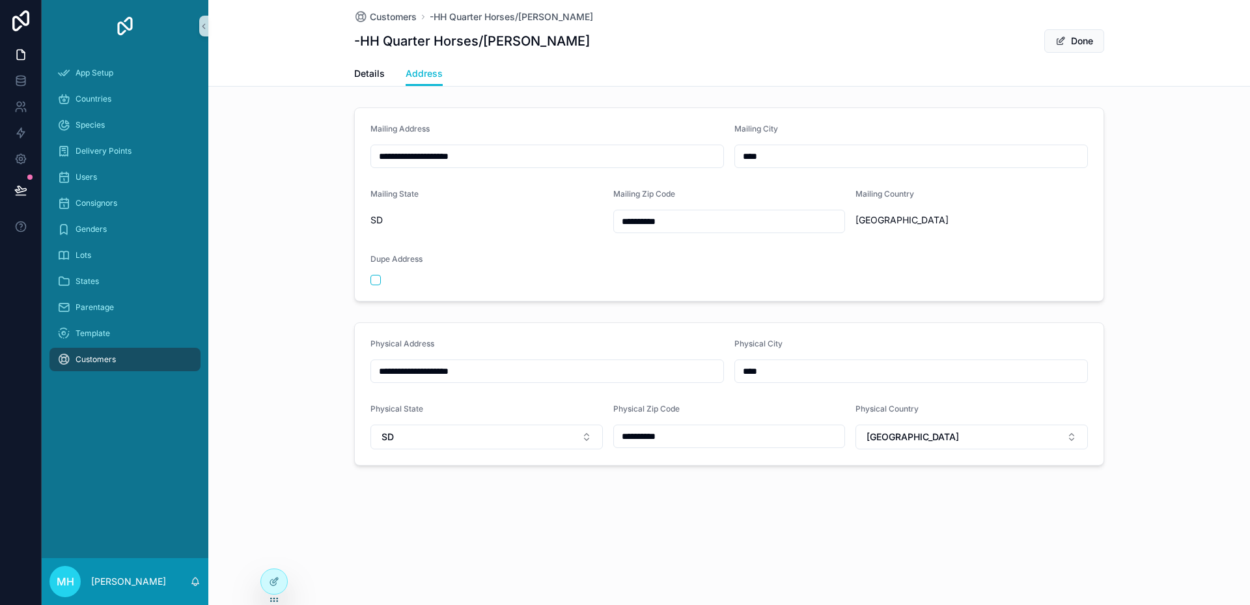
click at [407, 221] on div "SD" at bounding box center [486, 219] width 232 height 13
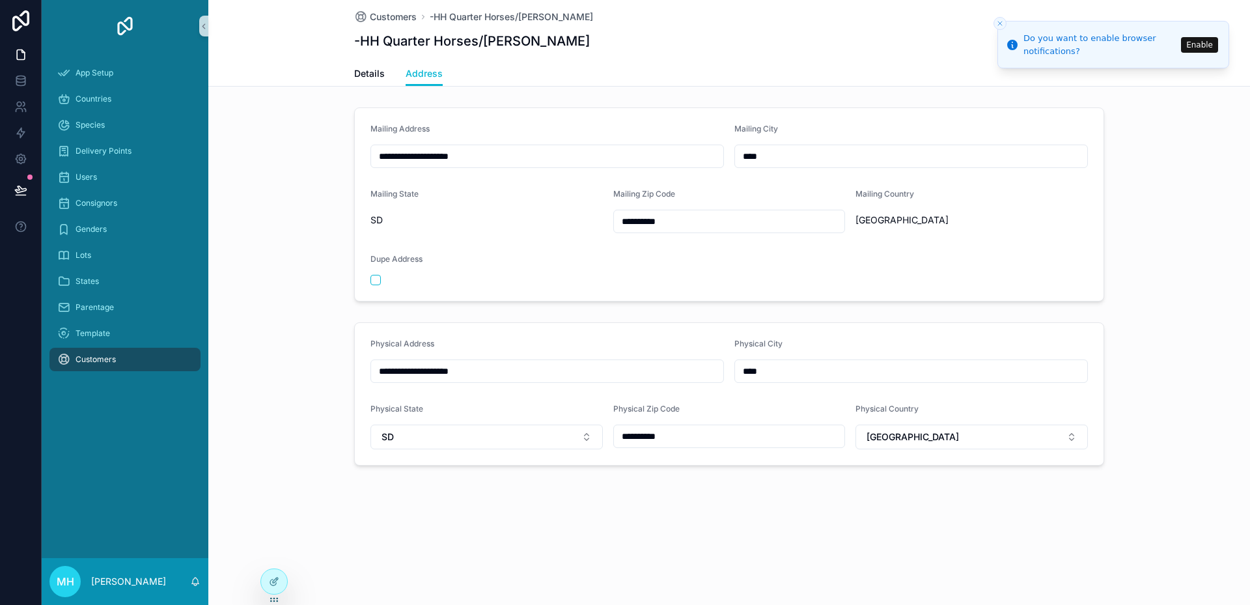
click at [1000, 26] on icon "Close toast" at bounding box center [1000, 24] width 8 height 8
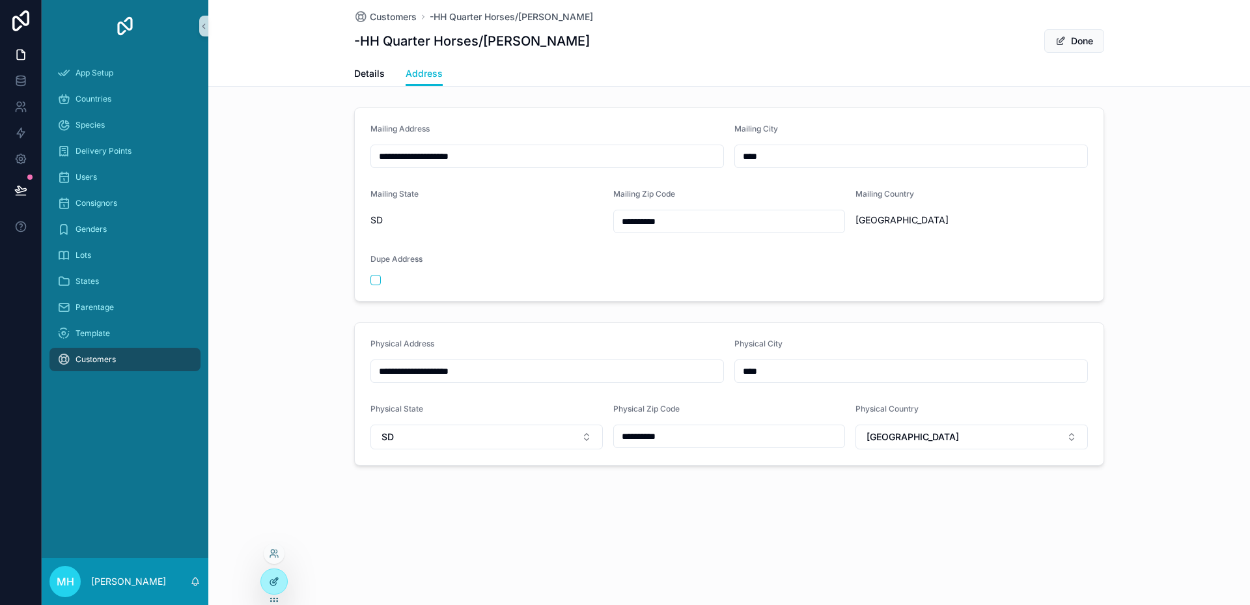
click at [274, 581] on icon at bounding box center [274, 581] width 10 height 10
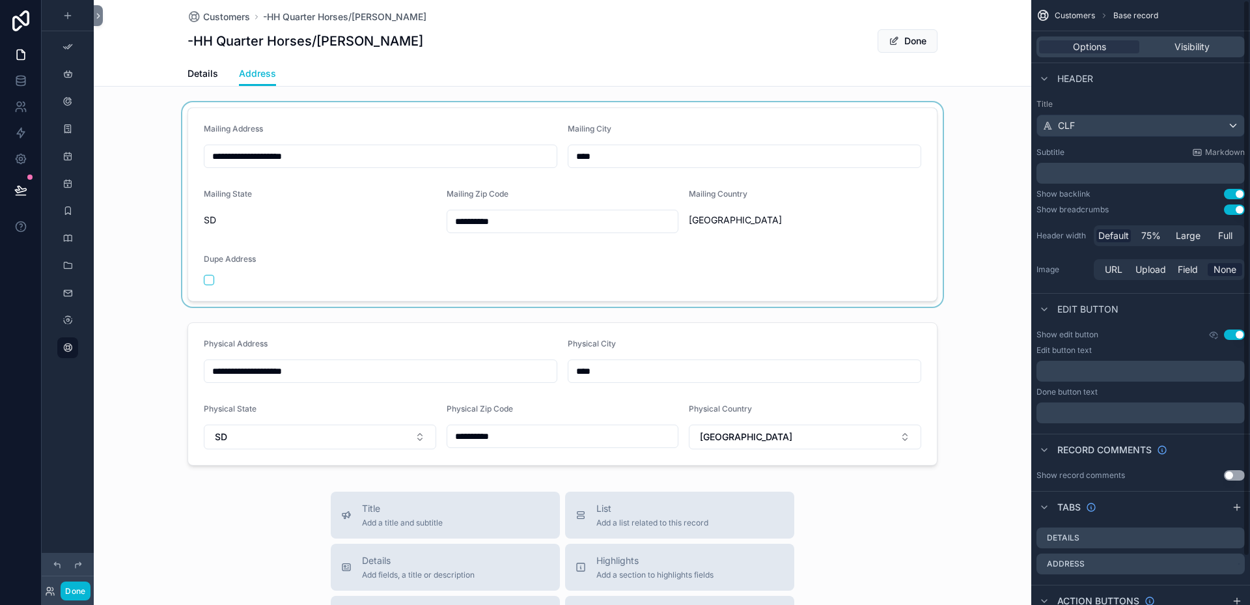
click at [875, 237] on div "scrollable content" at bounding box center [562, 204] width 937 height 204
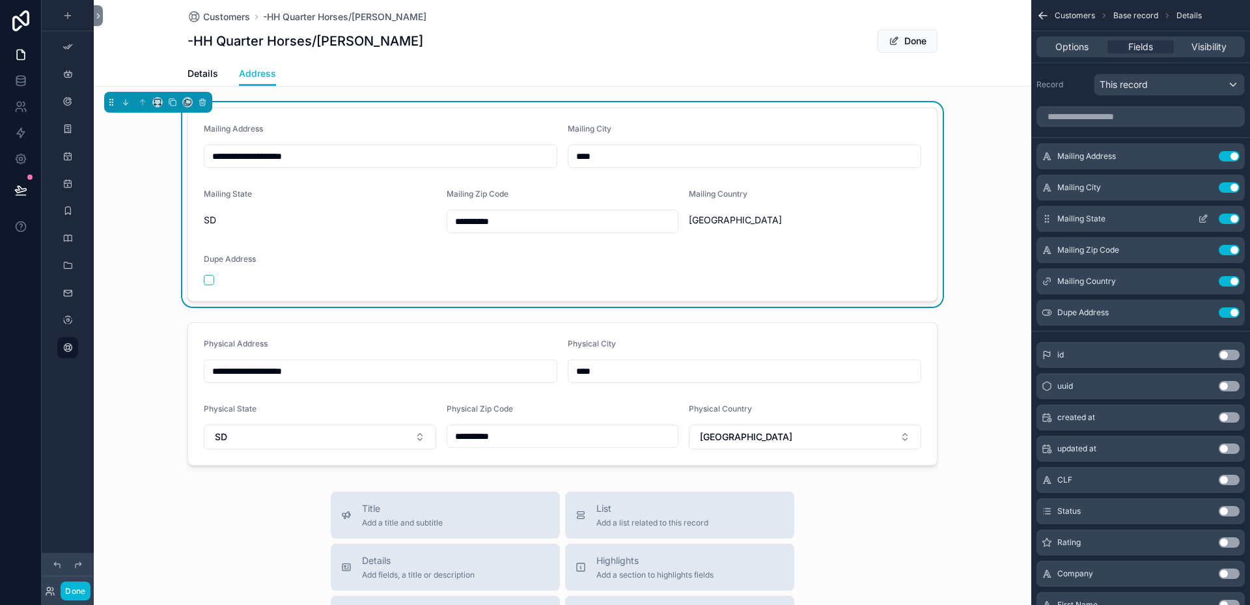
click at [1207, 218] on icon "scrollable content" at bounding box center [1203, 218] width 10 height 10
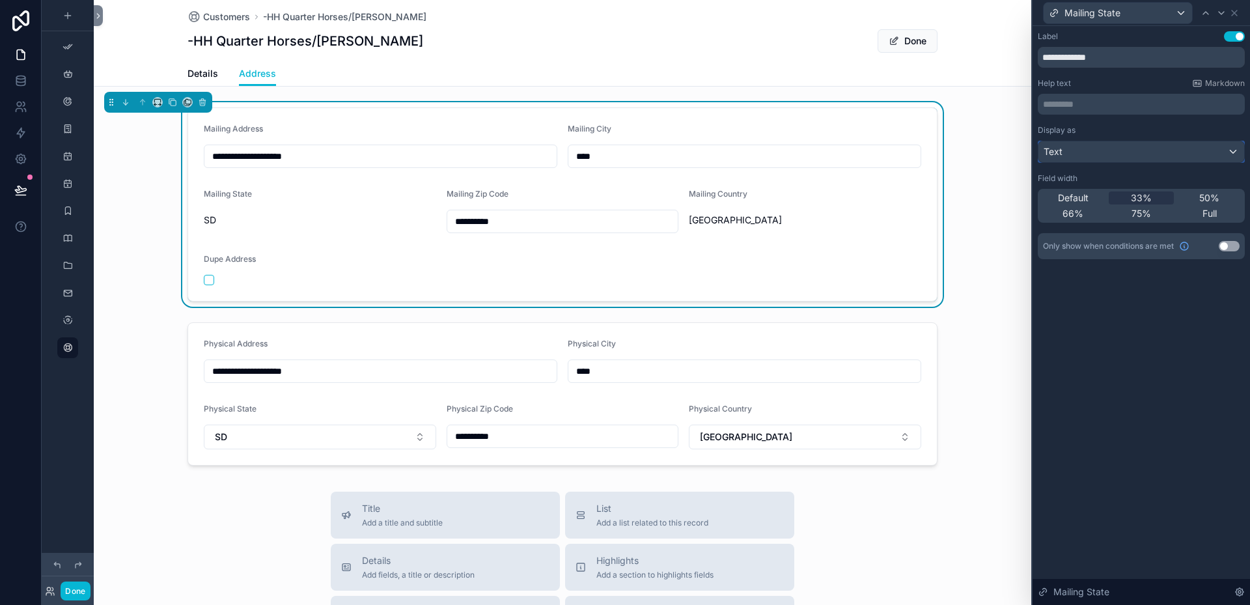
click at [1233, 152] on div "Text" at bounding box center [1141, 151] width 206 height 21
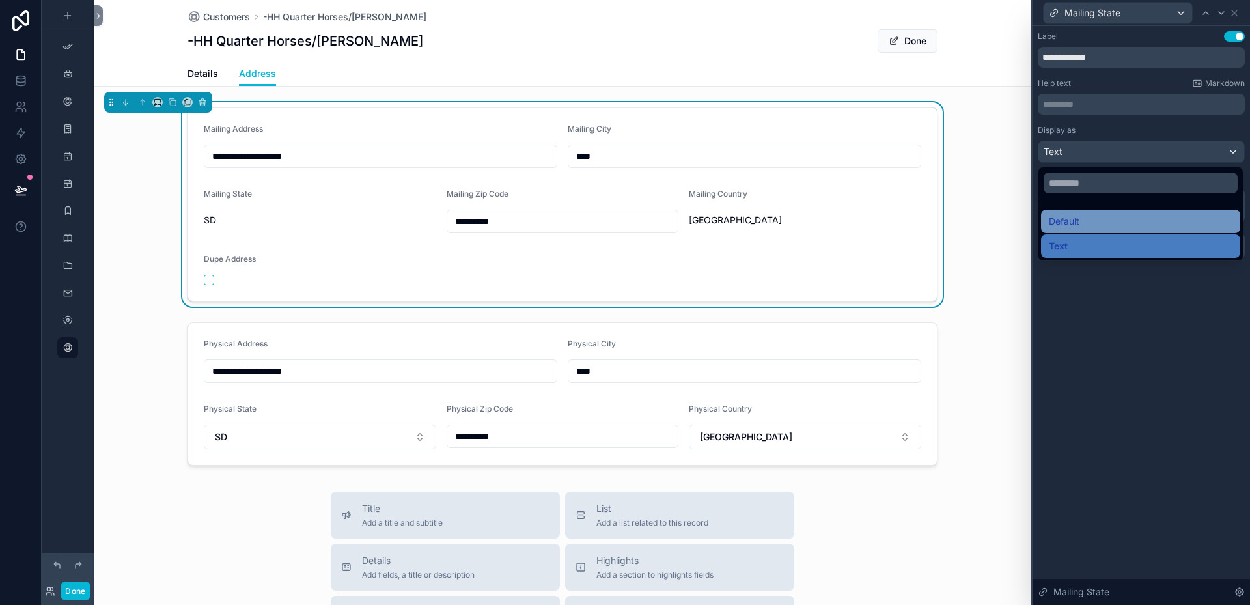
click at [1065, 217] on span "Default" at bounding box center [1064, 221] width 31 height 16
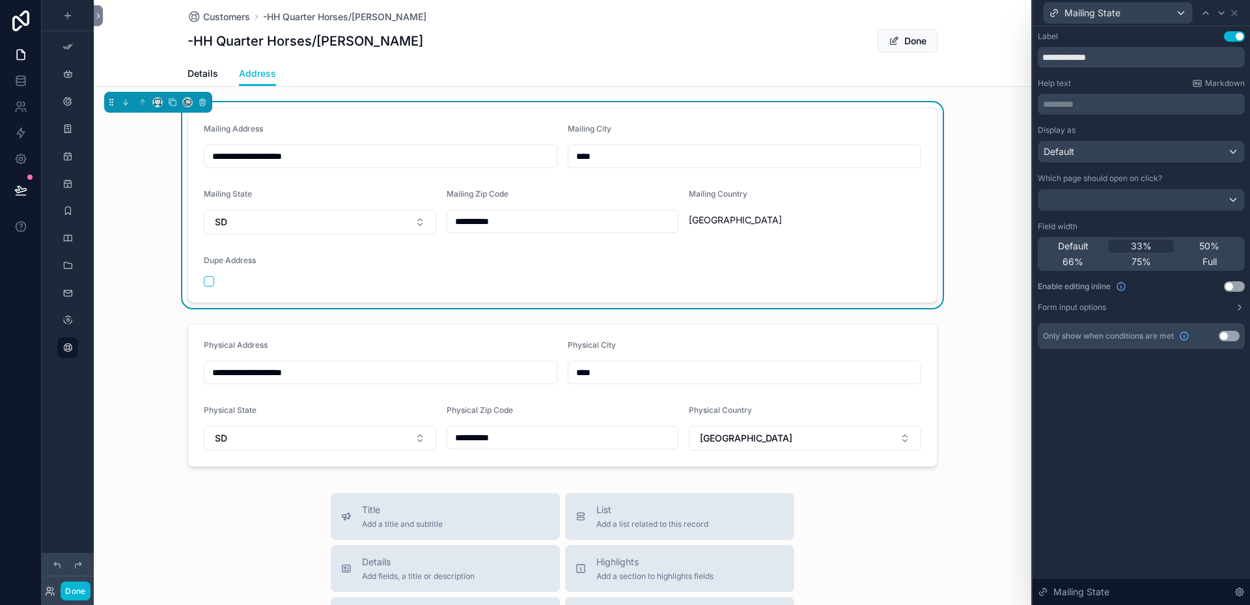
click at [868, 259] on form "**********" at bounding box center [562, 205] width 749 height 194
click at [1220, 11] on icon at bounding box center [1221, 13] width 10 height 10
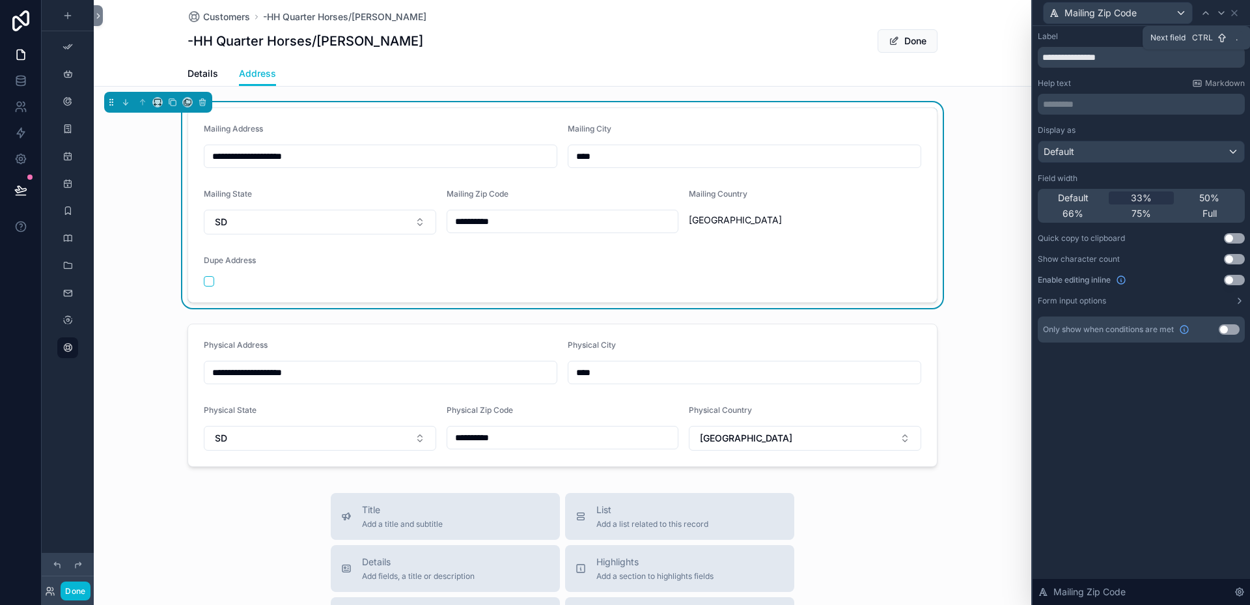
click at [1220, 11] on icon at bounding box center [1221, 13] width 10 height 10
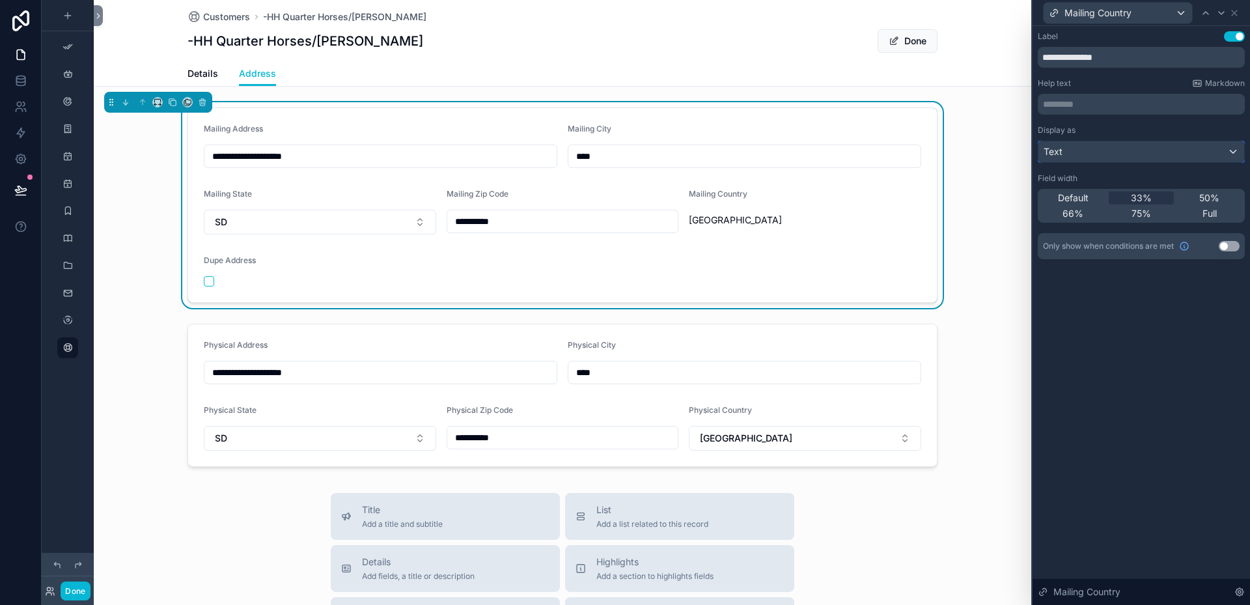
click at [1165, 153] on div "Text" at bounding box center [1141, 151] width 206 height 21
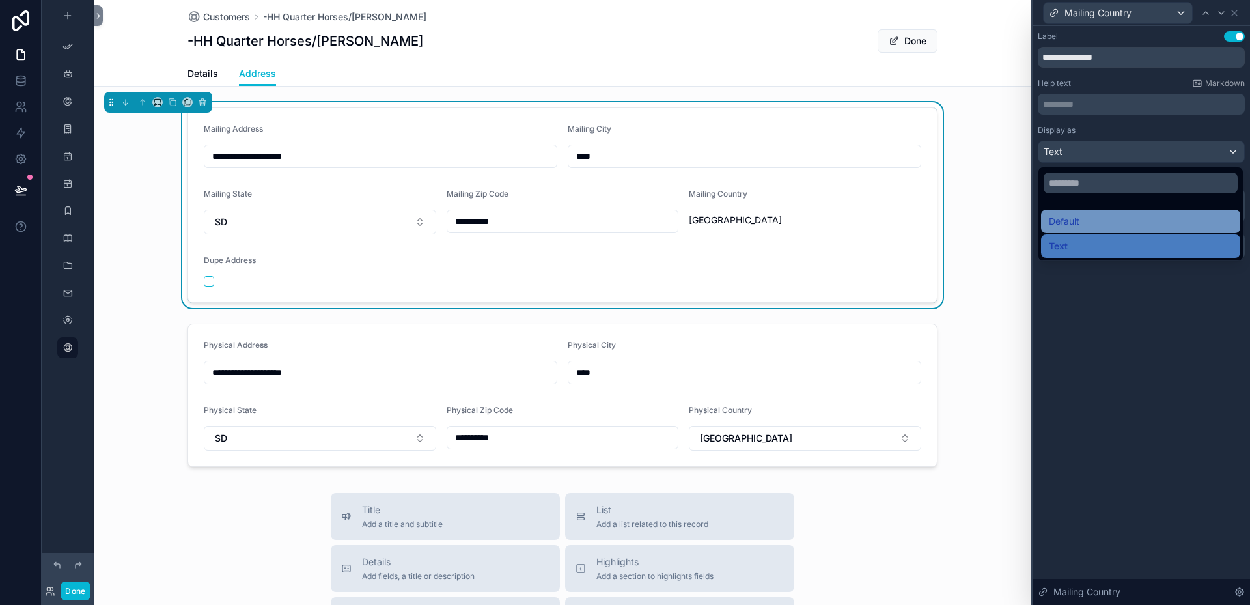
click at [1077, 220] on span "Default" at bounding box center [1064, 221] width 31 height 16
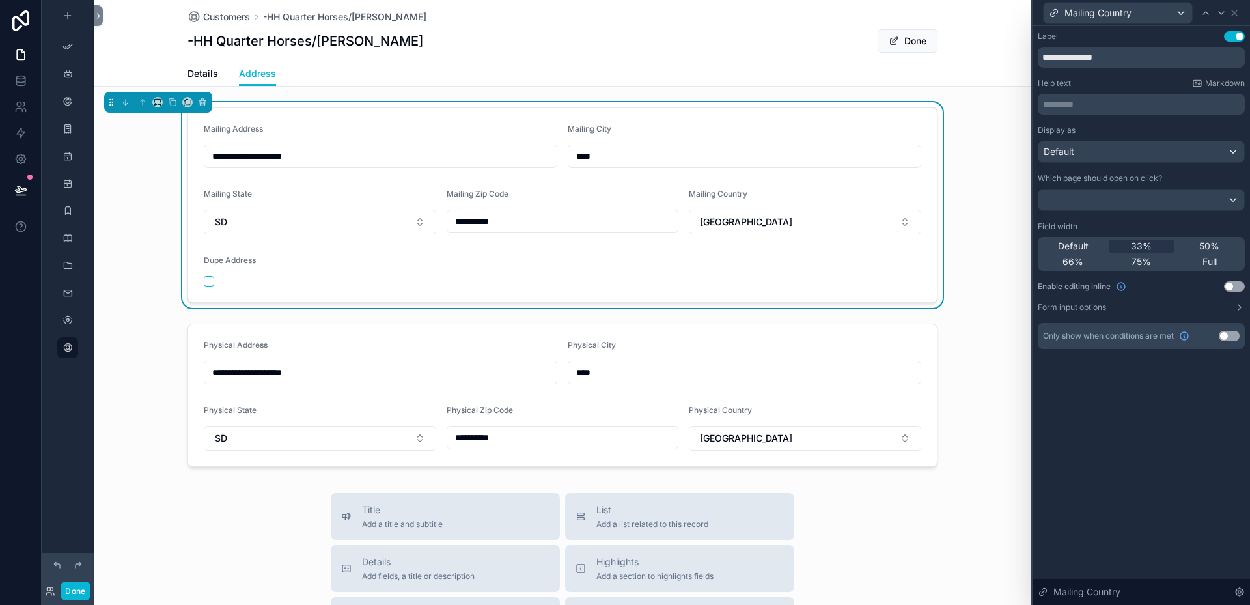
click at [749, 262] on form "**********" at bounding box center [562, 205] width 749 height 194
click at [1222, 13] on icon at bounding box center [1220, 13] width 5 height 3
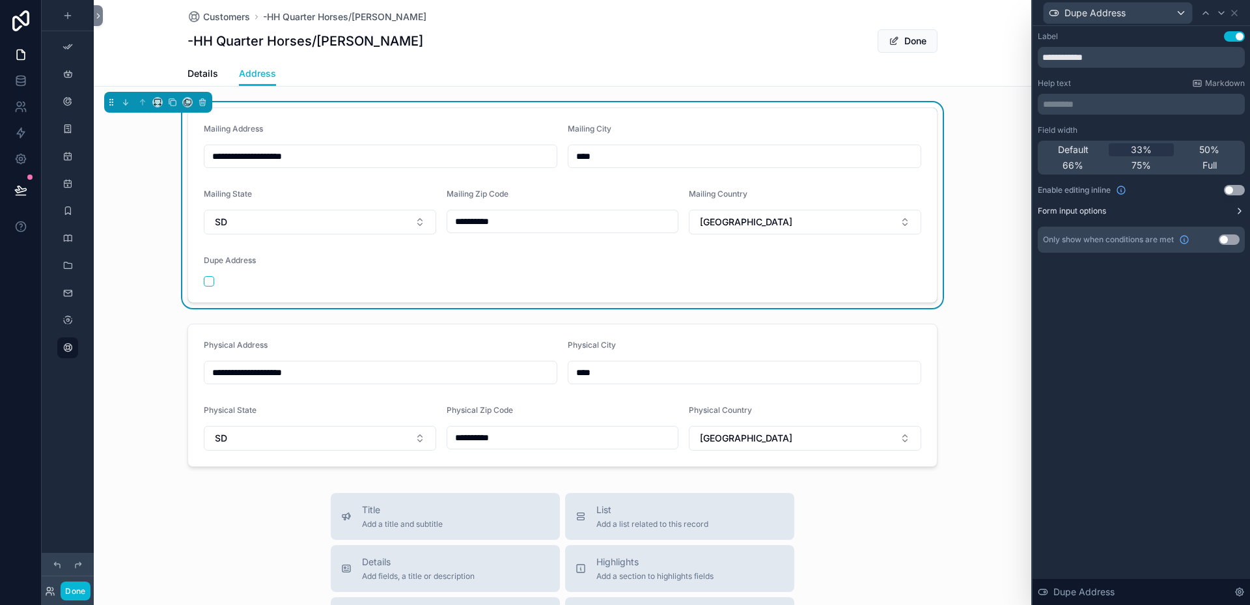
click at [1133, 211] on button "Form input options" at bounding box center [1141, 211] width 207 height 10
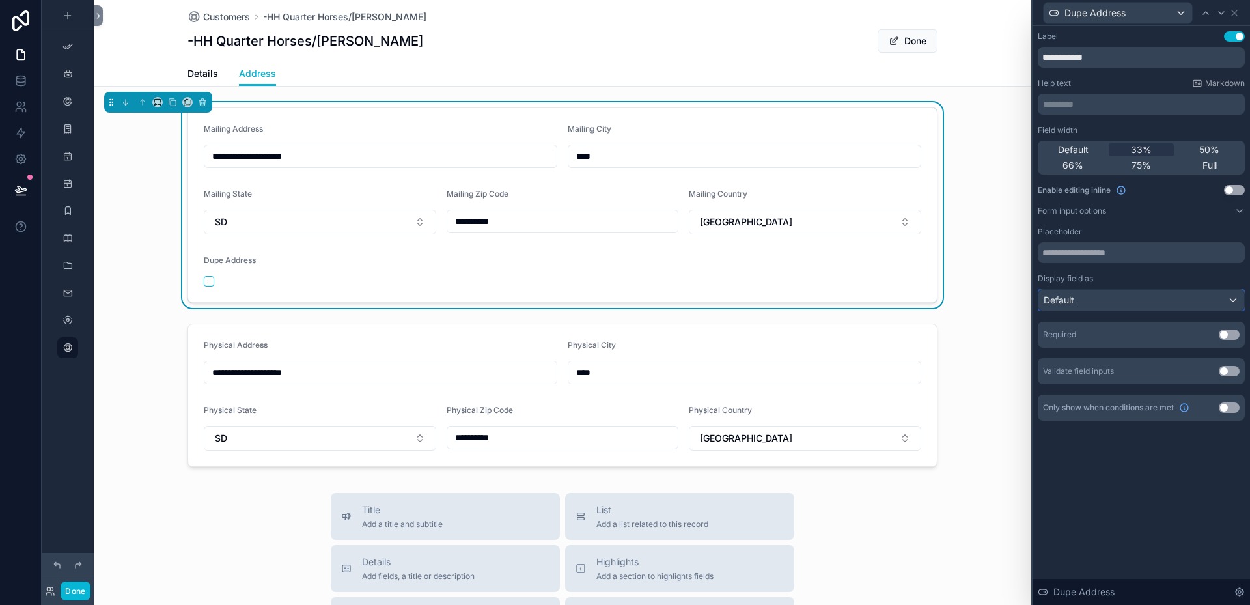
click at [1228, 294] on div "Default" at bounding box center [1141, 300] width 206 height 21
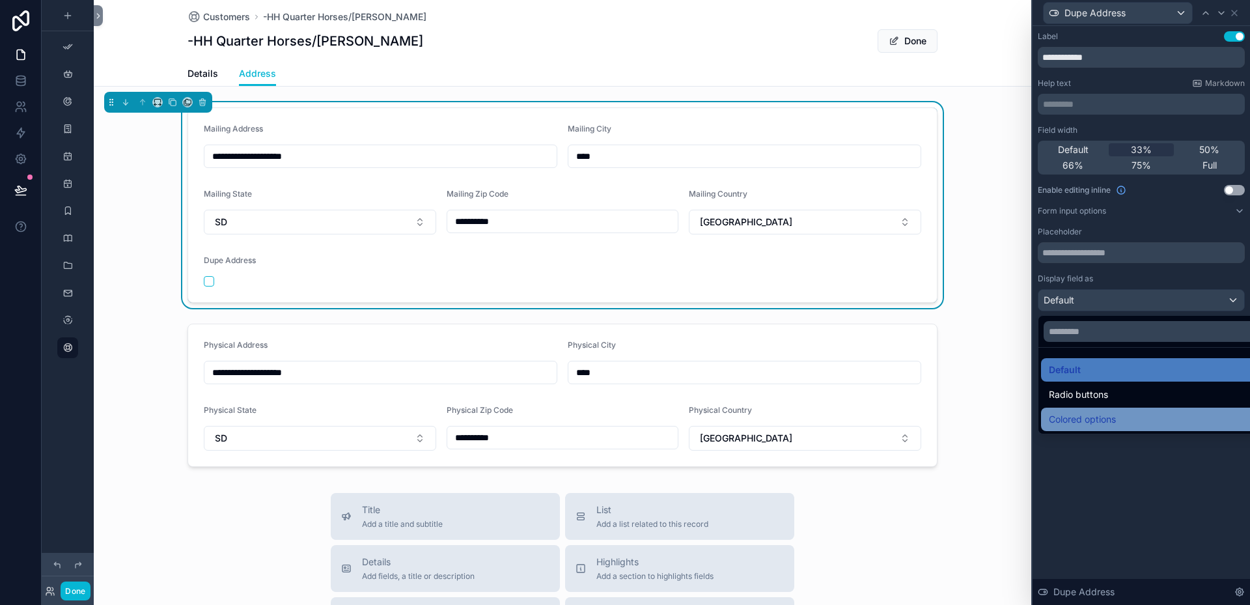
click at [1099, 422] on span "Colored options" at bounding box center [1082, 419] width 67 height 16
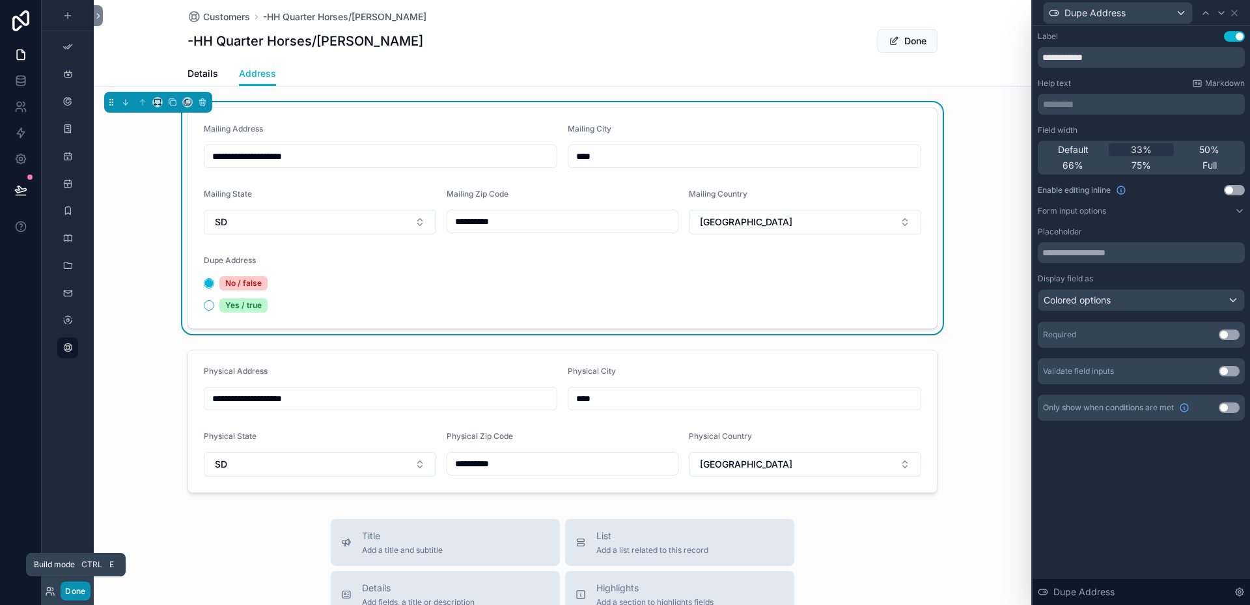
click at [73, 590] on button "Done" at bounding box center [75, 590] width 29 height 19
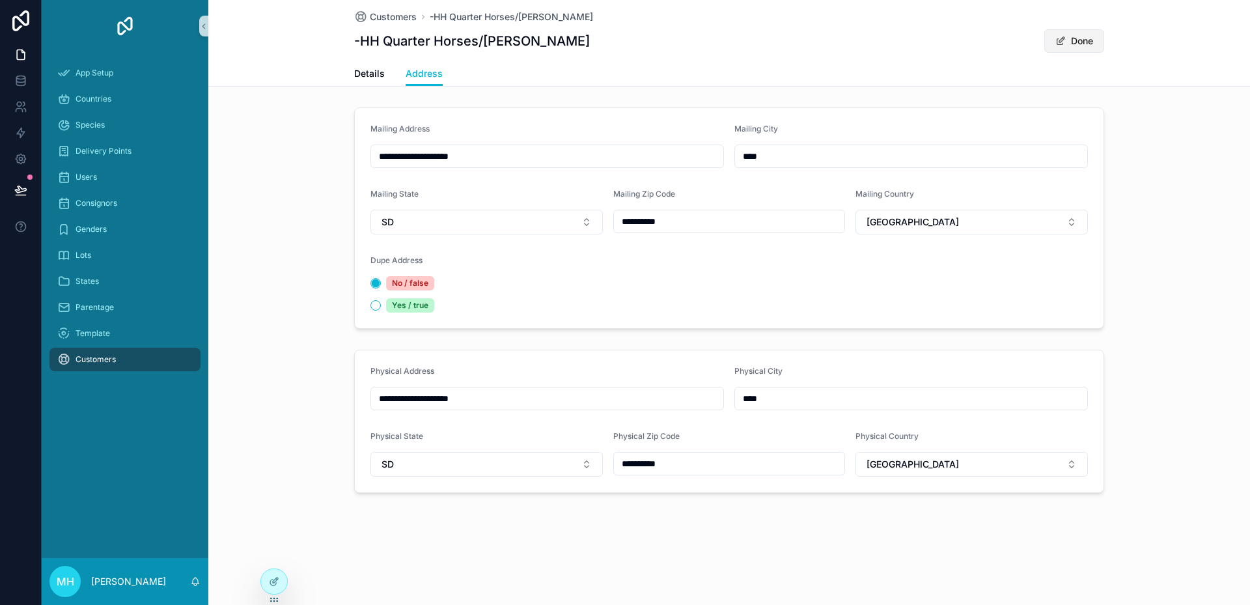
click at [1090, 36] on button "Done" at bounding box center [1074, 40] width 60 height 23
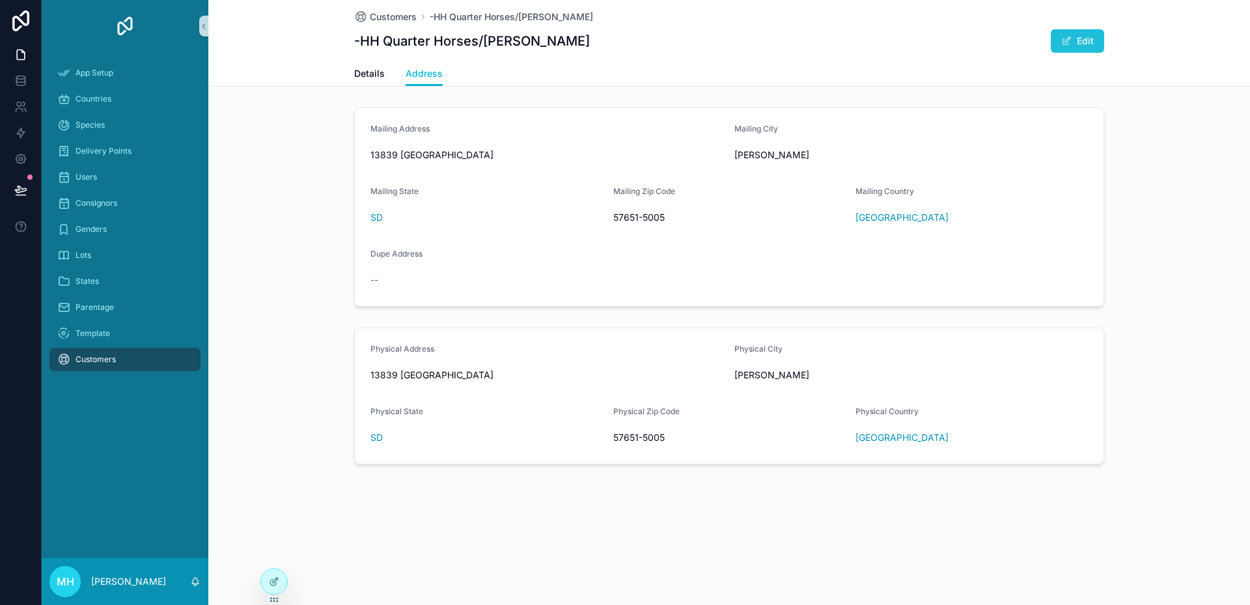
click at [1089, 41] on button "Edit" at bounding box center [1077, 40] width 53 height 23
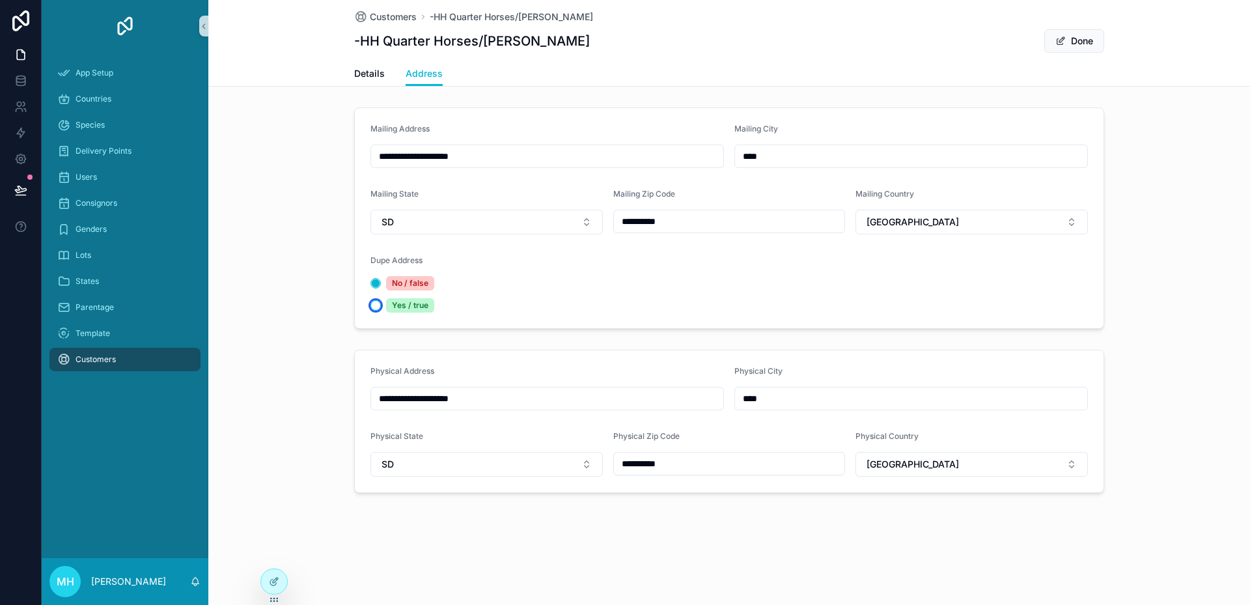
click at [378, 302] on button "Yes / true" at bounding box center [375, 305] width 10 height 10
click at [1088, 42] on button "Done" at bounding box center [1074, 40] width 60 height 23
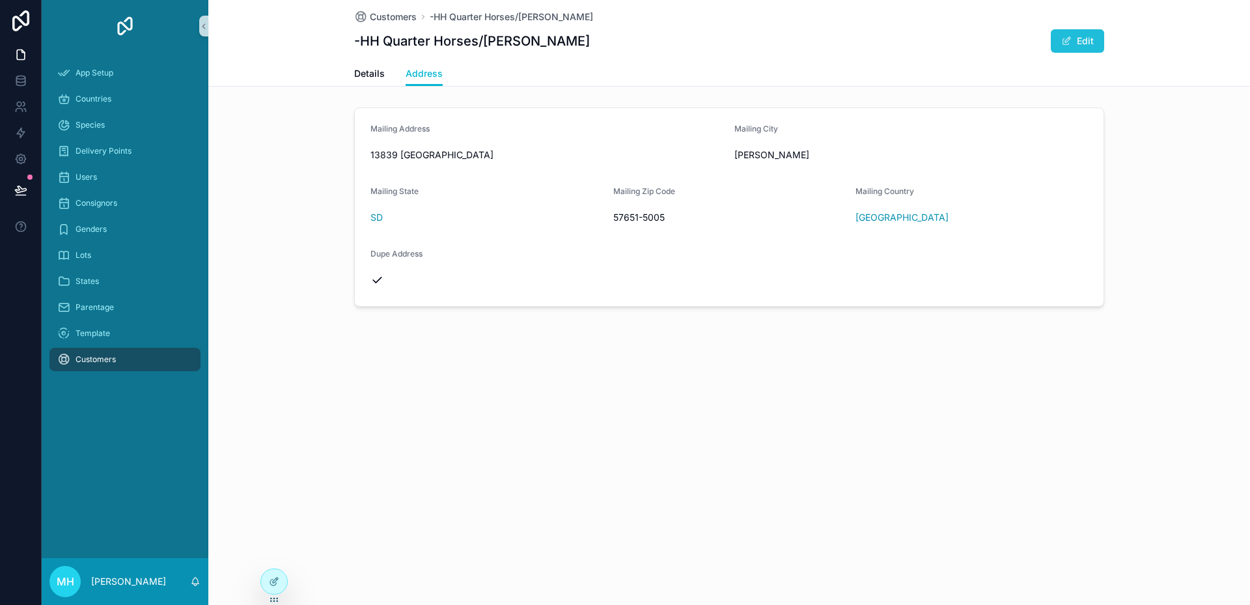
click at [1088, 42] on button "Edit" at bounding box center [1077, 40] width 53 height 23
click at [1092, 41] on button "Edit" at bounding box center [1077, 40] width 53 height 23
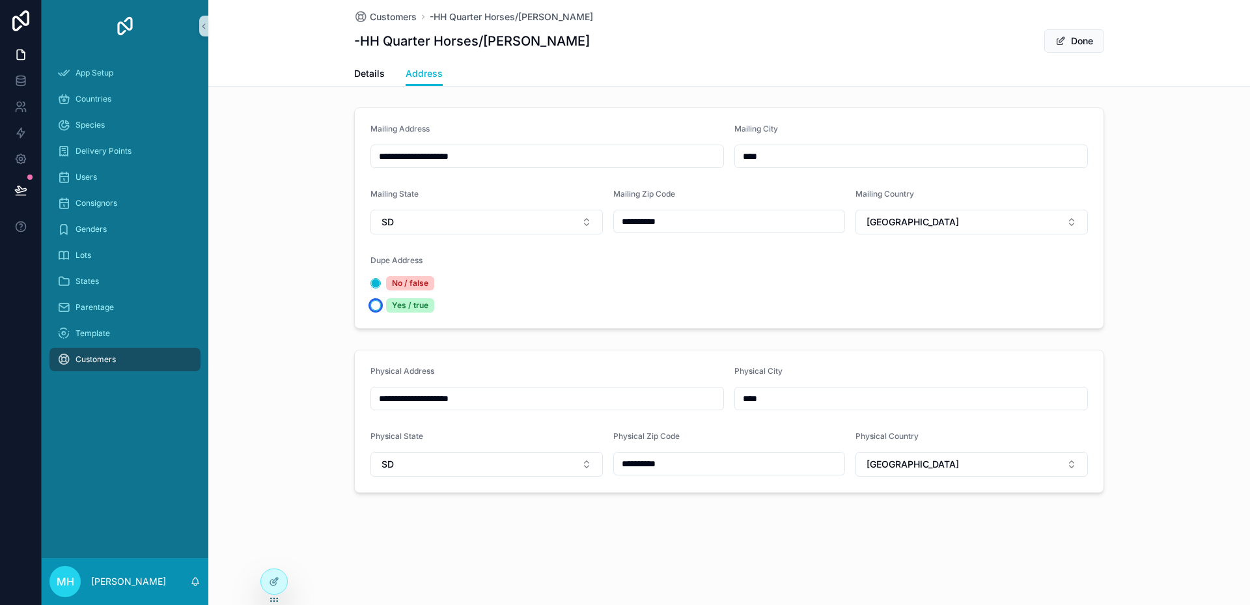
click at [375, 306] on button "Yes / true" at bounding box center [375, 305] width 10 height 10
click at [275, 579] on icon at bounding box center [275, 579] width 5 height 5
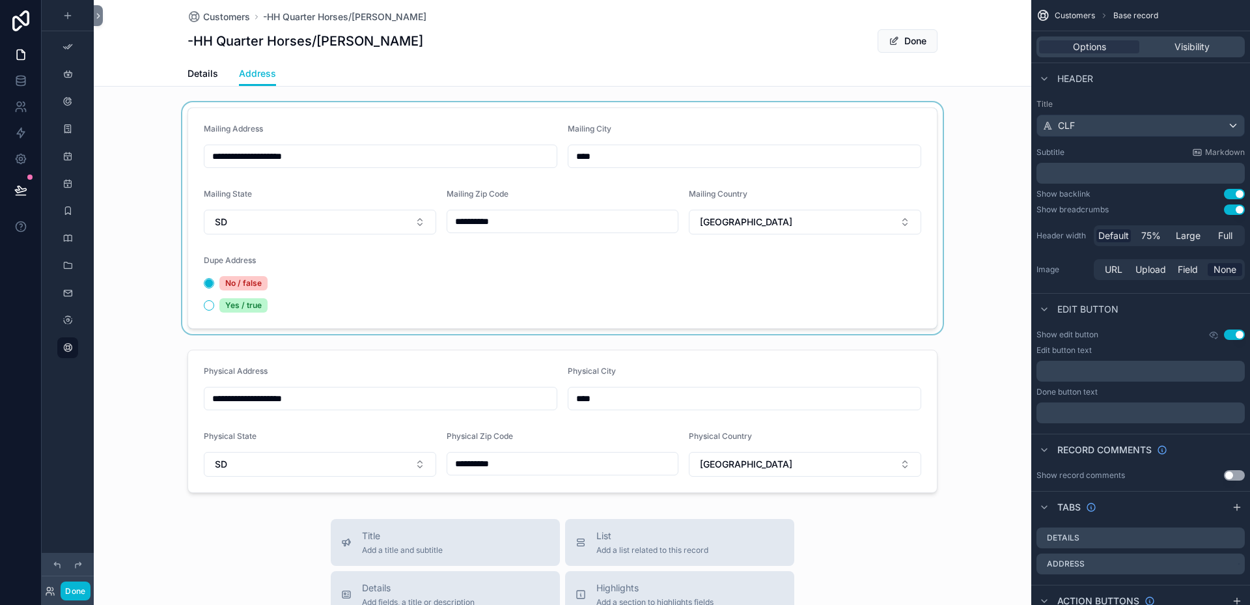
click at [841, 283] on div "scrollable content" at bounding box center [562, 218] width 937 height 232
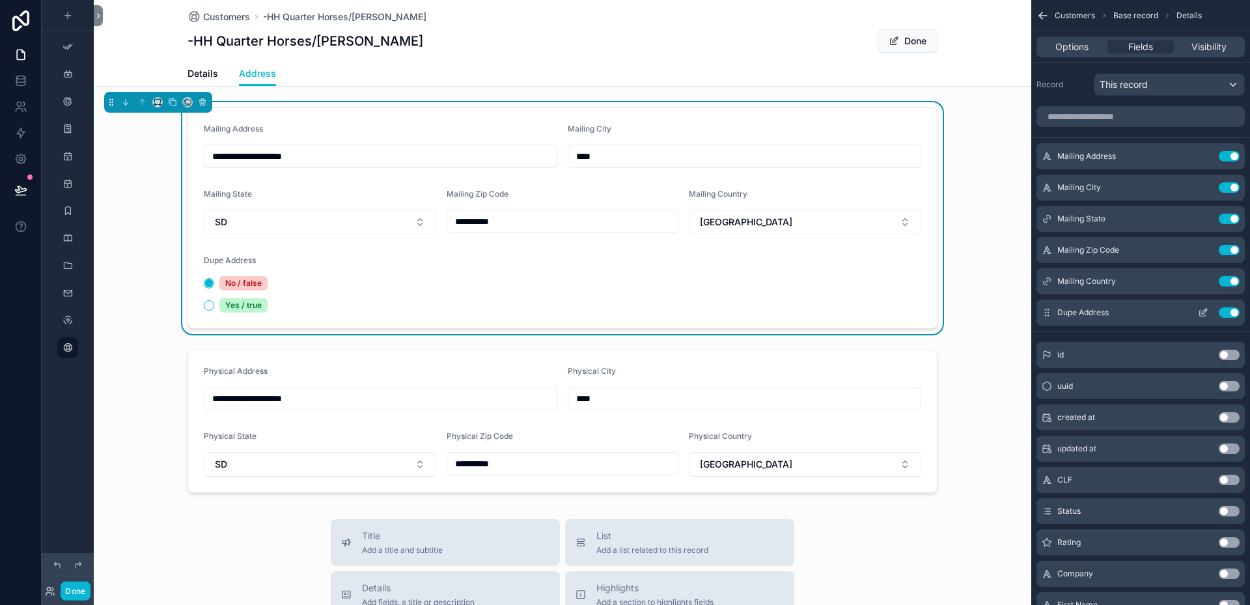
click at [1204, 313] on icon "scrollable content" at bounding box center [1203, 312] width 10 height 10
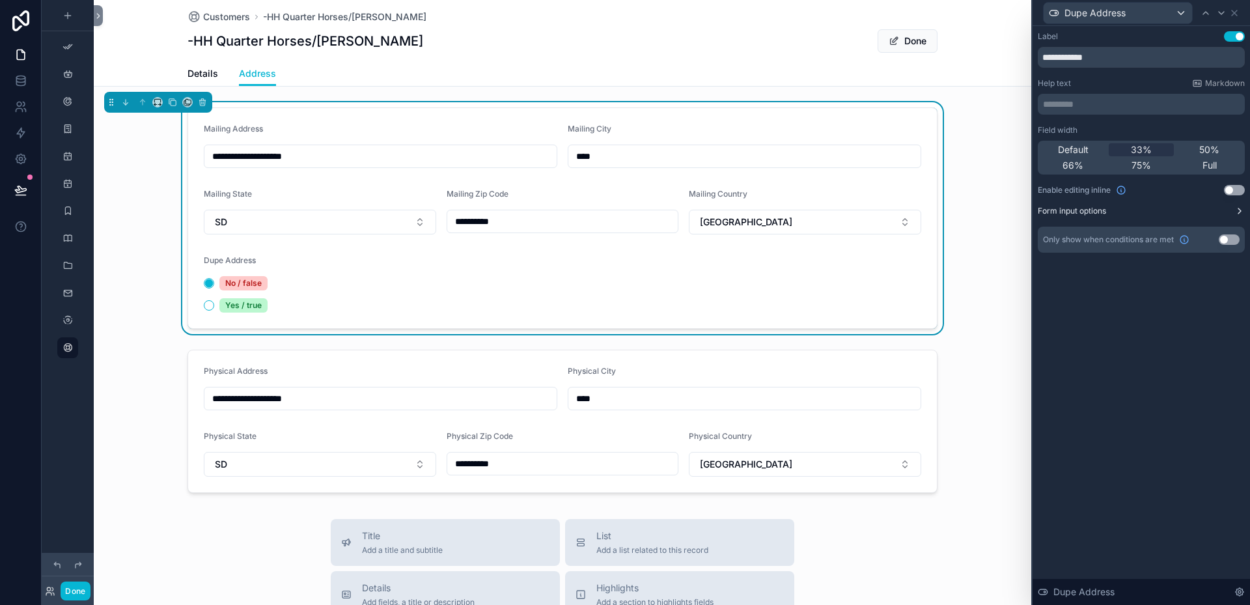
click at [1097, 215] on label "Form input options" at bounding box center [1072, 211] width 68 height 10
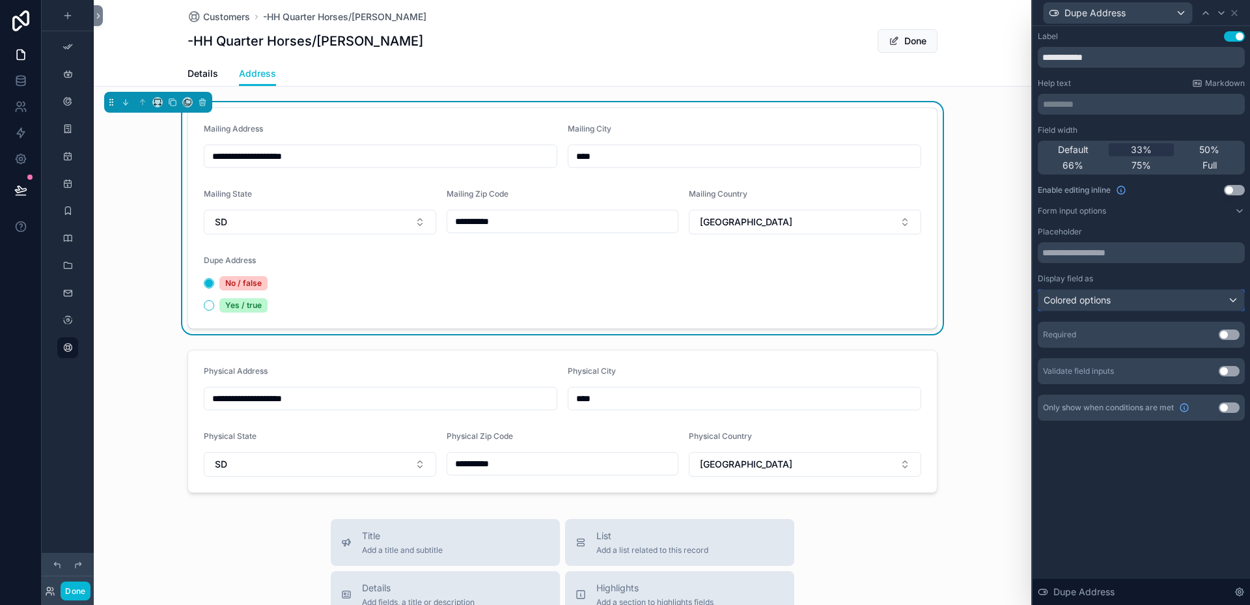
click at [1231, 299] on div "Colored options" at bounding box center [1141, 300] width 206 height 21
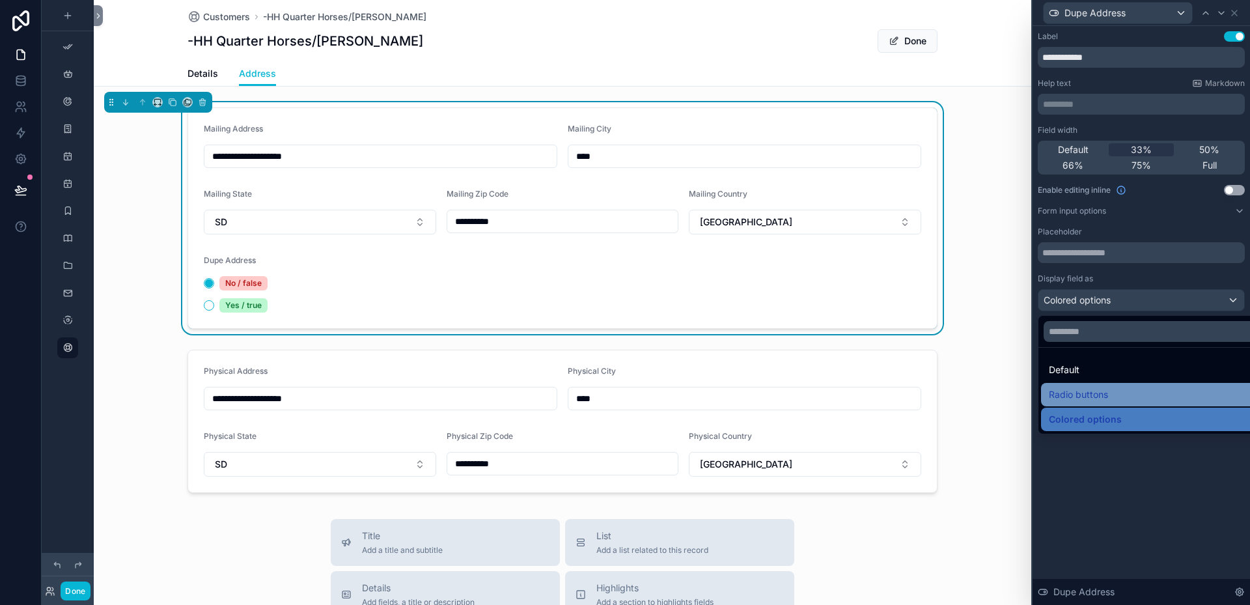
click at [1079, 391] on span "Radio buttons" at bounding box center [1078, 395] width 59 height 16
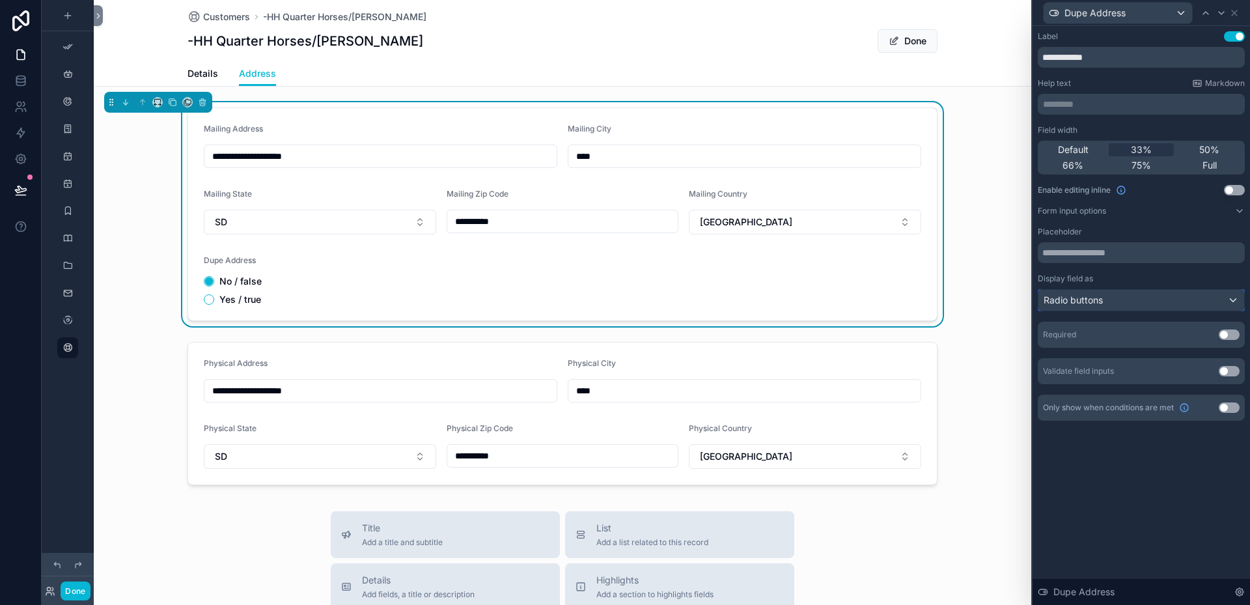
click at [1229, 297] on div "Radio buttons" at bounding box center [1141, 300] width 206 height 21
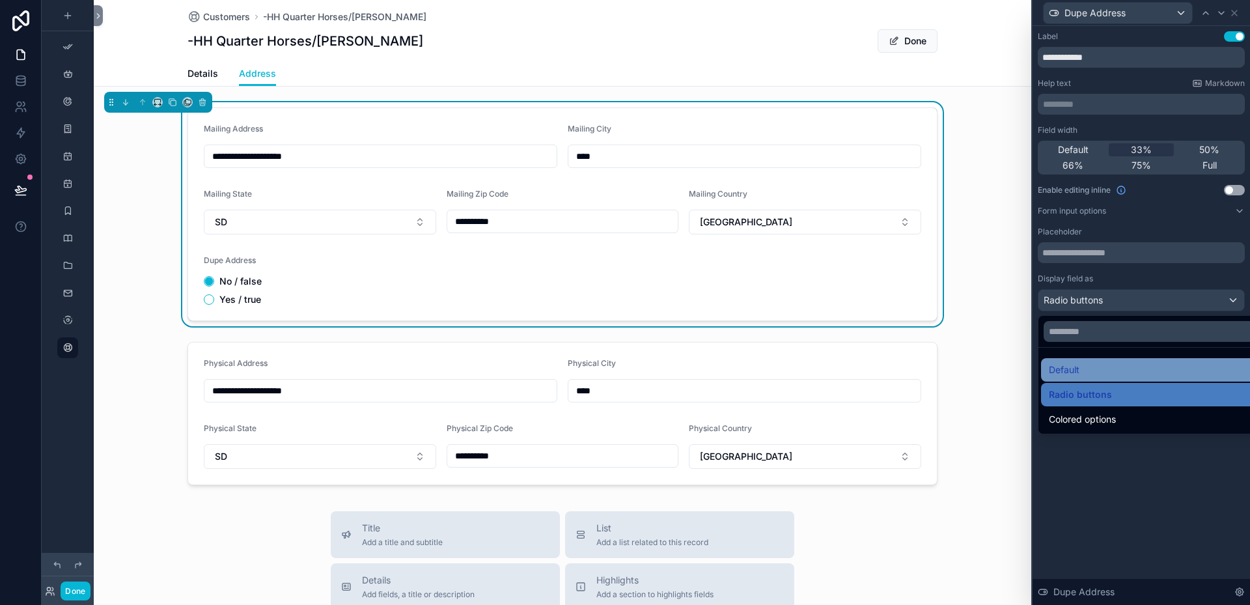
click at [1064, 364] on span "Default" at bounding box center [1064, 370] width 31 height 16
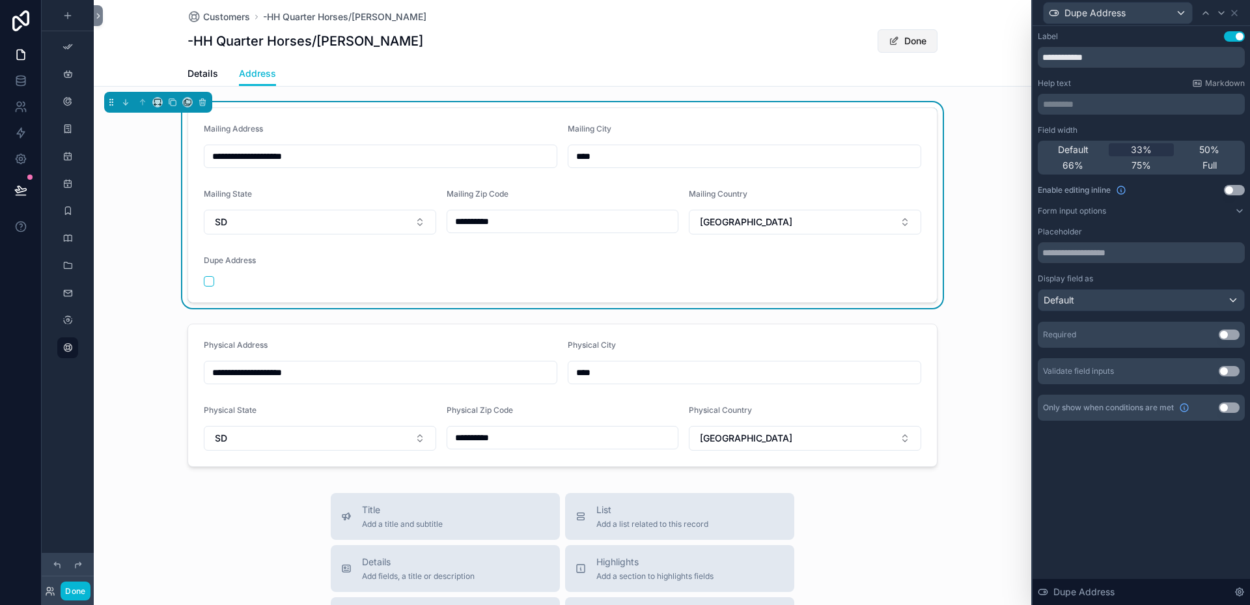
click at [911, 36] on button "Done" at bounding box center [907, 40] width 60 height 23
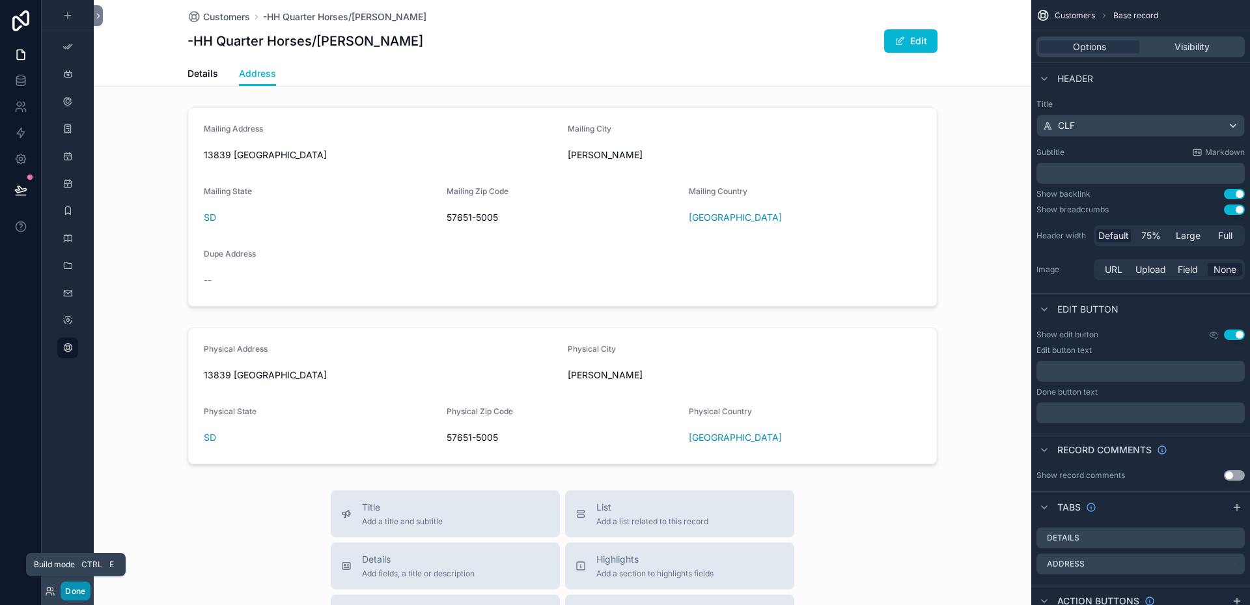
click at [82, 586] on button "Done" at bounding box center [75, 590] width 29 height 19
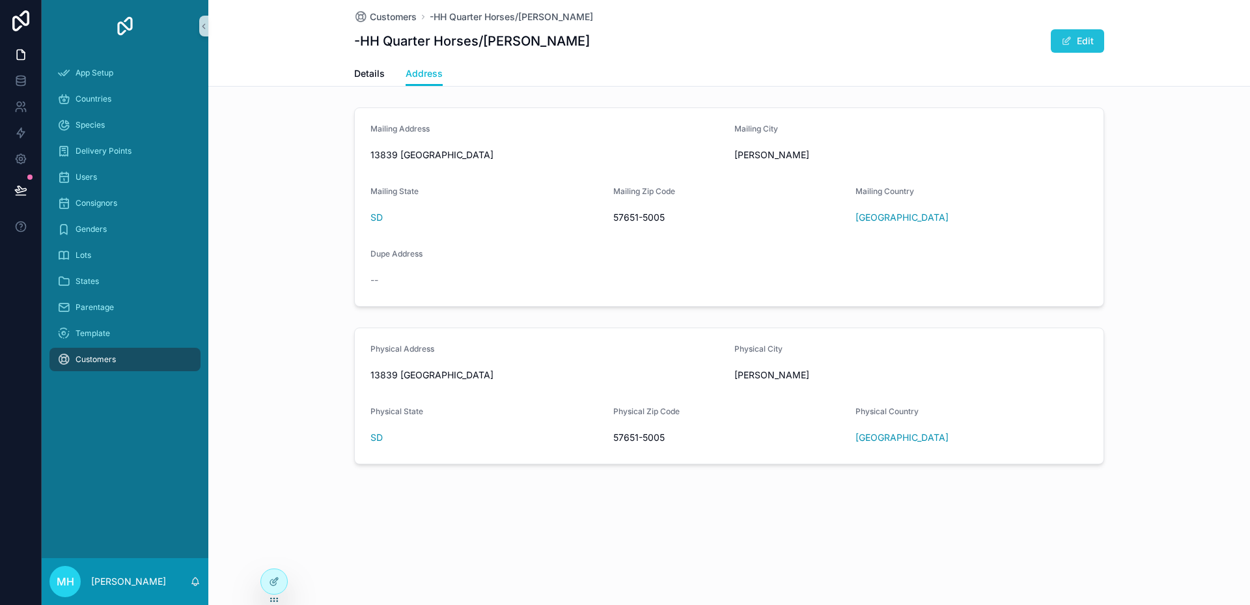
click at [1088, 42] on button "Edit" at bounding box center [1077, 40] width 53 height 23
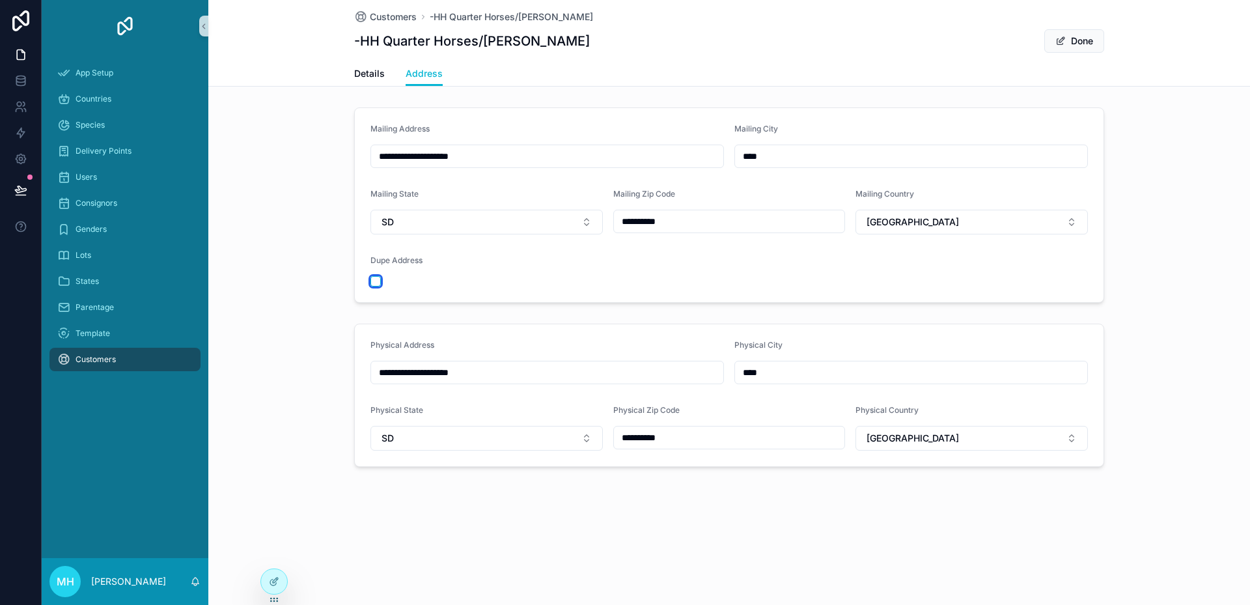
click at [379, 279] on button "scrollable content" at bounding box center [375, 281] width 10 height 10
click at [1096, 38] on button "Done" at bounding box center [1074, 40] width 60 height 23
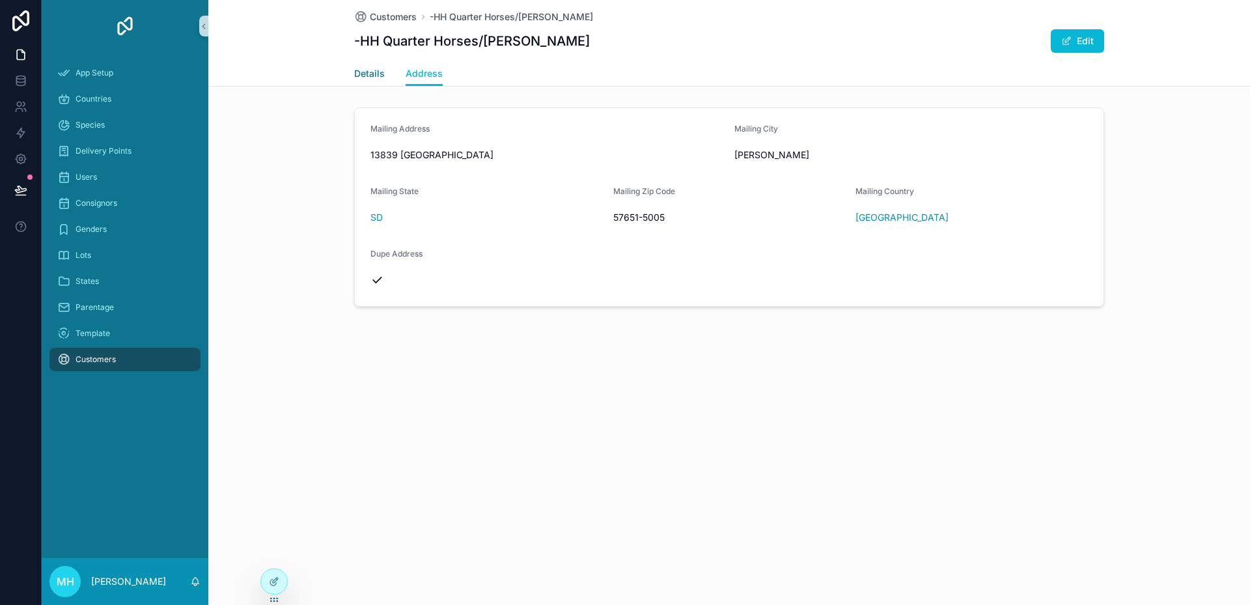
click at [377, 75] on span "Details" at bounding box center [369, 73] width 31 height 13
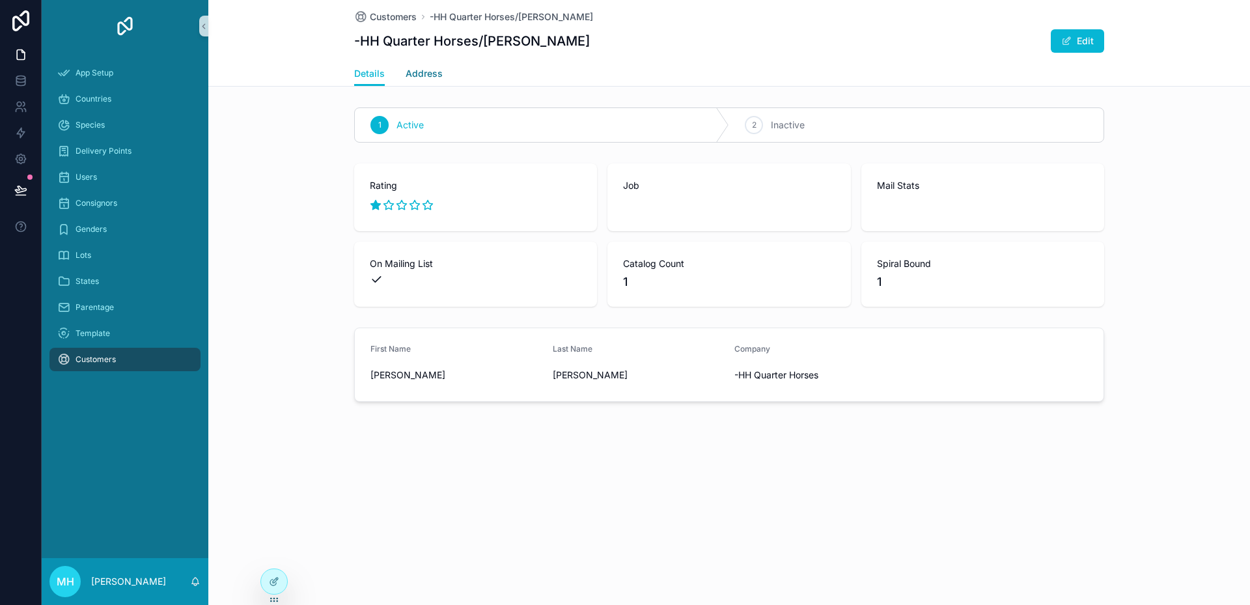
click at [422, 73] on span "Address" at bounding box center [424, 73] width 37 height 13
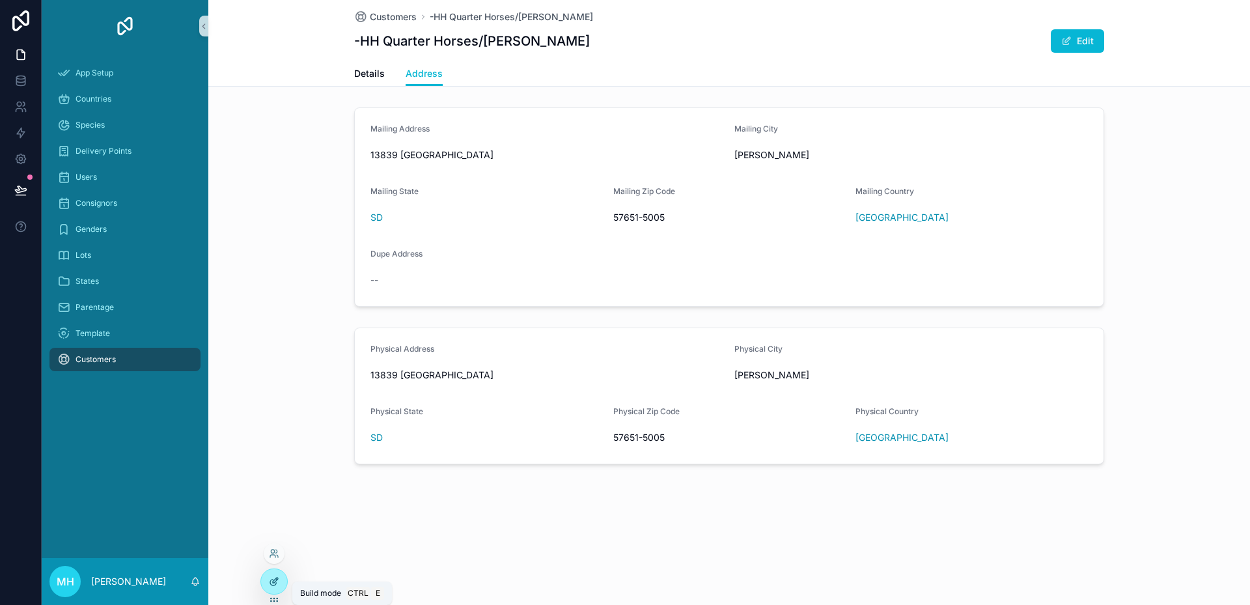
click at [273, 582] on icon at bounding box center [275, 579] width 5 height 5
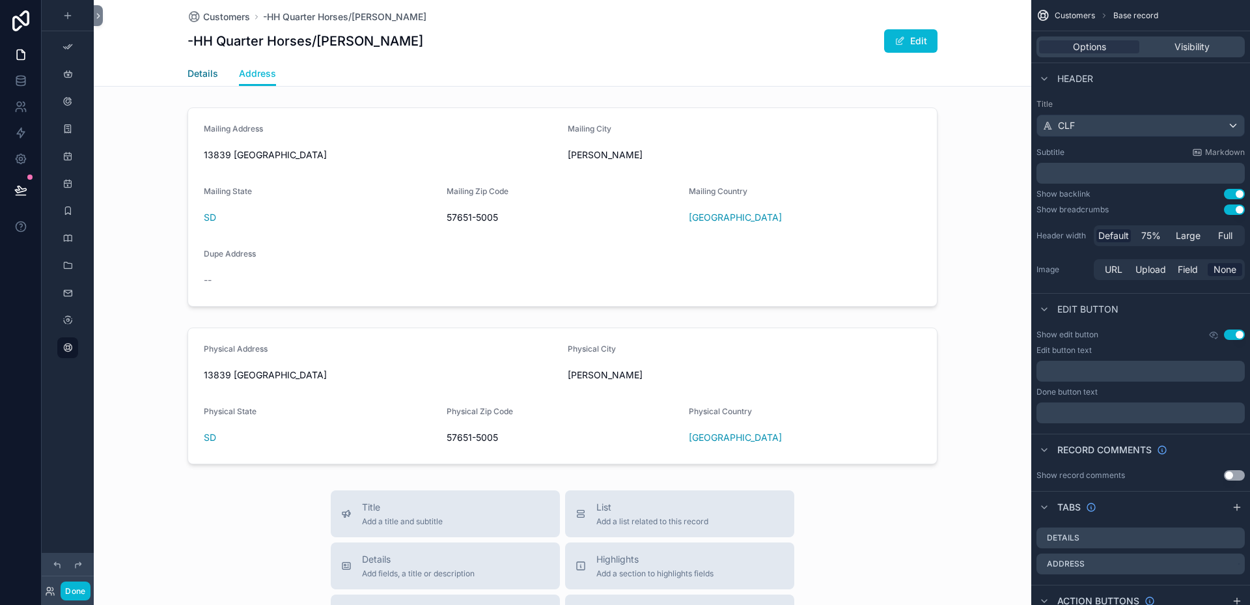
click at [194, 72] on span "Details" at bounding box center [202, 73] width 31 height 13
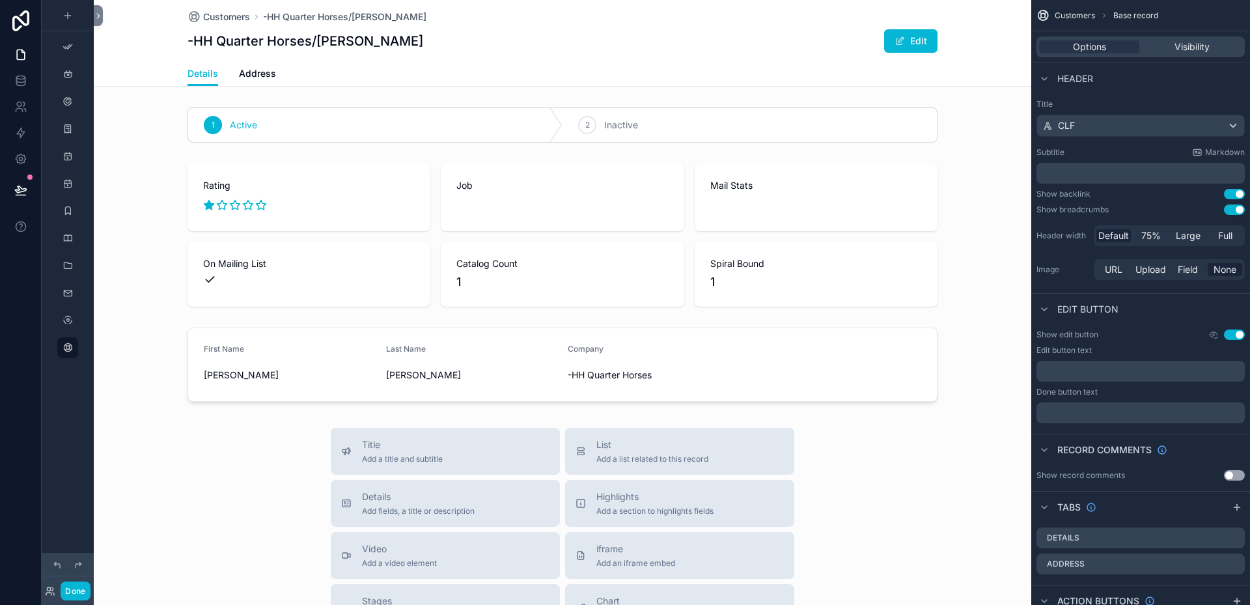
click at [1226, 335] on button "Use setting" at bounding box center [1234, 334] width 21 height 10
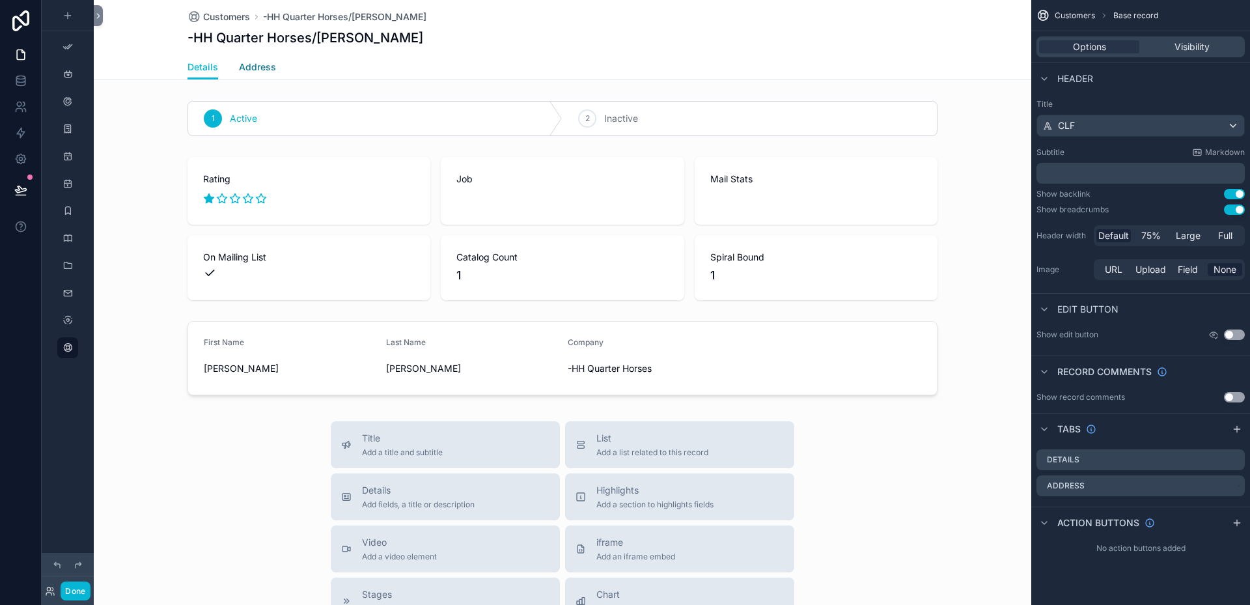
click at [252, 71] on span "Address" at bounding box center [257, 67] width 37 height 13
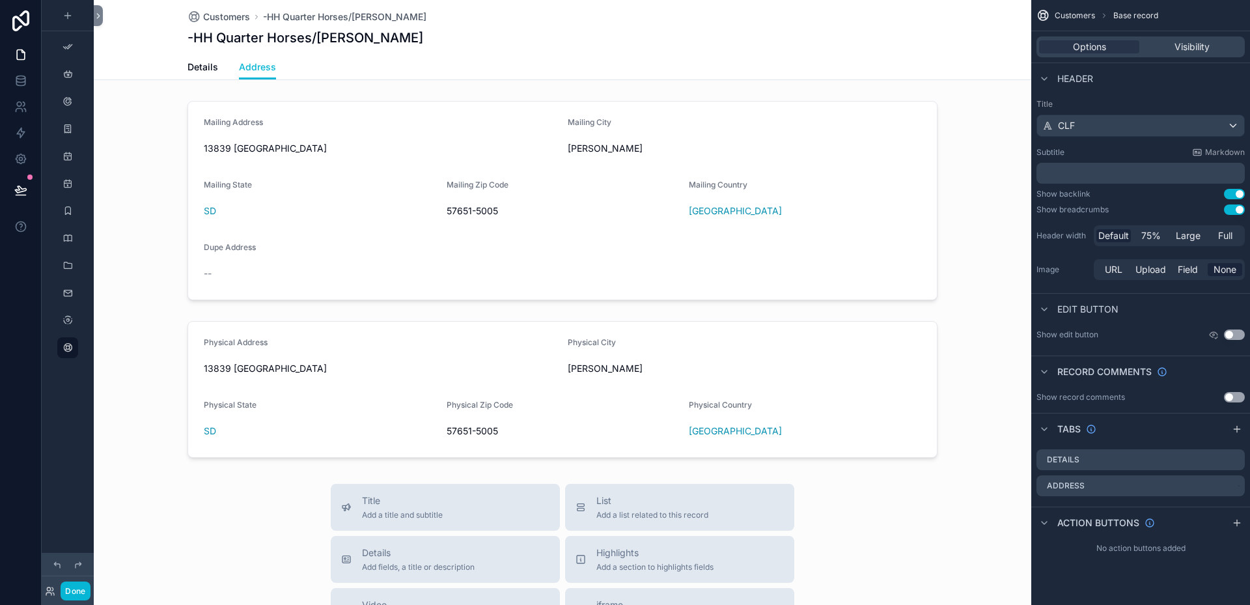
click at [1236, 332] on button "Use setting" at bounding box center [1234, 334] width 21 height 10
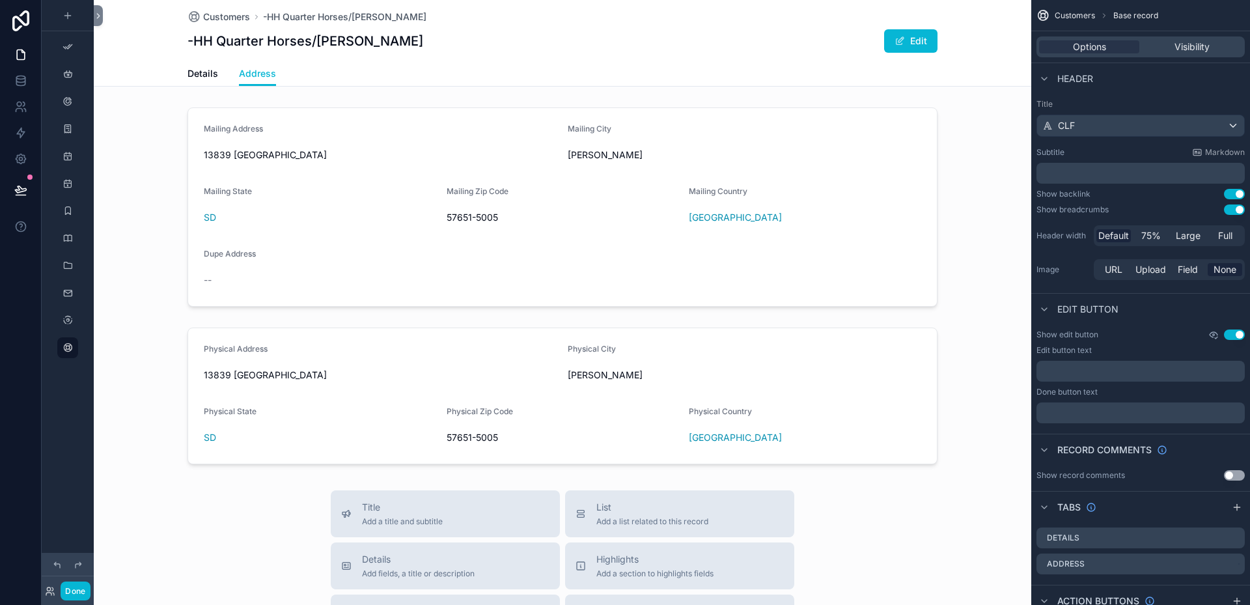
click at [1211, 335] on icon "scrollable content" at bounding box center [1213, 334] width 10 height 10
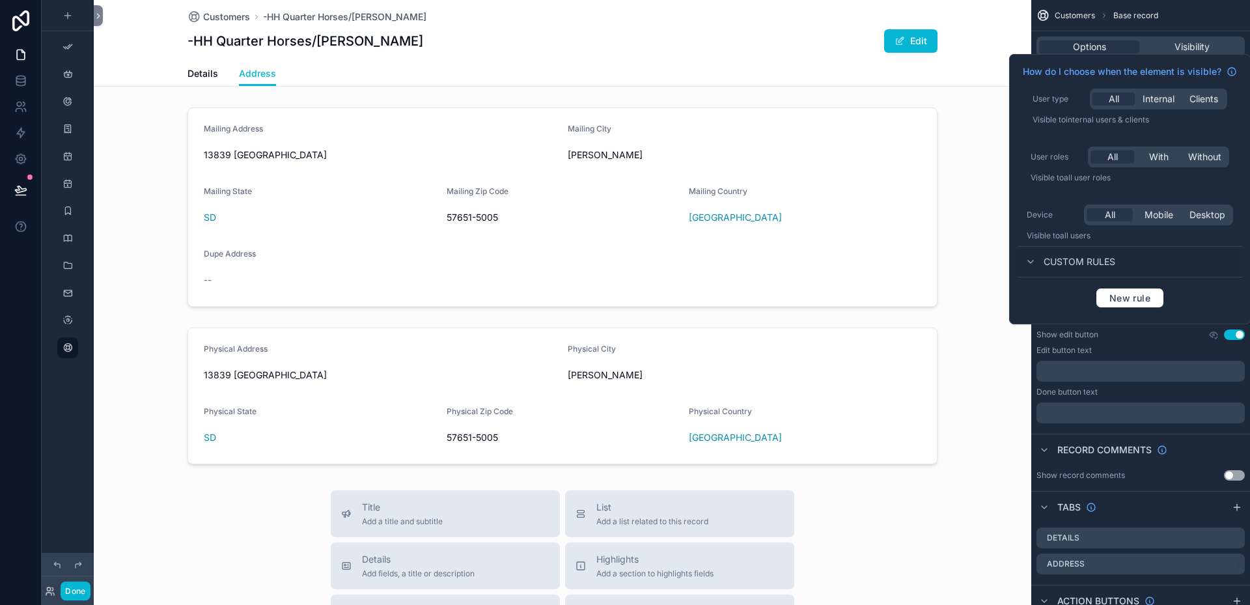
click at [1048, 279] on div "How do I choose when the element is visible? User type All Internal Clients Vis…" at bounding box center [1129, 189] width 241 height 271
click at [1205, 19] on div "Customers Base record" at bounding box center [1140, 15] width 219 height 31
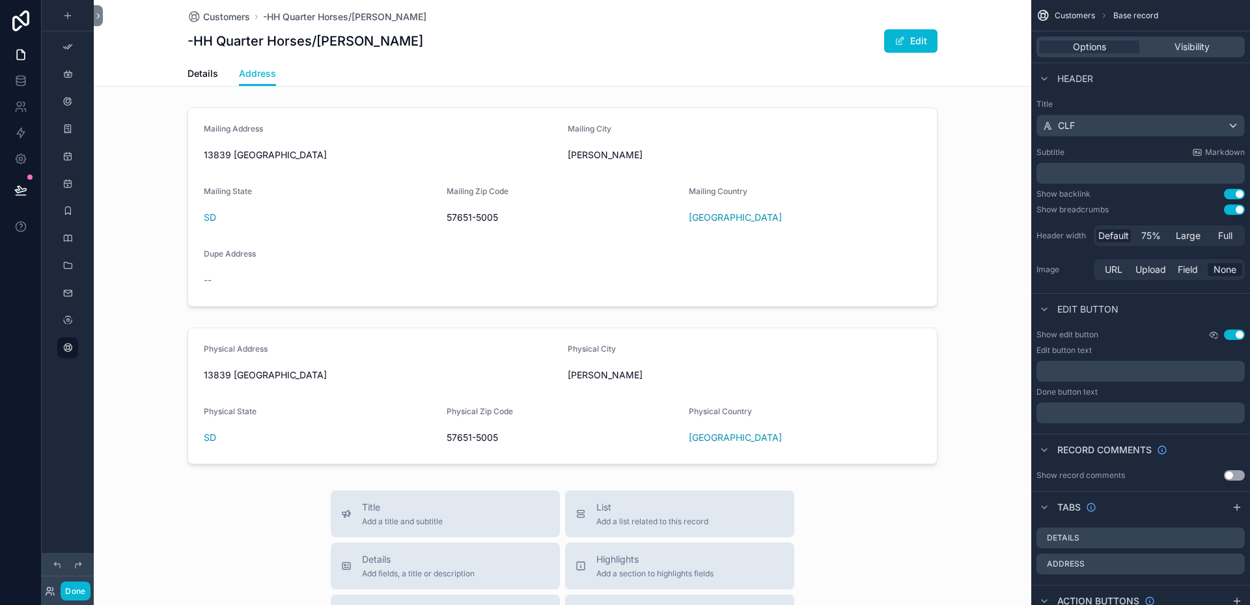
click at [1213, 335] on icon "scrollable content" at bounding box center [1213, 334] width 10 height 10
click at [1153, 337] on div "Show edit button Use setting" at bounding box center [1140, 334] width 208 height 10
click at [921, 37] on button "Edit" at bounding box center [910, 40] width 53 height 23
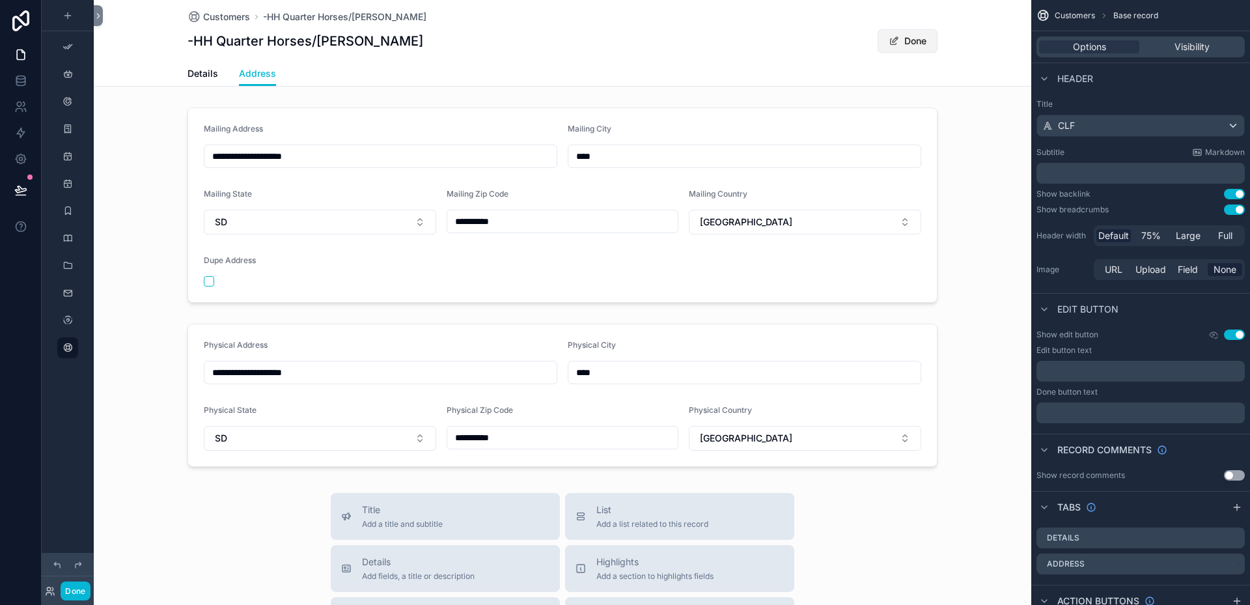
click at [921, 37] on button "Done" at bounding box center [907, 40] width 60 height 23
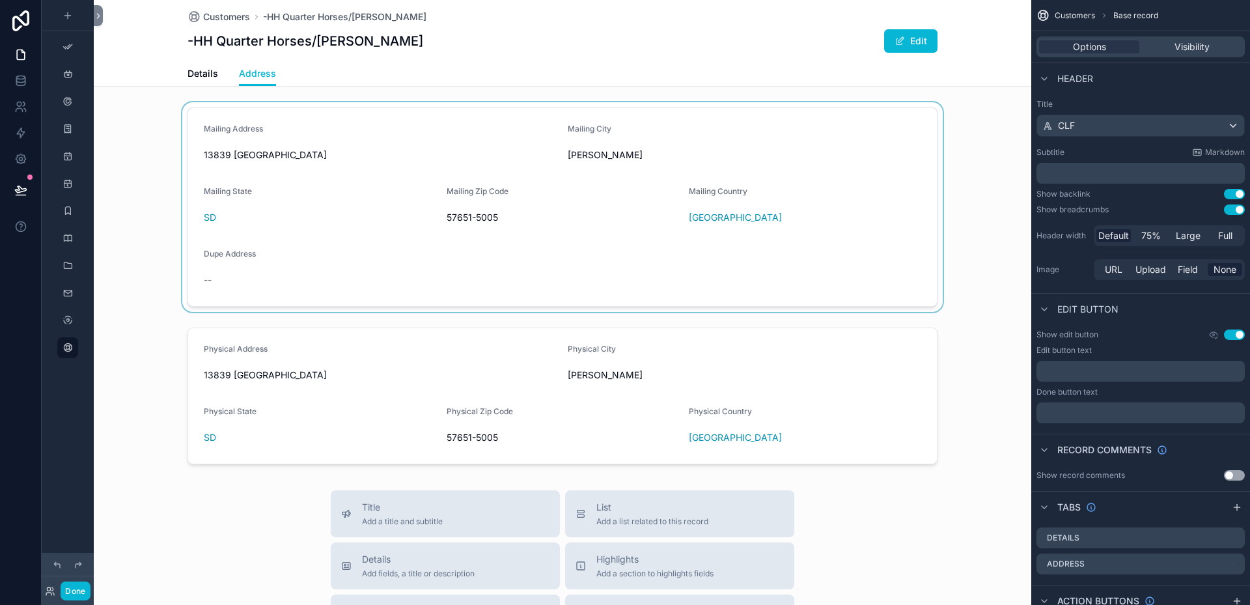
click at [204, 213] on div "scrollable content" at bounding box center [562, 207] width 937 height 210
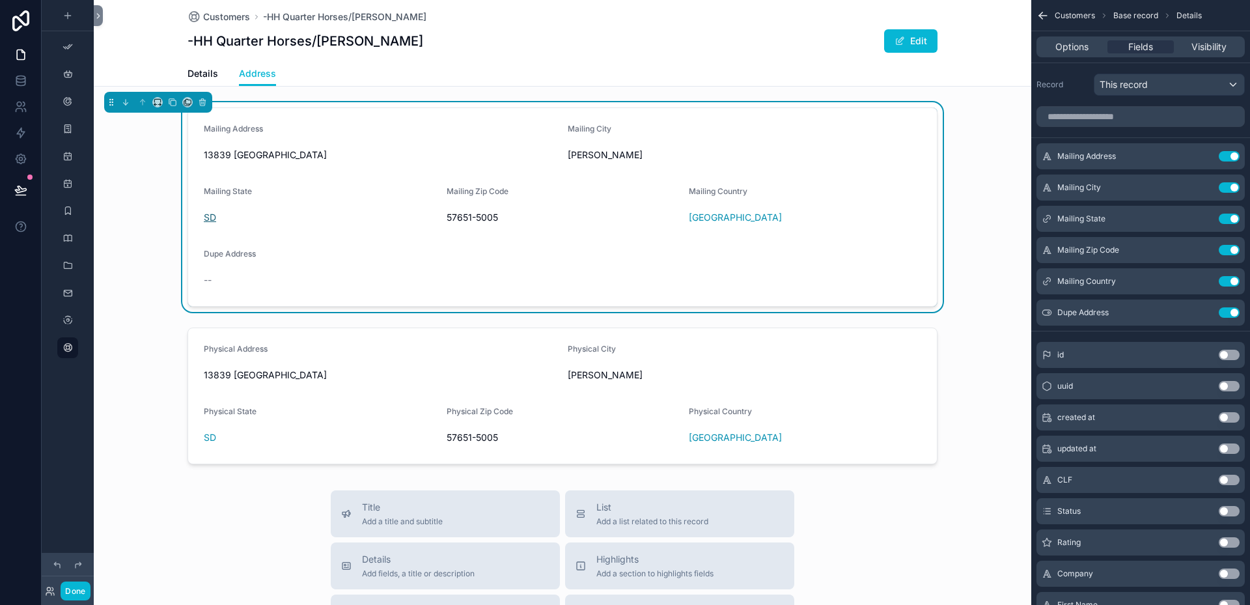
click at [204, 217] on span "SD" at bounding box center [210, 217] width 12 height 13
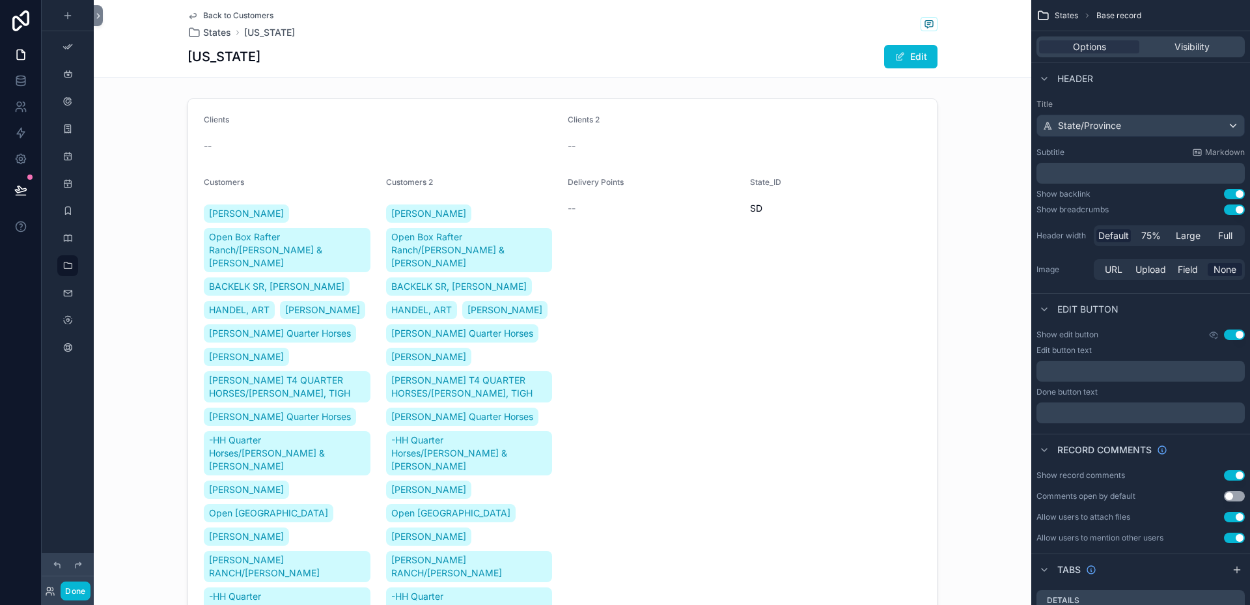
click at [191, 13] on icon "scrollable content" at bounding box center [192, 15] width 10 height 10
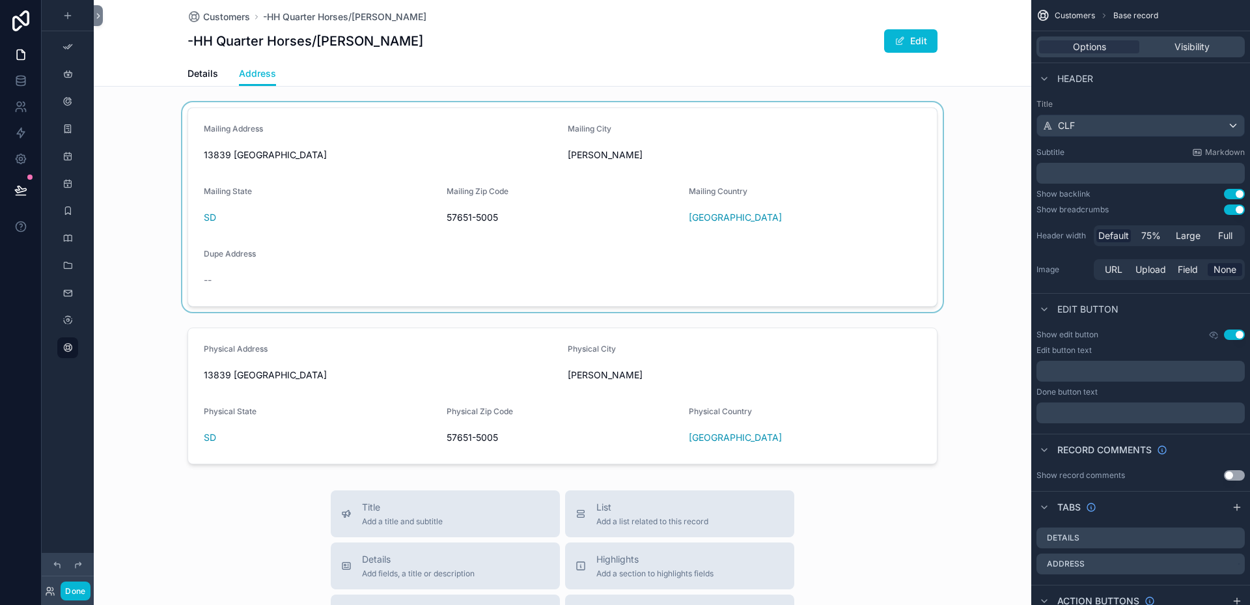
click at [868, 154] on div "scrollable content" at bounding box center [562, 207] width 937 height 210
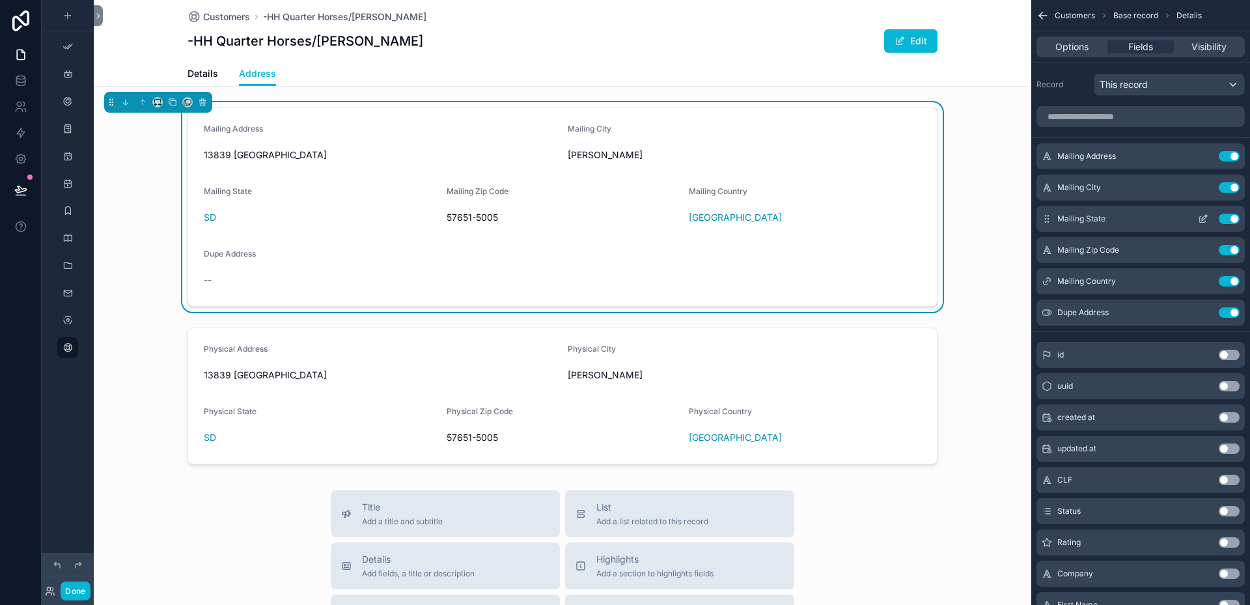
click at [1201, 218] on icon "scrollable content" at bounding box center [1203, 218] width 10 height 10
